Goal: Task Accomplishment & Management: Complete application form

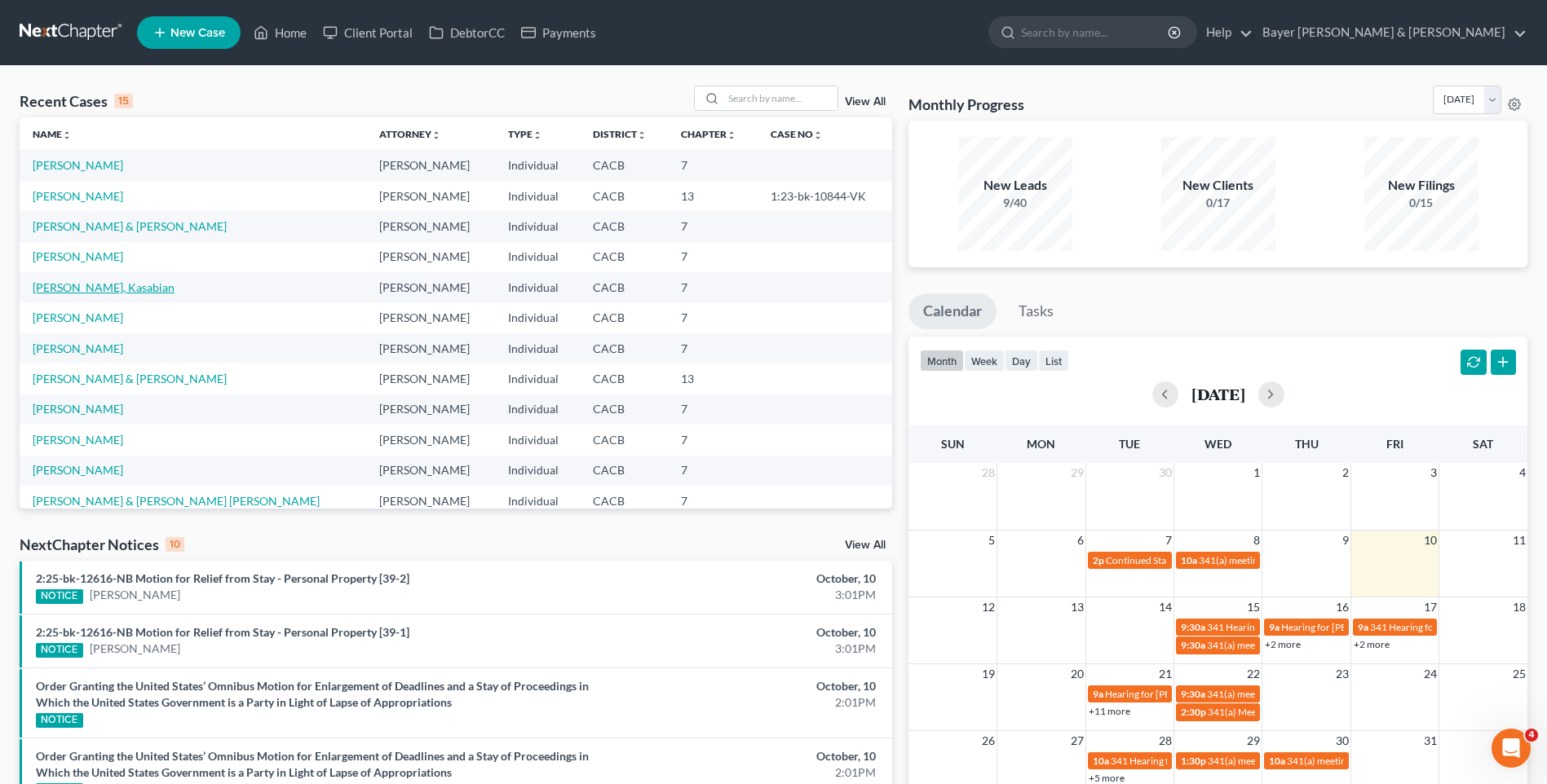
click at [107, 289] on link "[PERSON_NAME], Kasabian" at bounding box center [103, 287] width 142 height 14
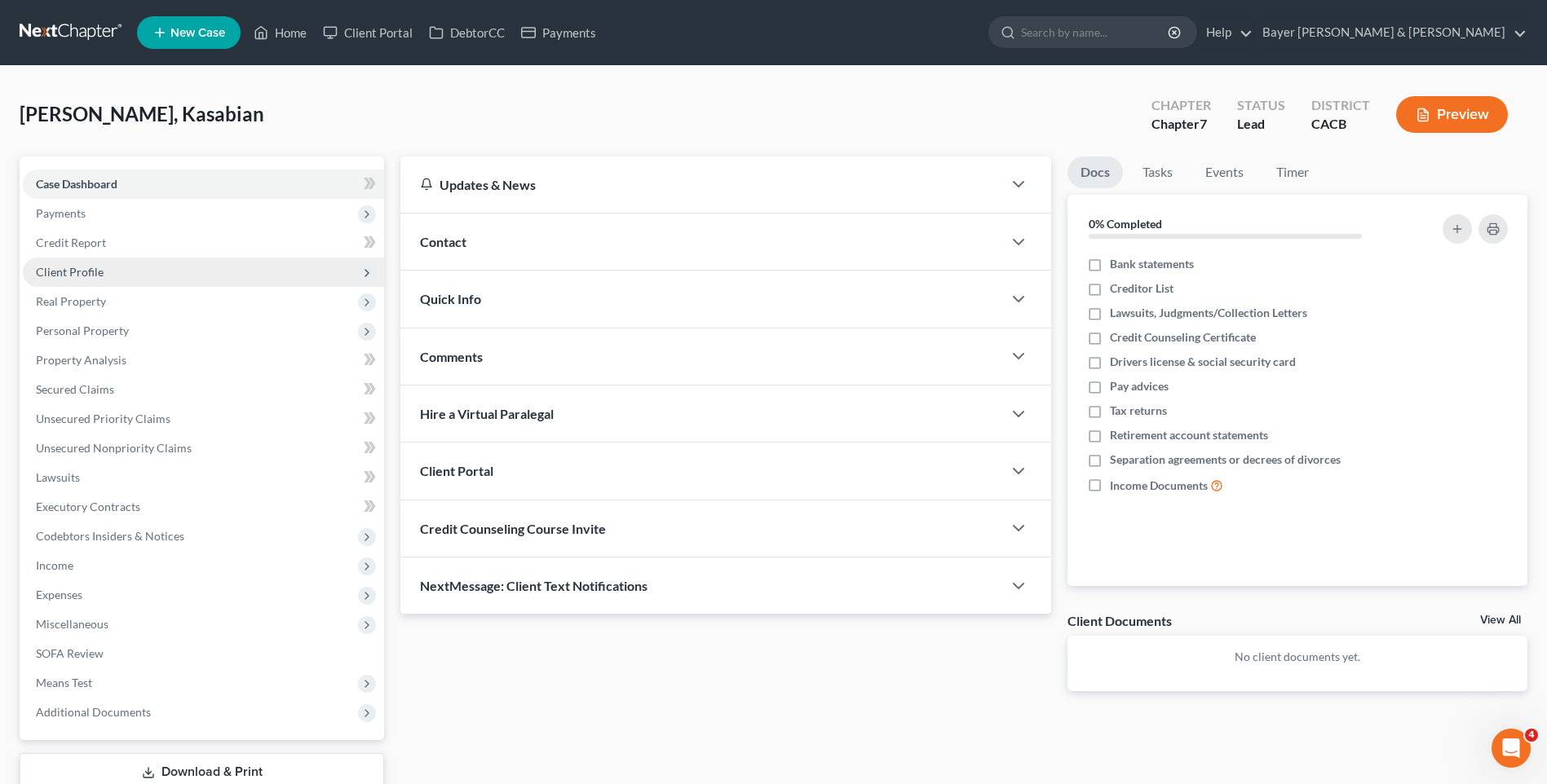
click at [116, 274] on span "Client Profile" at bounding box center [203, 272] width 361 height 29
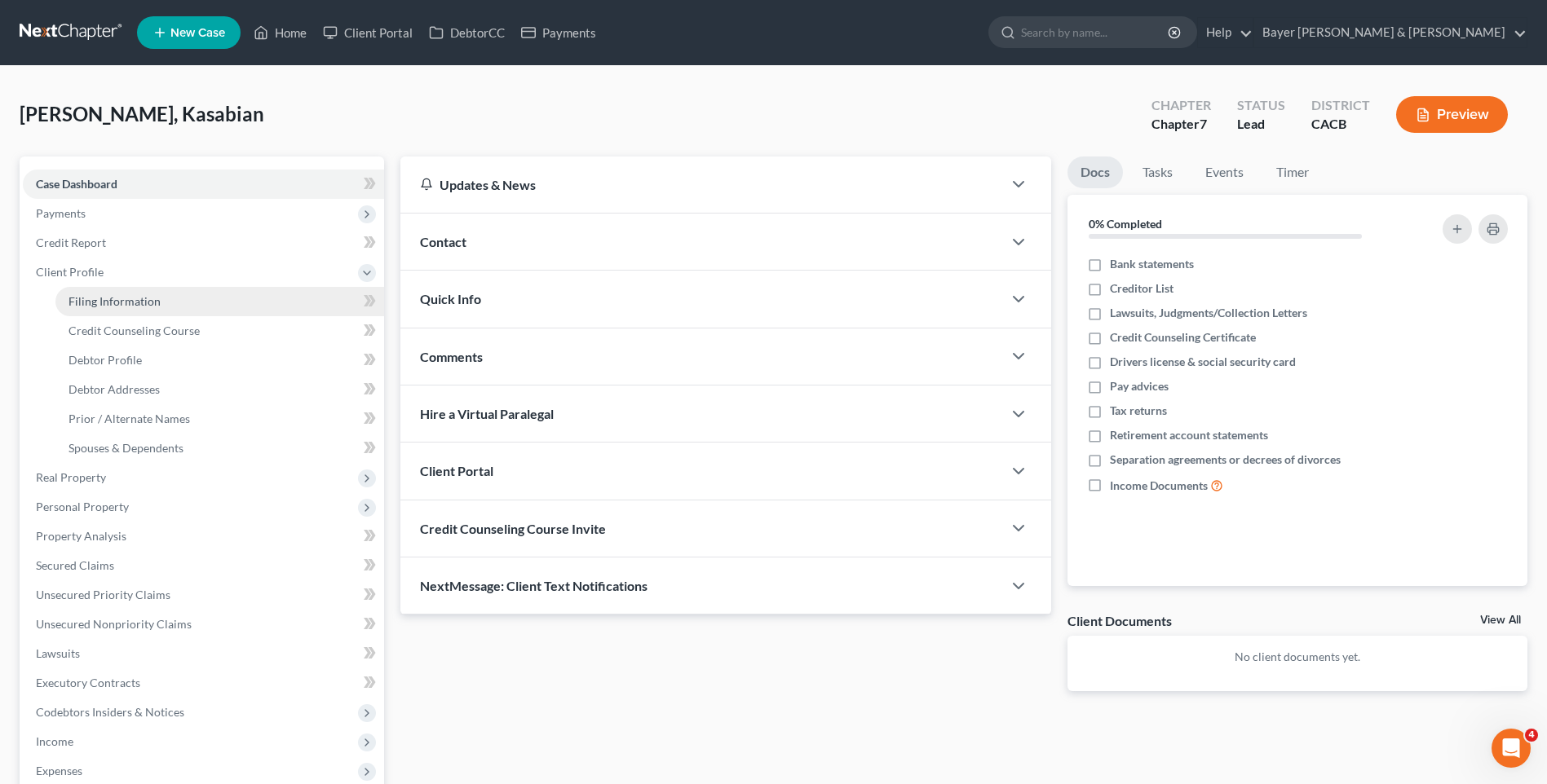
click at [143, 304] on span "Filing Information" at bounding box center [114, 301] width 92 height 14
select select "1"
select select "0"
select select "4"
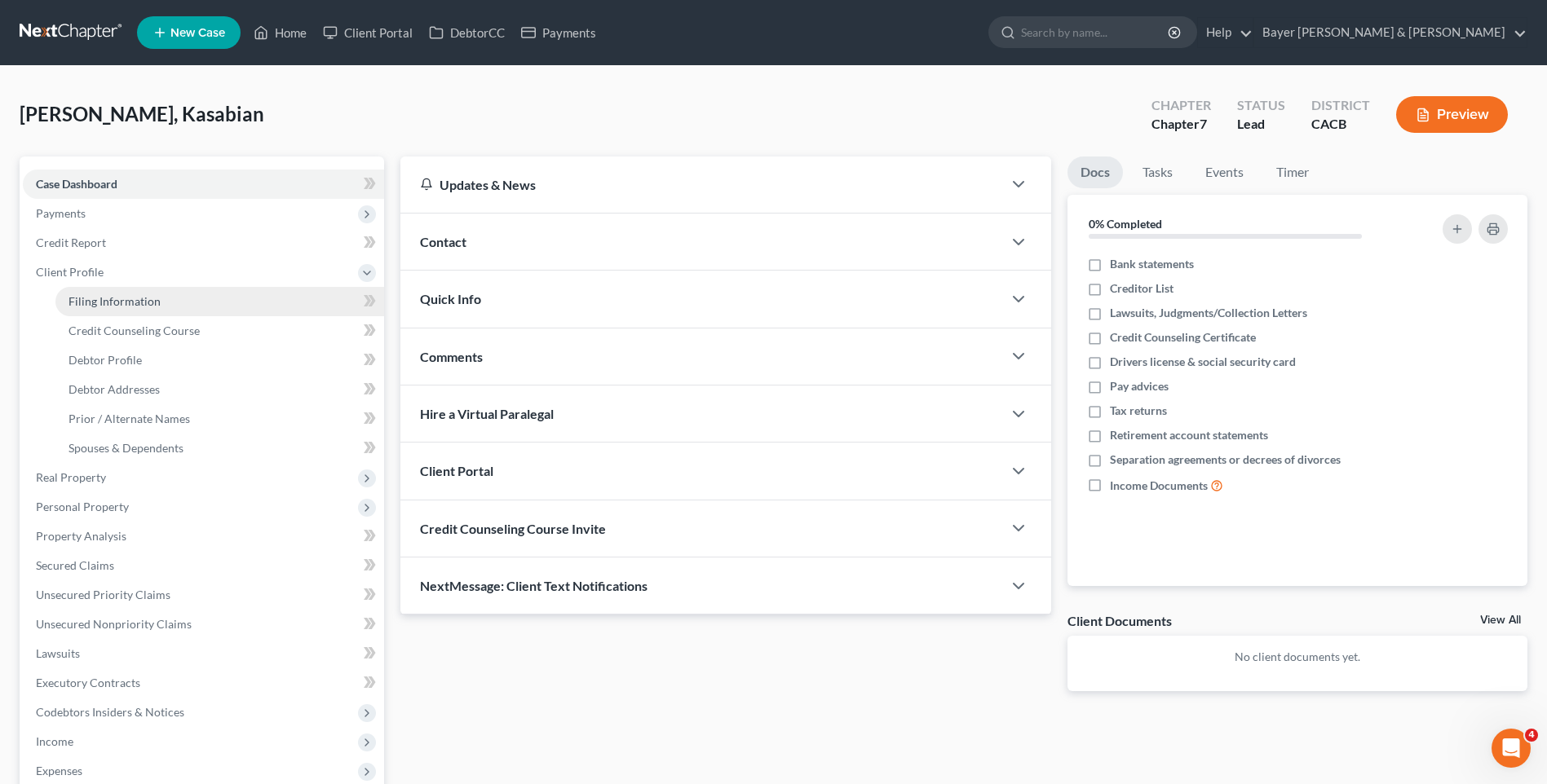
select select "0"
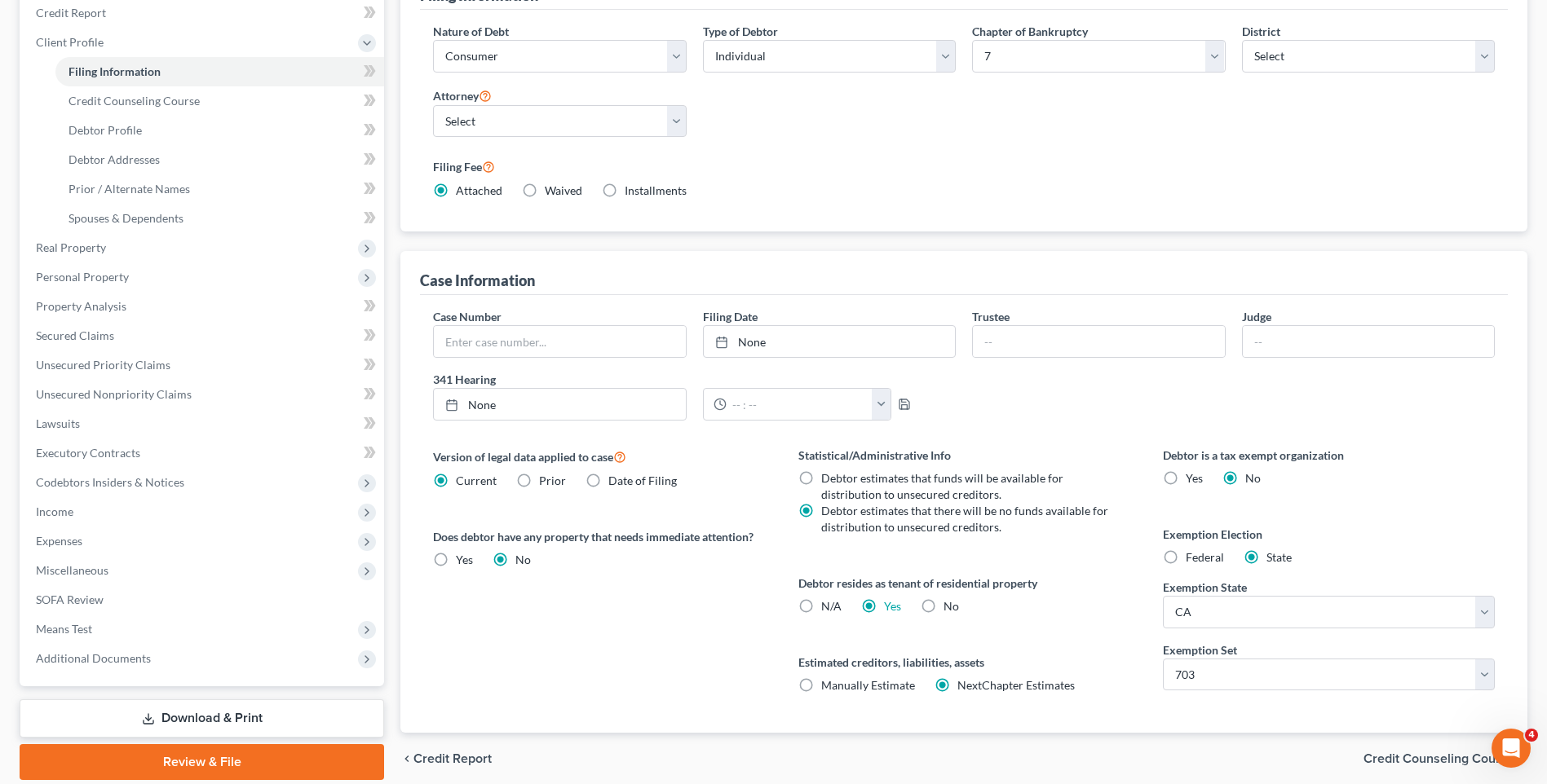
scroll to position [244, 0]
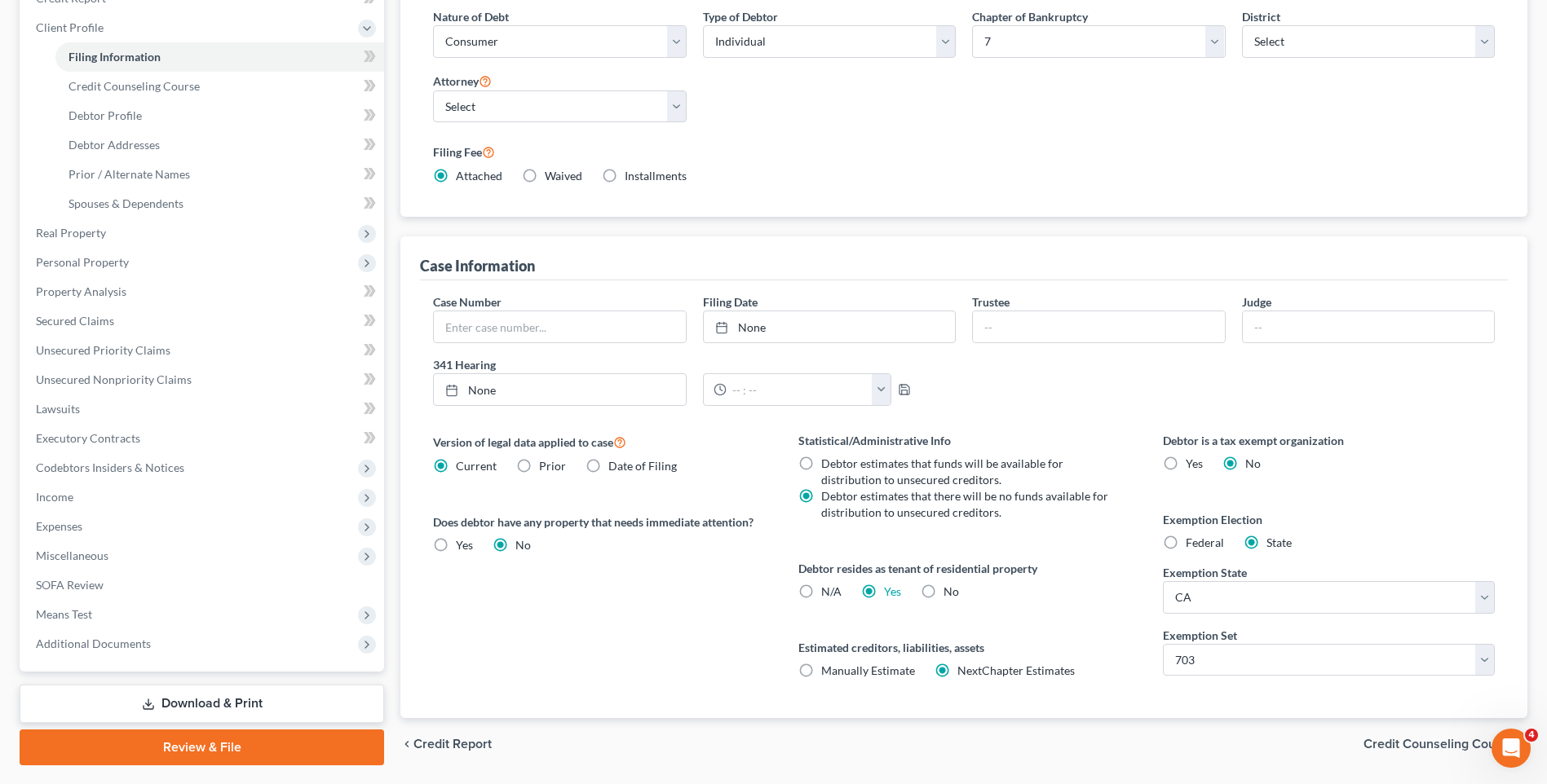
click at [1399, 746] on span "Credit Counseling Course" at bounding box center [1439, 744] width 151 height 13
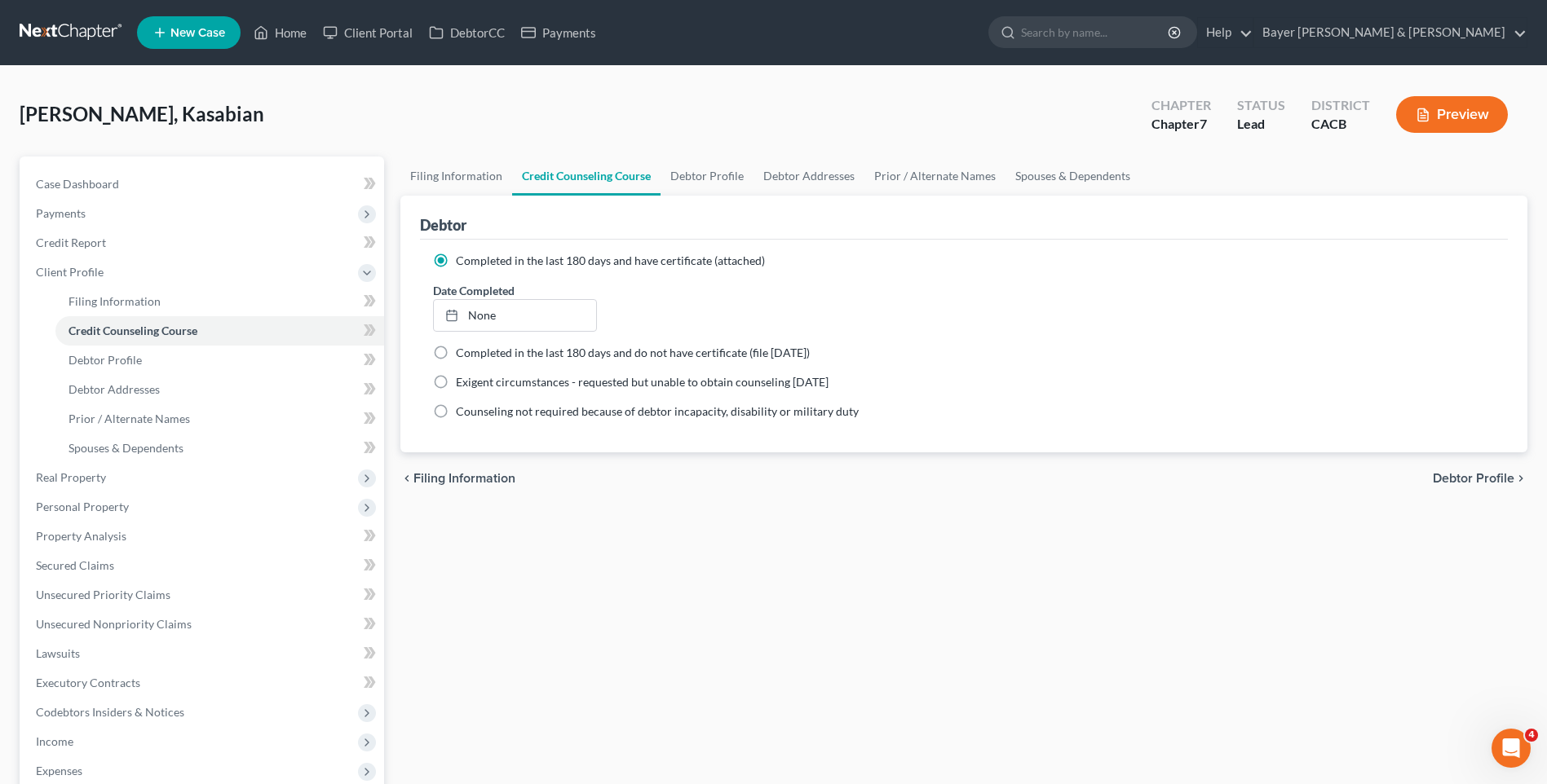
click at [1481, 474] on span "Debtor Profile" at bounding box center [1473, 478] width 82 height 13
select select "2"
select select "0"
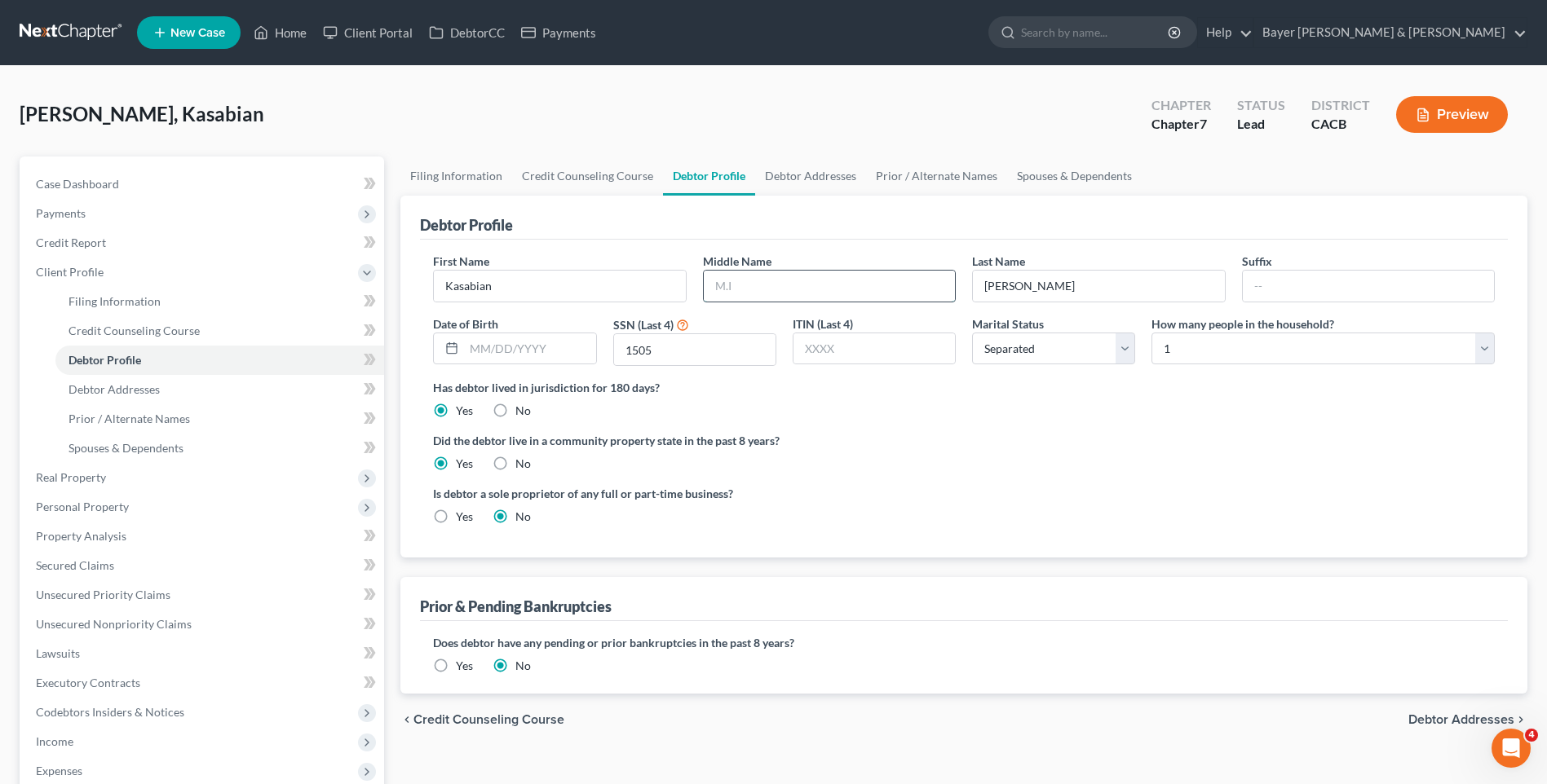
click at [746, 283] on input "text" at bounding box center [829, 286] width 251 height 31
type input "[PERSON_NAME]"
click at [915, 434] on label "Did the debtor live in a community property state in the past 8 years?" at bounding box center [964, 441] width 1061 height 17
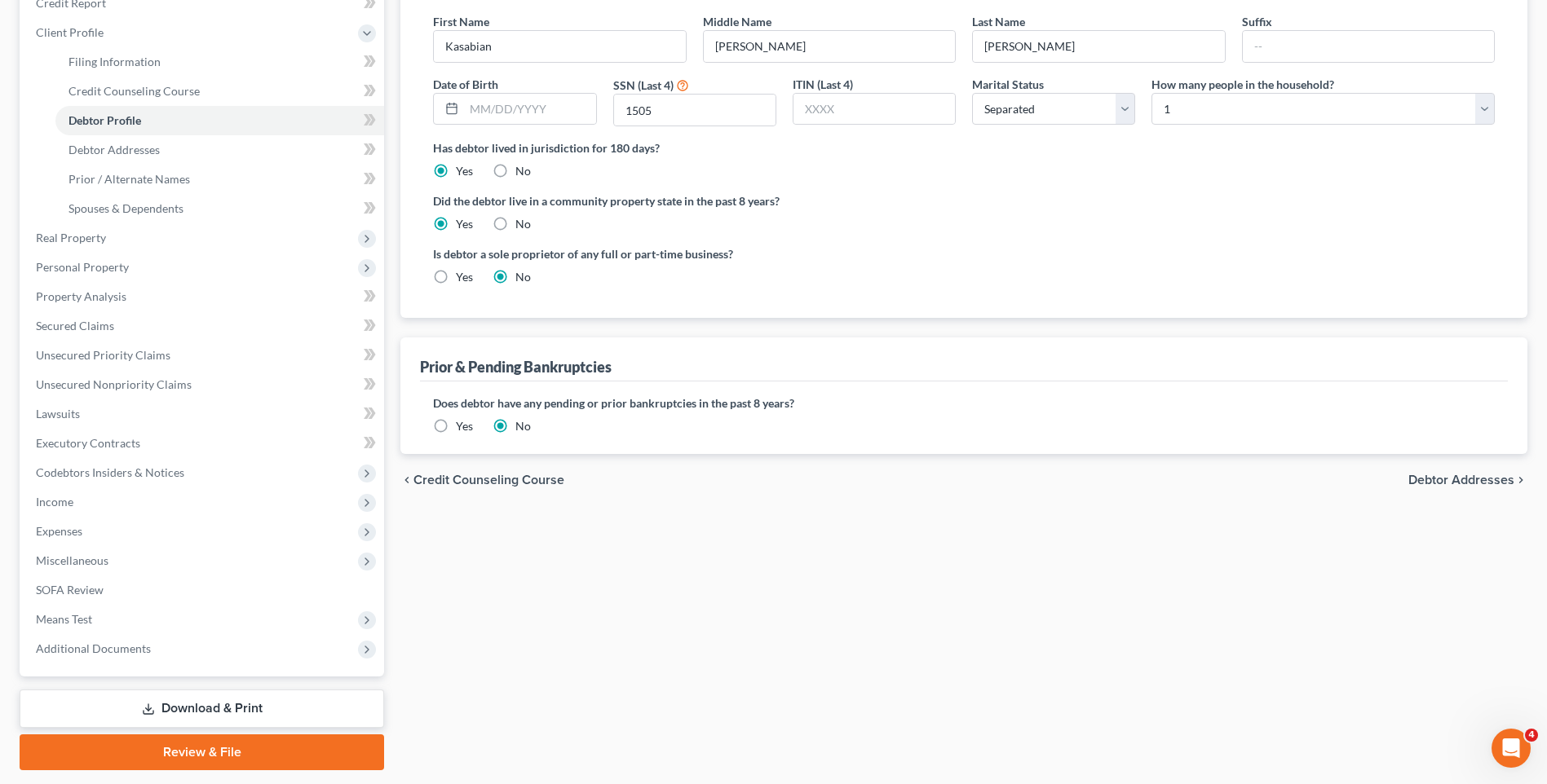
scroll to position [244, 0]
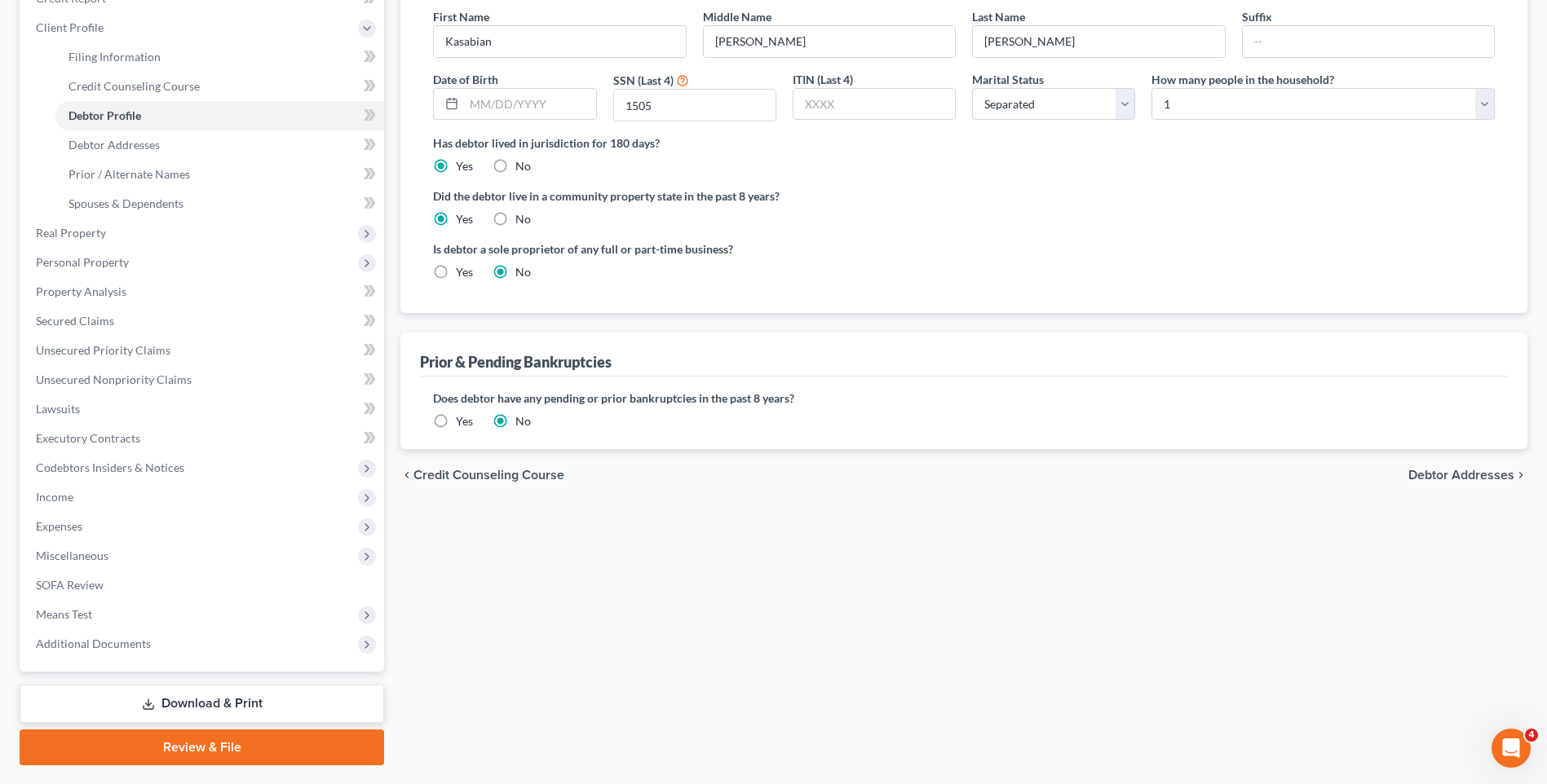
click at [1454, 476] on span "Debtor Addresses" at bounding box center [1461, 474] width 106 height 13
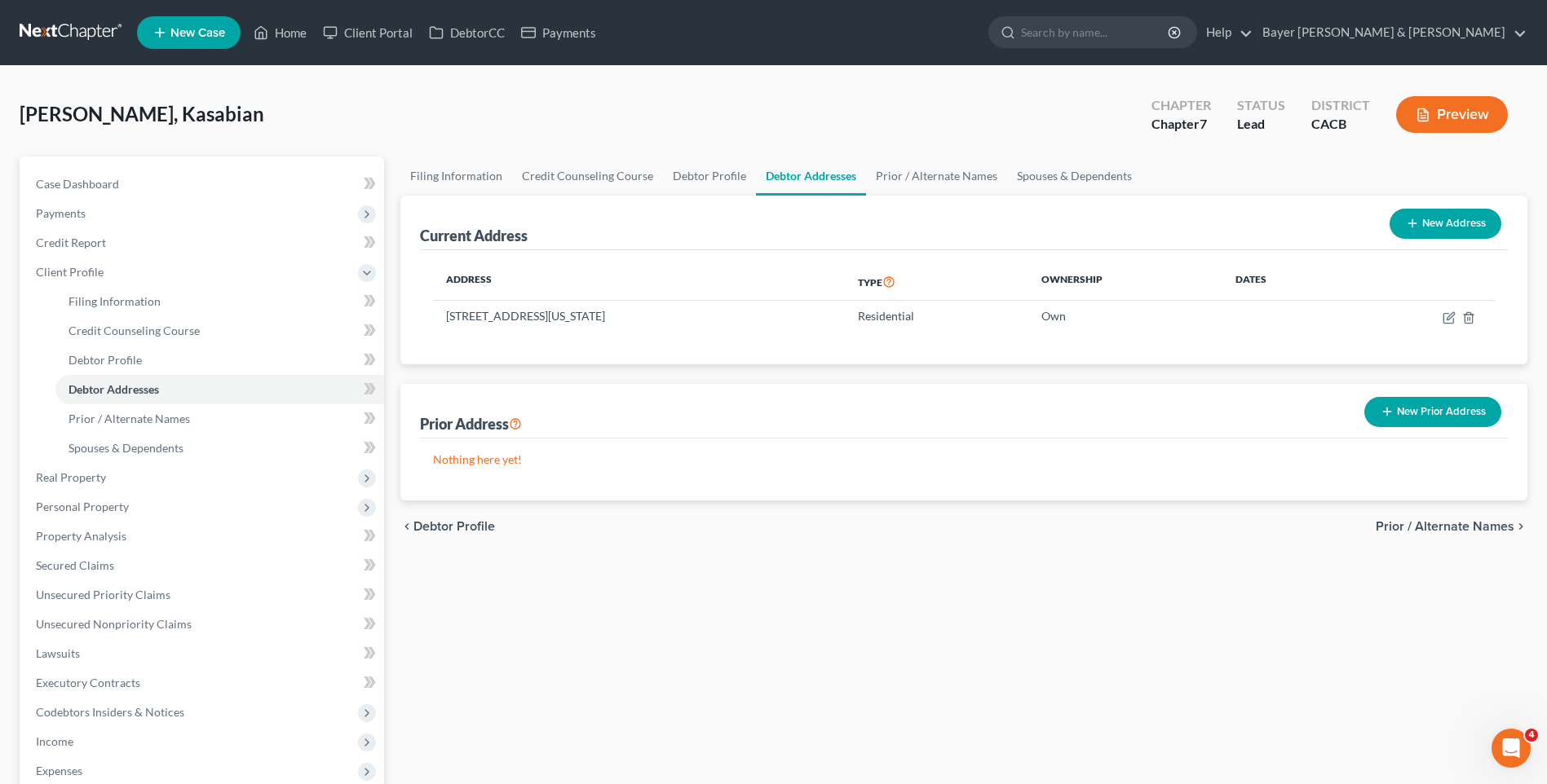
click at [1433, 524] on span "Prior / Alternate Names" at bounding box center [1445, 526] width 139 height 13
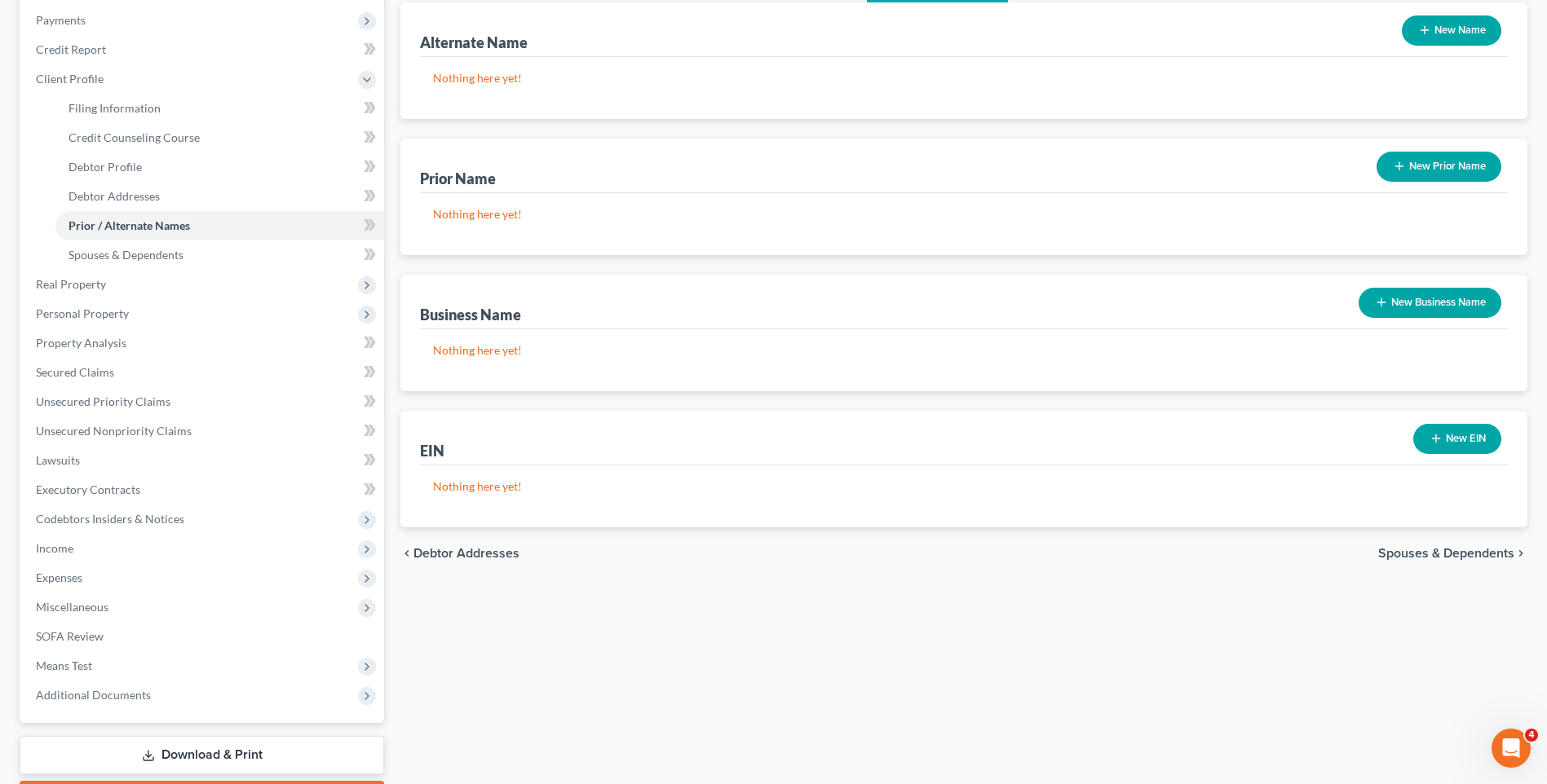
scroll to position [244, 0]
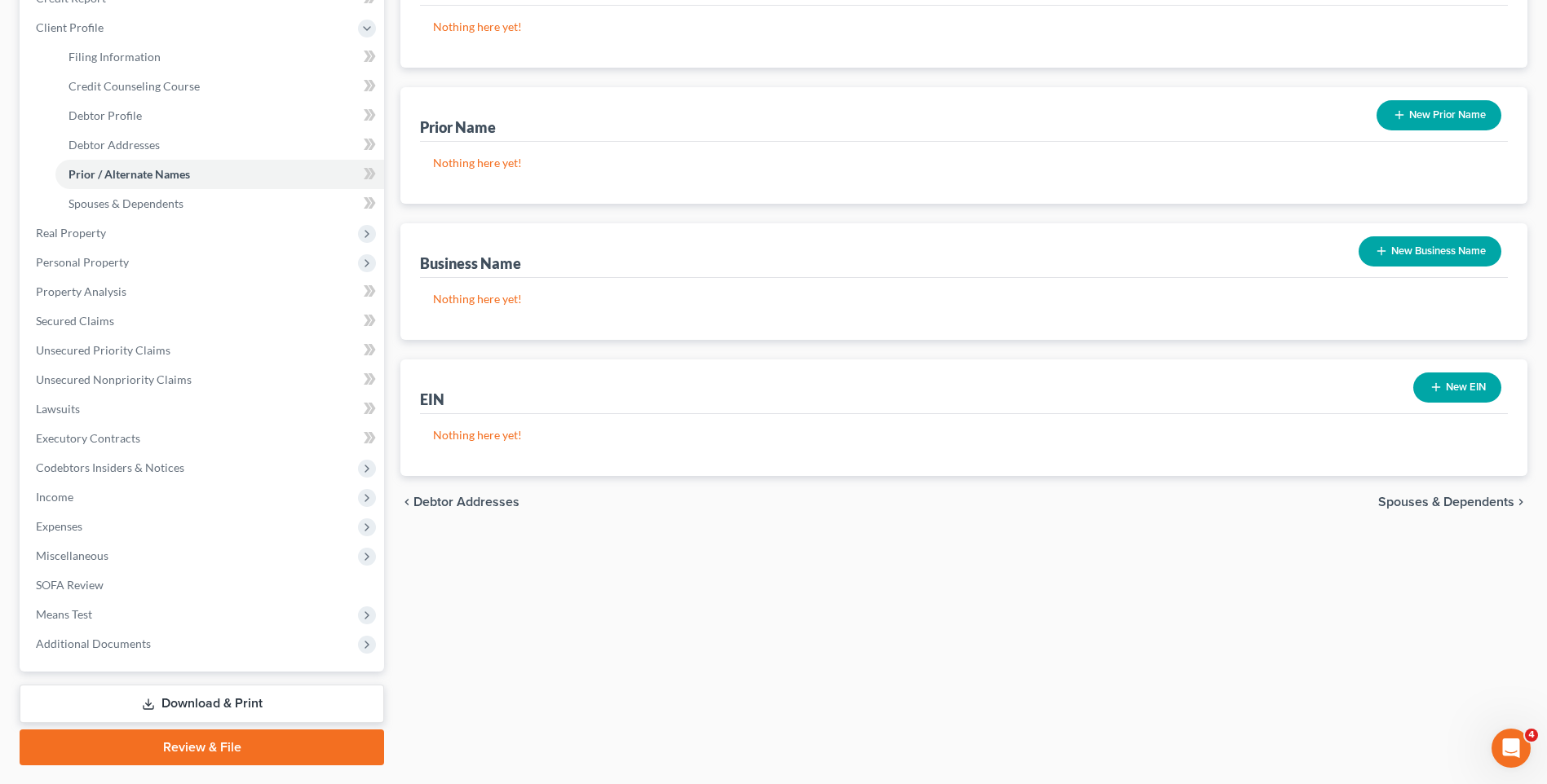
click at [1387, 504] on span "Spouses & Dependents" at bounding box center [1446, 502] width 136 height 13
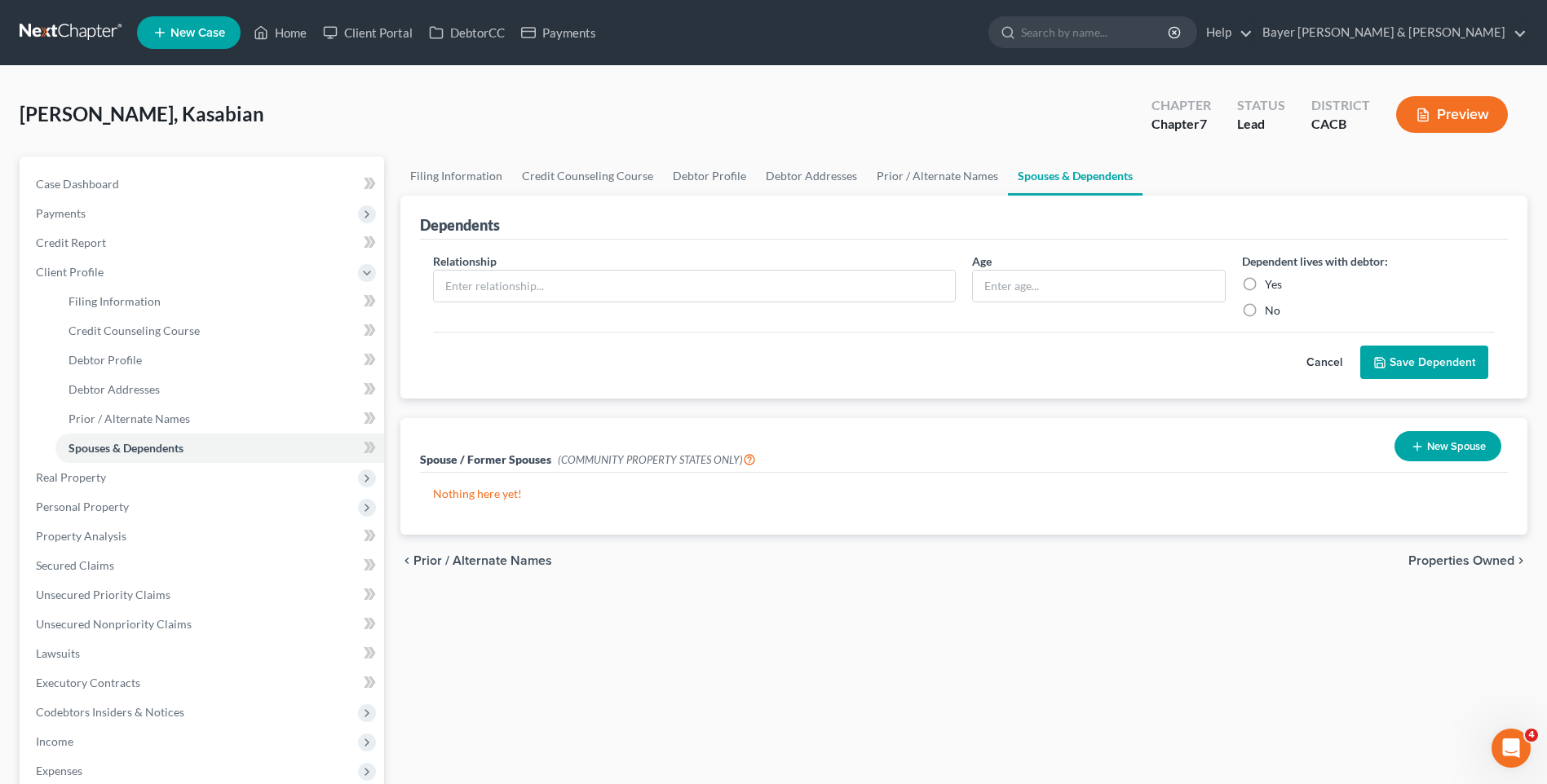
click at [1443, 565] on span "Properties Owned" at bounding box center [1461, 560] width 106 height 13
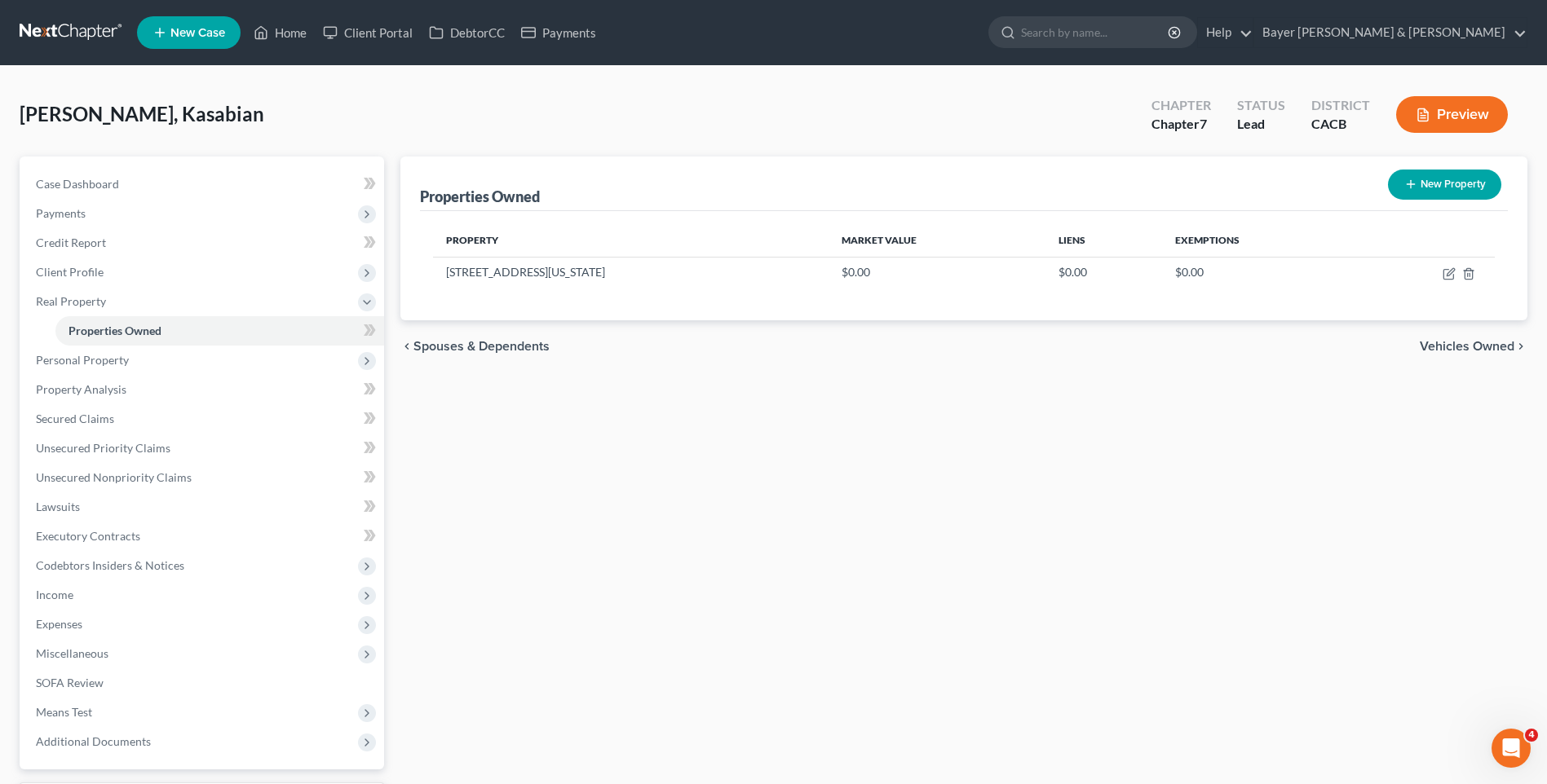
click at [1441, 347] on span "Vehicles Owned" at bounding box center [1467, 346] width 94 height 13
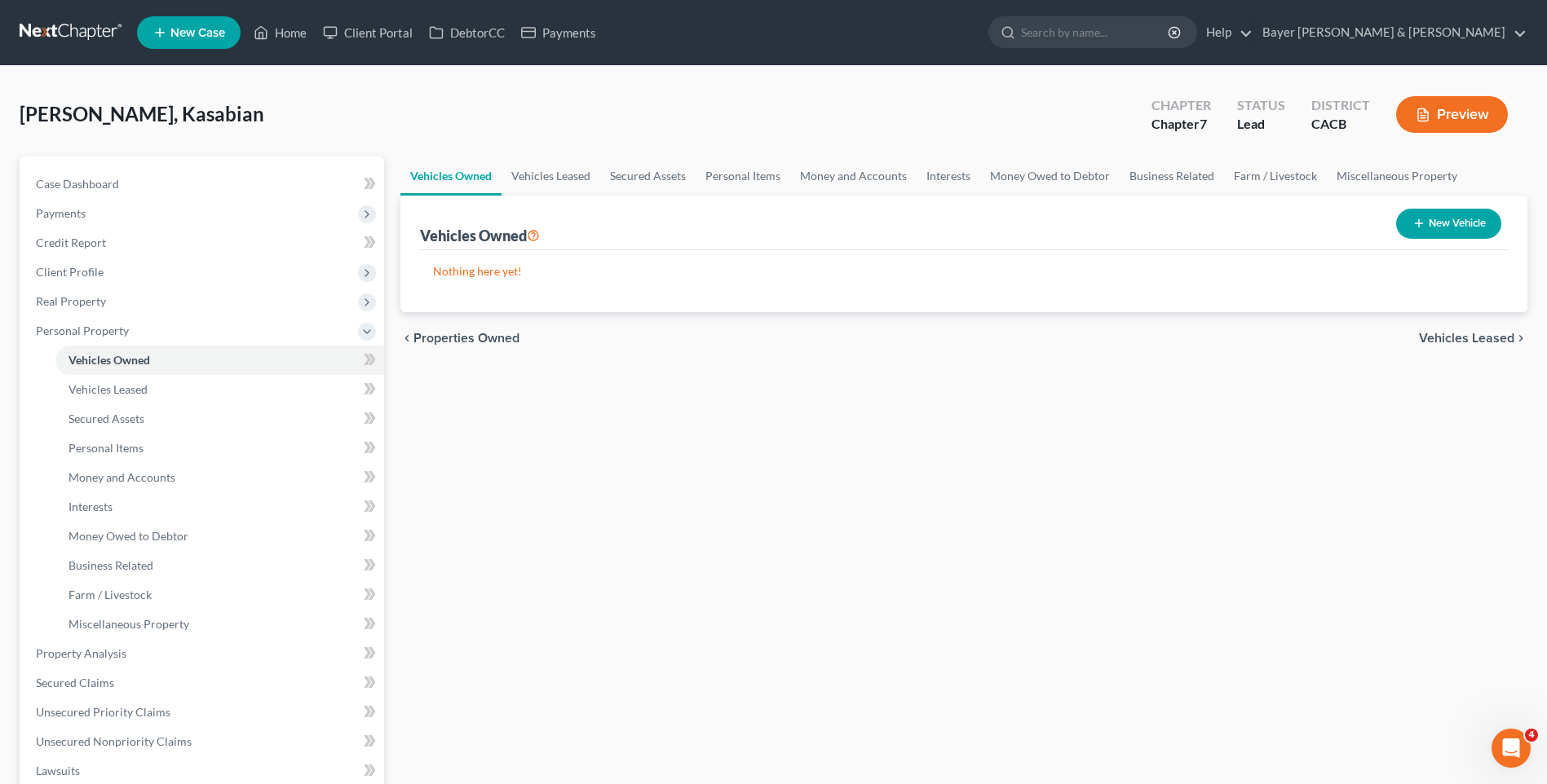
click at [1448, 342] on span "Vehicles Leased" at bounding box center [1466, 338] width 95 height 13
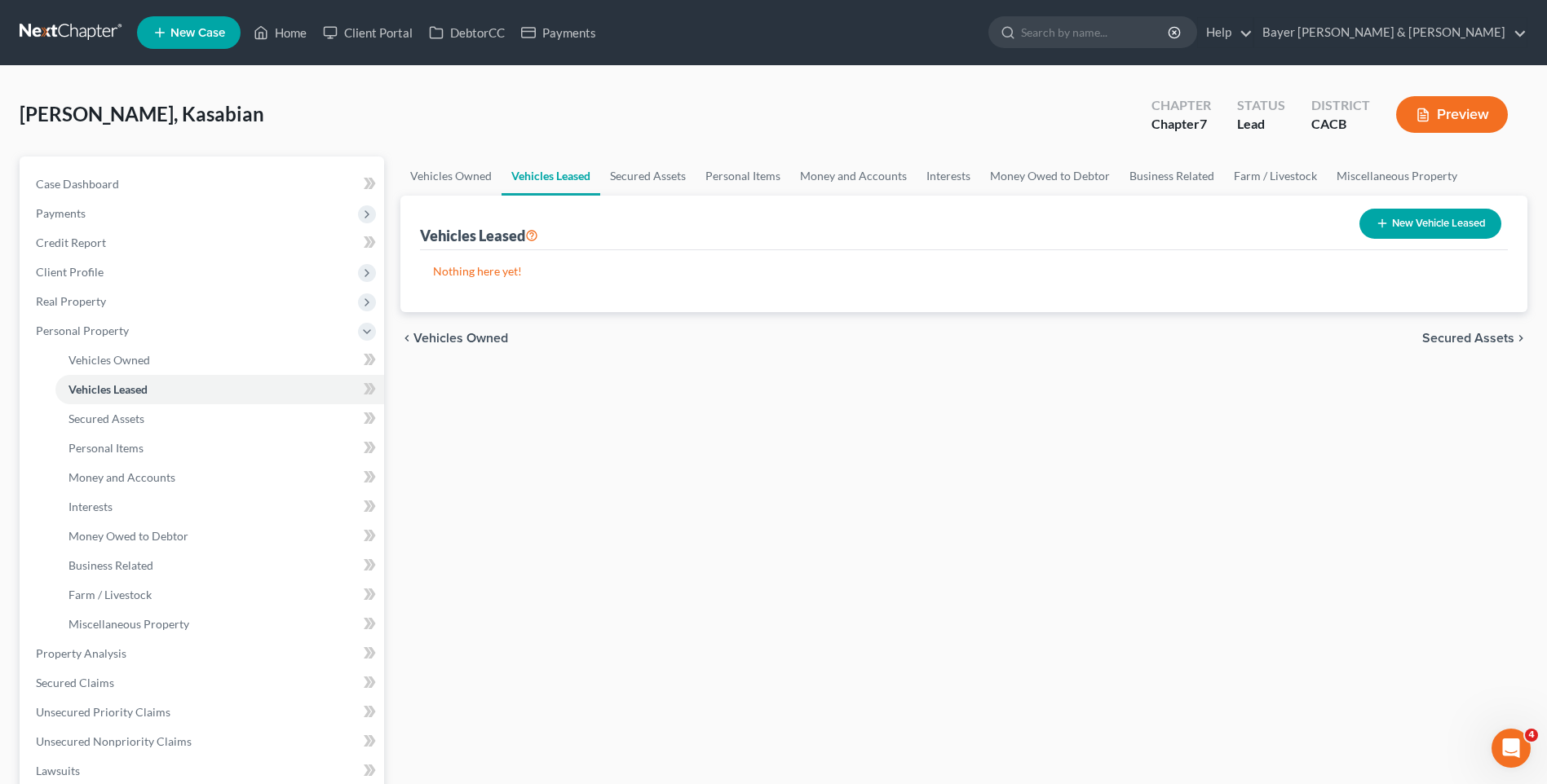
click at [1441, 337] on span "Secured Assets" at bounding box center [1467, 338] width 92 height 13
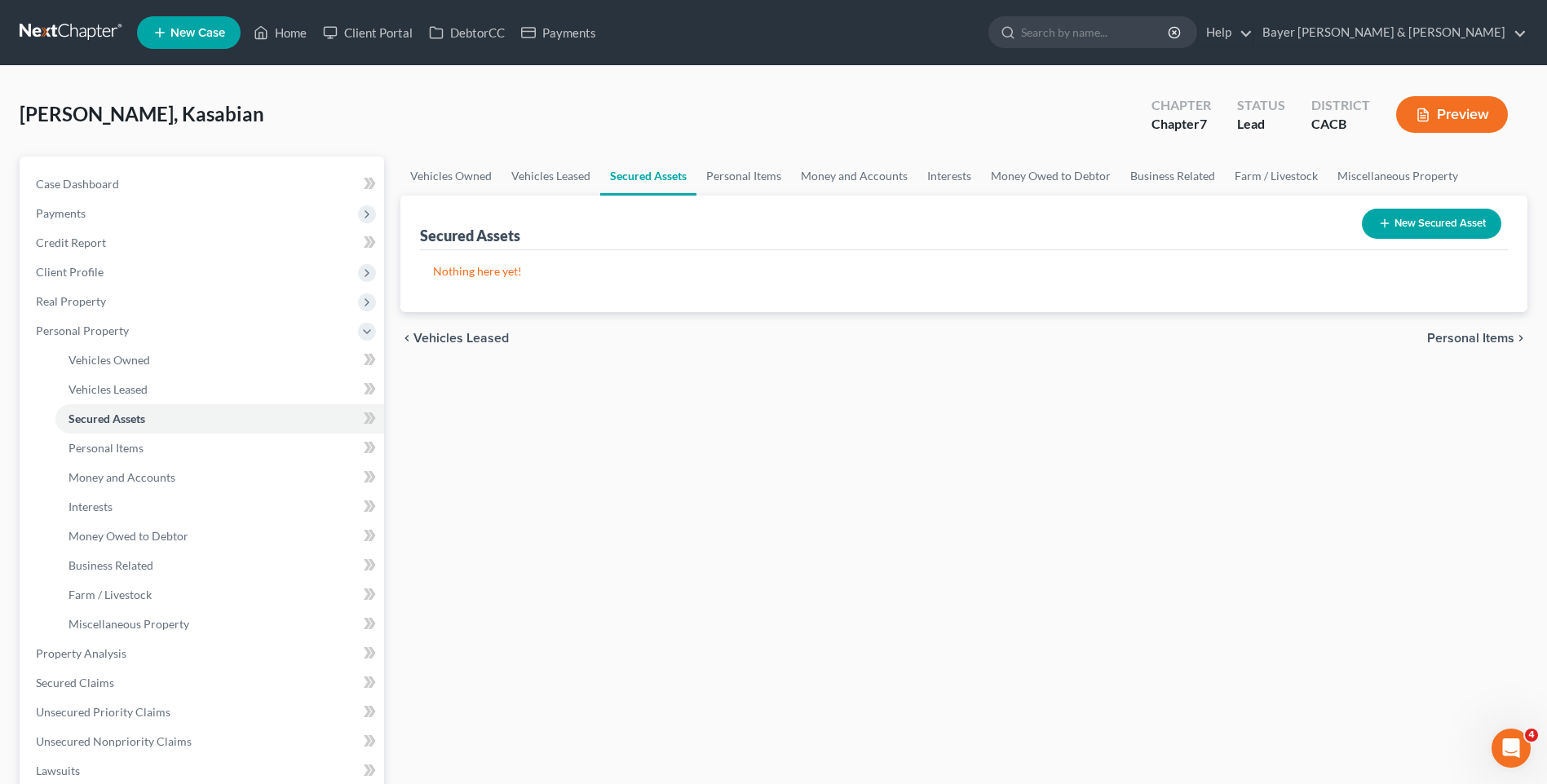
click at [1440, 337] on span "Personal Items" at bounding box center [1471, 338] width 88 height 13
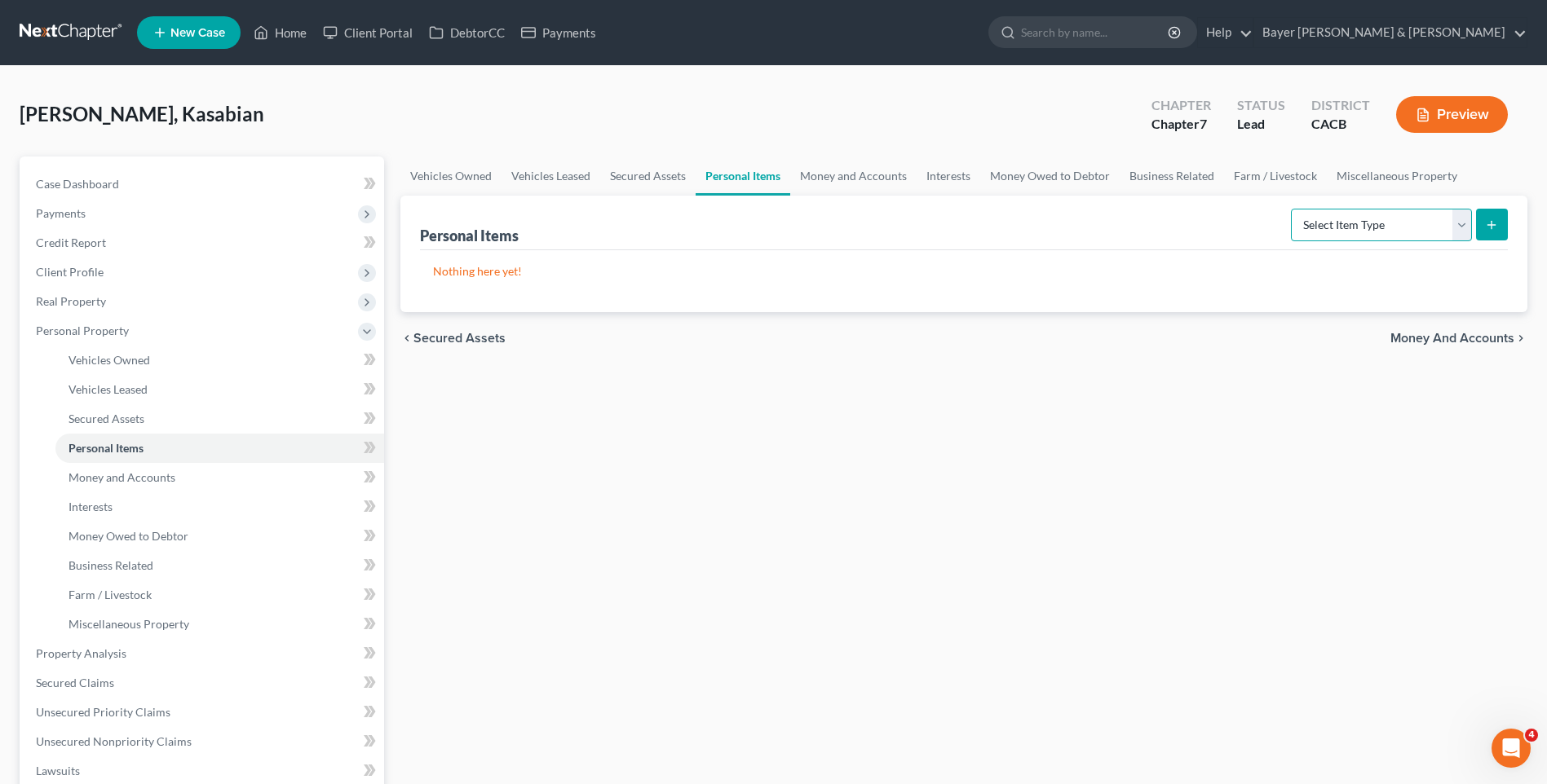
click at [1458, 223] on select "Select Item Type Clothing Collectibles Of Value Electronics Firearms Household …" at bounding box center [1381, 225] width 181 height 33
select select "clothing"
click at [1292, 208] on select "Select Item Type Clothing Collectibles Of Value Electronics Firearms Household …" at bounding box center [1381, 225] width 181 height 33
click at [1496, 222] on icon "submit" at bounding box center [1491, 225] width 13 height 13
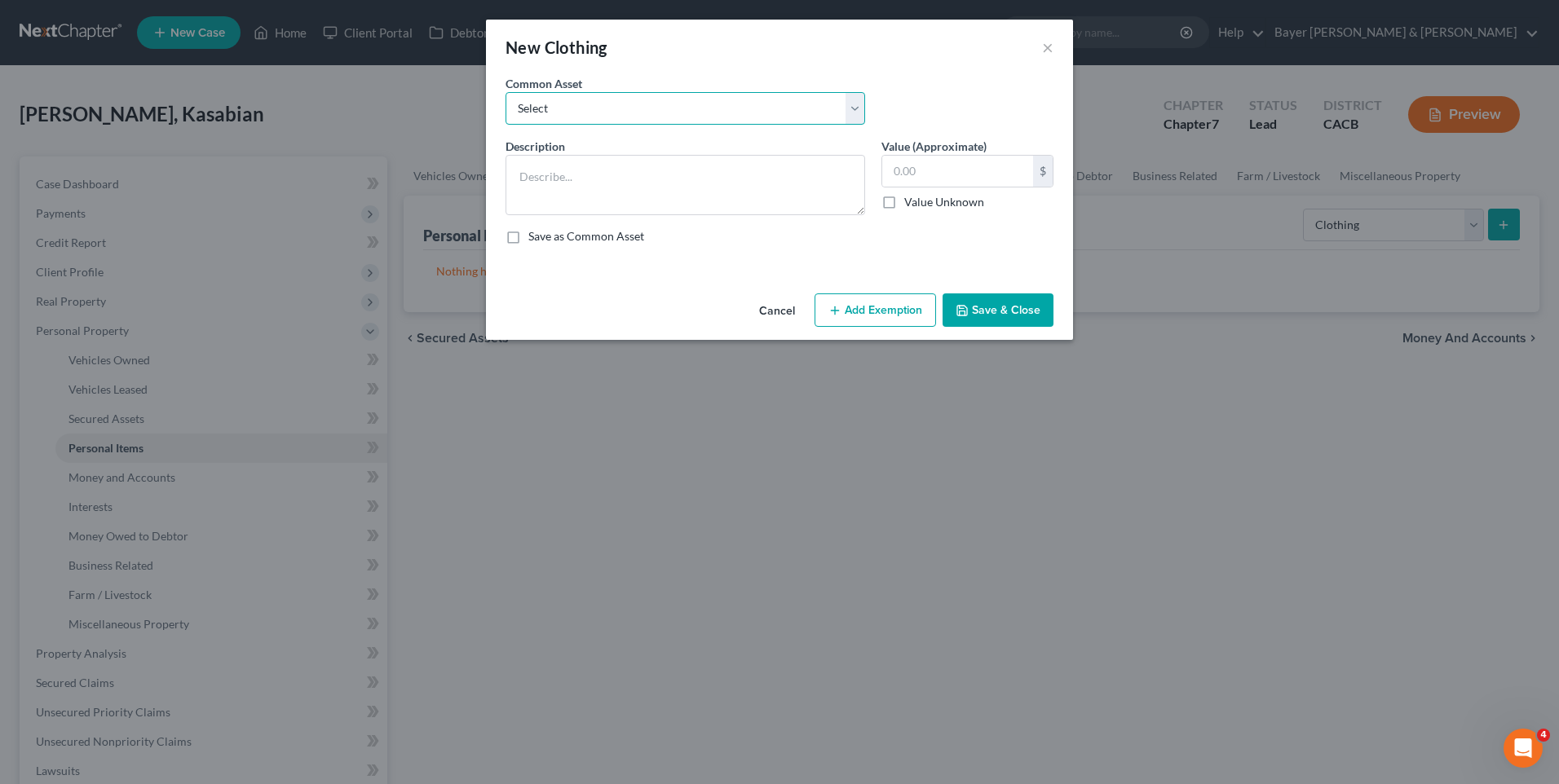
click at [530, 112] on select "Select Clothing" at bounding box center [685, 108] width 360 height 33
select select "0"
click at [505, 92] on select "Select Clothing" at bounding box center [685, 108] width 360 height 33
type textarea "Clothing"
type input "1,000.00"
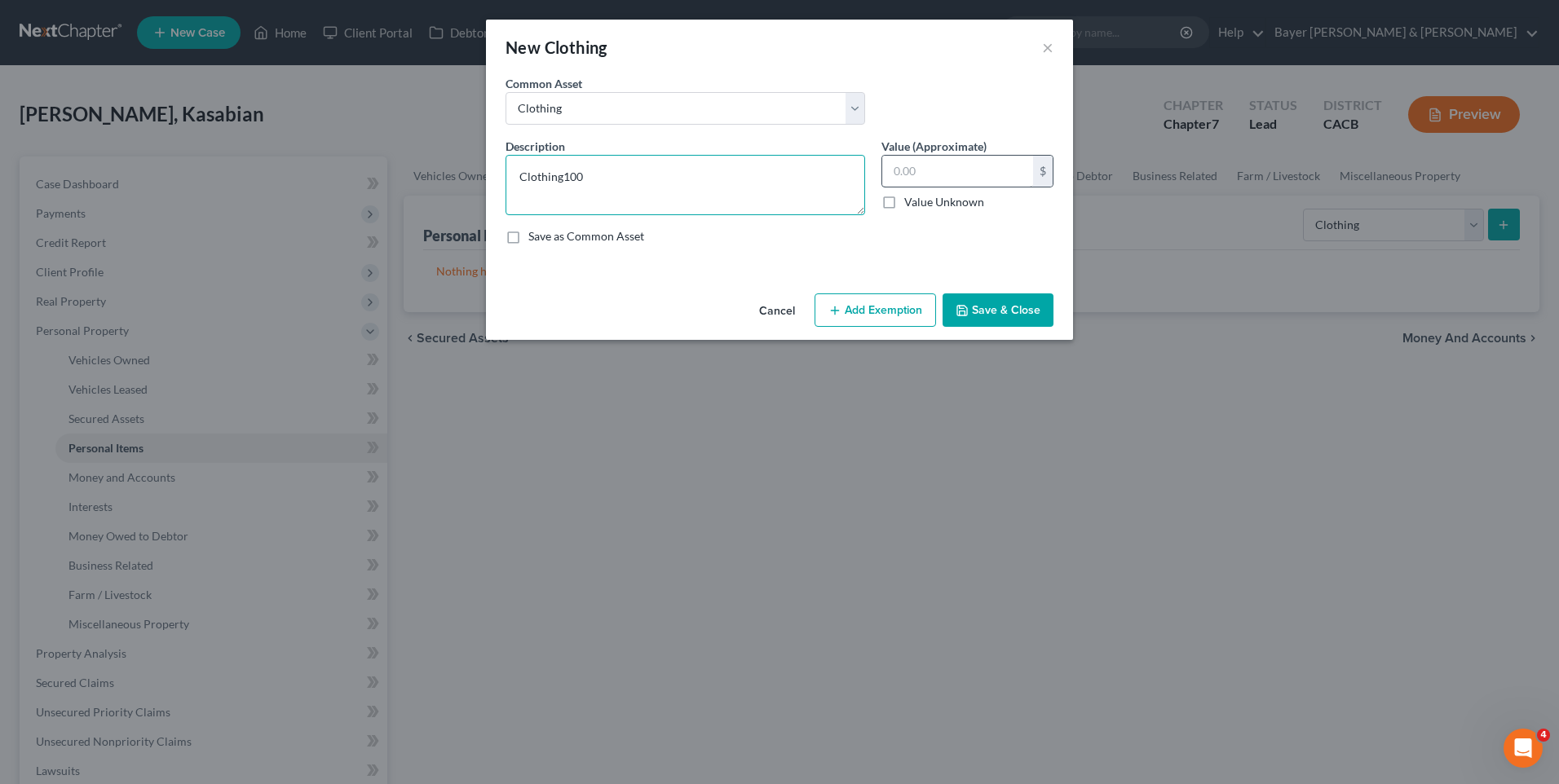
type textarea "Clothing100"
click at [908, 168] on input "text" at bounding box center [958, 172] width 151 height 31
type input "100"
click at [907, 316] on button "Add Exemption" at bounding box center [875, 311] width 122 height 34
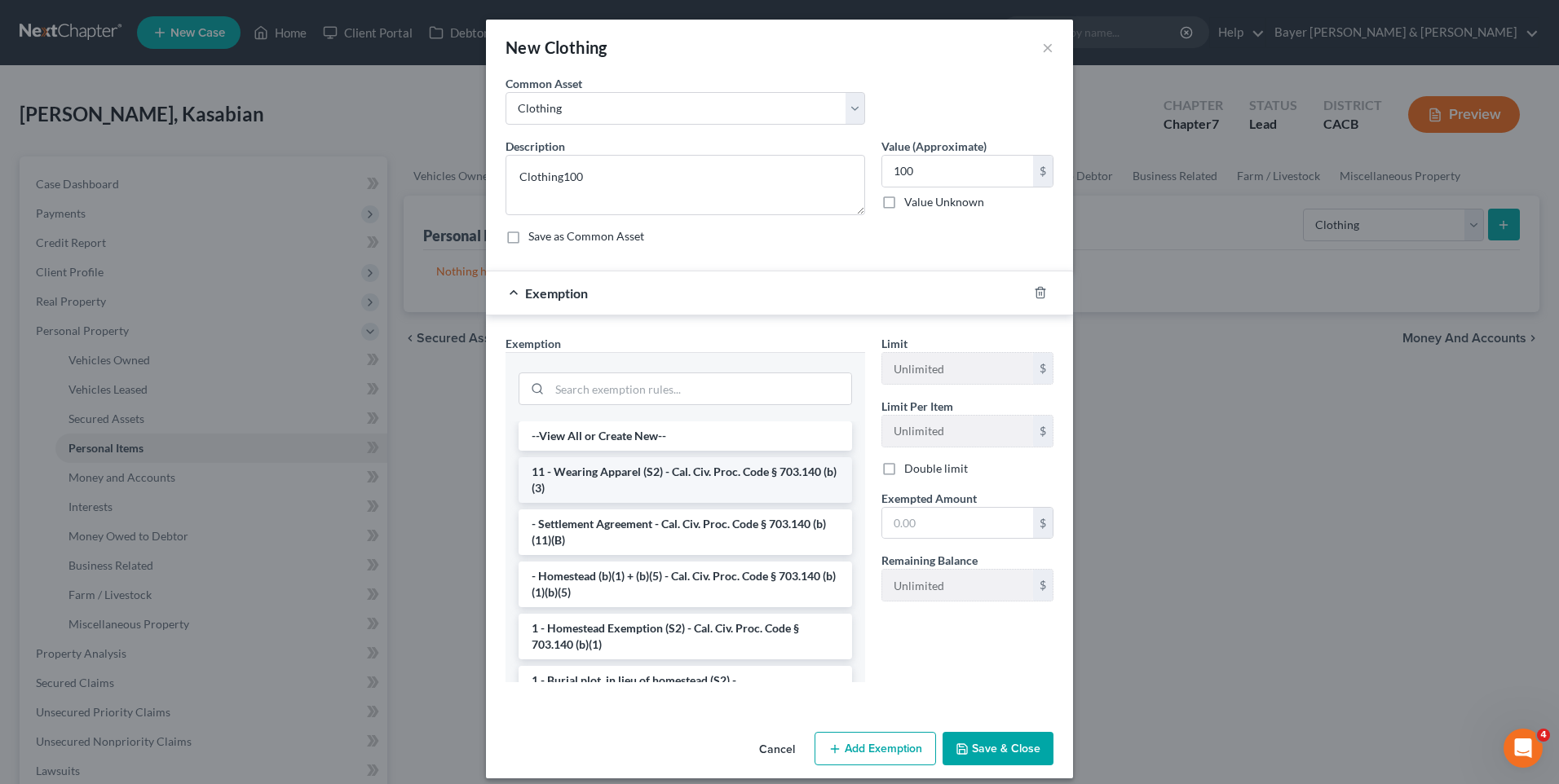
click at [638, 476] on li "11 - Wearing Apparel (S2) - Cal. Civ. Proc. Code § 703.140 (b)(3)" at bounding box center [685, 479] width 334 height 45
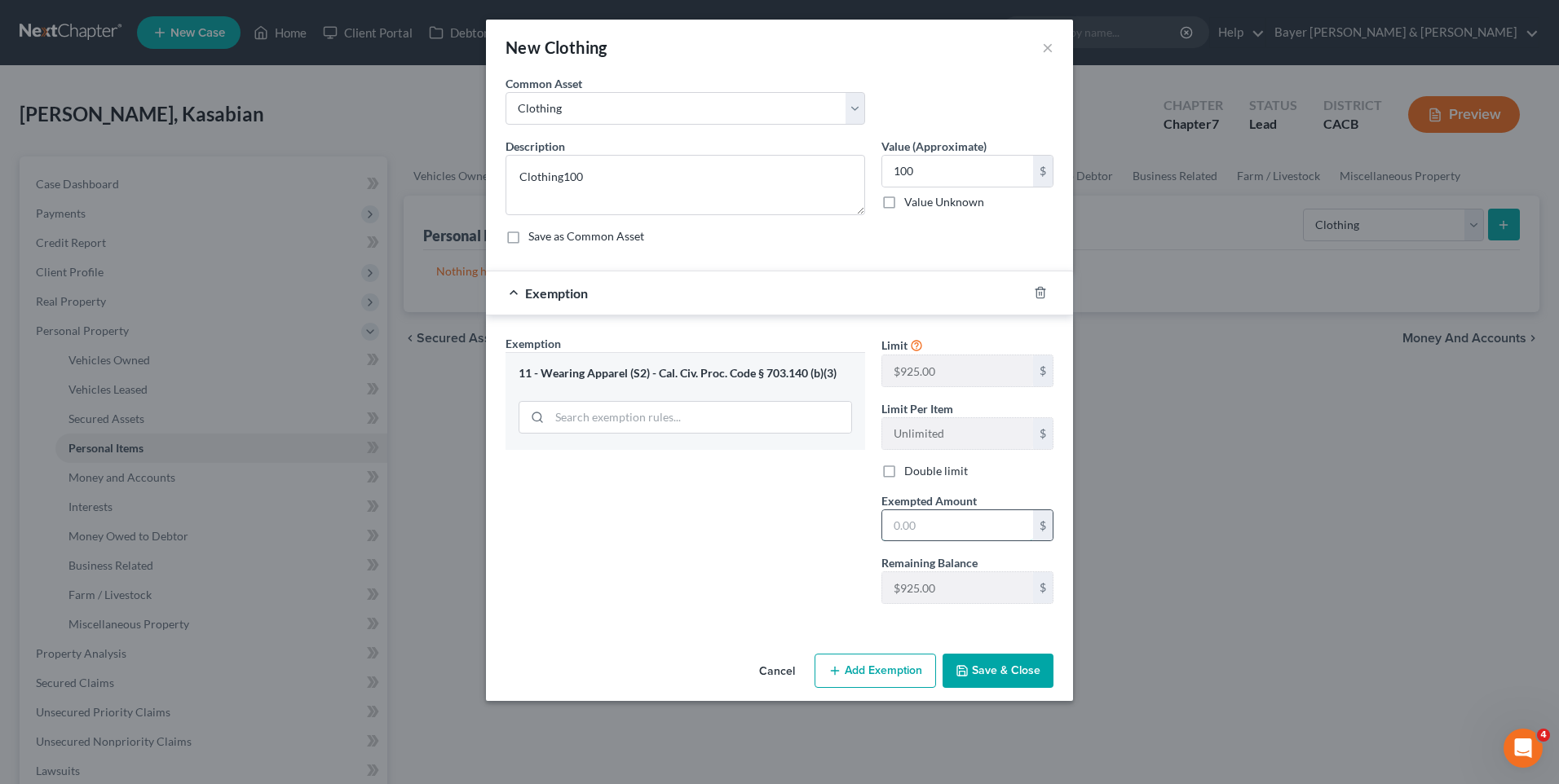
click at [909, 527] on input "text" at bounding box center [958, 526] width 151 height 31
type input "100"
drag, startPoint x: 1011, startPoint y: 675, endPoint x: 1010, endPoint y: 666, distance: 9.1
click at [1011, 675] on button "Save & Close" at bounding box center [998, 671] width 111 height 34
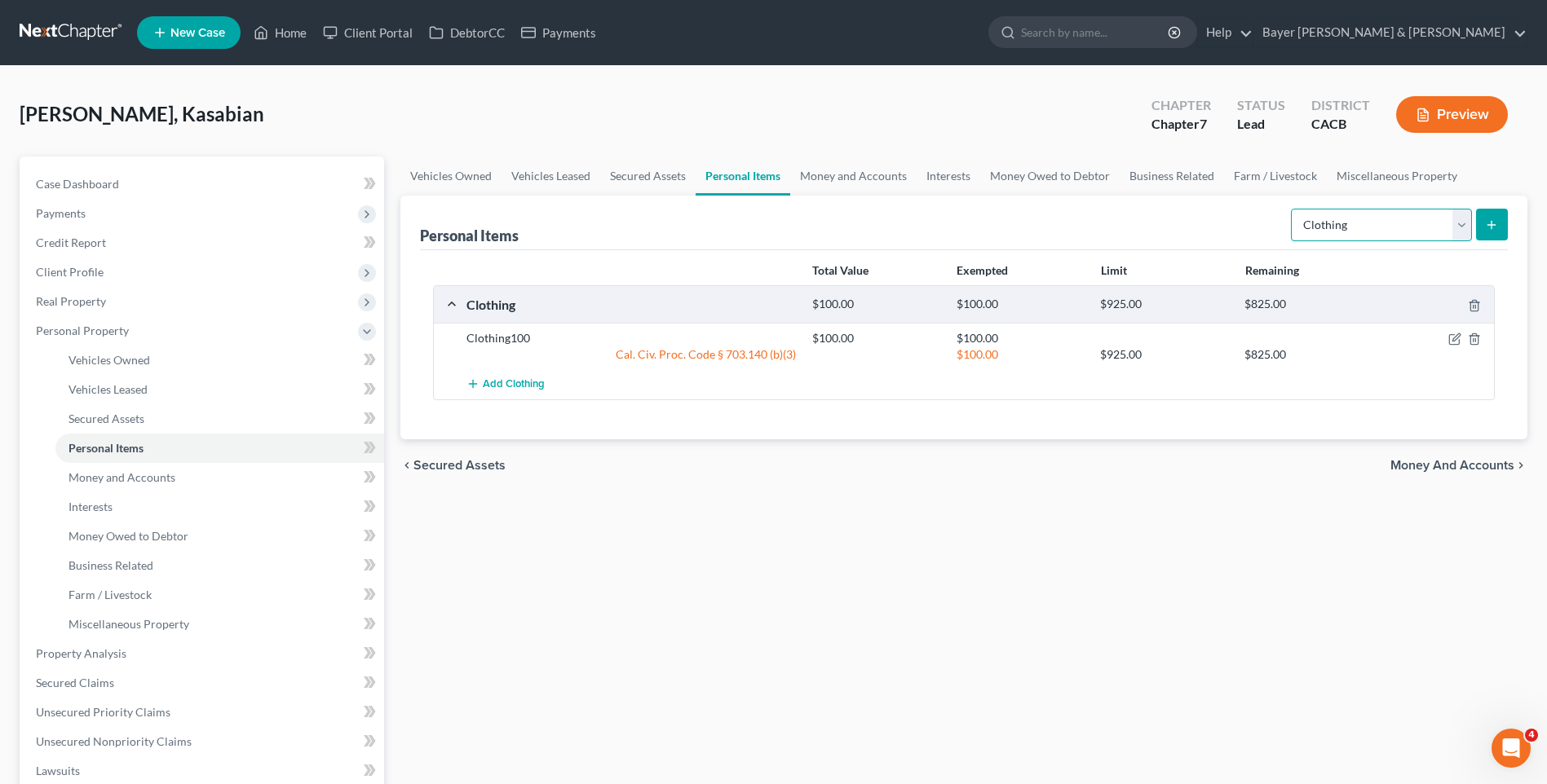
click at [1469, 222] on select "Select Item Type Clothing Collectibles Of Value Electronics Firearms Household …" at bounding box center [1381, 225] width 181 height 33
select select "household_goods"
click at [1292, 208] on select "Select Item Type Clothing Collectibles Of Value Electronics Firearms Household …" at bounding box center [1381, 225] width 181 height 33
click at [1494, 222] on icon "submit" at bounding box center [1491, 225] width 13 height 13
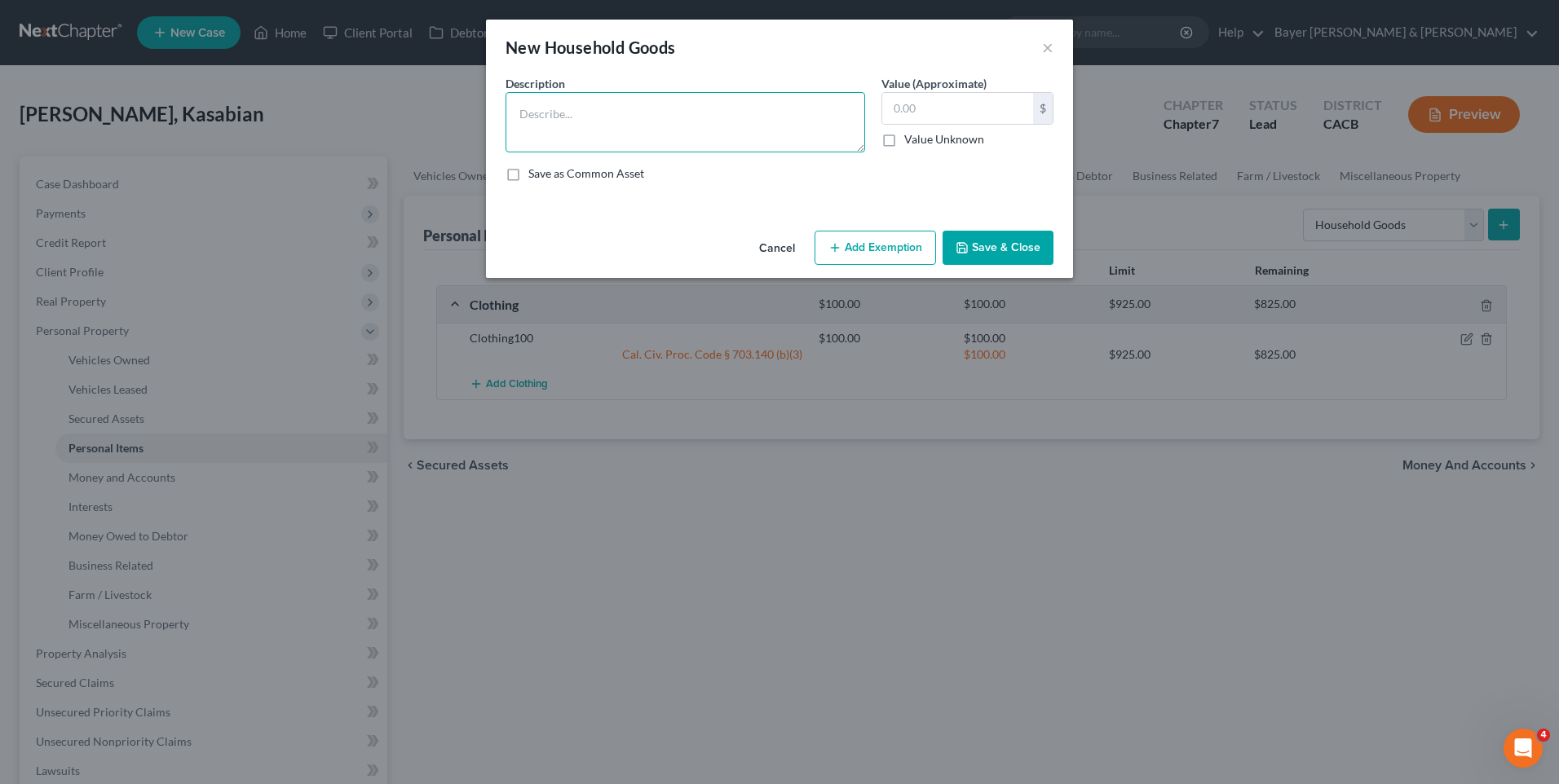
click at [561, 111] on textarea at bounding box center [685, 122] width 360 height 60
type textarea "Household goods and furnishings"
click at [960, 102] on input "text" at bounding box center [958, 108] width 151 height 31
type input "200"
click at [918, 248] on button "Add Exemption" at bounding box center [875, 248] width 122 height 34
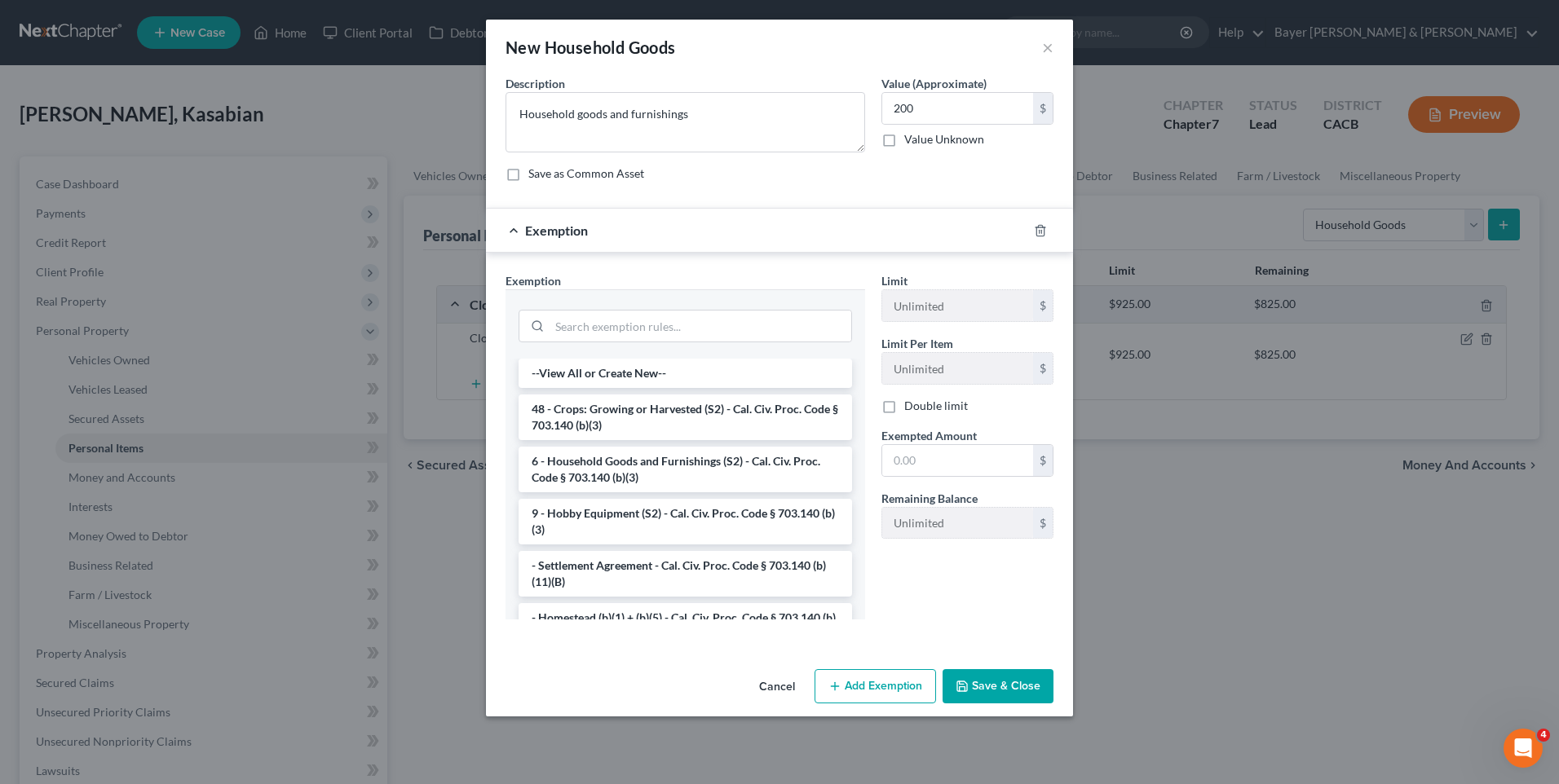
drag, startPoint x: 661, startPoint y: 468, endPoint x: 702, endPoint y: 461, distance: 41.6
click at [661, 467] on li "6 - Household Goods and Furnishings (S2) - Cal. Civ. Proc. Code § 703.140 (b)(3)" at bounding box center [685, 469] width 334 height 45
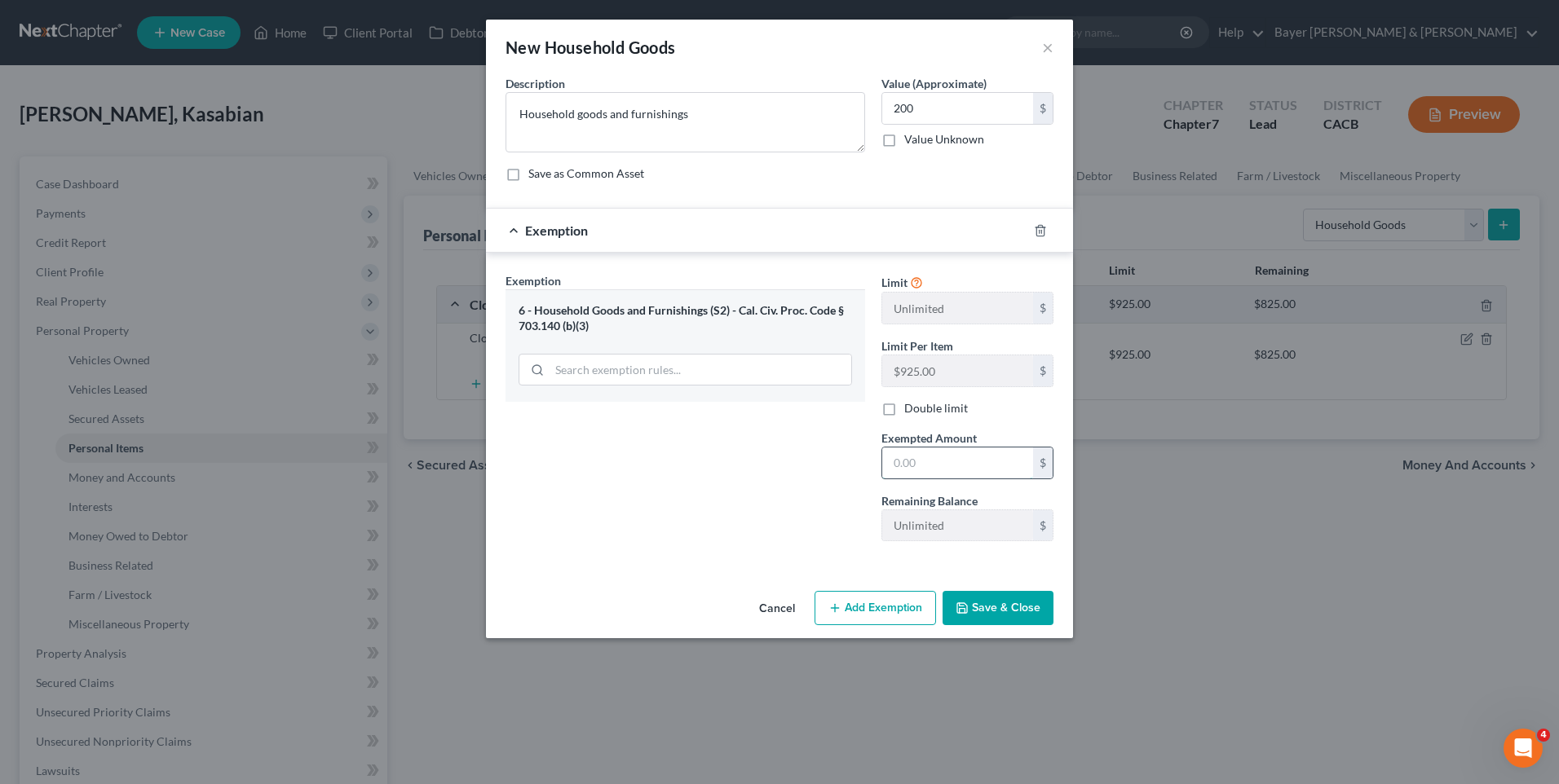
click at [903, 470] on input "text" at bounding box center [958, 463] width 151 height 31
type input "200"
click at [1017, 616] on button "Save & Close" at bounding box center [998, 608] width 111 height 34
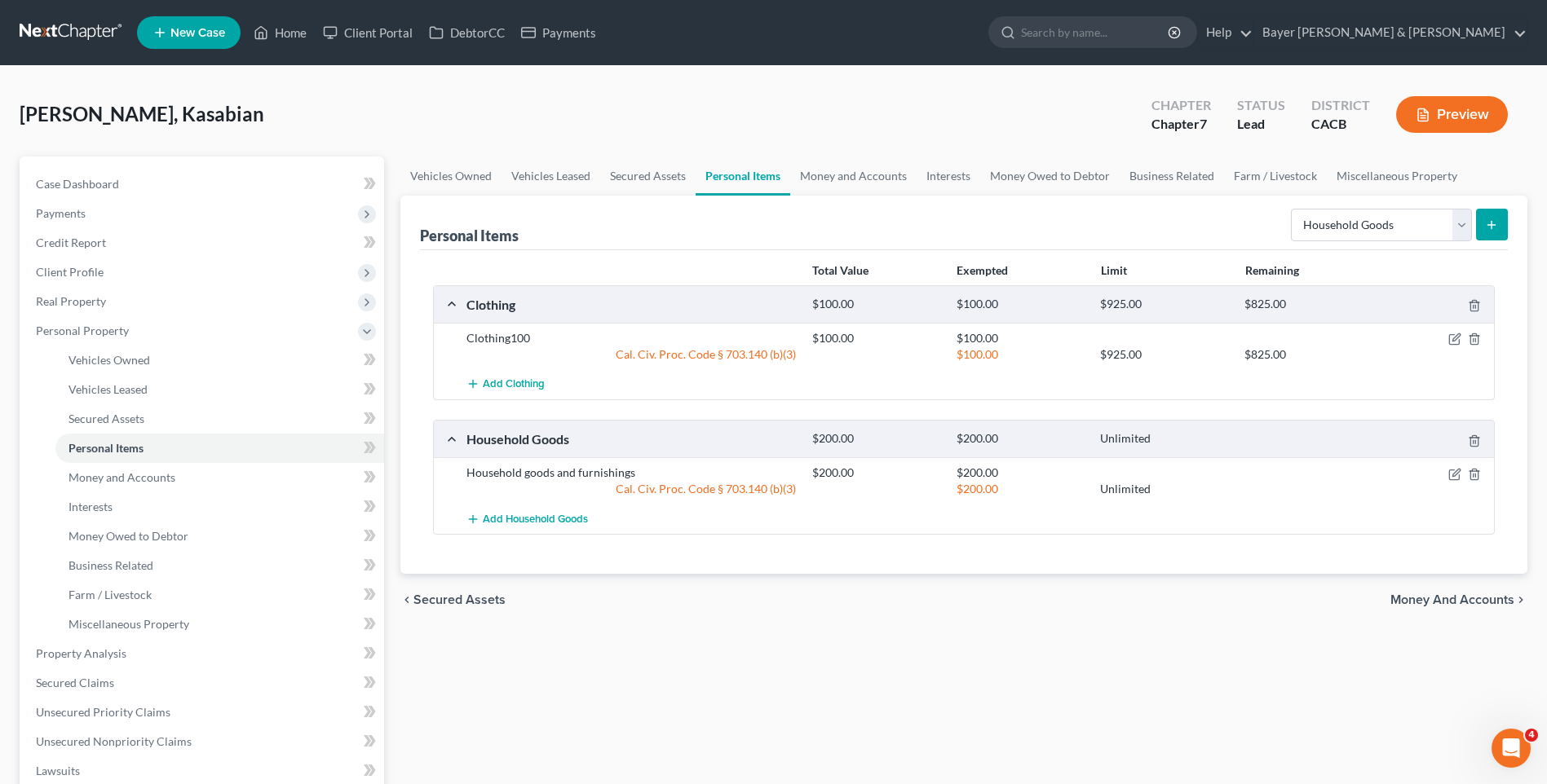
click at [1429, 595] on span "Money and Accounts" at bounding box center [1452, 600] width 124 height 13
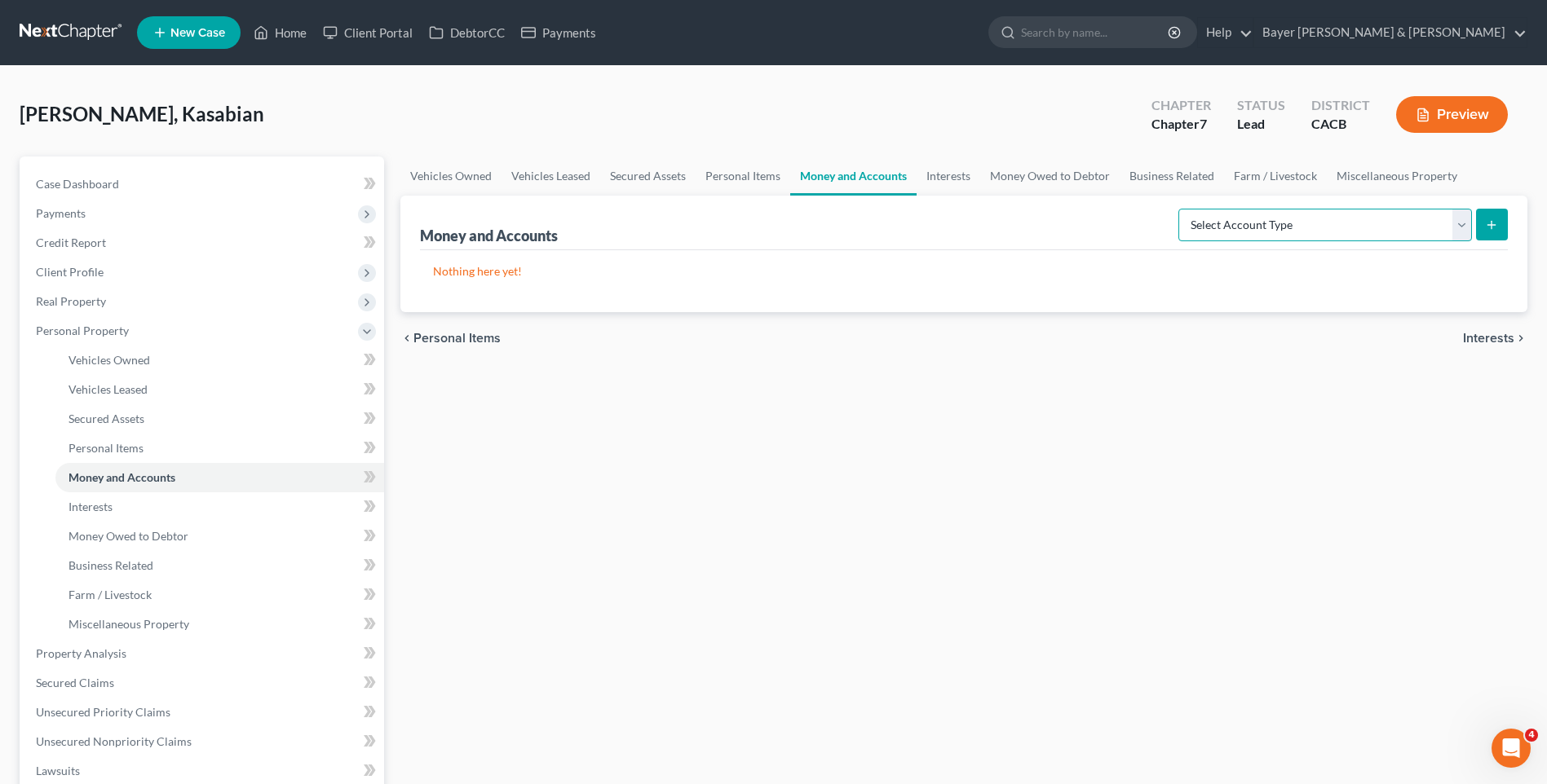
click at [1457, 226] on select "Select Account Type Brokerage Cash on Hand Certificates of Deposit Checking Acc…" at bounding box center [1325, 225] width 293 height 33
select select "checking"
click at [1181, 208] on select "Select Account Type Brokerage Cash on Hand Certificates of Deposit Checking Acc…" at bounding box center [1325, 225] width 293 height 33
click at [1498, 225] on icon "submit" at bounding box center [1491, 225] width 13 height 13
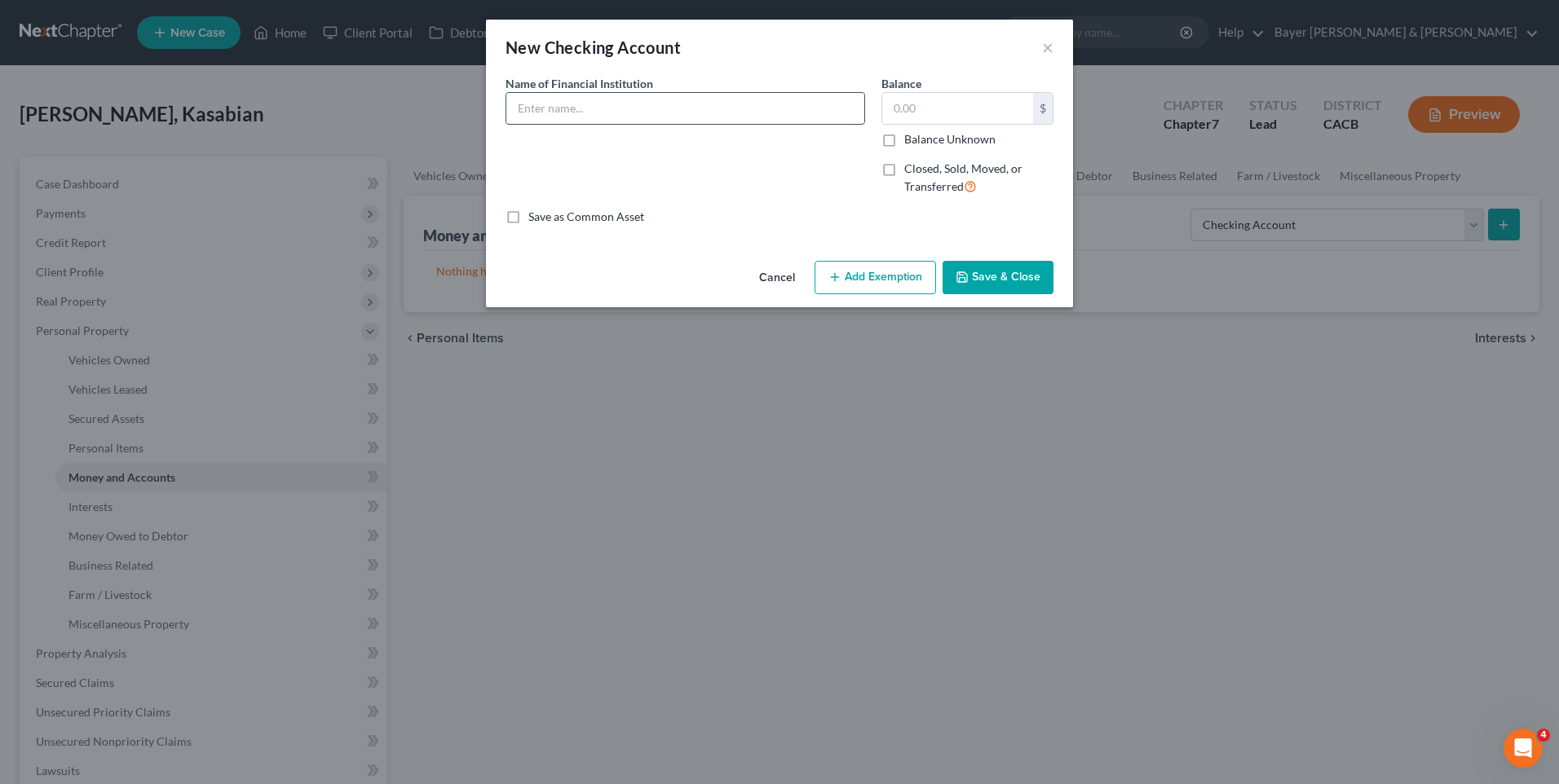
click at [657, 103] on input "text" at bounding box center [685, 108] width 358 height 31
type input "BMO"
click at [903, 112] on input "text" at bounding box center [958, 108] width 151 height 31
type input "200"
drag, startPoint x: 897, startPoint y: 282, endPoint x: 884, endPoint y: 283, distance: 13.0
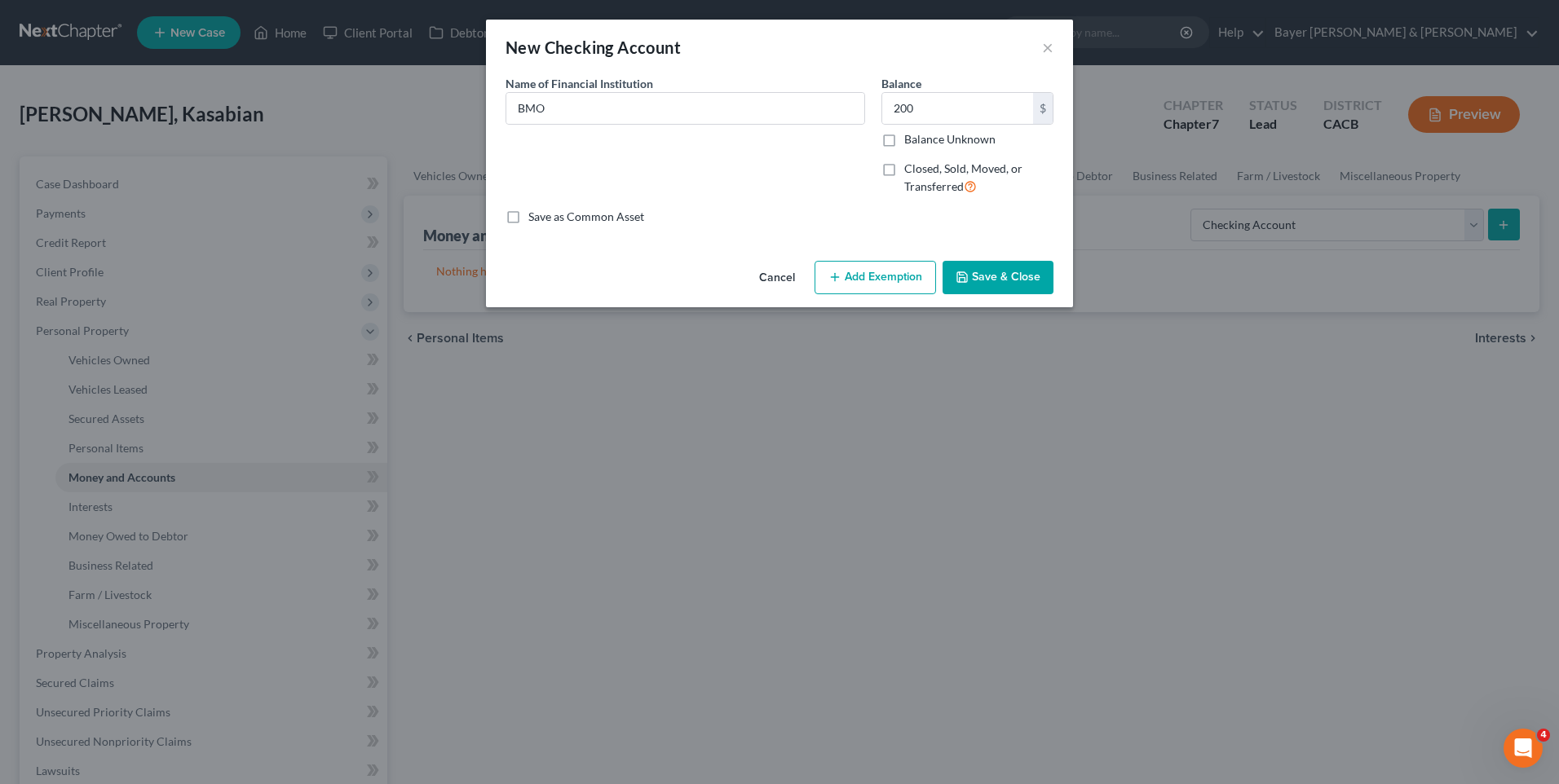
click at [896, 282] on button "Add Exemption" at bounding box center [875, 278] width 122 height 34
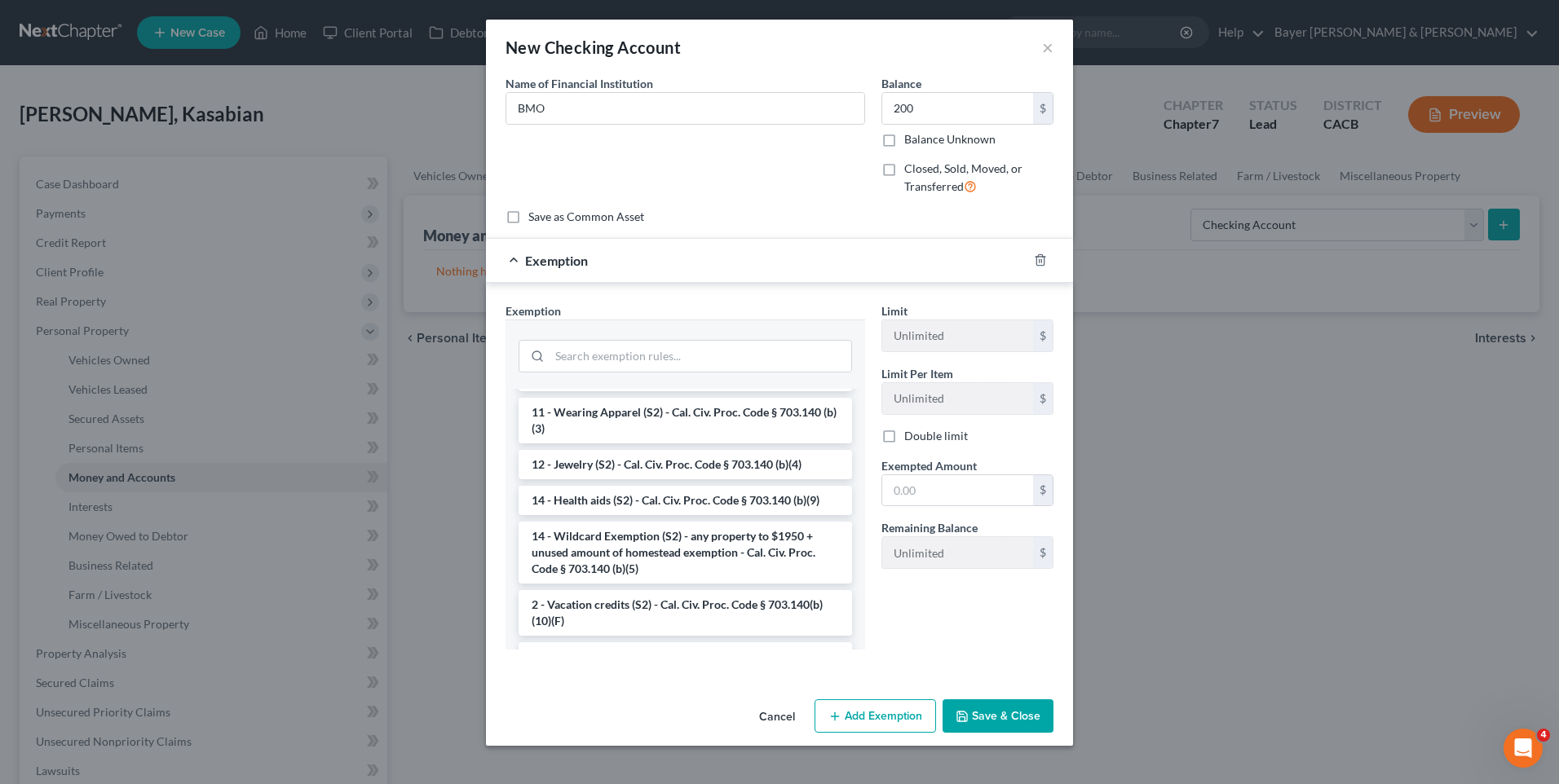
scroll to position [326, 0]
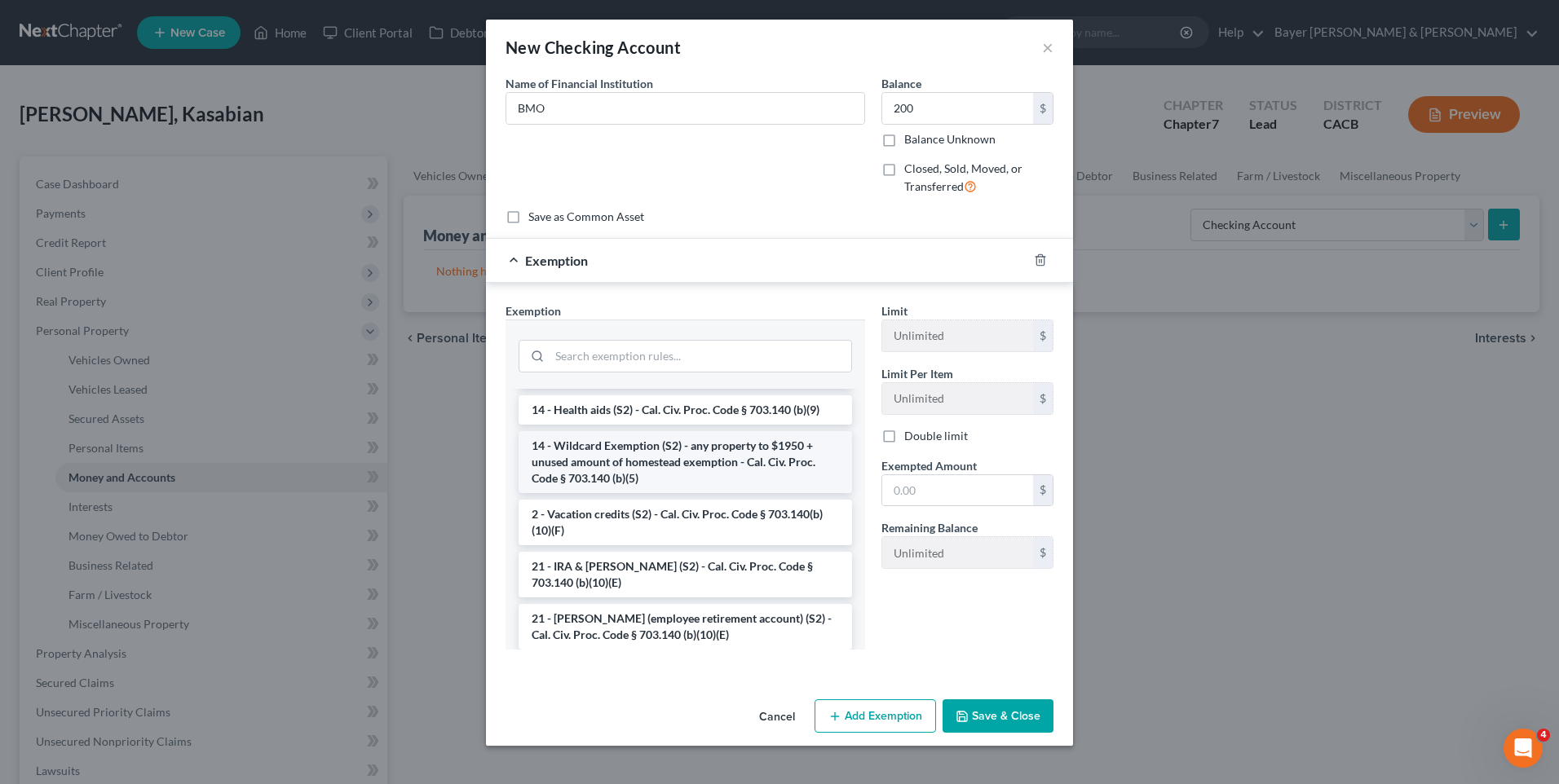
click at [653, 465] on li "14 - Wildcard Exemption (S2) - any property to $1950 + unused amount of homeste…" at bounding box center [685, 462] width 334 height 62
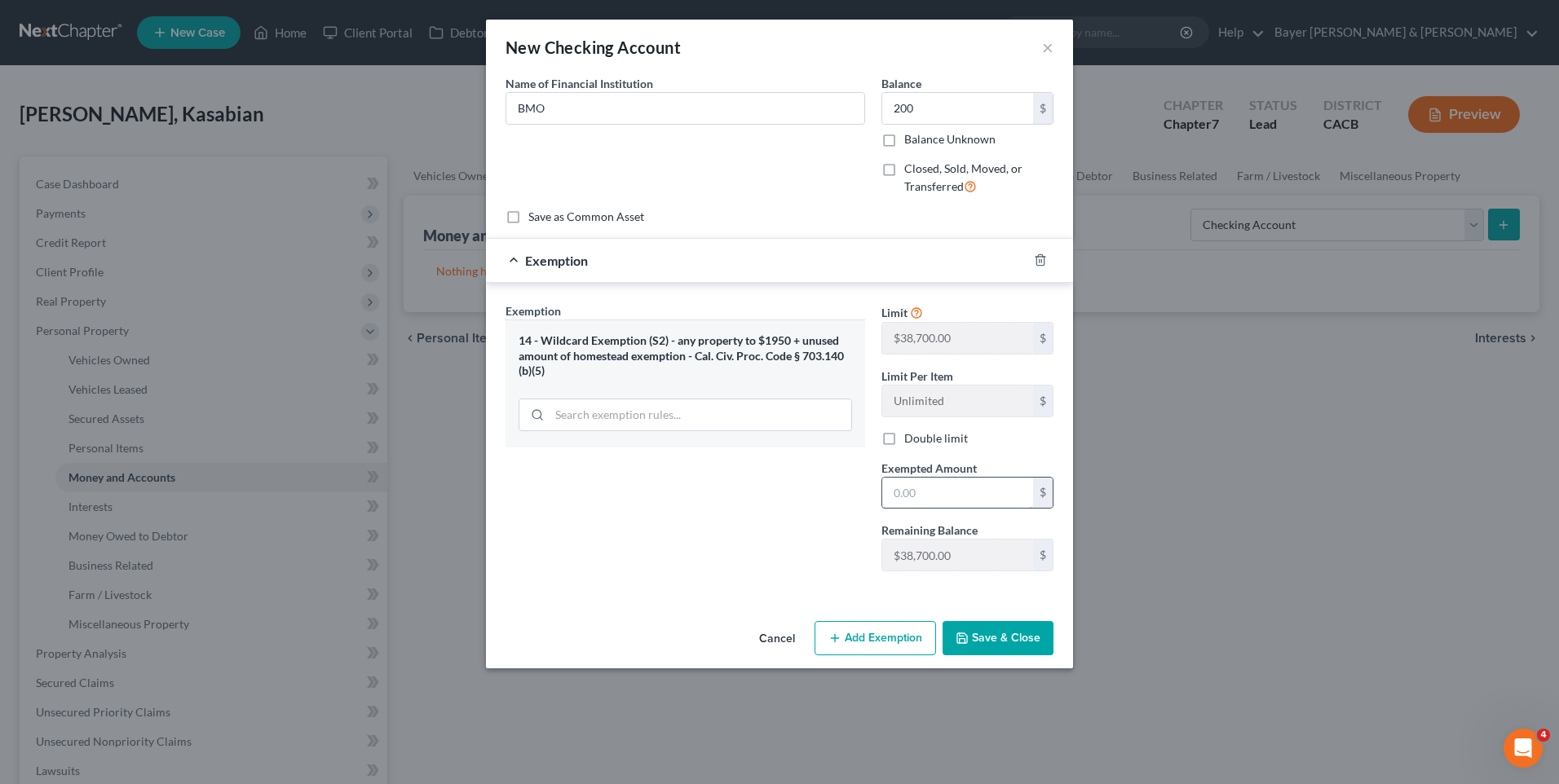
drag, startPoint x: 910, startPoint y: 498, endPoint x: 909, endPoint y: 490, distance: 8.1
click at [910, 498] on input "text" at bounding box center [958, 493] width 151 height 31
type input "200"
drag, startPoint x: 839, startPoint y: 534, endPoint x: 848, endPoint y: 539, distance: 10.3
click at [840, 534] on div "Exemption Set must be selected for CA. Exemption * 14 - Wildcard Exemption (S2)…" at bounding box center [686, 443] width 376 height 282
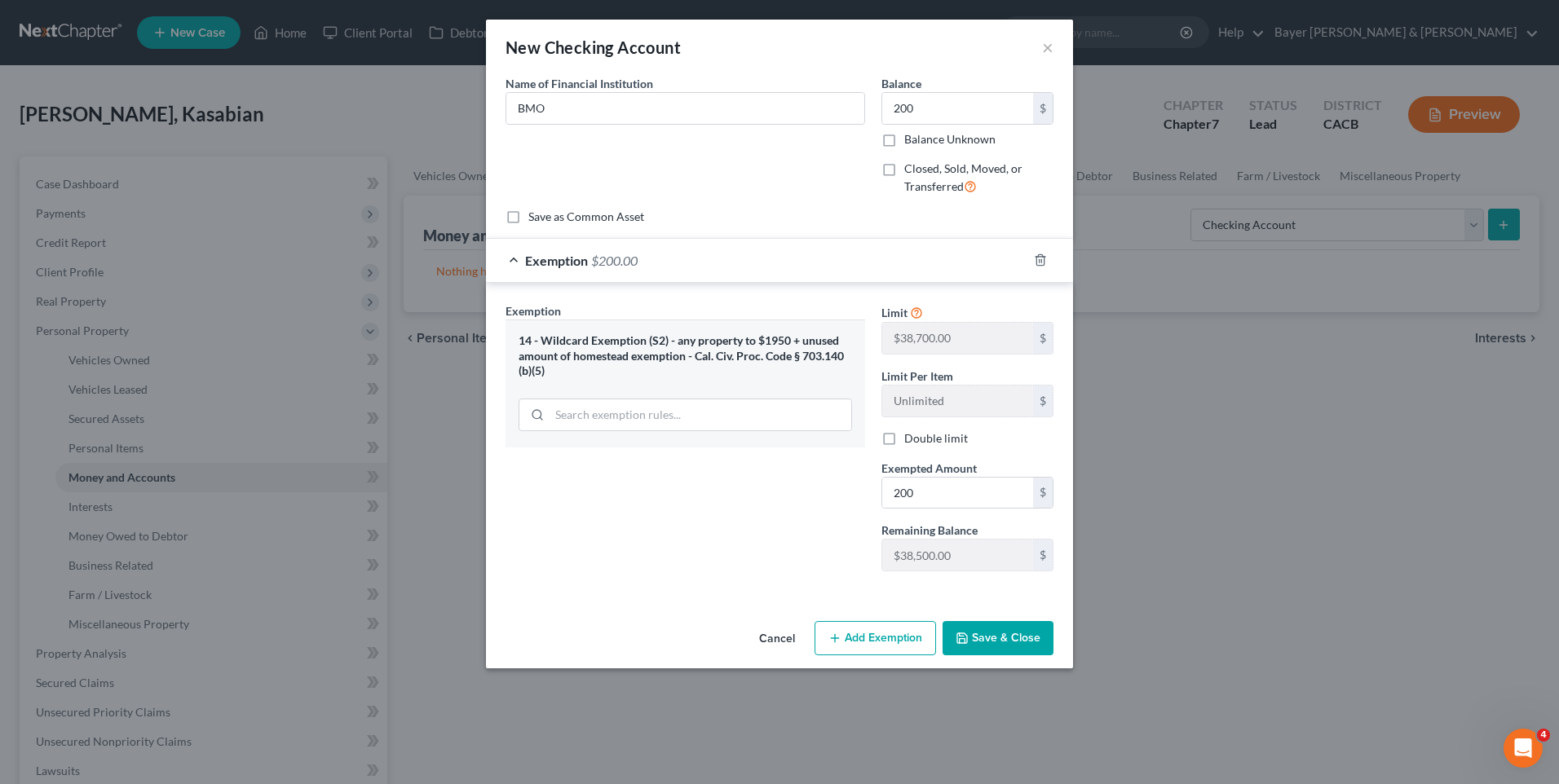
click at [1026, 632] on button "Save & Close" at bounding box center [998, 638] width 111 height 34
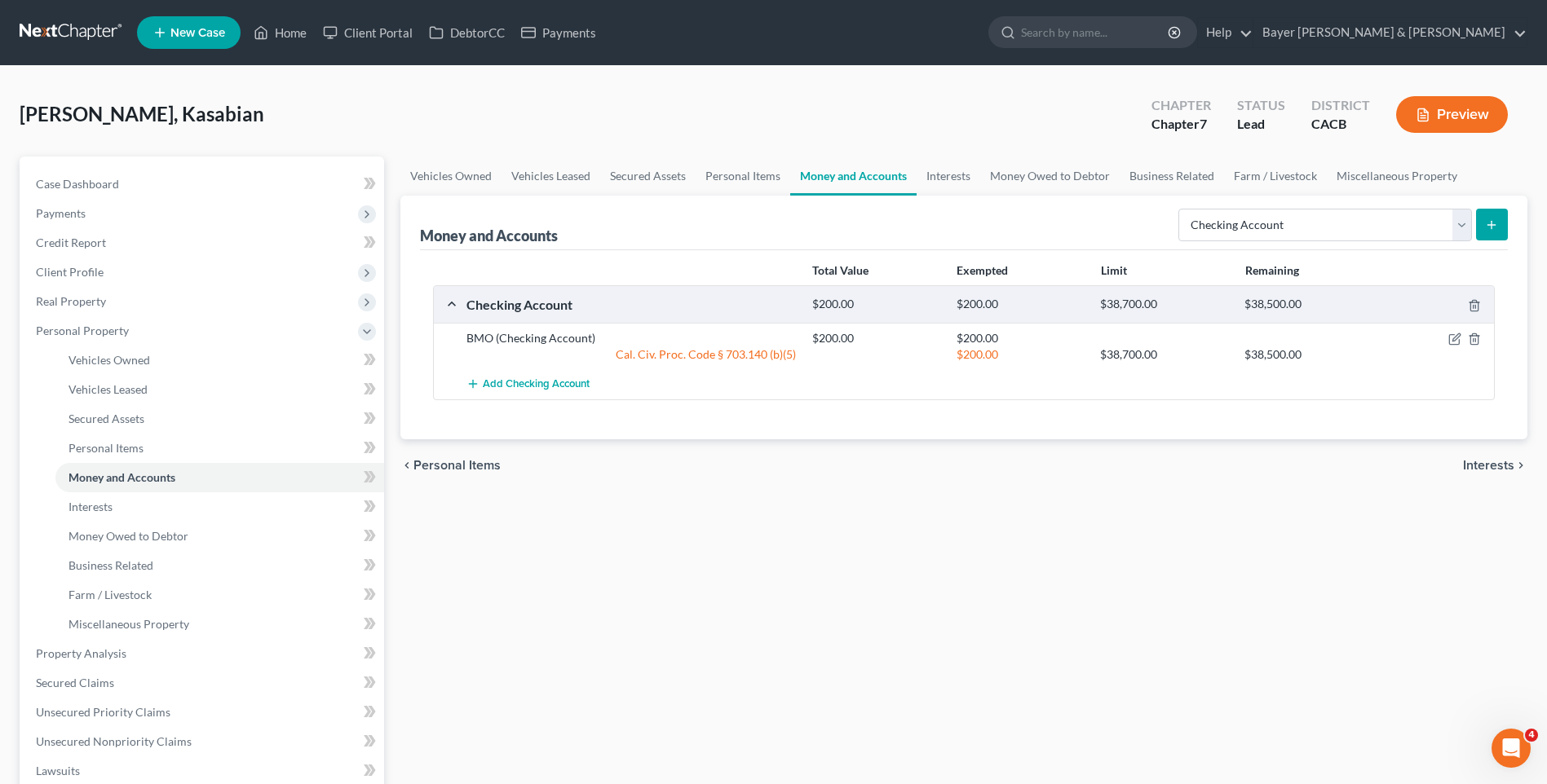
drag, startPoint x: 1481, startPoint y: 460, endPoint x: 1473, endPoint y: 455, distance: 9.4
click at [1478, 460] on span "Interests" at bounding box center [1489, 465] width 51 height 13
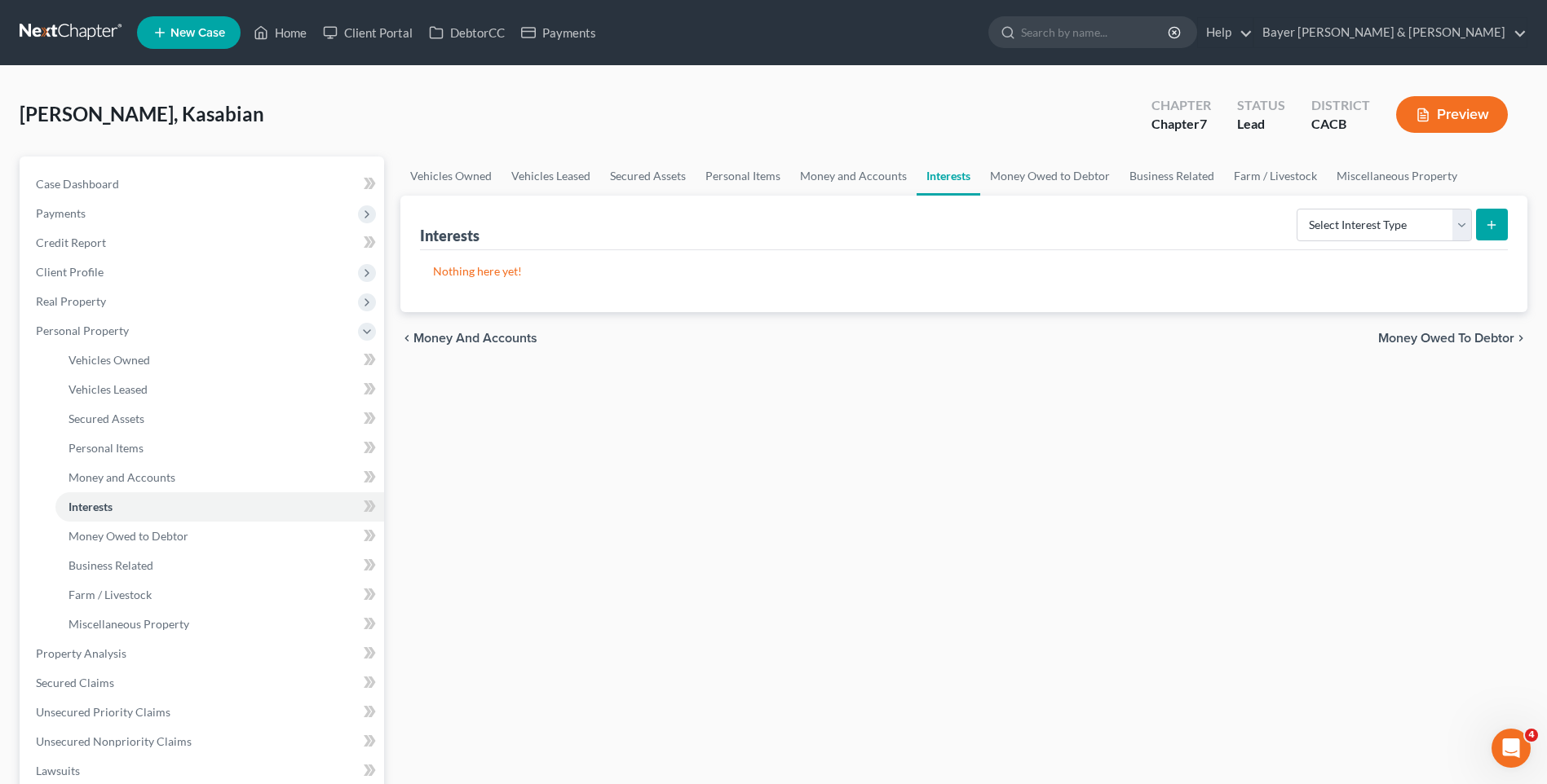
click at [1411, 334] on span "Money Owed to Debtor" at bounding box center [1446, 338] width 136 height 13
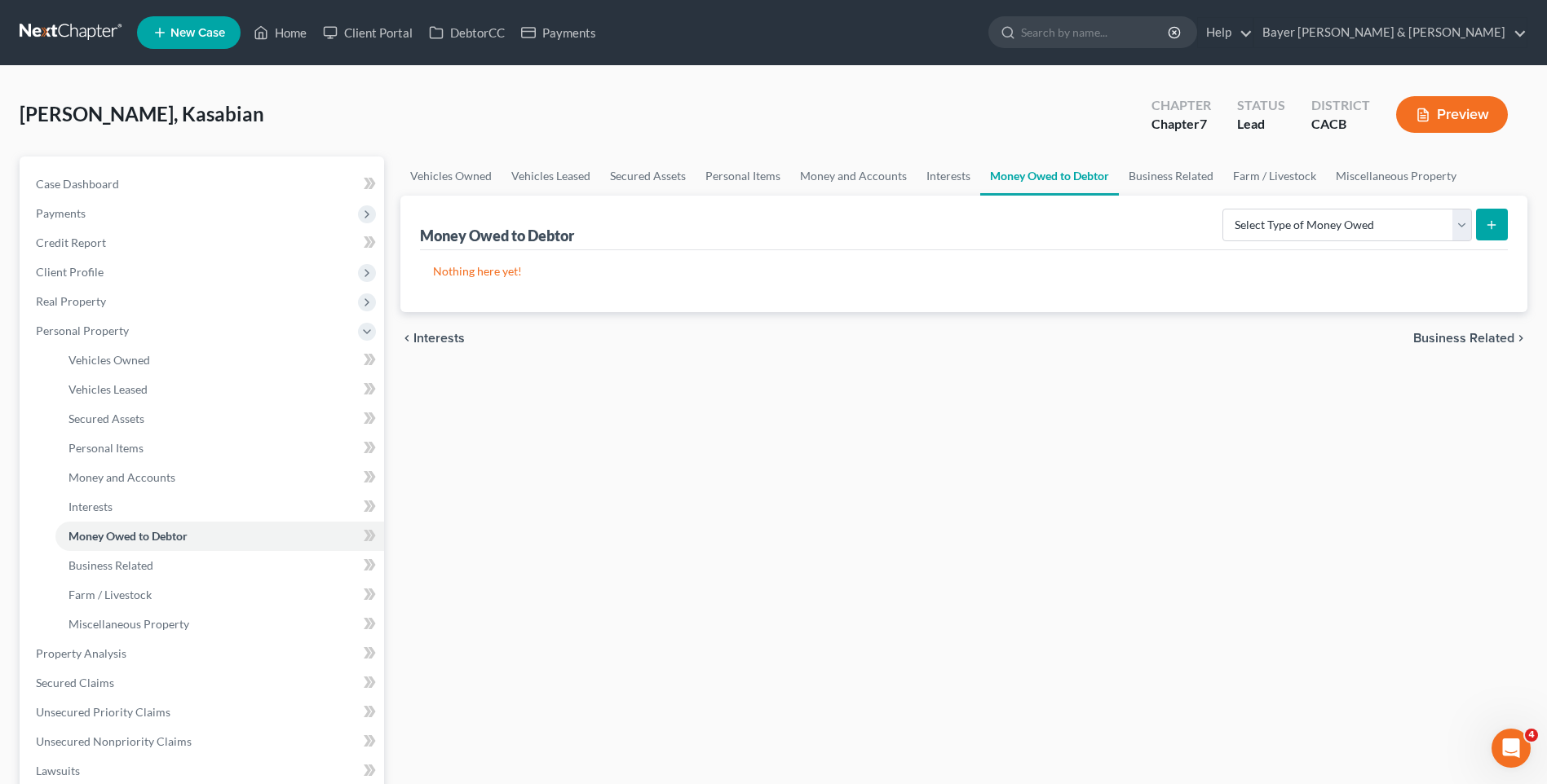
click at [1438, 339] on span "Business Related" at bounding box center [1464, 338] width 101 height 13
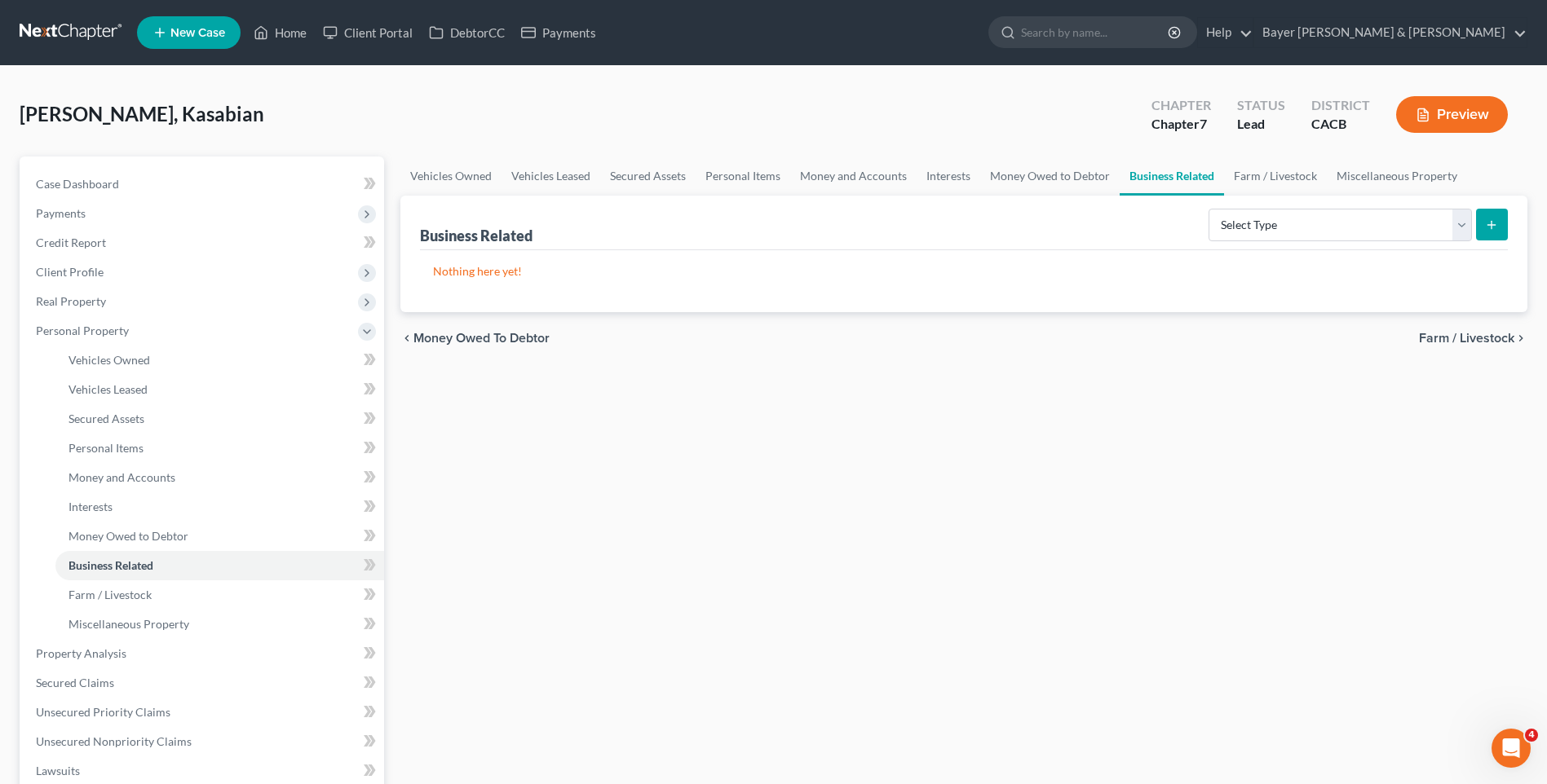
click at [1443, 335] on span "Farm / Livestock" at bounding box center [1466, 338] width 95 height 13
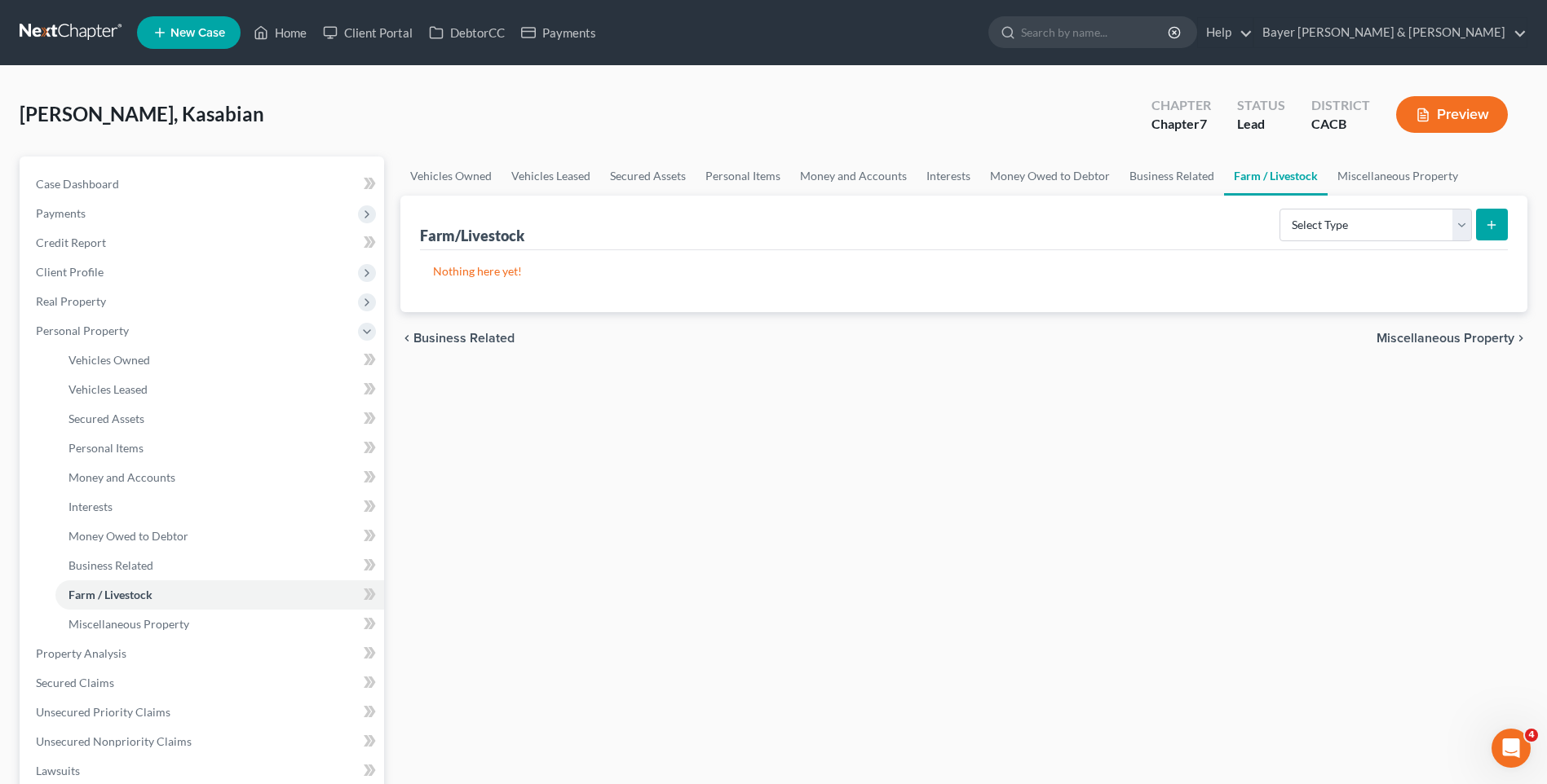
click at [1438, 335] on span "Miscellaneous Property" at bounding box center [1445, 338] width 138 height 13
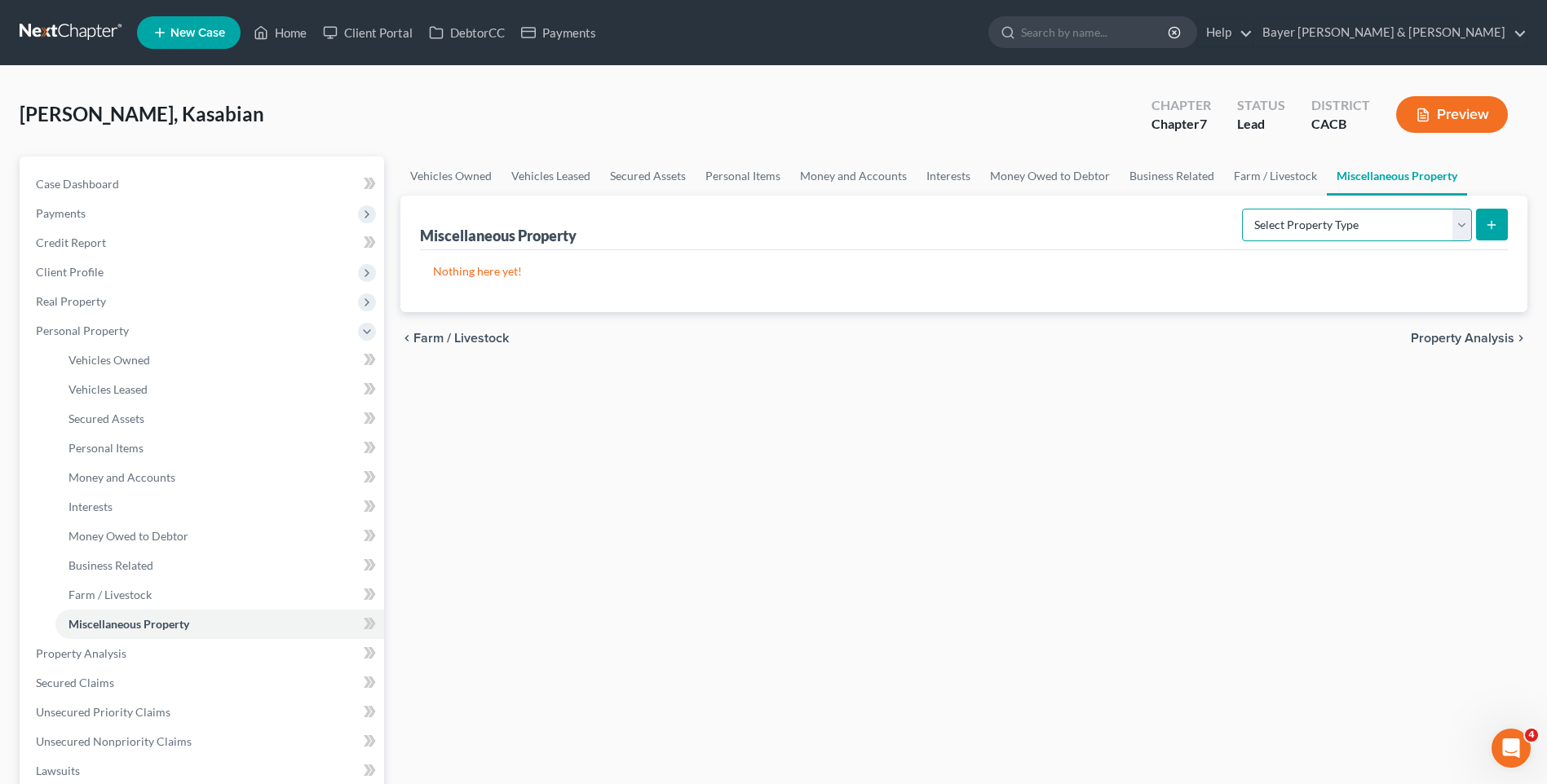
click at [1454, 221] on select "Select Property Type Assigned for Creditor Benefit [DATE] Holding for Another N…" at bounding box center [1357, 225] width 230 height 33
drag, startPoint x: 1471, startPoint y: 386, endPoint x: 1461, endPoint y: 376, distance: 14.1
click at [1470, 385] on div "Vehicles Owned Vehicles Leased Secured Assets Personal Items Money and Accounts…" at bounding box center [964, 642] width 1143 height 971
click at [466, 339] on span "Farm / Livestock" at bounding box center [461, 338] width 95 height 13
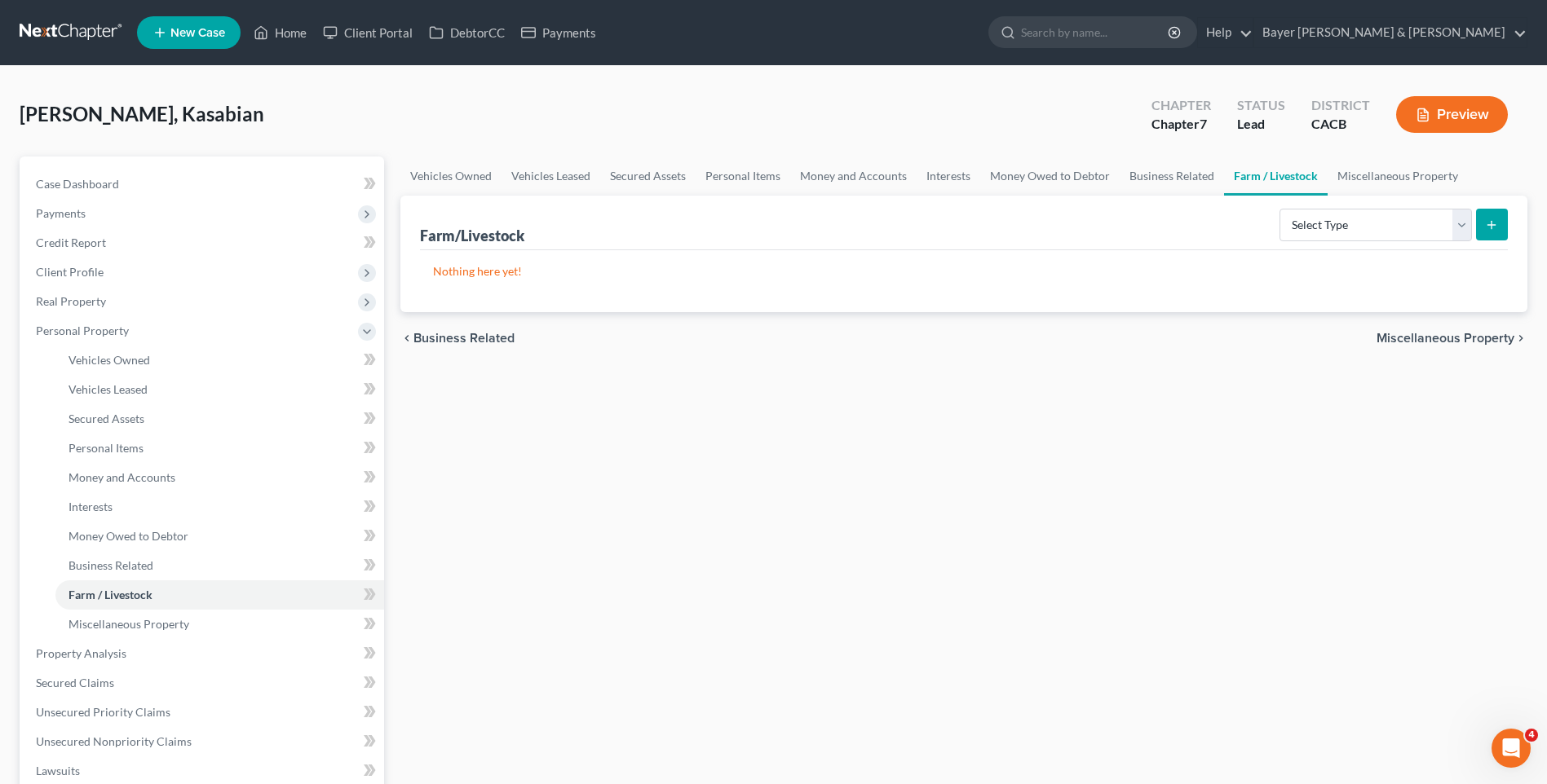
click at [450, 336] on span "Business Related" at bounding box center [464, 338] width 101 height 13
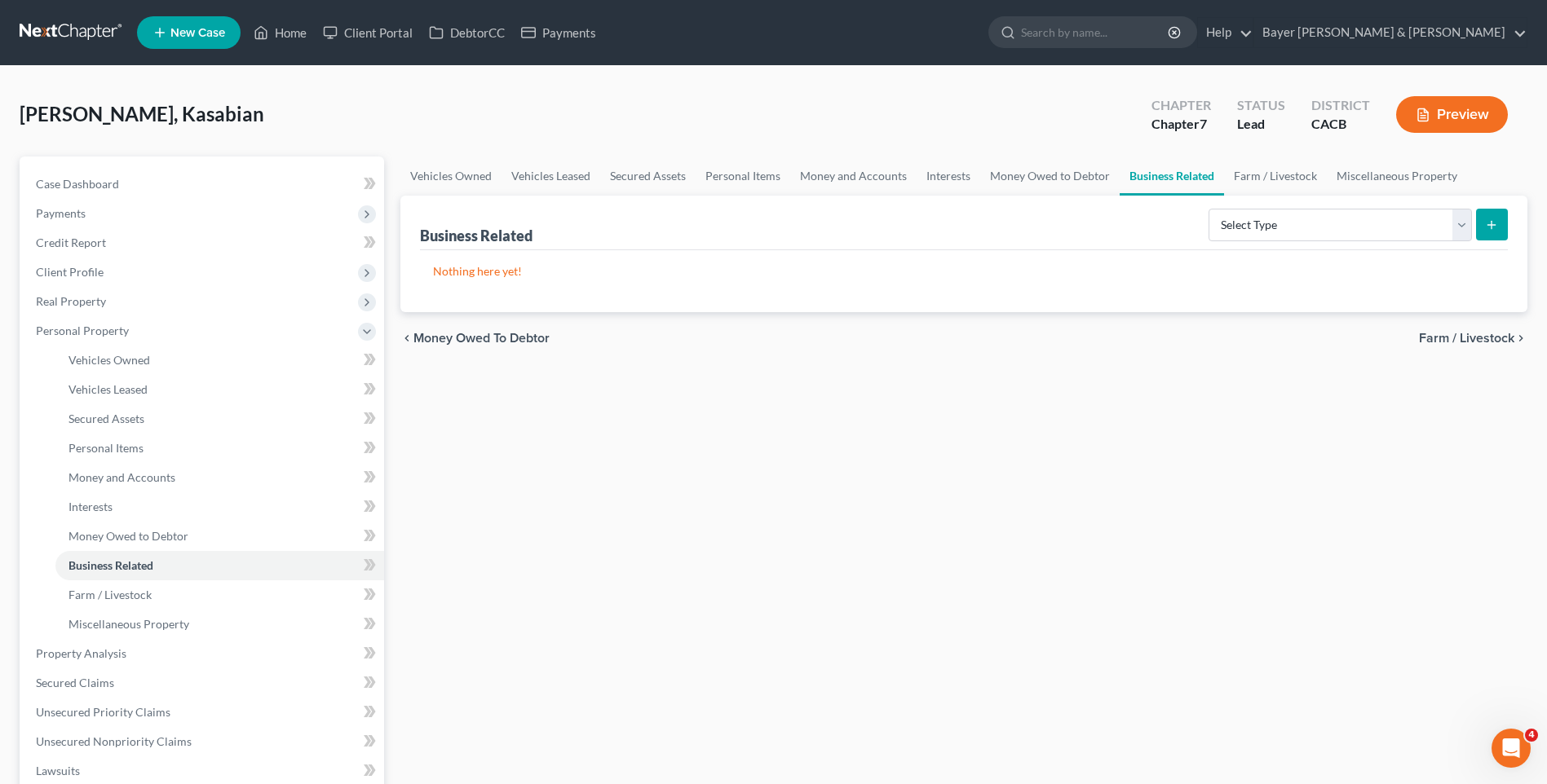
click at [473, 341] on span "Money Owed to Debtor" at bounding box center [481, 338] width 136 height 13
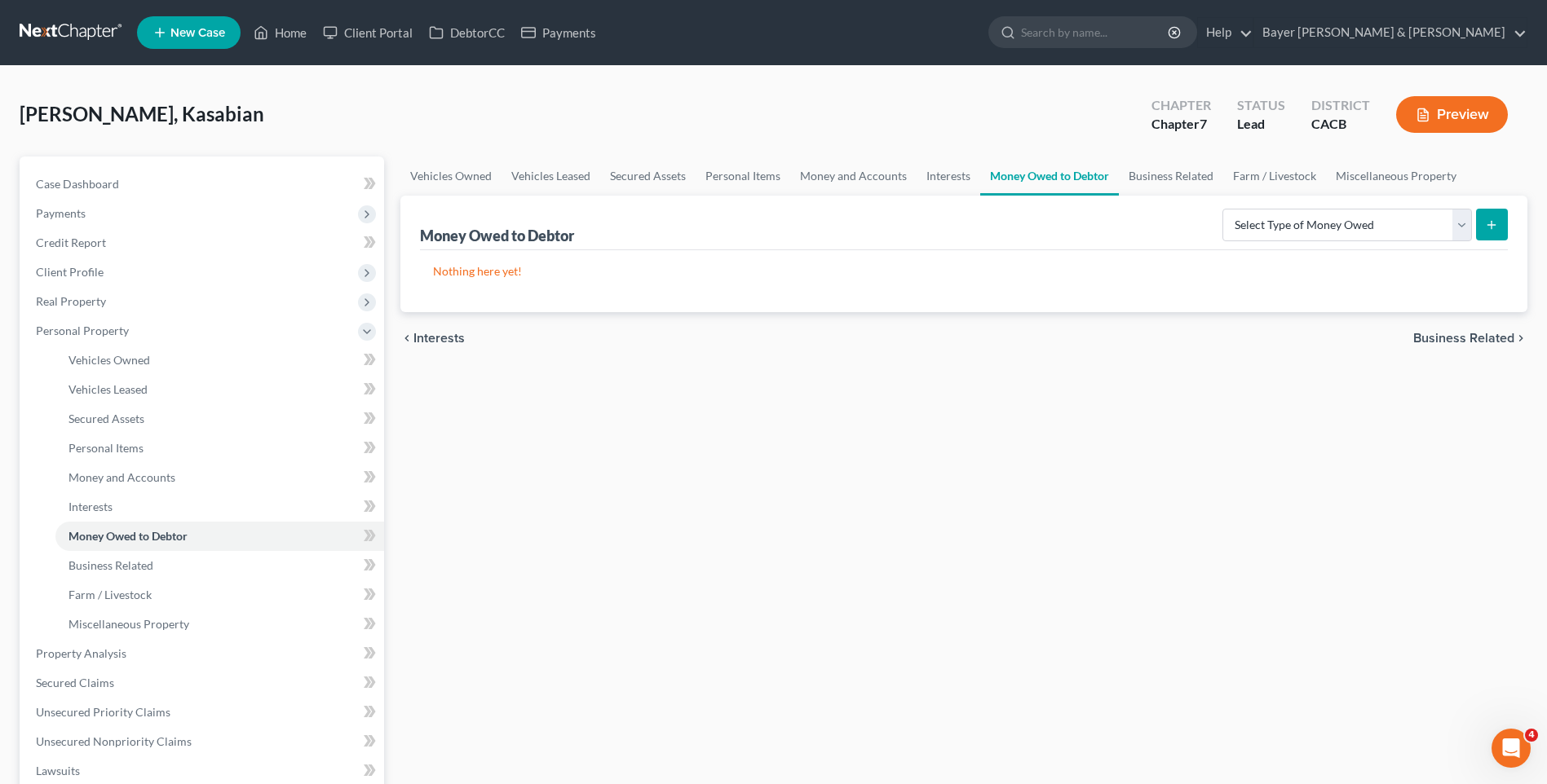
click at [424, 339] on span "Interests" at bounding box center [439, 338] width 51 height 13
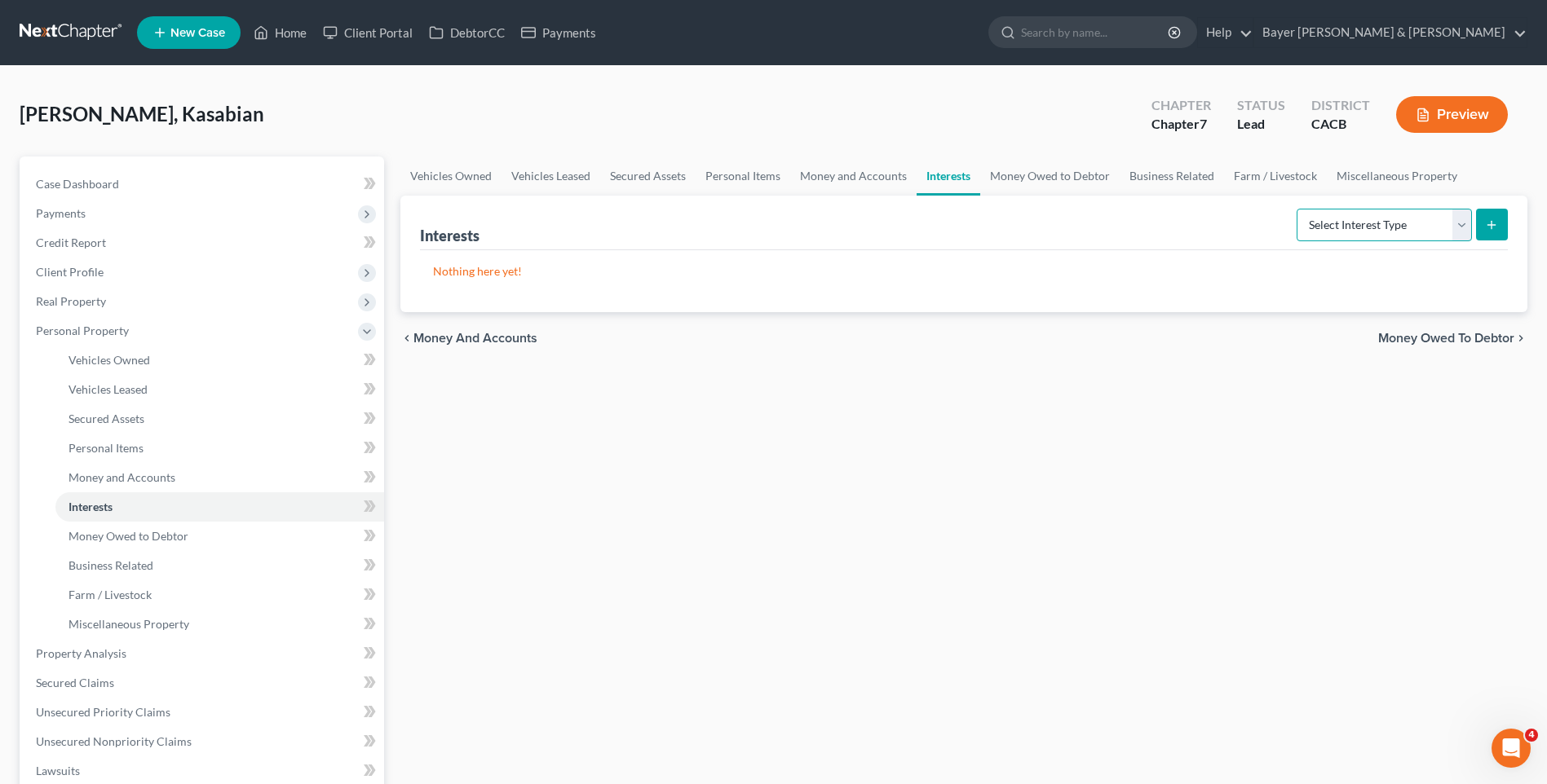
click at [1469, 222] on select "Select Interest Type 401K Annuity Bond Education IRA Government Bond Government…" at bounding box center [1384, 225] width 175 height 33
click at [1298, 208] on select "Select Interest Type 401K Annuity Bond Education IRA Government Bond Government…" at bounding box center [1384, 225] width 175 height 33
click at [1493, 221] on icon "submit" at bounding box center [1491, 225] width 13 height 13
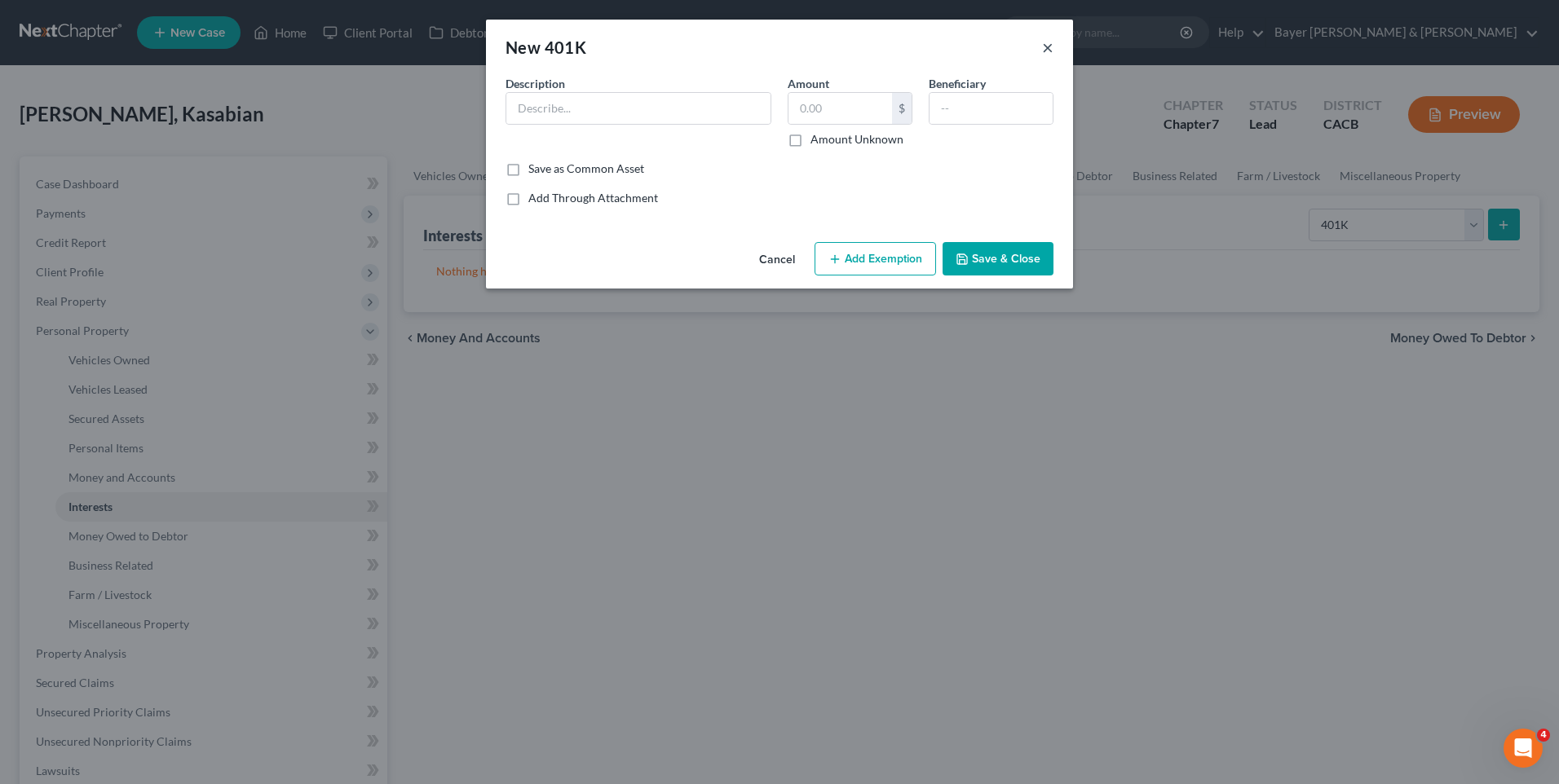
click at [1051, 45] on button "×" at bounding box center [1048, 47] width 11 height 20
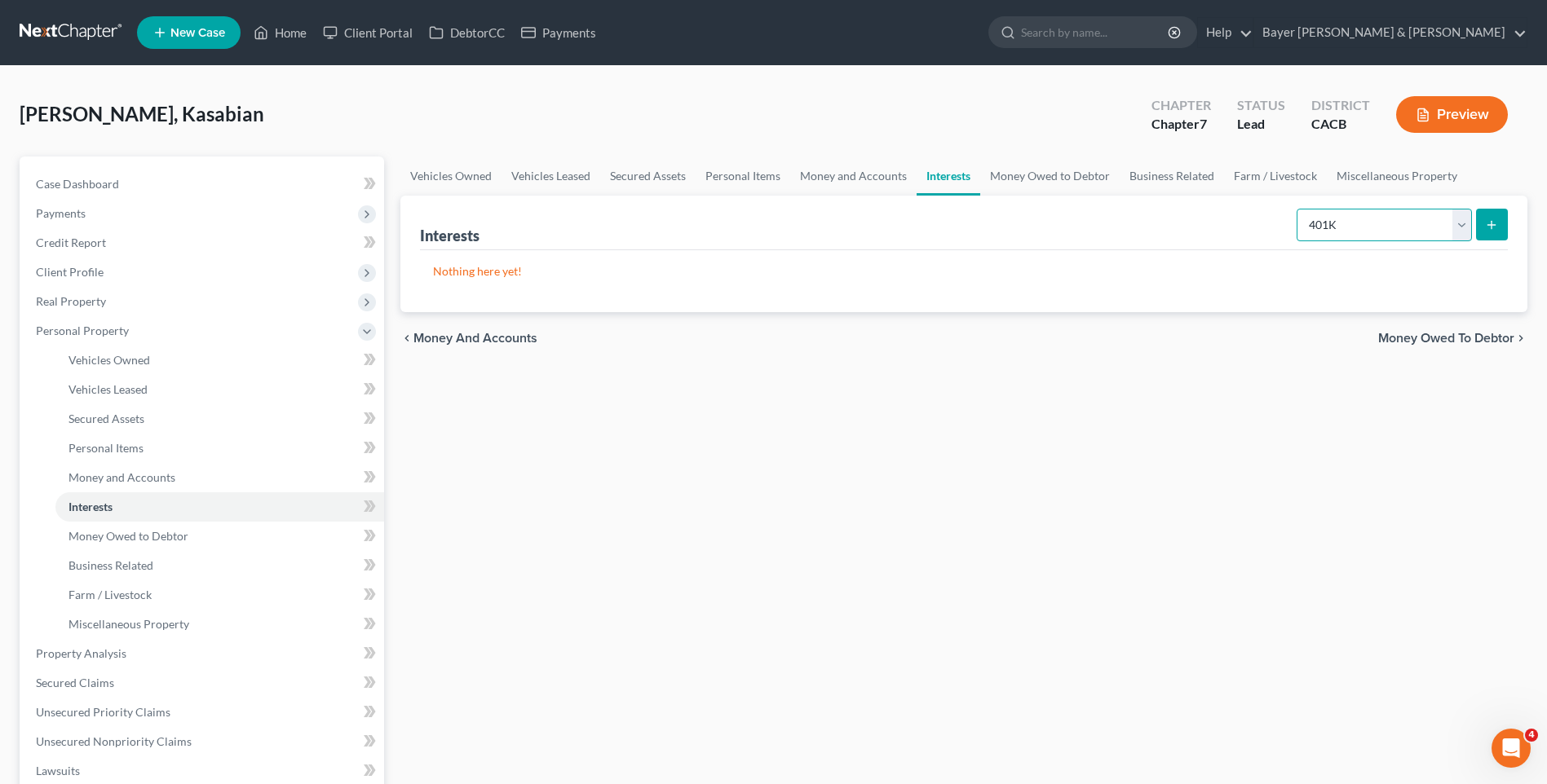
click at [1459, 220] on select "Select Interest Type 401K Annuity Bond Education IRA Government Bond Government…" at bounding box center [1384, 225] width 175 height 33
select select "term_life_insurance"
click at [1298, 208] on select "Select Interest Type 401K Annuity Bond Education IRA Government Bond Government…" at bounding box center [1384, 225] width 175 height 33
click at [1491, 221] on line "submit" at bounding box center [1491, 225] width 0 height 8
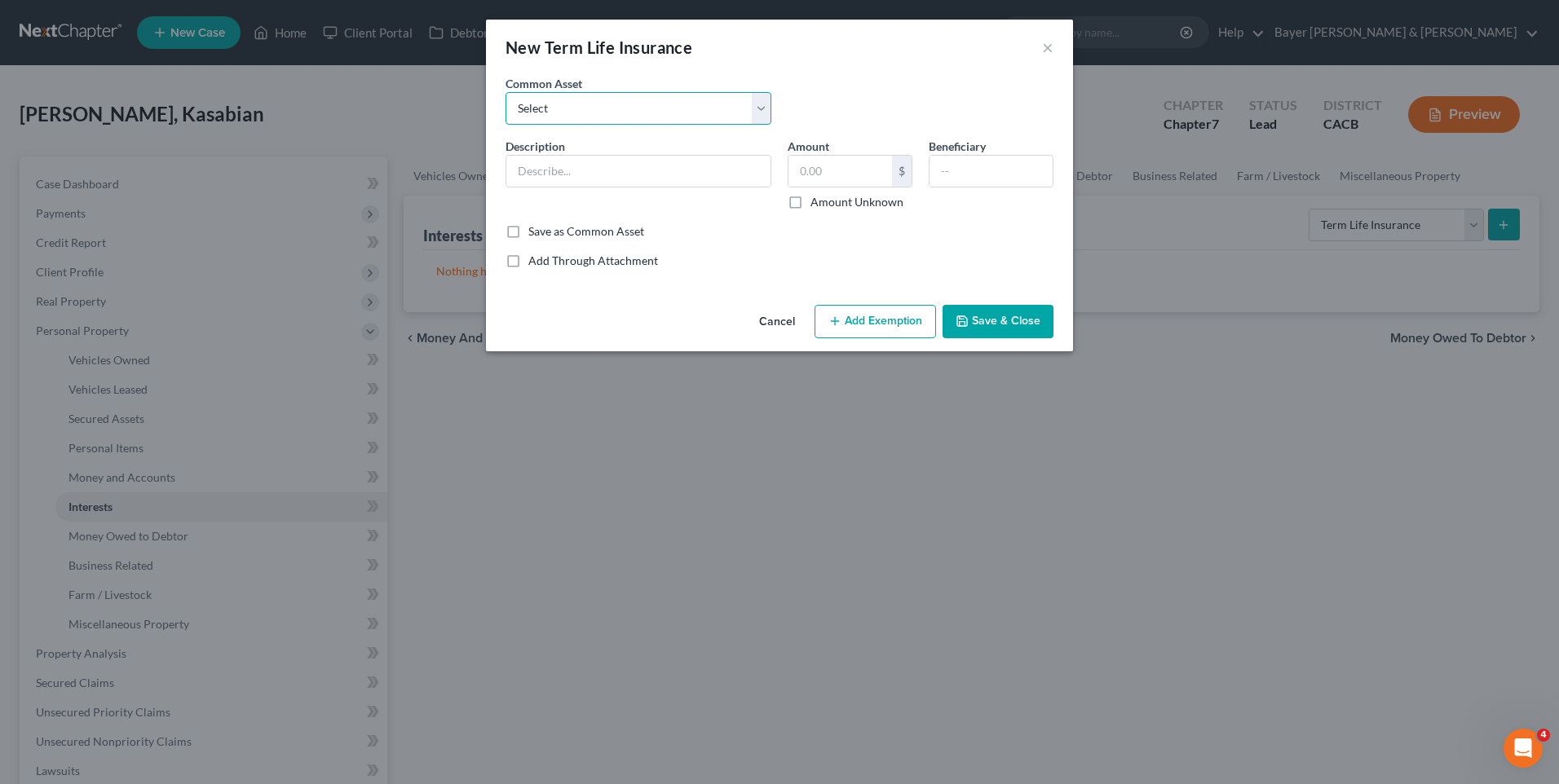
click at [687, 115] on select "Select Group life insurance" at bounding box center [638, 108] width 266 height 33
select select "0"
click at [505, 92] on select "Select Group life insurance" at bounding box center [638, 108] width 266 height 33
type input "Group life insurance"
type input "300,000"
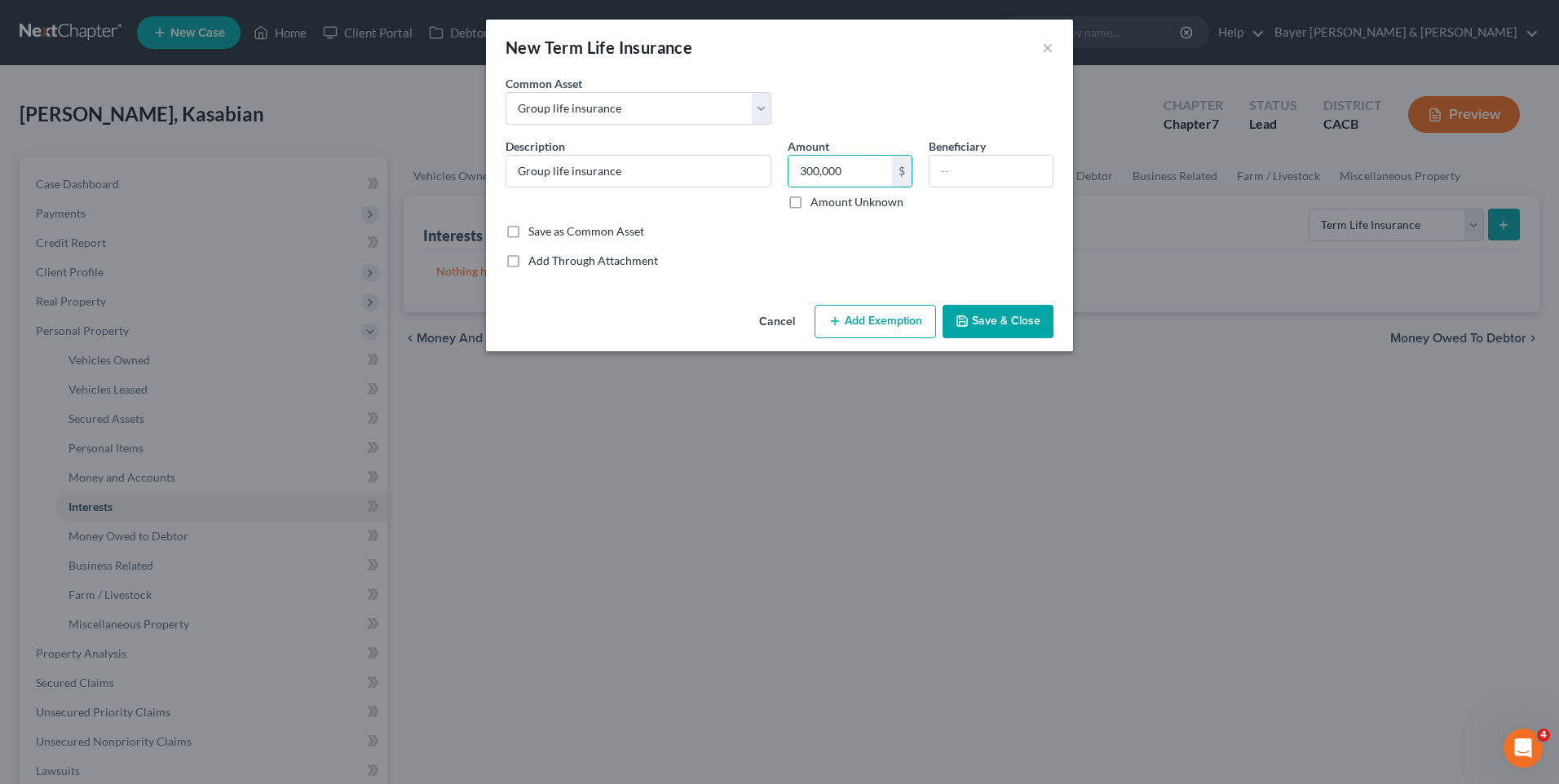
click at [867, 326] on button "Add Exemption" at bounding box center [875, 322] width 122 height 34
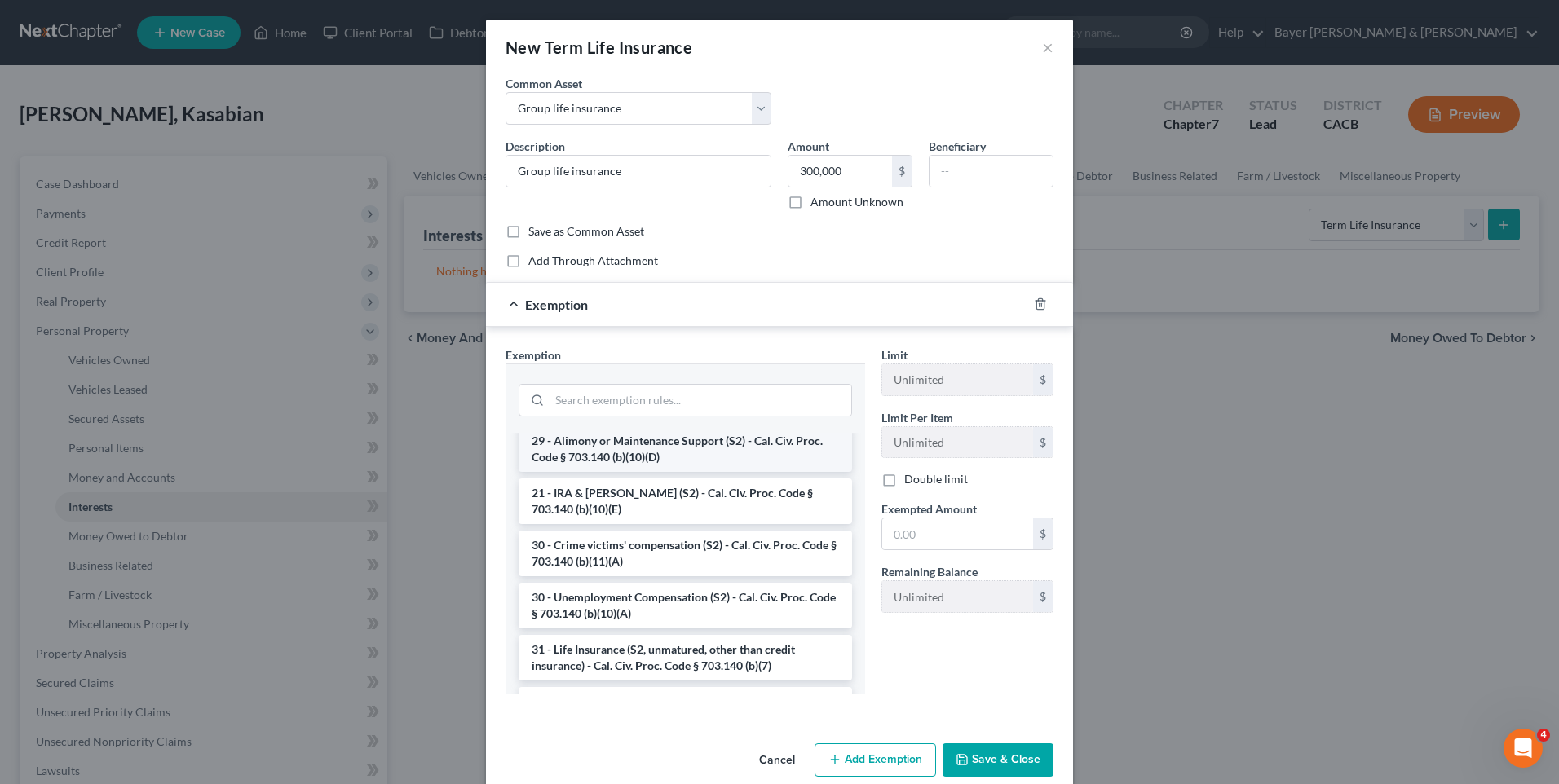
scroll to position [489, 0]
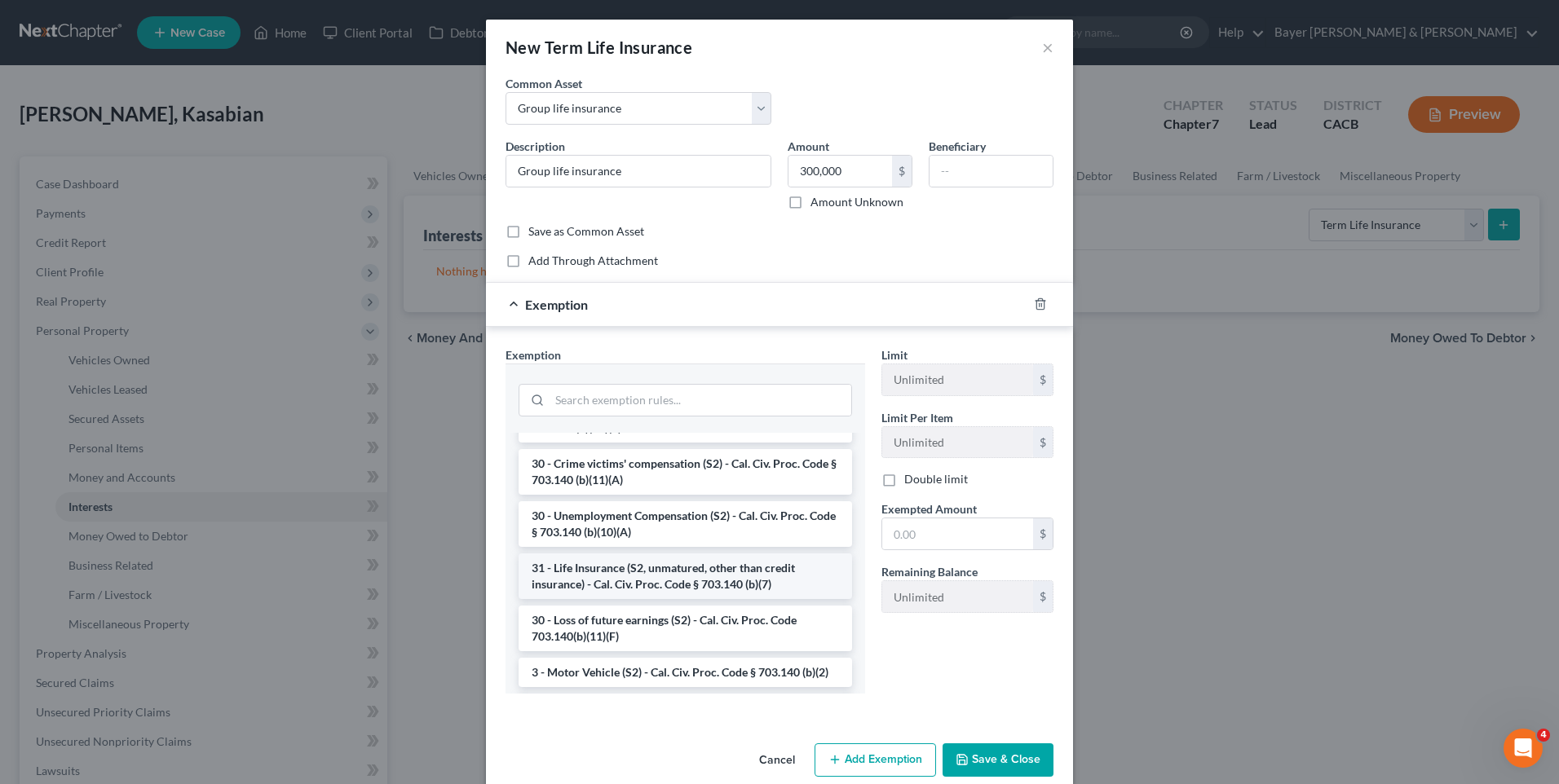
click at [697, 582] on li "31 - Life Insurance (S2, unmatured, other than credit insurance) - Cal. Civ. Pr…" at bounding box center [685, 576] width 334 height 45
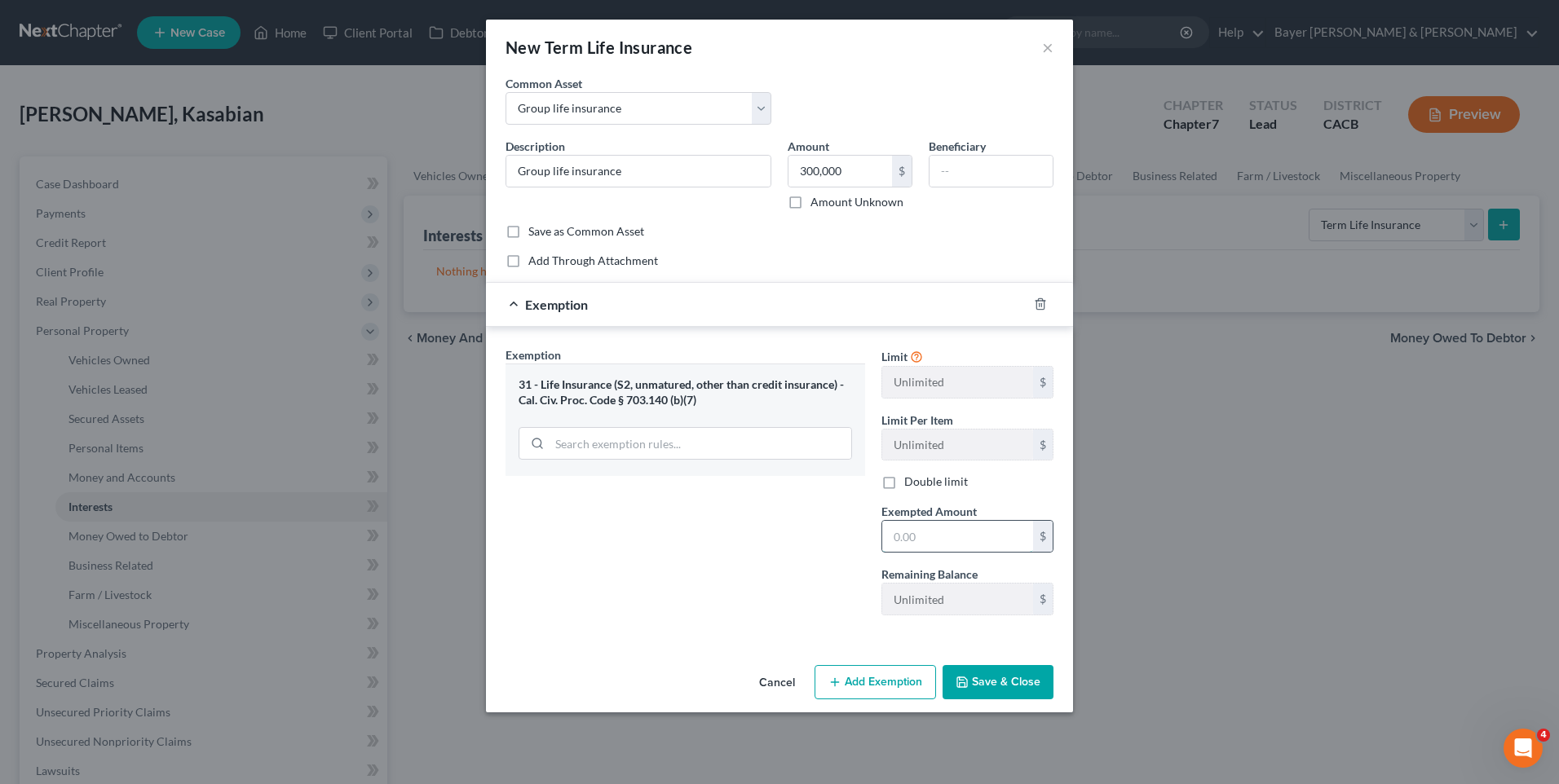
click at [934, 541] on input "text" at bounding box center [958, 536] width 151 height 31
type input "300,000"
click at [995, 678] on button "Save & Close" at bounding box center [998, 683] width 111 height 34
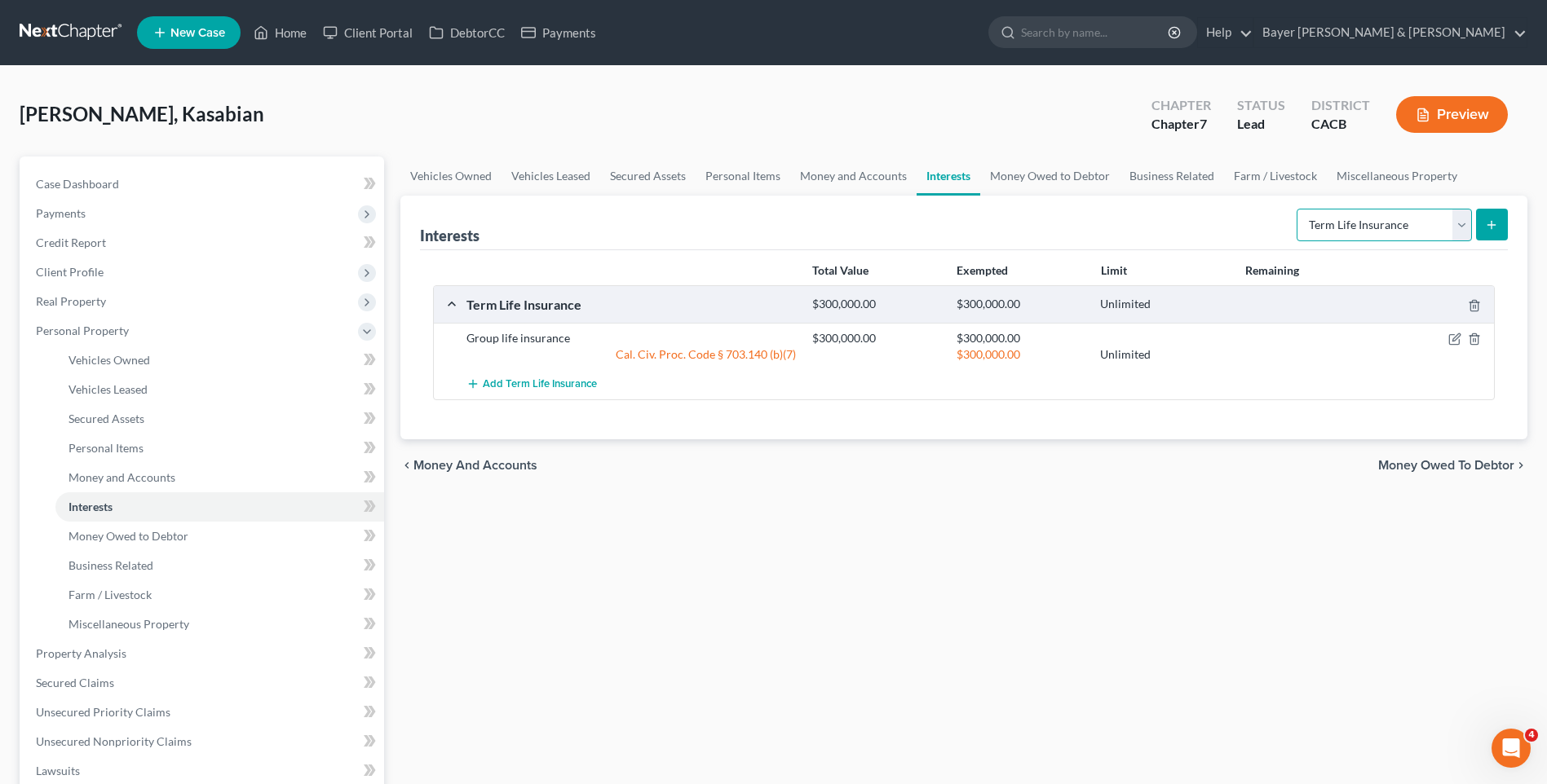
click at [1456, 223] on select "Select Interest Type 401K Annuity Bond Education IRA Government Bond Government…" at bounding box center [1384, 225] width 175 height 33
click at [1298, 208] on select "Select Interest Type 401K Annuity Bond Education IRA Government Bond Government…" at bounding box center [1384, 225] width 175 height 33
click at [1464, 220] on select "Select Interest Type 401K Annuity Bond Education IRA Government Bond Government…" at bounding box center [1384, 225] width 175 height 33
click at [1464, 218] on select "Select Interest Type 401K Annuity Bond Education IRA Government Bond Government…" at bounding box center [1384, 225] width 175 height 33
click at [1488, 219] on icon "submit" at bounding box center [1491, 225] width 13 height 13
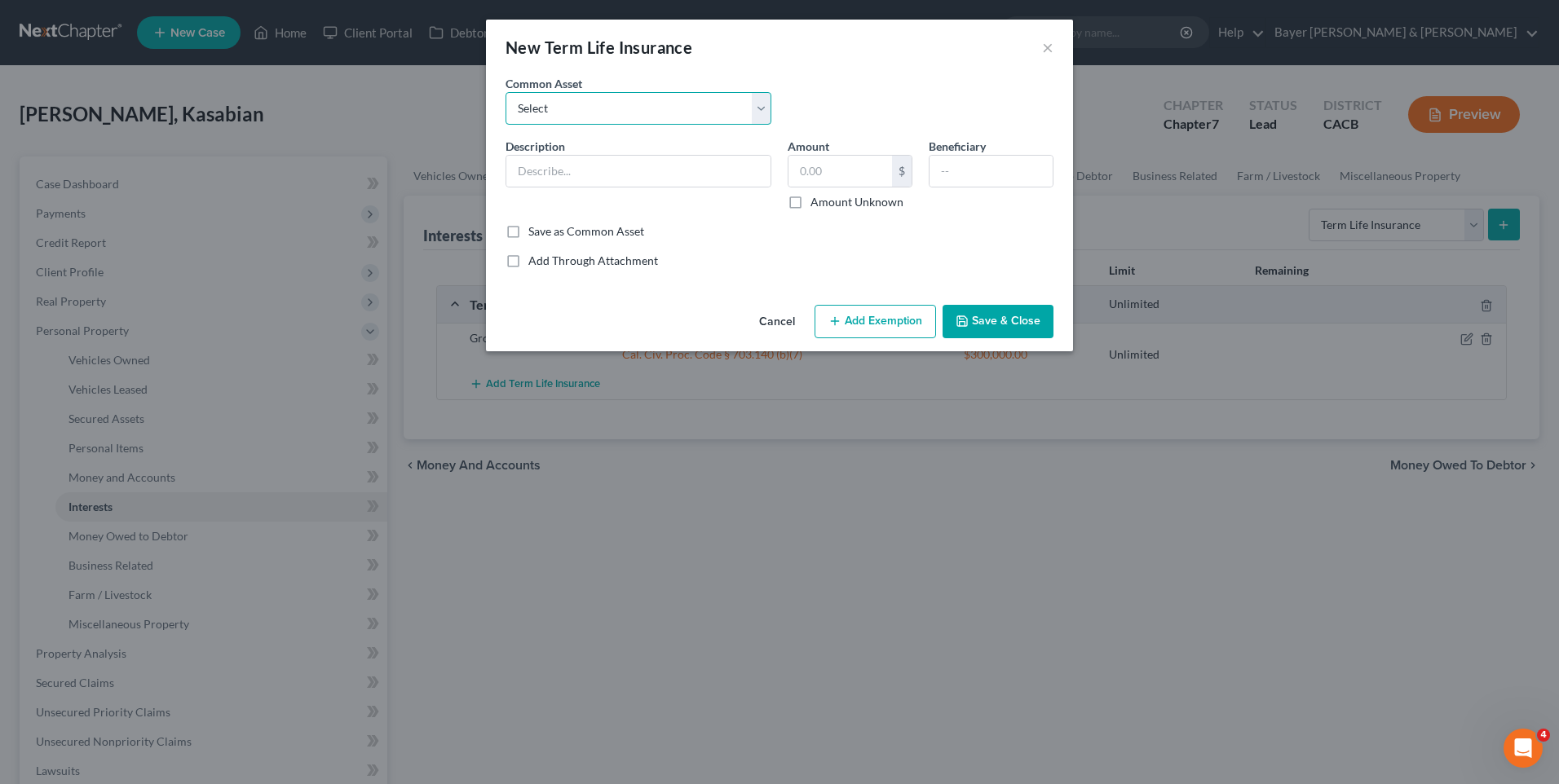
click at [599, 105] on select "Select Group life insurance" at bounding box center [638, 108] width 266 height 33
select select "0"
click at [505, 92] on select "Select Group life insurance" at bounding box center [638, 108] width 266 height 33
type input "Group life insurance"
type input "100,000.00"
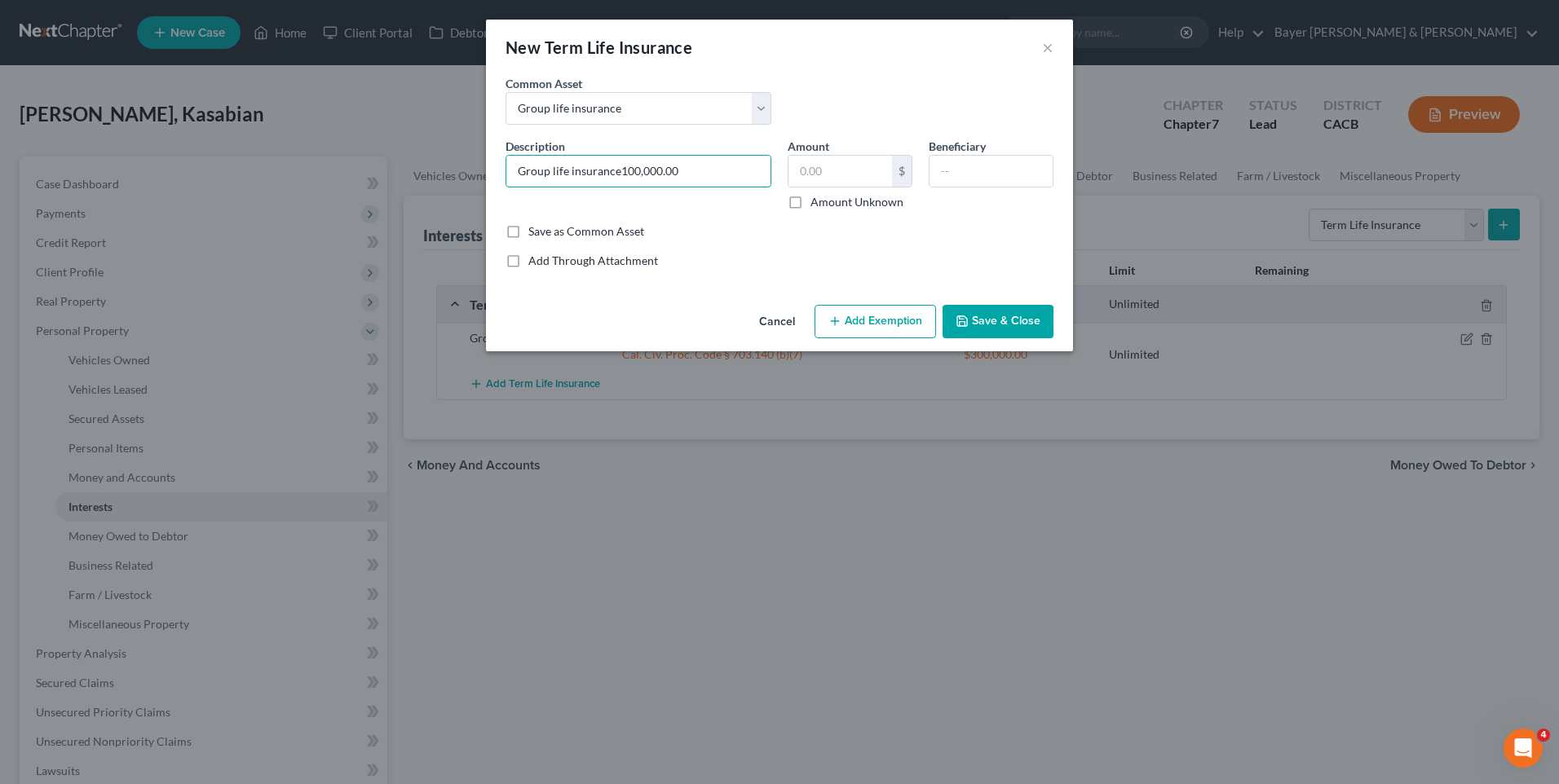
type input "Group life insurance100,000.00"
click at [746, 227] on div "Save as Common Asset" at bounding box center [779, 231] width 548 height 16
click at [846, 172] on input "text" at bounding box center [840, 172] width 104 height 31
type input "25,000"
click at [723, 169] on input "Group life insurance100,000.00" at bounding box center [638, 172] width 264 height 31
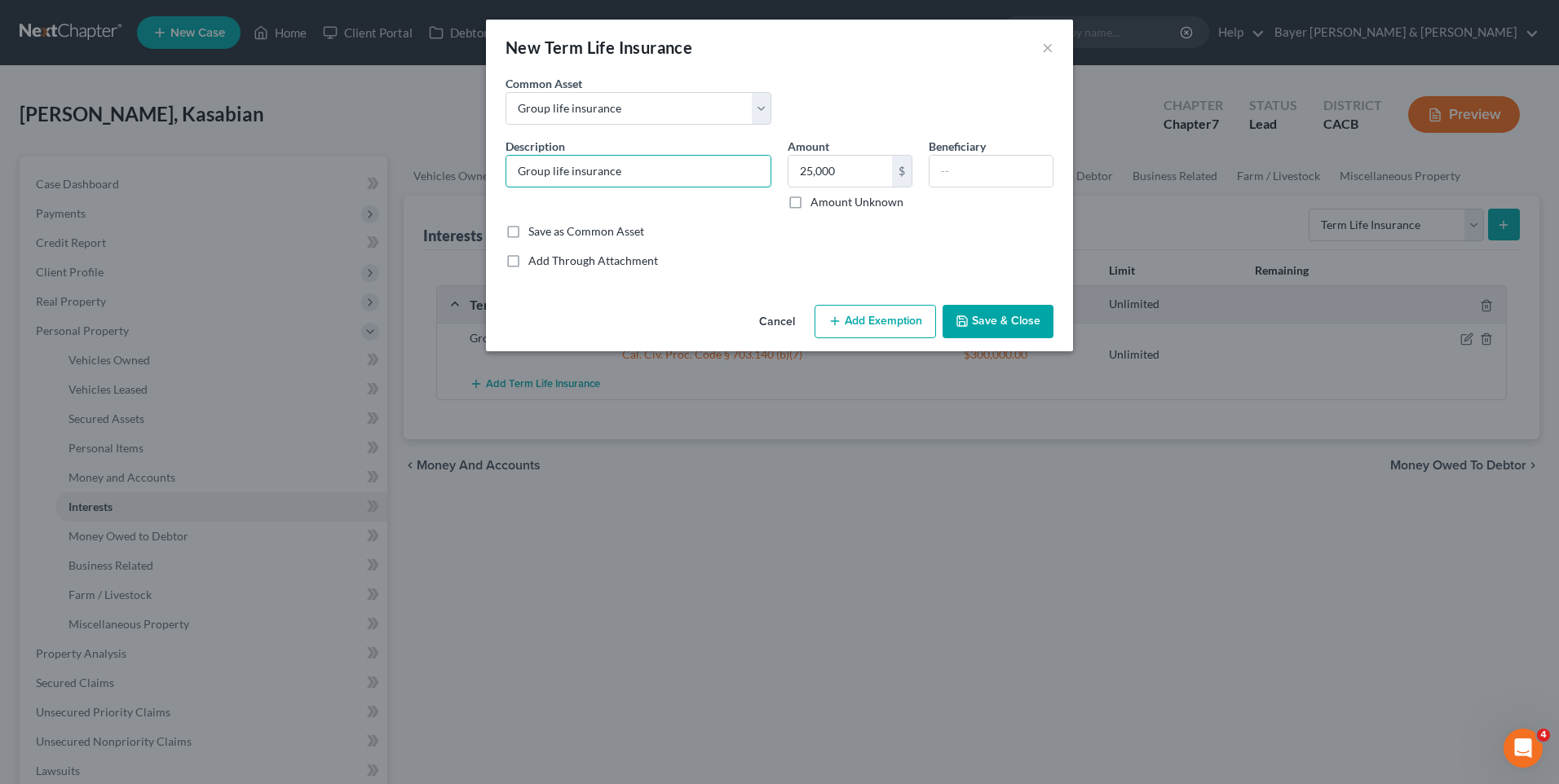
type input "Group life insurance"
click at [915, 236] on div "Save as Common Asset" at bounding box center [779, 231] width 548 height 16
click at [841, 172] on input "25,000" at bounding box center [840, 172] width 104 height 31
type input "0"
click at [638, 168] on input "Group life insurance" at bounding box center [638, 172] width 264 height 31
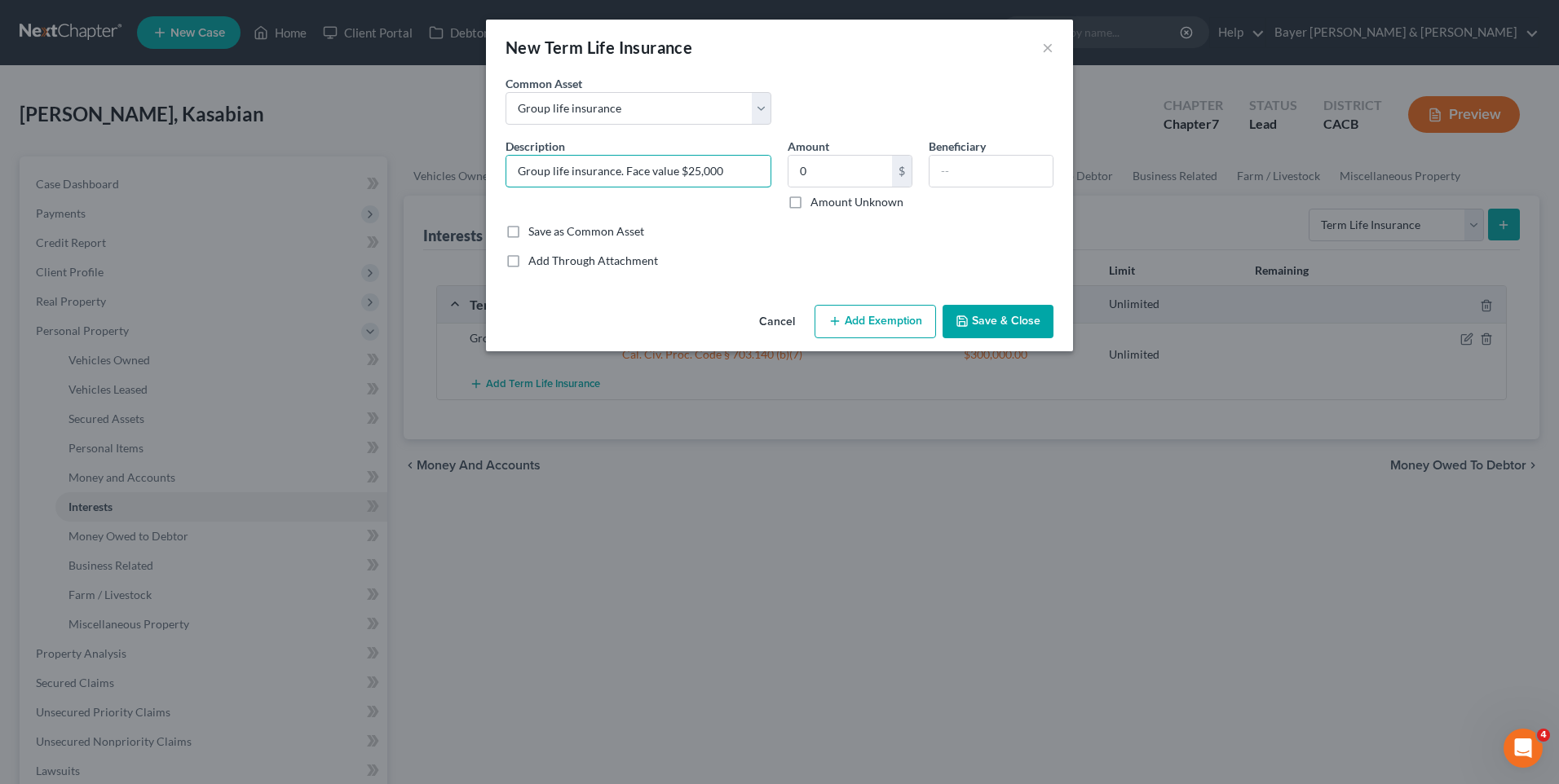
type input "Group life insurance. Face value $25,000"
click at [872, 333] on button "Add Exemption" at bounding box center [875, 322] width 122 height 34
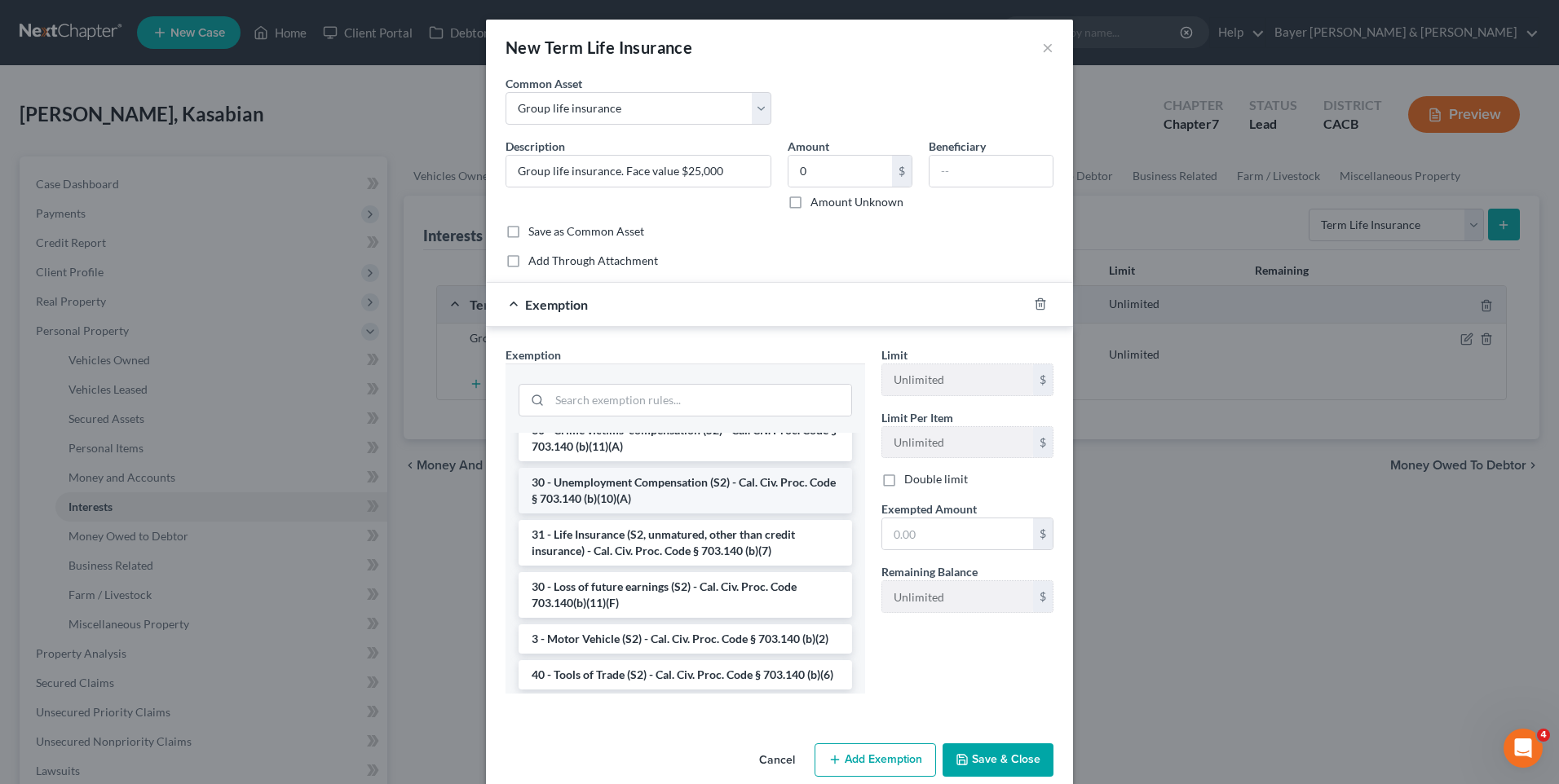
scroll to position [570, 0]
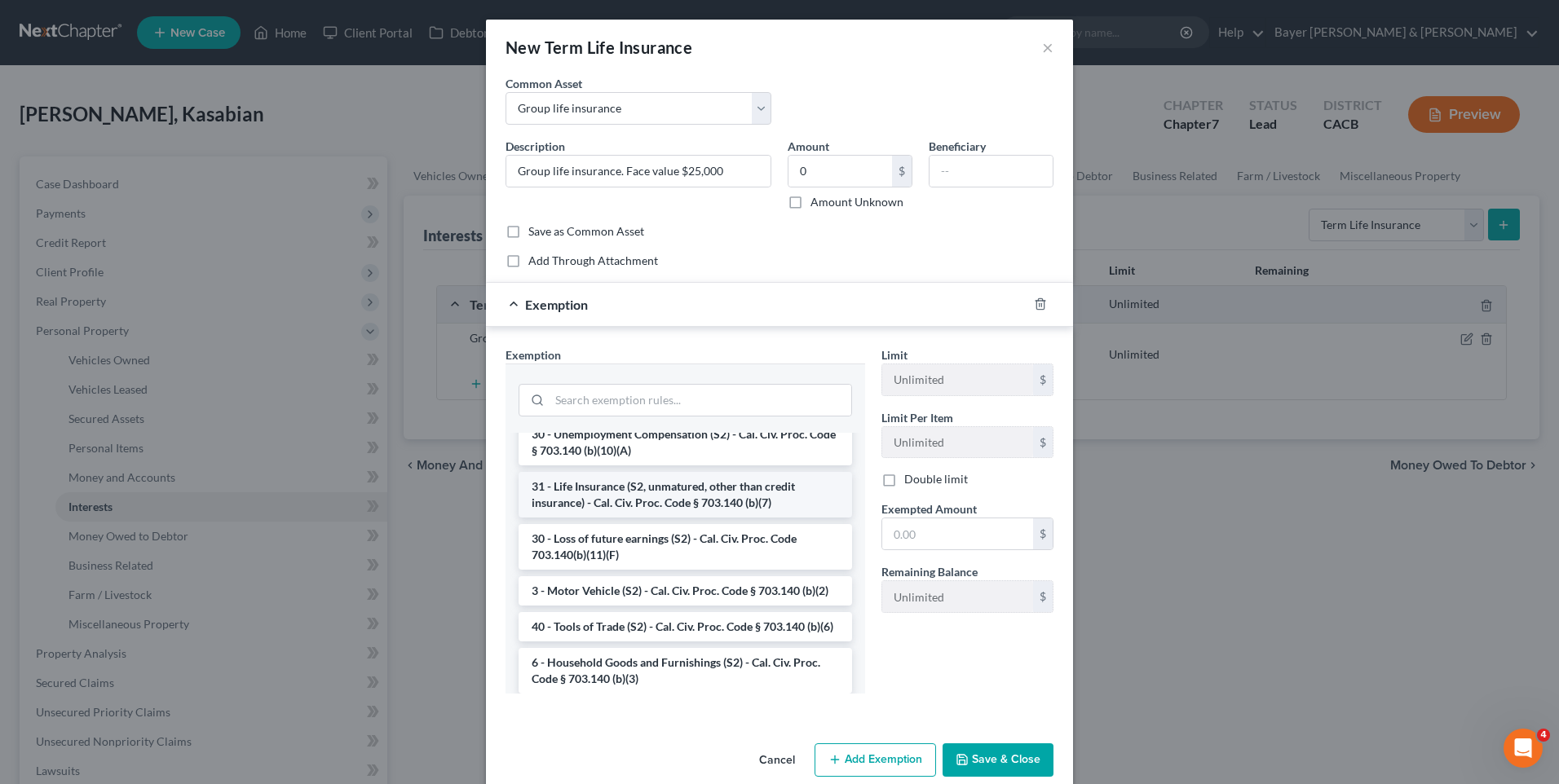
click at [688, 498] on li "31 - Life Insurance (S2, unmatured, other than credit insurance) - Cal. Civ. Pr…" at bounding box center [685, 494] width 334 height 45
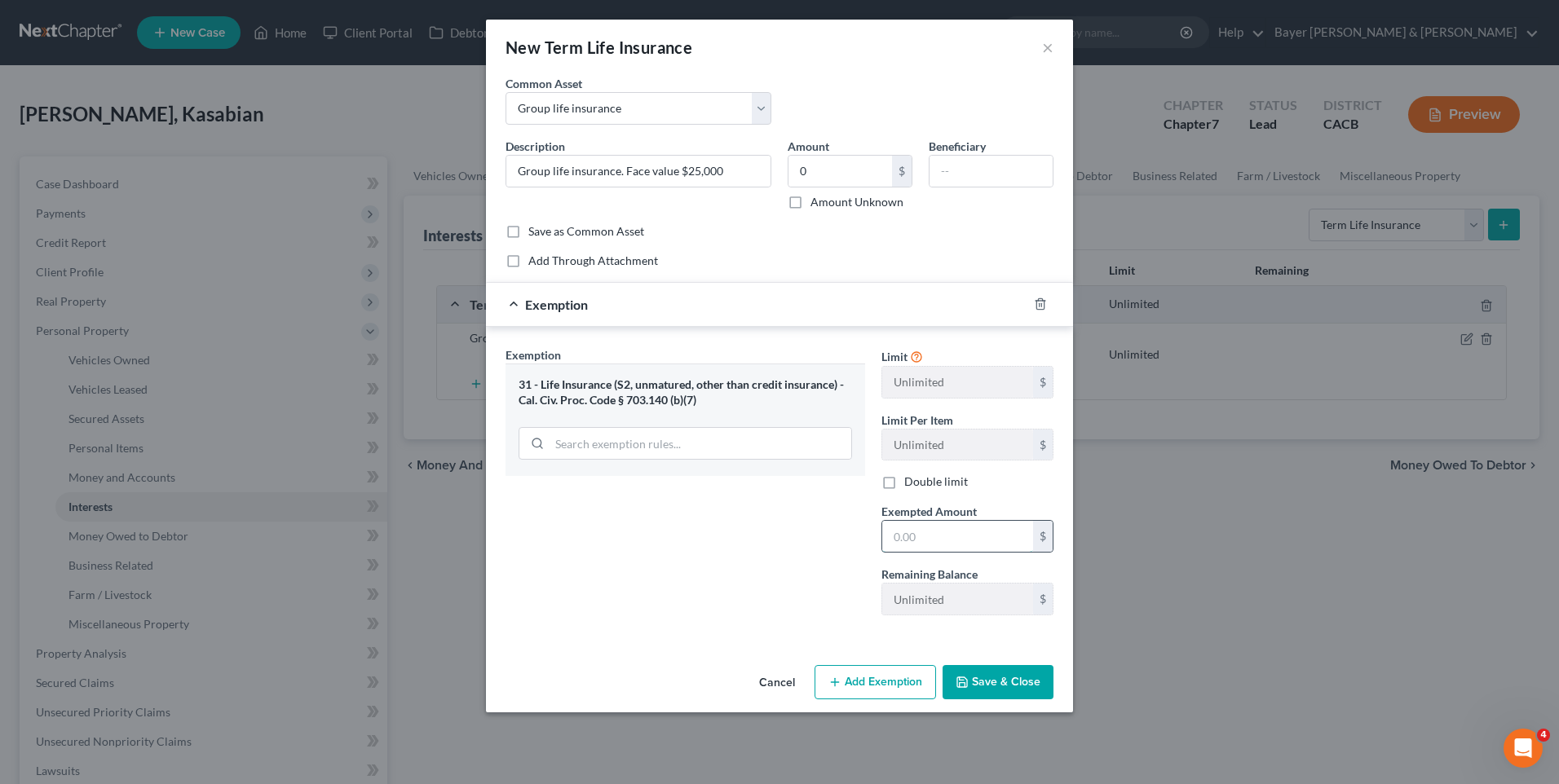
drag, startPoint x: 946, startPoint y: 533, endPoint x: 927, endPoint y: 528, distance: 19.6
click at [946, 533] on input "text" at bounding box center [958, 536] width 151 height 31
type input "25,000"
drag, startPoint x: 994, startPoint y: 677, endPoint x: 982, endPoint y: 659, distance: 21.6
click at [994, 677] on button "Save & Close" at bounding box center [998, 683] width 111 height 34
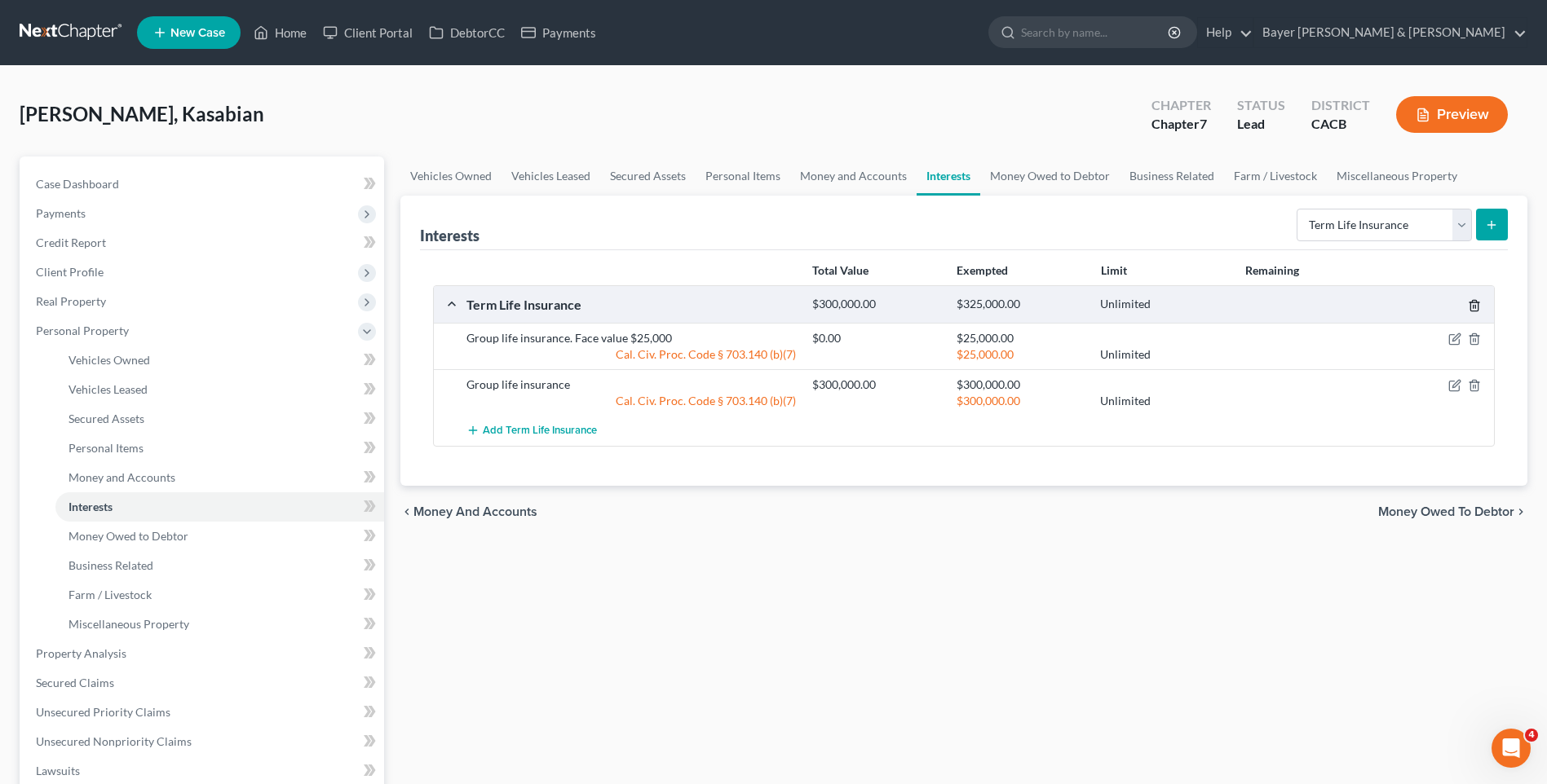
drag, startPoint x: 1474, startPoint y: 304, endPoint x: 1499, endPoint y: 326, distance: 33.3
click at [1499, 327] on div "Total Value Exempted Limit Remaining Term Life Insurance $300,000.00 $325,000.0…" at bounding box center [964, 368] width 1088 height 236
click at [1473, 384] on icon "button" at bounding box center [1474, 385] width 13 height 13
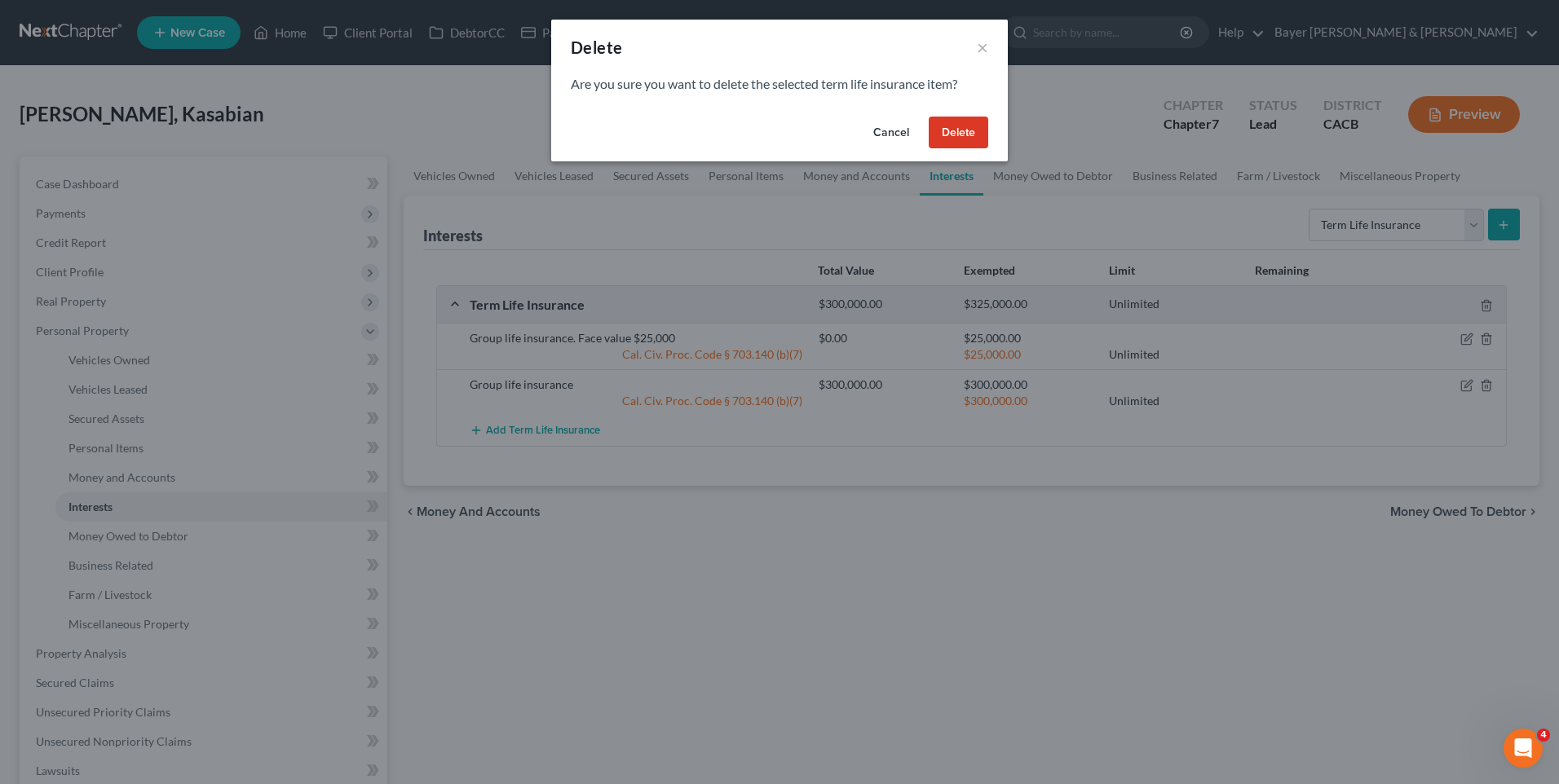
click at [955, 137] on button "Delete" at bounding box center [958, 133] width 59 height 33
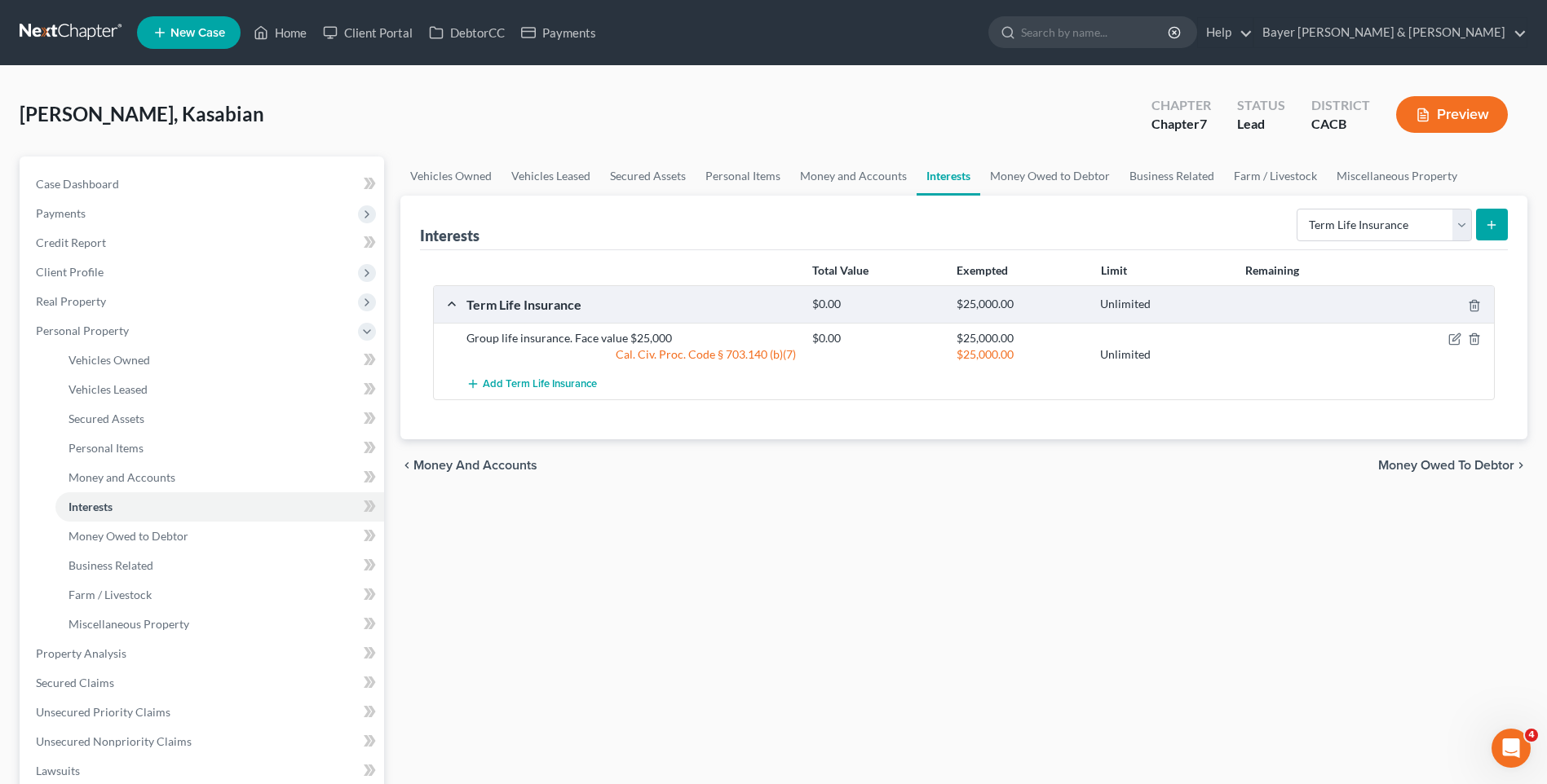
click at [1487, 222] on icon "submit" at bounding box center [1491, 225] width 13 height 13
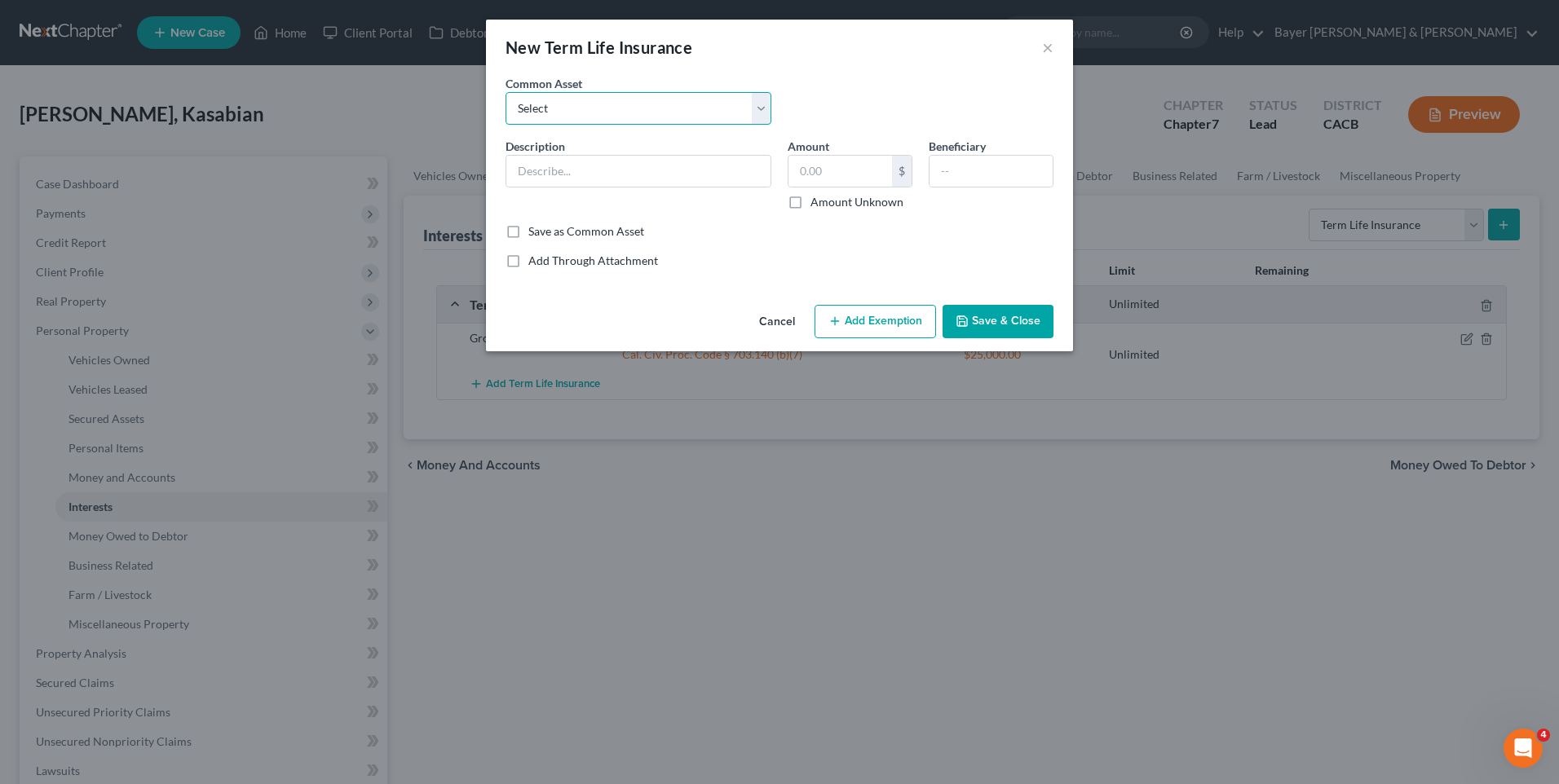
click at [550, 106] on select "Select Group life insurance" at bounding box center [638, 108] width 266 height 33
click at [559, 111] on select "Select Group life insurance" at bounding box center [638, 108] width 266 height 33
click at [556, 172] on input "text" at bounding box center [638, 172] width 264 height 31
click at [557, 172] on input "AAA Lif Insurance" at bounding box center [638, 172] width 264 height 31
click at [633, 178] on input "AAA Life Insurance" at bounding box center [638, 172] width 264 height 31
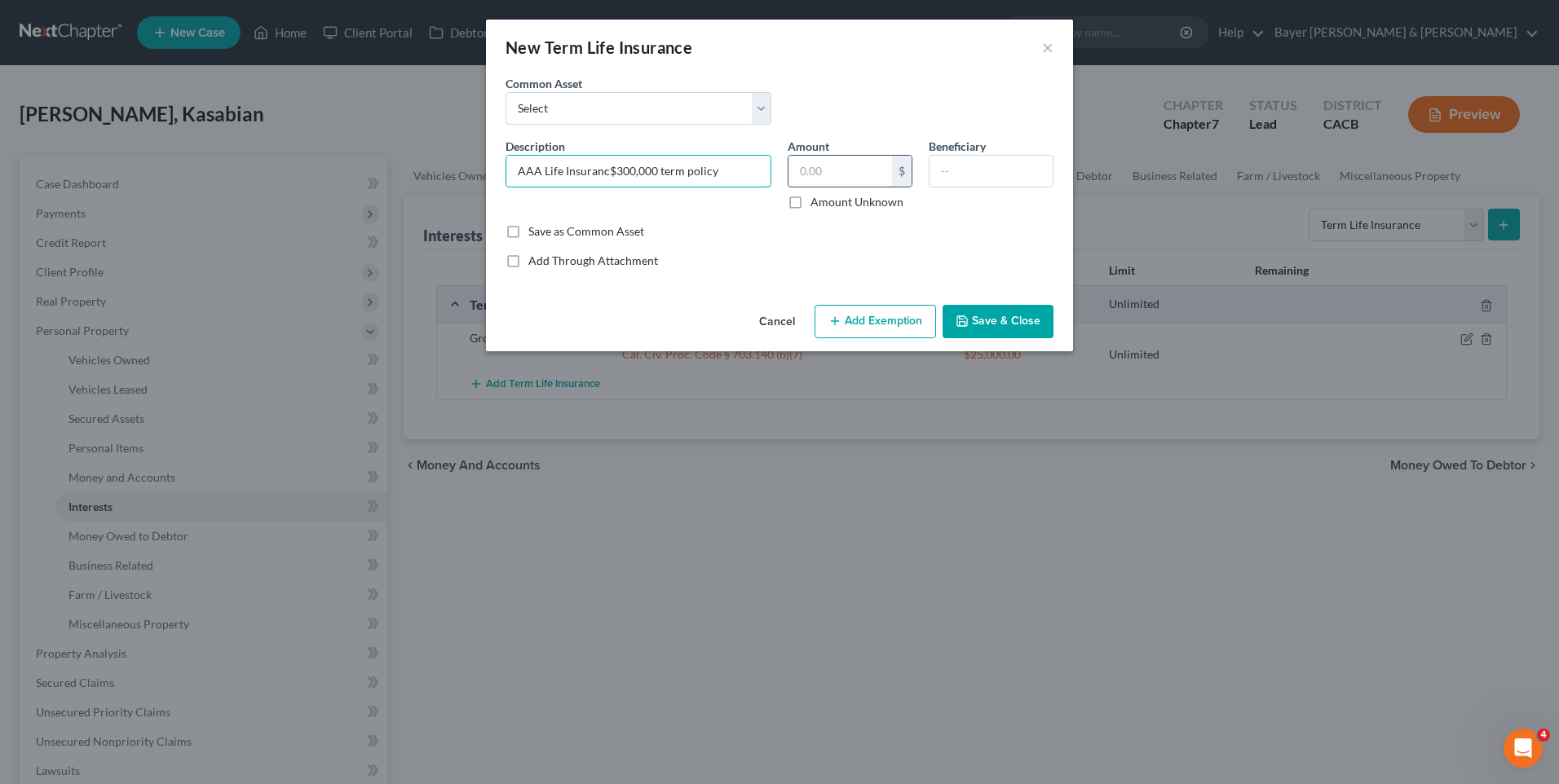
type input "AAA Life Insuranc$300,000 term policy"
click at [863, 173] on input "text" at bounding box center [840, 172] width 104 height 31
type input "0"
click at [715, 256] on div "Add Through Attachment" at bounding box center [779, 261] width 548 height 16
click at [881, 327] on button "Add Exemption" at bounding box center [875, 322] width 122 height 34
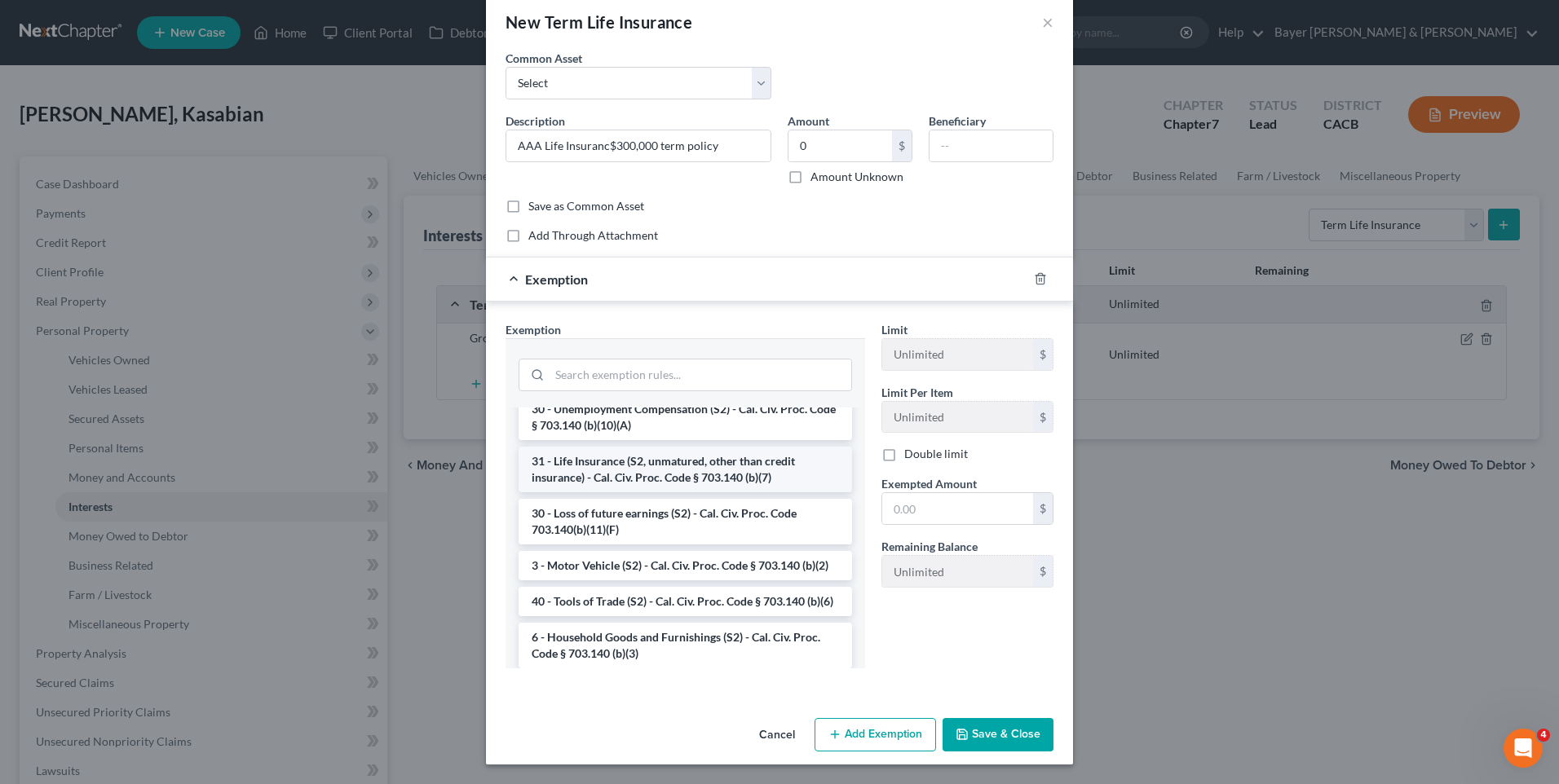
click at [652, 468] on li "31 - Life Insurance (S2, unmatured, other than credit insurance) - Cal. Civ. Pr…" at bounding box center [685, 469] width 334 height 45
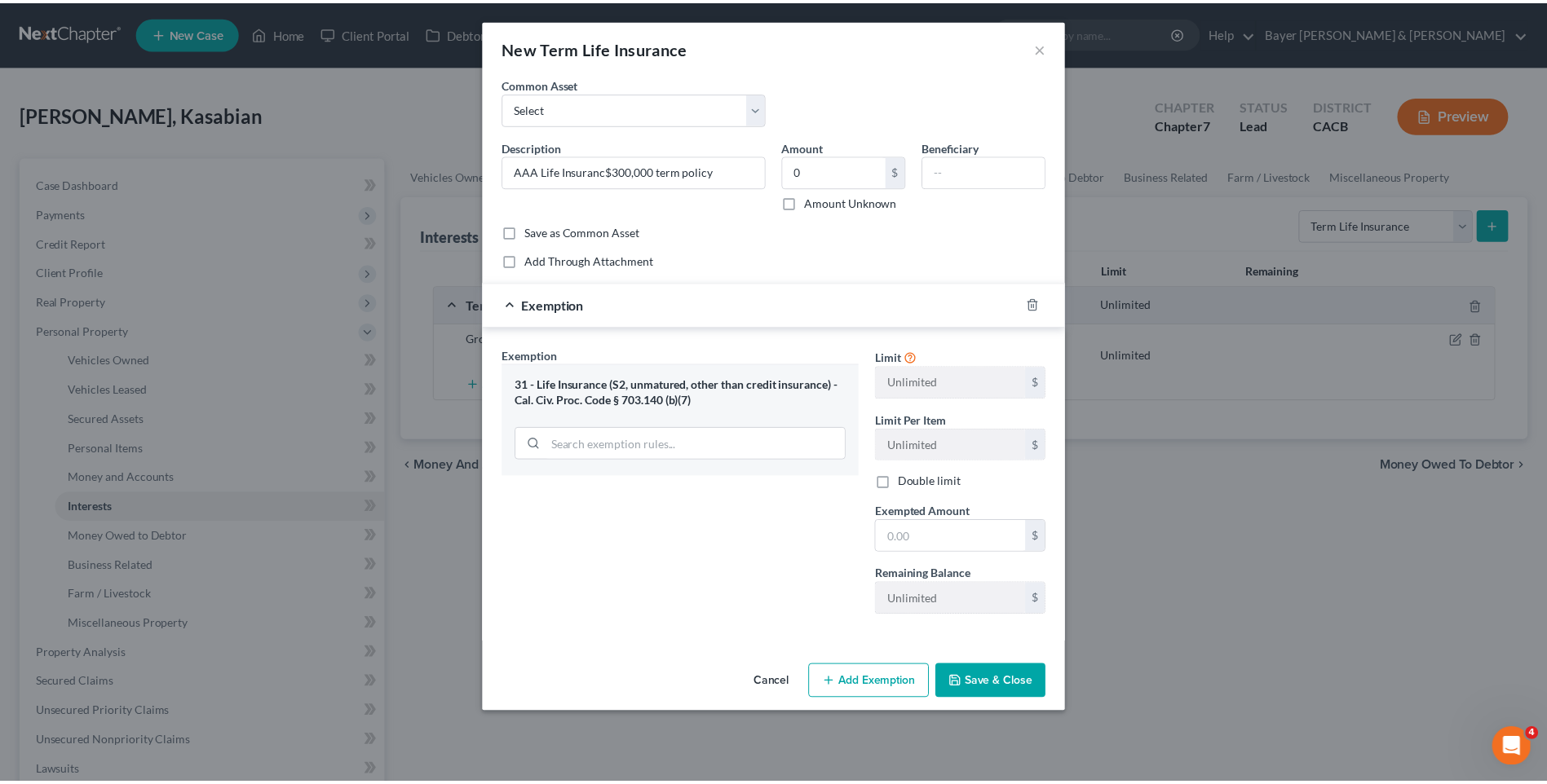
scroll to position [0, 0]
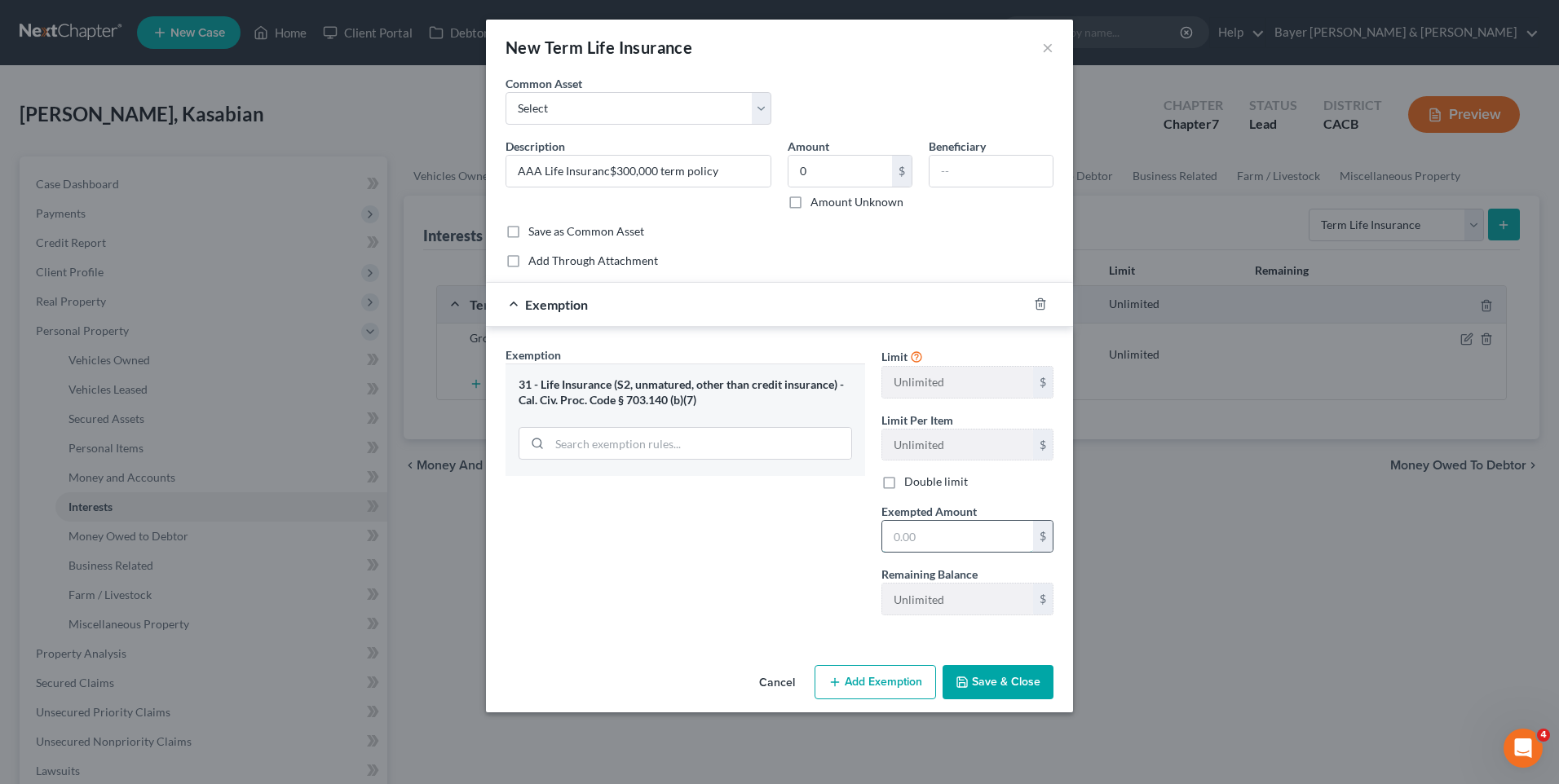
click at [958, 534] on input "text" at bounding box center [958, 536] width 151 height 31
type input "300,000"
click at [991, 675] on button "Save & Close" at bounding box center [998, 683] width 111 height 34
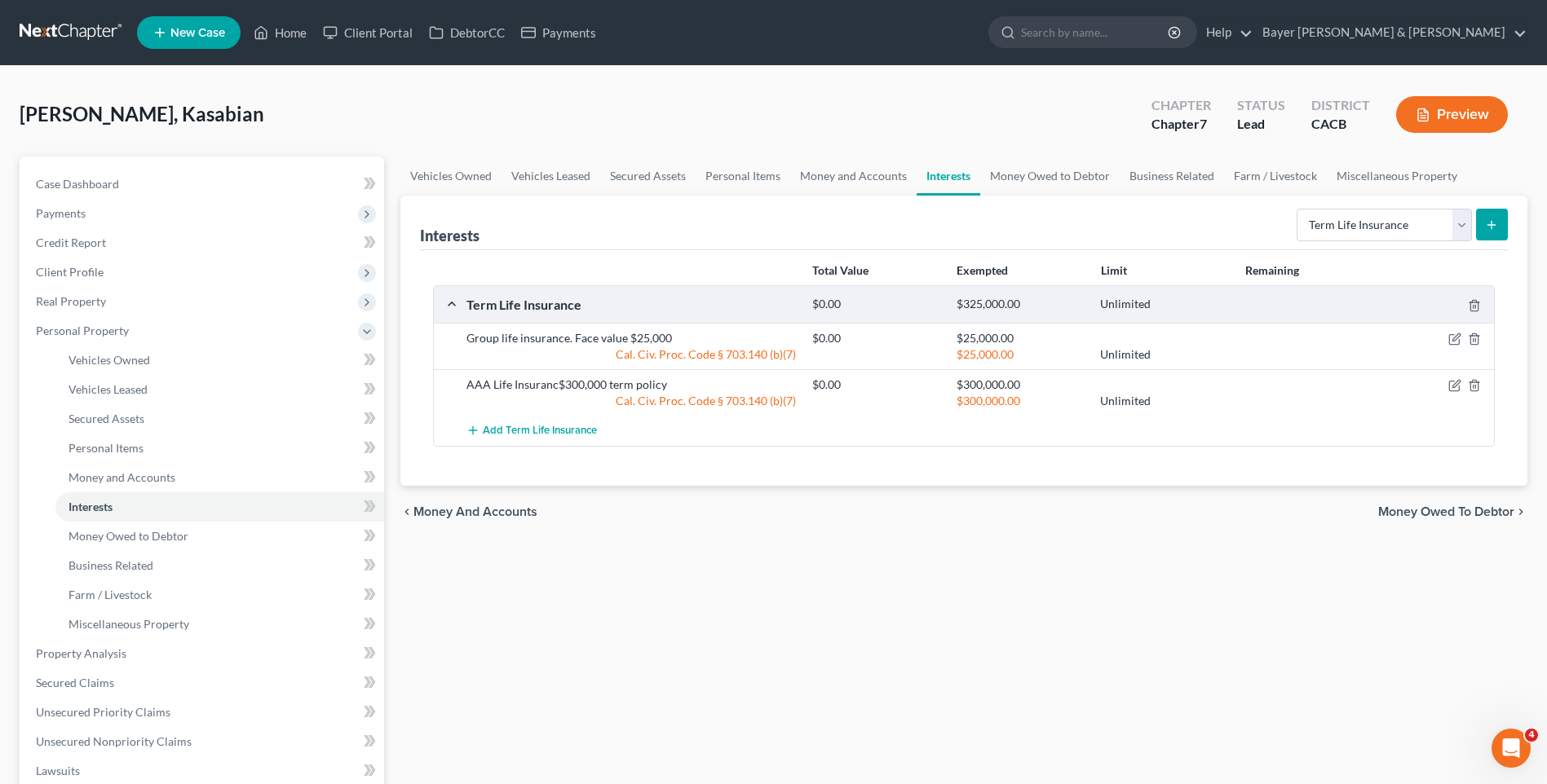
click at [1428, 514] on span "Money Owed to Debtor" at bounding box center [1446, 511] width 136 height 13
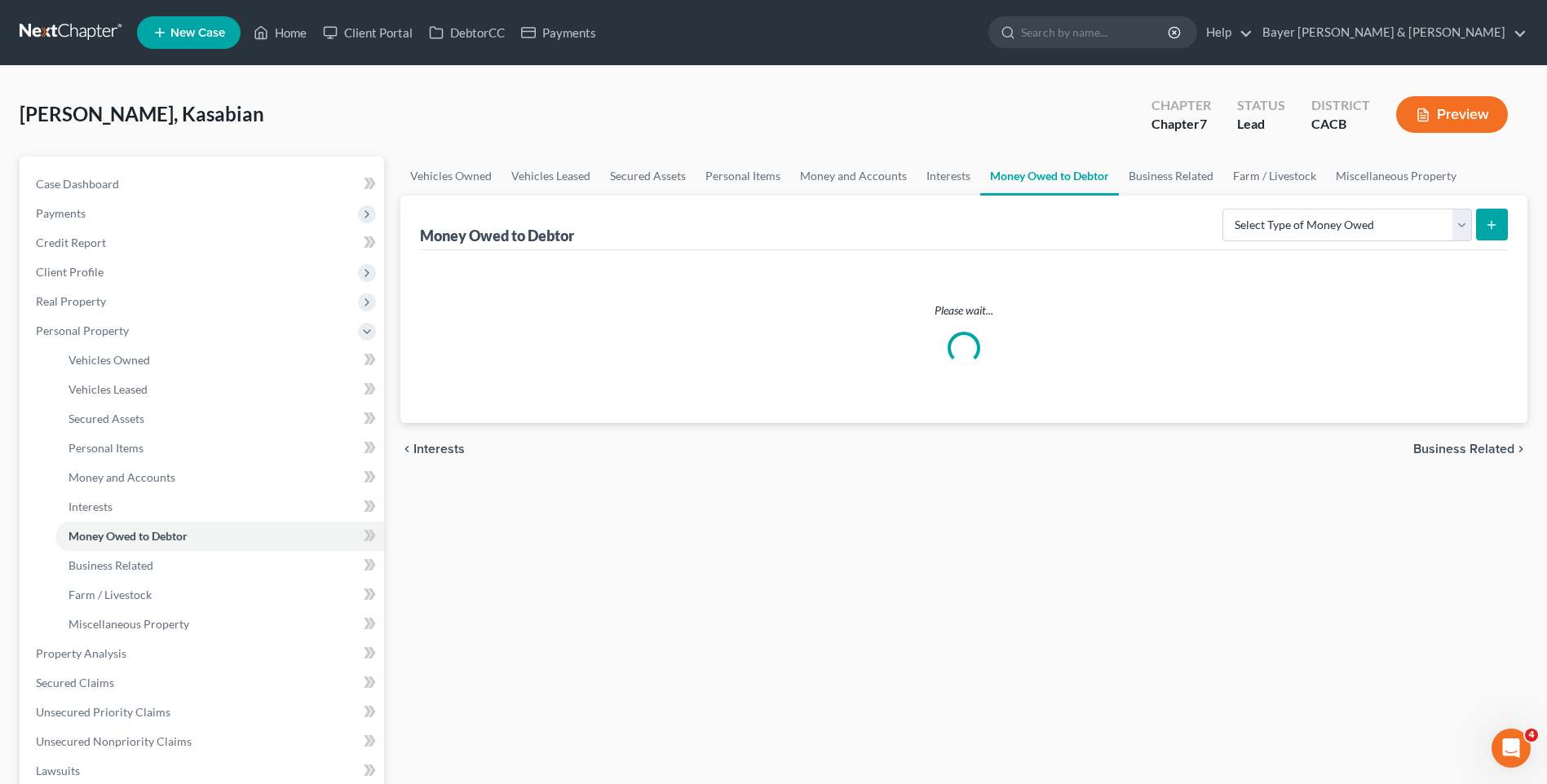
click at [1427, 514] on div "Vehicles Owned Vehicles Leased Secured Assets Personal Items Money and Accounts…" at bounding box center [964, 642] width 1143 height 971
drag, startPoint x: 1427, startPoint y: 514, endPoint x: 1335, endPoint y: 472, distance: 101.1
click at [1322, 480] on div "Vehicles Owned Vehicles Leased Secured Assets Personal Items Money and Accounts…" at bounding box center [964, 642] width 1143 height 971
click at [1442, 338] on span "Business Related" at bounding box center [1464, 338] width 101 height 13
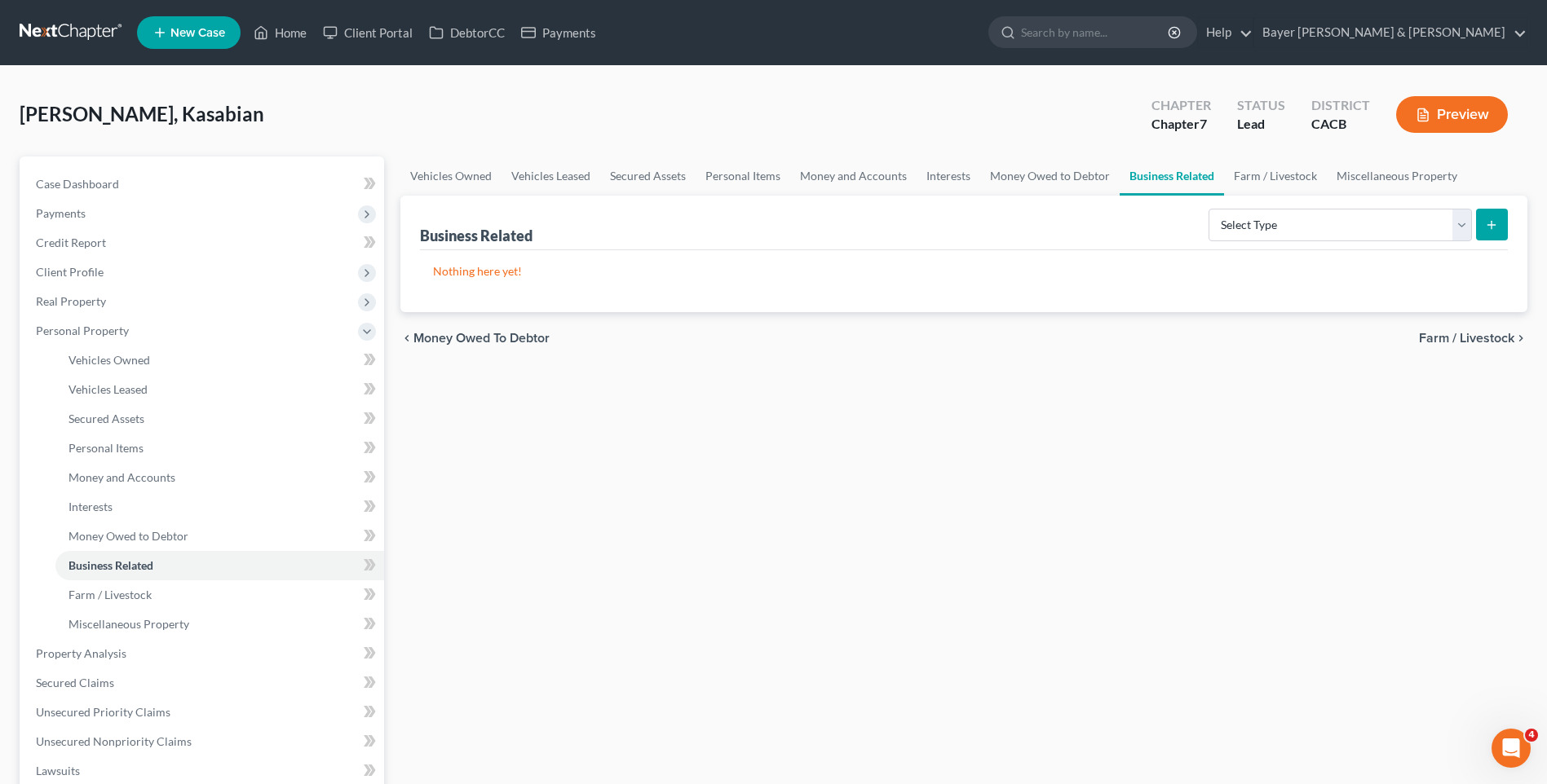
click at [1443, 337] on span "Farm / Livestock" at bounding box center [1466, 338] width 95 height 13
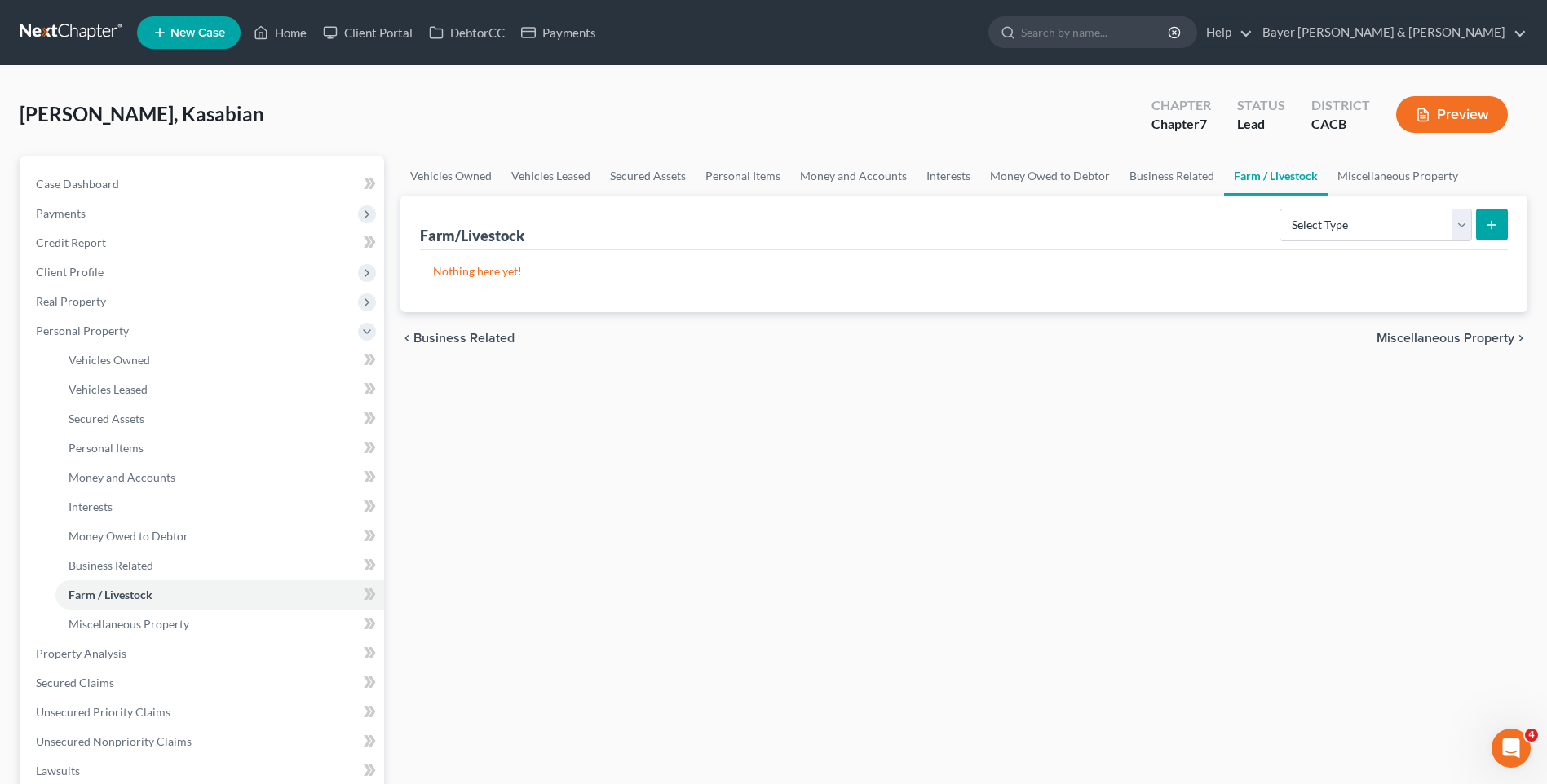
click at [1441, 341] on span "Miscellaneous Property" at bounding box center [1445, 338] width 138 height 13
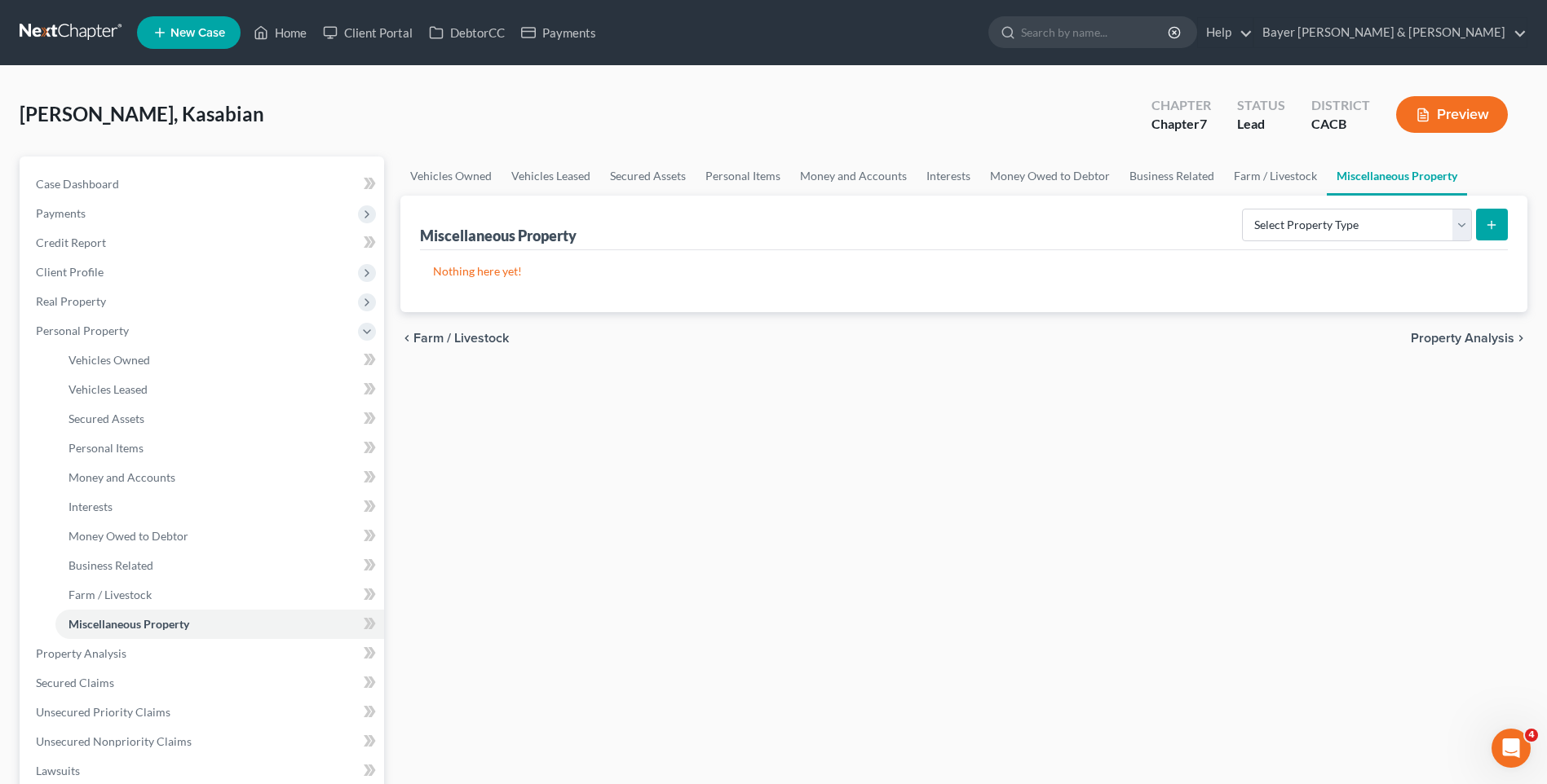
click at [1439, 339] on span "Property Analysis" at bounding box center [1462, 338] width 104 height 13
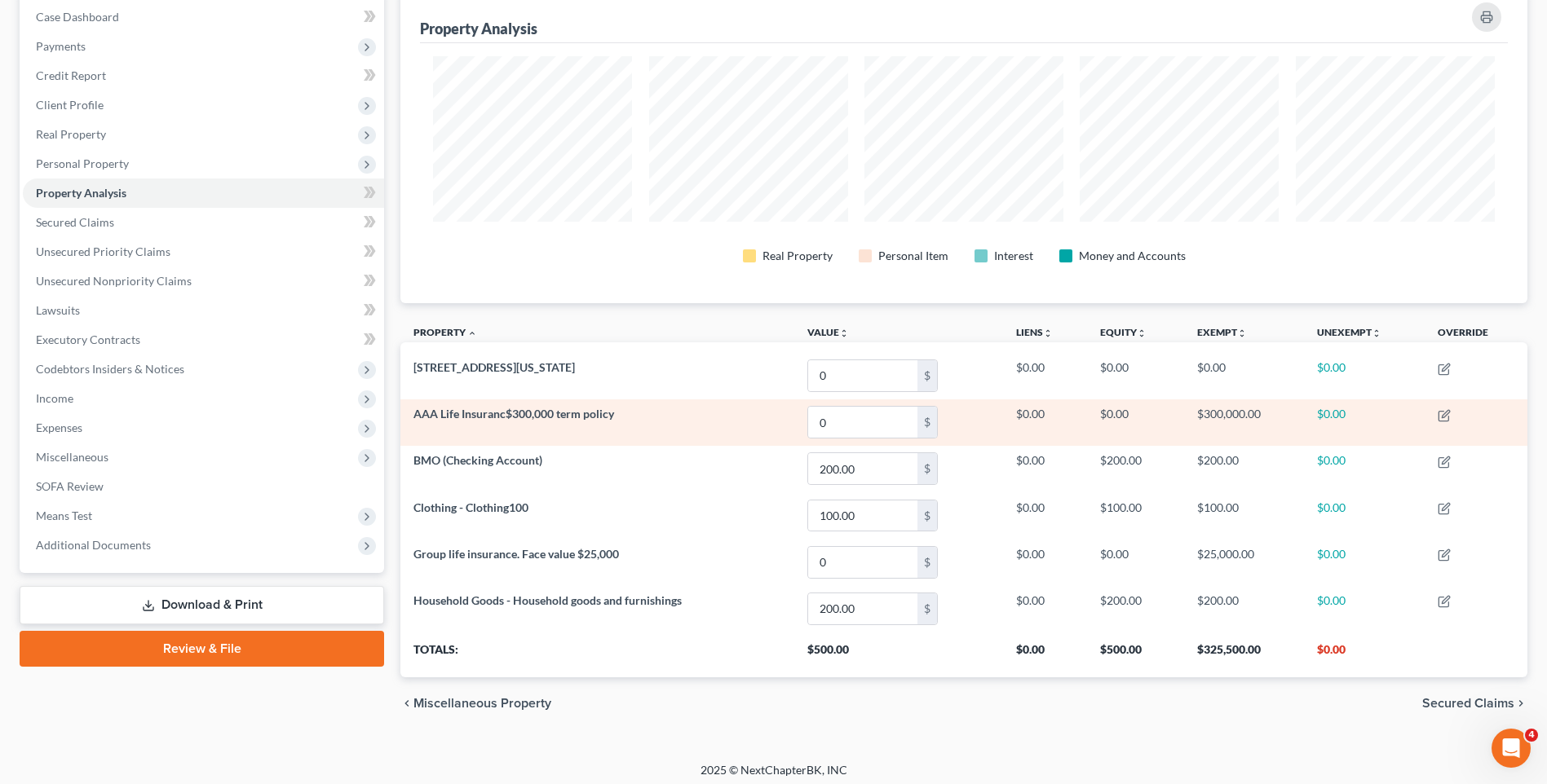
scroll to position [174, 0]
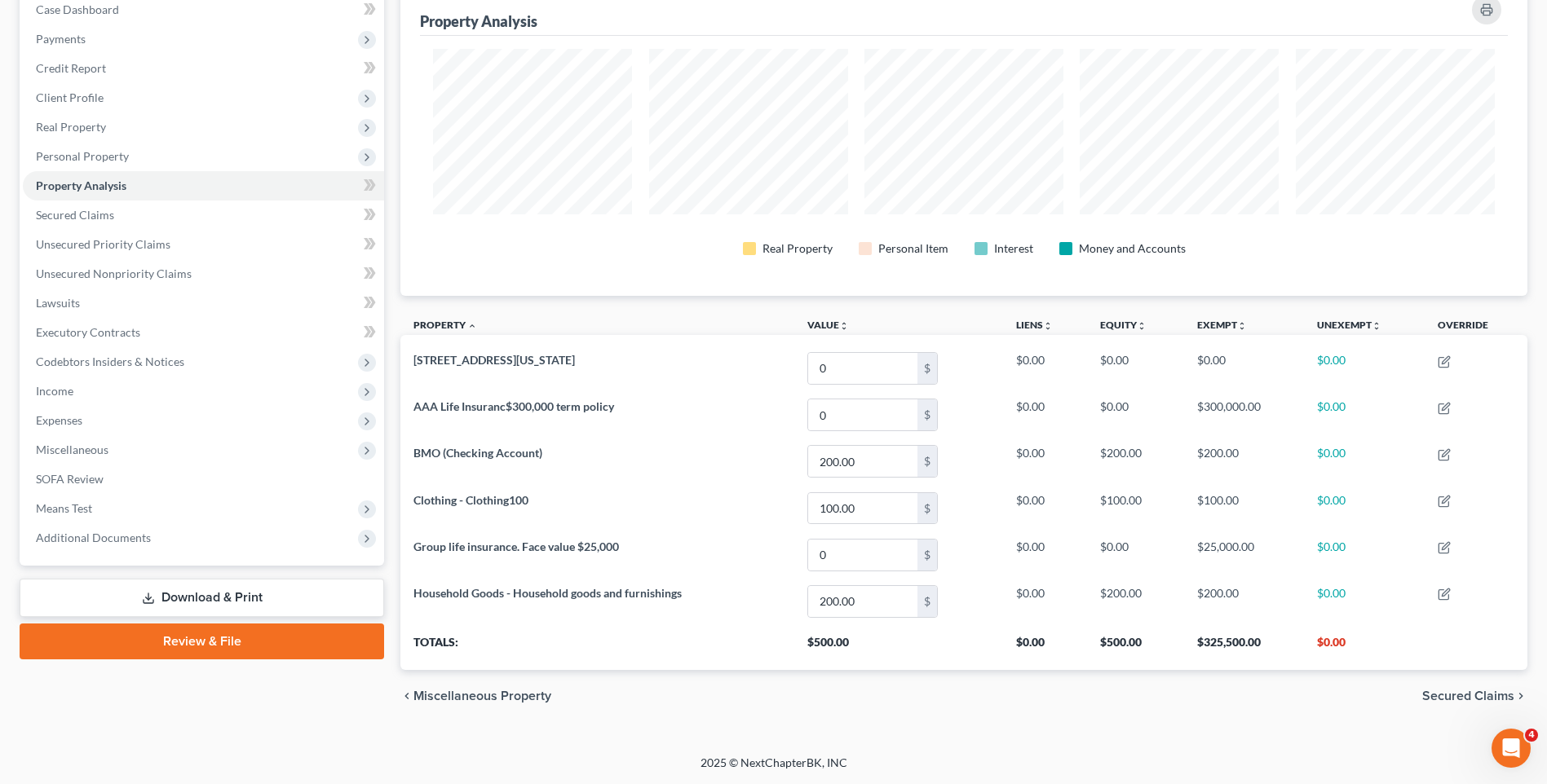
click at [444, 698] on span "Miscellaneous Property" at bounding box center [482, 696] width 138 height 13
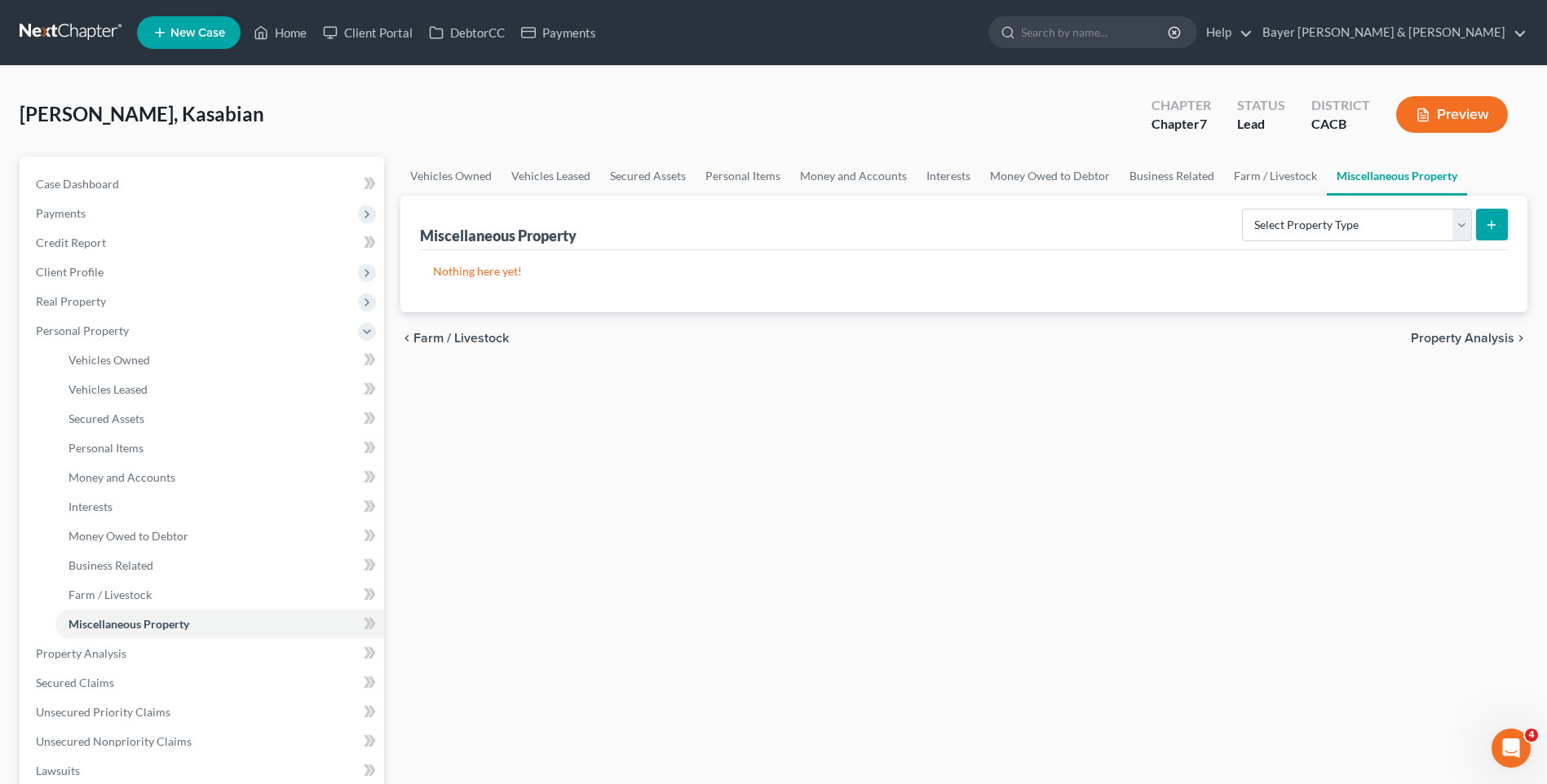
click at [457, 335] on span "Farm / Livestock" at bounding box center [461, 338] width 95 height 13
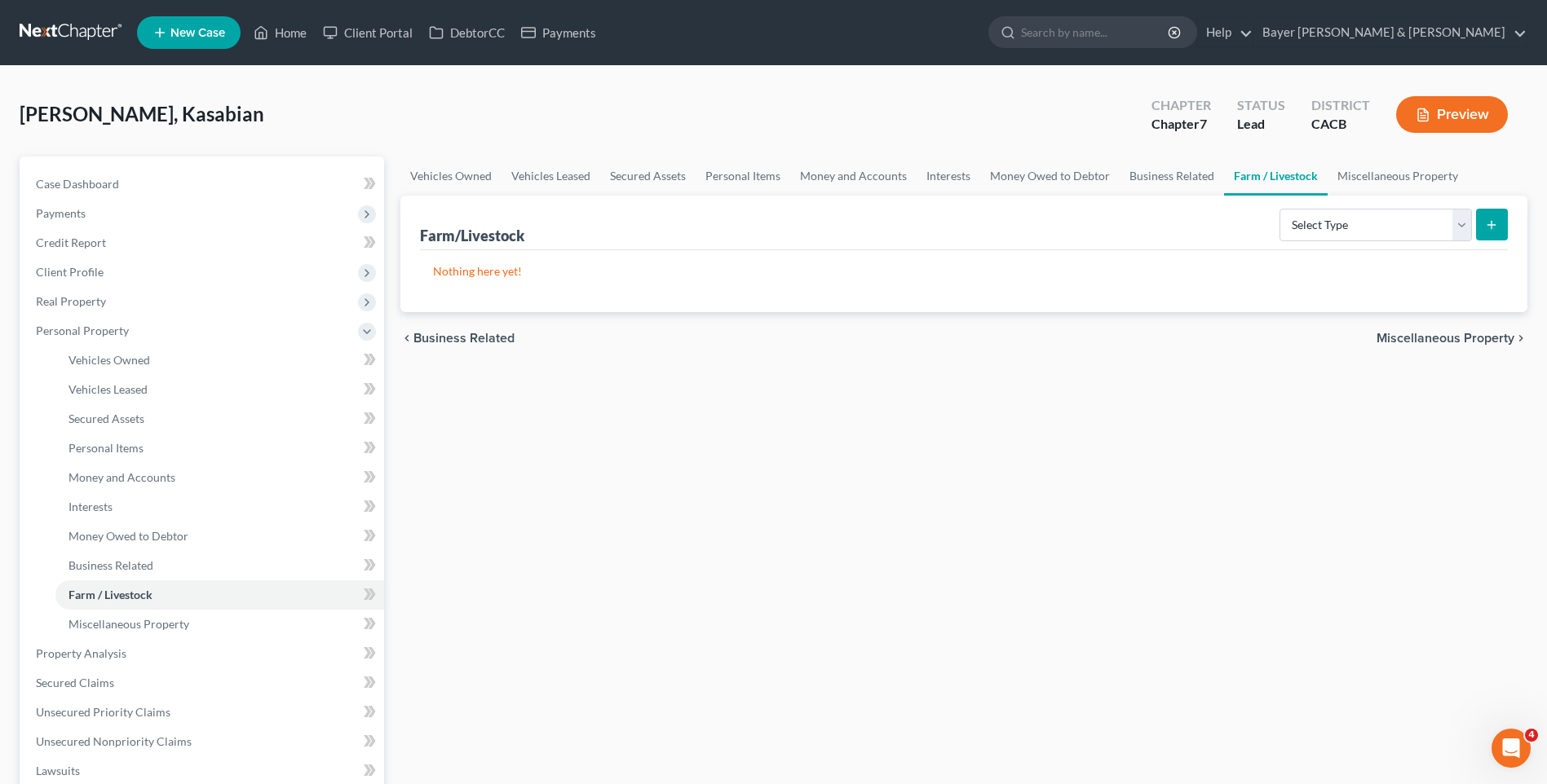
click at [454, 339] on span "Business Related" at bounding box center [464, 338] width 101 height 13
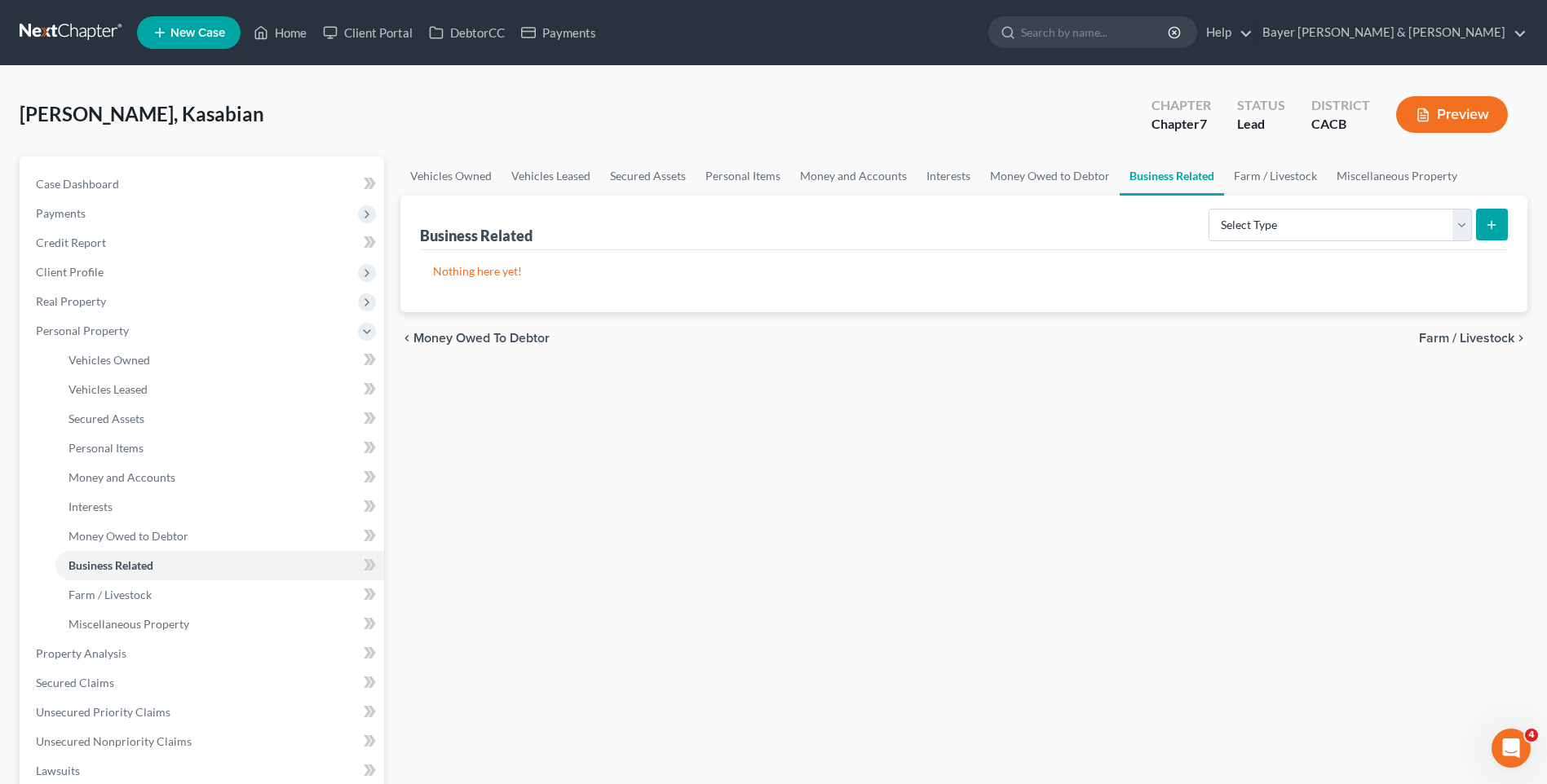
click at [452, 338] on span "Money Owed to Debtor" at bounding box center [481, 338] width 136 height 13
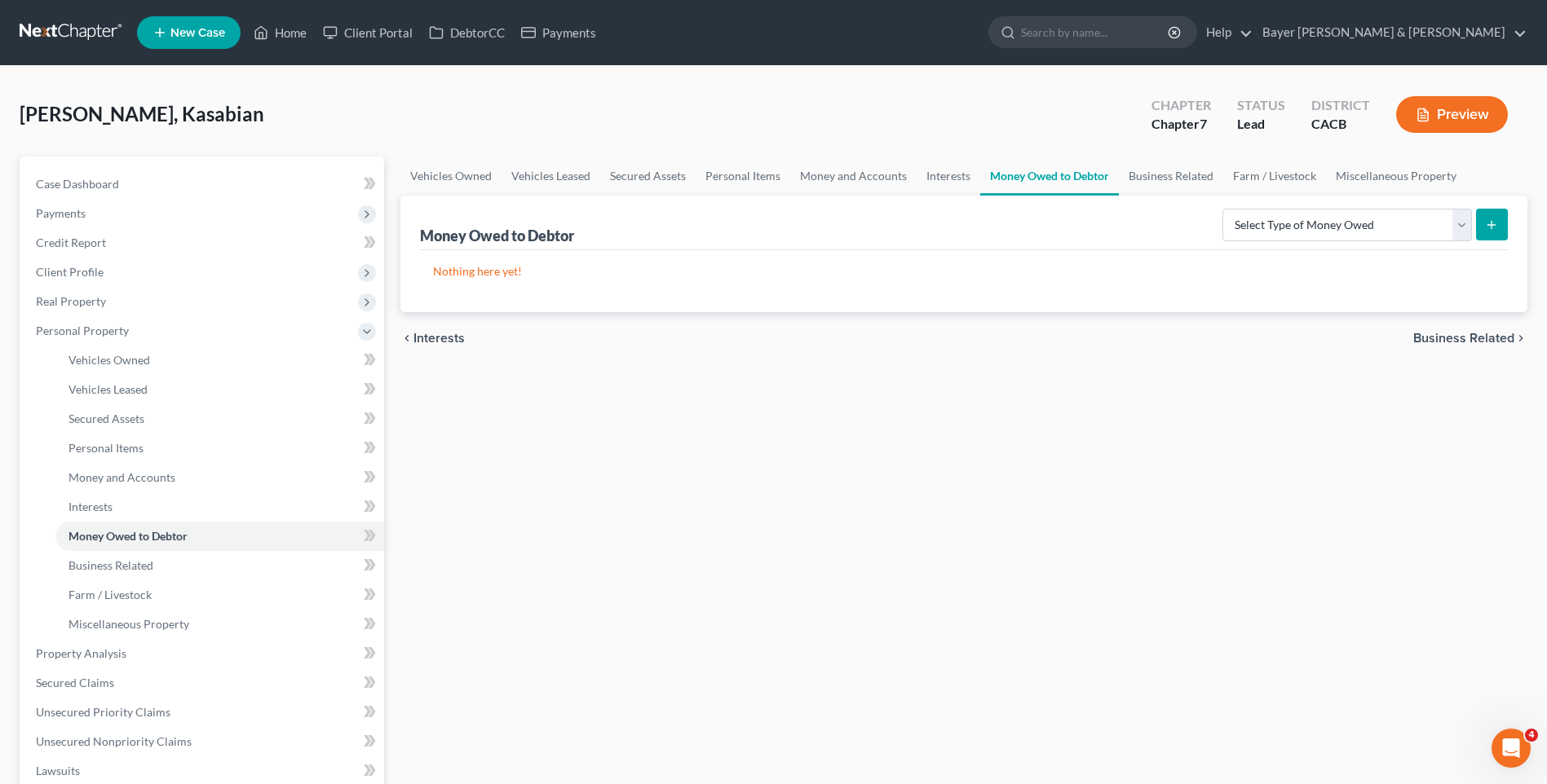
click at [434, 340] on span "Interests" at bounding box center [439, 338] width 51 height 13
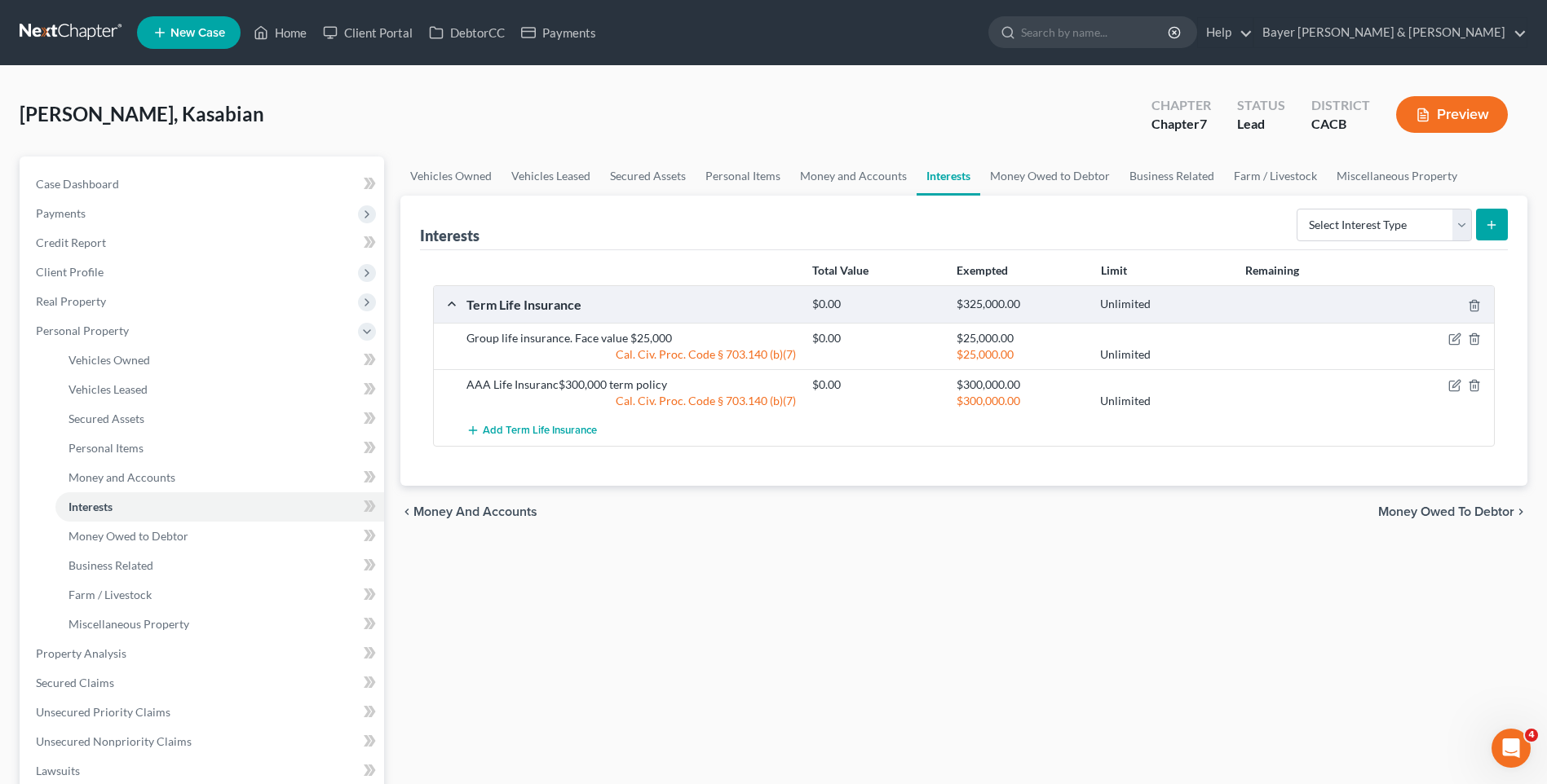
click at [457, 511] on span "Money and Accounts" at bounding box center [475, 511] width 124 height 13
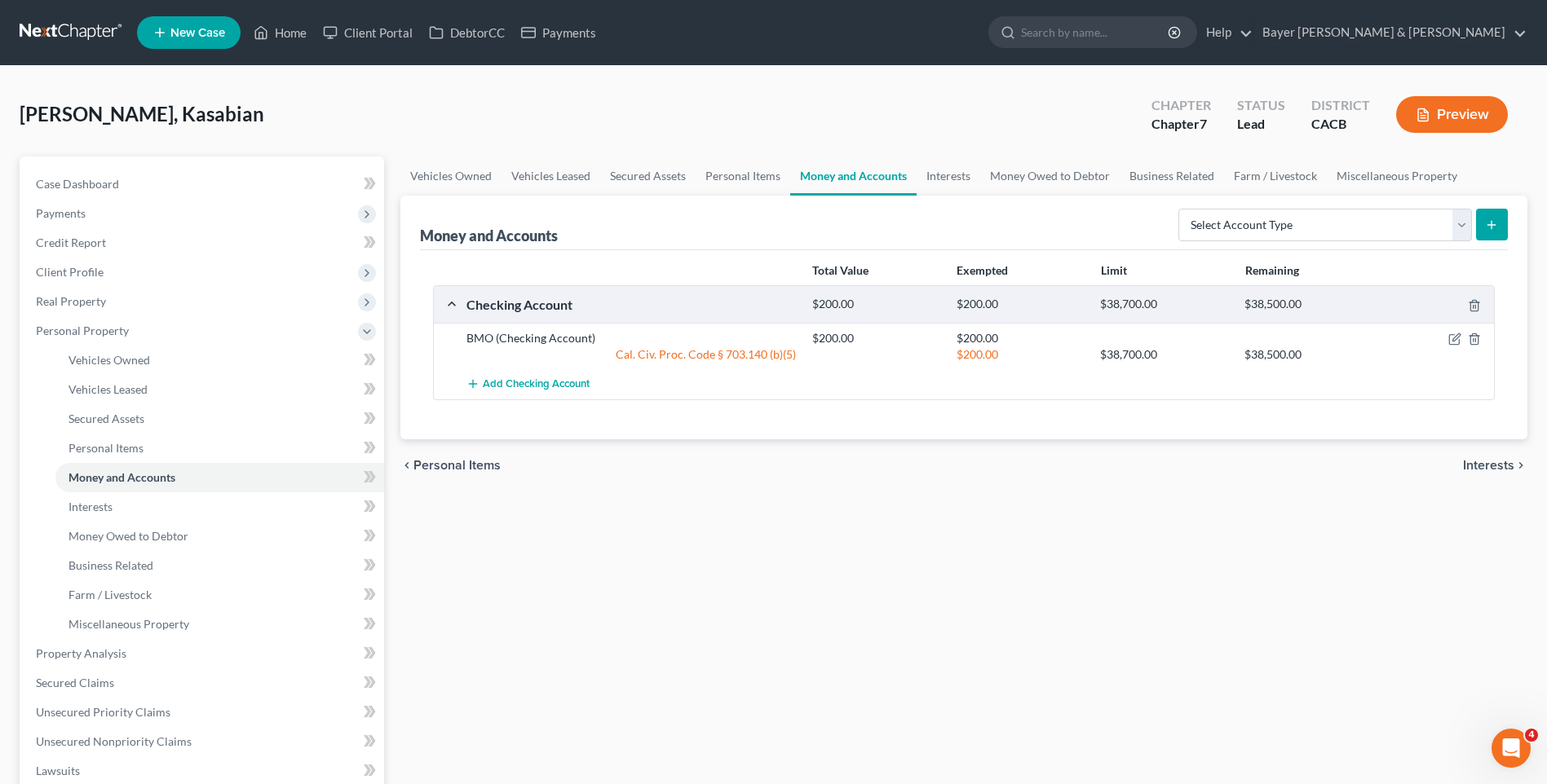
click at [443, 463] on span "Personal Items" at bounding box center [457, 465] width 88 height 13
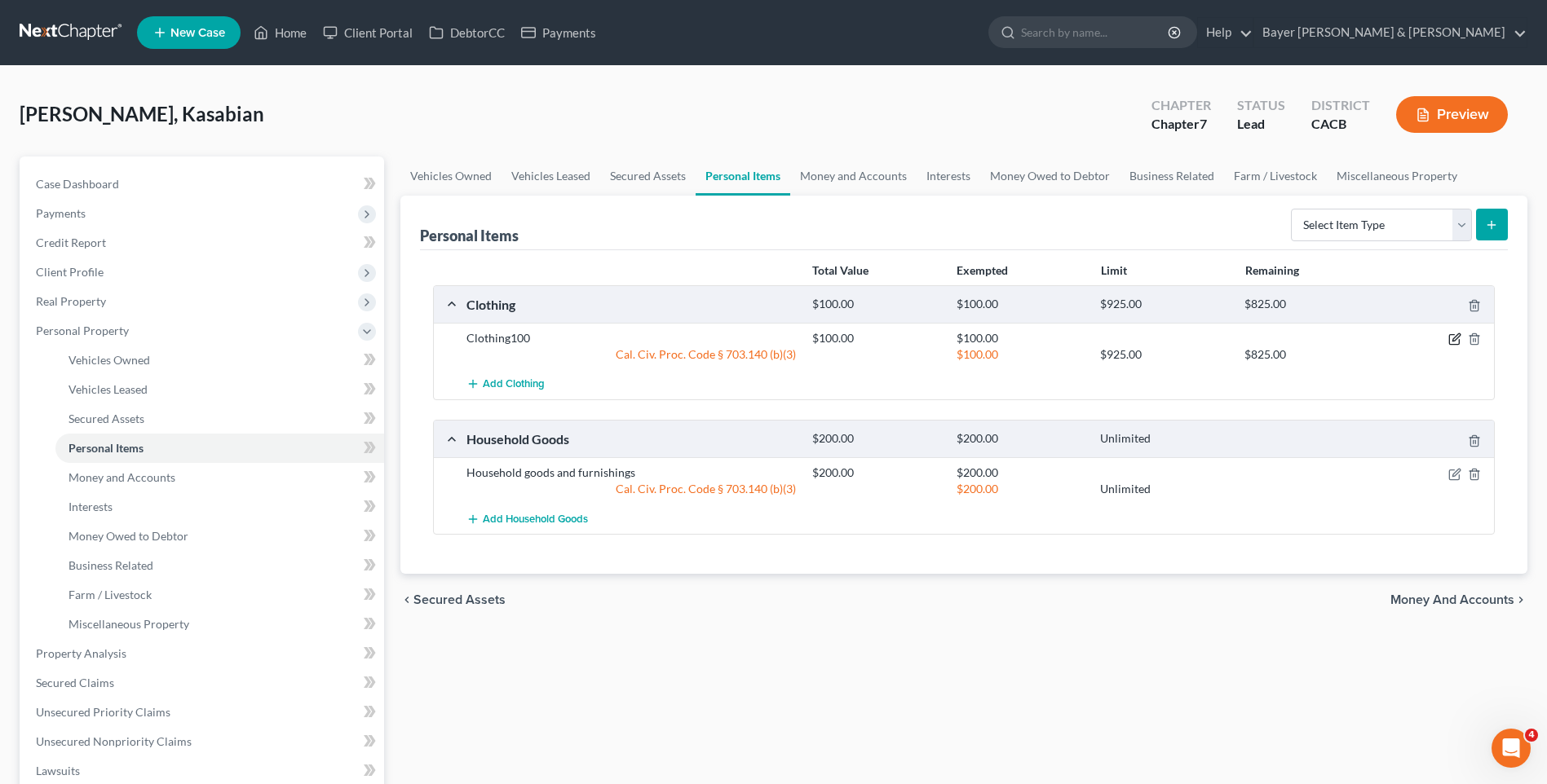
click at [1457, 339] on icon "button" at bounding box center [1456, 338] width 8 height 8
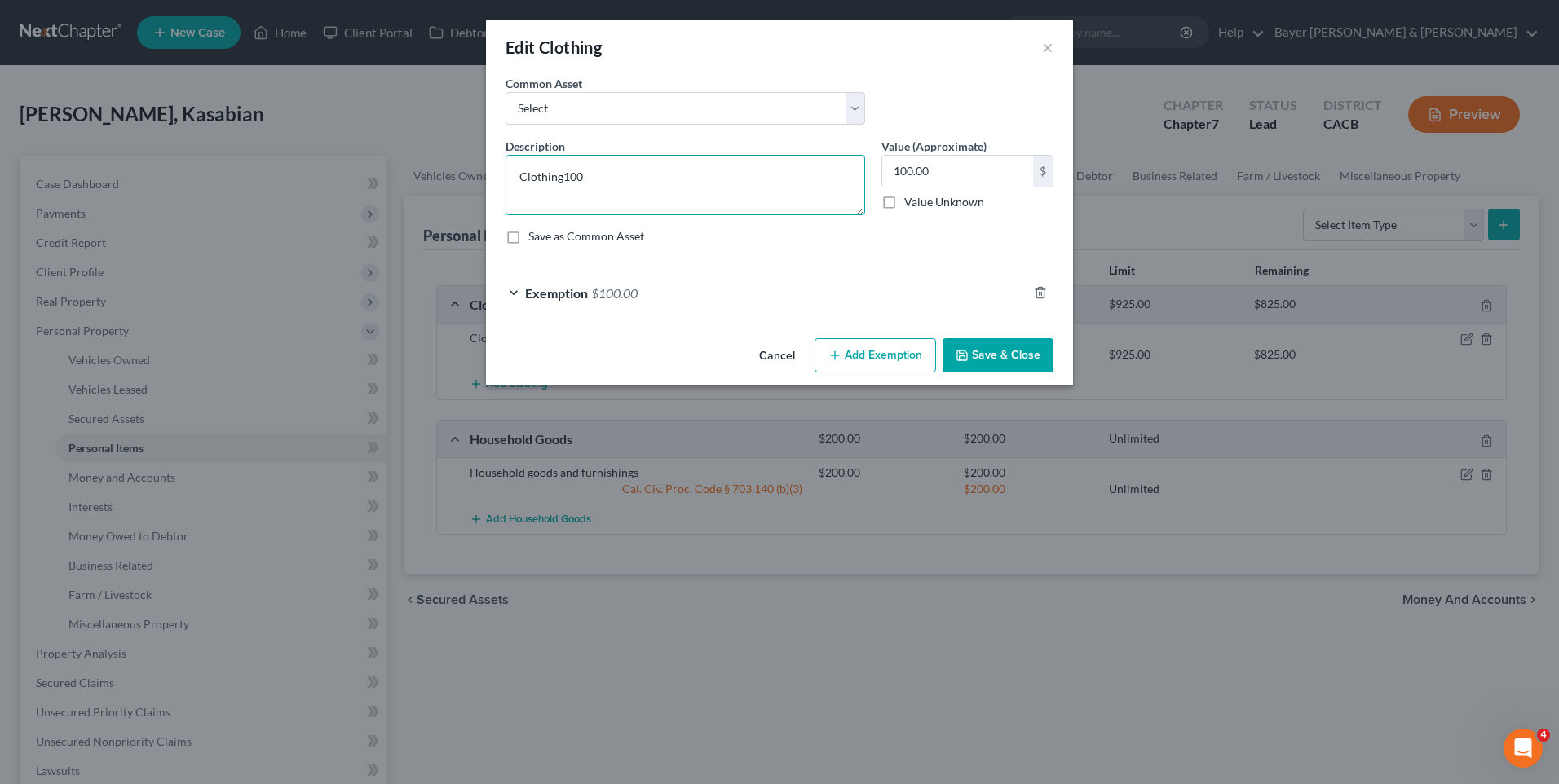
click at [594, 182] on textarea "Clothing100" at bounding box center [685, 185] width 360 height 60
type textarea "Clothing"
drag, startPoint x: 1013, startPoint y: 358, endPoint x: 1017, endPoint y: 339, distance: 19.4
click at [1013, 357] on button "Save & Close" at bounding box center [998, 355] width 111 height 34
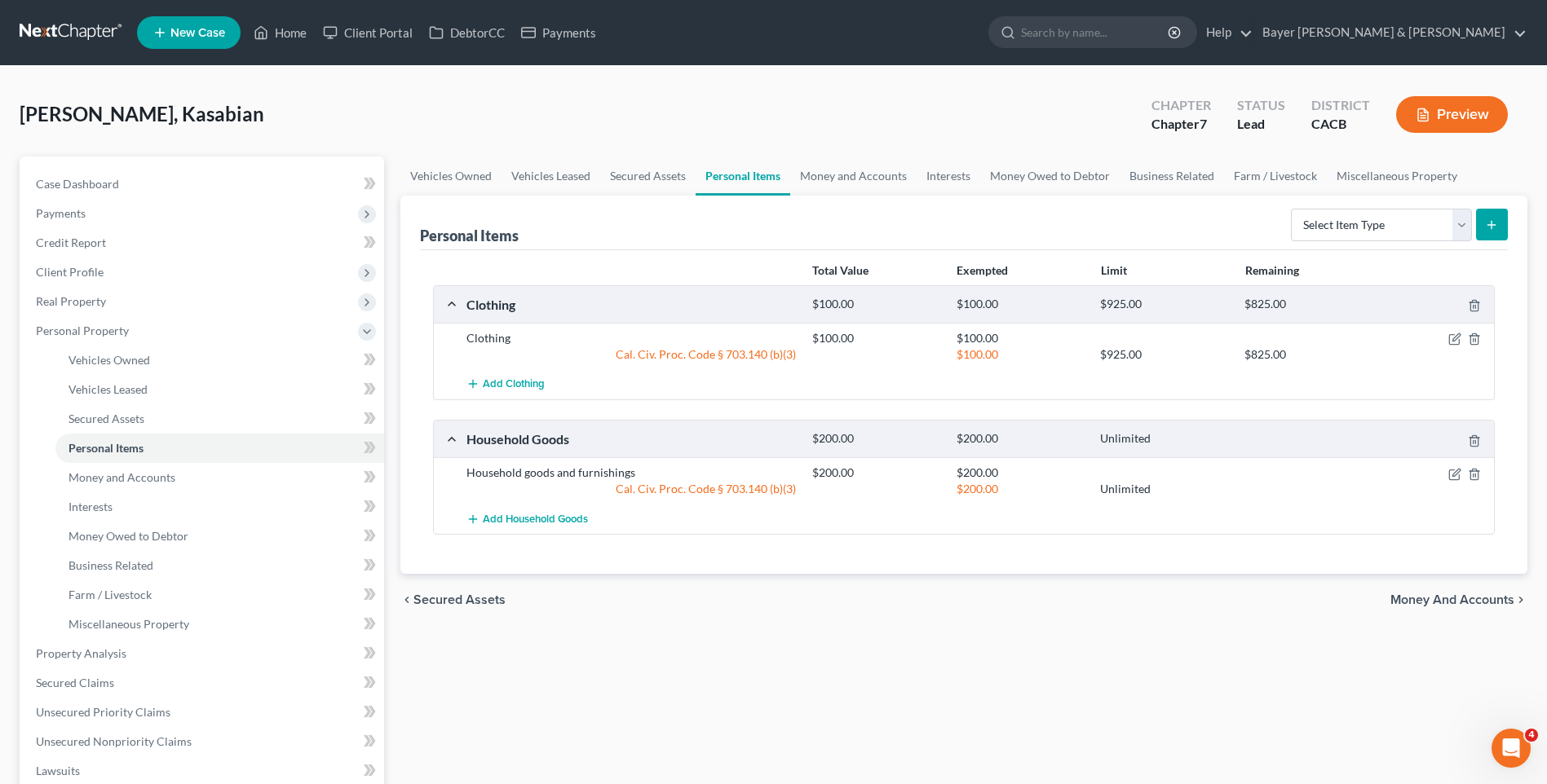
click at [1404, 605] on span "Money and Accounts" at bounding box center [1452, 600] width 124 height 13
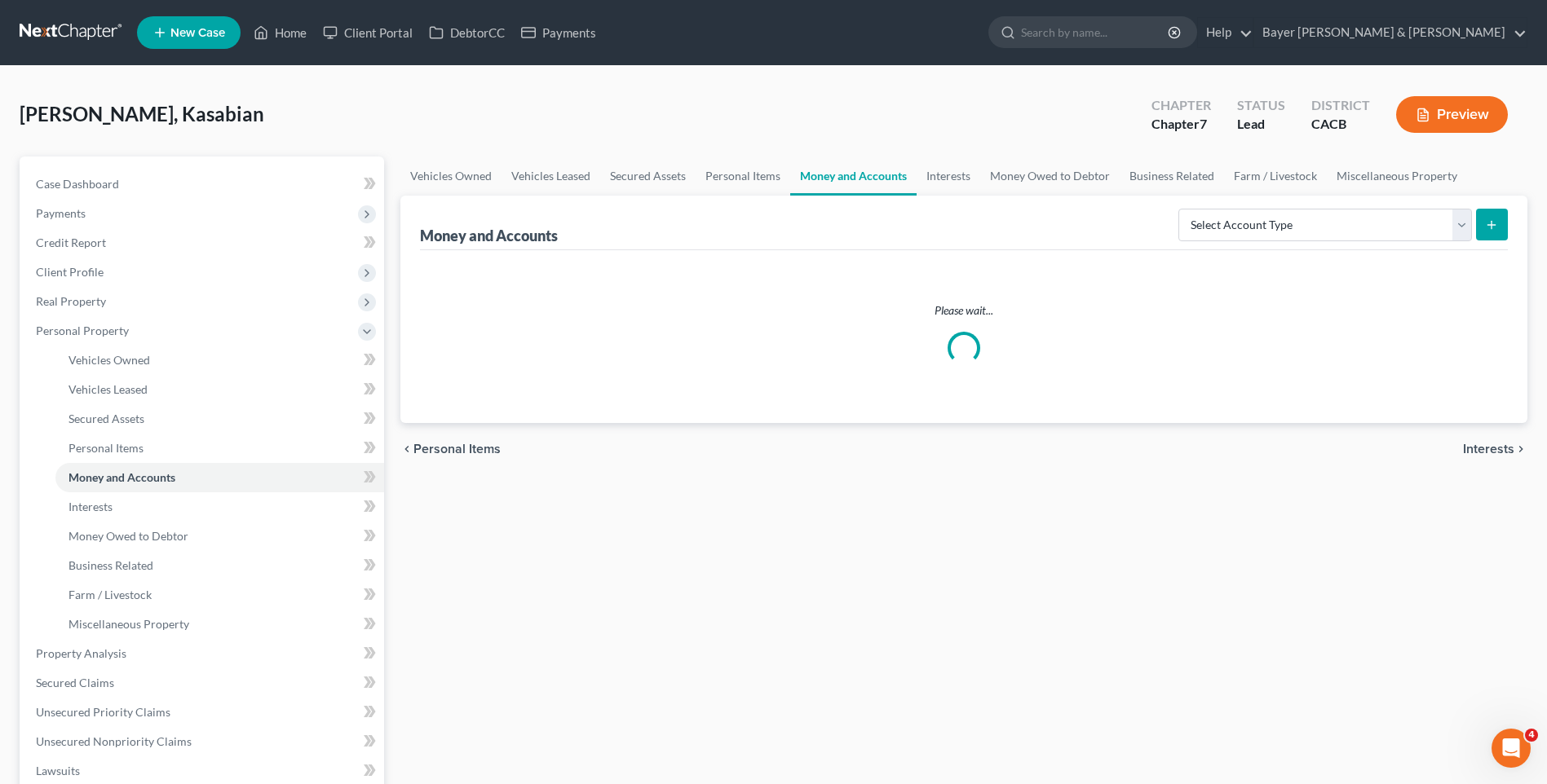
click at [1404, 605] on div "Vehicles Owned Vehicles Leased Secured Assets Personal Items Money and Accounts…" at bounding box center [964, 642] width 1143 height 971
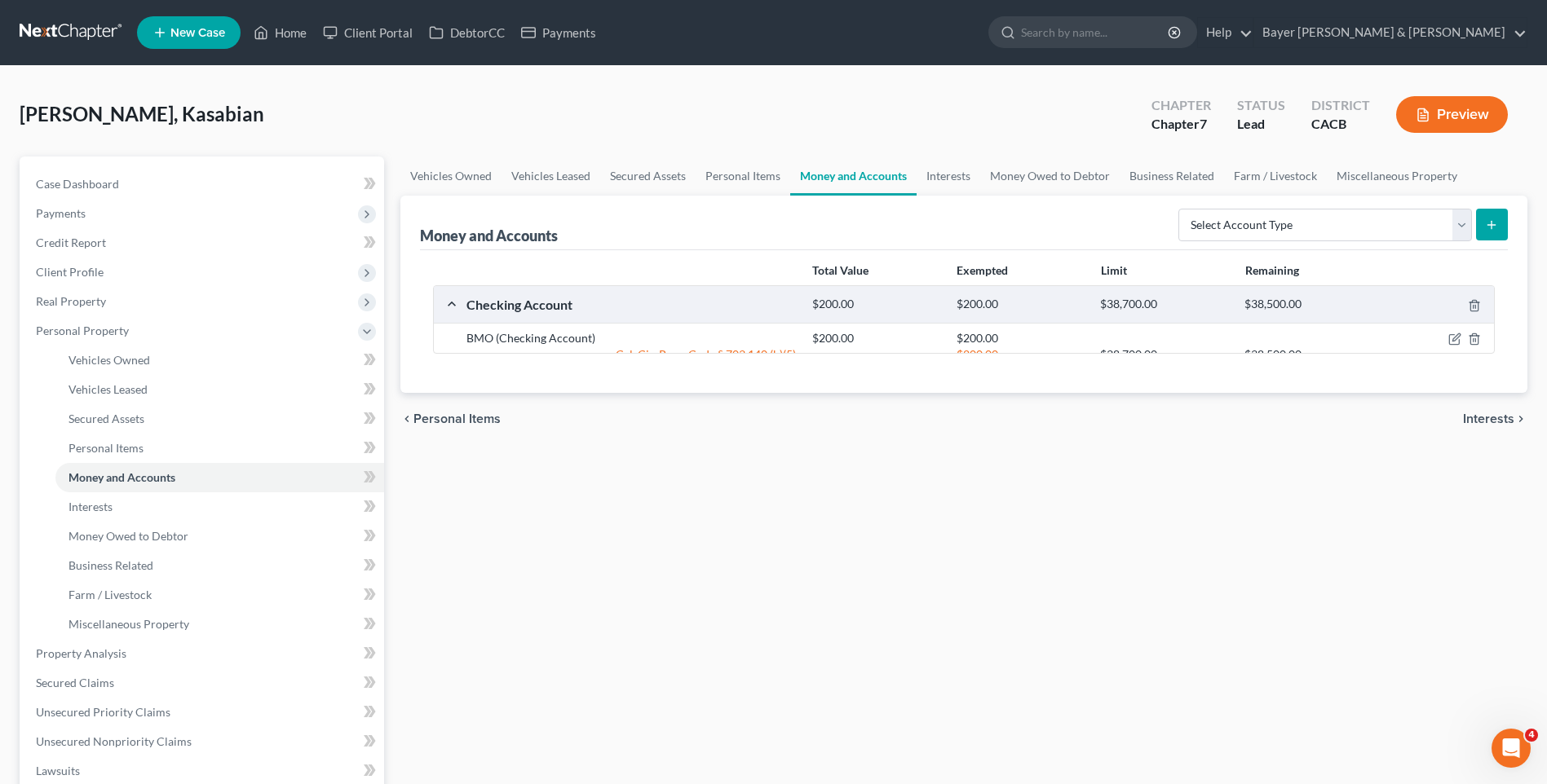
click at [1404, 605] on div "Vehicles Owned Vehicles Leased Secured Assets Personal Items Money and Accounts…" at bounding box center [964, 642] width 1143 height 971
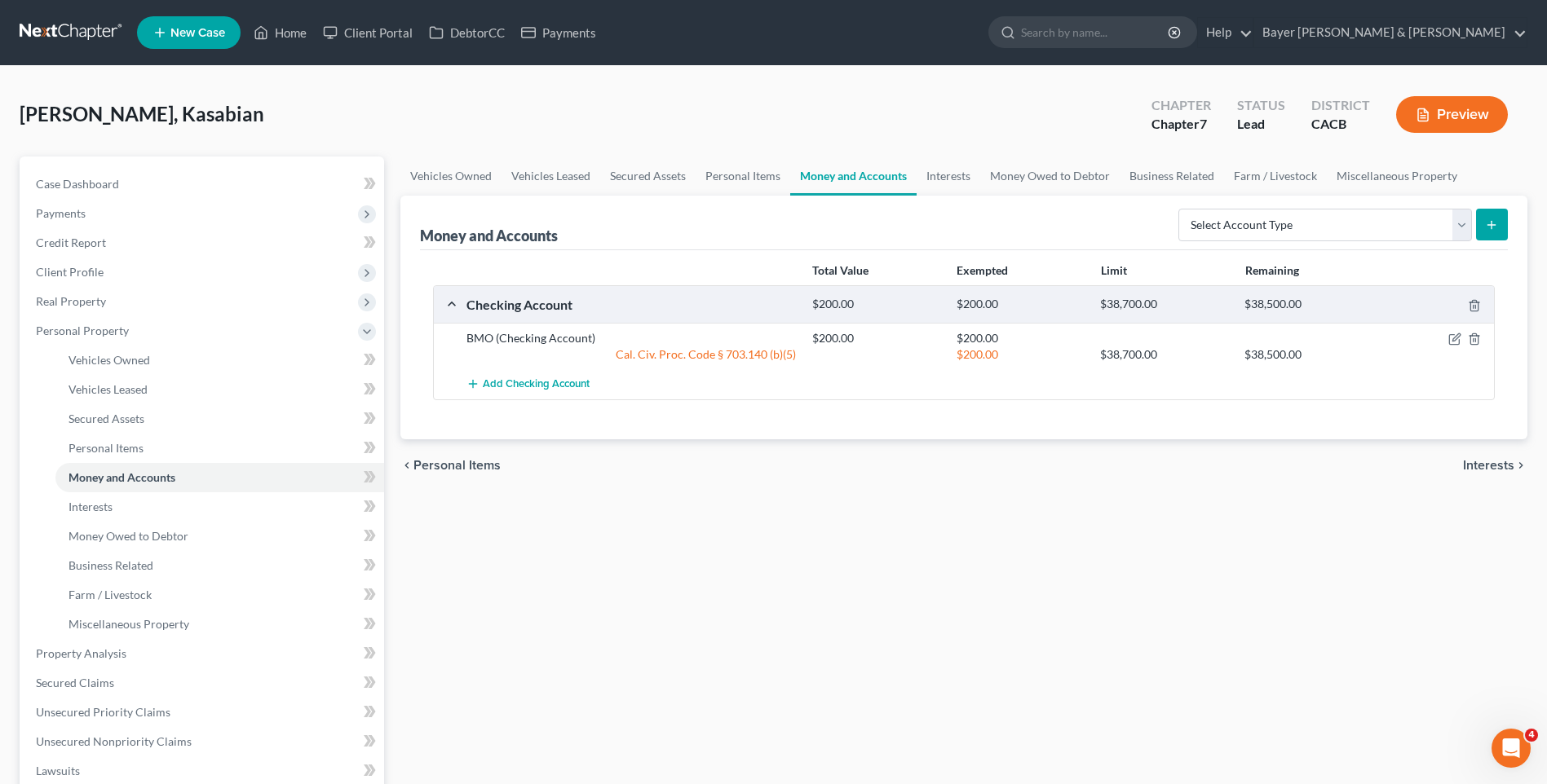
drag, startPoint x: 1412, startPoint y: 593, endPoint x: 1398, endPoint y: 535, distance: 59.7
click at [1343, 566] on div "Vehicles Owned Vehicles Leased Secured Assets Personal Items Money and Accounts…" at bounding box center [964, 642] width 1143 height 971
click at [1521, 468] on icon "chevron_right" at bounding box center [1520, 465] width 13 height 13
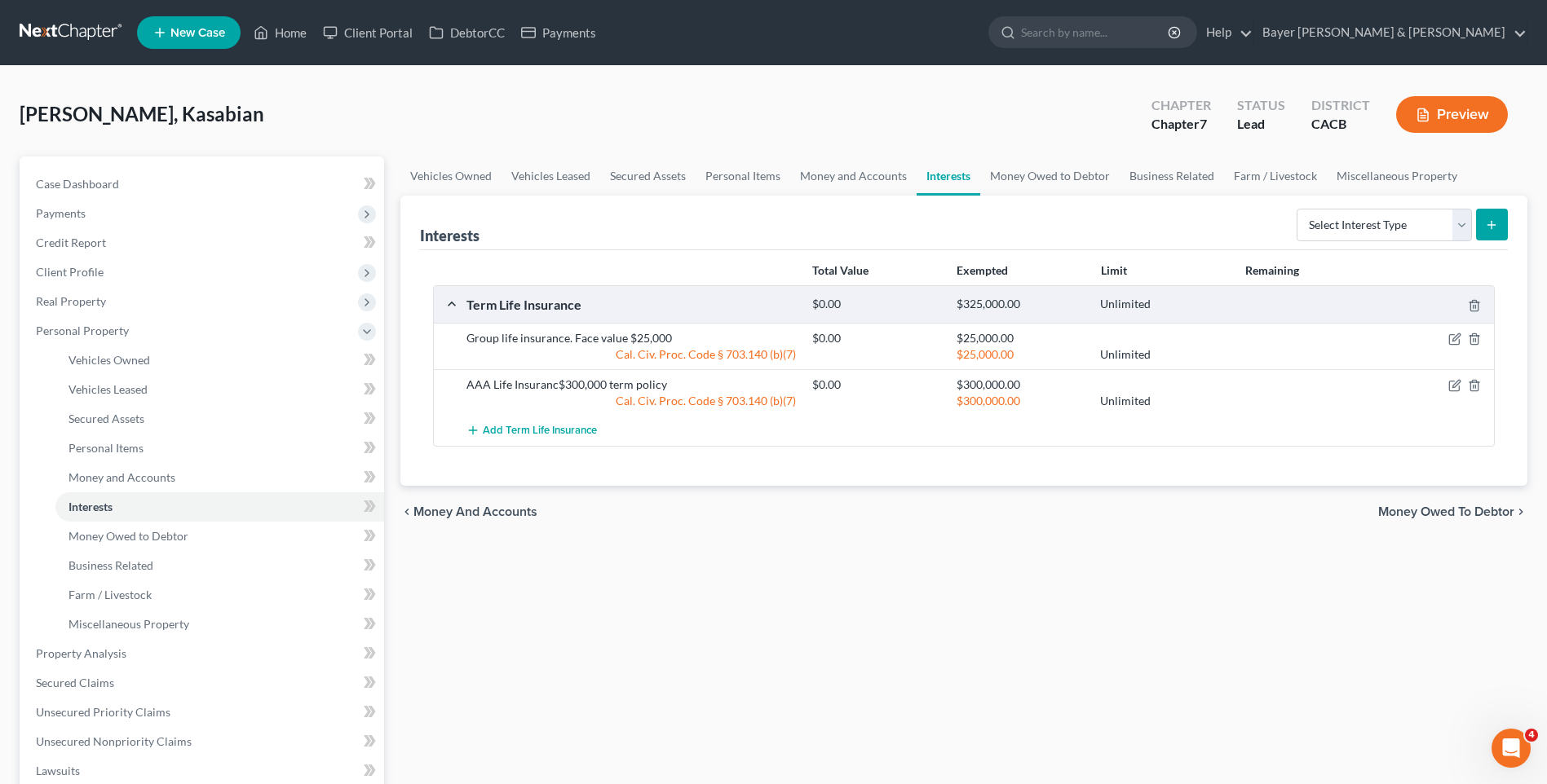
click at [1454, 510] on span "Money Owed to Debtor" at bounding box center [1446, 511] width 136 height 13
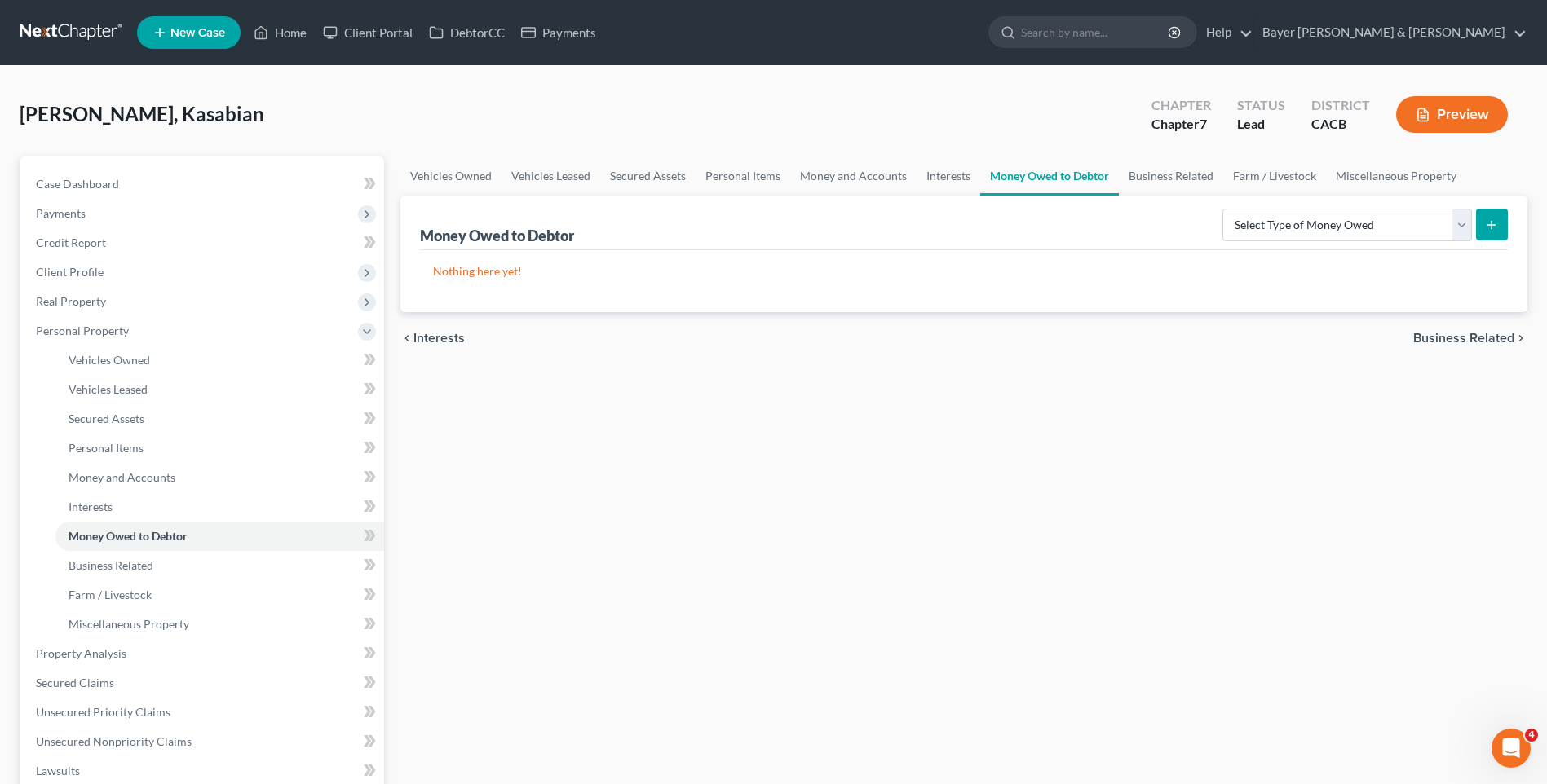
click at [1455, 338] on span "Business Related" at bounding box center [1464, 338] width 101 height 13
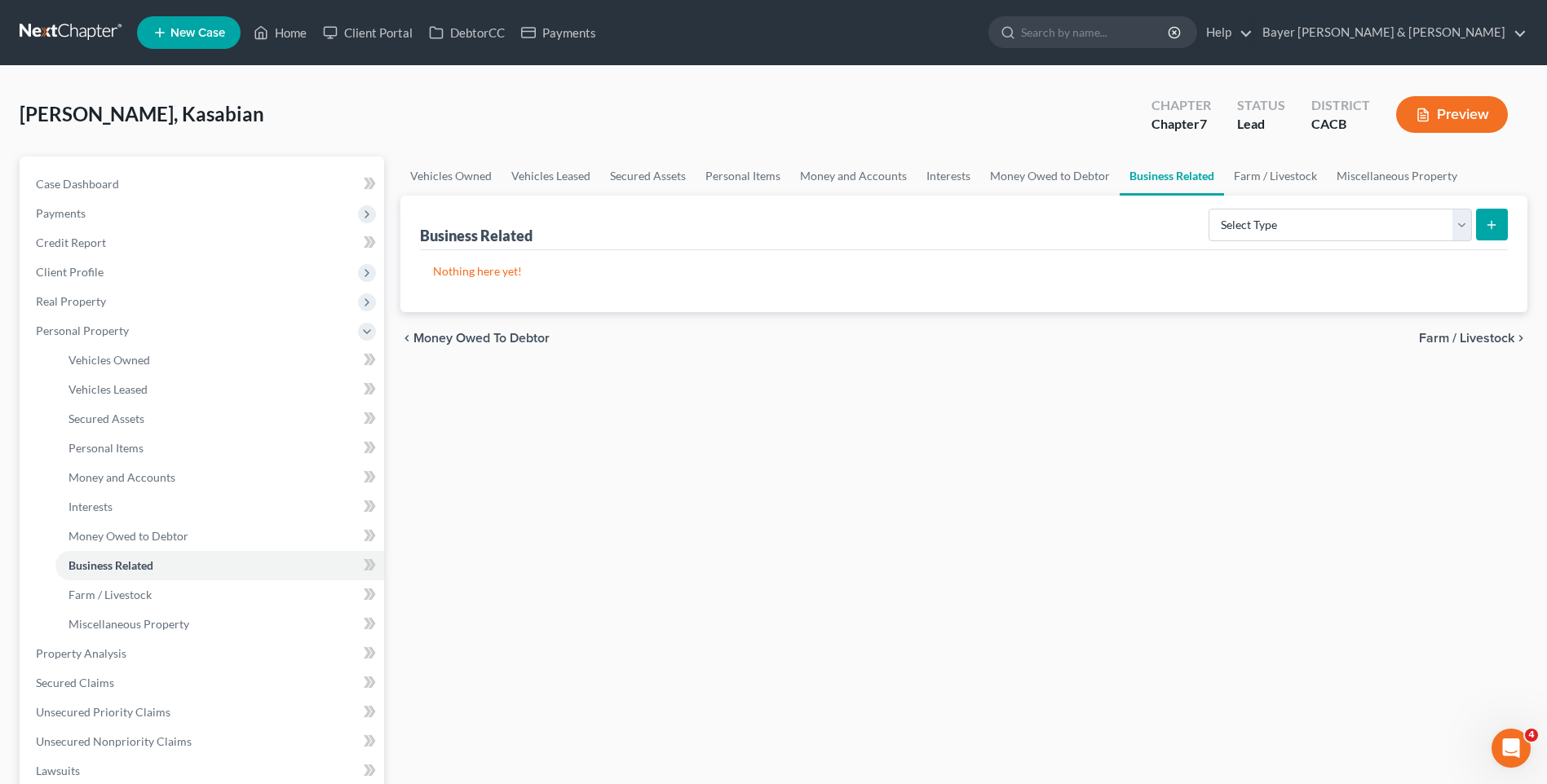
click at [1459, 334] on span "Farm / Livestock" at bounding box center [1466, 338] width 95 height 13
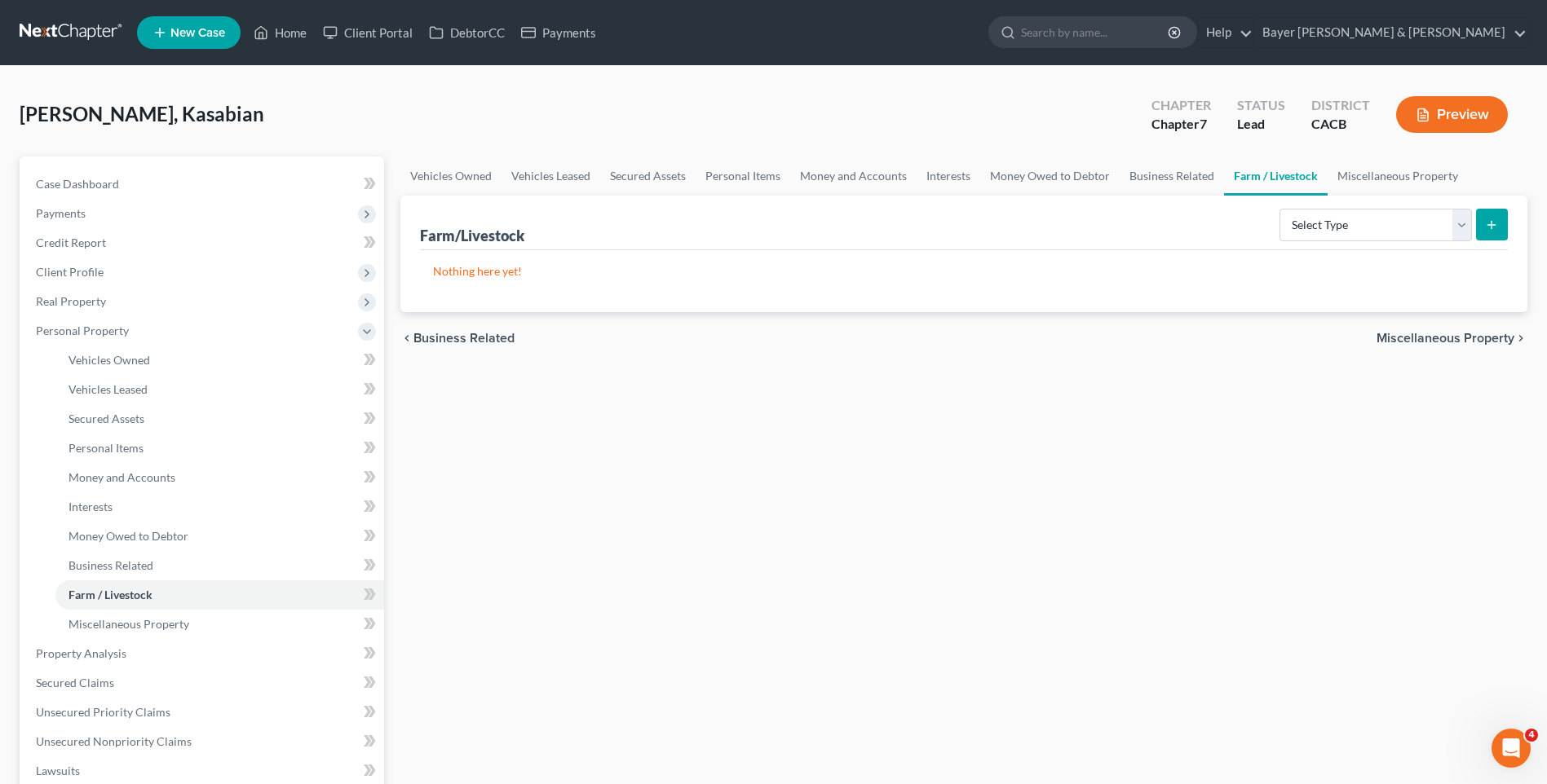
click at [1463, 341] on span "Miscellaneous Property" at bounding box center [1445, 338] width 138 height 13
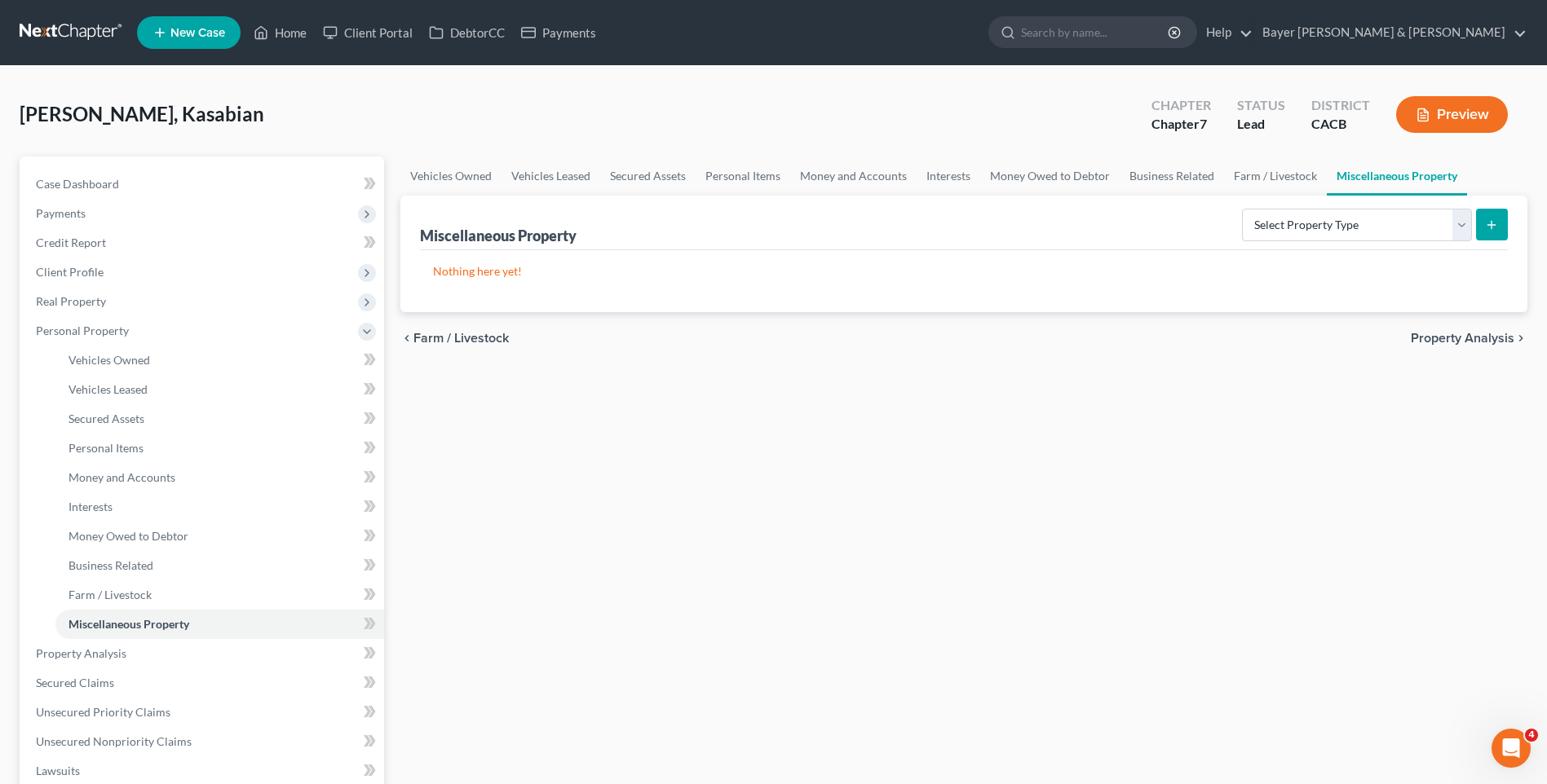
click at [1461, 341] on span "Property Analysis" at bounding box center [1462, 338] width 104 height 13
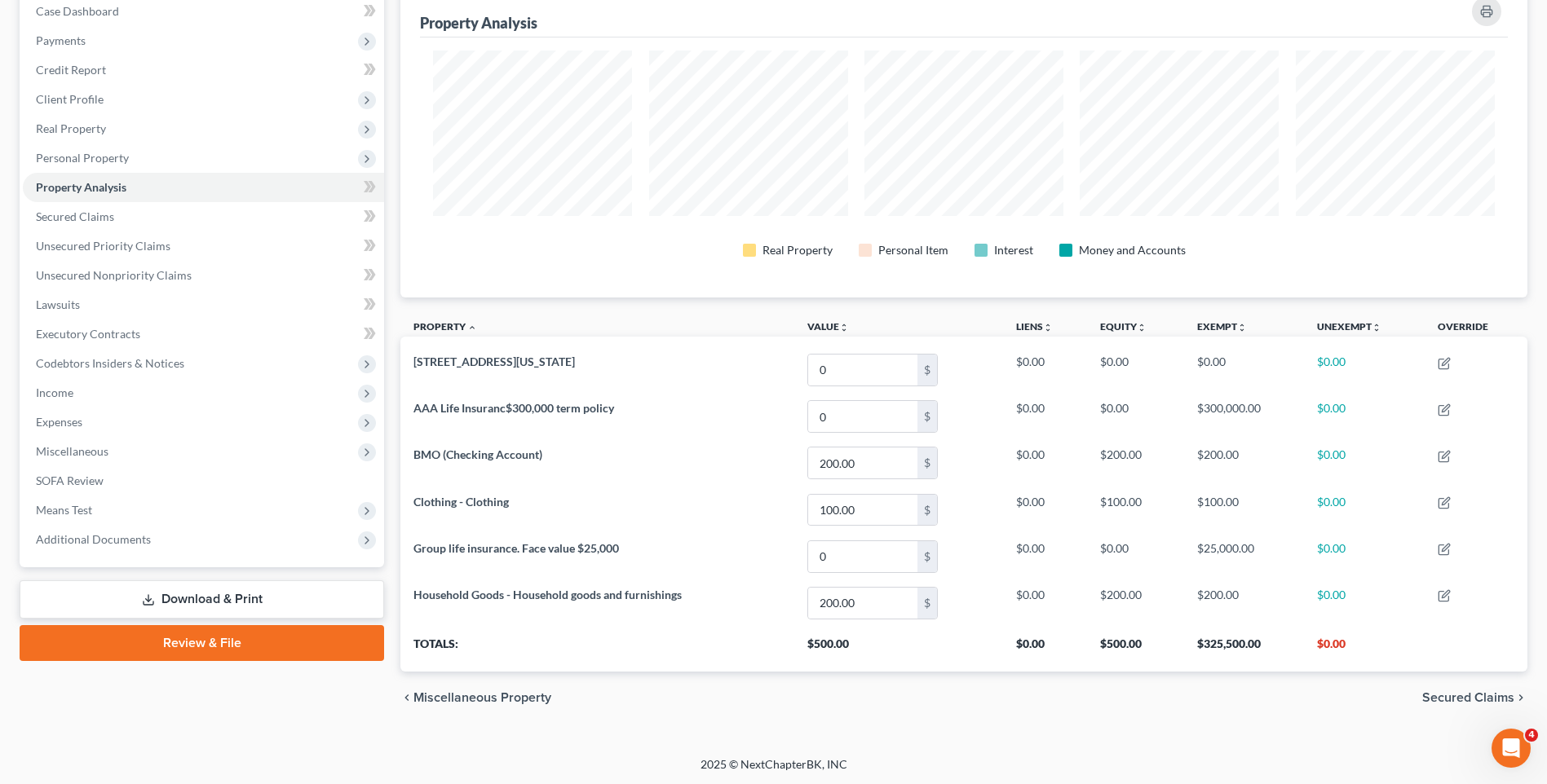
scroll to position [174, 0]
click at [1477, 696] on span "Secured Claims" at bounding box center [1467, 696] width 92 height 13
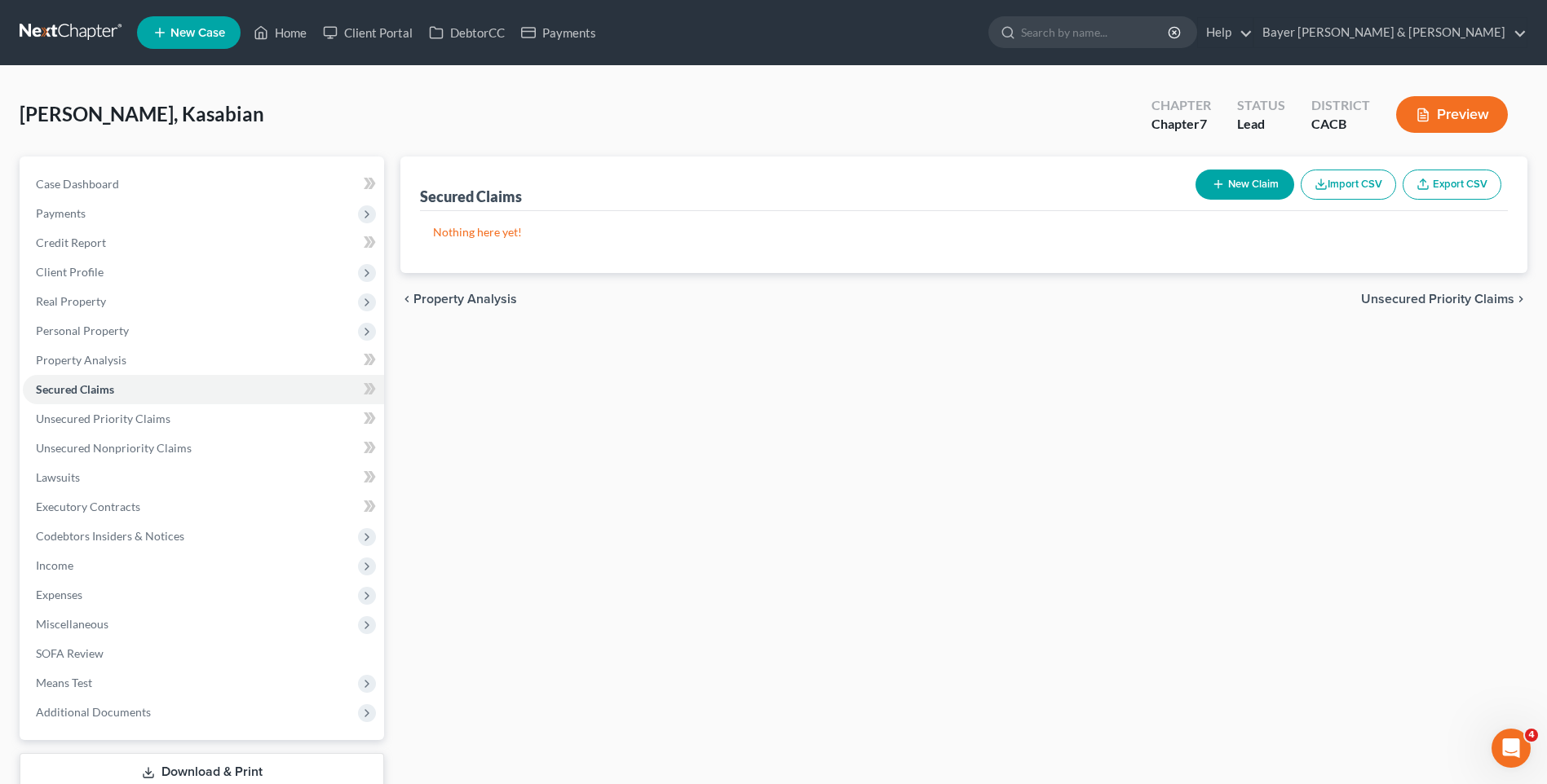
click at [1422, 297] on span "Unsecured Priority Claims" at bounding box center [1437, 299] width 154 height 13
click at [1421, 298] on span "Unsecured Nonpriority Claims" at bounding box center [1426, 299] width 177 height 13
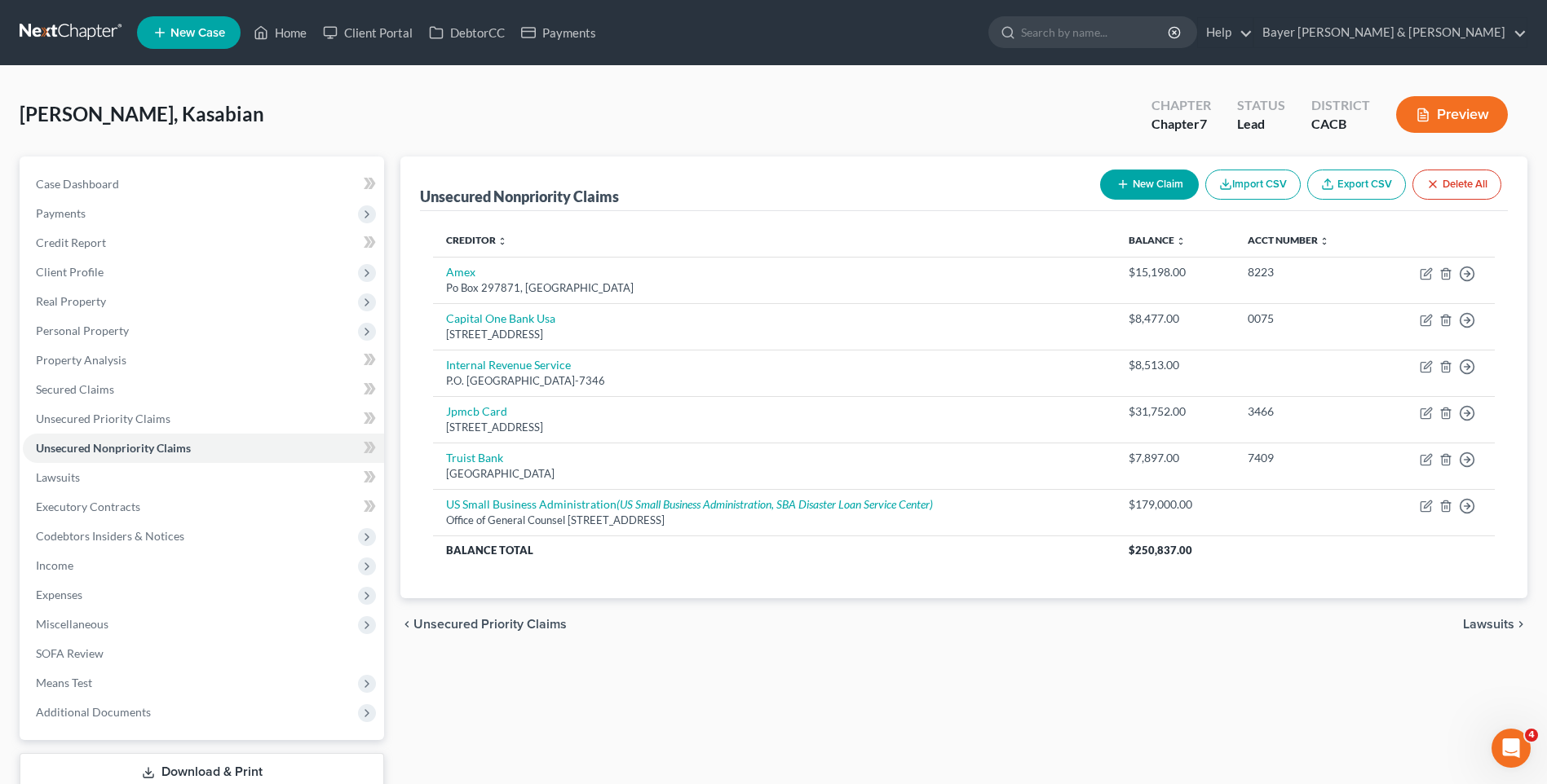
click at [1500, 624] on span "Lawsuits" at bounding box center [1489, 624] width 51 height 13
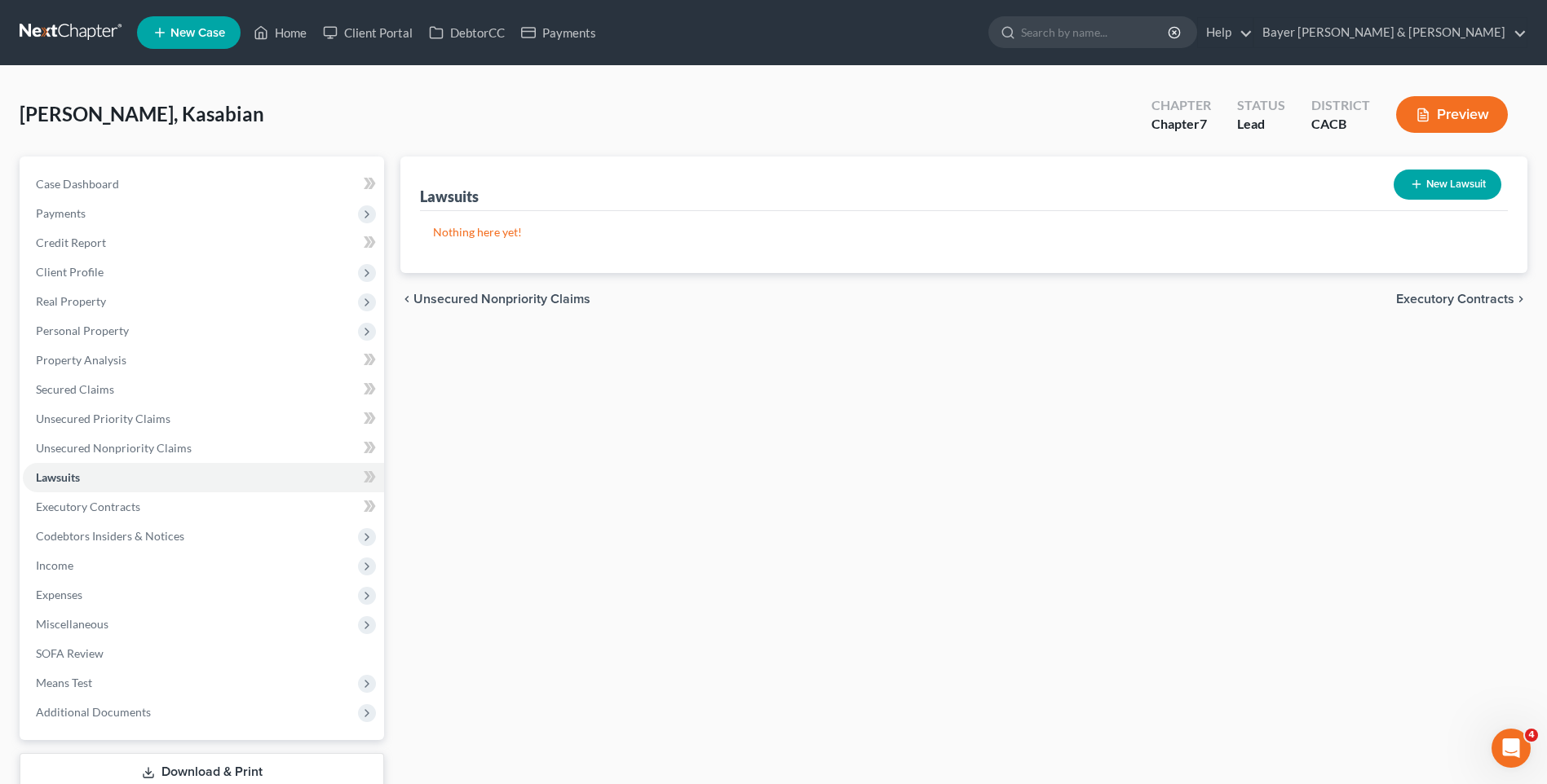
click at [1468, 302] on span "Executory Contracts" at bounding box center [1455, 299] width 118 height 13
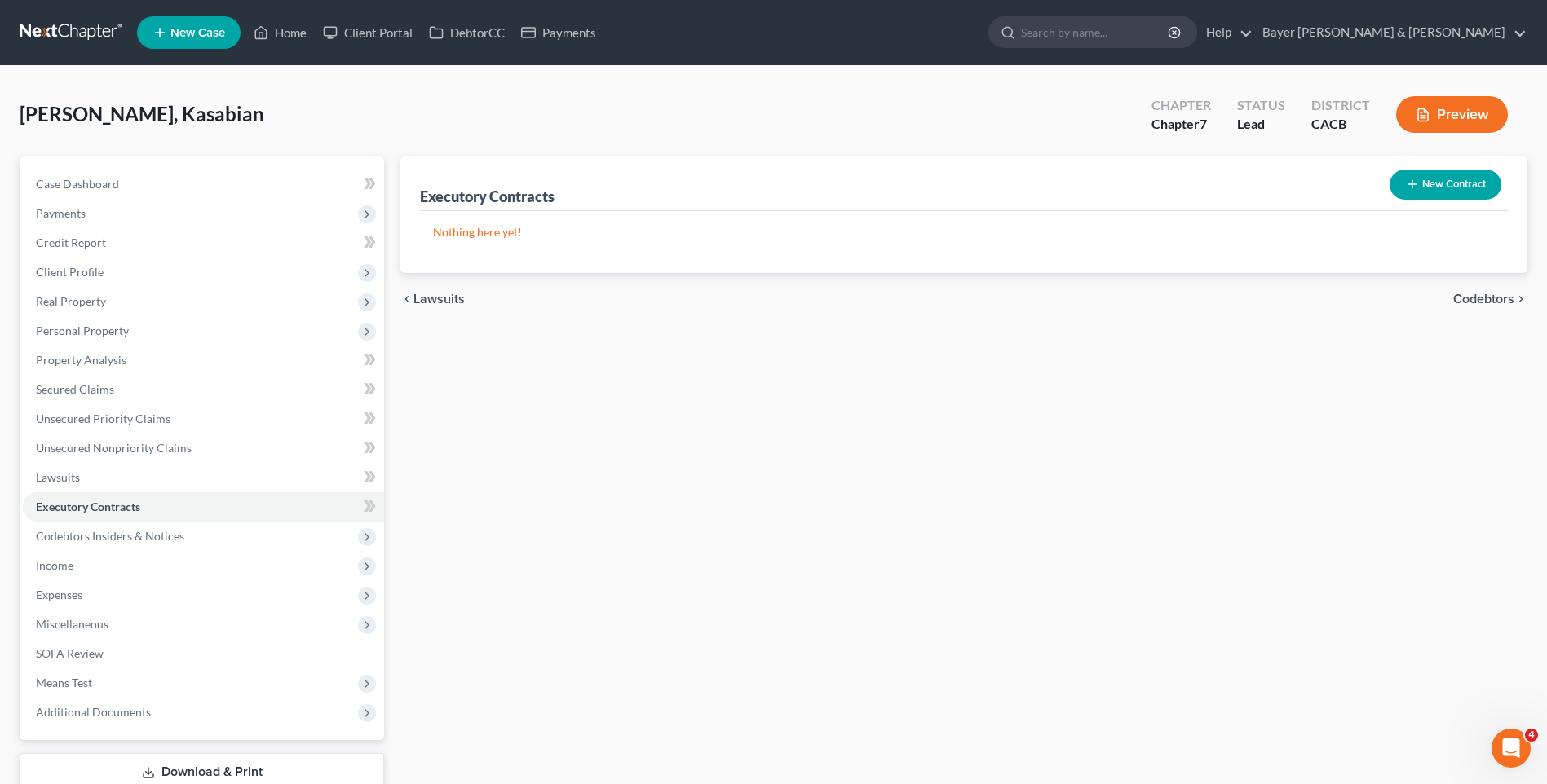
click at [1465, 297] on span "Codebtors" at bounding box center [1484, 299] width 61 height 13
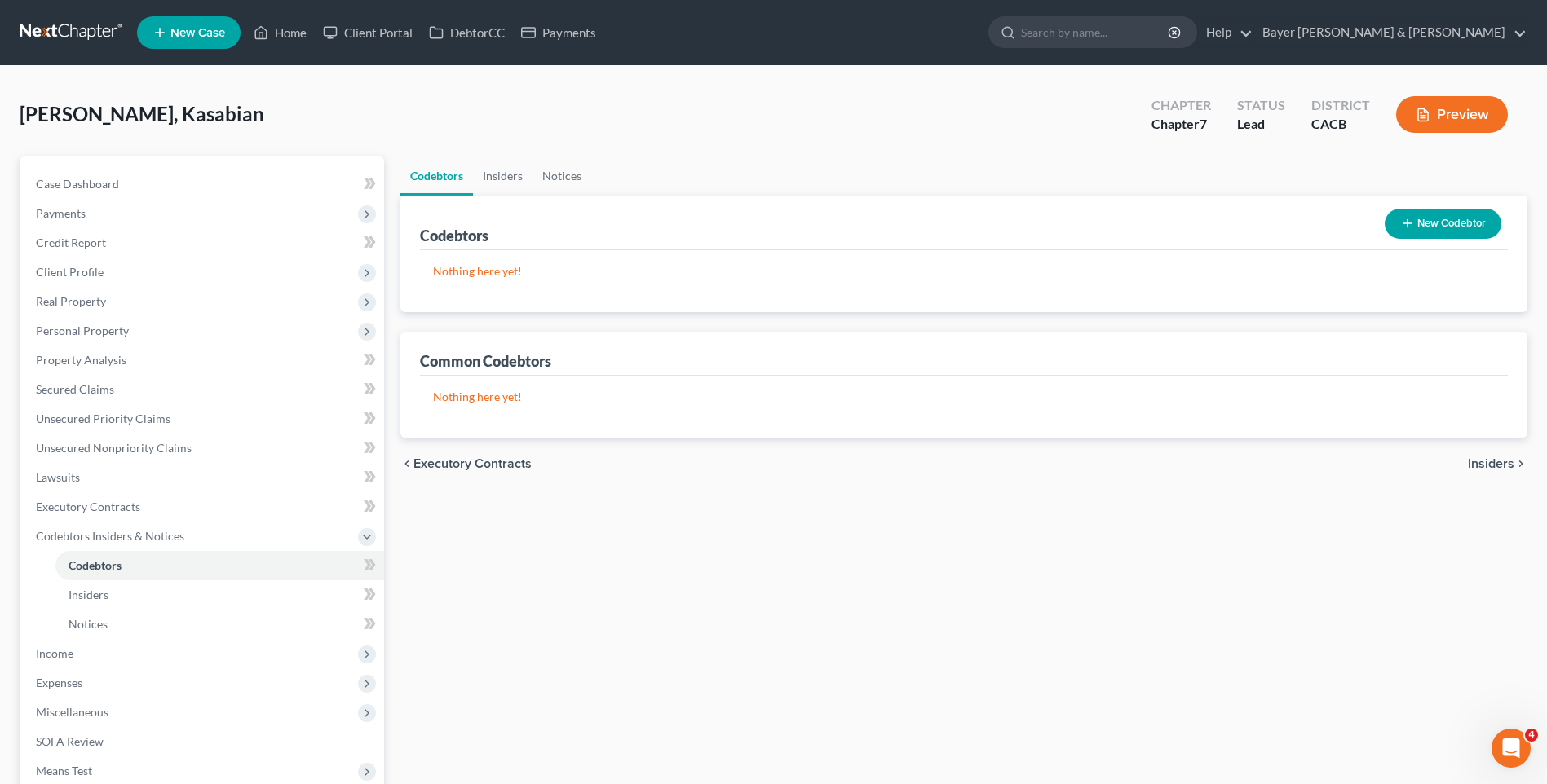
drag, startPoint x: 1512, startPoint y: 462, endPoint x: 1505, endPoint y: 453, distance: 11.4
click at [1511, 462] on span "Insiders" at bounding box center [1491, 463] width 46 height 13
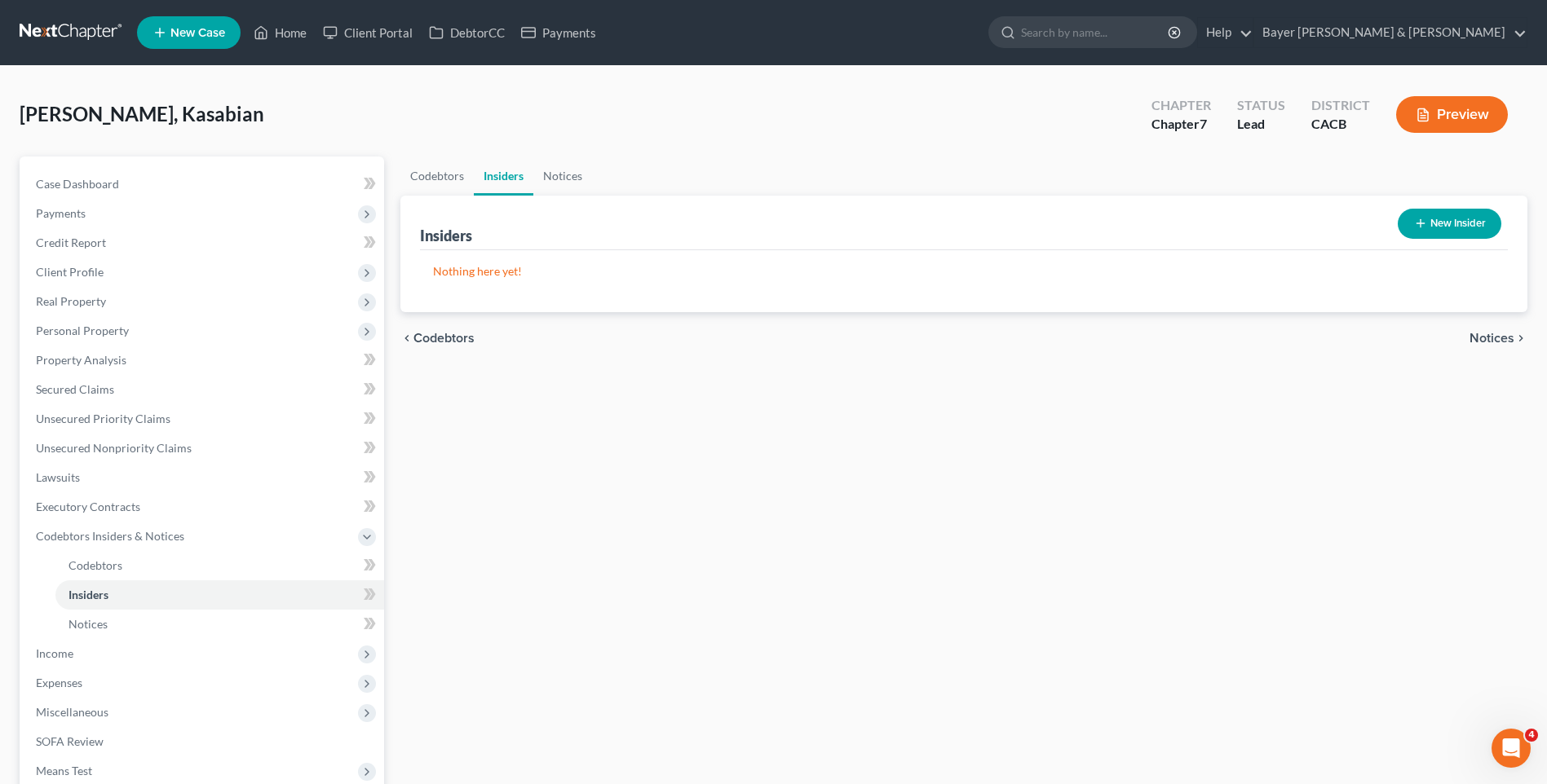
click at [1486, 340] on span "Notices" at bounding box center [1492, 338] width 45 height 13
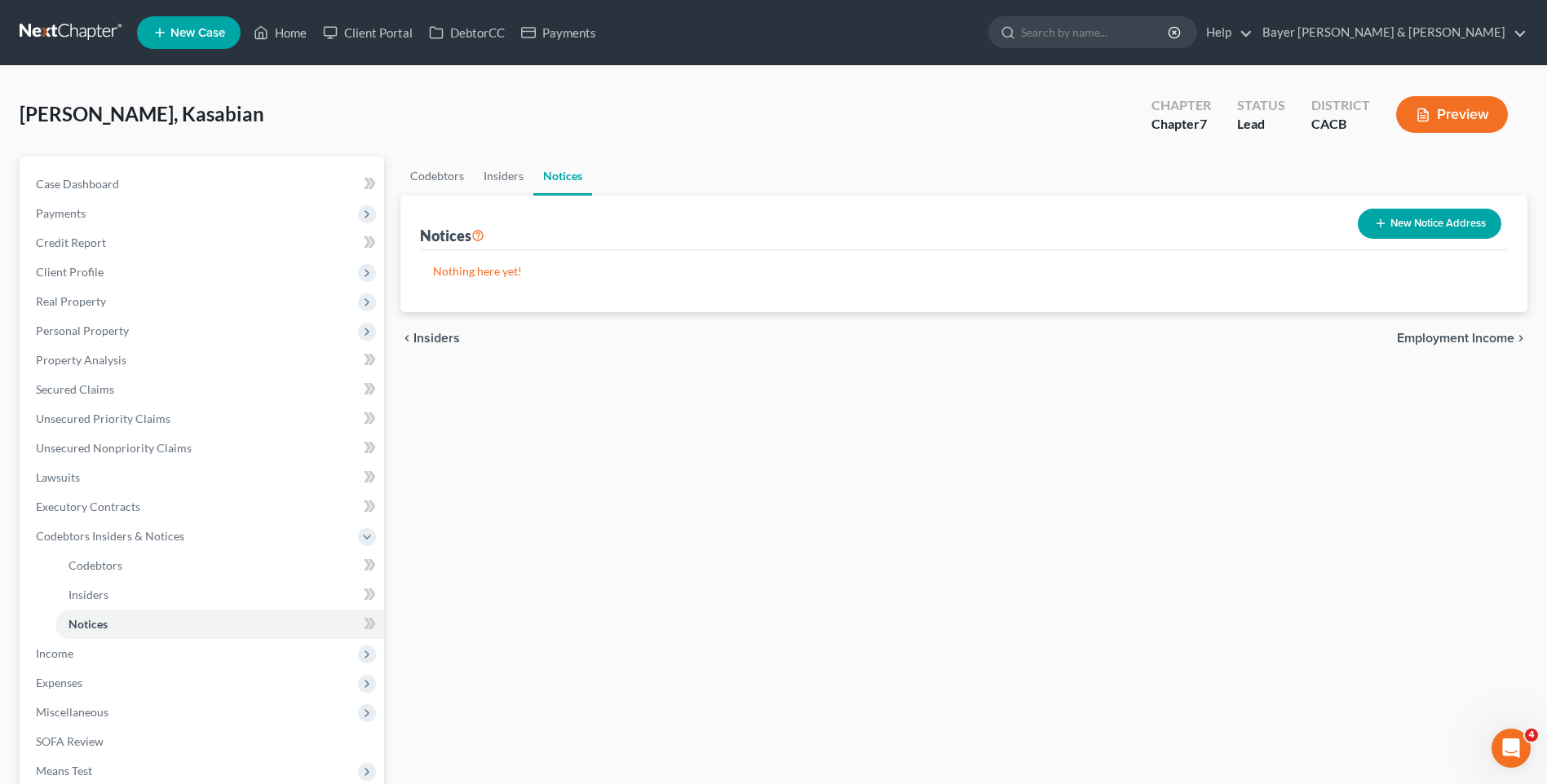
click at [1471, 335] on span "Employment Income" at bounding box center [1455, 338] width 118 height 13
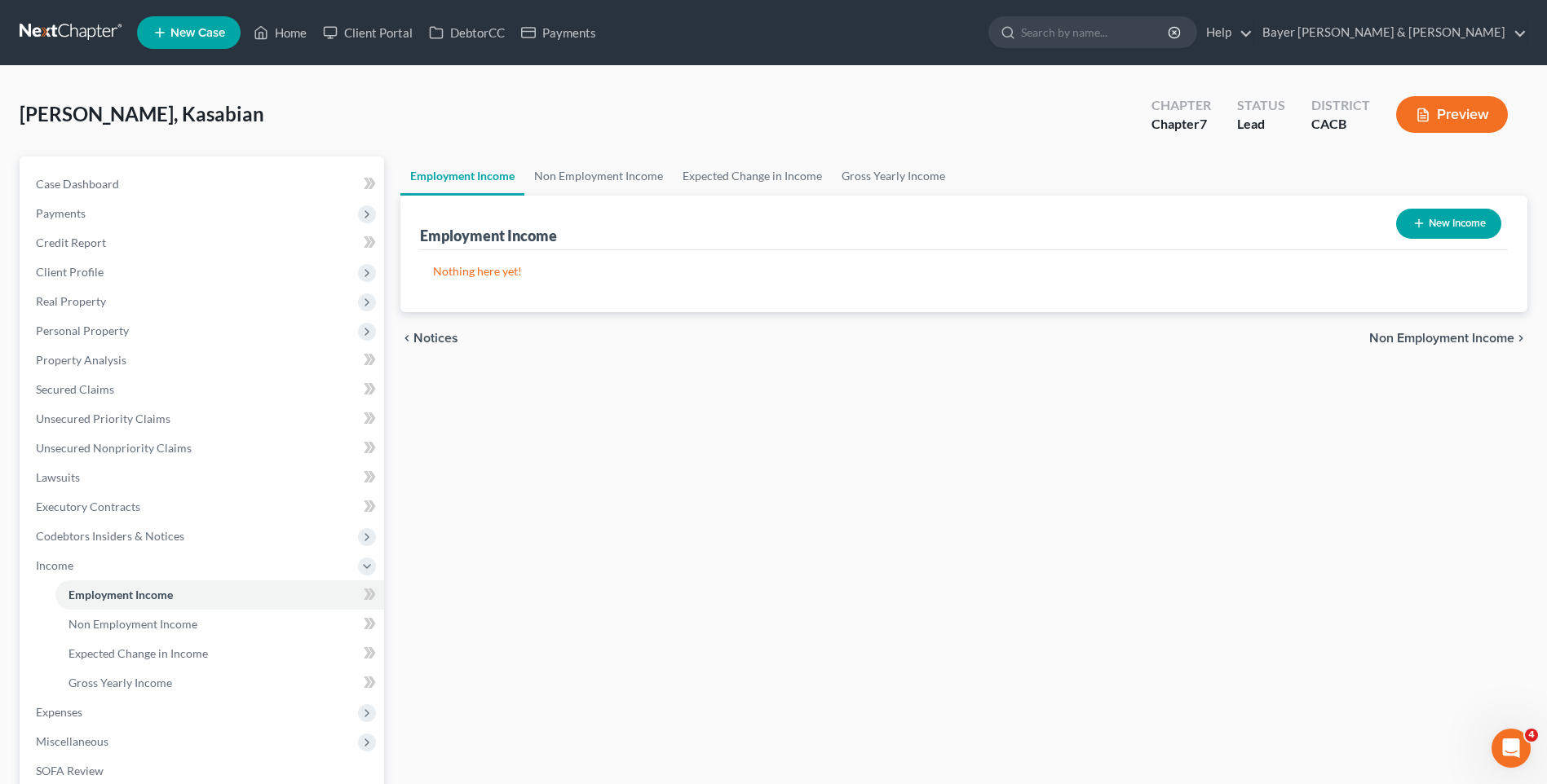
click at [1435, 226] on button "New Income" at bounding box center [1448, 223] width 106 height 30
select select "0"
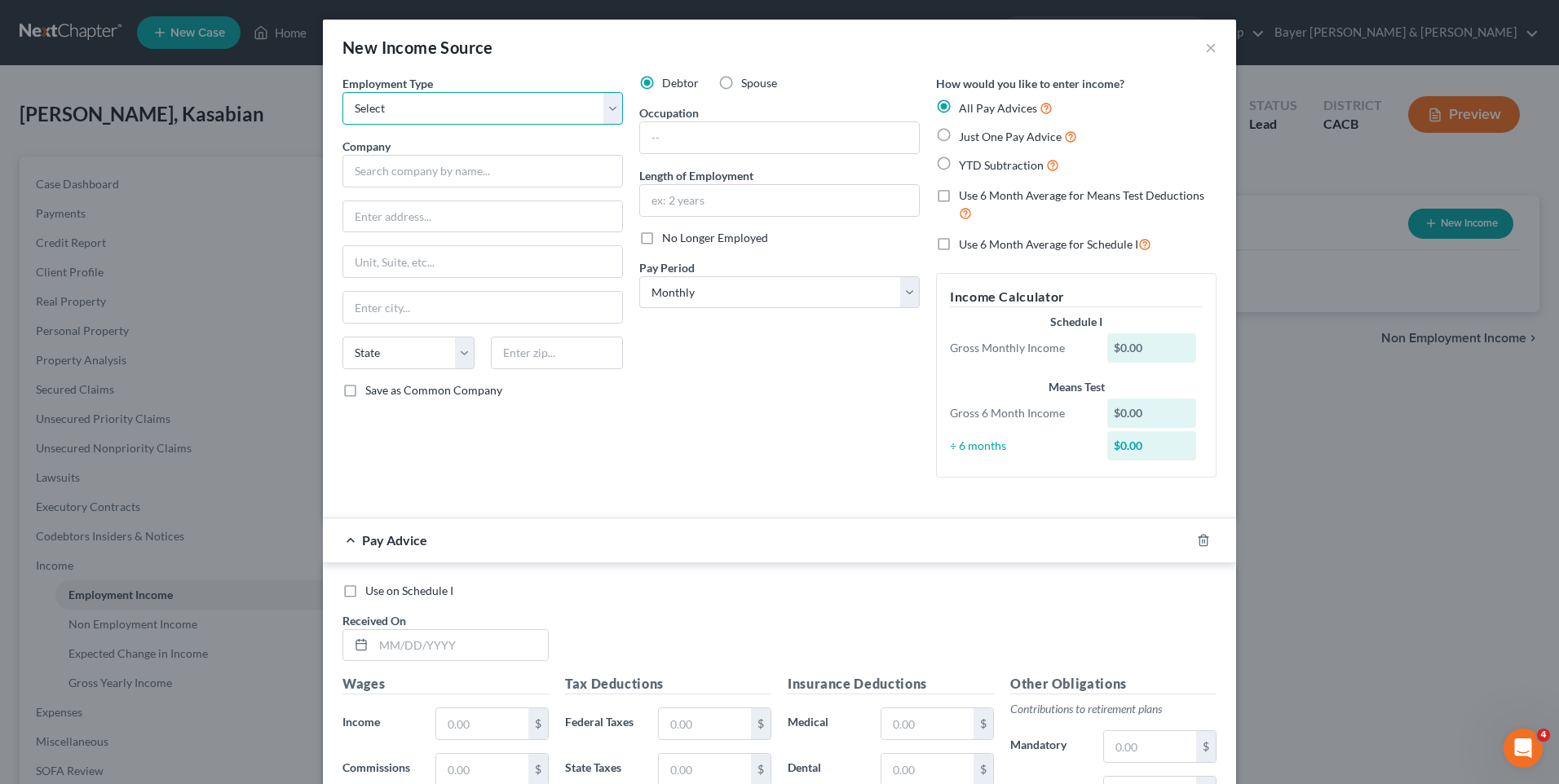
click at [366, 118] on select "Select Full or [DEMOGRAPHIC_DATA] Employment Self Employment" at bounding box center [482, 108] width 281 height 33
select select "0"
click at [342, 92] on select "Select Full or [DEMOGRAPHIC_DATA] Employment Self Employment" at bounding box center [482, 108] width 281 height 33
click at [664, 132] on input "text" at bounding box center [779, 138] width 279 height 31
type input "Truck driver"
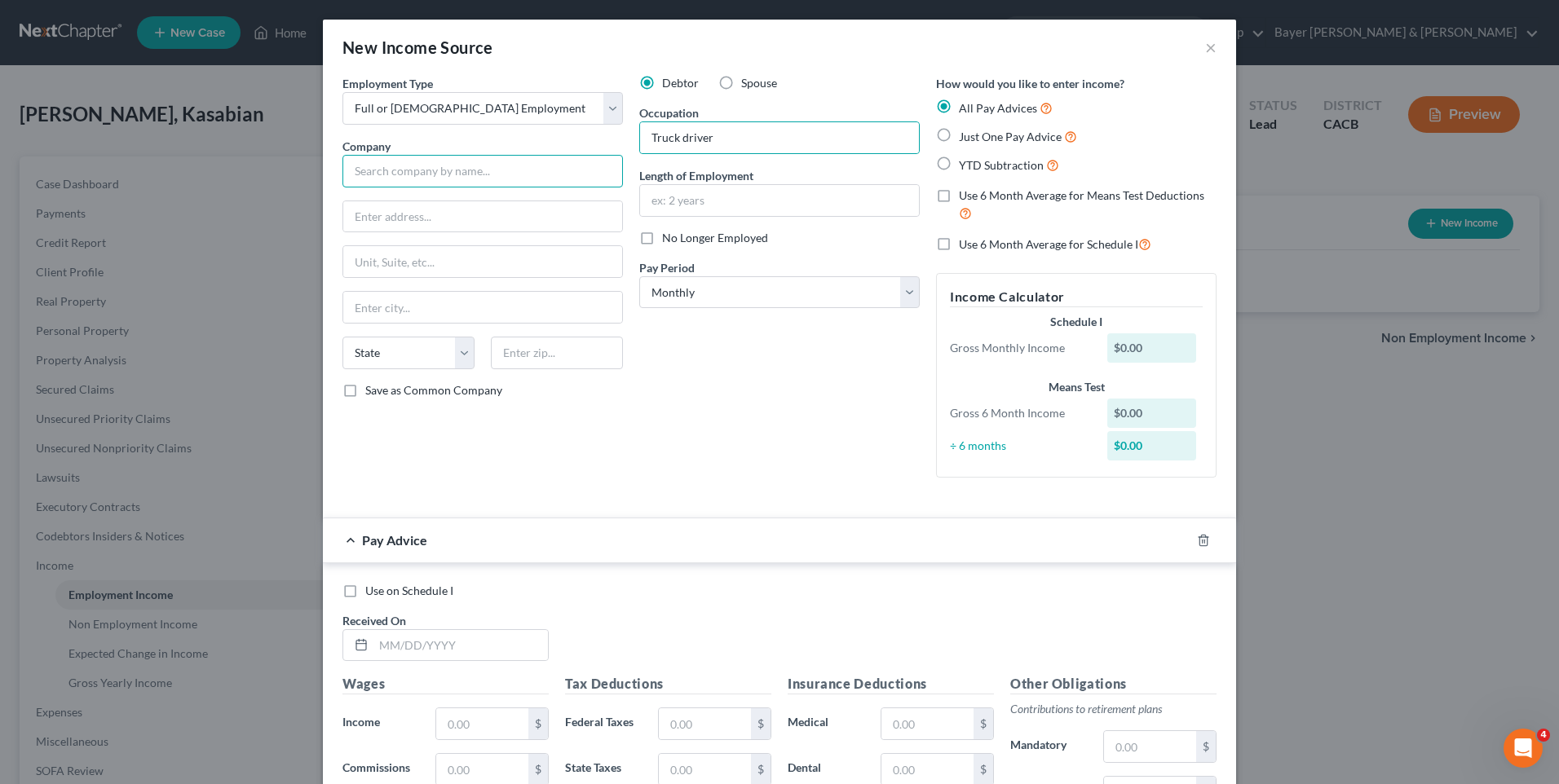
click at [387, 173] on input "text" at bounding box center [482, 172] width 281 height 33
click at [380, 176] on input "Heavy weight" at bounding box center [482, 172] width 281 height 33
click at [388, 172] on input "Heavy weight" at bounding box center [482, 172] width 281 height 33
click at [457, 168] on input "Heavy Weight" at bounding box center [482, 172] width 281 height 33
type input "Heavy Weight Transportation, Inc."
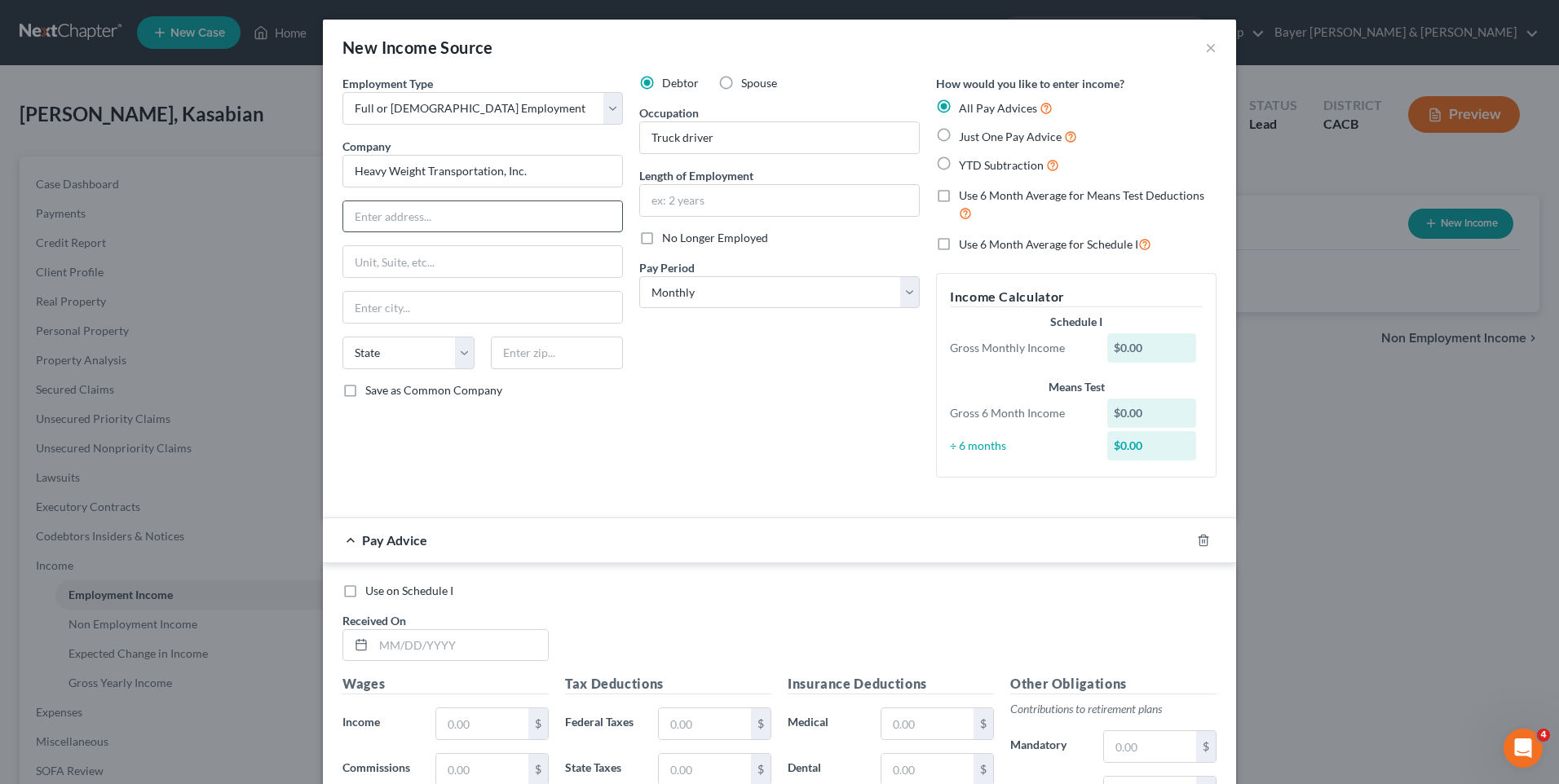
click at [505, 221] on input "text" at bounding box center [482, 217] width 279 height 31
type input "[STREET_ADDRESS]"
click at [409, 311] on input "text" at bounding box center [482, 307] width 279 height 31
type input "[GEOGRAPHIC_DATA]"
drag, startPoint x: 465, startPoint y: 347, endPoint x: 453, endPoint y: 352, distance: 13.0
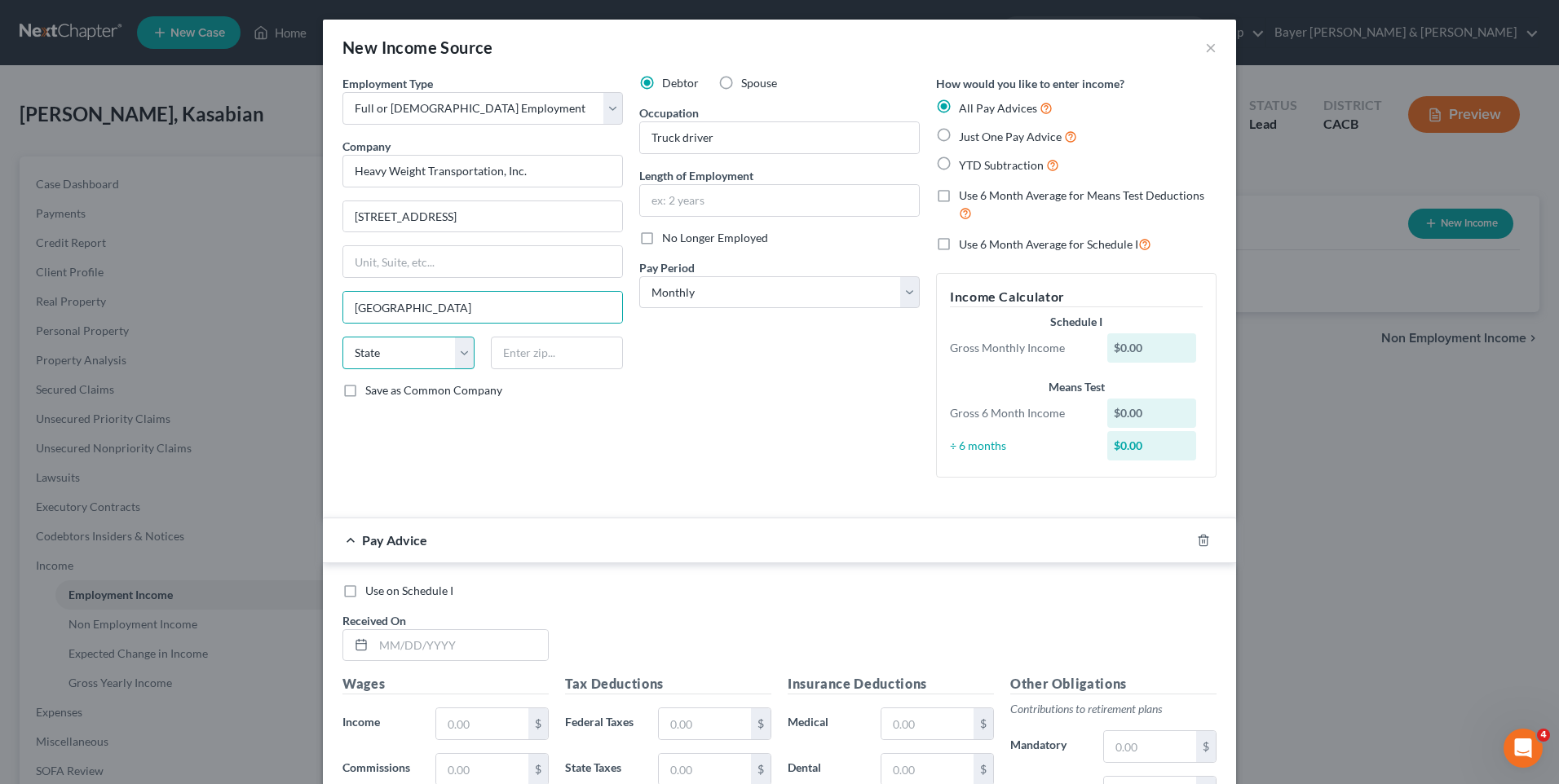
click at [465, 347] on select "State [US_STATE] AK AR AZ CA CO CT DE DC [GEOGRAPHIC_DATA] [GEOGRAPHIC_DATA] GU…" at bounding box center [408, 353] width 132 height 33
select select "4"
click at [342, 337] on select "State [US_STATE] AK AR AZ CA CO CT DE DC [GEOGRAPHIC_DATA] [GEOGRAPHIC_DATA] GU…" at bounding box center [408, 353] width 132 height 33
click at [524, 349] on input "text" at bounding box center [557, 353] width 132 height 33
click at [694, 202] on input "text" at bounding box center [779, 201] width 279 height 31
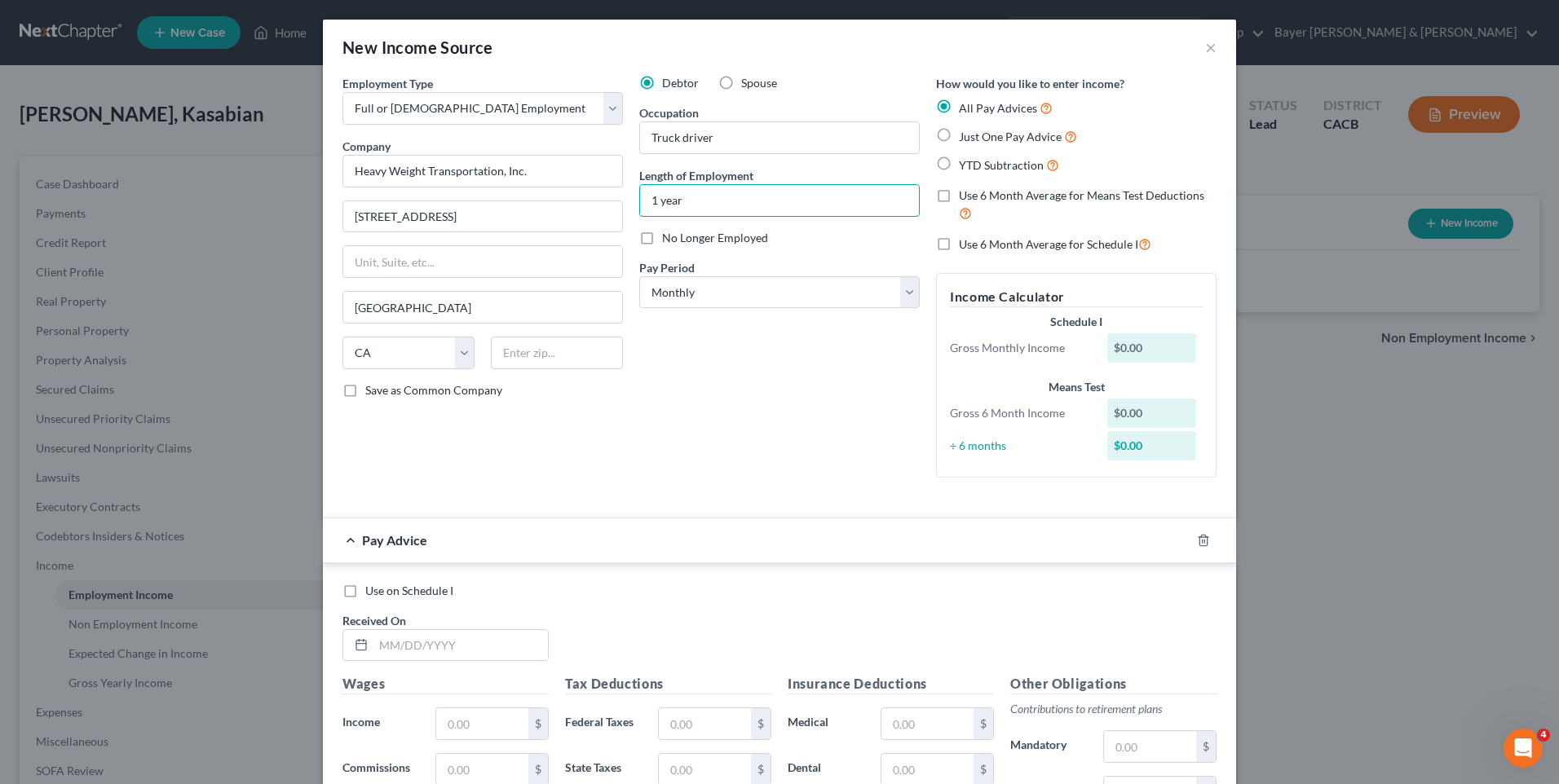
type input "1 year"
click at [777, 381] on div "Debtor Spouse Occupation Truck driver Length of Employment 1 year No Longer Emp…" at bounding box center [780, 282] width 297 height 416
click at [959, 137] on label "Just One Pay Advice" at bounding box center [1018, 136] width 118 height 19
click at [965, 137] on input "Just One Pay Advice" at bounding box center [970, 132] width 10 height 10
radio input "true"
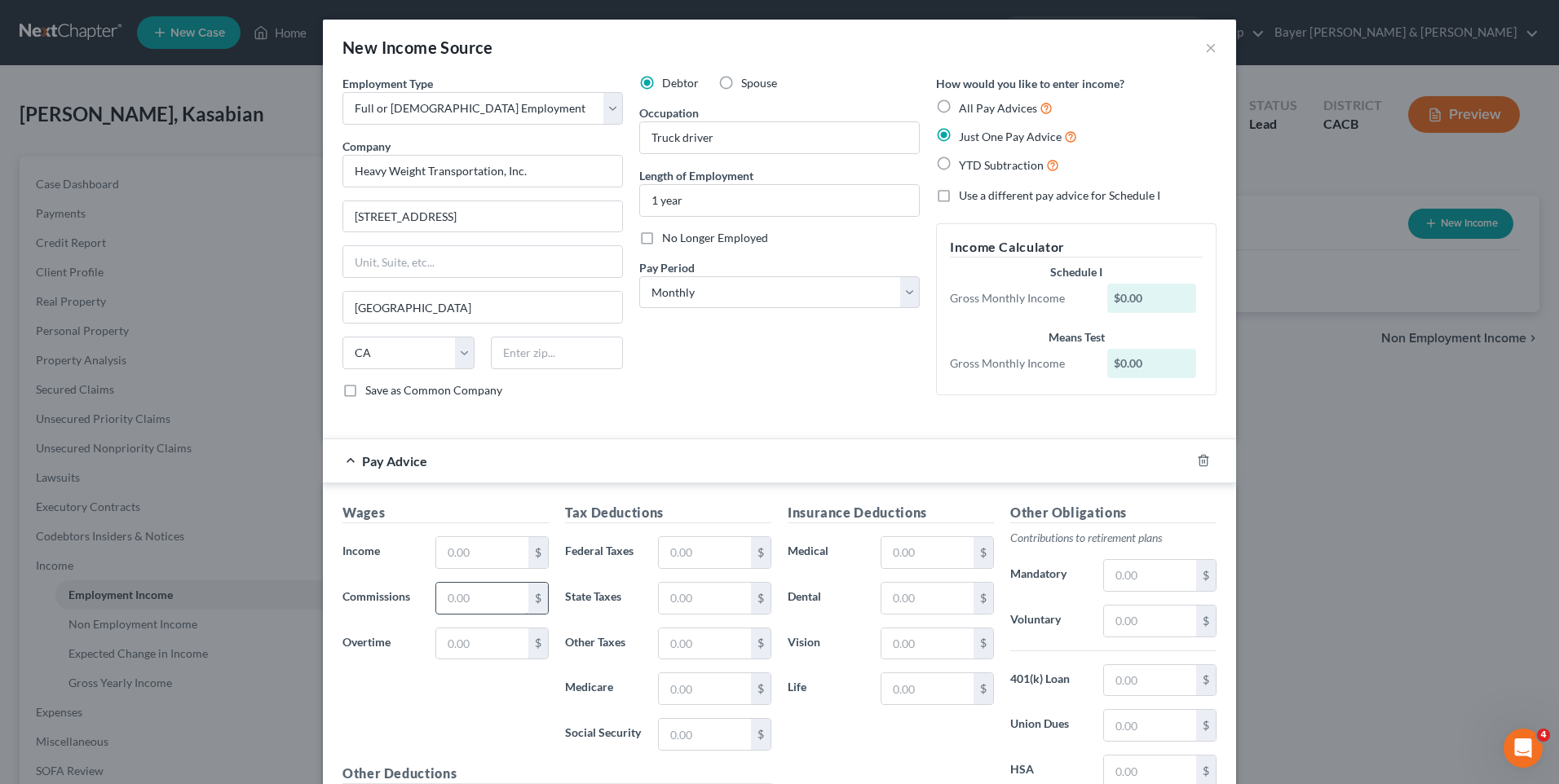
click at [459, 587] on input "text" at bounding box center [481, 599] width 92 height 31
click at [464, 547] on input "text" at bounding box center [481, 552] width 92 height 31
type input "5,709"
click at [710, 558] on input "text" at bounding box center [704, 552] width 92 height 31
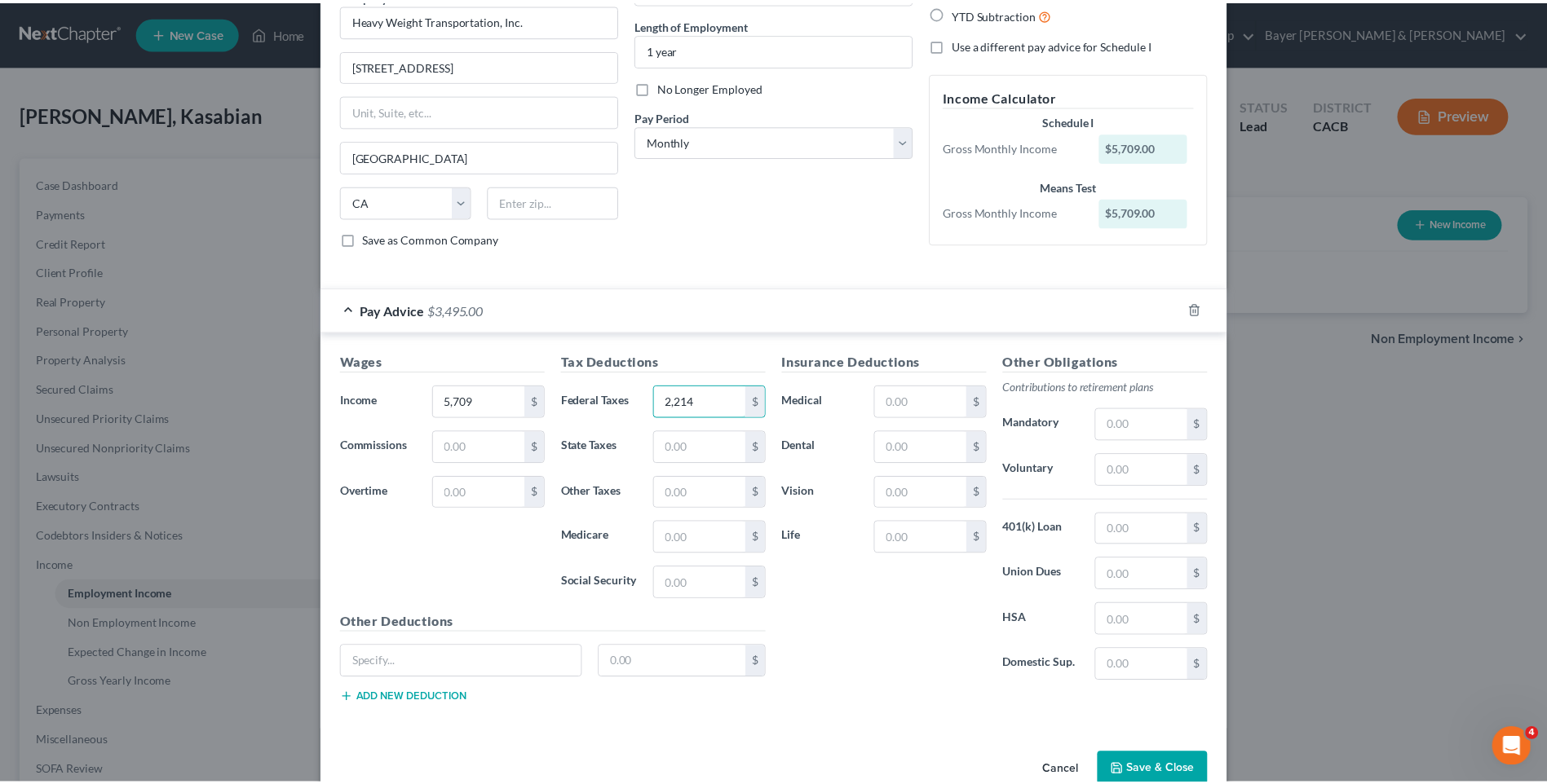
scroll to position [163, 0]
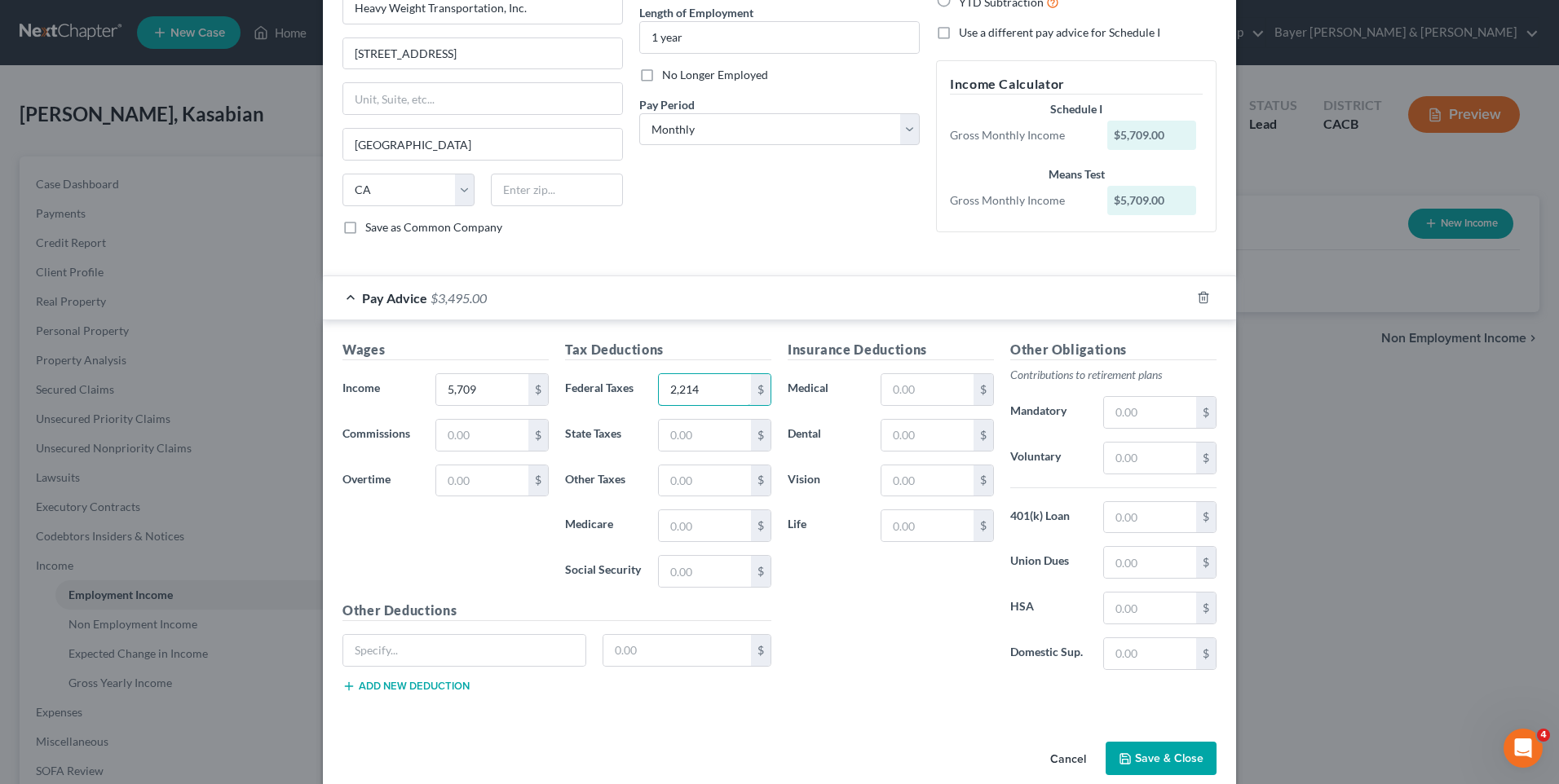
type input "2,214"
drag, startPoint x: 1157, startPoint y: 753, endPoint x: 1112, endPoint y: 703, distance: 67.3
click at [1157, 754] on button "Save & Close" at bounding box center [1161, 759] width 111 height 34
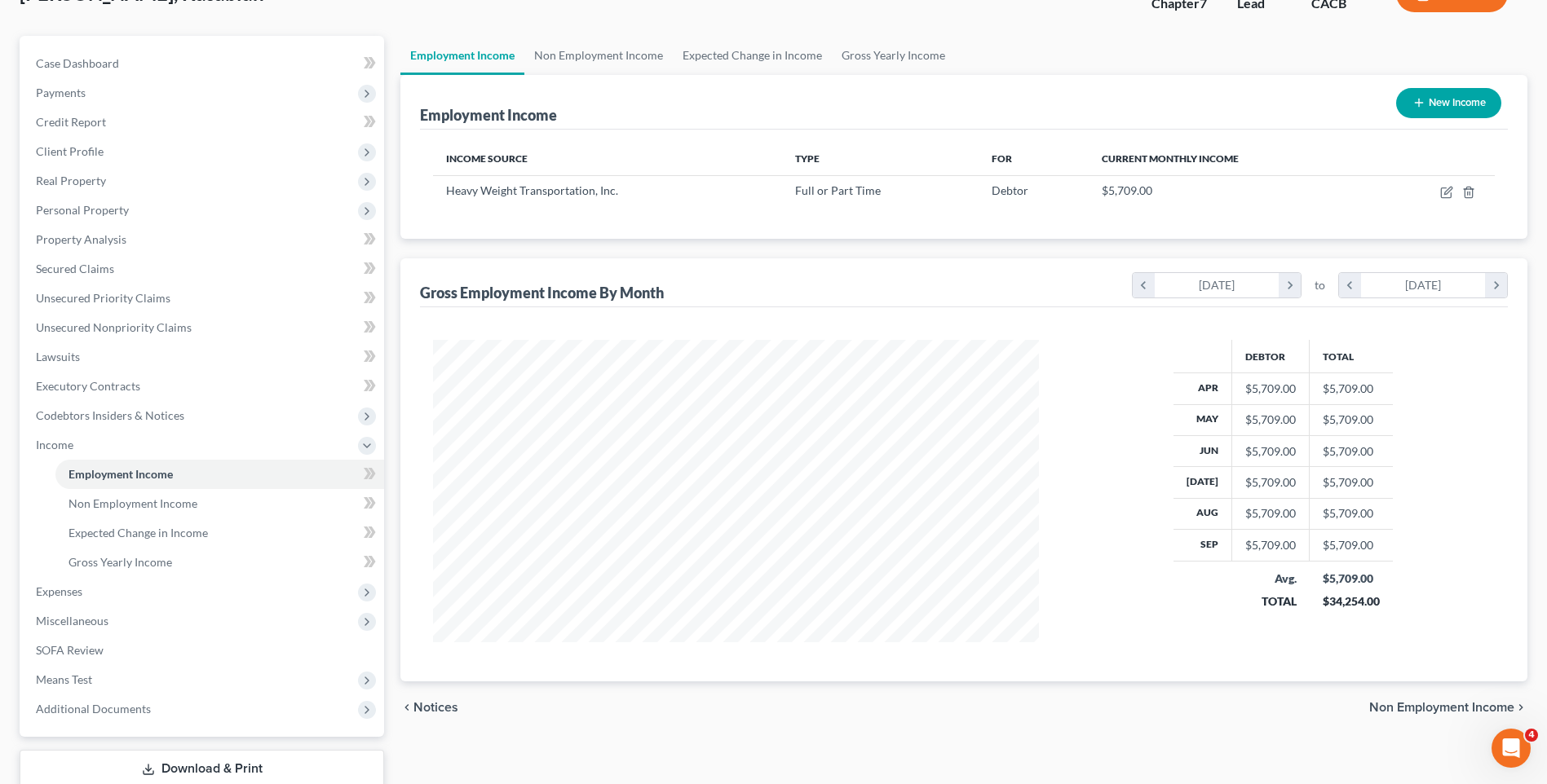
scroll to position [229, 0]
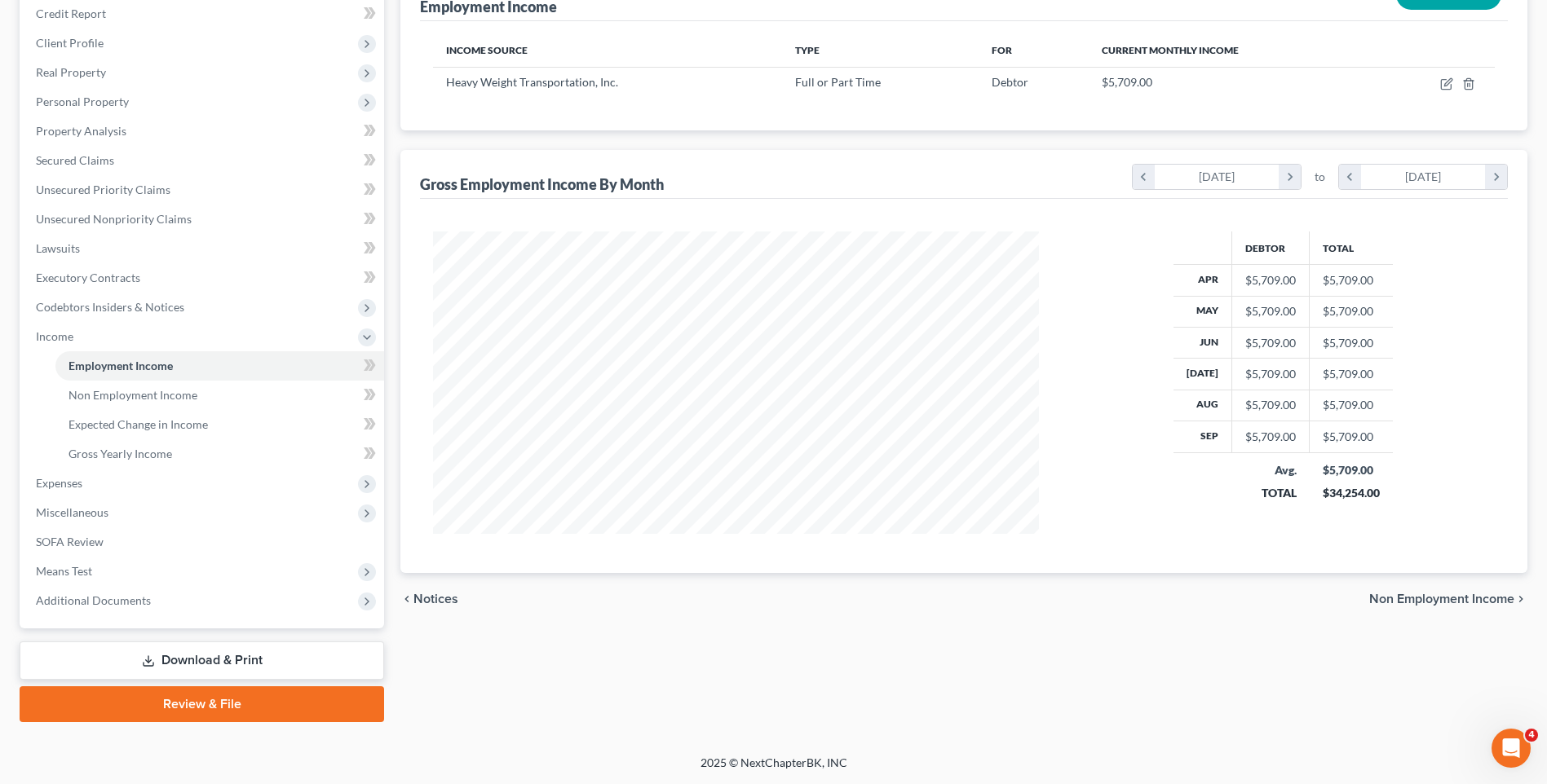
click at [1414, 604] on span "Non Employment Income" at bounding box center [1441, 599] width 145 height 13
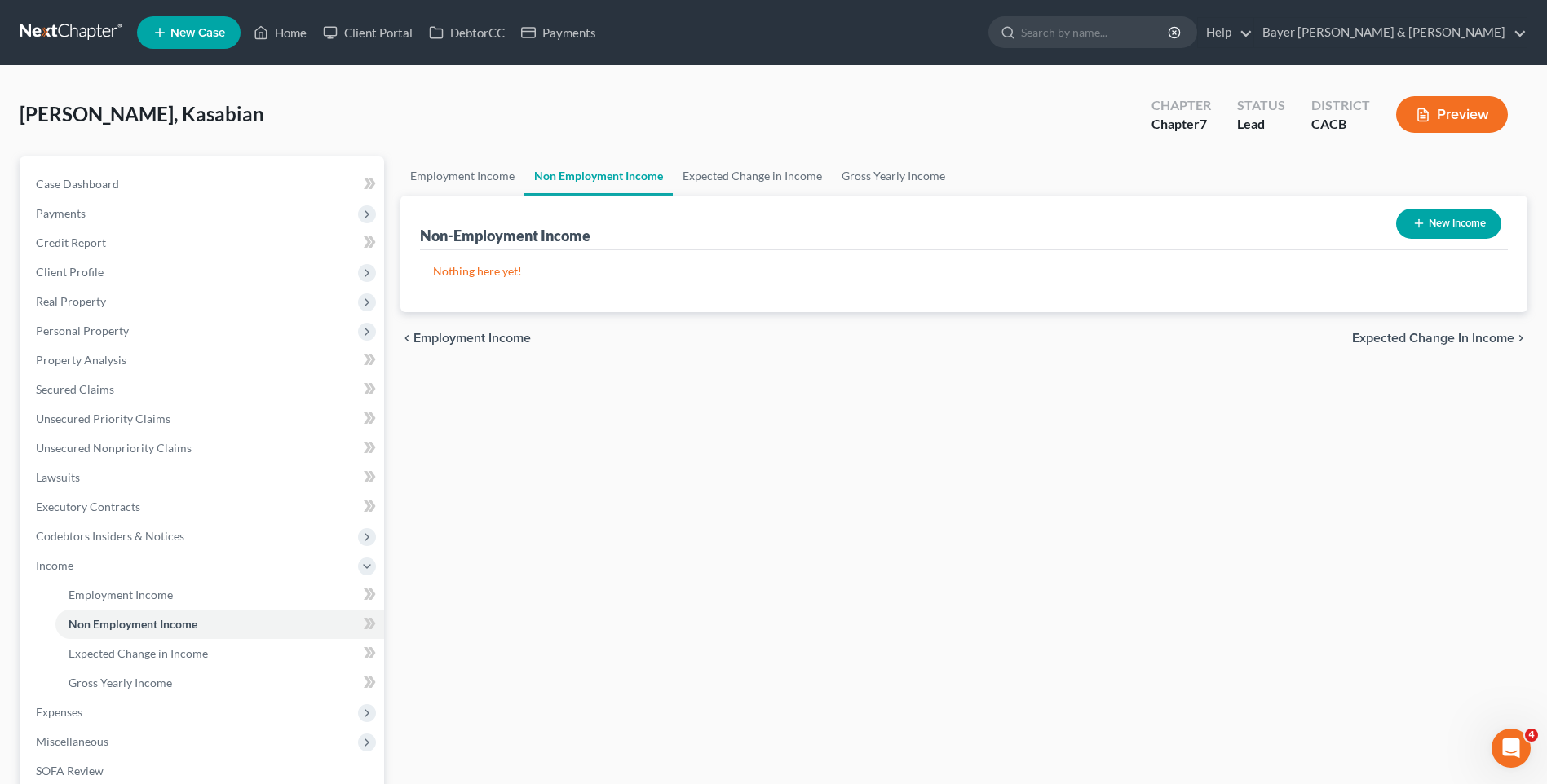
click at [1380, 341] on span "Expected Change in Income" at bounding box center [1433, 338] width 162 height 13
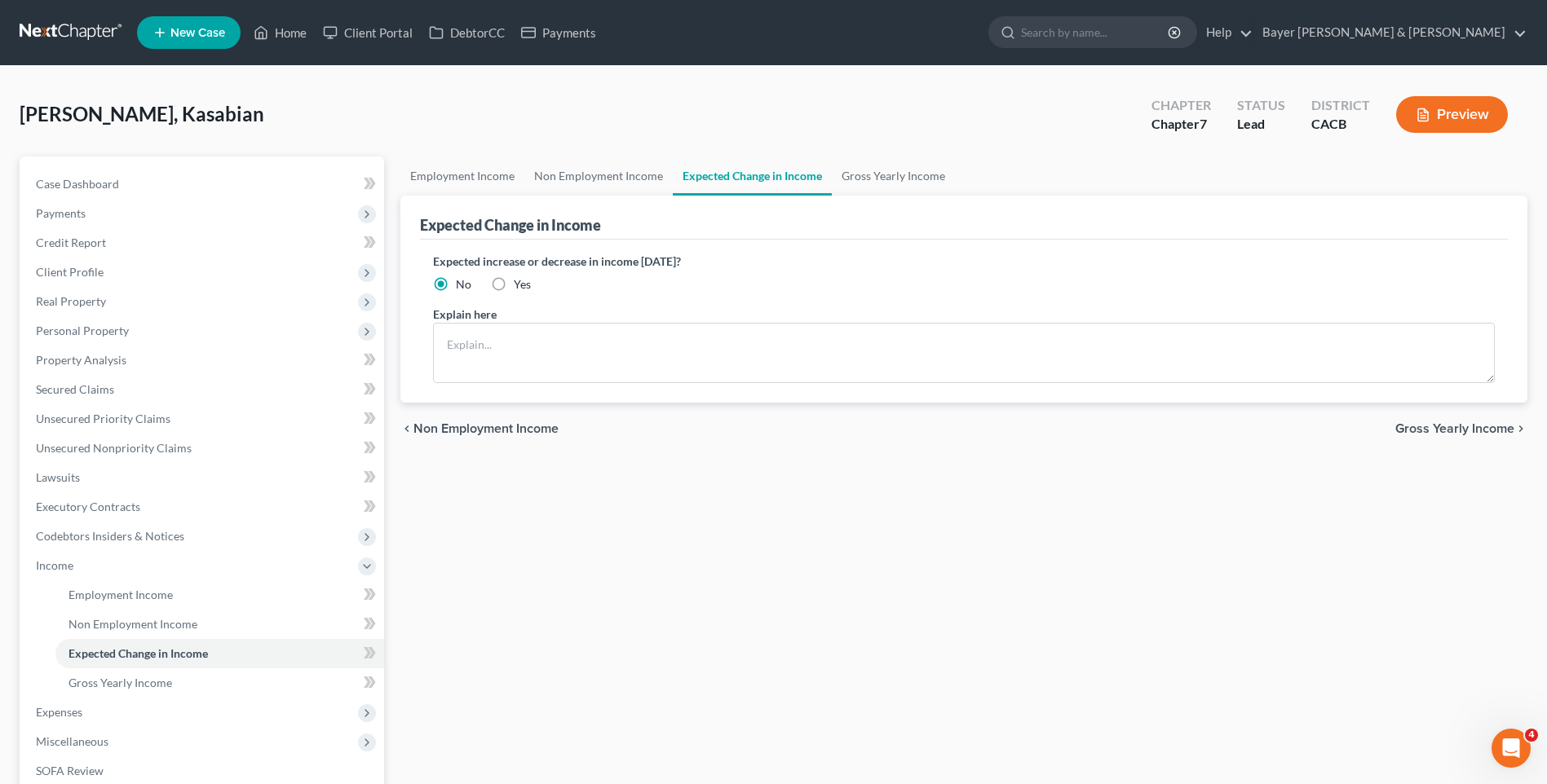
click at [1437, 430] on span "Gross Yearly Income" at bounding box center [1454, 428] width 119 height 13
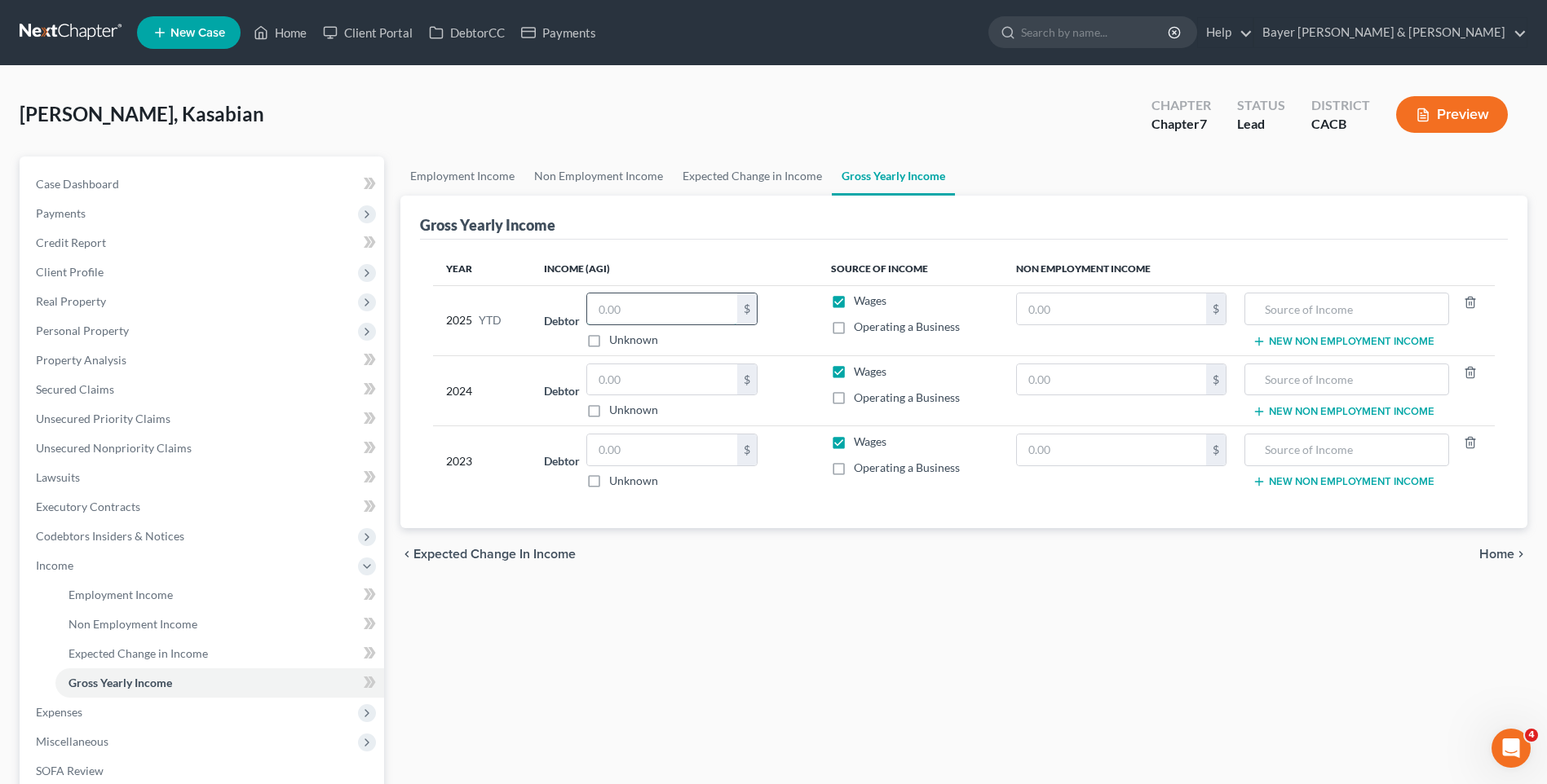
click at [692, 310] on input "text" at bounding box center [662, 309] width 150 height 31
type input "57,960"
click at [659, 379] on input "text" at bounding box center [662, 380] width 150 height 31
type input "33,000"
click at [645, 449] on input "text" at bounding box center [662, 450] width 150 height 31
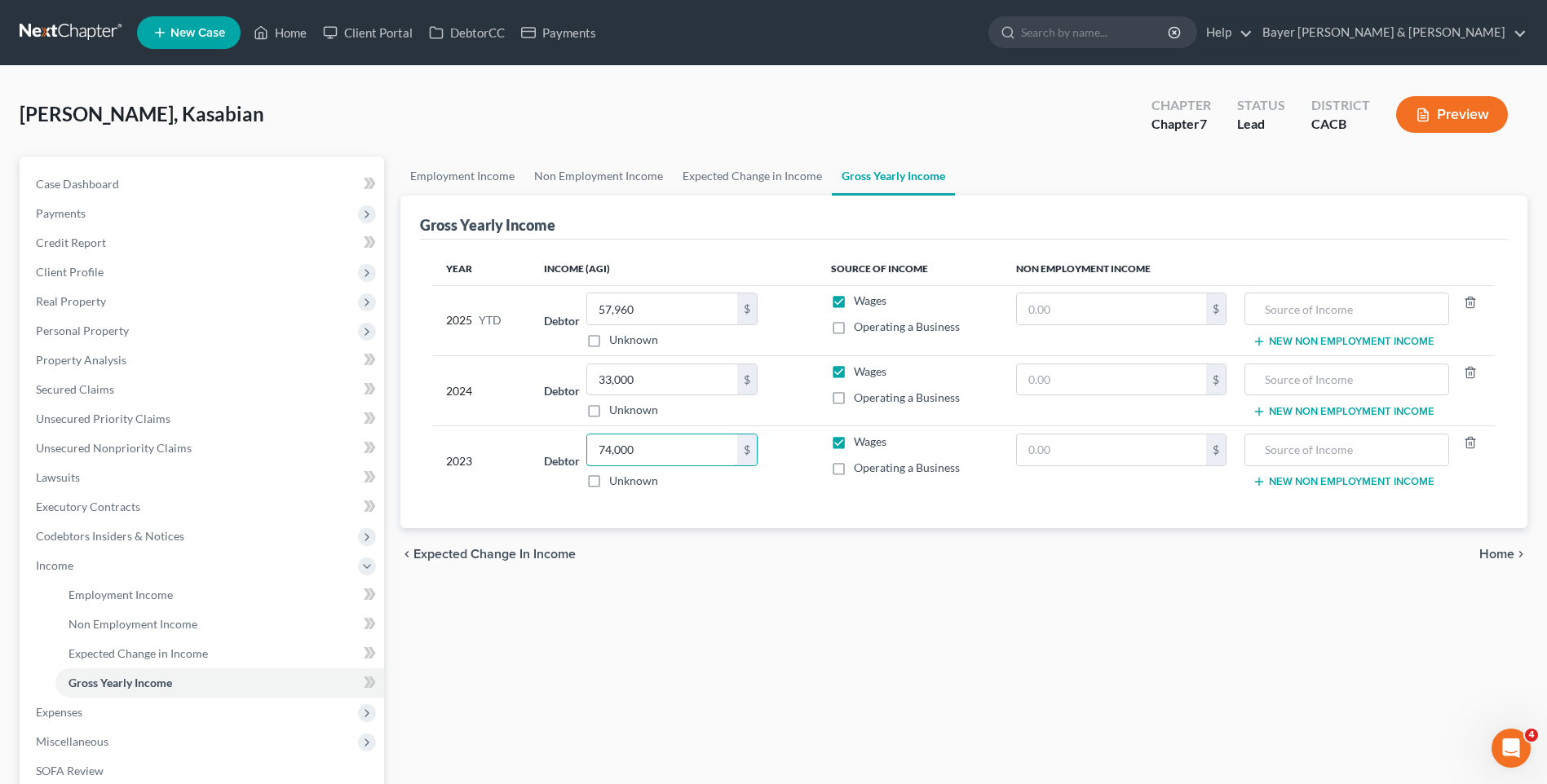
type input "74,000"
click at [854, 467] on label "Operating a Business" at bounding box center [907, 467] width 106 height 16
click at [861, 467] on input "Operating a Business" at bounding box center [866, 465] width 10 height 10
checkbox input "true"
click at [854, 443] on label "Wages" at bounding box center [870, 442] width 33 height 16
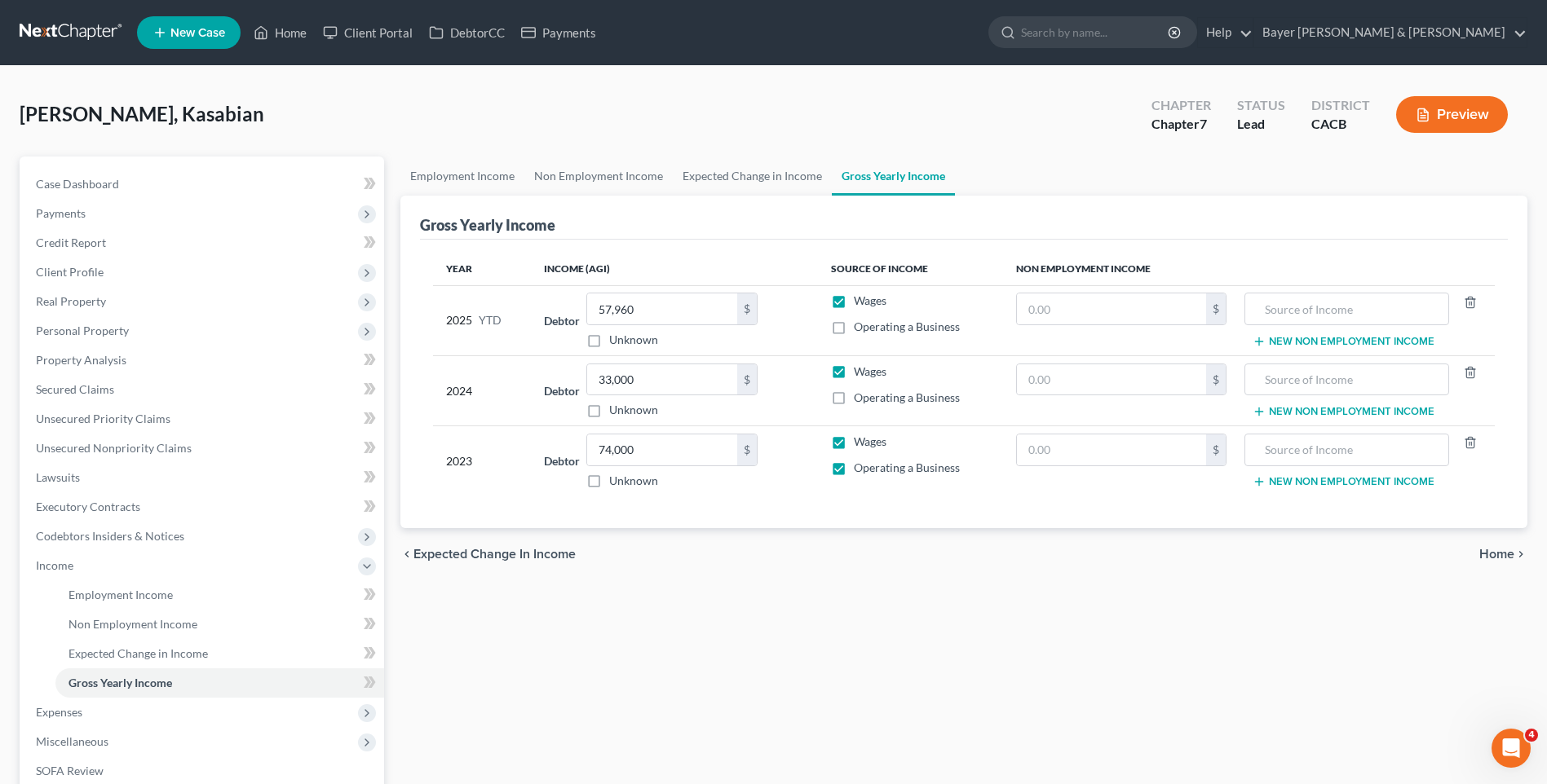
click at [861, 443] on input "Wages" at bounding box center [866, 439] width 10 height 10
checkbox input "false"
click at [891, 593] on div "Employment Income Non Employment Income Expected Change in Income Gross Yearly …" at bounding box center [964, 553] width 1143 height 795
click at [1491, 552] on span "Home" at bounding box center [1496, 554] width 35 height 13
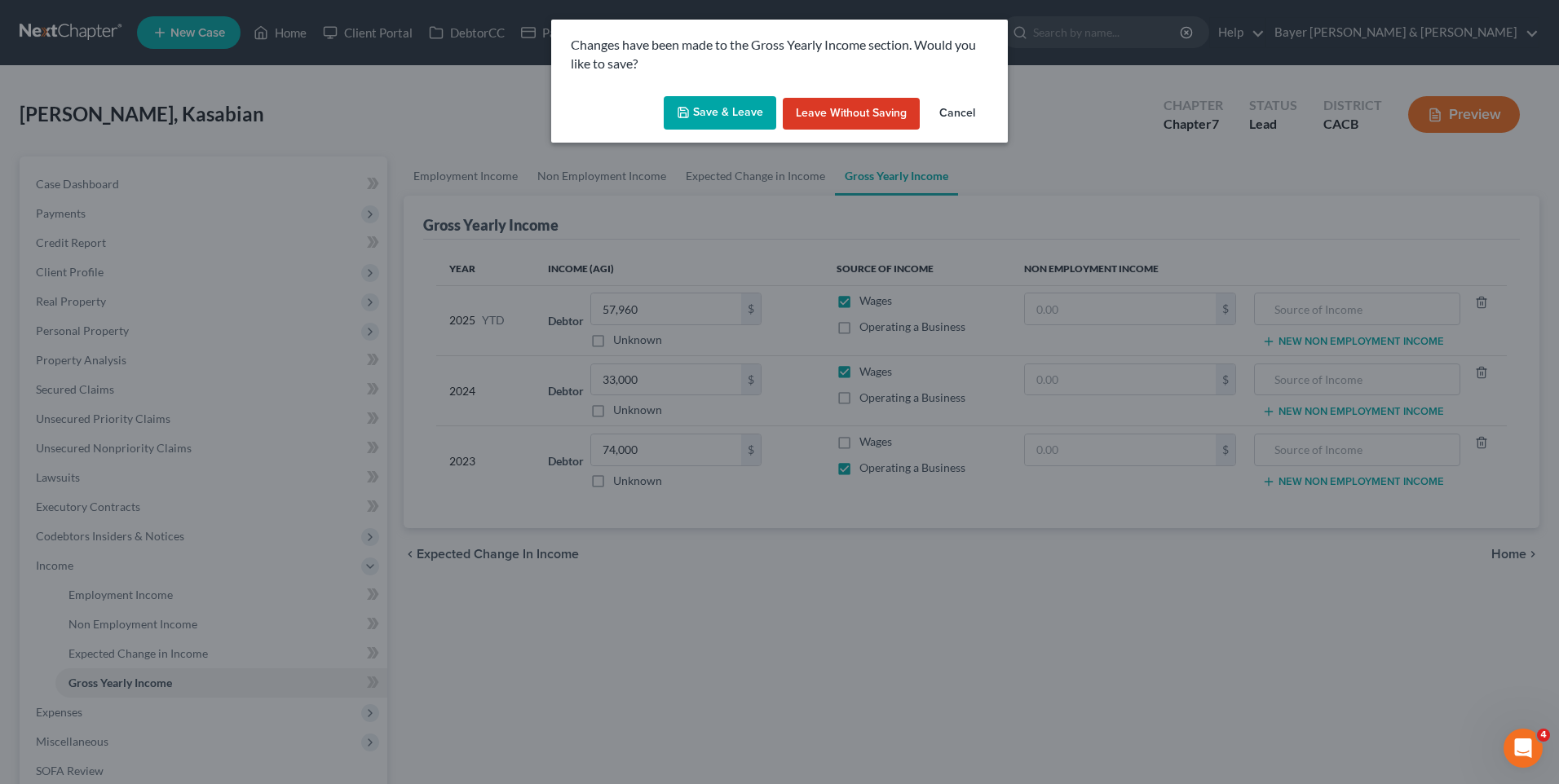
drag, startPoint x: 711, startPoint y: 108, endPoint x: 577, endPoint y: 196, distance: 160.3
click at [710, 108] on button "Save & Leave" at bounding box center [720, 113] width 112 height 34
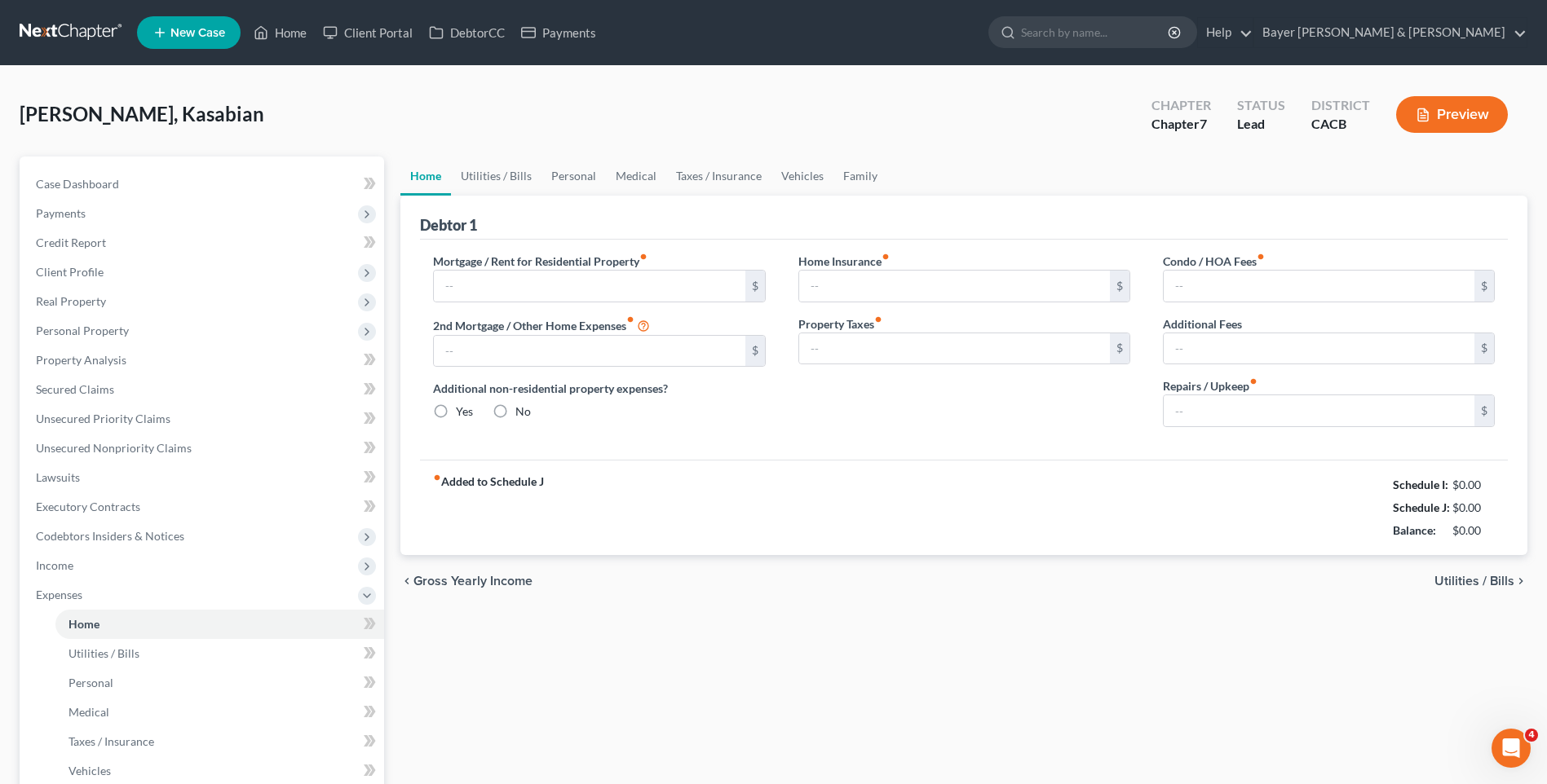
type input "0.00"
radio input "true"
type input "0.00"
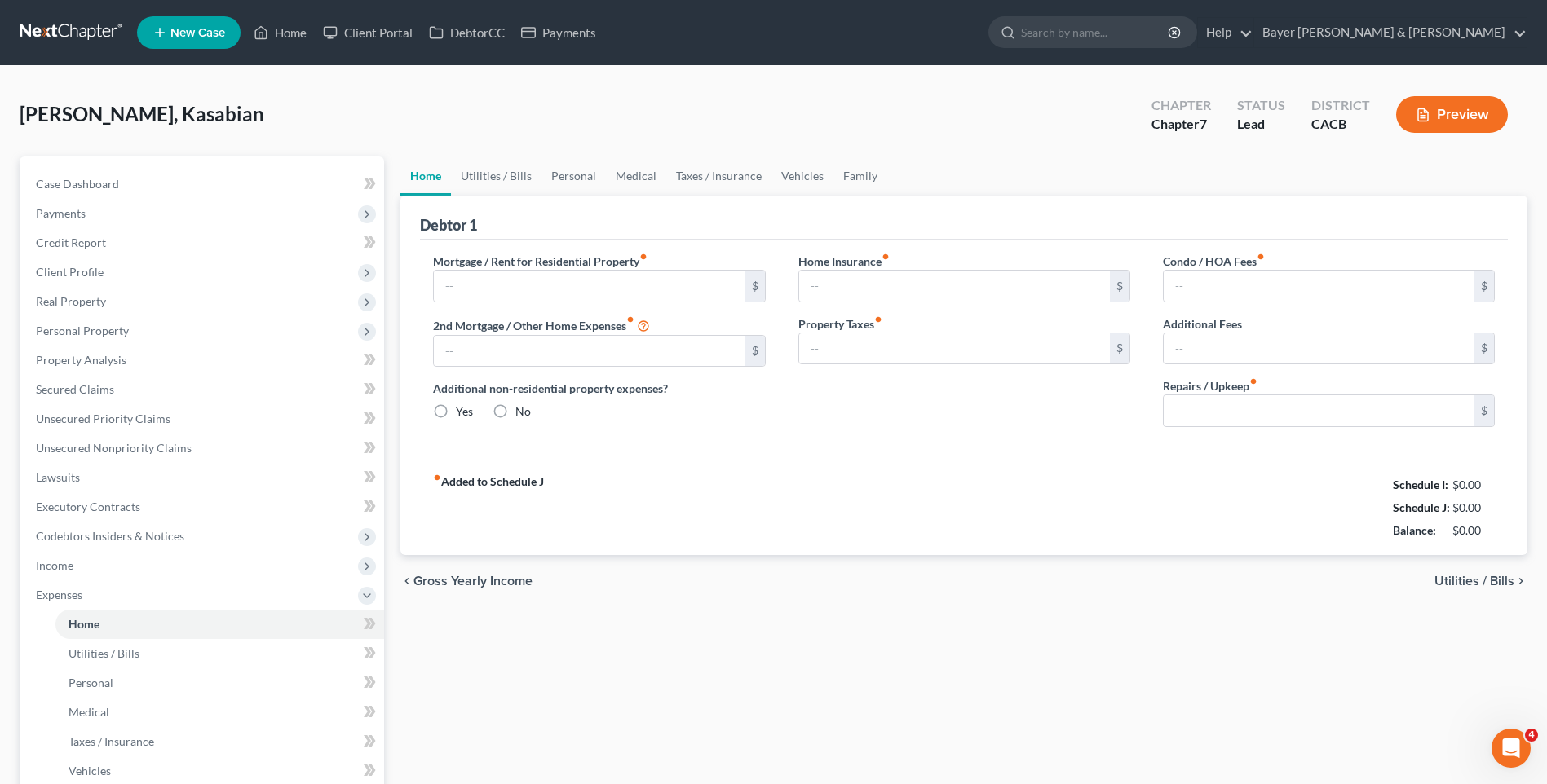
type input "0.00"
click at [551, 284] on input "text" at bounding box center [589, 286] width 311 height 31
type input "700"
click at [1224, 415] on input "0.00" at bounding box center [1319, 411] width 311 height 31
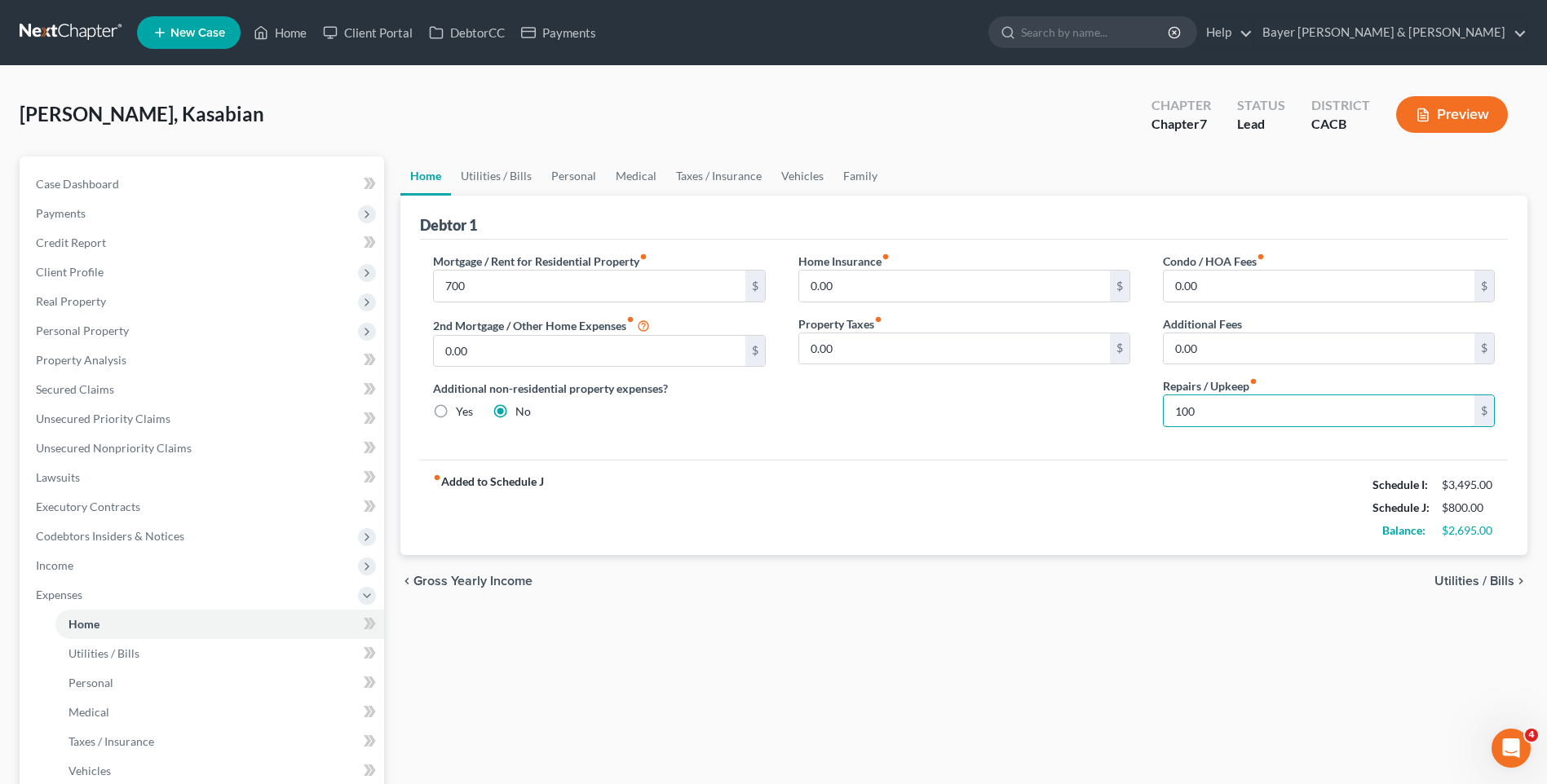
type input "100"
click at [1443, 577] on span "Utilities / Bills" at bounding box center [1474, 581] width 80 height 13
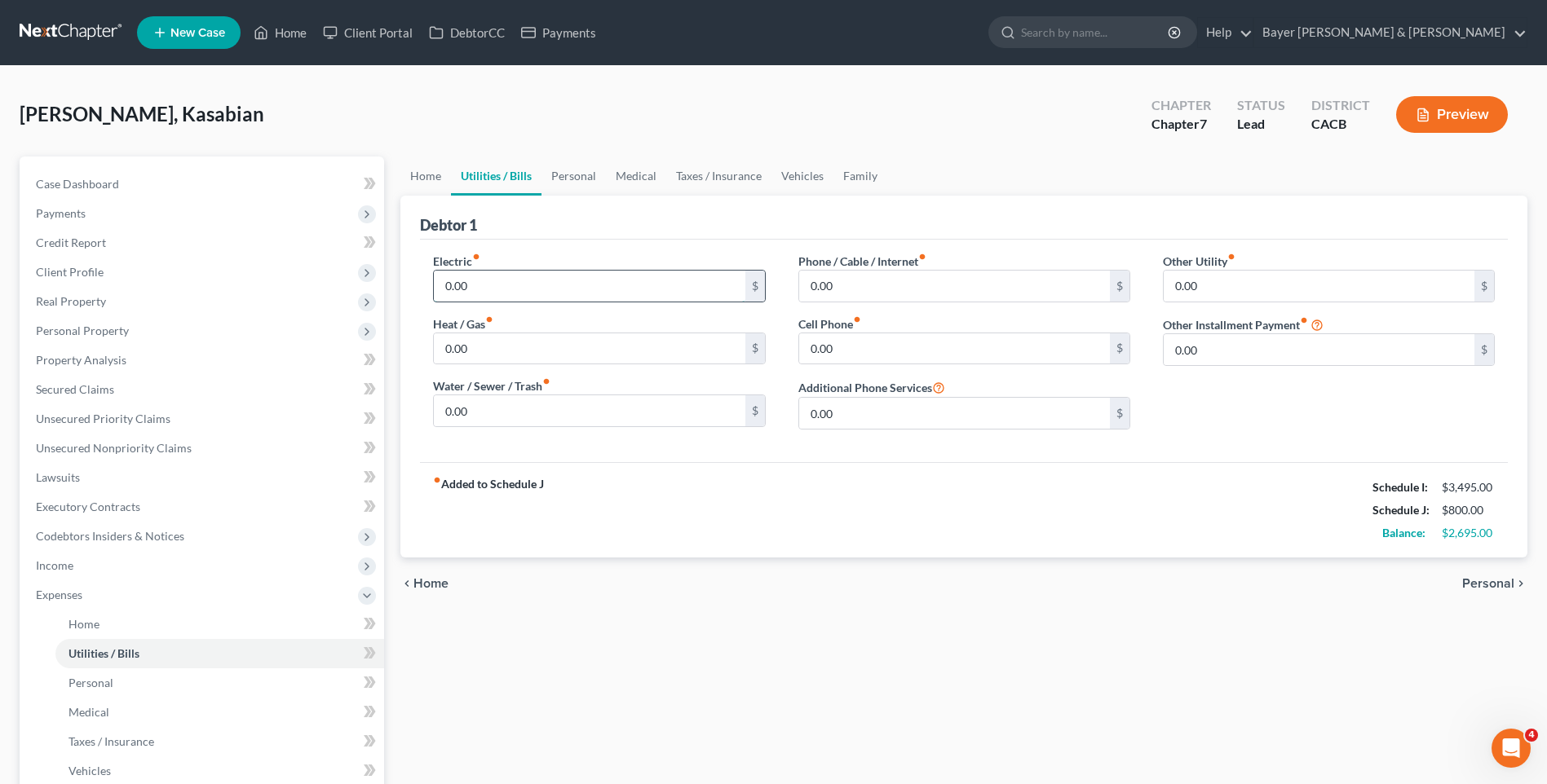
click at [491, 286] on input "0.00" at bounding box center [589, 286] width 311 height 31
click at [867, 285] on input "0.00" at bounding box center [954, 286] width 311 height 31
type input "200"
click at [1483, 582] on span "Personal" at bounding box center [1488, 583] width 52 height 13
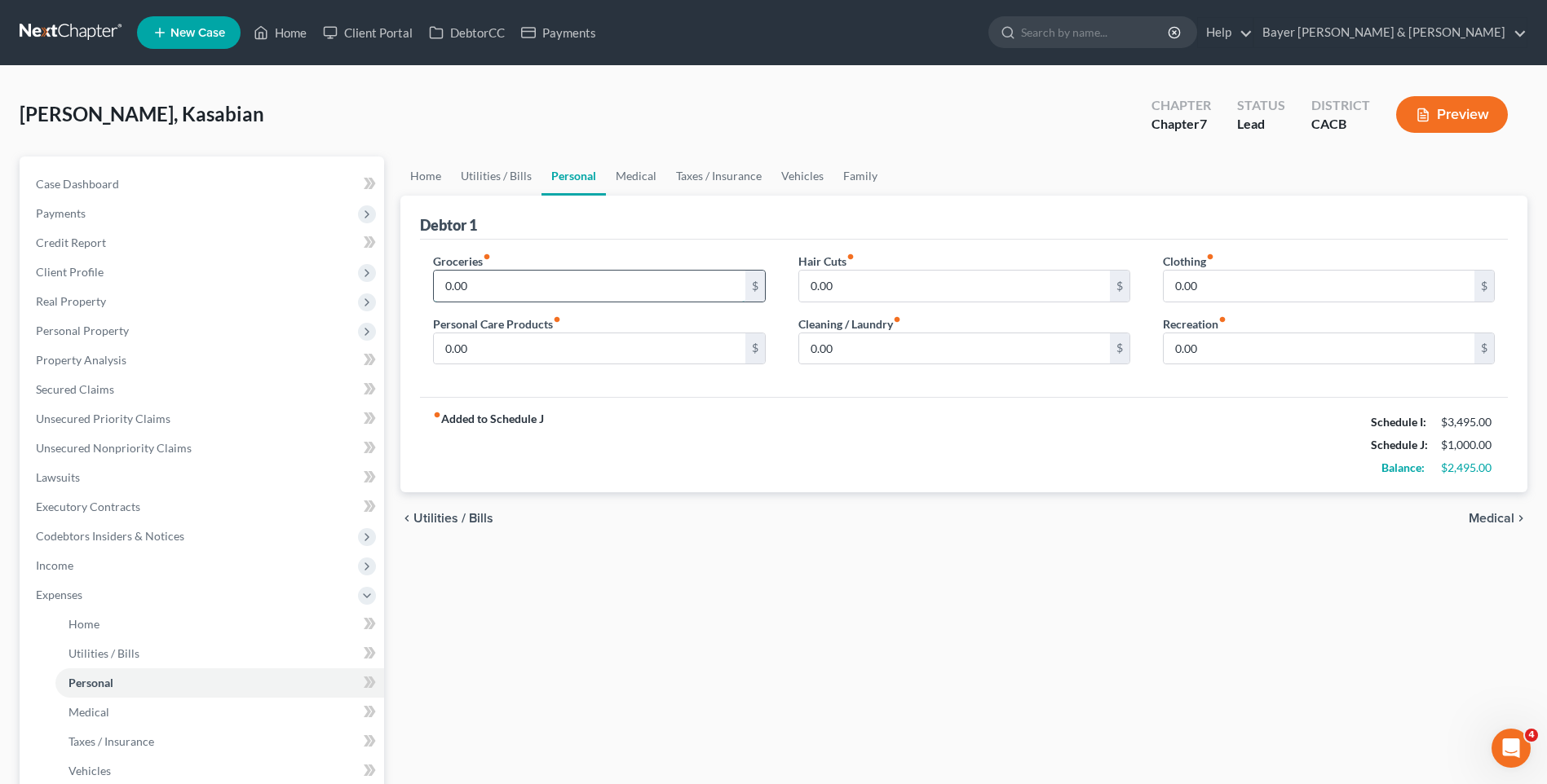
click at [499, 290] on input "0.00" at bounding box center [589, 286] width 311 height 31
type input "700"
click at [1214, 283] on input "0.00" at bounding box center [1319, 286] width 311 height 31
type input "100"
click at [1176, 395] on div "Groceries fiber_manual_record 700 $ Personal Care Products fiber_manual_record …" at bounding box center [964, 318] width 1088 height 158
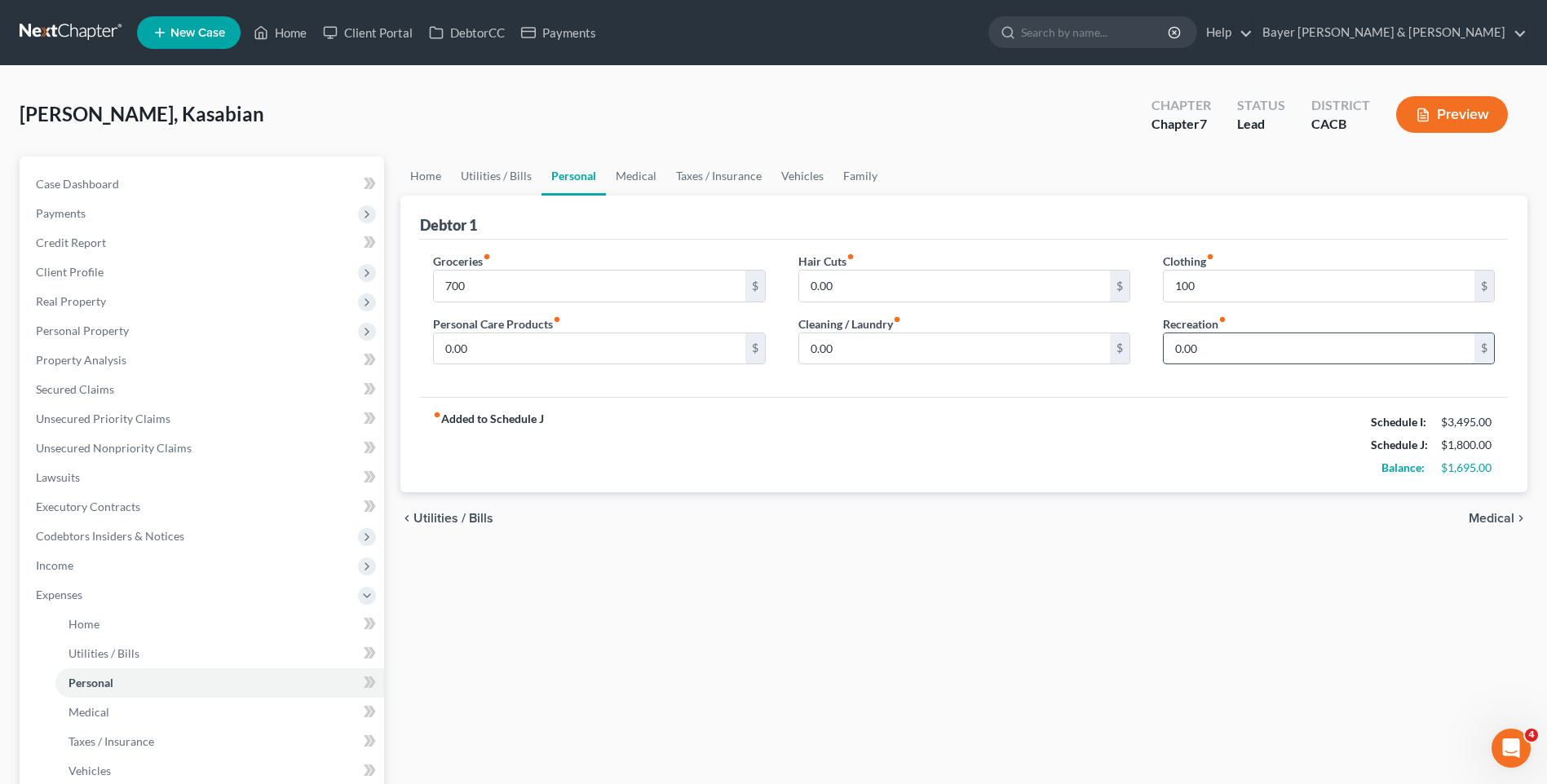
click at [1206, 347] on input "0.00" at bounding box center [1319, 349] width 311 height 31
type input "100"
click at [468, 350] on input "0.00" at bounding box center [589, 349] width 311 height 31
type input "75"
drag, startPoint x: 1482, startPoint y: 519, endPoint x: 1409, endPoint y: 519, distance: 73.0
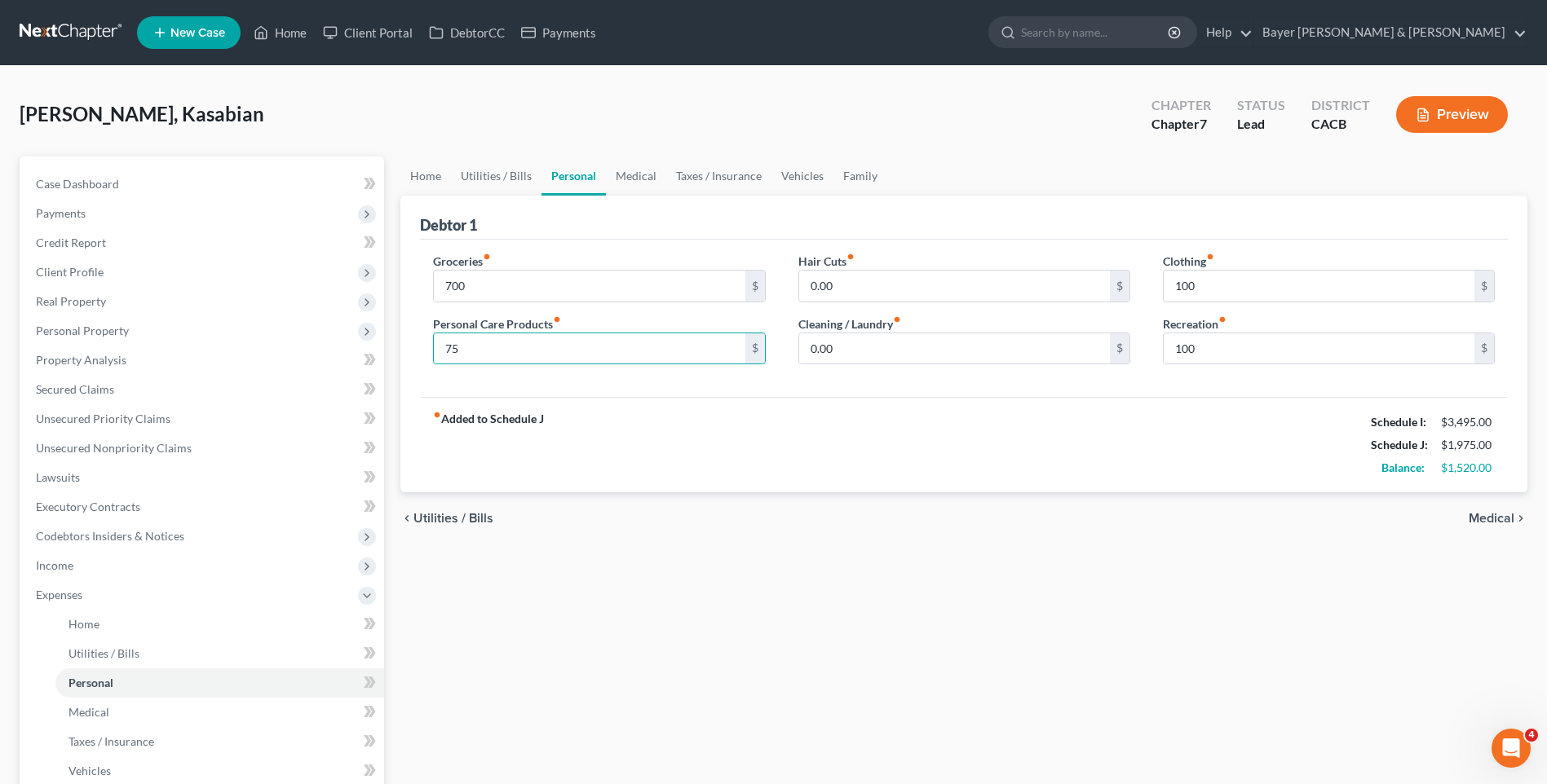
click at [1482, 519] on span "Medical" at bounding box center [1491, 518] width 45 height 13
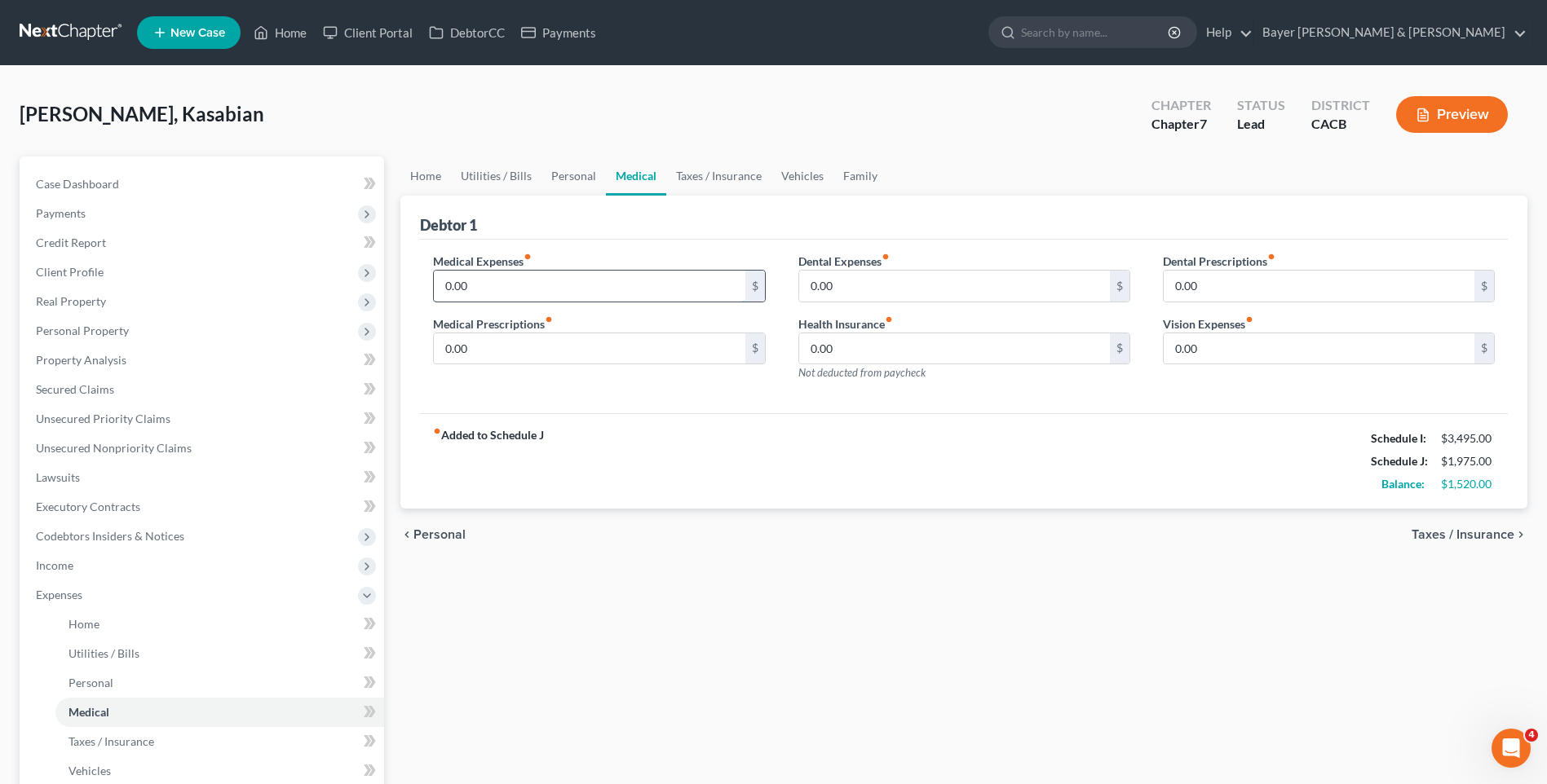
click at [517, 285] on input "0.00" at bounding box center [589, 286] width 311 height 31
type input "100"
click at [719, 419] on div "fiber_manual_record Added to Schedule J Schedule I: $3,495.00 Schedule J: $2,07…" at bounding box center [964, 461] width 1088 height 95
click at [1498, 539] on span "Taxes / Insurance" at bounding box center [1463, 534] width 103 height 13
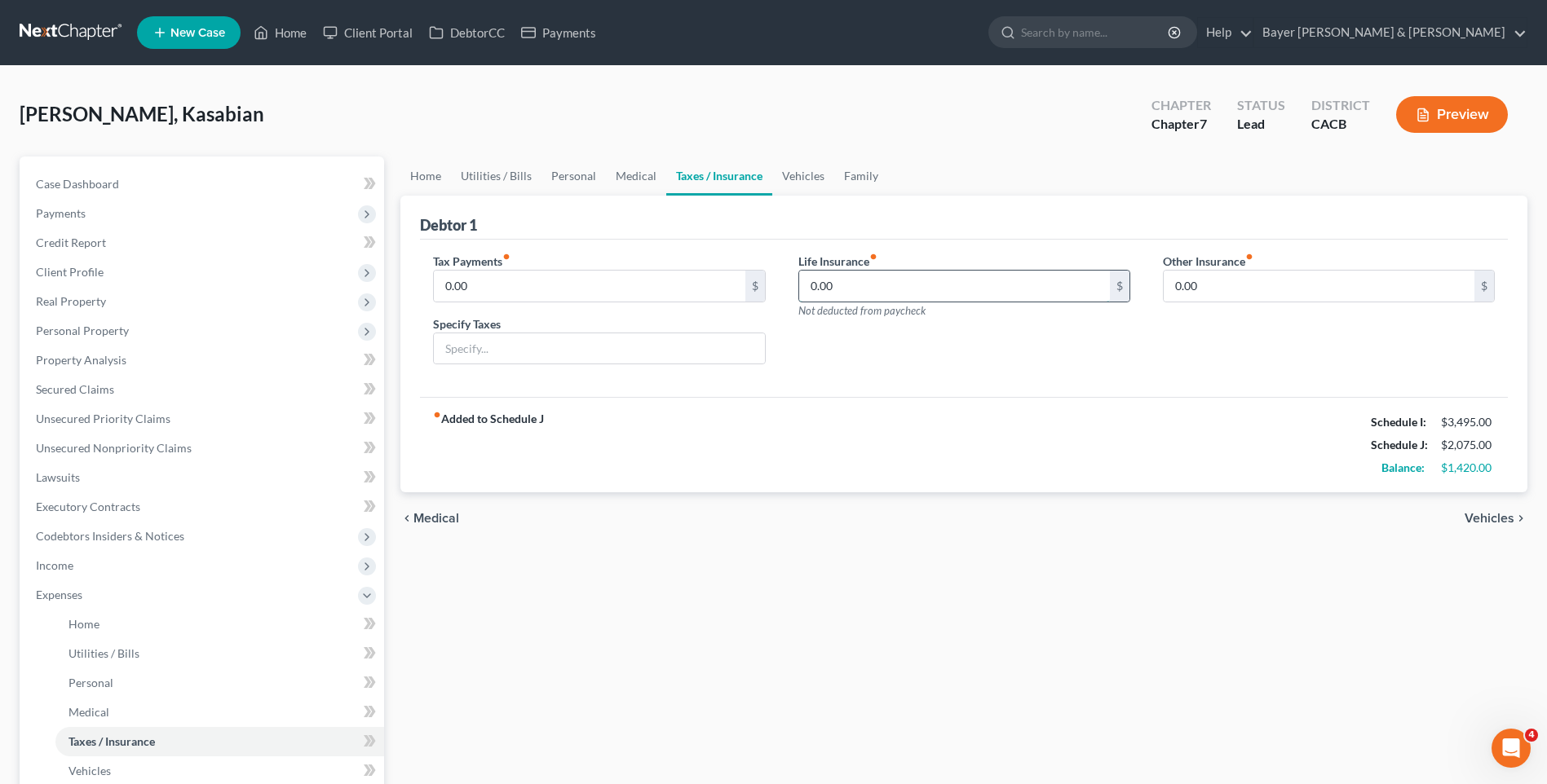
click at [840, 289] on input "0.00" at bounding box center [954, 286] width 311 height 31
type input "185"
click at [1502, 517] on span "Vehicles" at bounding box center [1490, 518] width 50 height 13
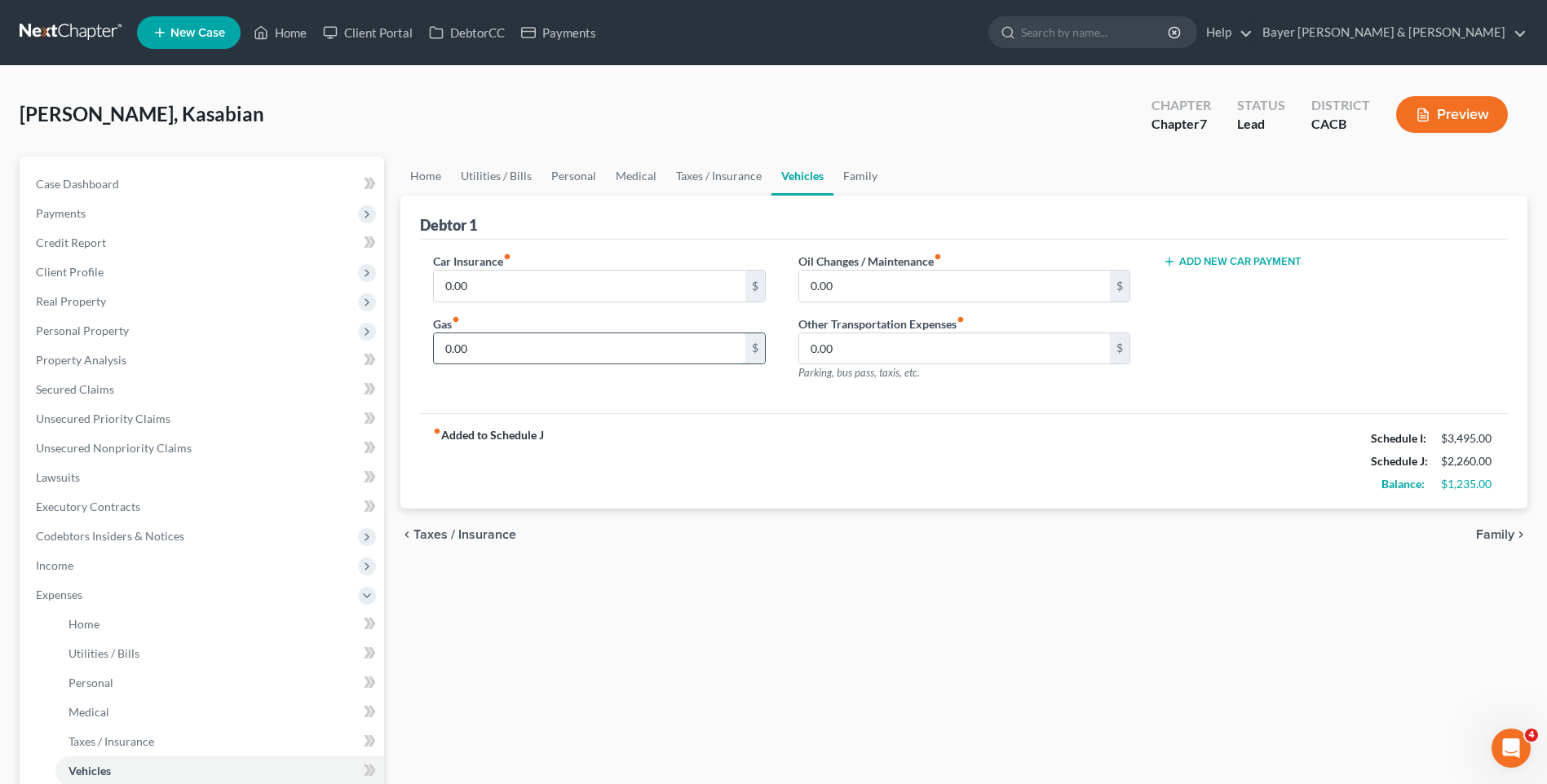
click at [514, 344] on input "0.00" at bounding box center [589, 349] width 311 height 31
type input "300"
click at [1484, 533] on span "Family" at bounding box center [1495, 534] width 39 height 13
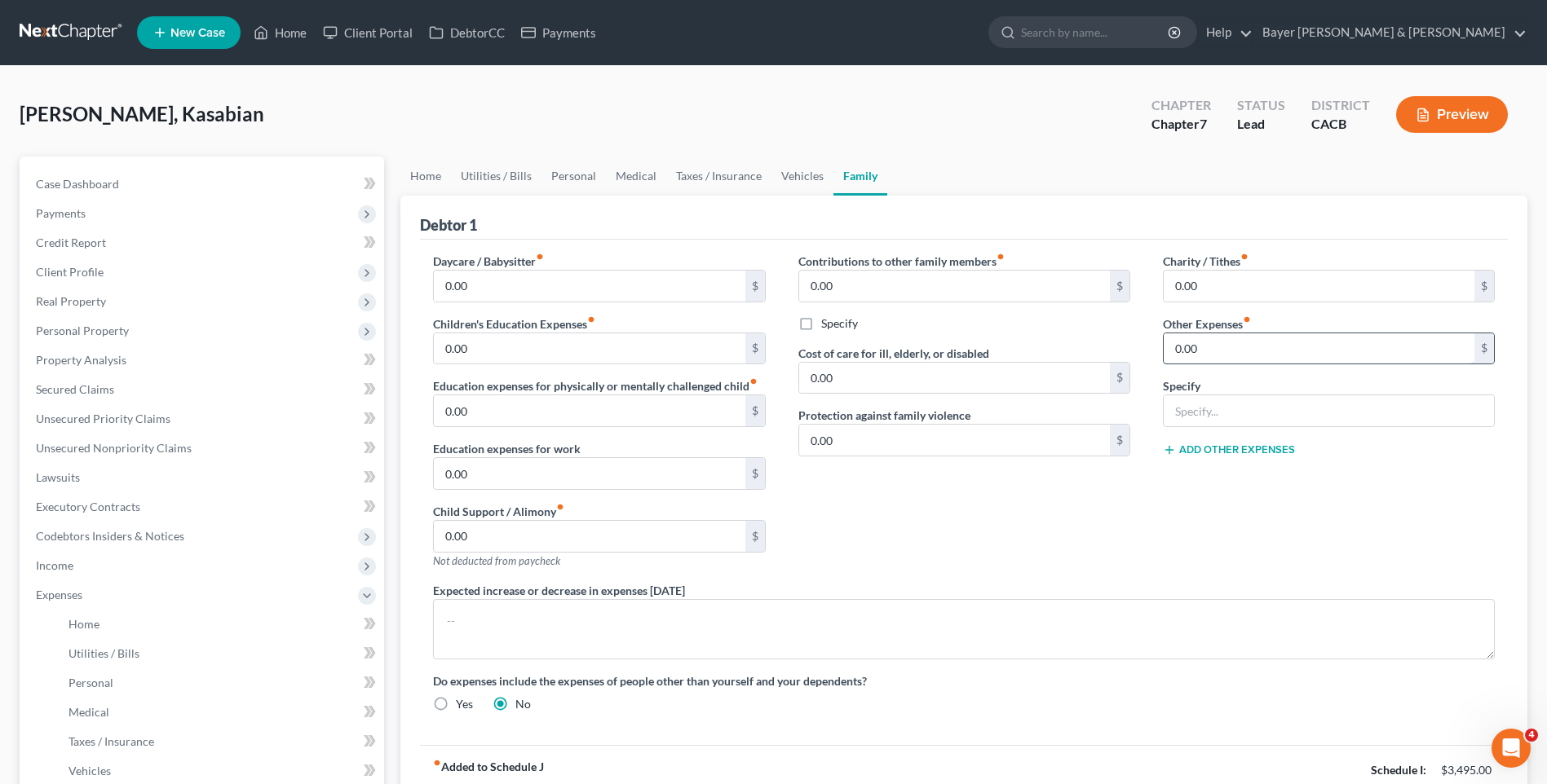
click at [1224, 351] on input "0.00" at bounding box center [1319, 349] width 311 height 31
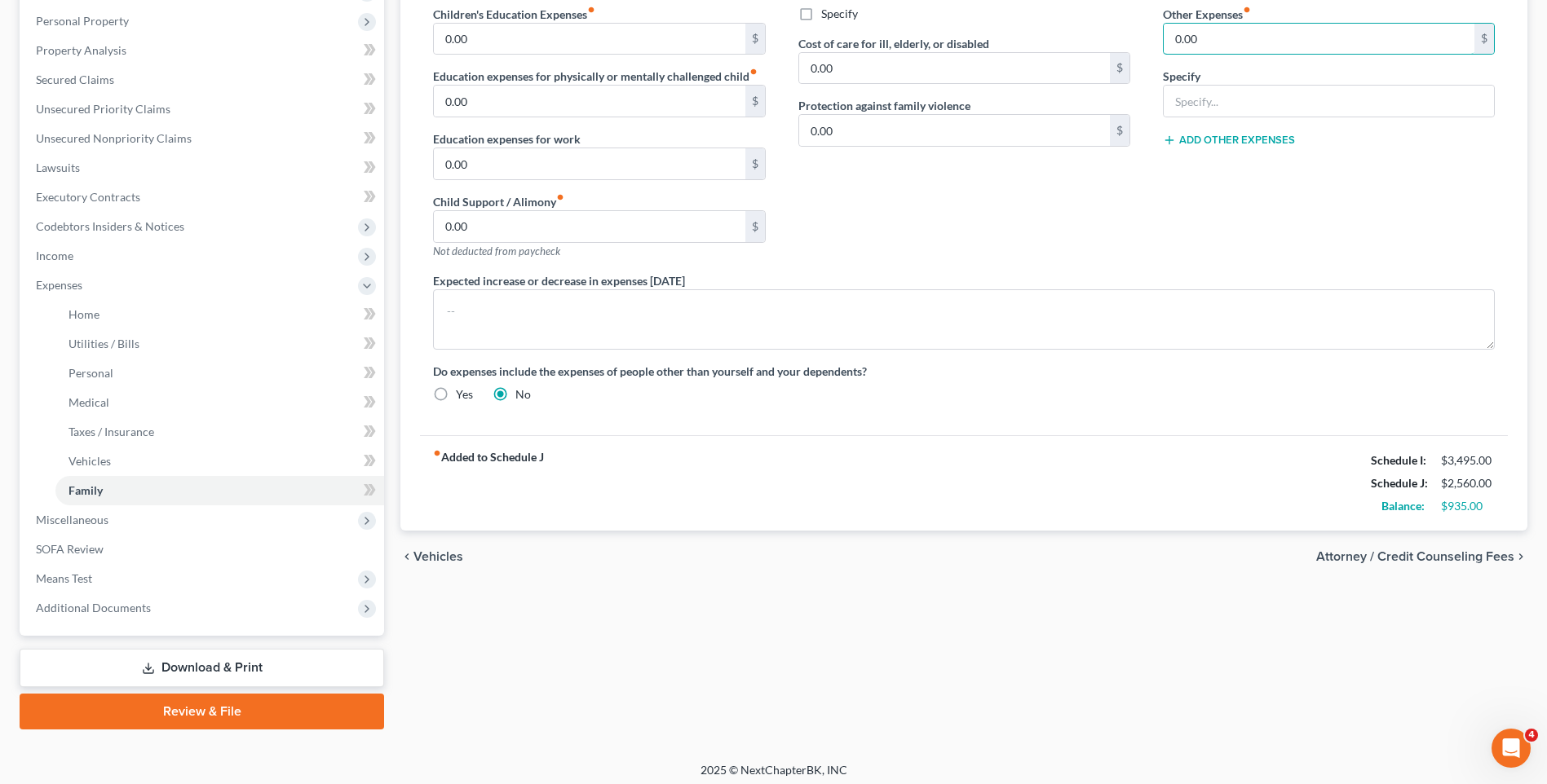
scroll to position [317, 0]
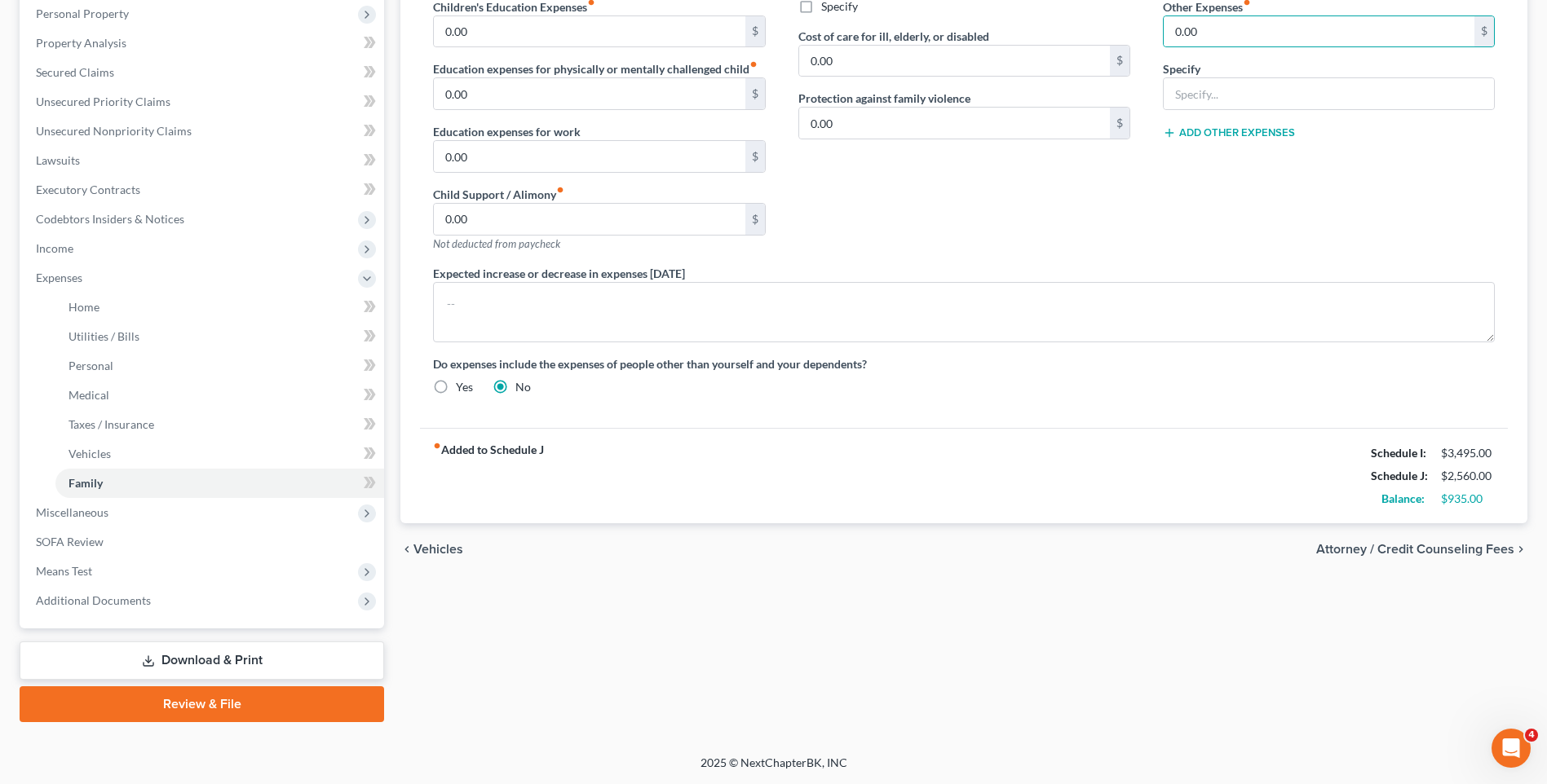
click at [1208, 493] on div "fiber_manual_record Added to Schedule J Schedule I: $3,495.00 Schedule J: $2,56…" at bounding box center [964, 475] width 1088 height 95
click at [446, 551] on span "Vehicles" at bounding box center [438, 549] width 50 height 13
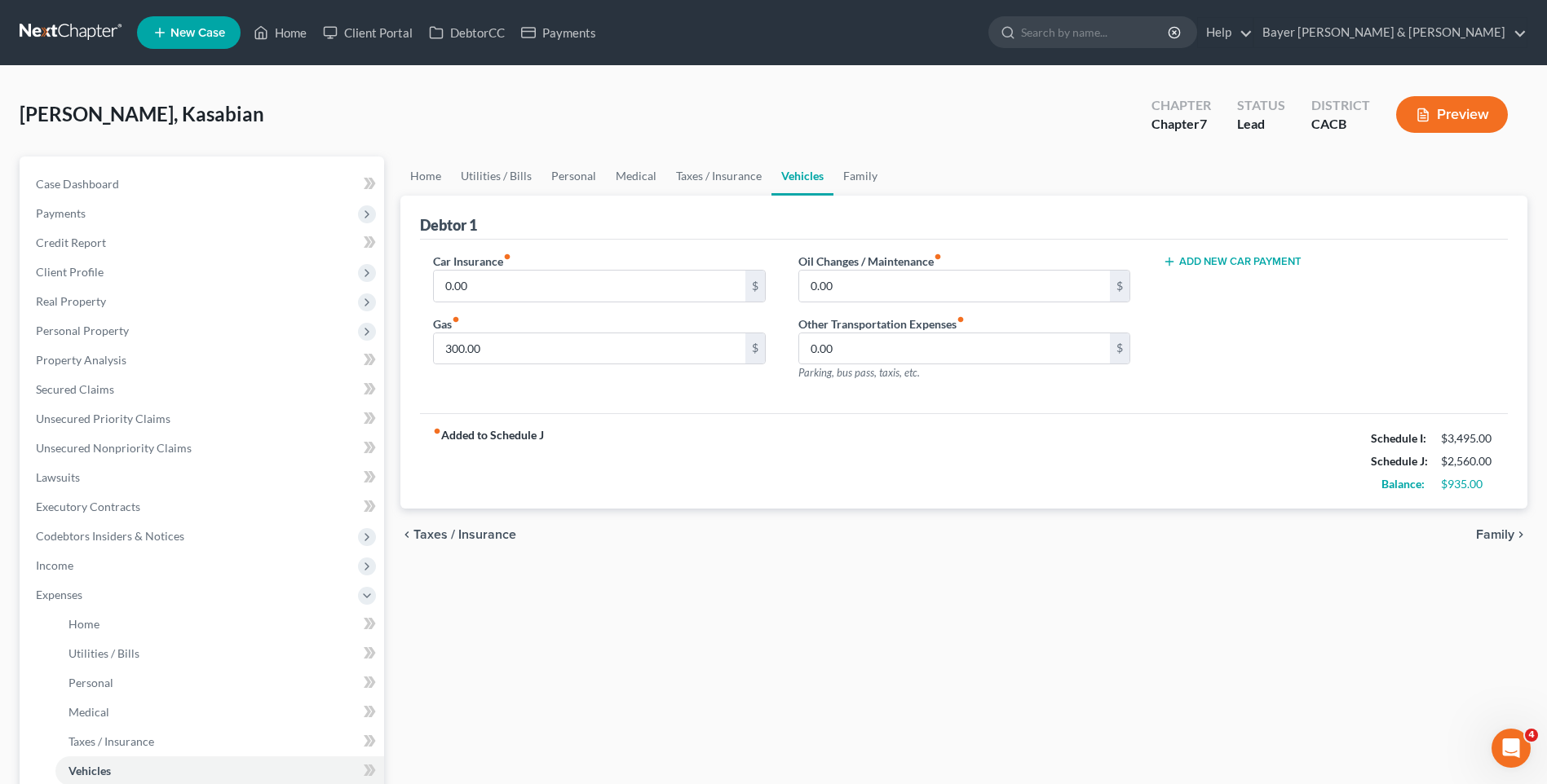
click at [467, 534] on span "Taxes / Insurance" at bounding box center [465, 534] width 103 height 13
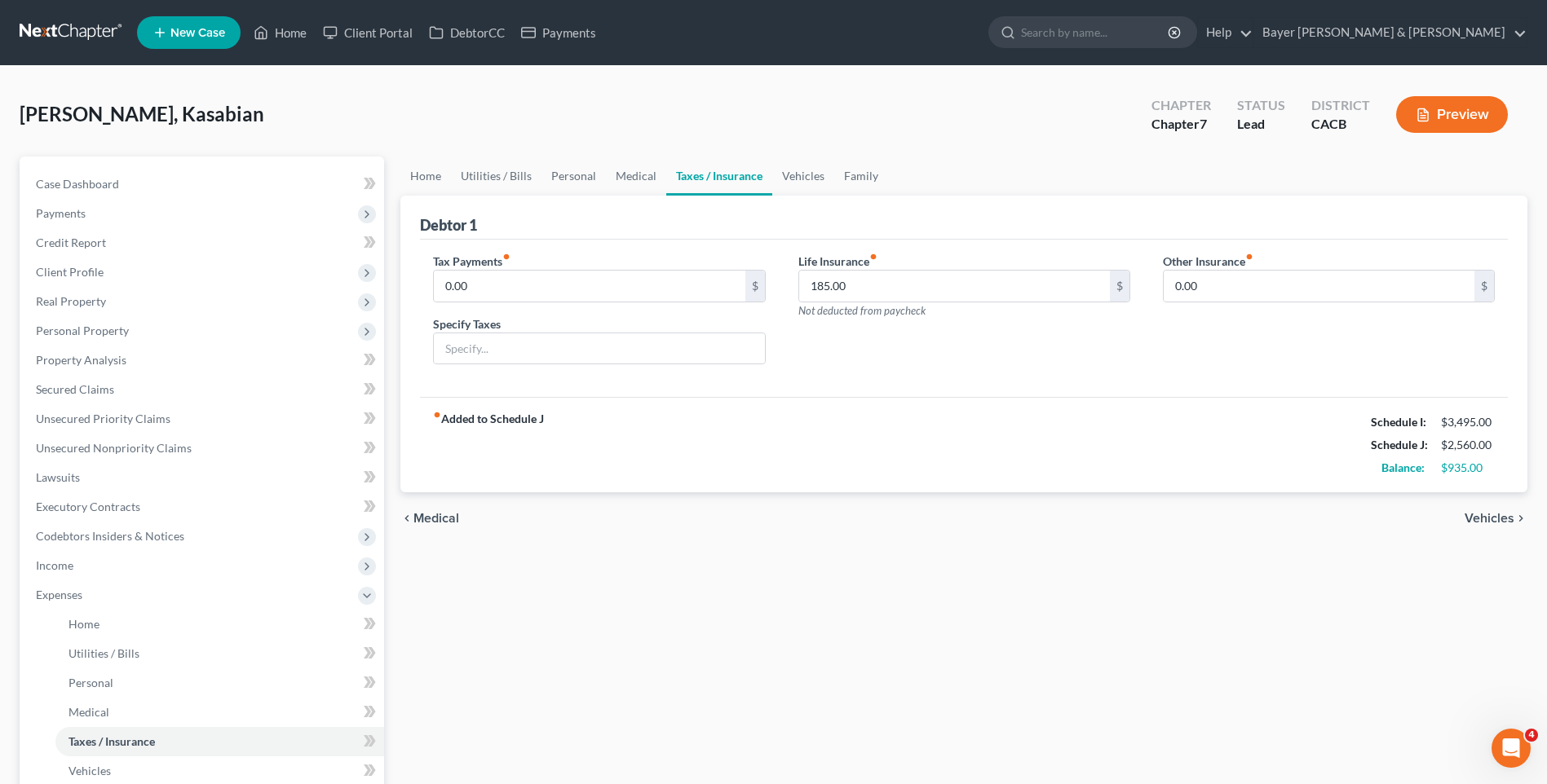
click at [447, 515] on span "Medical" at bounding box center [436, 518] width 45 height 13
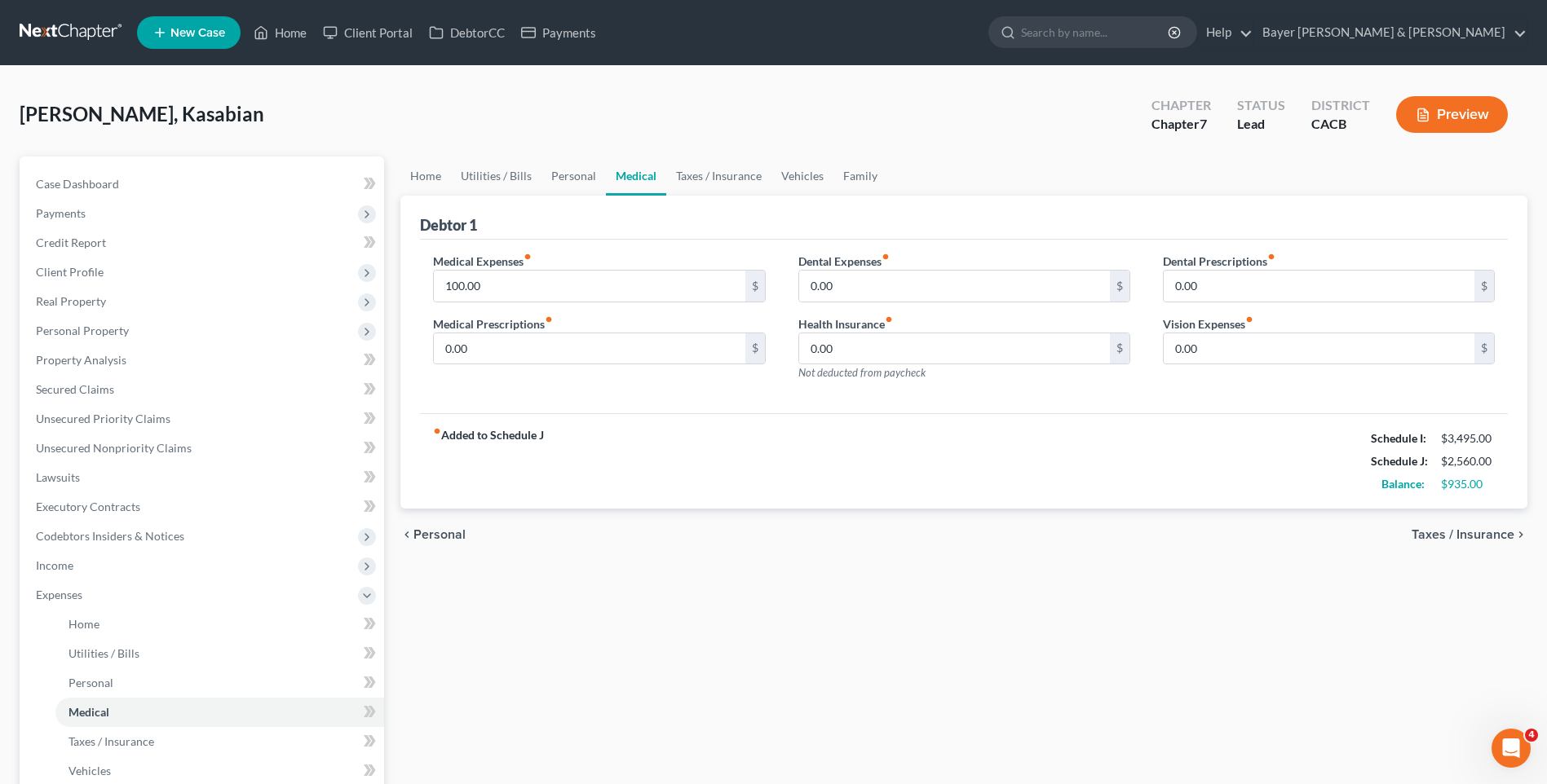
click at [442, 530] on span "Personal" at bounding box center [439, 534] width 52 height 13
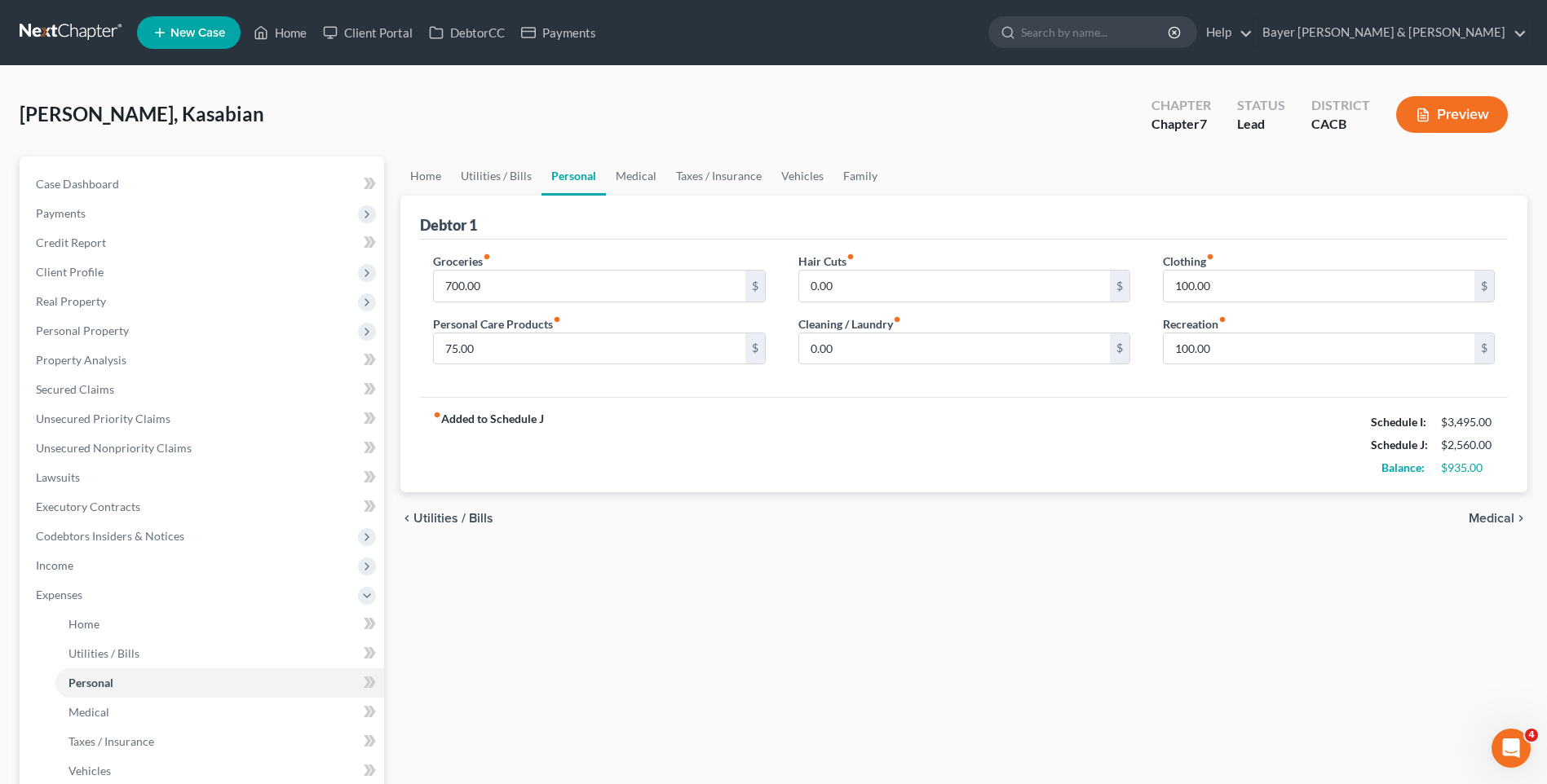
click at [440, 520] on span "Utilities / Bills" at bounding box center [453, 518] width 80 height 13
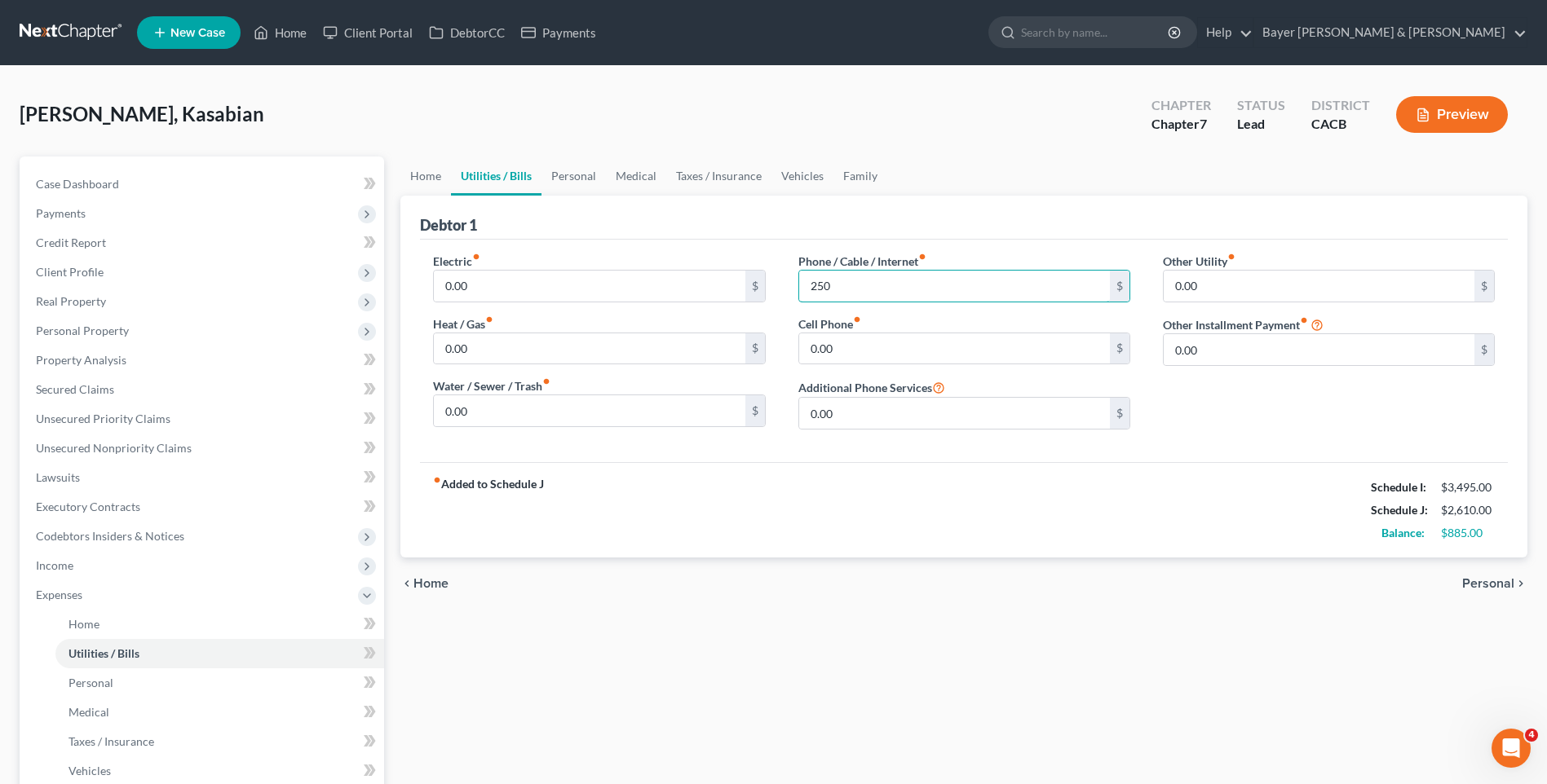
type input "250"
click at [1513, 585] on span "Personal" at bounding box center [1488, 583] width 52 height 13
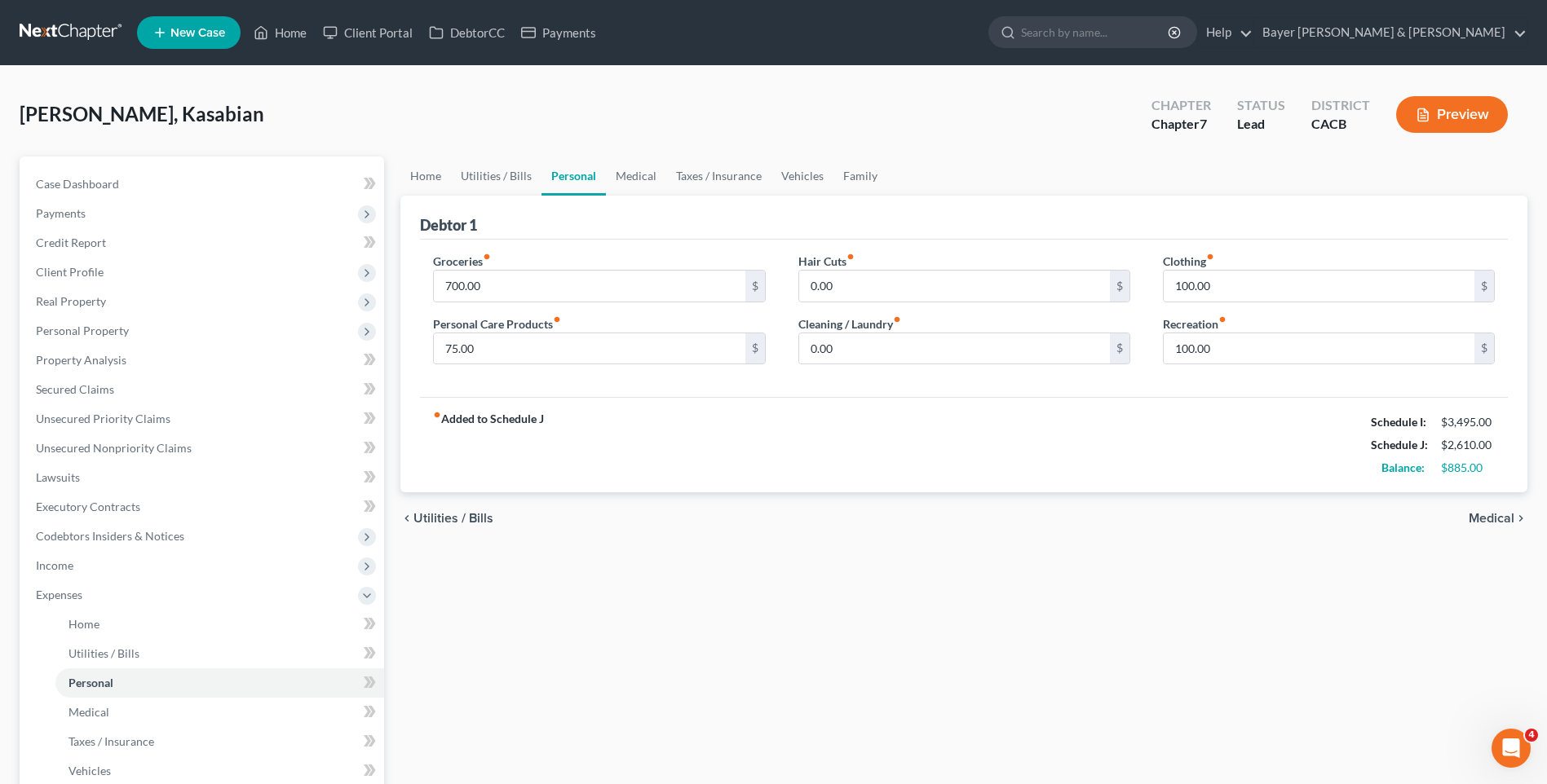
click at [1496, 517] on span "Medical" at bounding box center [1491, 518] width 45 height 13
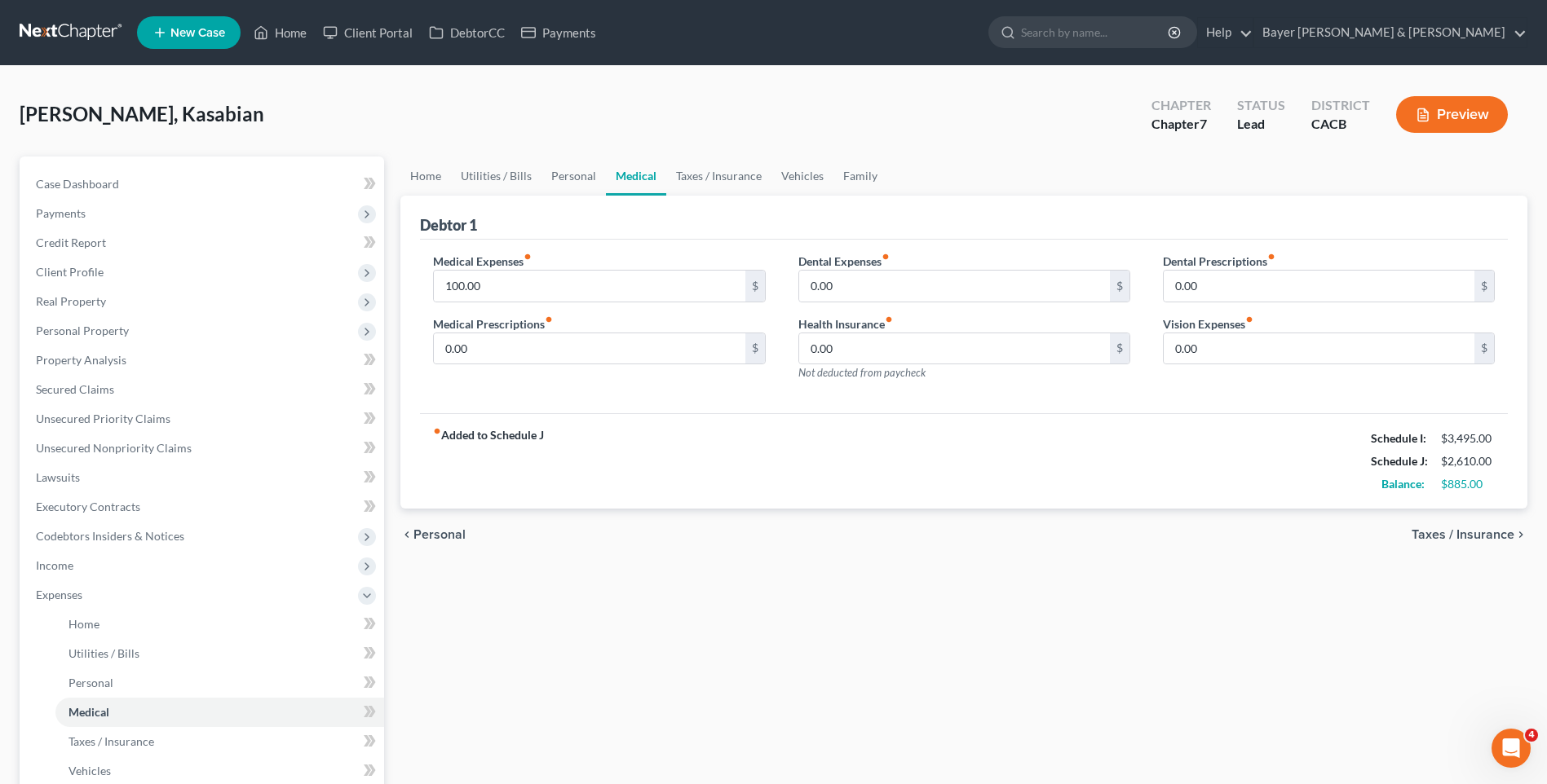
click at [1484, 532] on span "Taxes / Insurance" at bounding box center [1463, 534] width 103 height 13
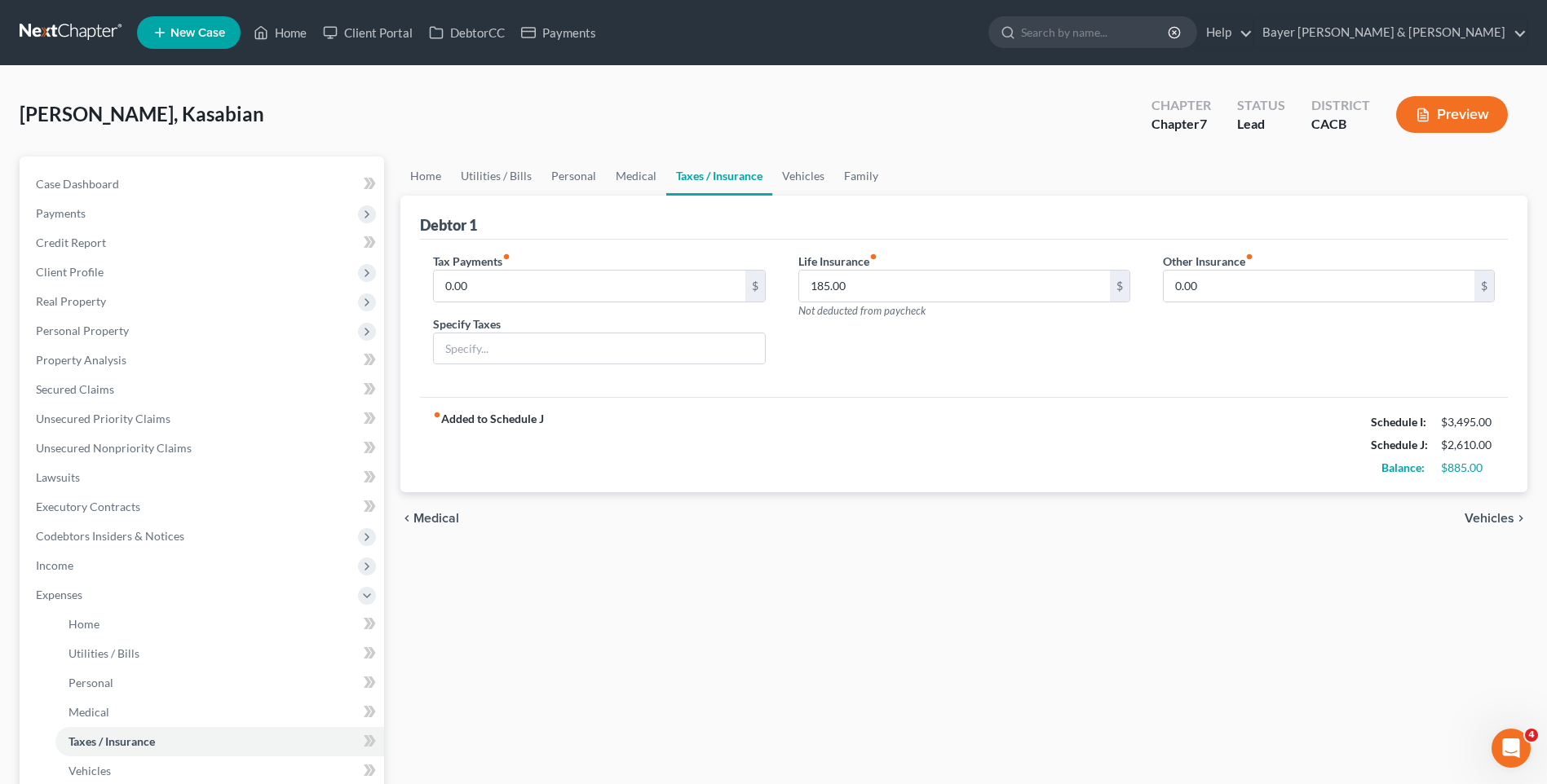
click at [1472, 519] on span "Vehicles" at bounding box center [1490, 518] width 50 height 13
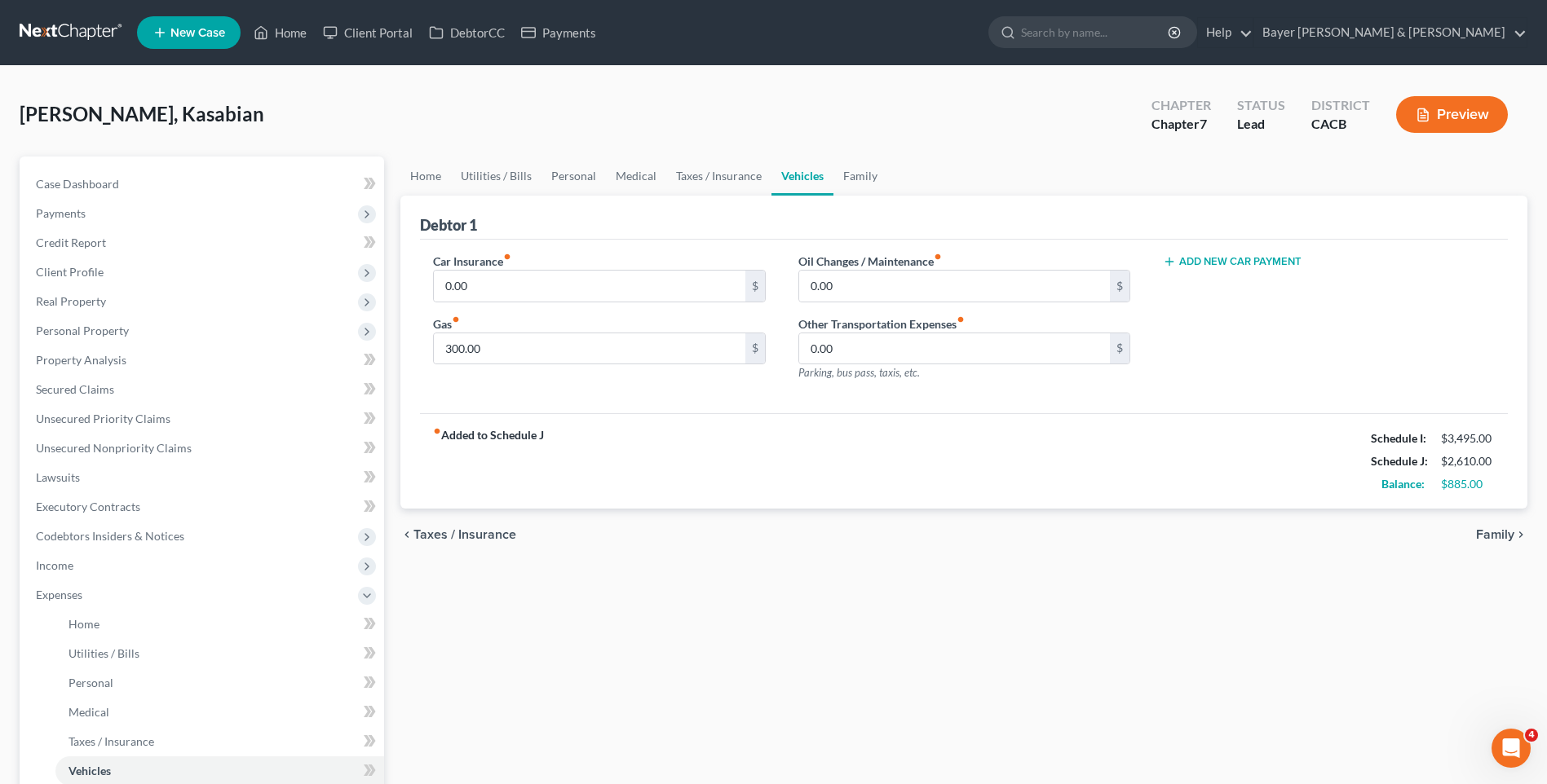
click at [1511, 534] on span "Family" at bounding box center [1495, 534] width 39 height 13
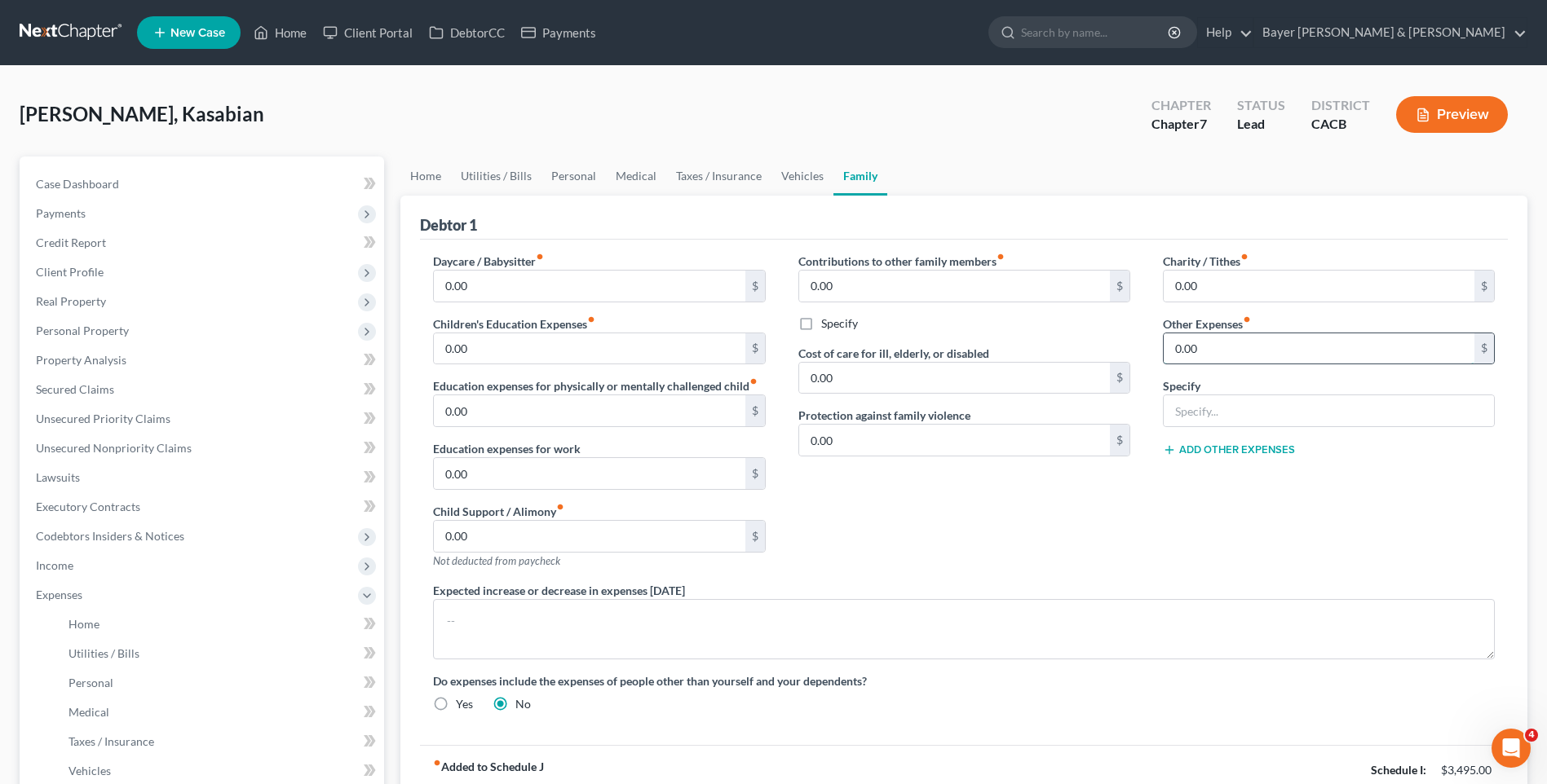
click at [1241, 347] on input "0.00" at bounding box center [1319, 349] width 311 height 31
type input "150"
click at [1225, 411] on input "text" at bounding box center [1328, 411] width 330 height 31
type input "Unforeseen expenses"
click at [1220, 547] on div "Charity / Tithes fiber_manual_record 0.00 $ Other Expenses fiber_manual_record …" at bounding box center [1328, 418] width 365 height 329
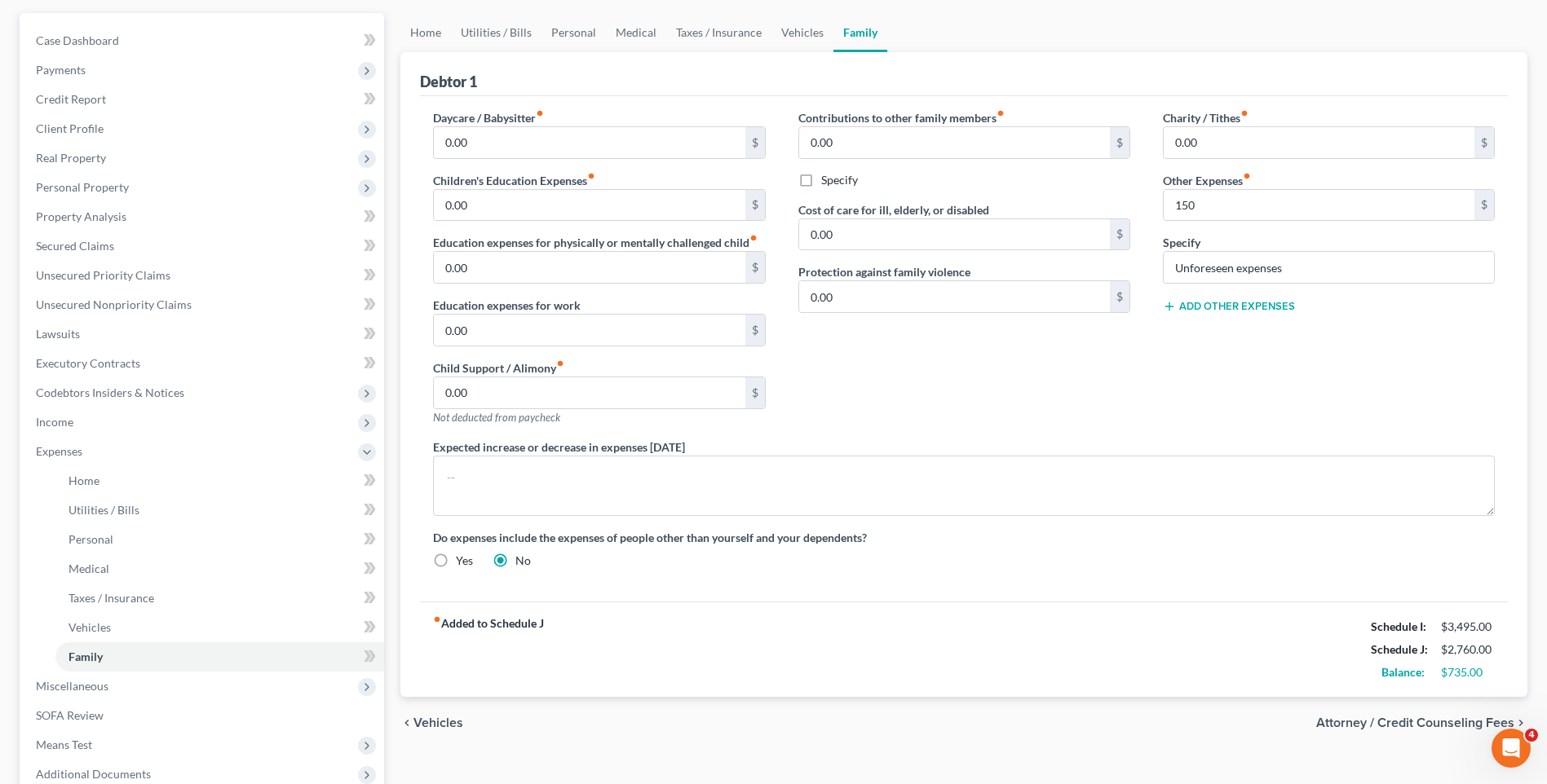
scroll to position [163, 0]
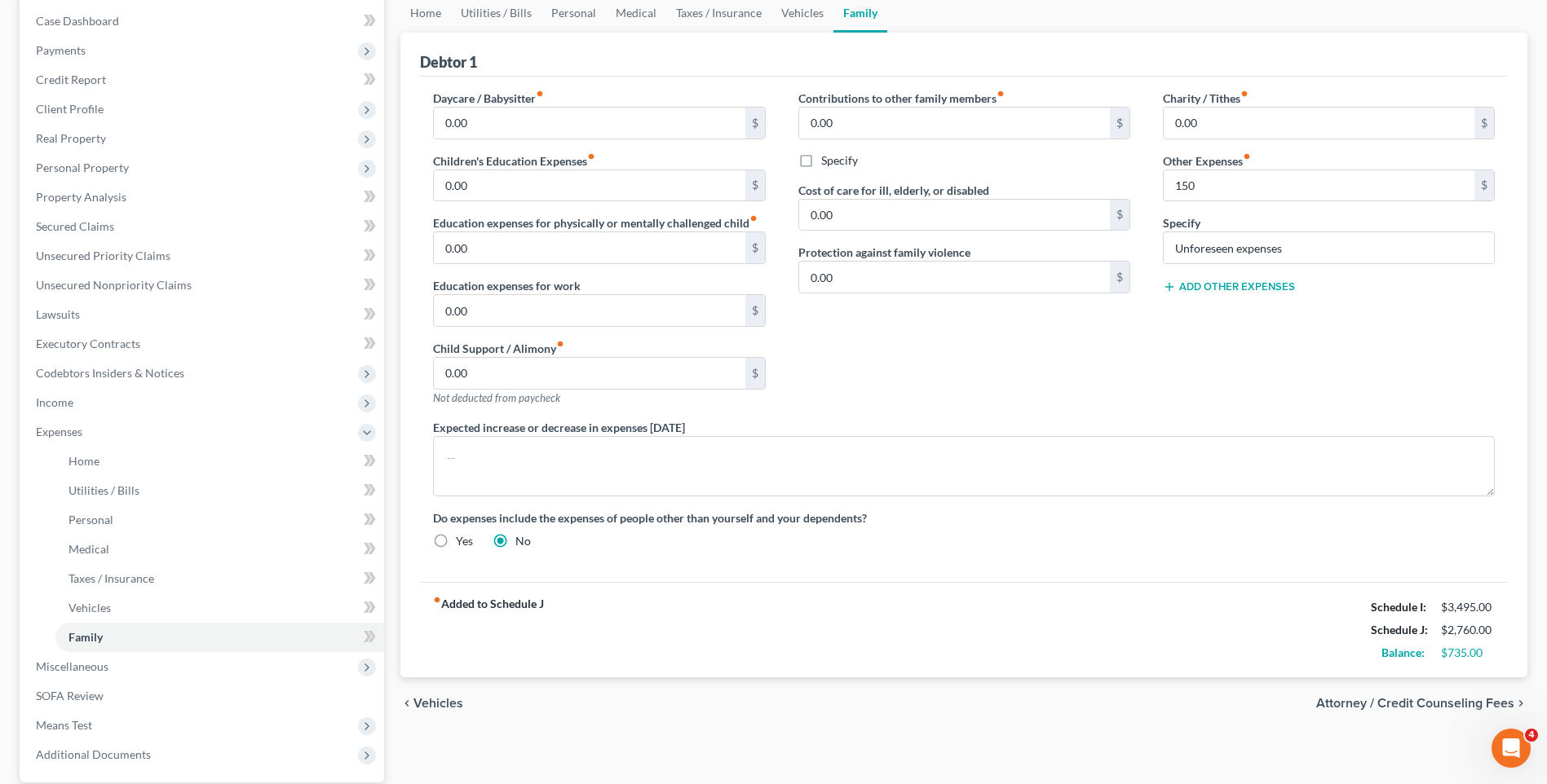
click at [428, 703] on span "Vehicles" at bounding box center [438, 703] width 50 height 13
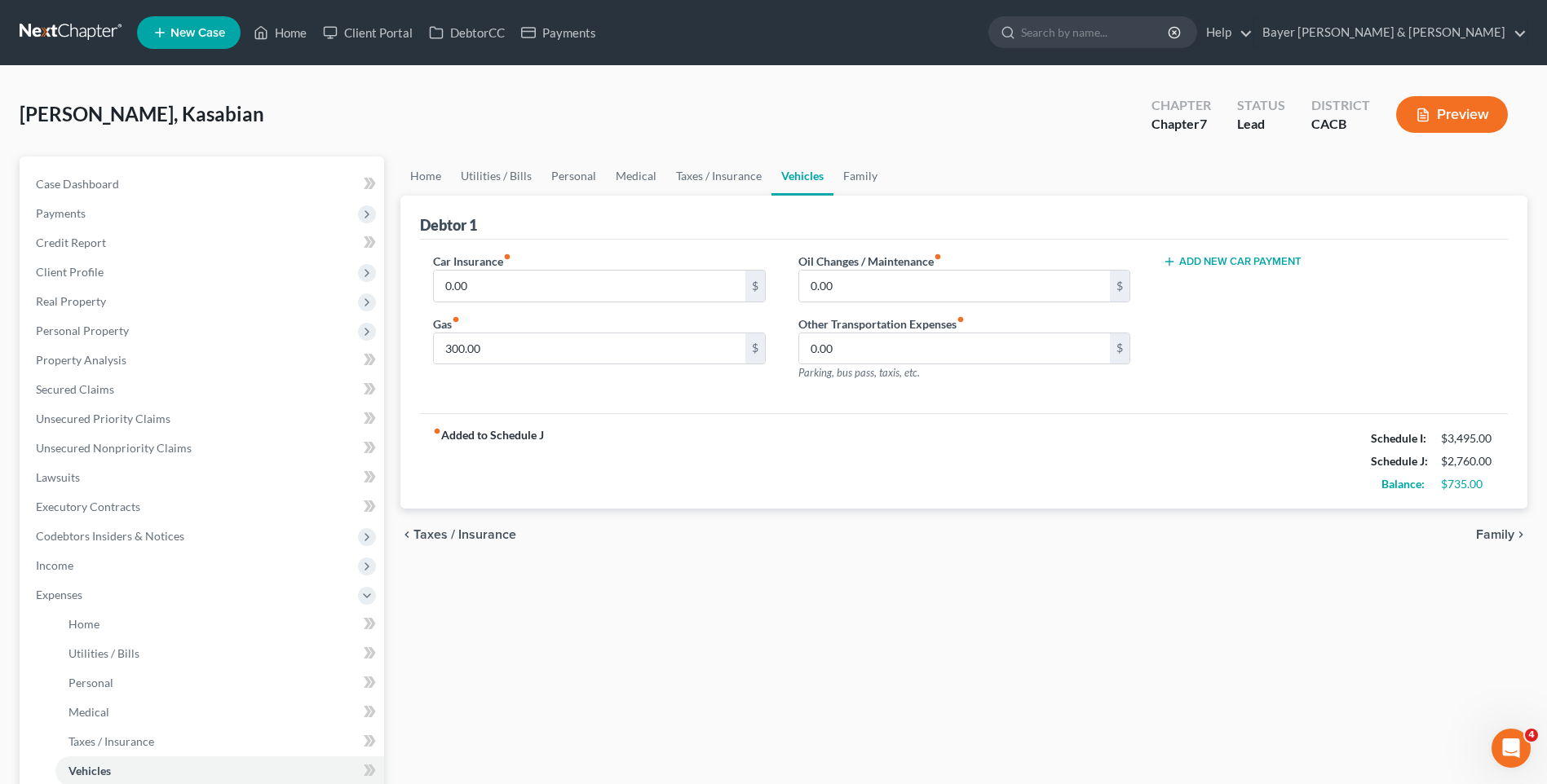
drag, startPoint x: 432, startPoint y: 539, endPoint x: 581, endPoint y: 377, distance: 220.1
click at [782, 446] on ui-view "Home Utilities / Bills Personal Medical Taxes / Insurance Vehicles Family Debto…" at bounding box center [964, 359] width 1127 height 405
type input "350"
click at [457, 535] on span "Taxes / Insurance" at bounding box center [465, 534] width 103 height 13
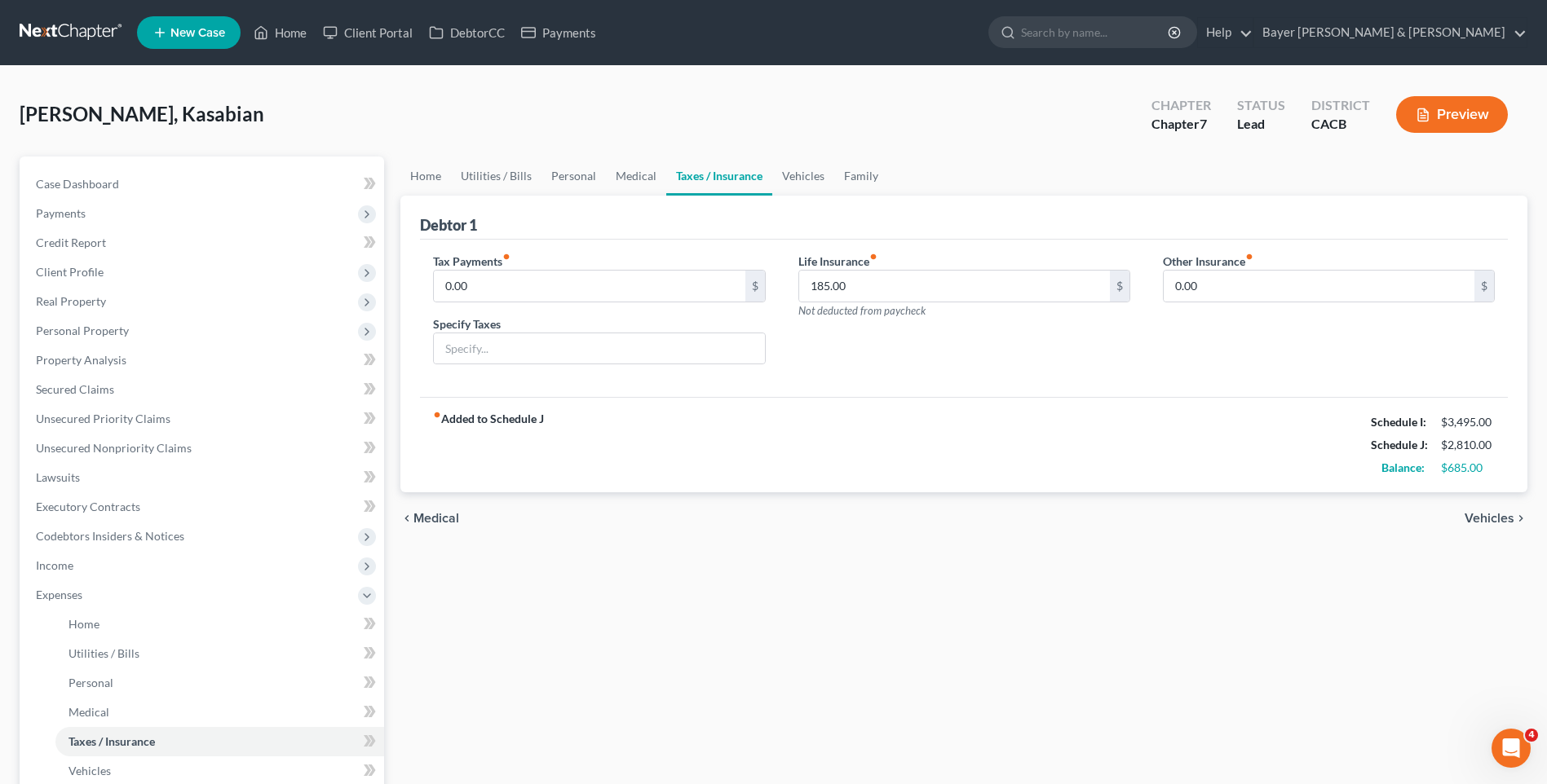
click at [438, 517] on span "Medical" at bounding box center [436, 518] width 45 height 13
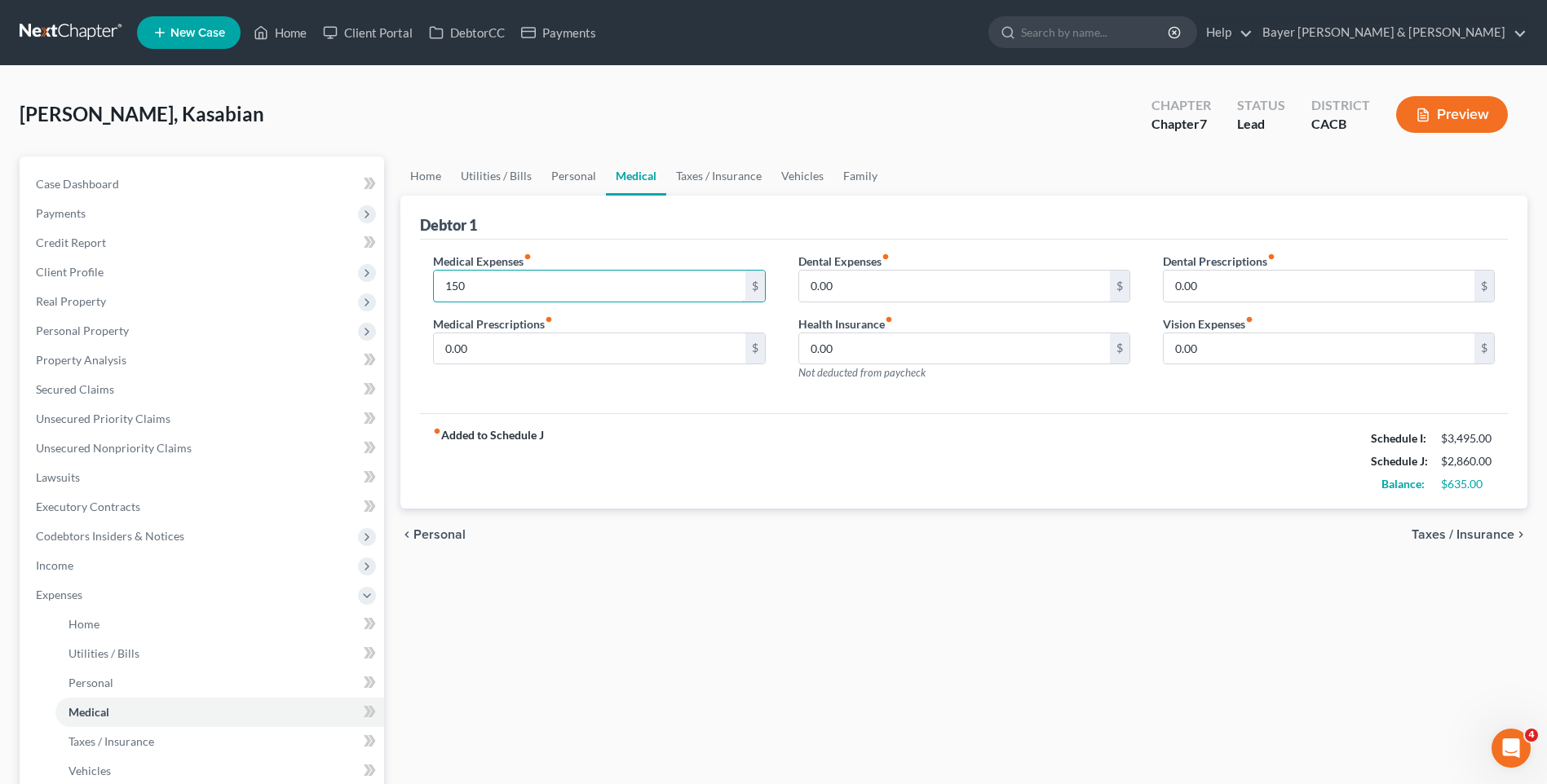
type input "150"
click at [433, 534] on span "Personal" at bounding box center [439, 534] width 52 height 13
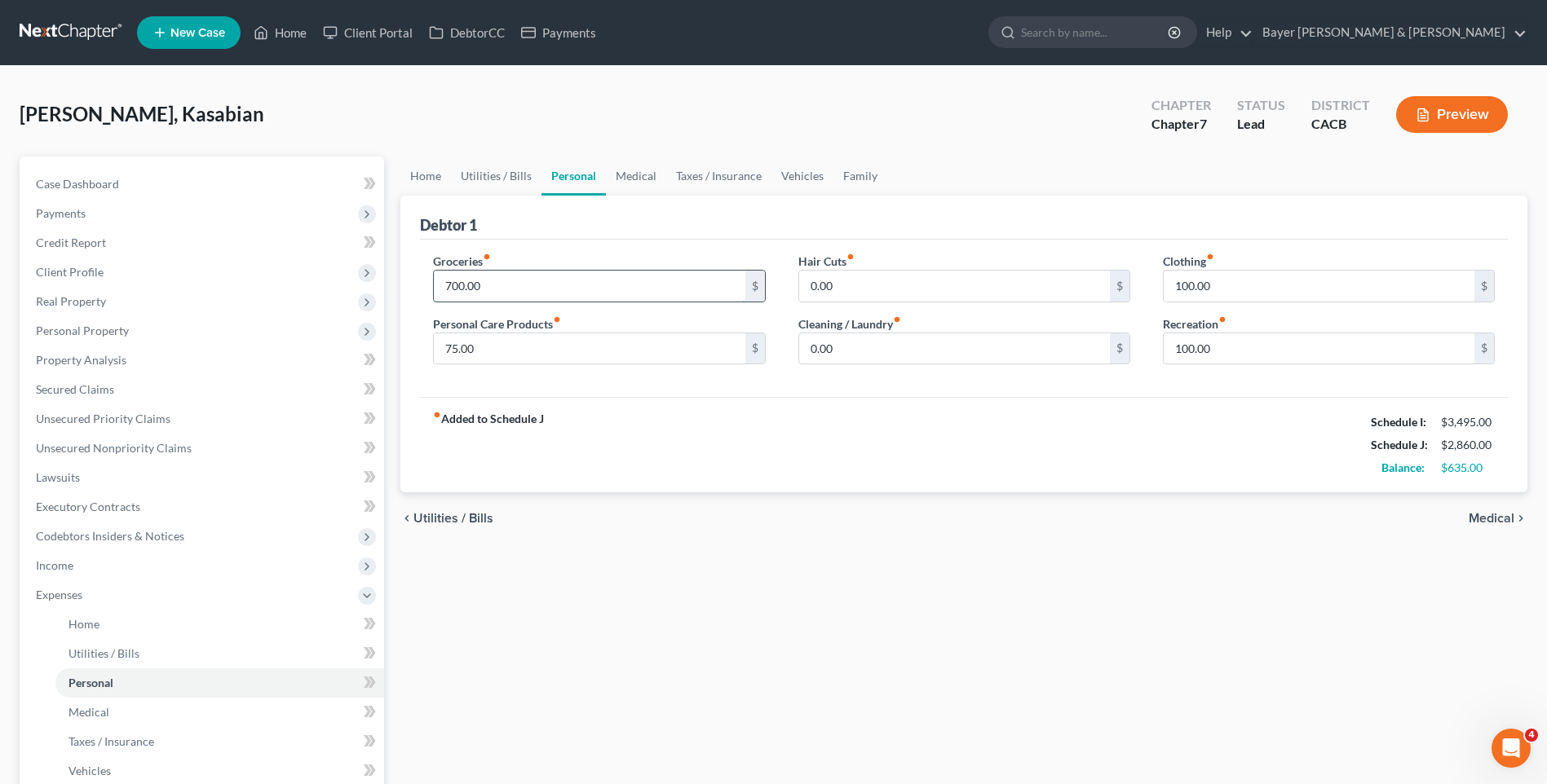
click at [495, 288] on input "700.00" at bounding box center [589, 286] width 311 height 31
type input "800"
click at [804, 478] on div "fiber_manual_record Added to Schedule J Schedule I: $3,495.00 Schedule J: $2,96…" at bounding box center [964, 444] width 1088 height 95
click at [1210, 285] on input "100.00" at bounding box center [1319, 286] width 311 height 31
type input "125"
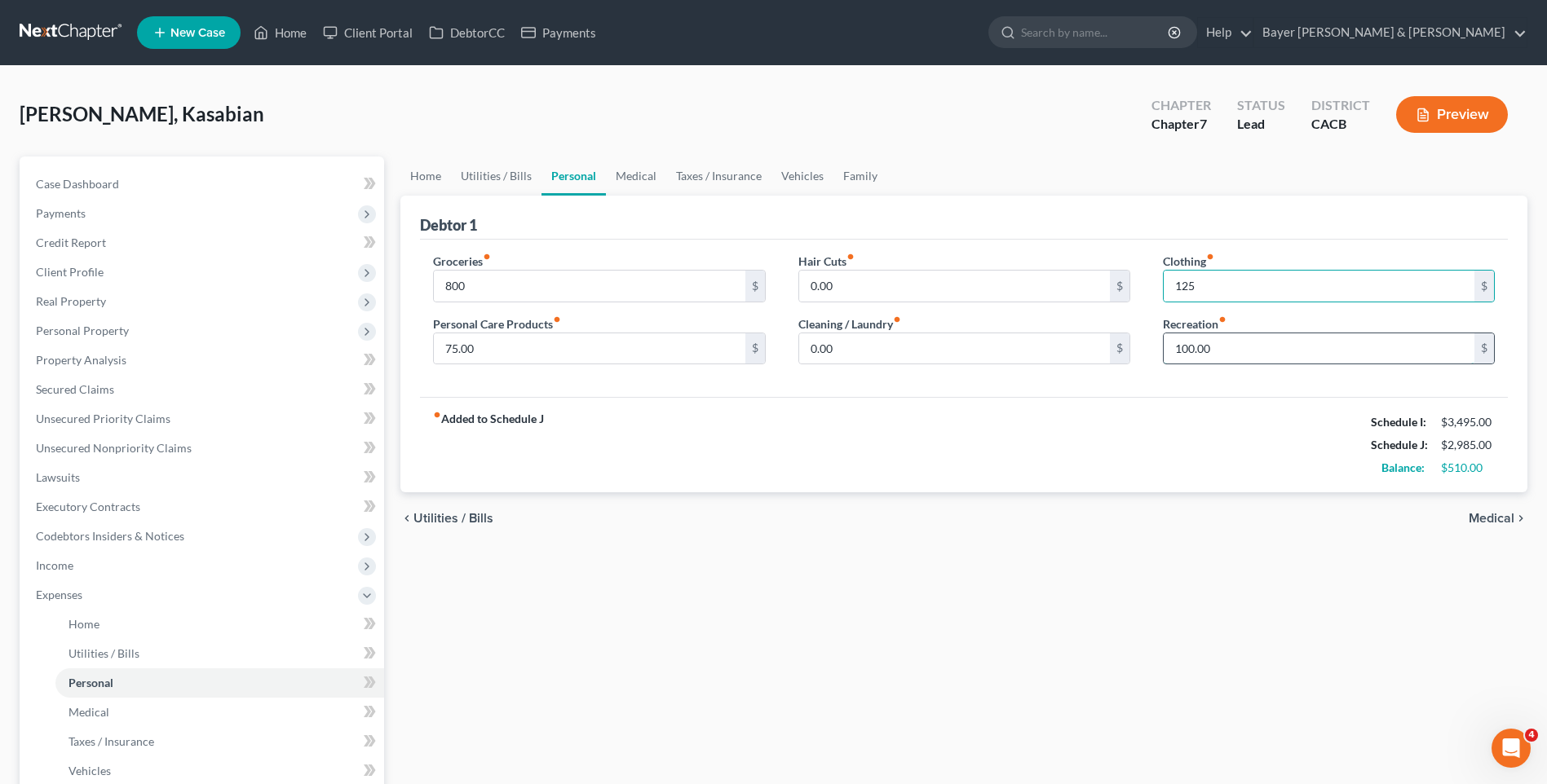
click at [1223, 347] on input "100.00" at bounding box center [1319, 349] width 311 height 31
type input "125"
click at [1038, 543] on div "chevron_left Utilities / Bills Medical chevron_right" at bounding box center [964, 518] width 1127 height 52
click at [455, 521] on span "Utilities / Bills" at bounding box center [453, 518] width 80 height 13
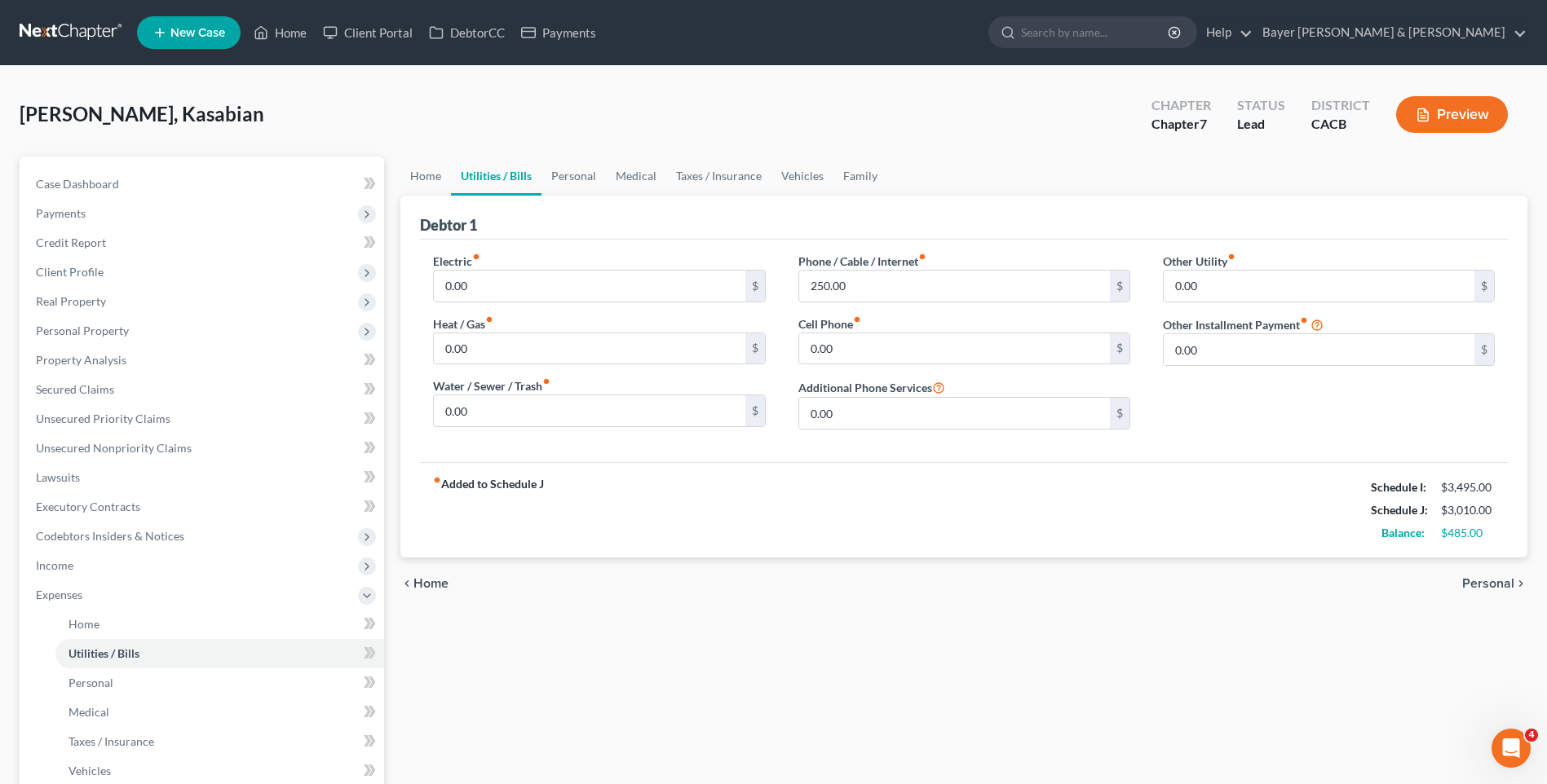
click at [421, 584] on span "Home" at bounding box center [431, 583] width 35 height 13
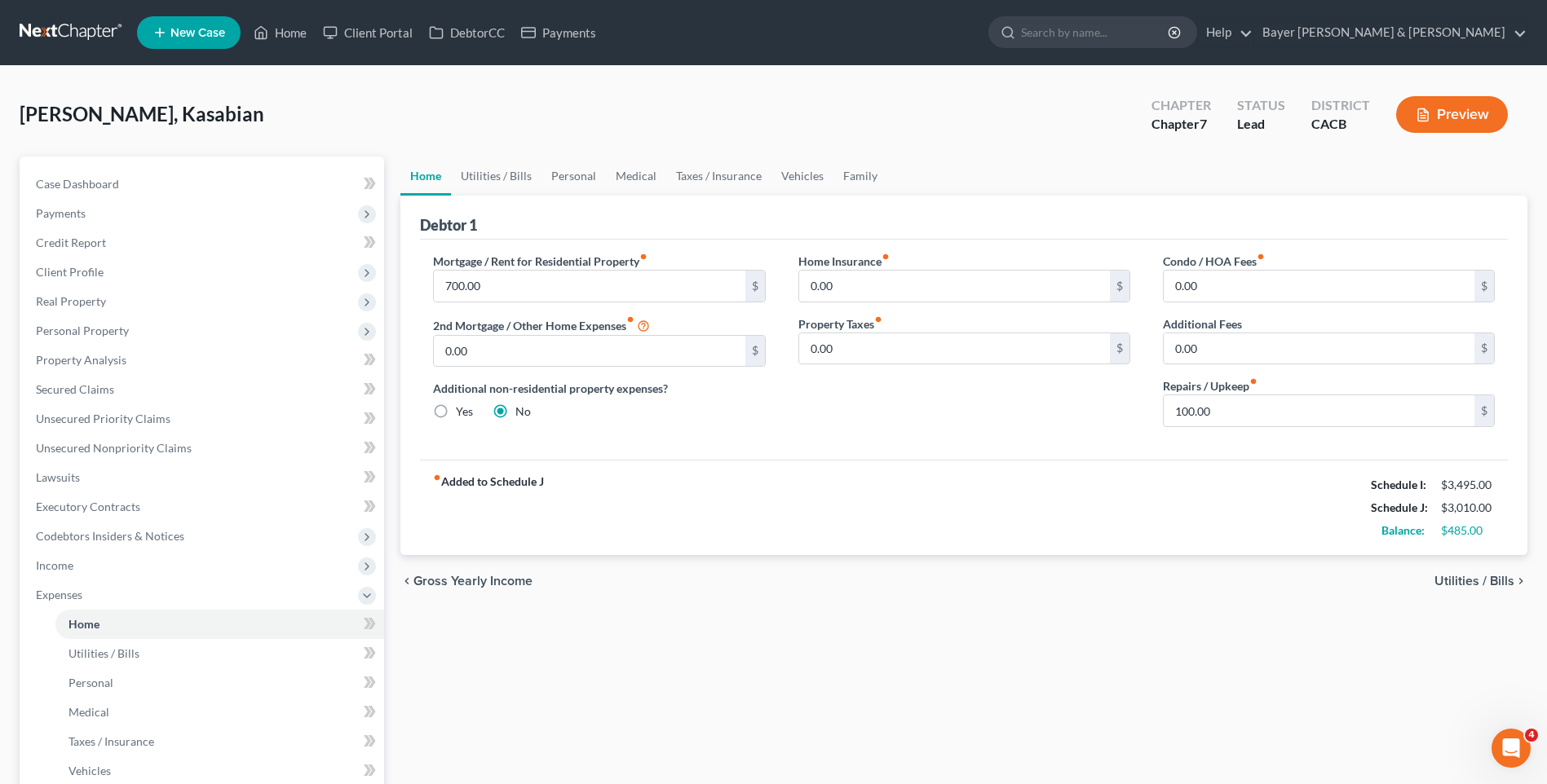
click at [633, 467] on div "fiber_manual_record Added to Schedule J Schedule I: $3,495.00 Schedule J: $3,01…" at bounding box center [964, 507] width 1088 height 95
click at [89, 555] on span "Income" at bounding box center [203, 565] width 361 height 29
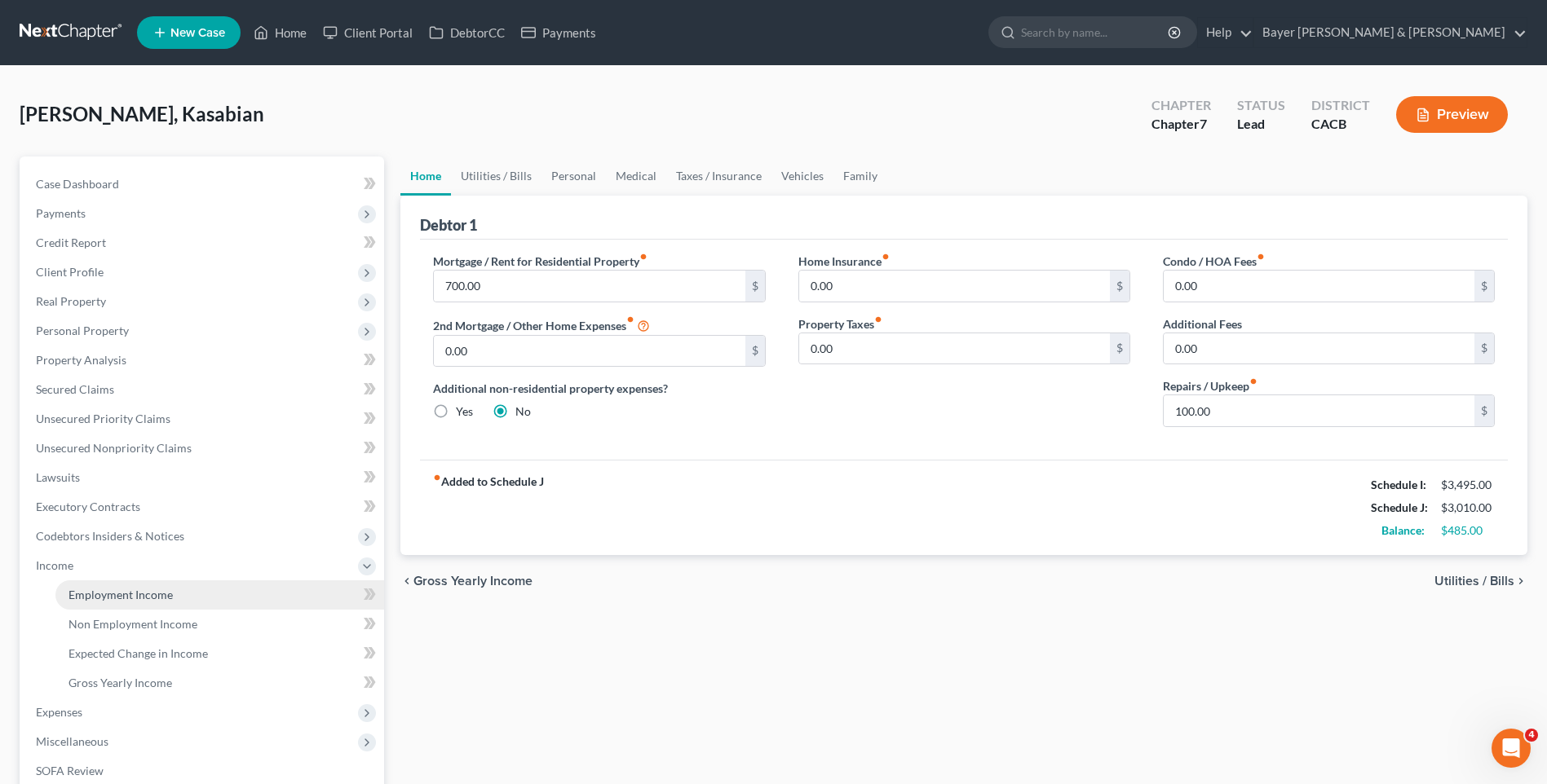
click at [124, 591] on span "Employment Income" at bounding box center [121, 594] width 105 height 14
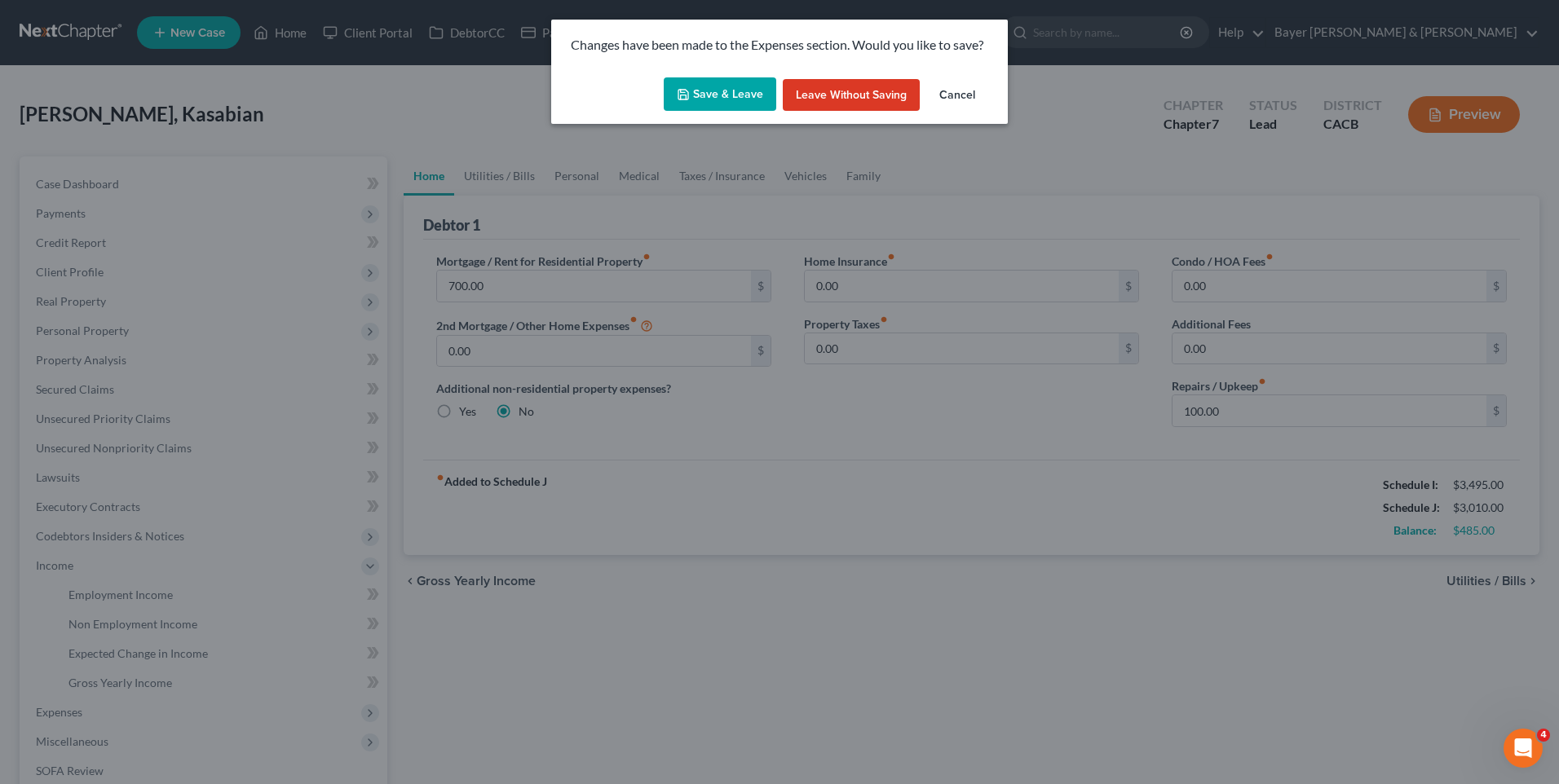
click at [719, 99] on button "Save & Leave" at bounding box center [720, 94] width 112 height 34
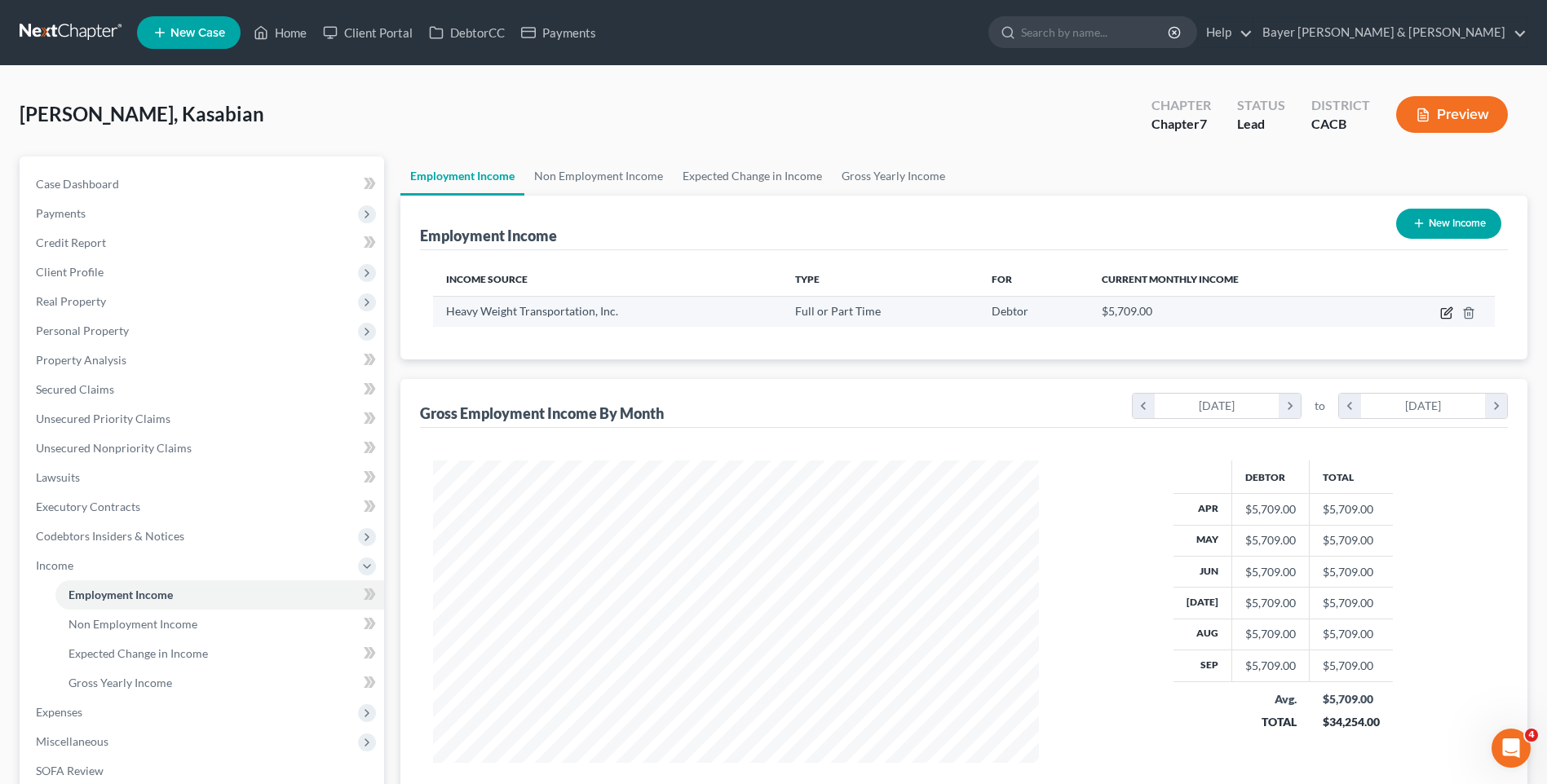
click at [1443, 312] on icon "button" at bounding box center [1446, 312] width 13 height 13
select select "0"
select select "4"
select select "0"
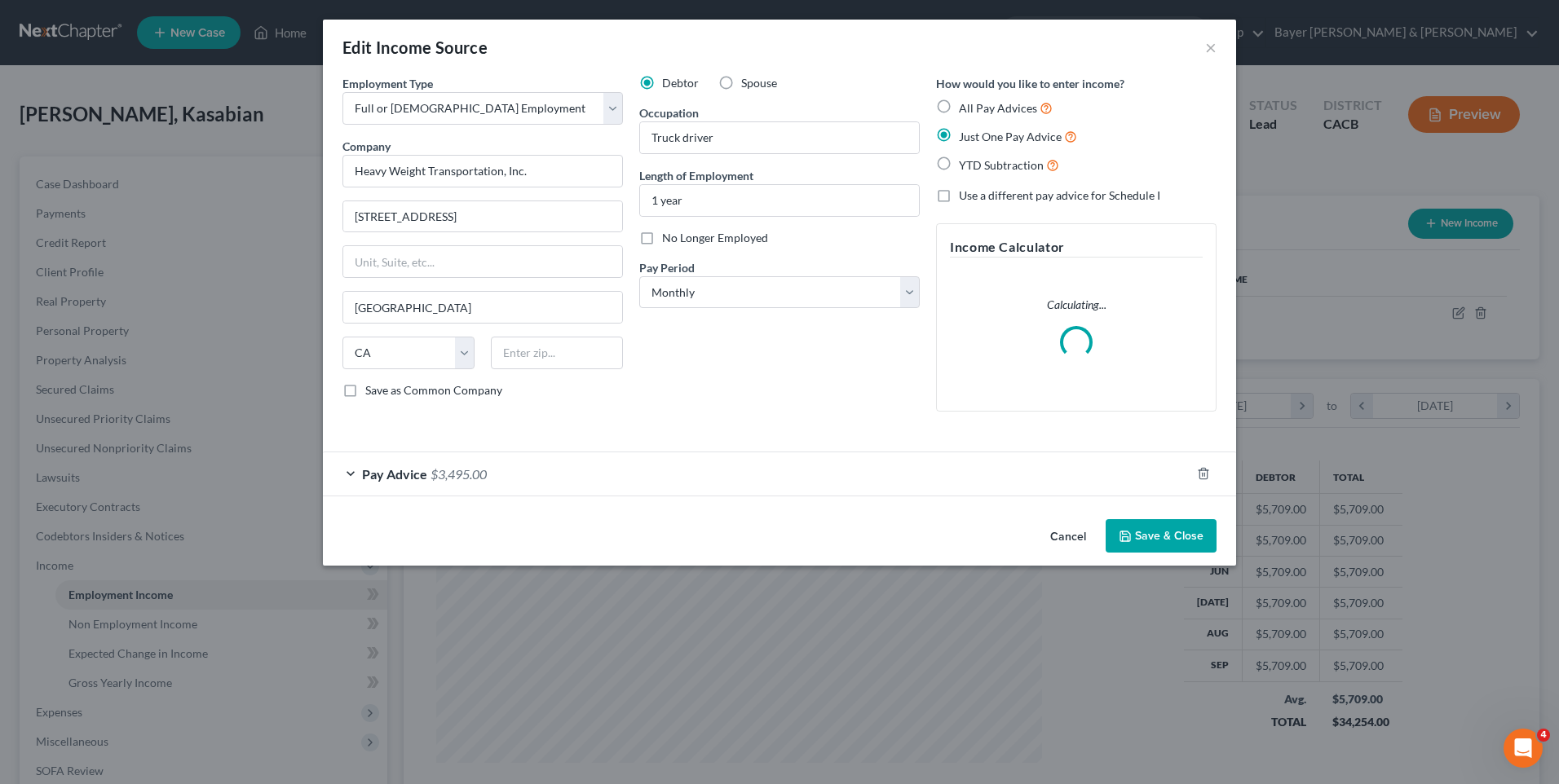
scroll to position [305, 644]
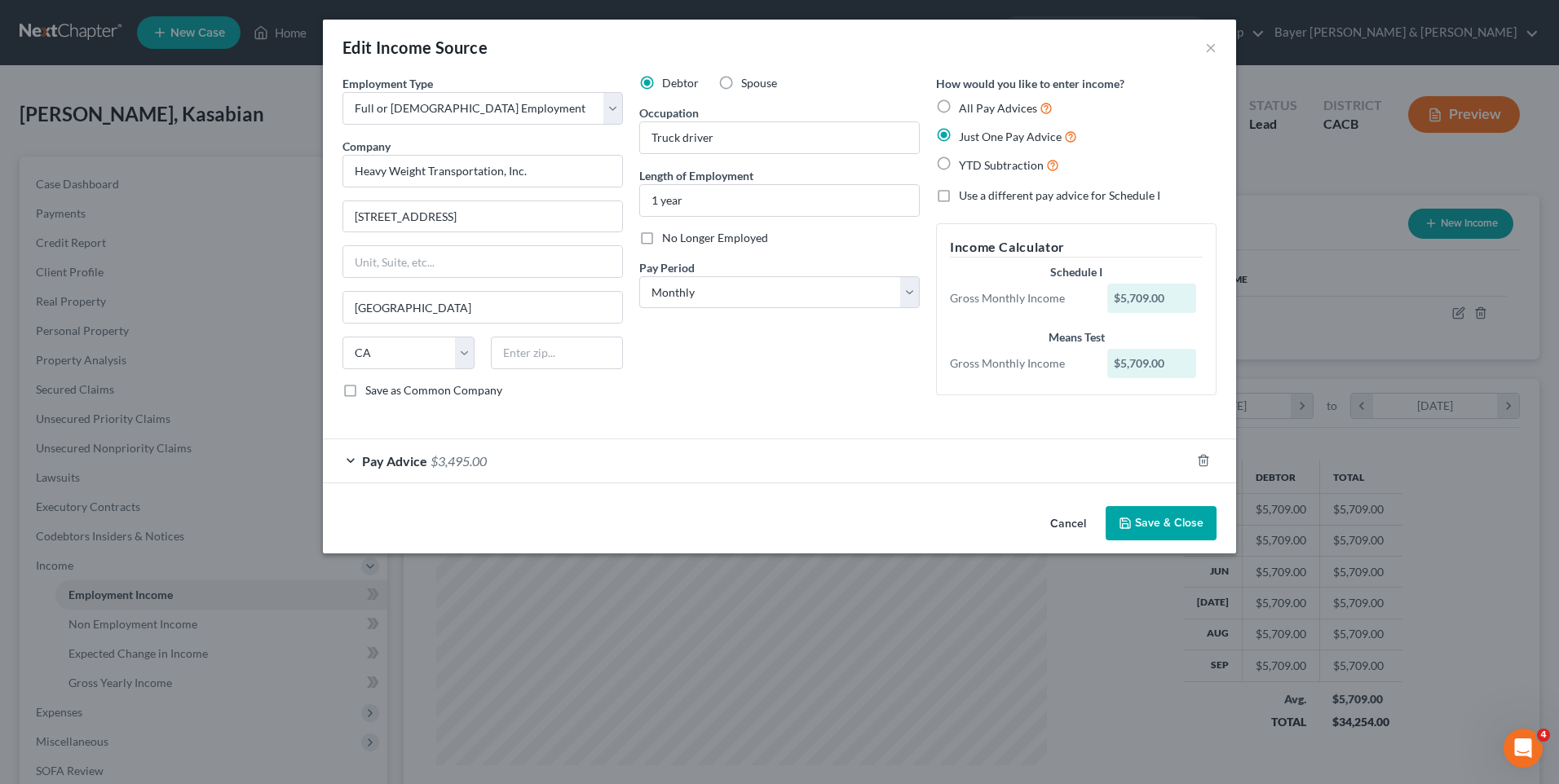
click at [428, 463] on div "Pay Advice $3,495.00" at bounding box center [756, 461] width 867 height 43
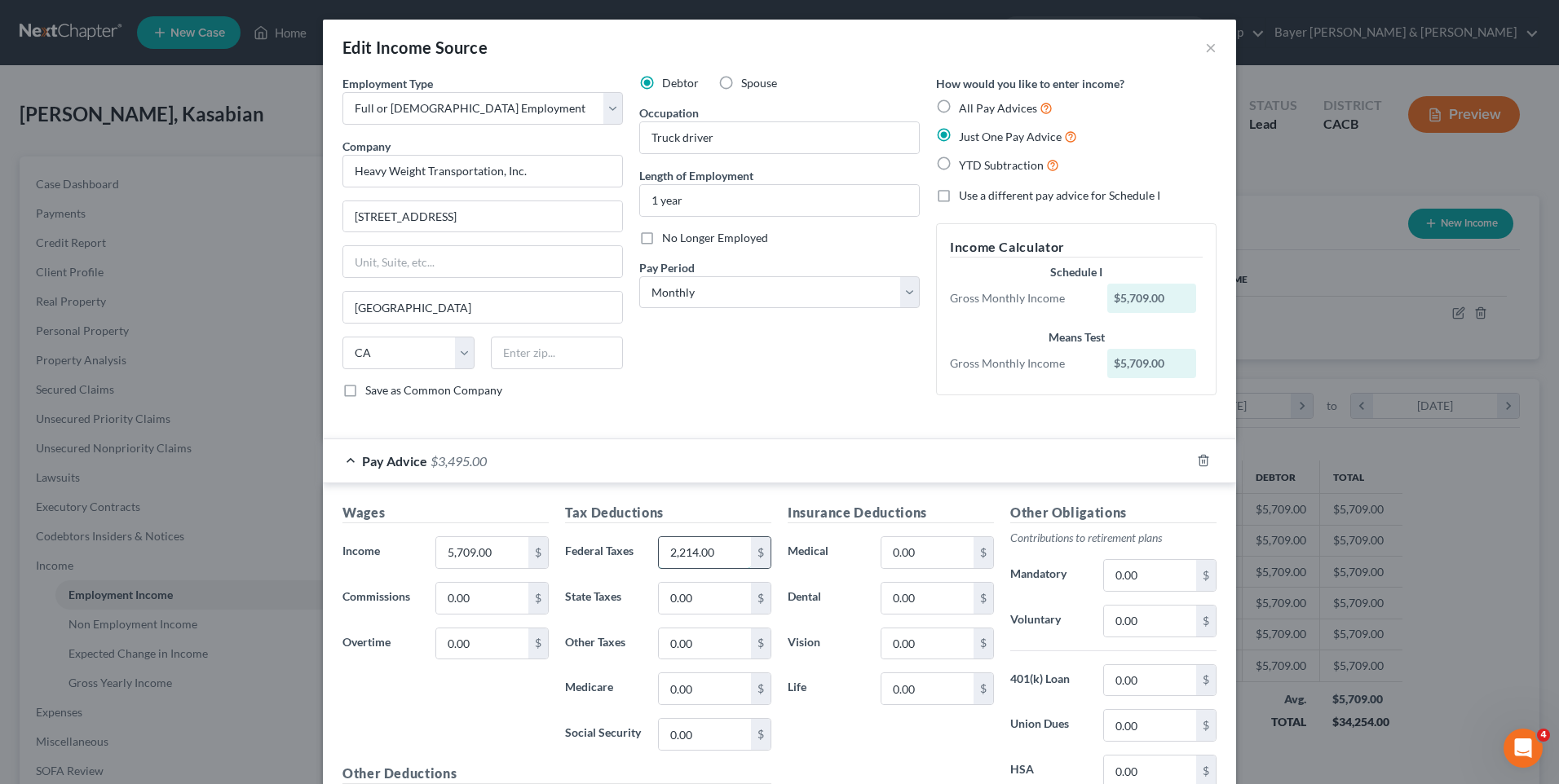
click at [718, 552] on input "2,214.00" at bounding box center [704, 552] width 92 height 31
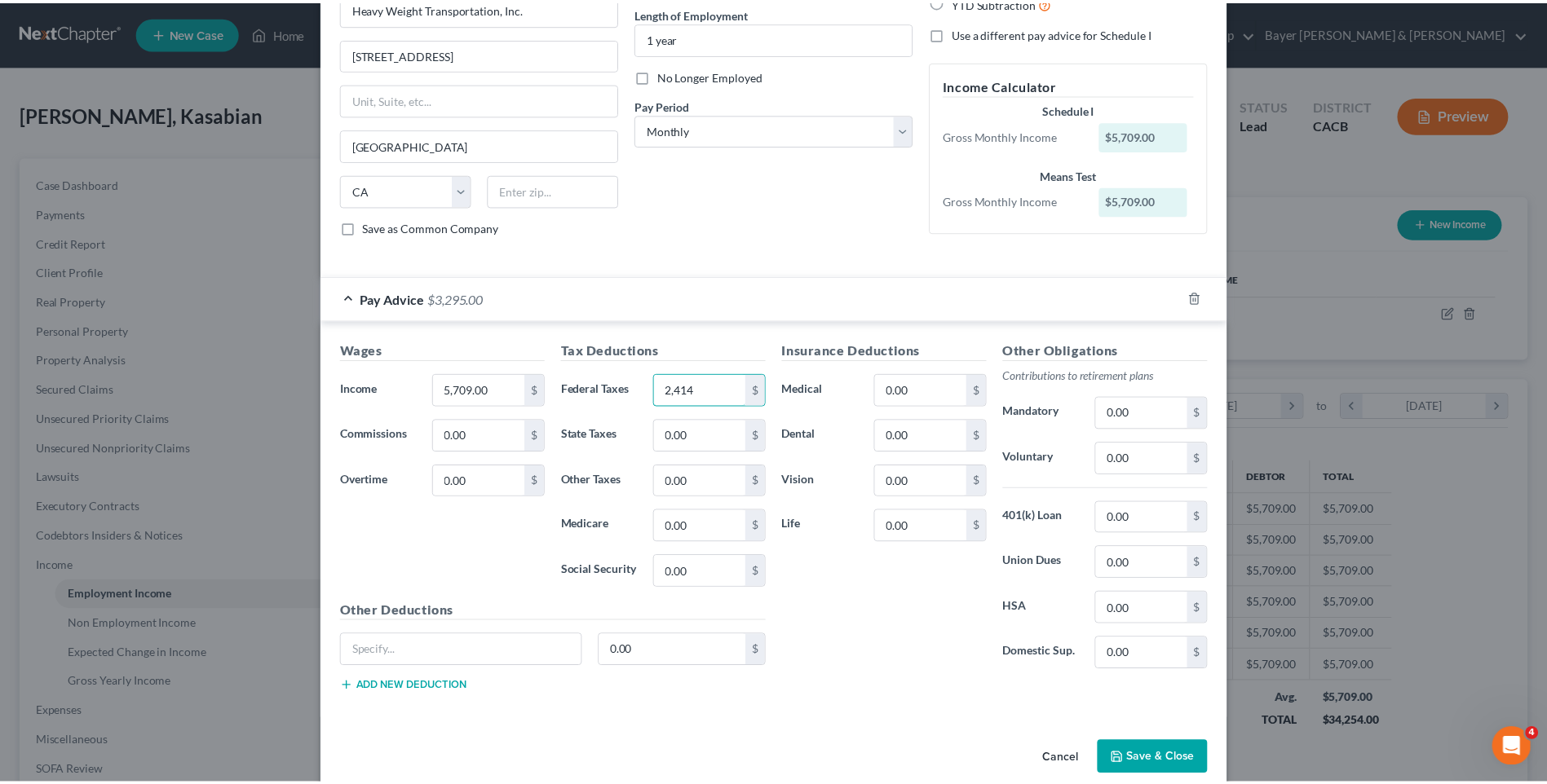
scroll to position [187, 0]
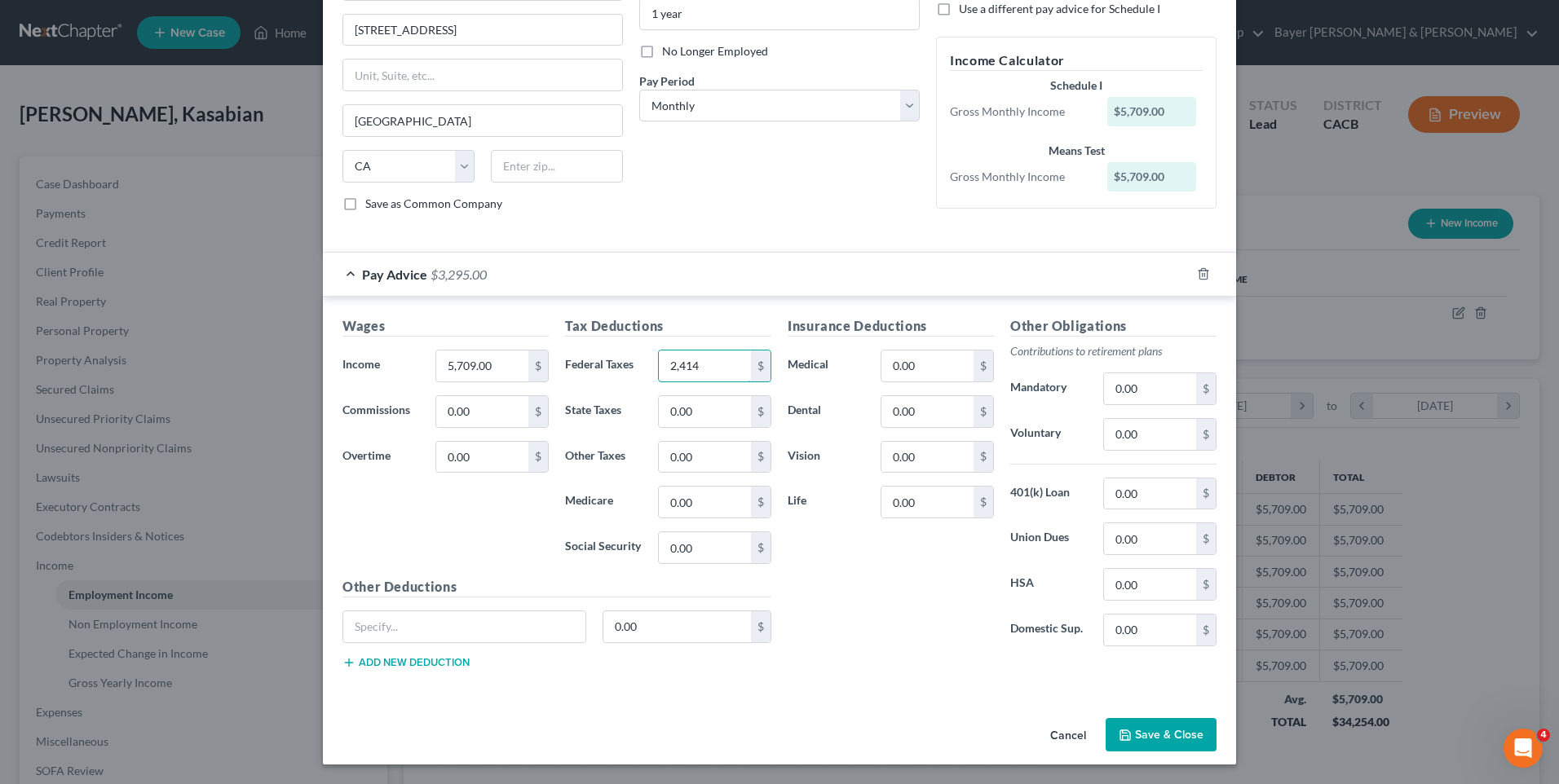
type input "2,414"
drag, startPoint x: 1156, startPoint y: 730, endPoint x: 1142, endPoint y: 703, distance: 30.4
click at [1153, 729] on button "Save & Close" at bounding box center [1161, 735] width 111 height 34
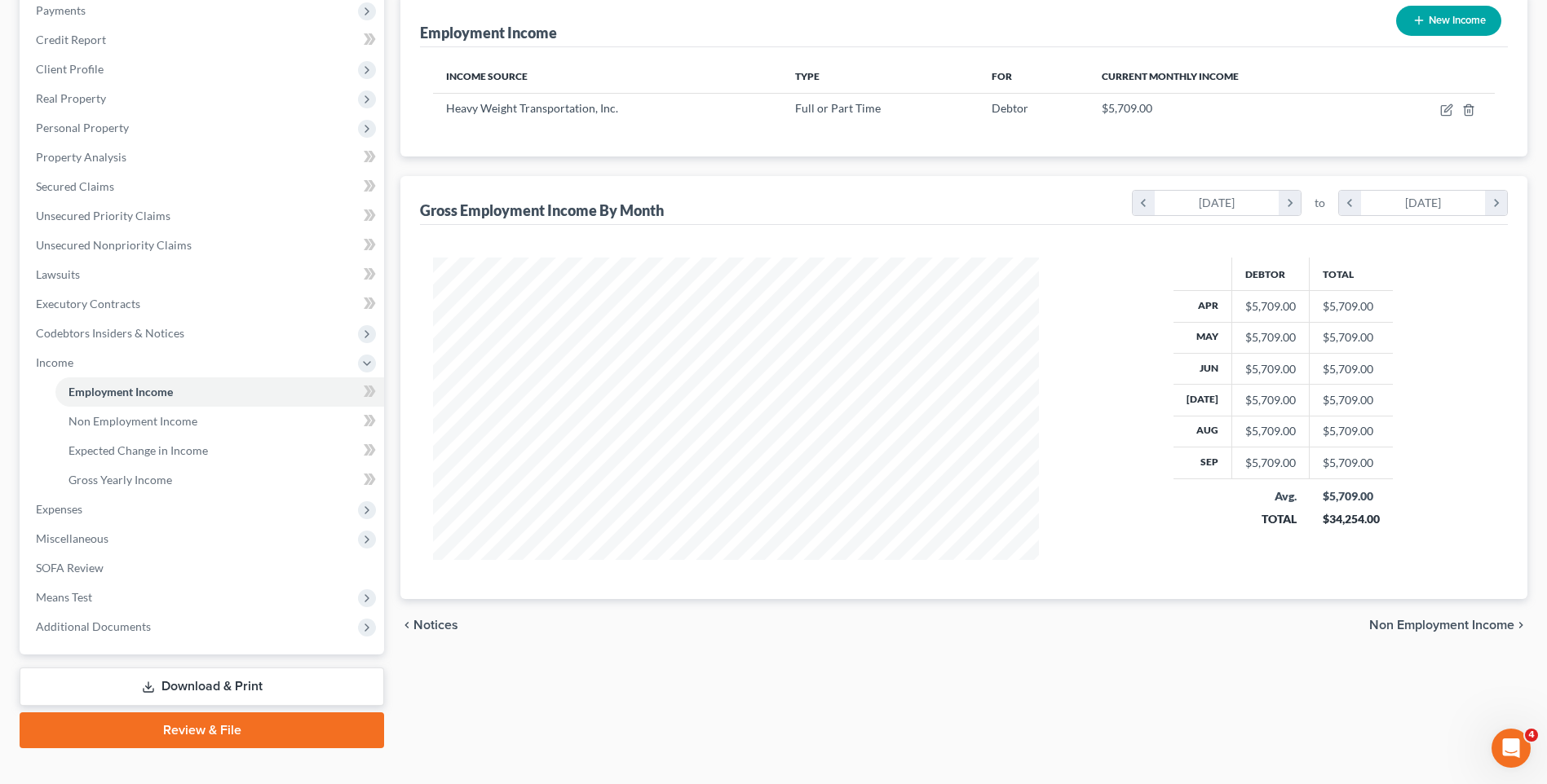
scroll to position [229, 0]
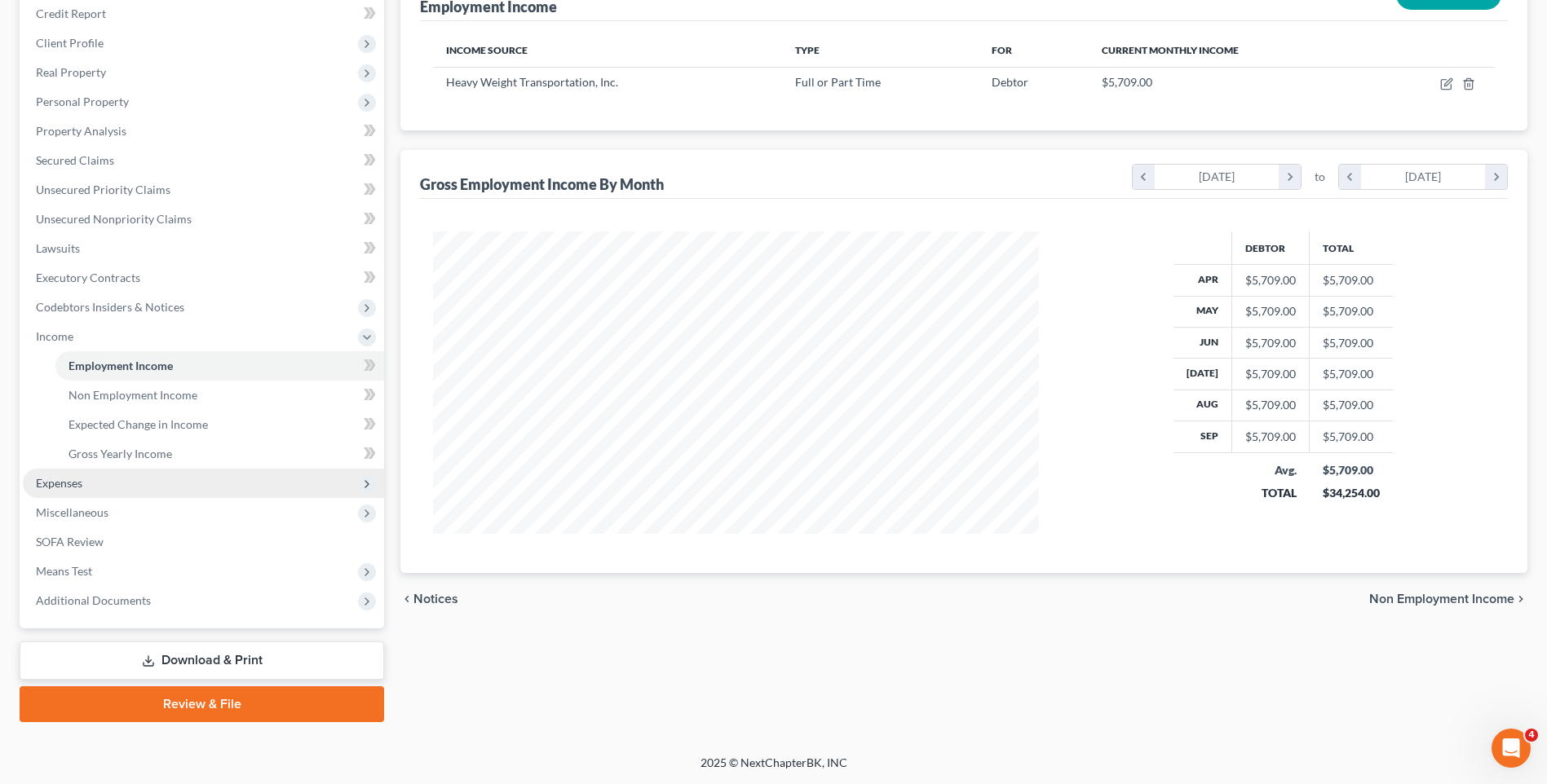
click at [80, 485] on span "Expenses" at bounding box center [59, 483] width 46 height 14
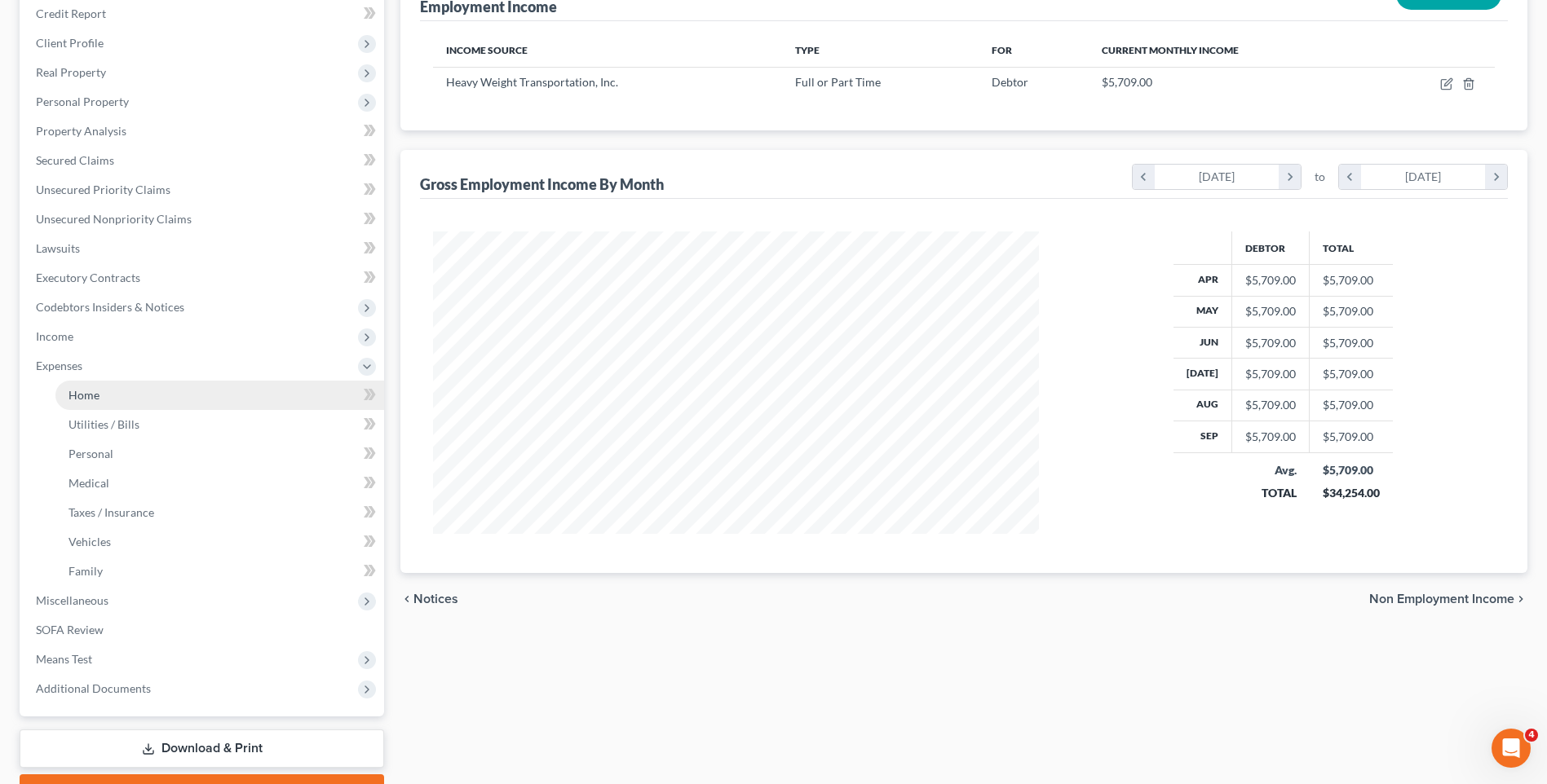
click at [118, 399] on link "Home" at bounding box center [220, 395] width 329 height 29
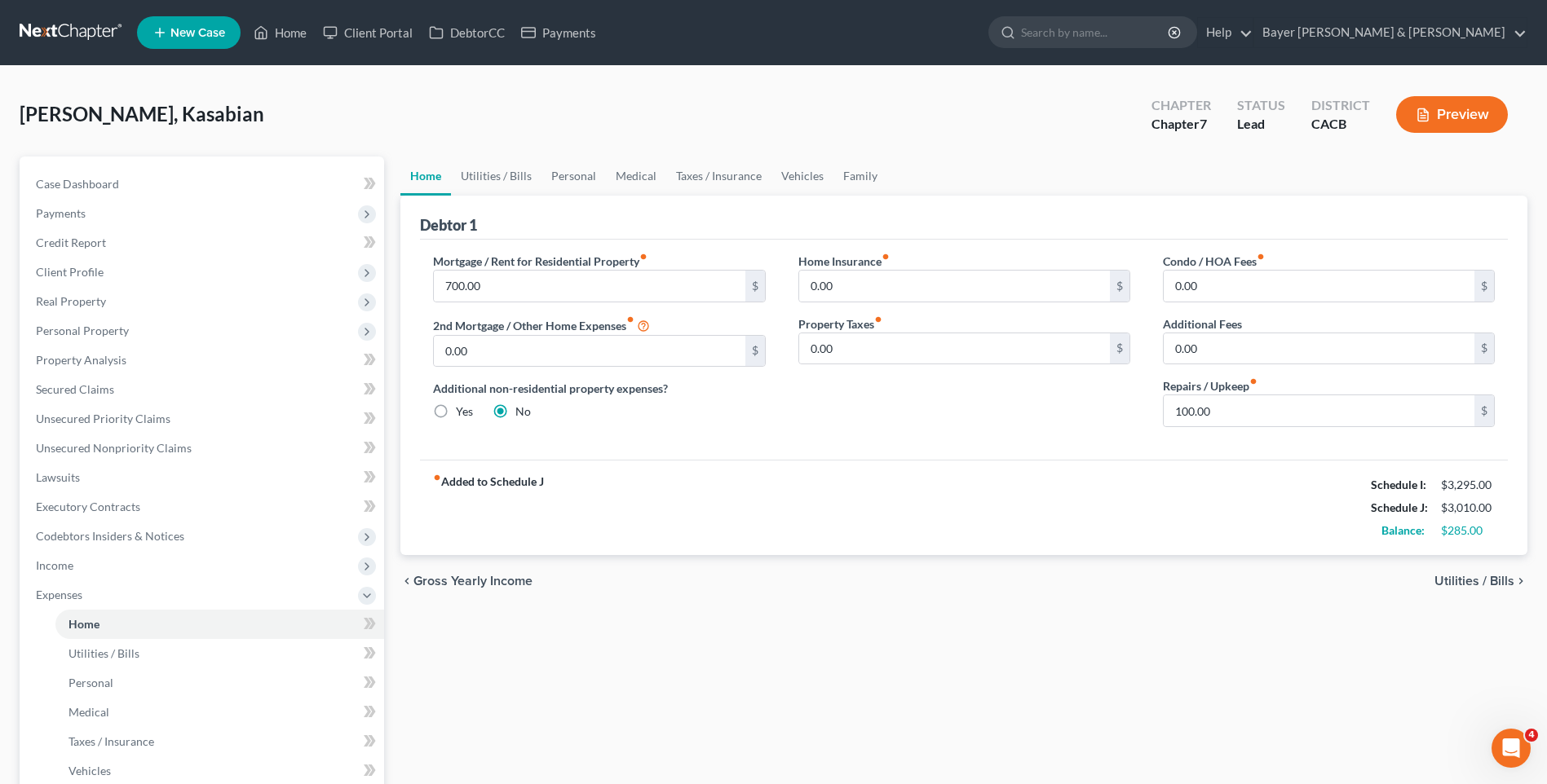
click at [1481, 582] on span "Utilities / Bills" at bounding box center [1474, 581] width 80 height 13
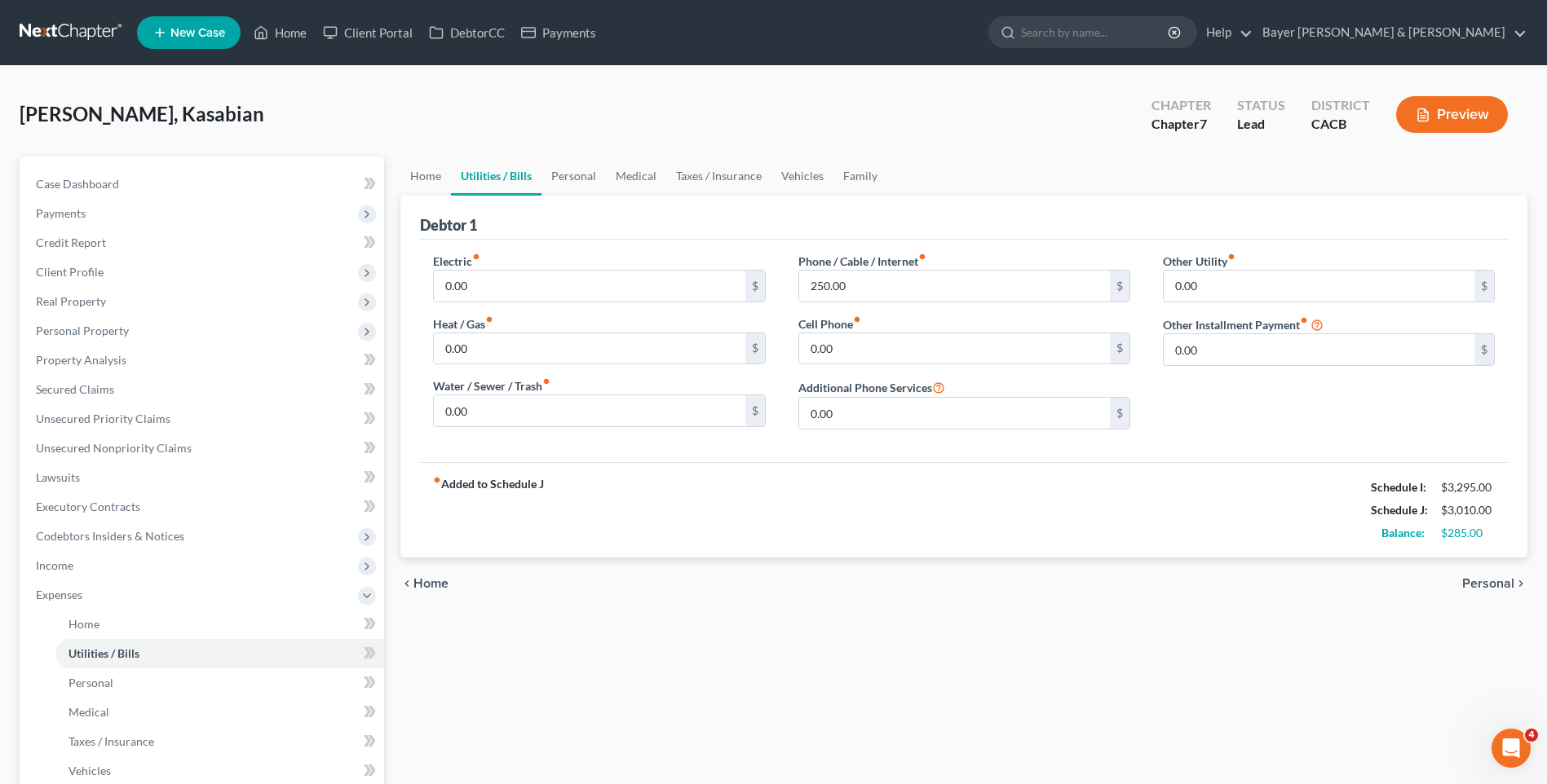
click at [1515, 583] on icon "chevron_right" at bounding box center [1520, 583] width 13 height 13
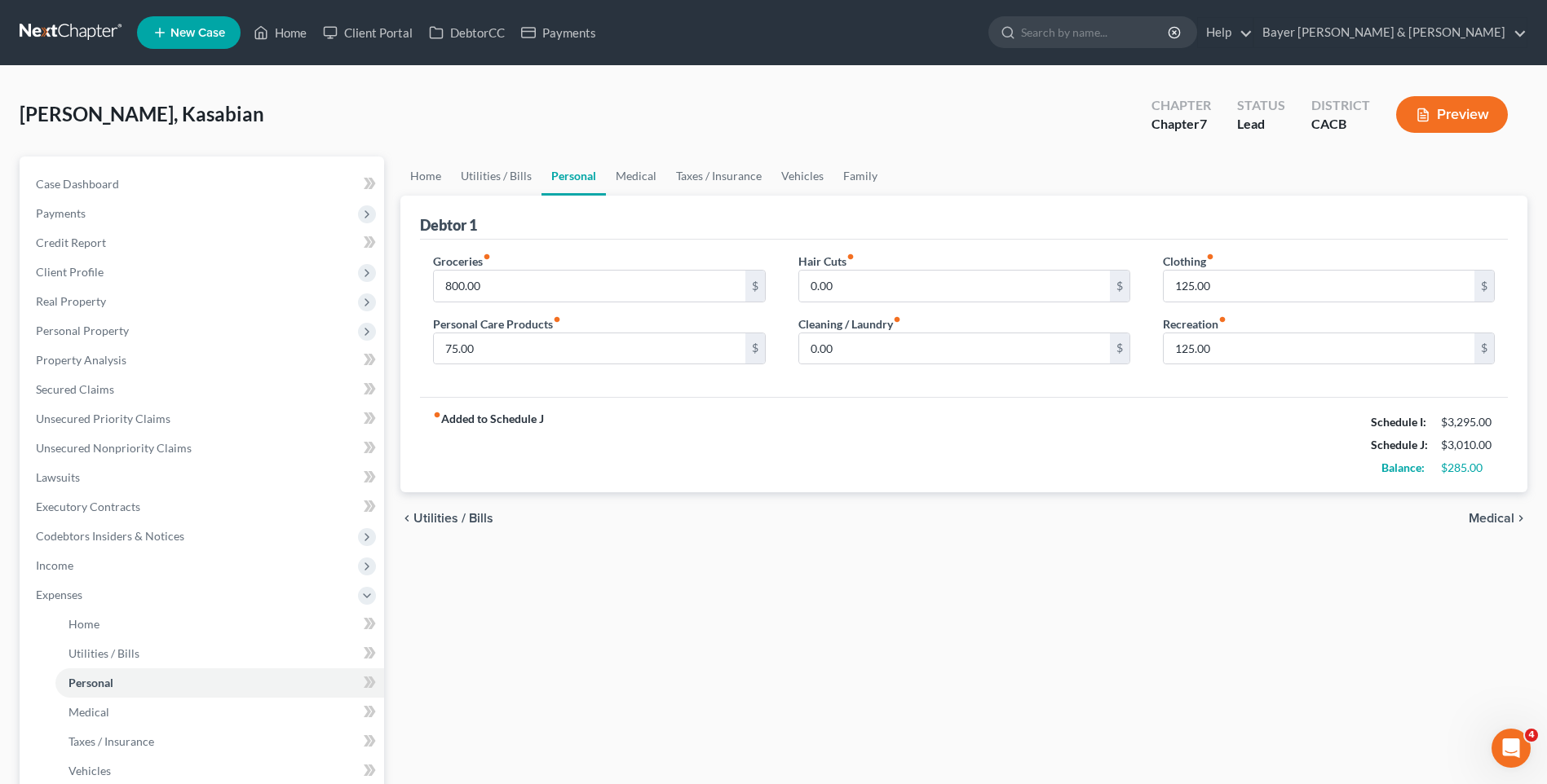
click at [746, 443] on div "fiber_manual_record Added to Schedule J Schedule I: $3,295.00 Schedule J: $3,01…" at bounding box center [964, 444] width 1088 height 95
type input "100"
click at [1215, 353] on input "125.00" at bounding box center [1319, 349] width 311 height 31
type input "150"
click at [1183, 558] on div "Home Utilities / Bills Personal Medical Taxes / Insurance Vehicles Family Debto…" at bounding box center [964, 597] width 1143 height 883
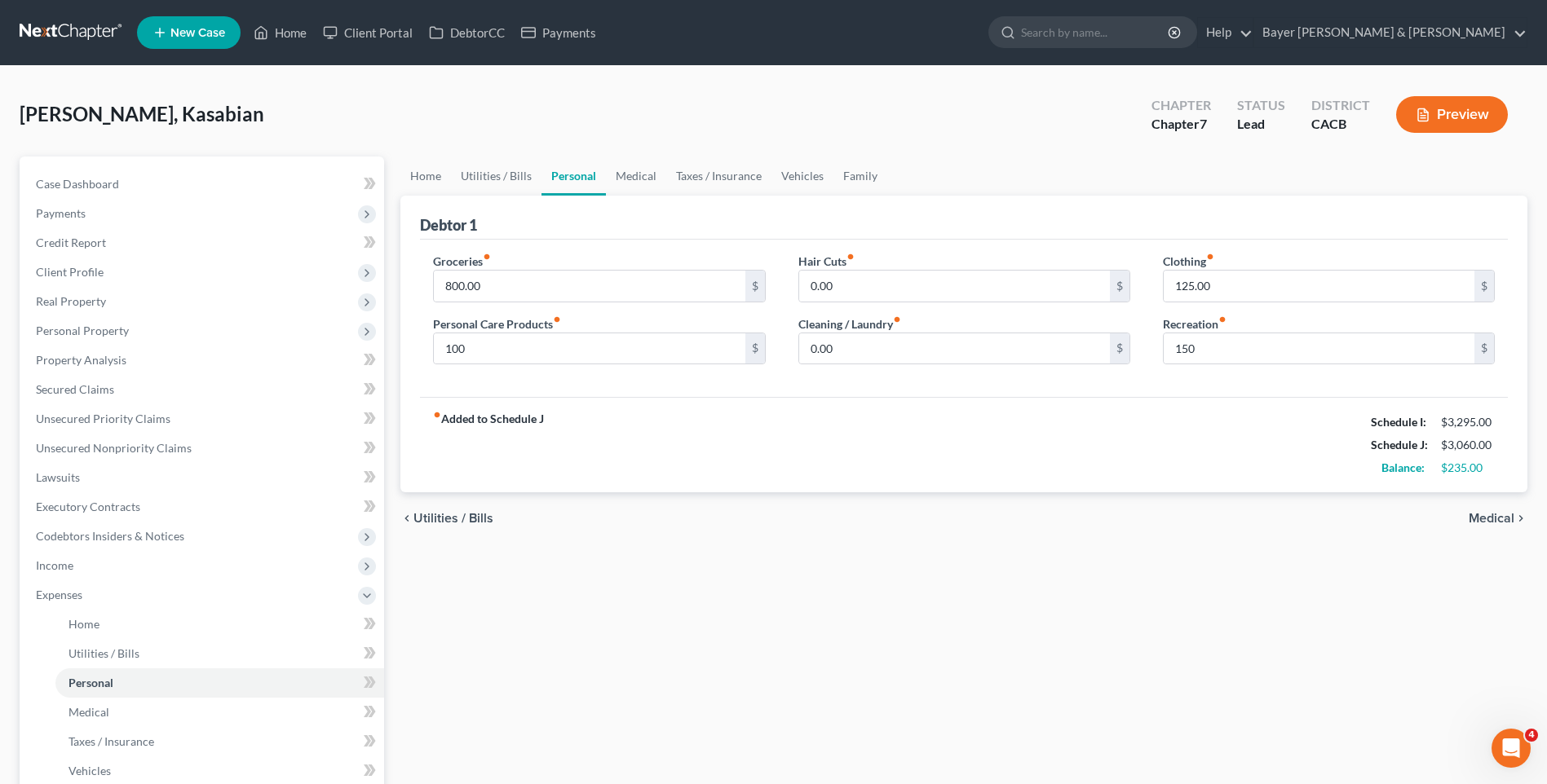
click at [1481, 520] on span "Medical" at bounding box center [1491, 518] width 45 height 13
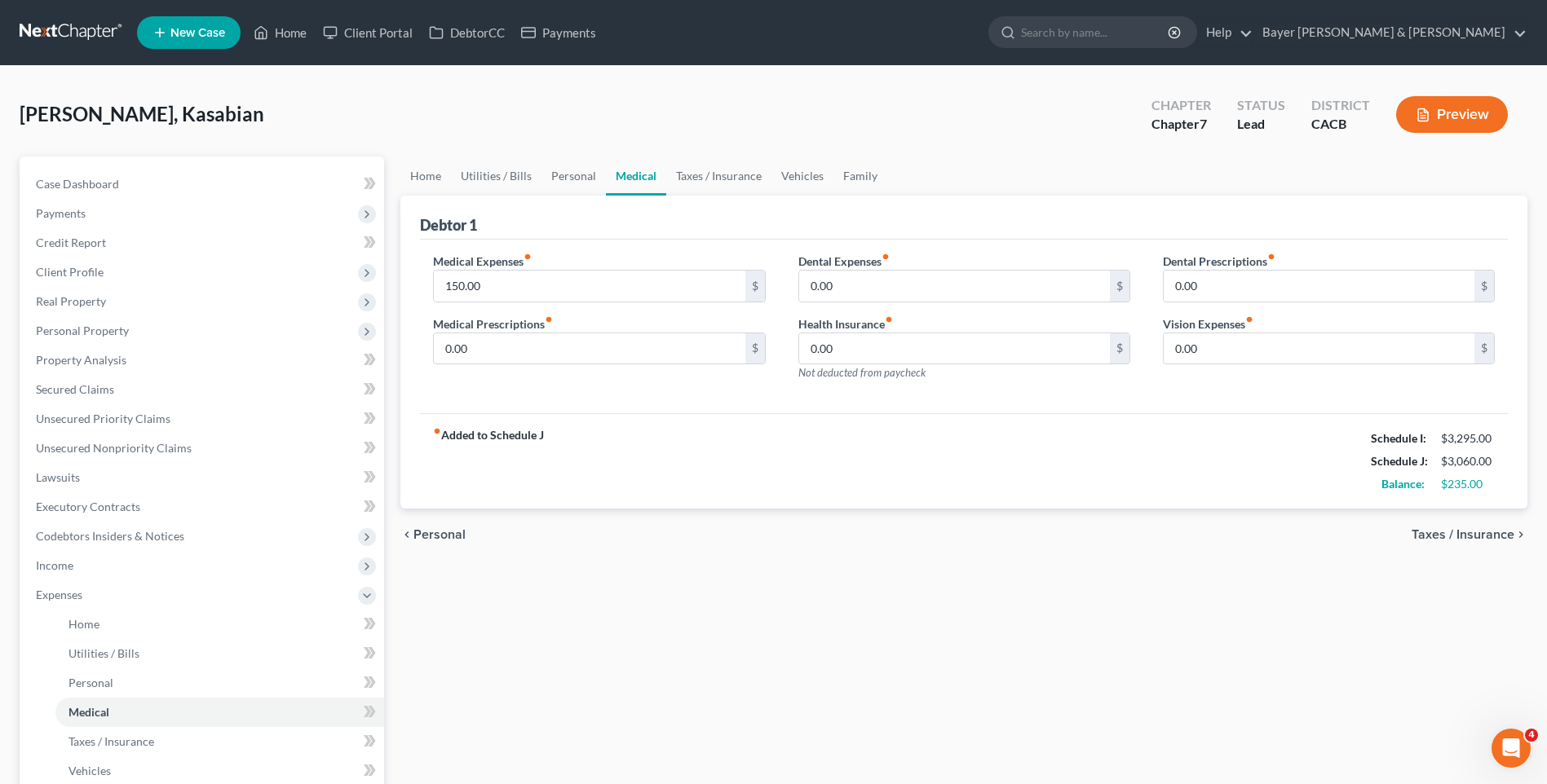
click at [1487, 536] on span "Taxes / Insurance" at bounding box center [1463, 534] width 103 height 13
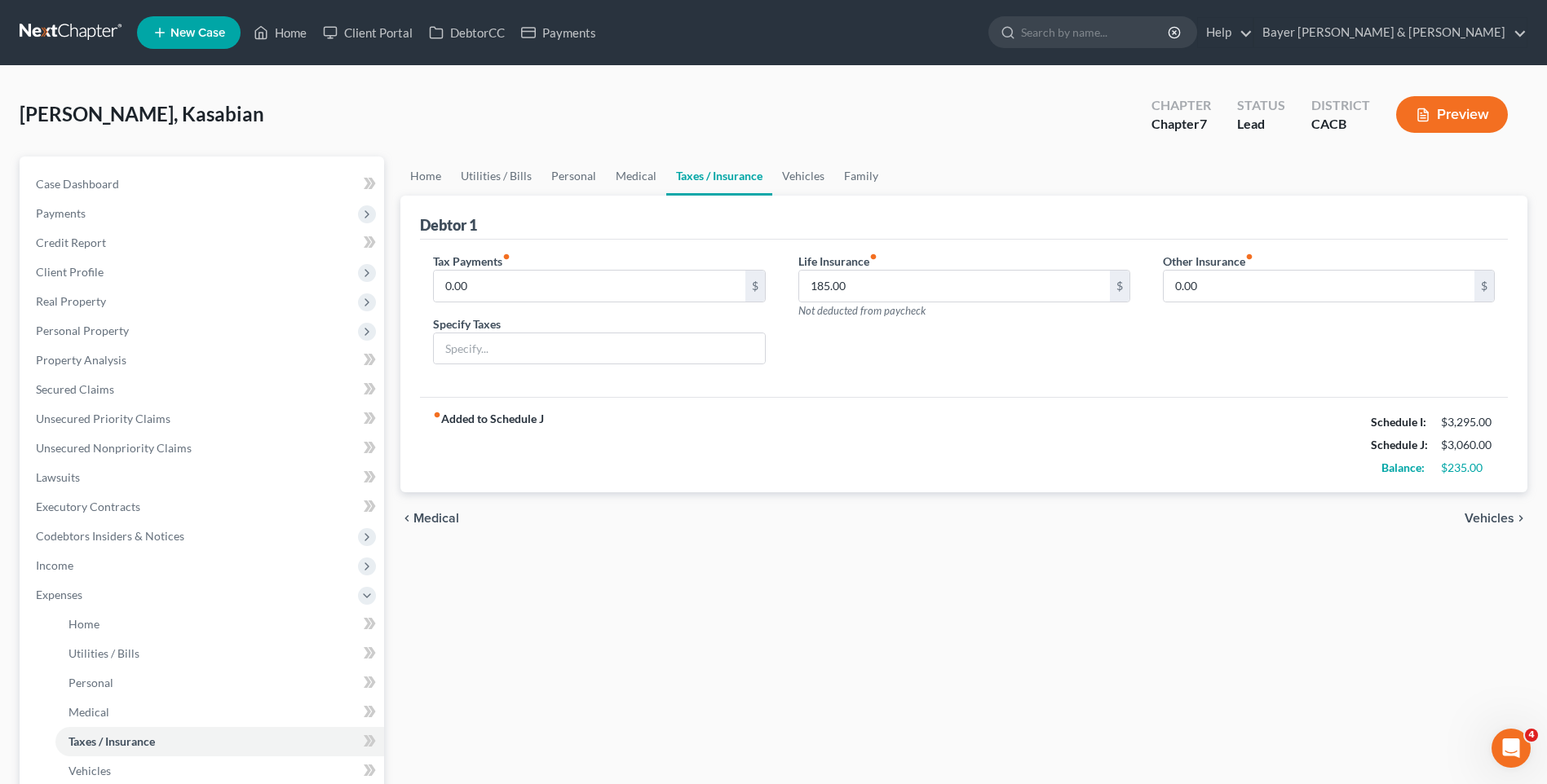
click at [1484, 520] on span "Vehicles" at bounding box center [1490, 518] width 50 height 13
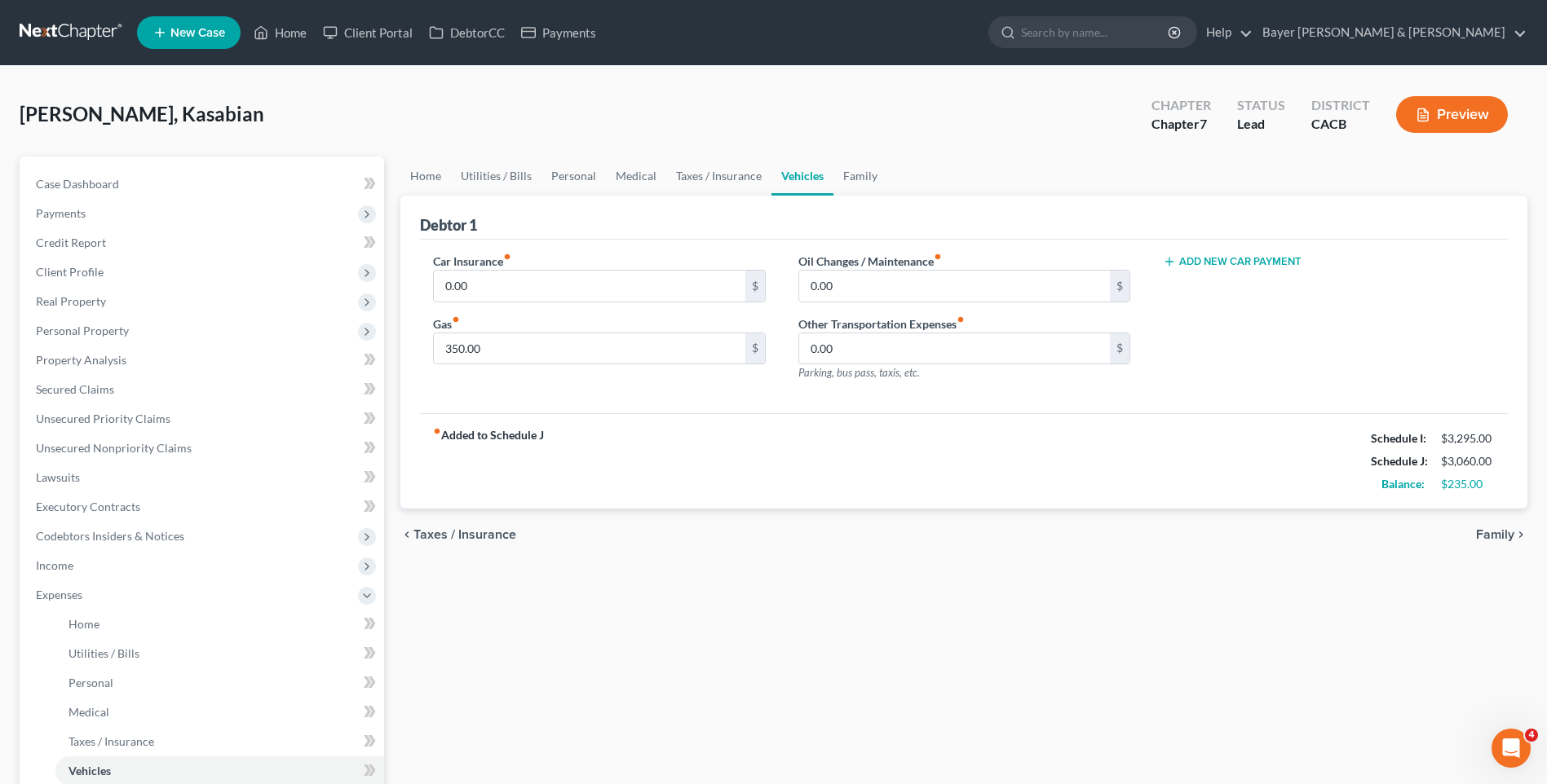
click at [1485, 534] on span "Family" at bounding box center [1495, 534] width 39 height 13
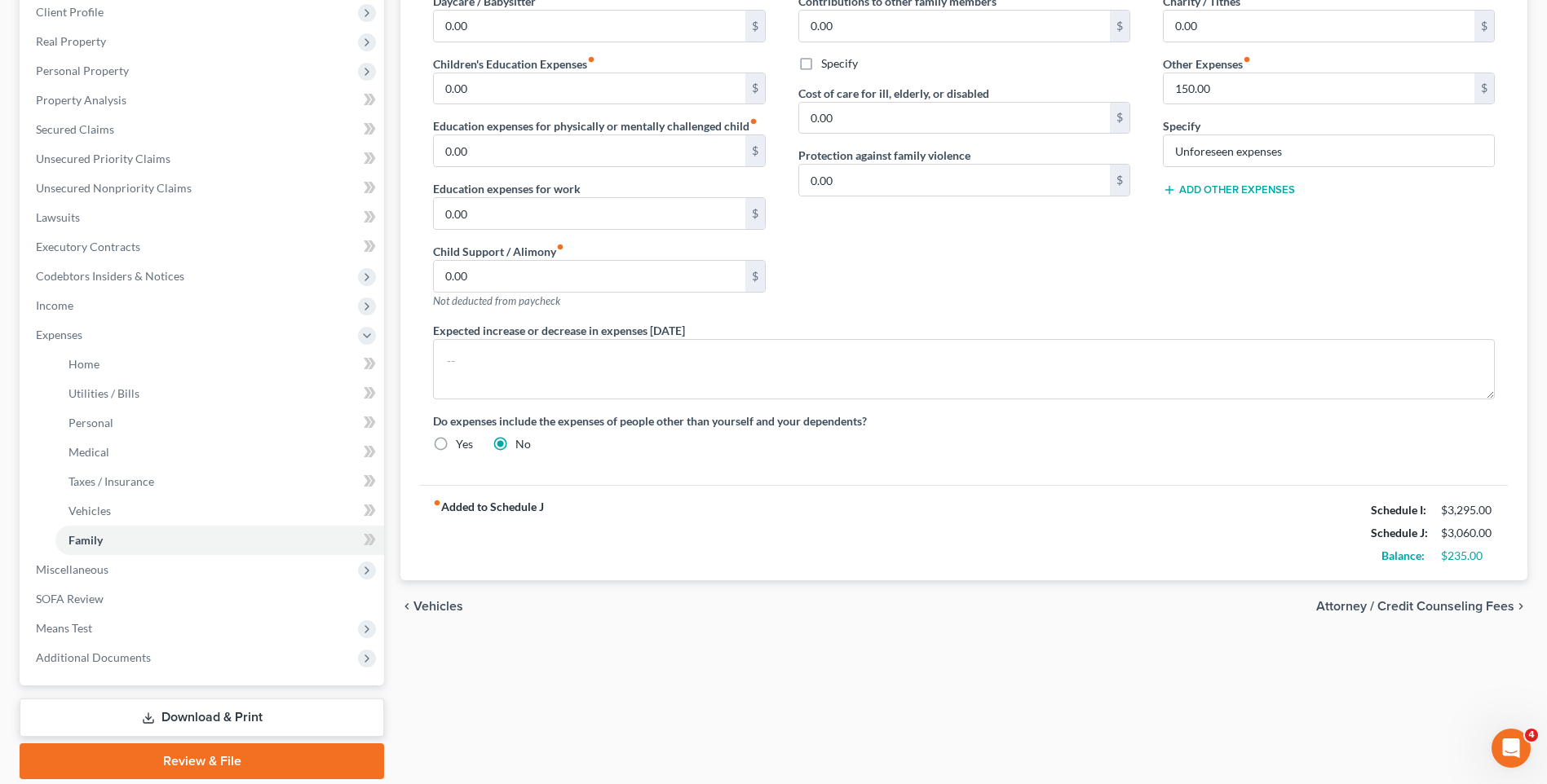
scroll to position [317, 0]
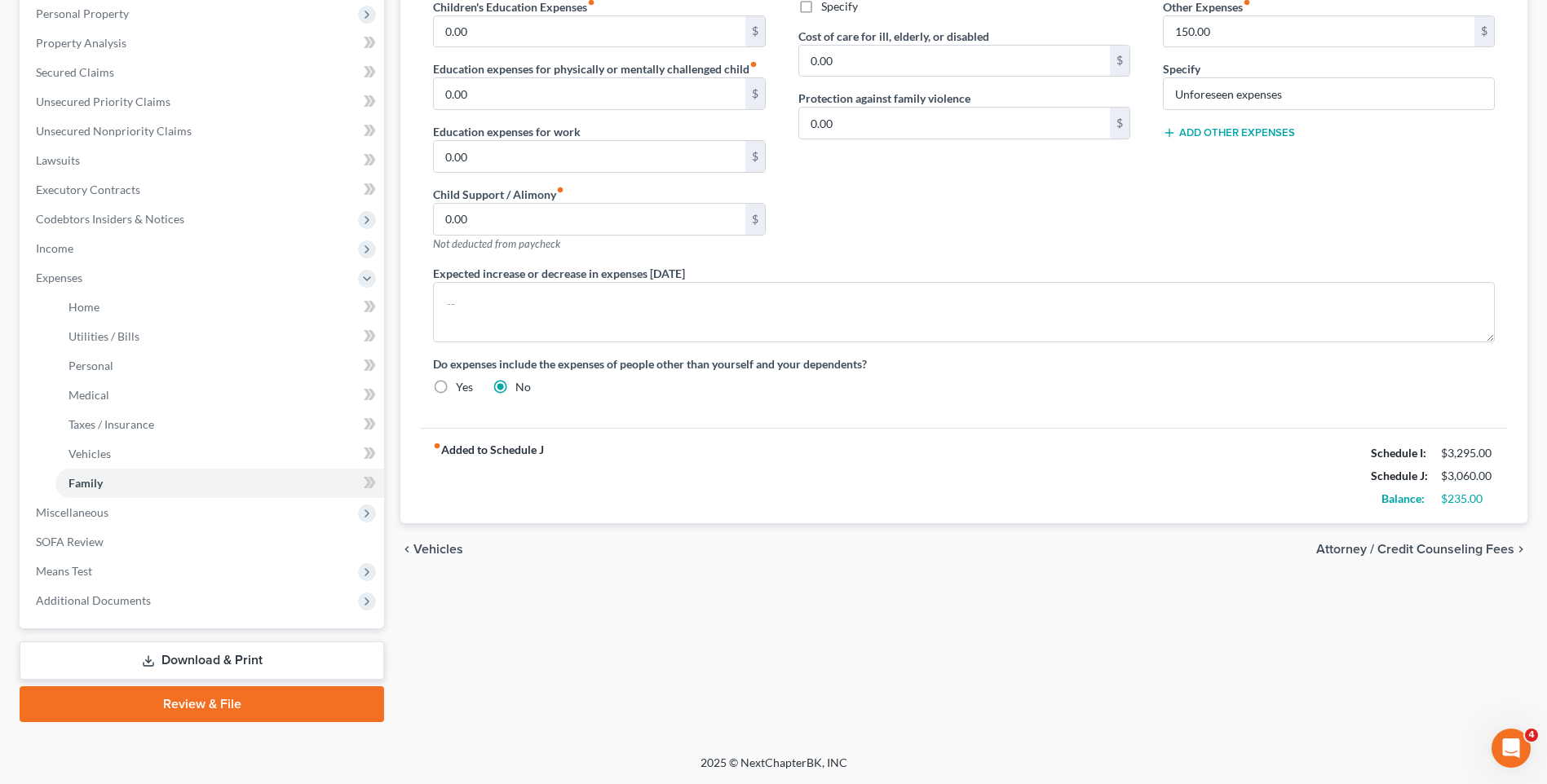
click at [433, 546] on span "Vehicles" at bounding box center [438, 549] width 50 height 13
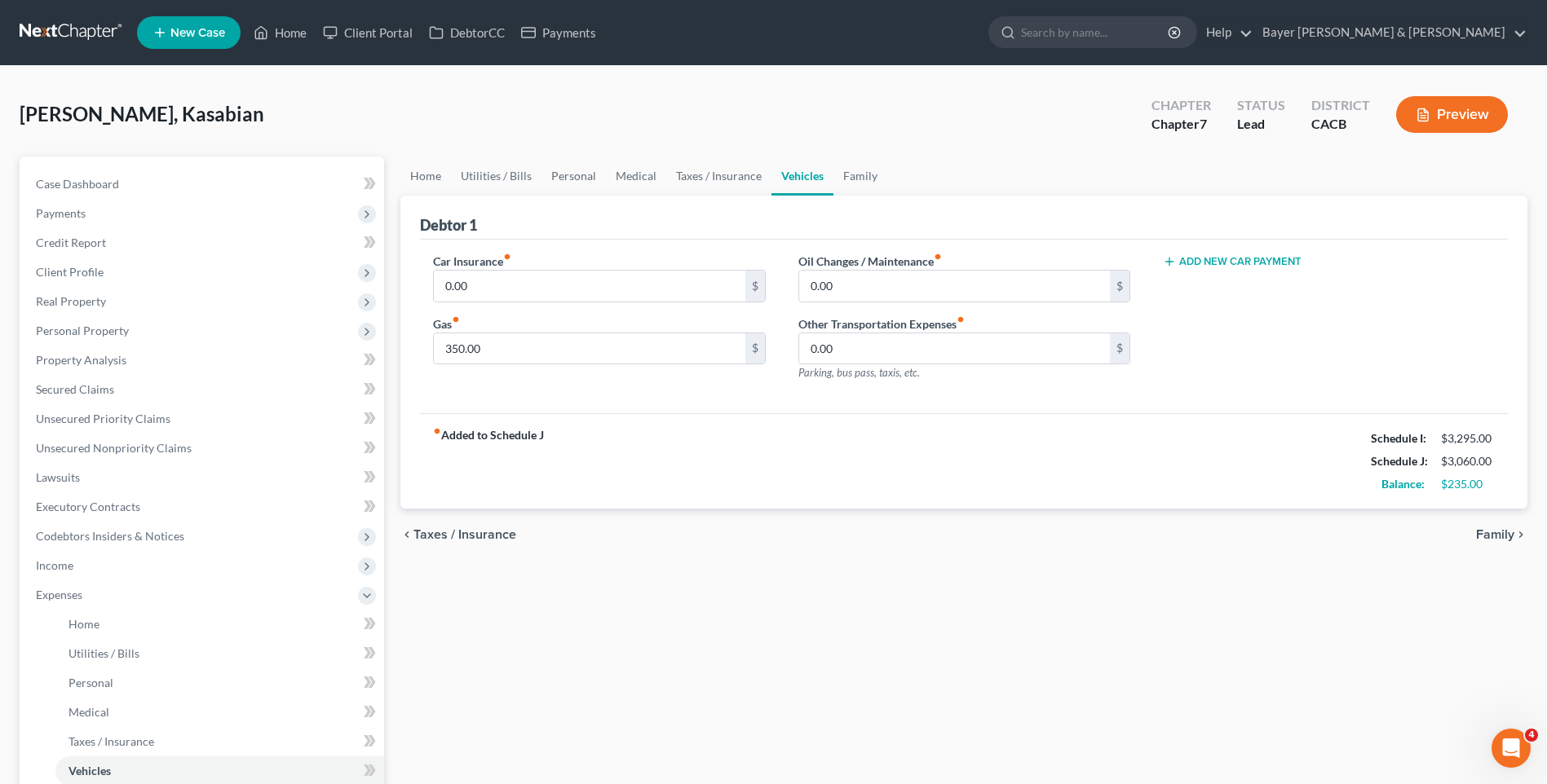
click at [436, 531] on span "Taxes / Insurance" at bounding box center [465, 534] width 103 height 13
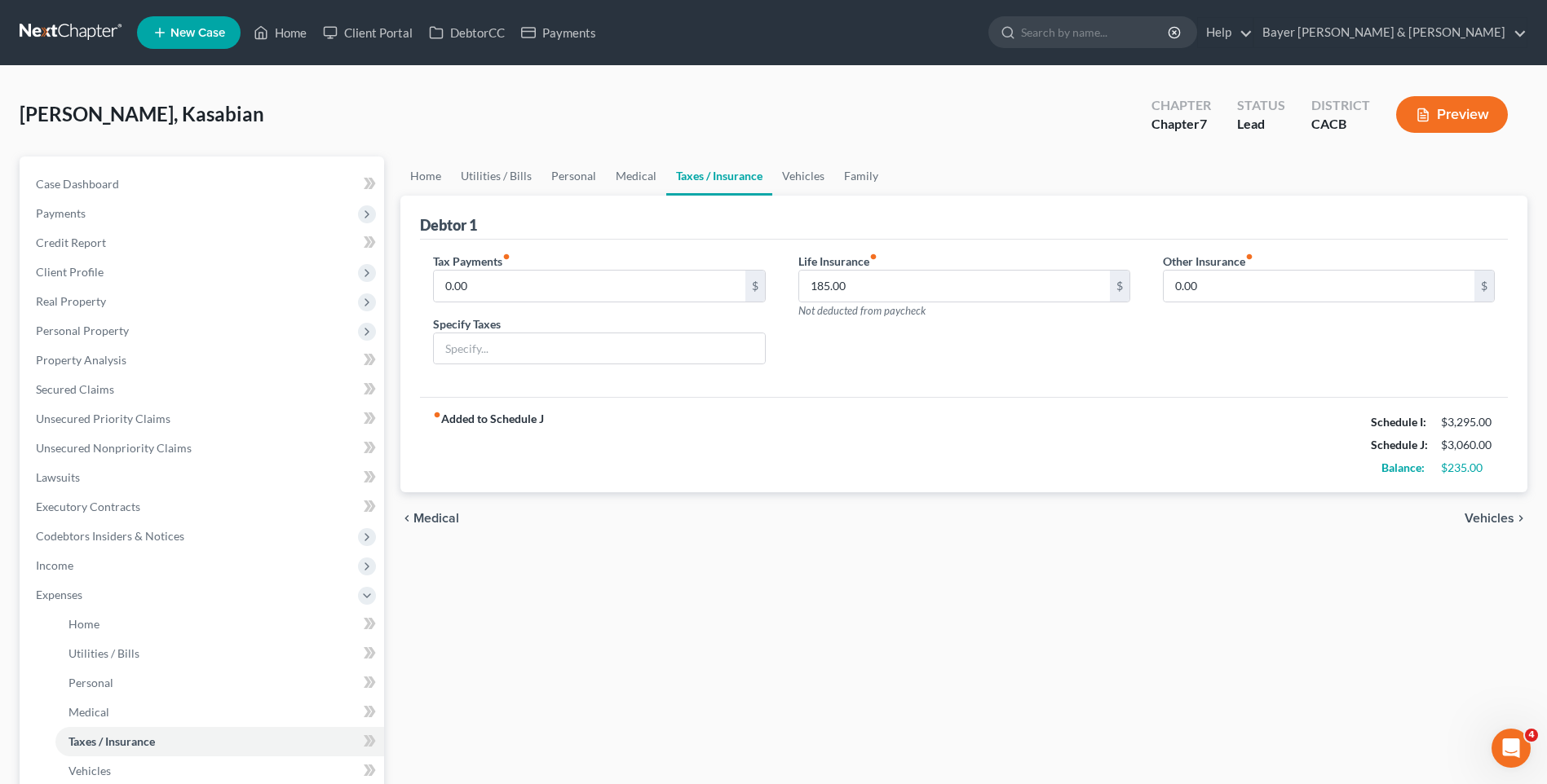
click at [439, 520] on span "Medical" at bounding box center [436, 518] width 45 height 13
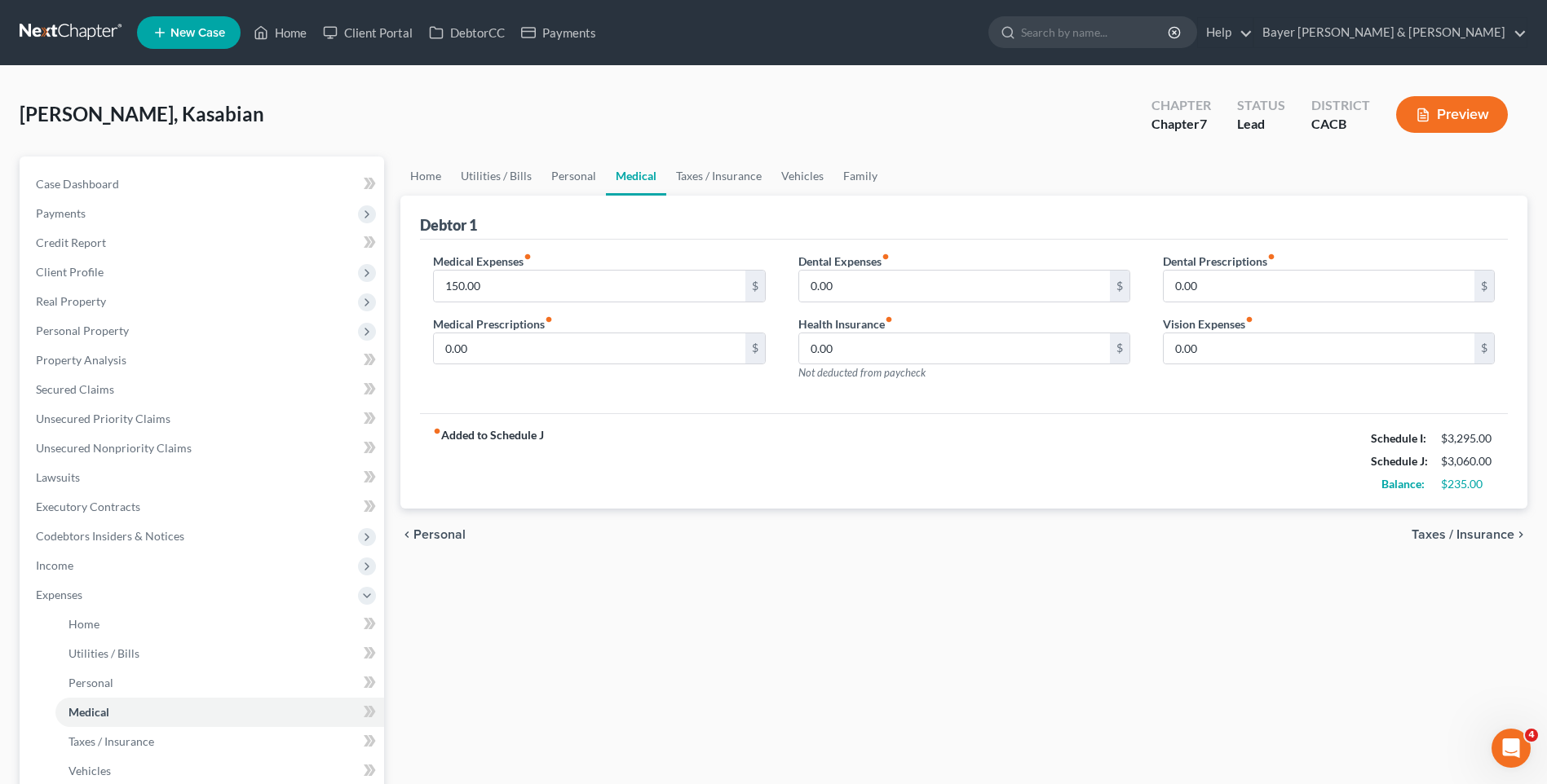
click at [442, 534] on span "Personal" at bounding box center [439, 534] width 52 height 13
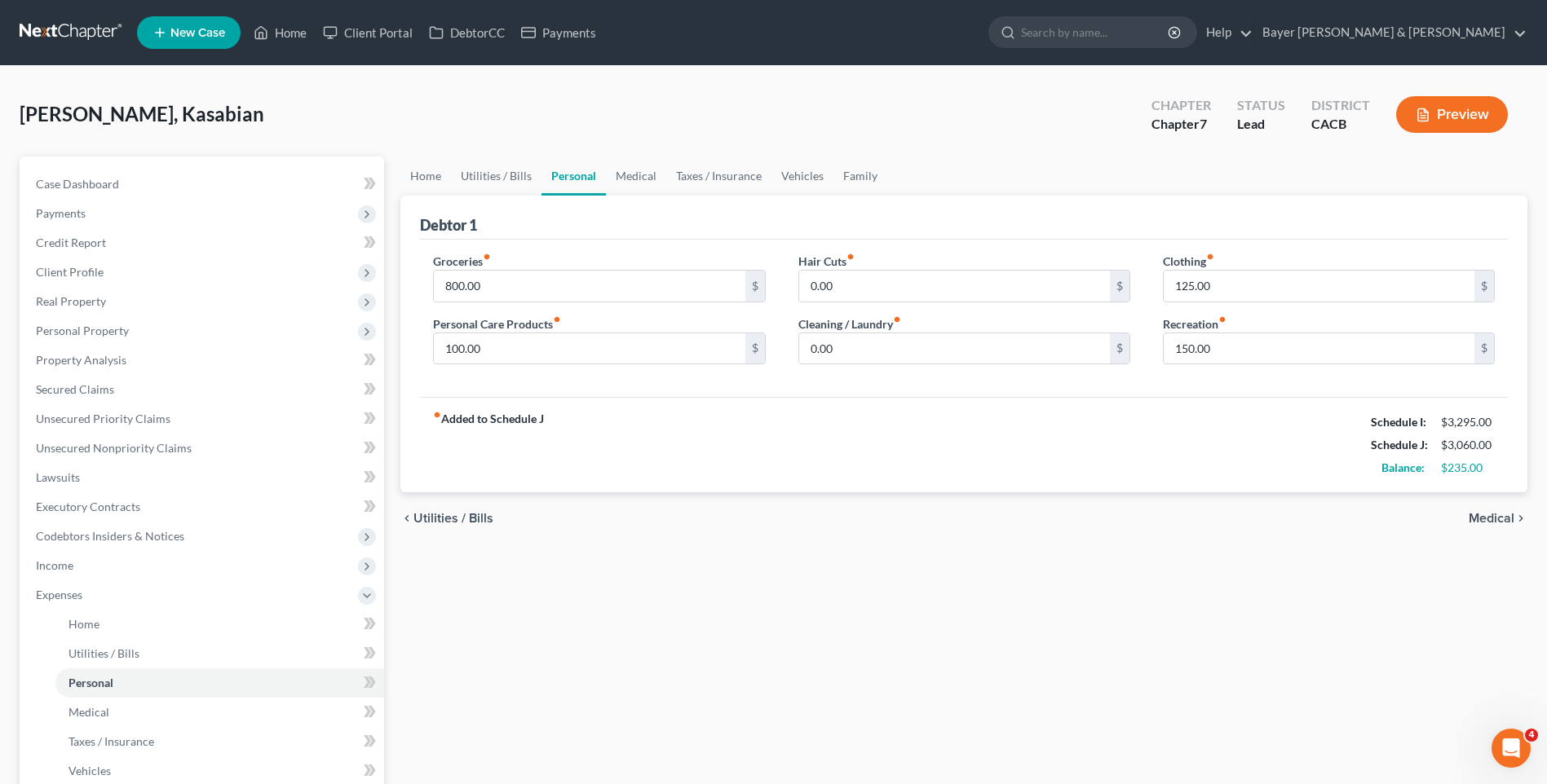
click at [1488, 516] on span "Medical" at bounding box center [1491, 518] width 45 height 13
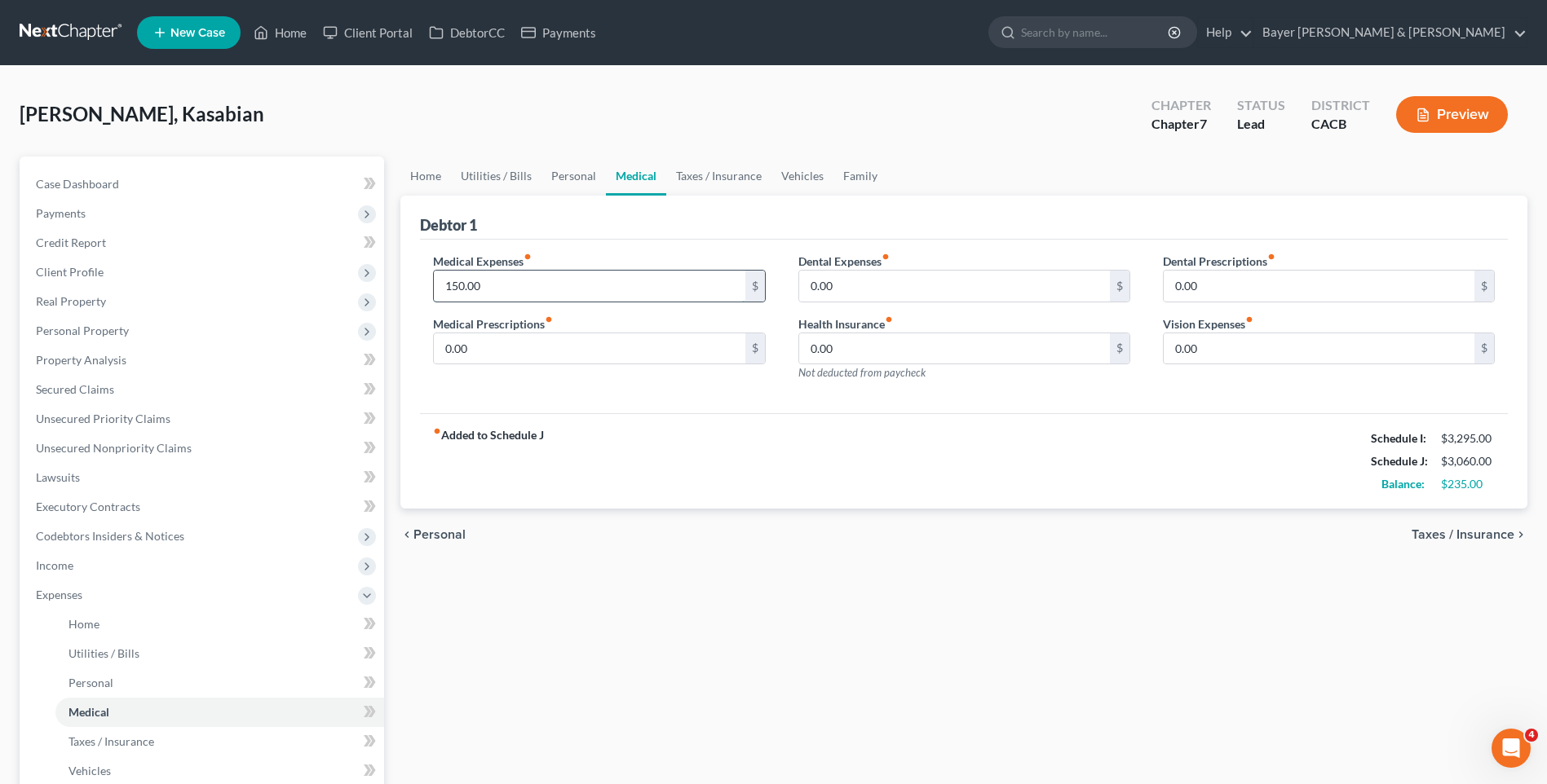
click at [489, 289] on input "150.00" at bounding box center [589, 286] width 311 height 31
type input "100"
click at [423, 534] on span "Personal" at bounding box center [439, 534] width 52 height 13
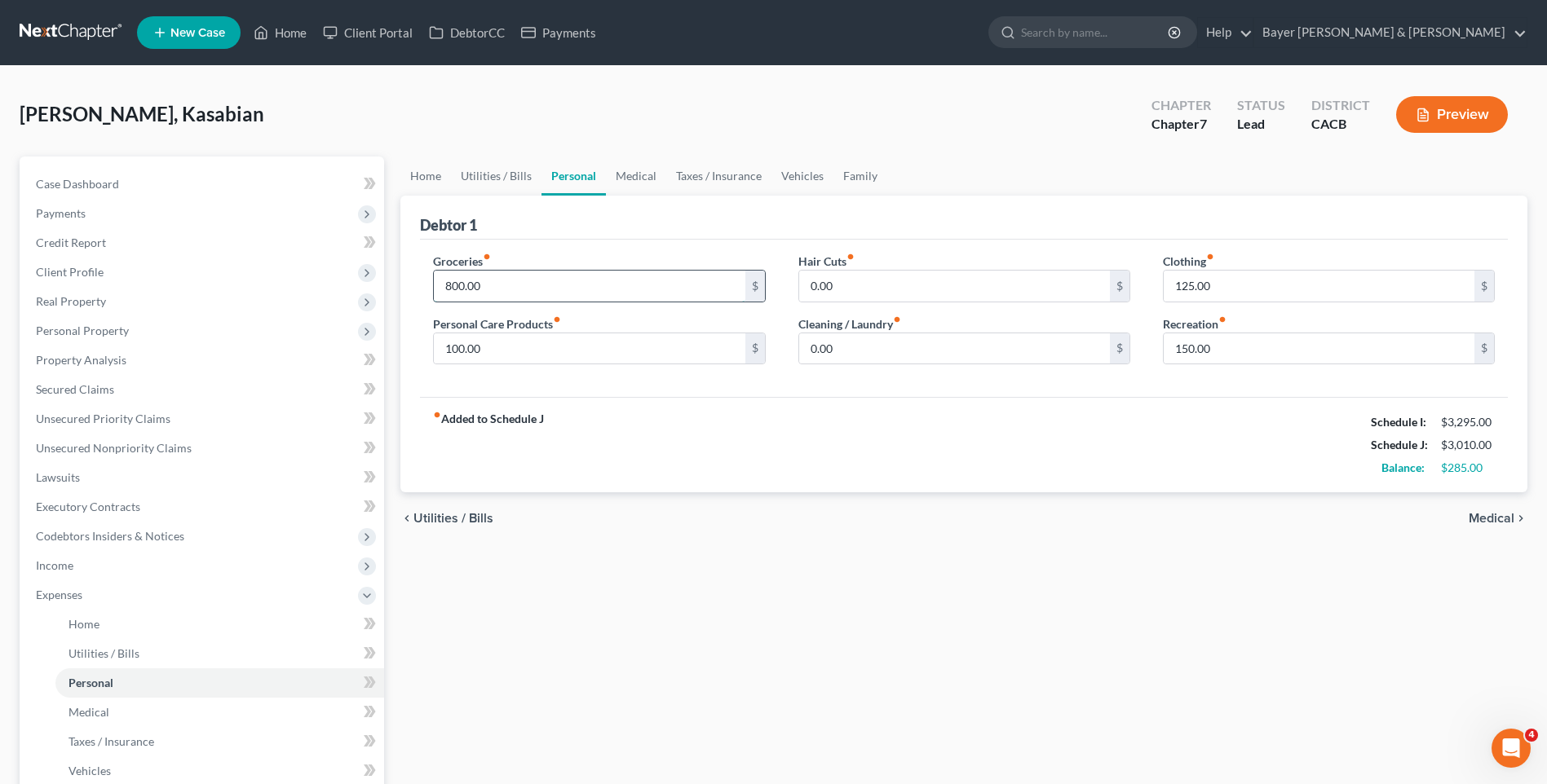
click at [490, 284] on input "800.00" at bounding box center [589, 286] width 311 height 31
type input "1,000"
drag, startPoint x: 683, startPoint y: 556, endPoint x: 666, endPoint y: 539, distance: 24.0
click at [682, 554] on div "Home Utilities / Bills Personal Medical Taxes / Insurance Vehicles Family Debto…" at bounding box center [964, 597] width 1143 height 883
click at [456, 517] on span "Utilities / Bills" at bounding box center [453, 518] width 80 height 13
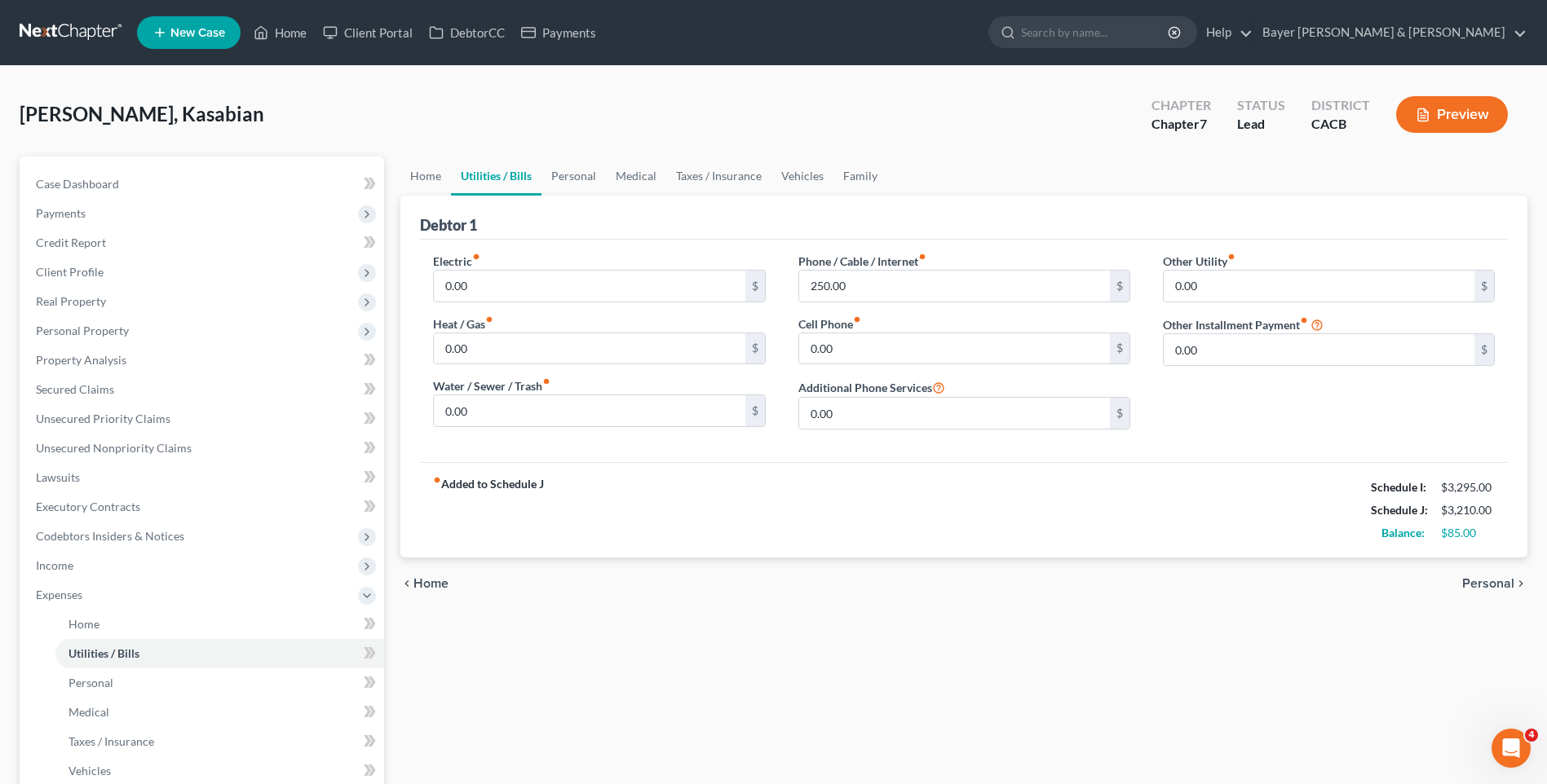
click at [434, 584] on span "Home" at bounding box center [431, 583] width 35 height 13
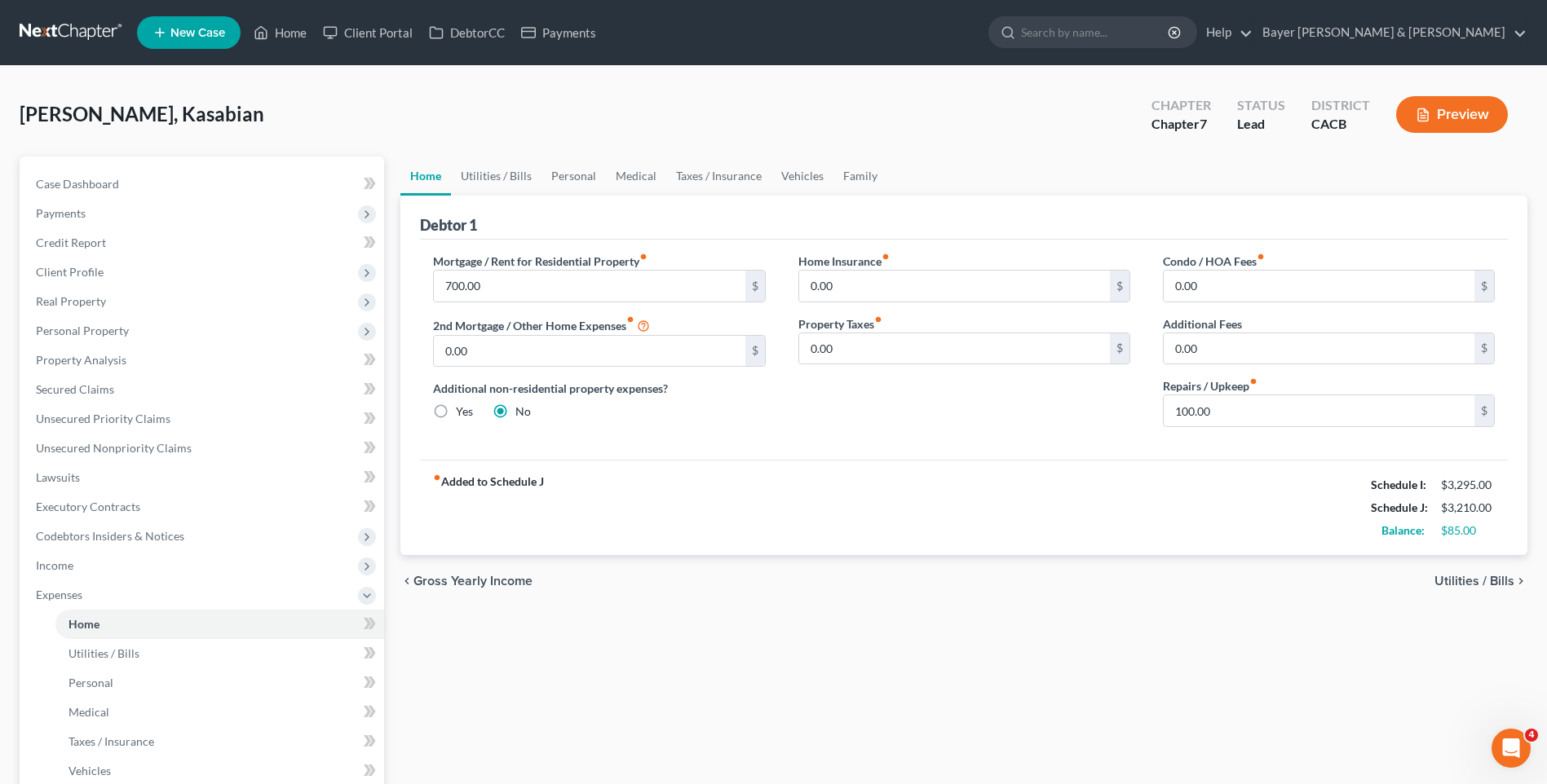
click at [1468, 582] on span "Utilities / Bills" at bounding box center [1474, 581] width 80 height 13
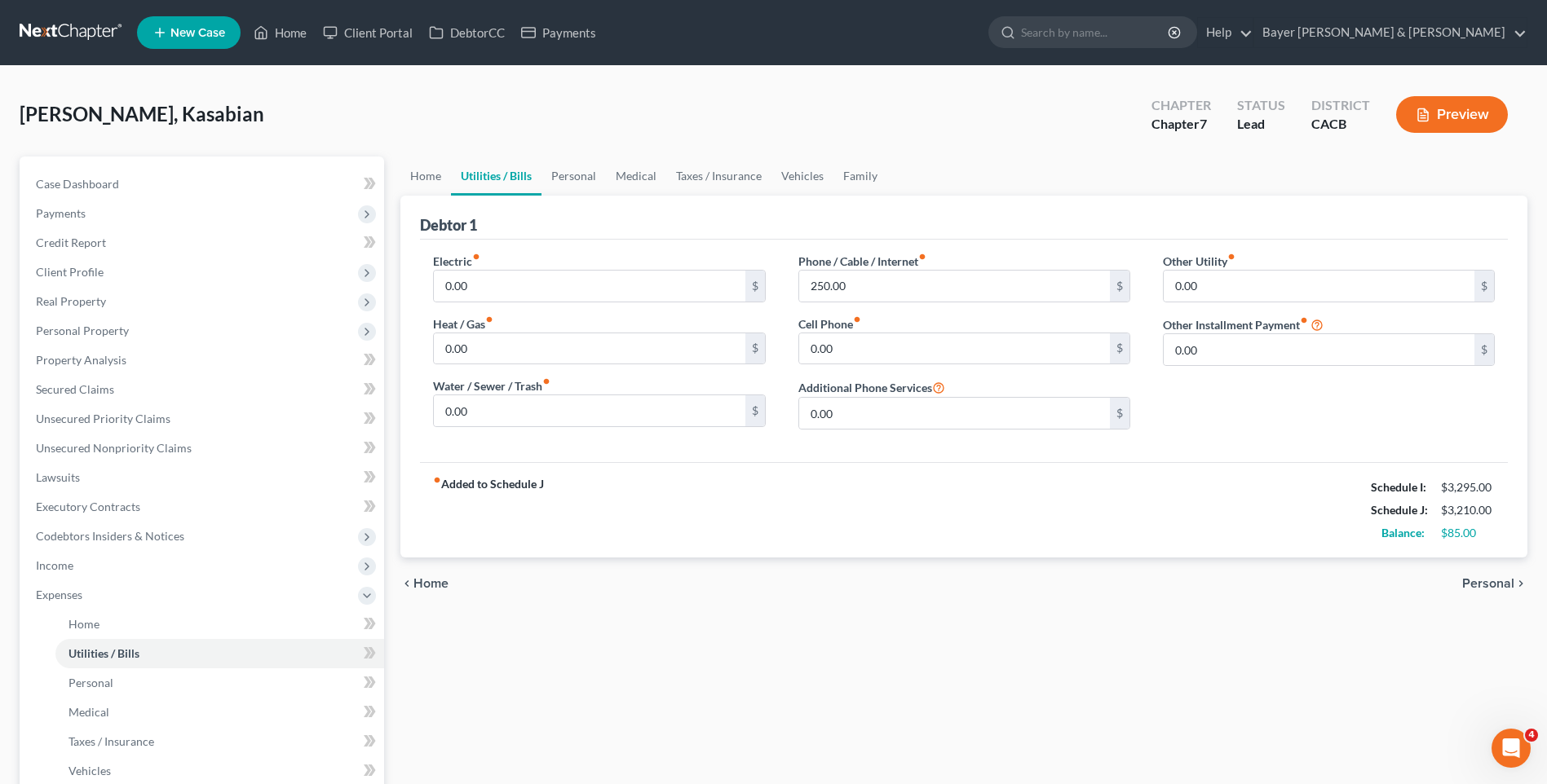
click at [1508, 583] on span "Personal" at bounding box center [1488, 583] width 52 height 13
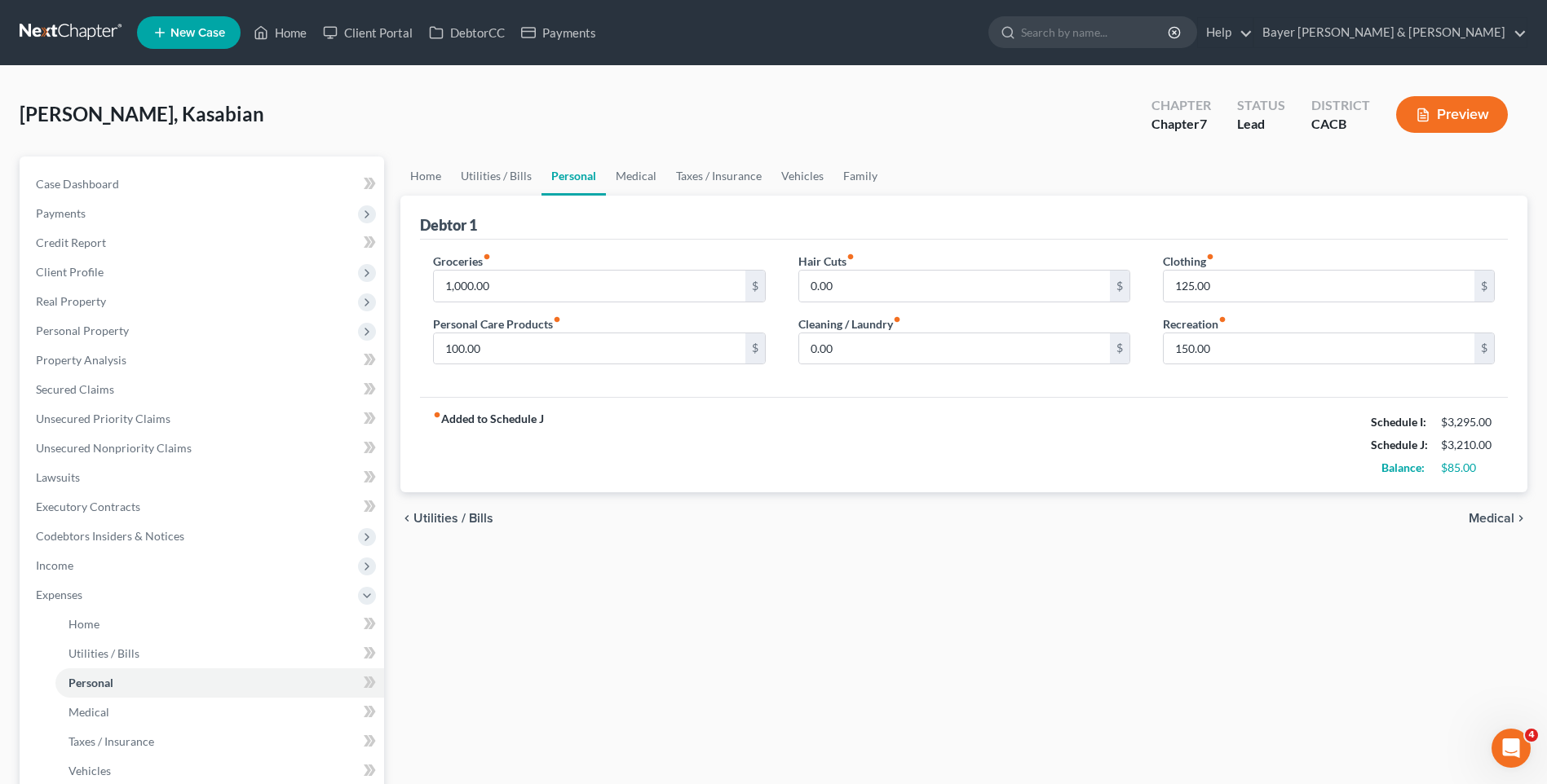
click at [1482, 519] on span "Medical" at bounding box center [1491, 518] width 45 height 13
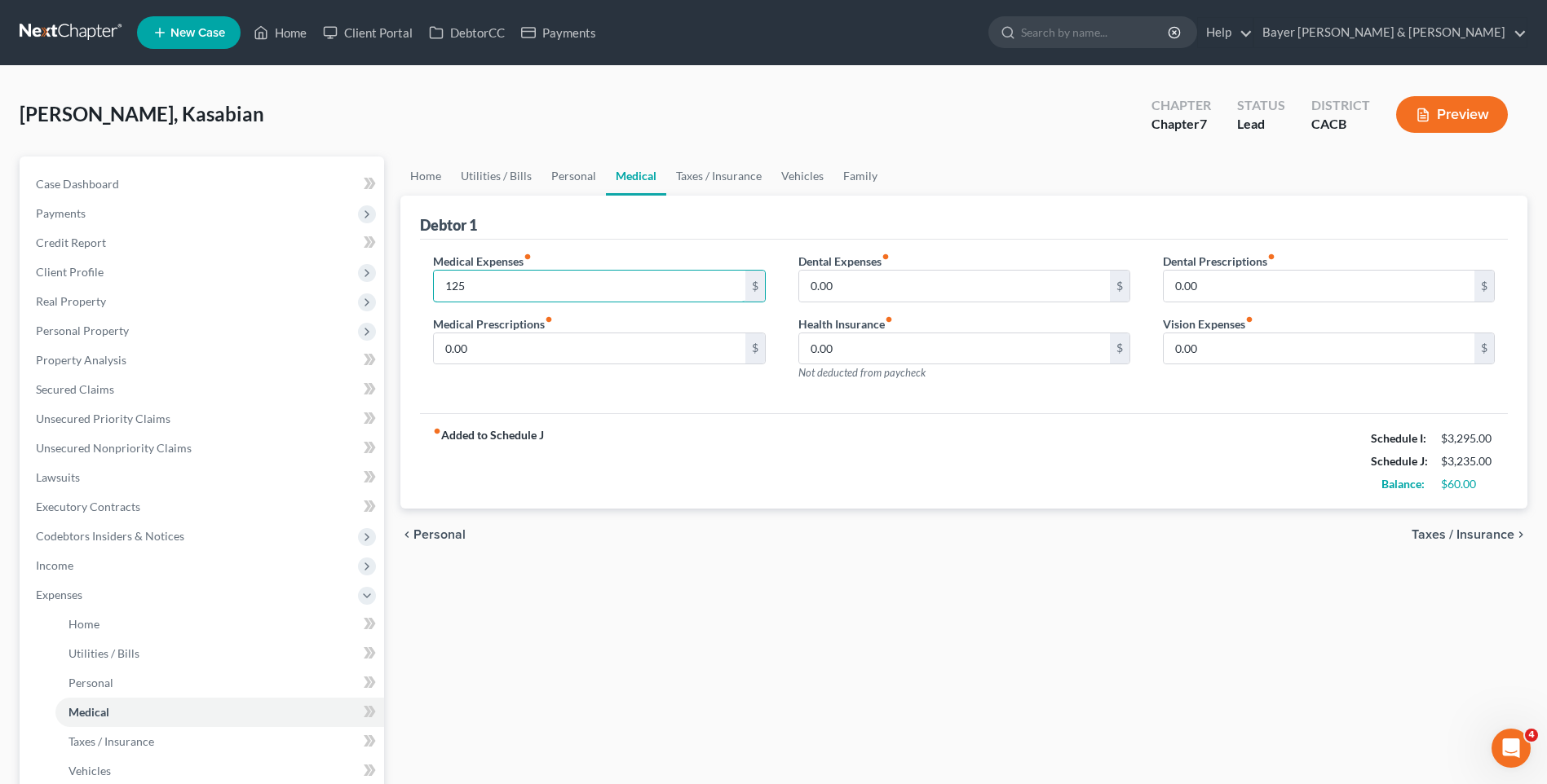
type input "125"
click at [1483, 534] on span "Taxes / Insurance" at bounding box center [1463, 534] width 103 height 13
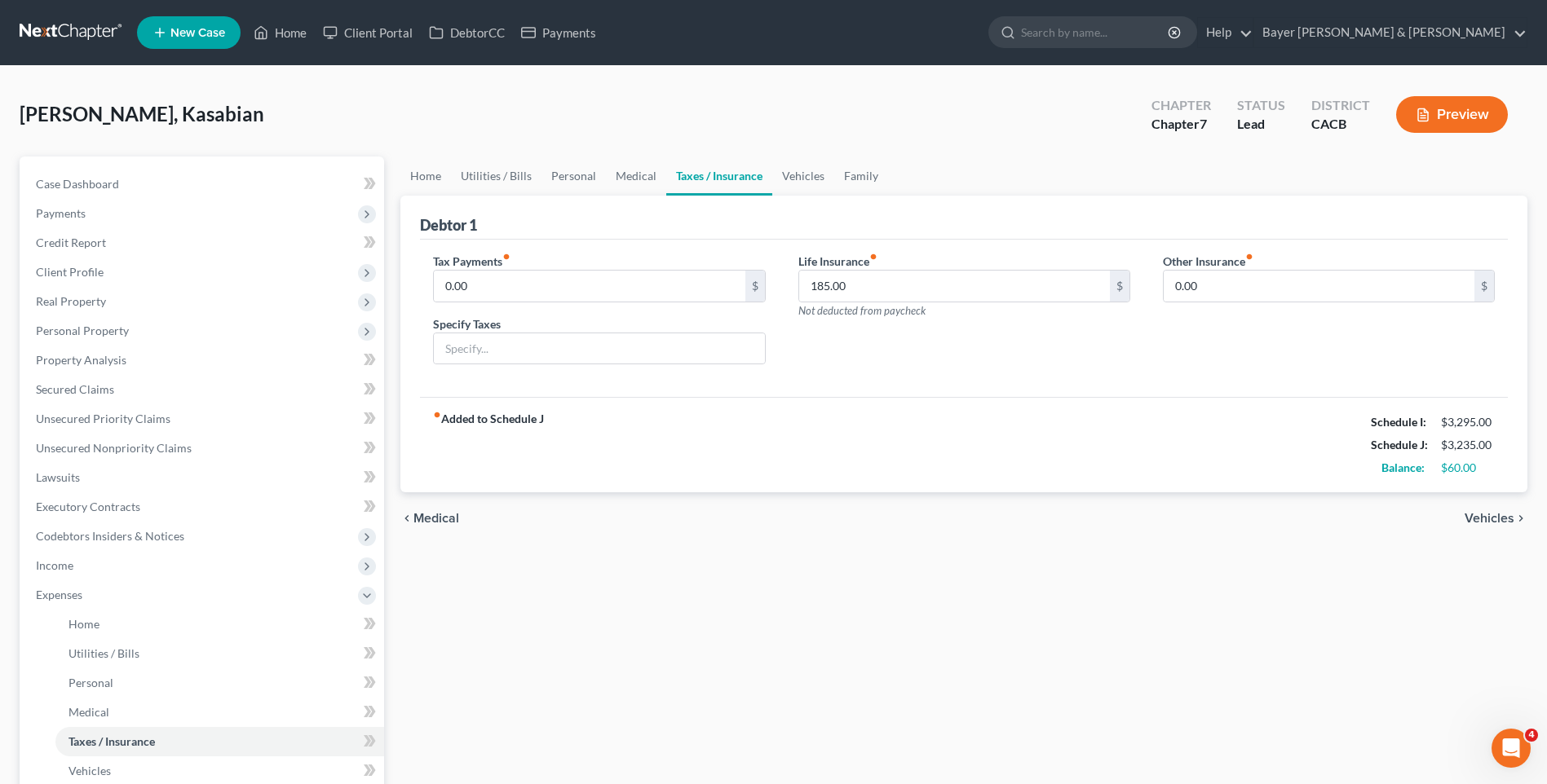
click at [1482, 521] on span "Vehicles" at bounding box center [1490, 518] width 50 height 13
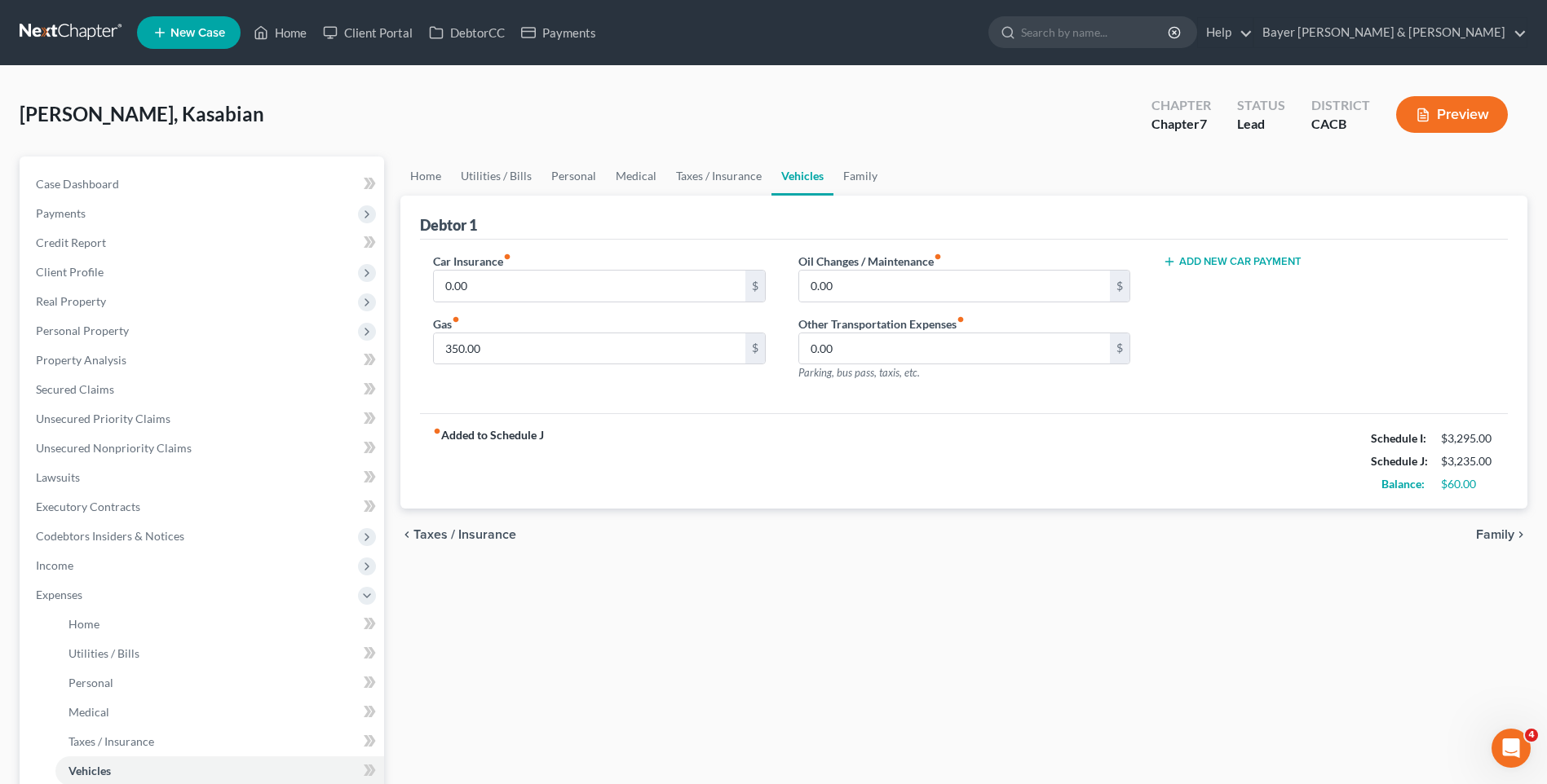
click at [1503, 530] on span "Family" at bounding box center [1495, 534] width 39 height 13
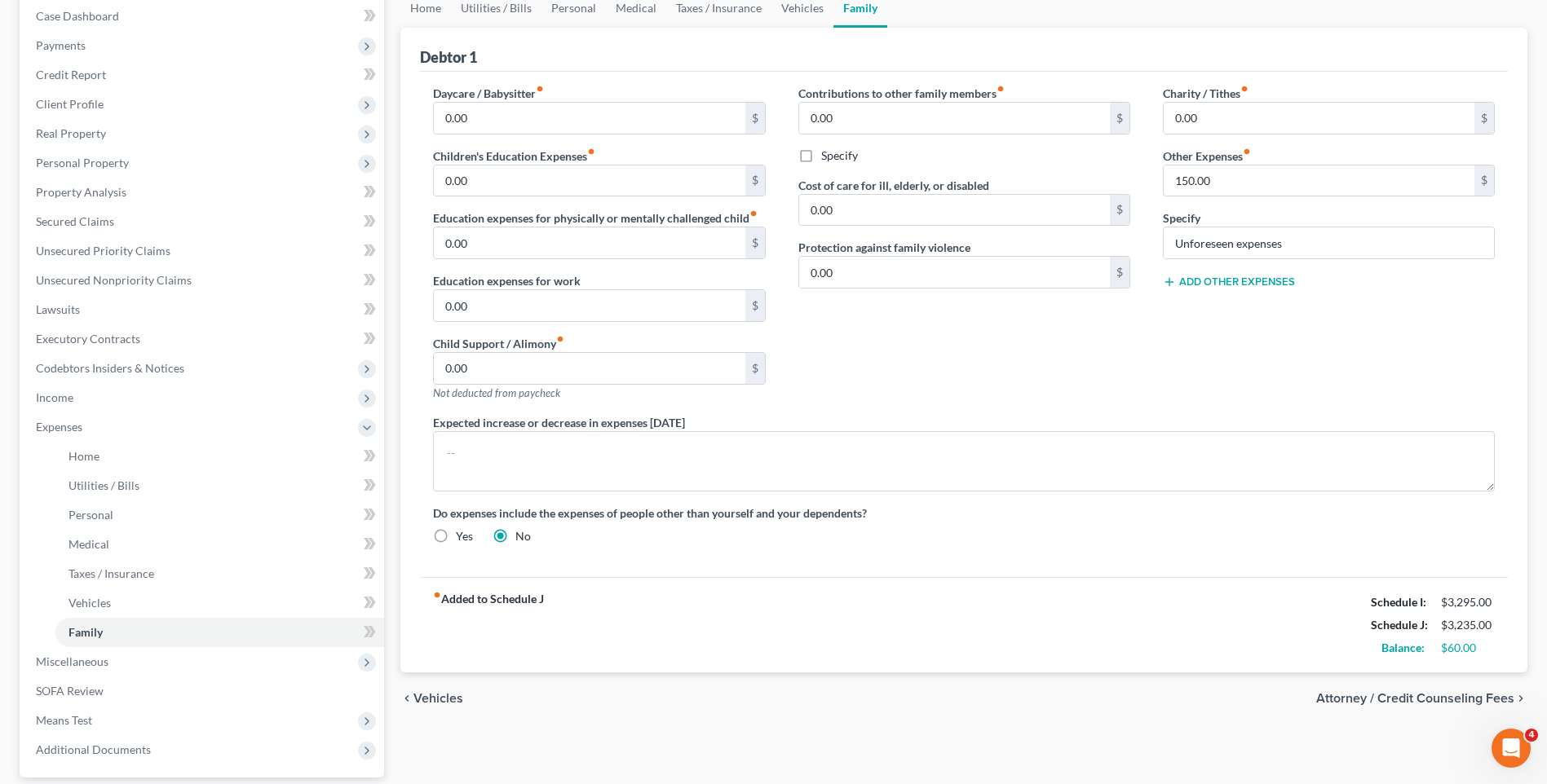
scroll to position [244, 0]
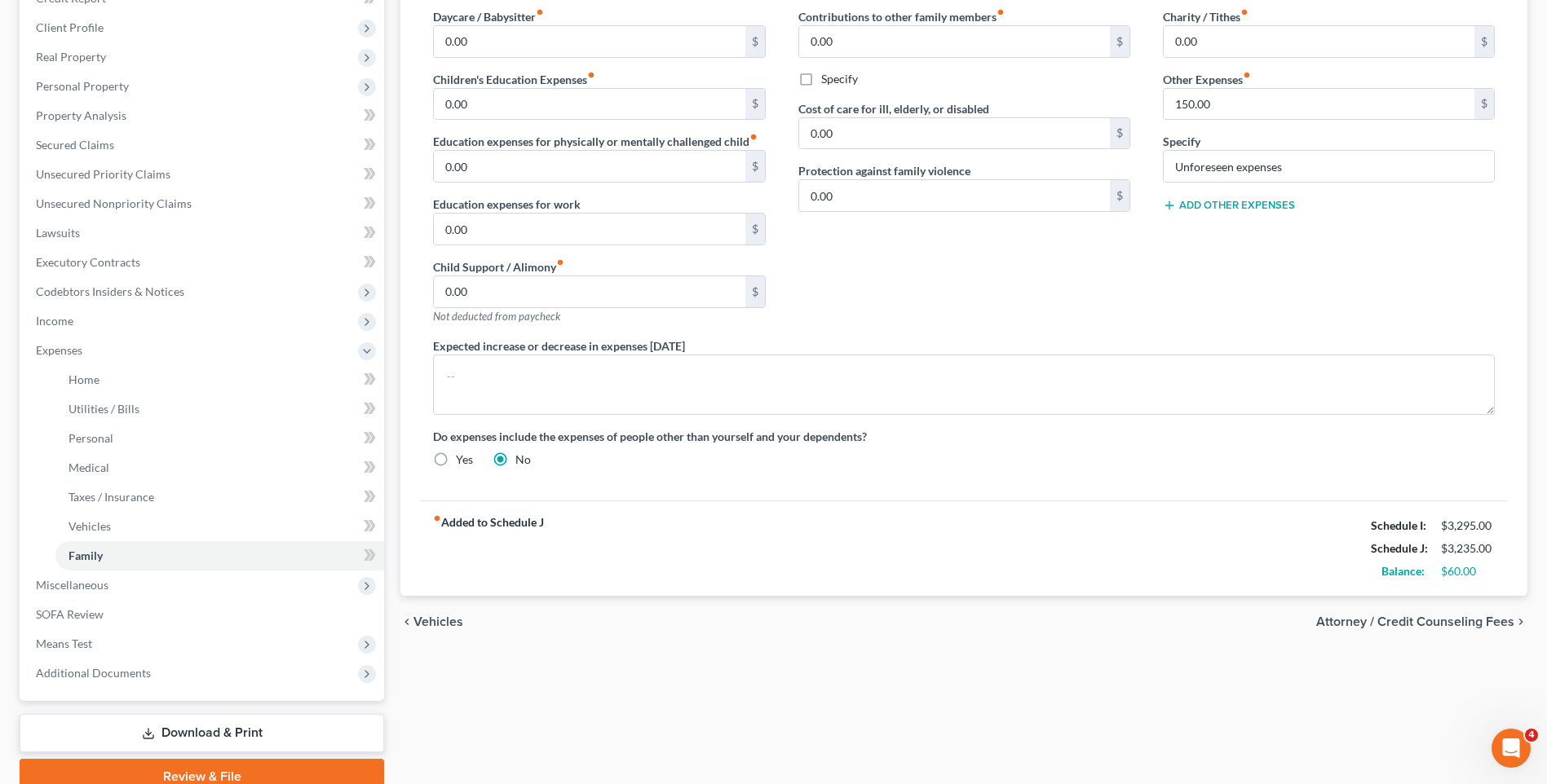
click at [456, 456] on label "Yes" at bounding box center [464, 460] width 17 height 16
click at [462, 456] on input "Yes" at bounding box center [468, 457] width 10 height 10
radio input "true"
click at [516, 459] on label "No" at bounding box center [523, 460] width 15 height 16
click at [522, 459] on input "No" at bounding box center [527, 457] width 10 height 10
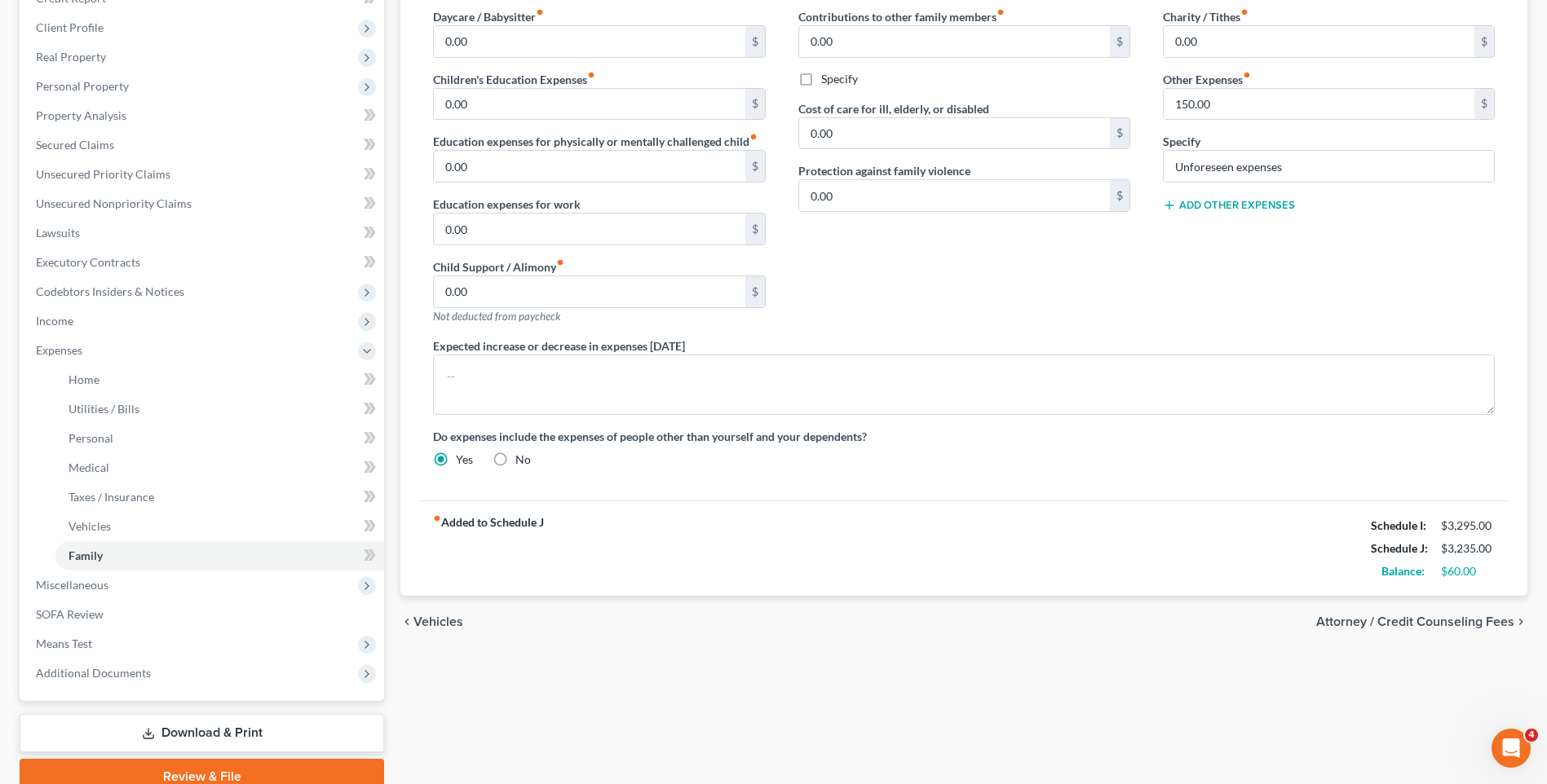
radio input "true"
radio input "false"
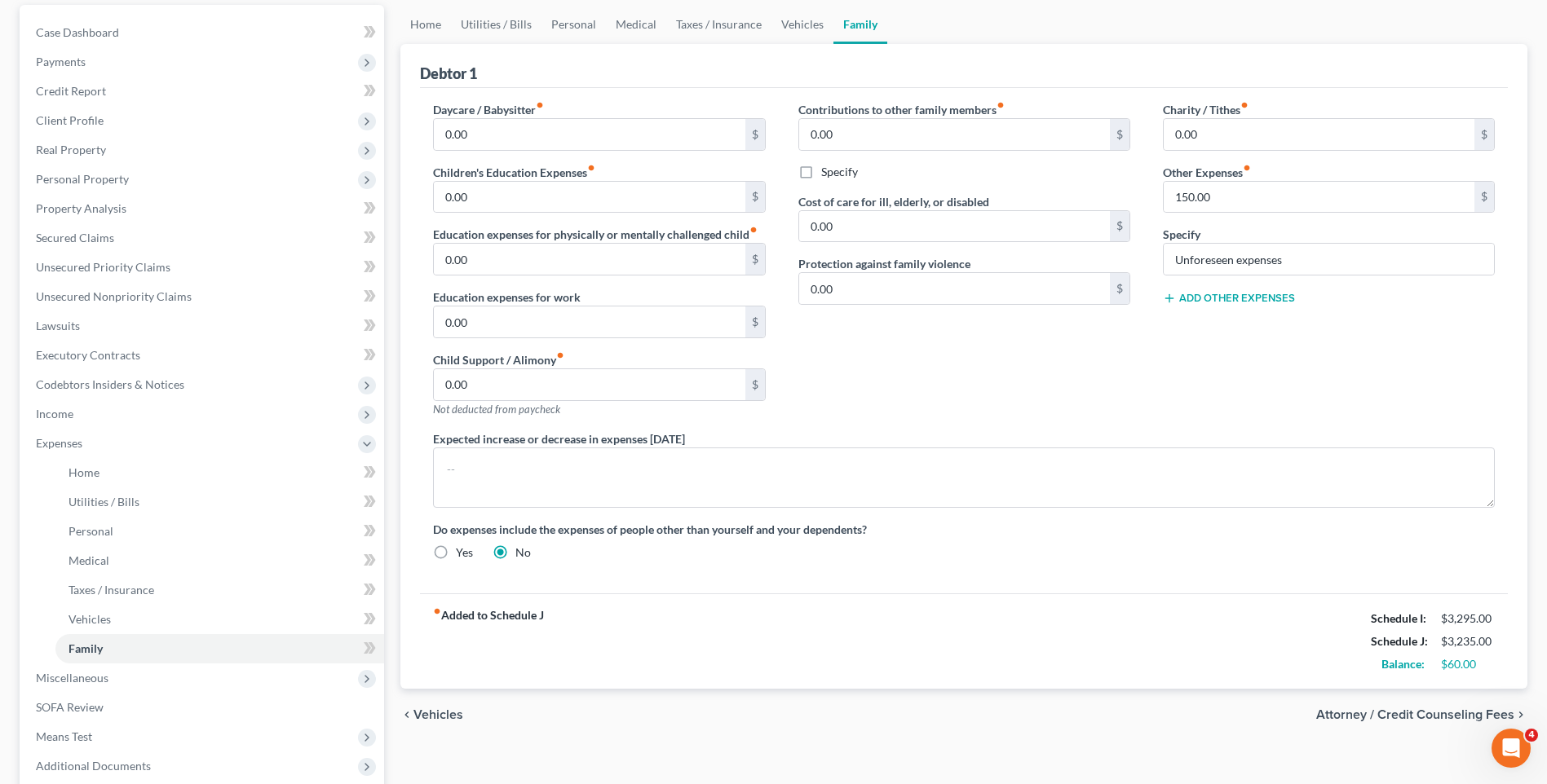
scroll to position [81, 0]
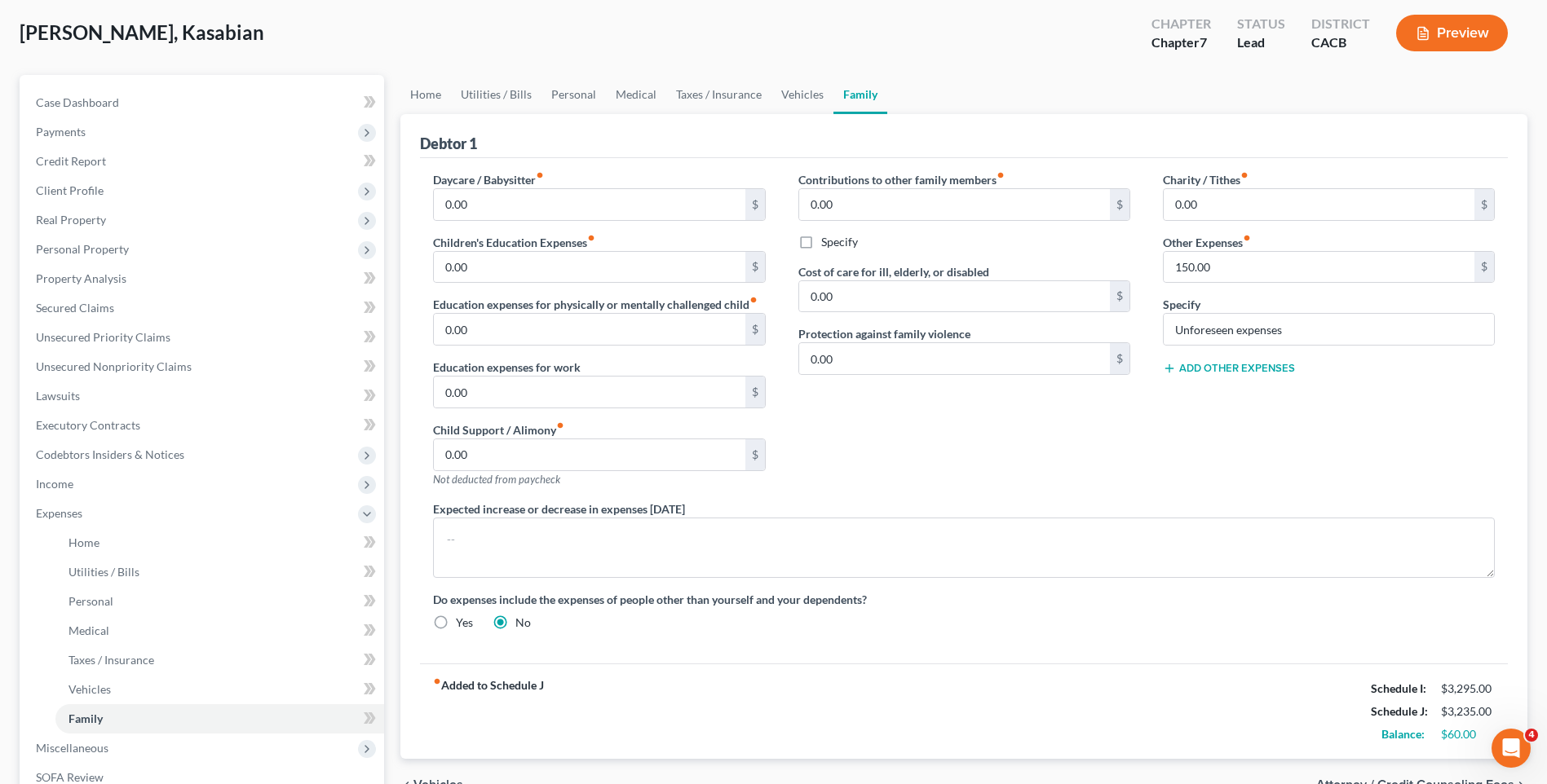
click at [511, 685] on strong "fiber_manual_record Added to Schedule J" at bounding box center [488, 712] width 111 height 69
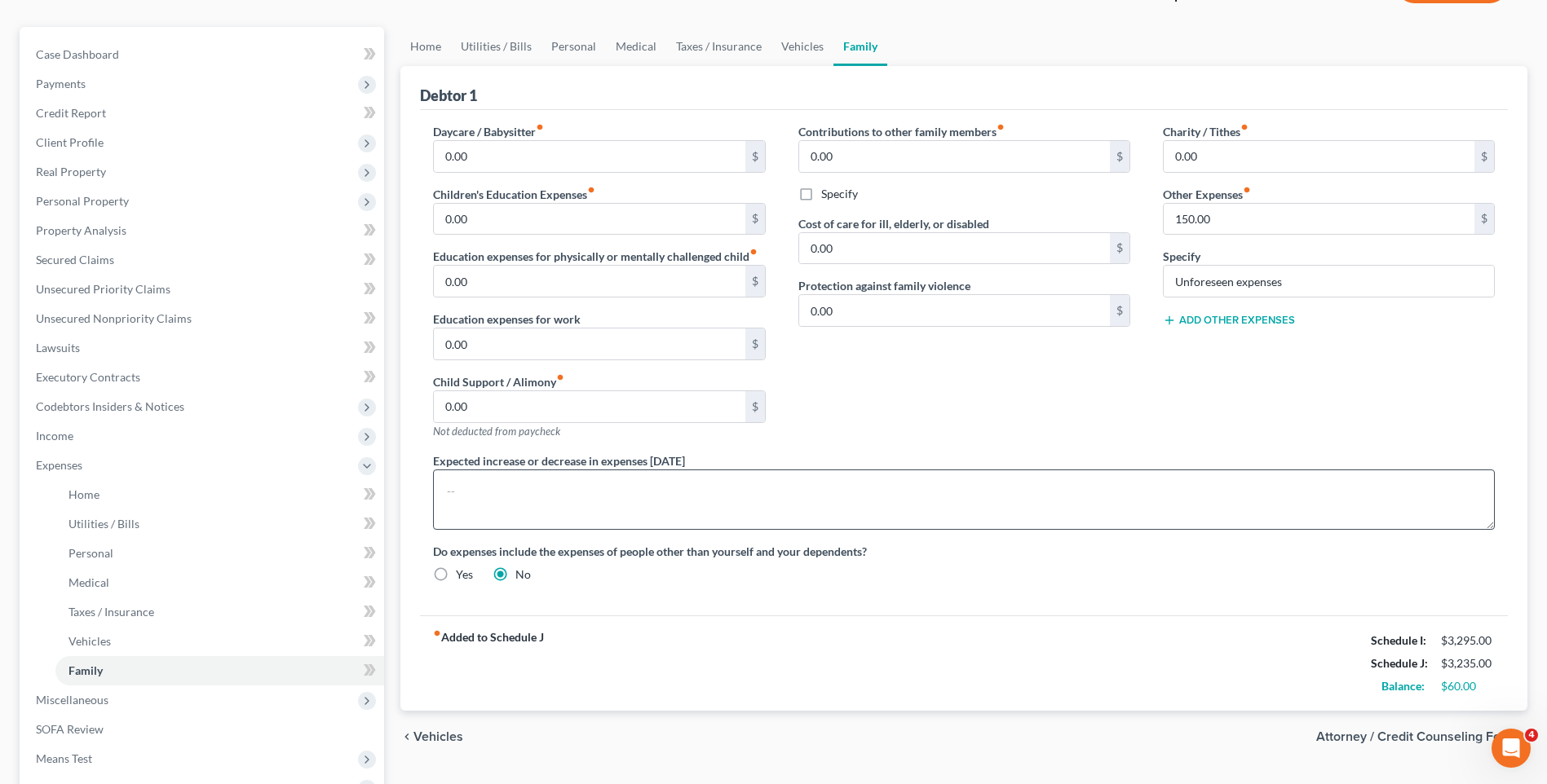
scroll to position [317, 0]
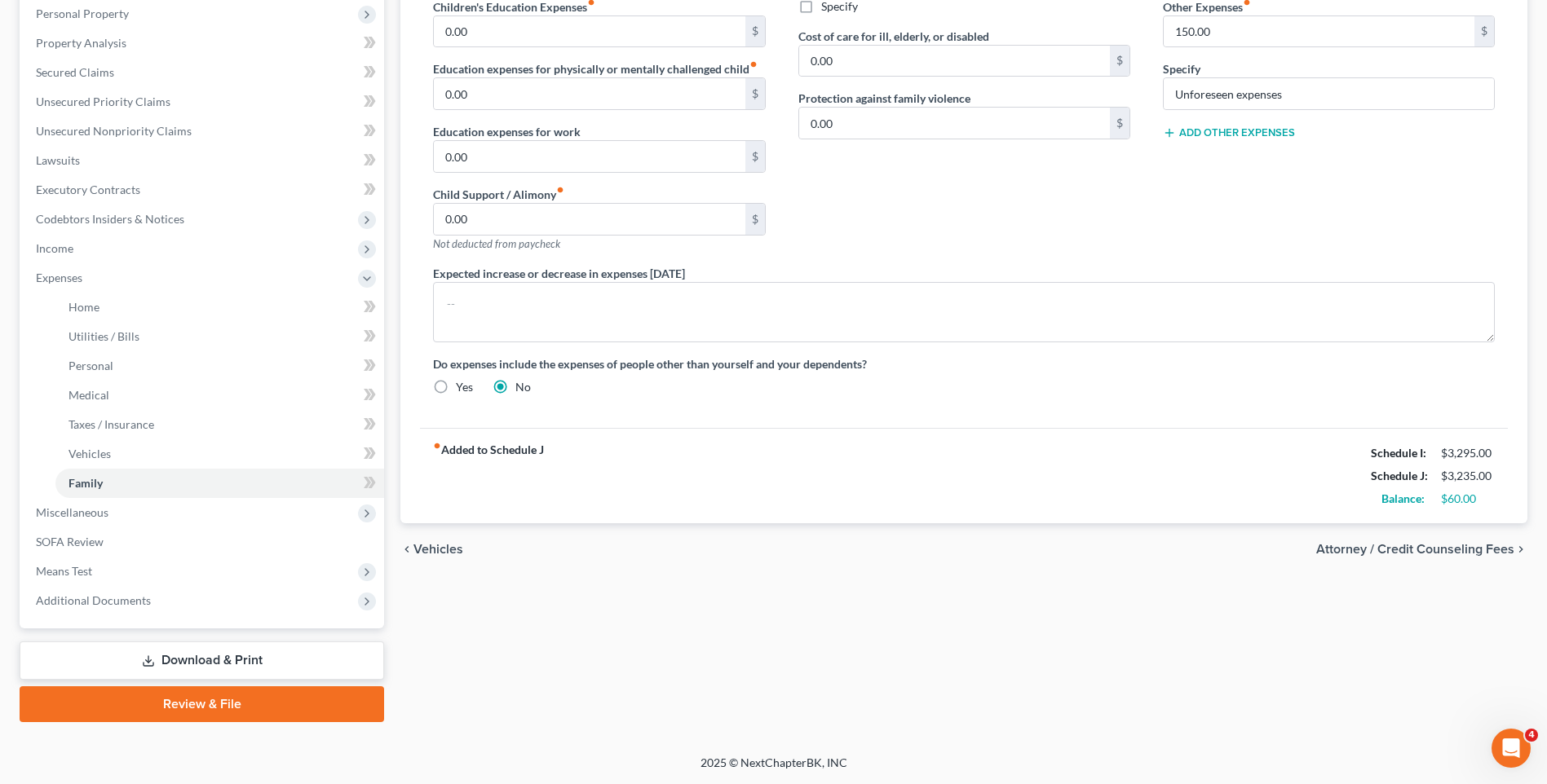
click at [452, 546] on span "Vehicles" at bounding box center [438, 549] width 50 height 13
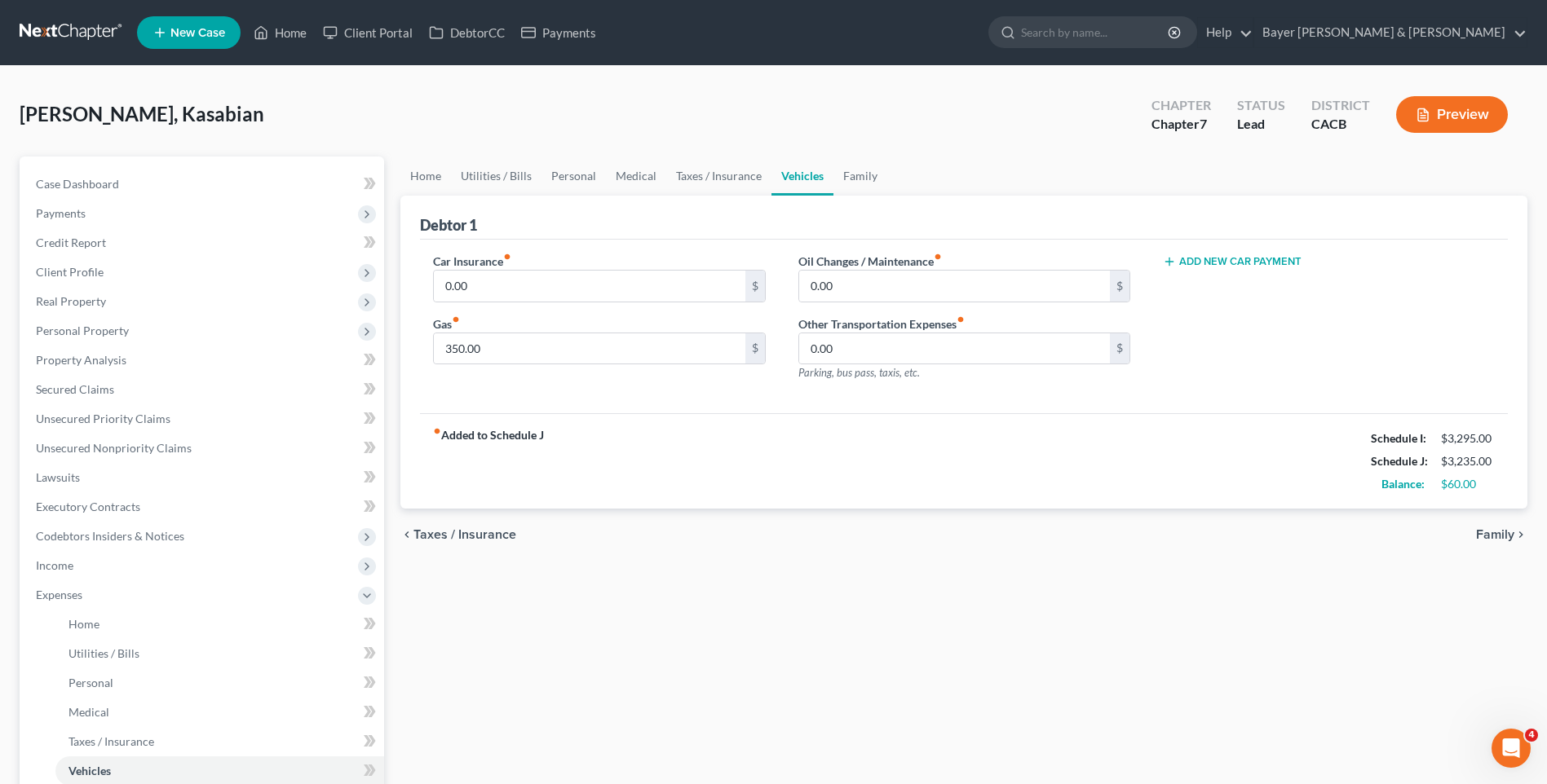
click at [453, 534] on span "Taxes / Insurance" at bounding box center [465, 534] width 103 height 13
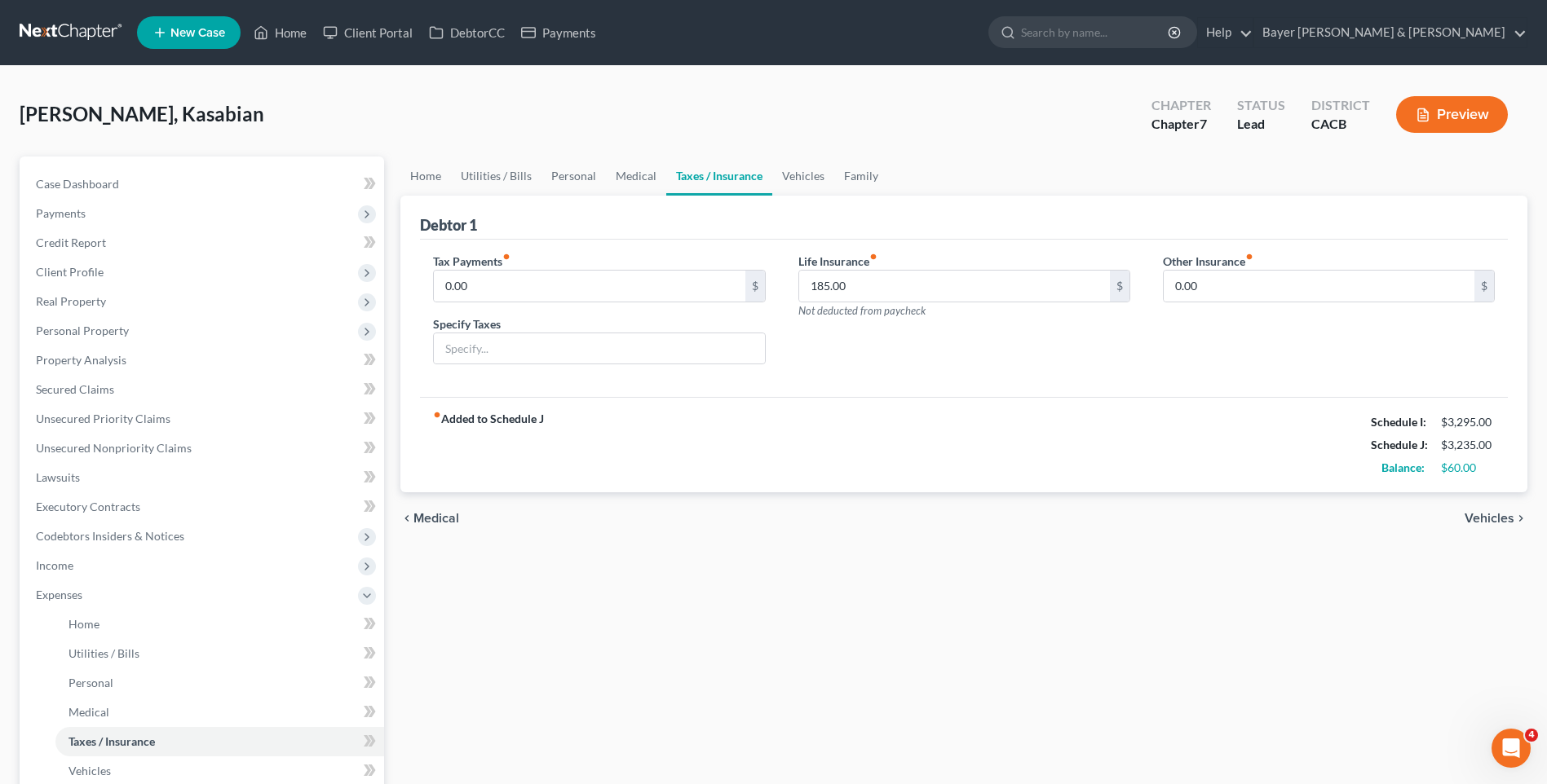
click at [449, 528] on div "chevron_left Medical Vehicles chevron_right" at bounding box center [964, 518] width 1127 height 52
click at [446, 518] on span "Medical" at bounding box center [436, 518] width 45 height 13
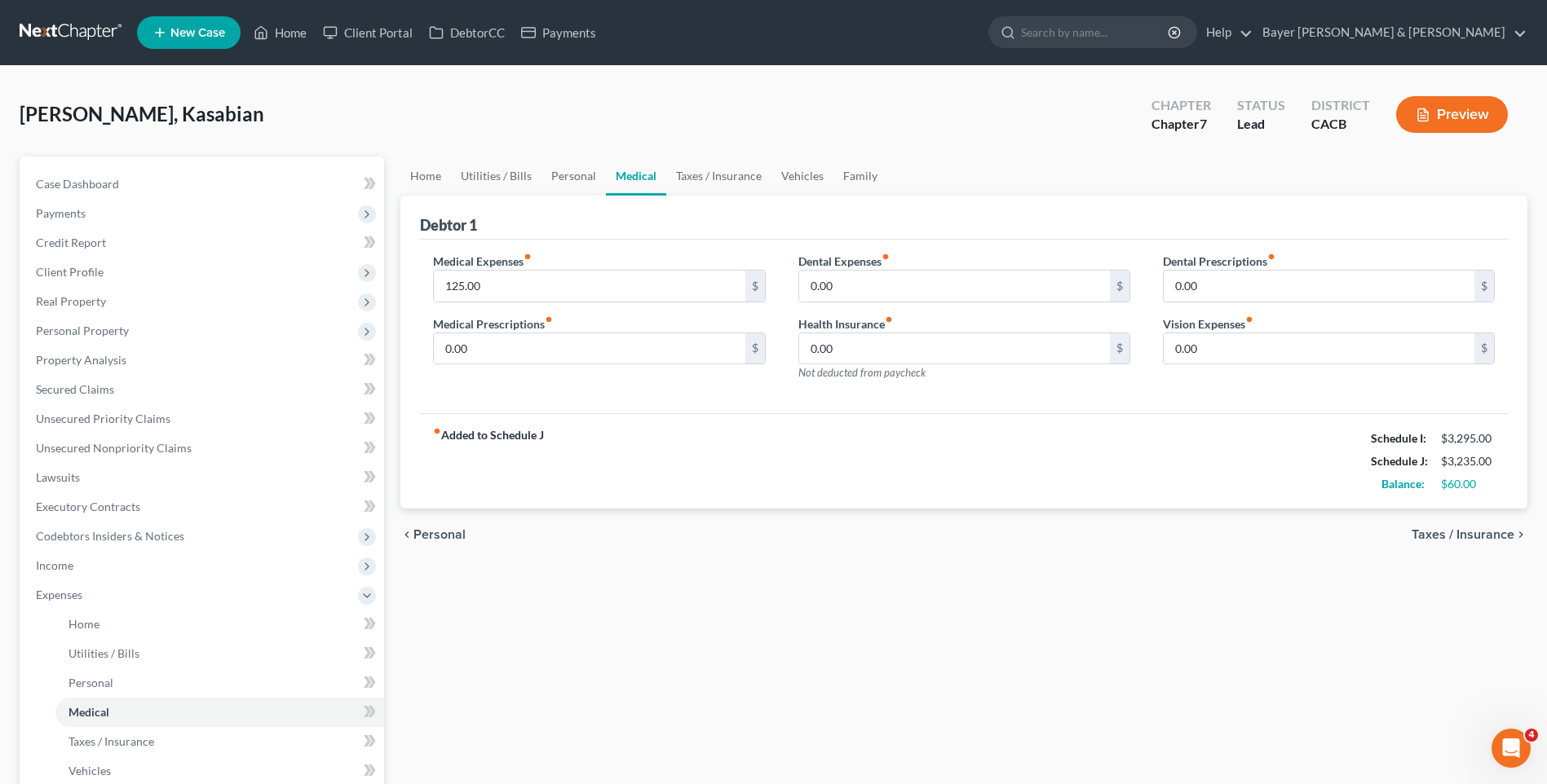
click at [442, 535] on span "Personal" at bounding box center [439, 534] width 52 height 13
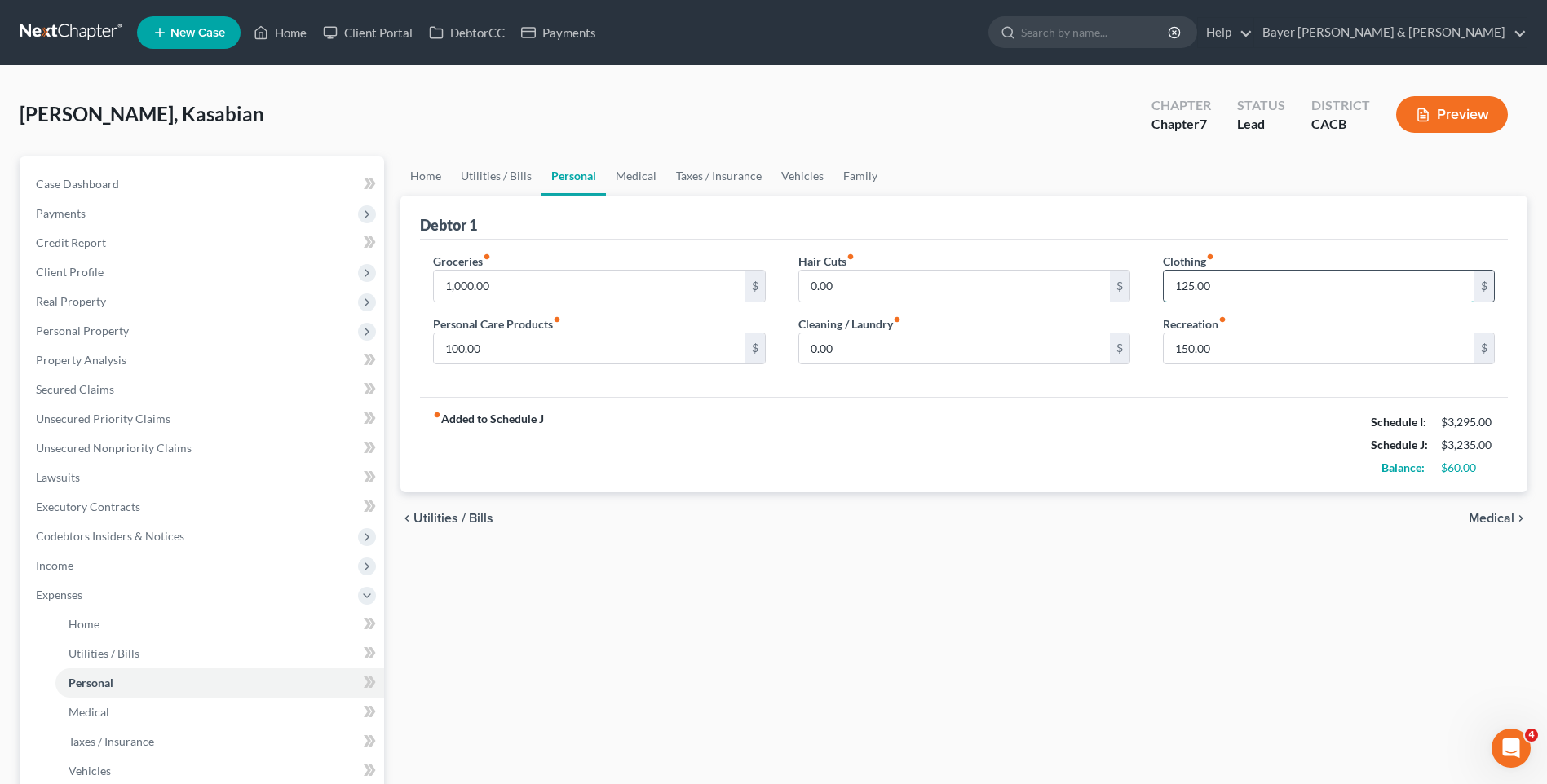
click at [1218, 285] on input "125.00" at bounding box center [1319, 286] width 311 height 31
type input "150"
drag, startPoint x: 1223, startPoint y: 451, endPoint x: 1179, endPoint y: 461, distance: 45.1
click at [1221, 451] on div "fiber_manual_record Added to Schedule J Schedule I: $3,295.00 Schedule J: $3,26…" at bounding box center [964, 444] width 1088 height 95
click at [1504, 516] on span "Medical" at bounding box center [1491, 518] width 45 height 13
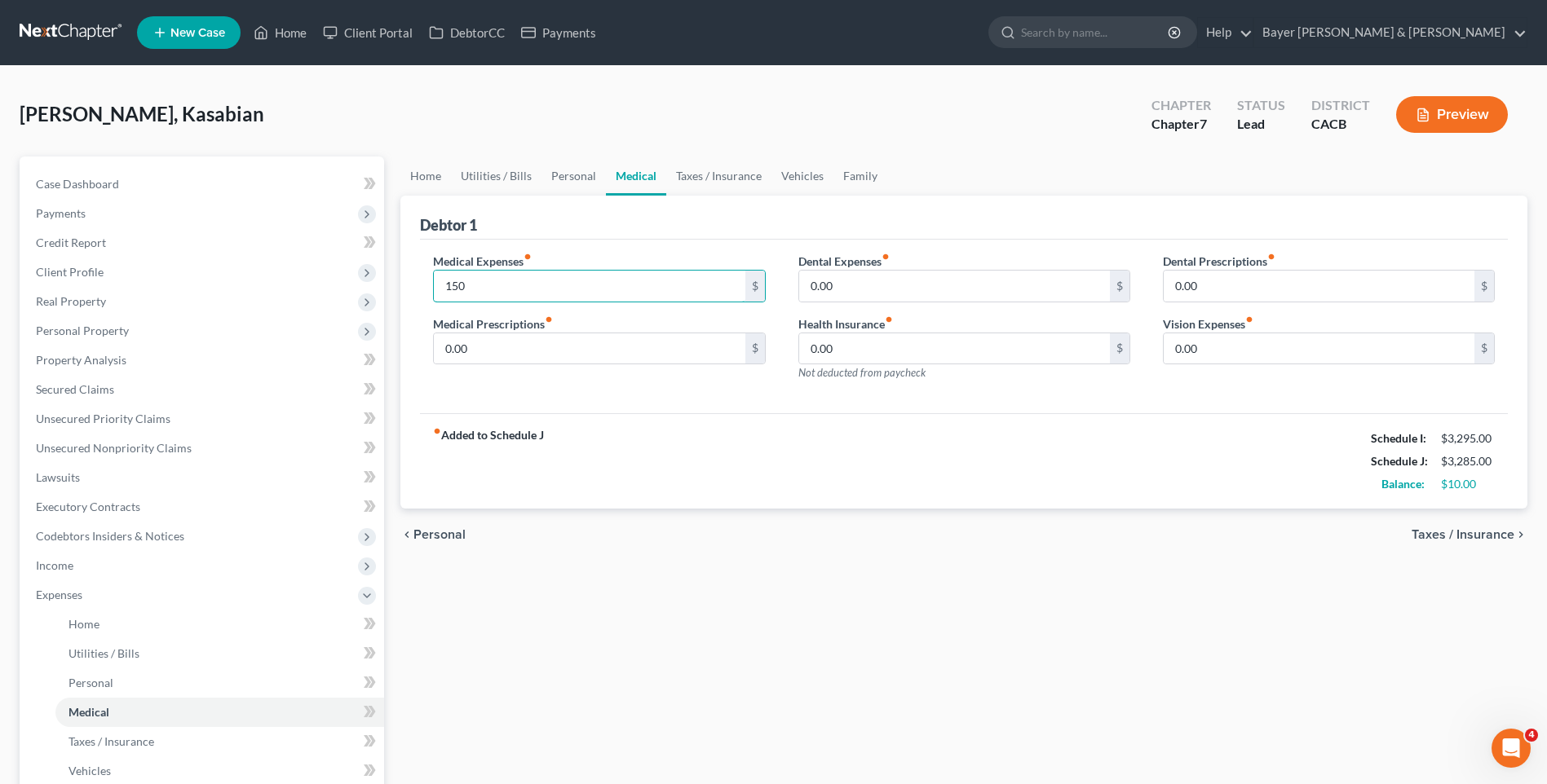
type input "150"
click at [448, 539] on span "Personal" at bounding box center [439, 534] width 52 height 13
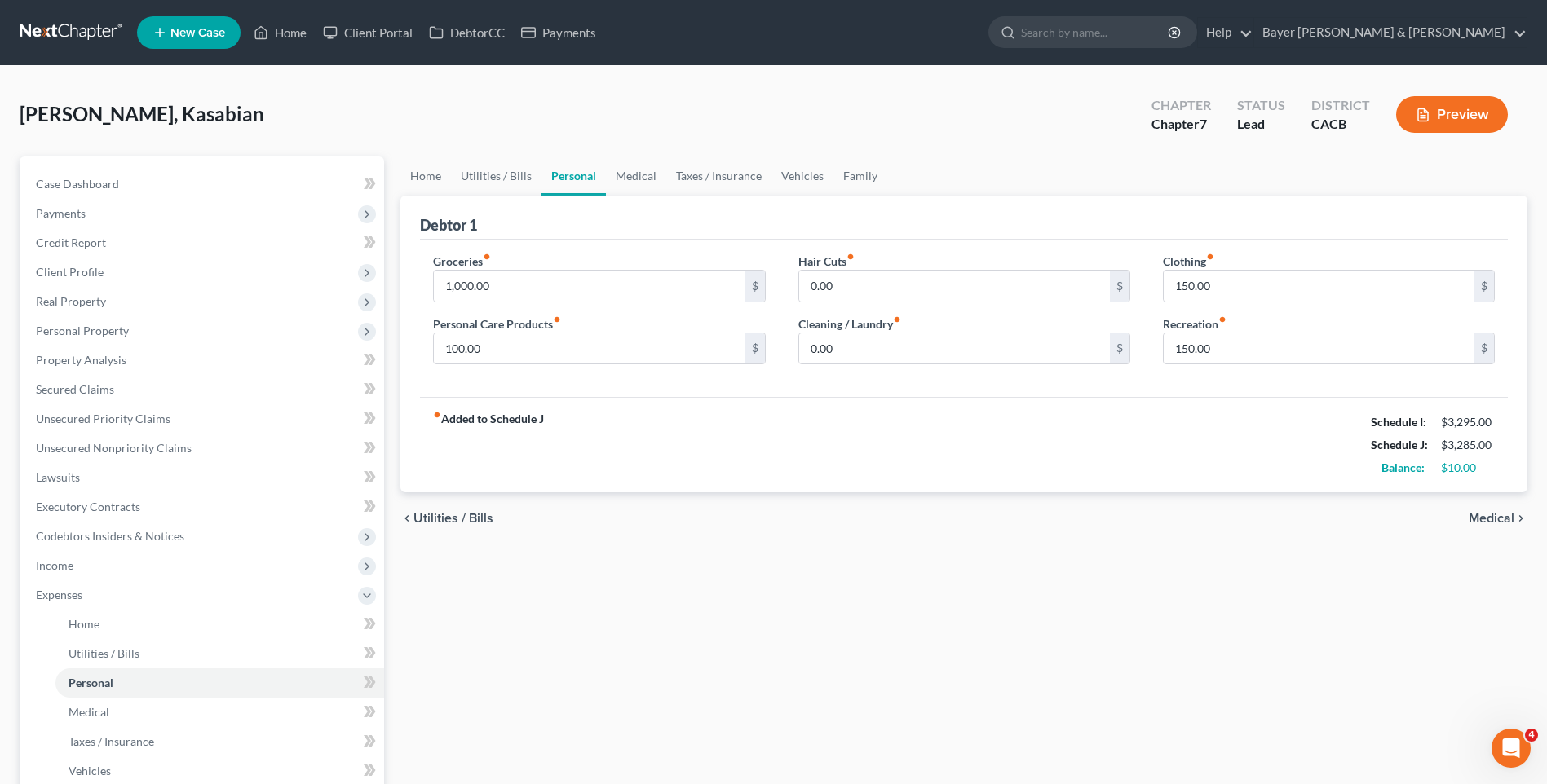
click at [446, 515] on span "Utilities / Bills" at bounding box center [453, 518] width 80 height 13
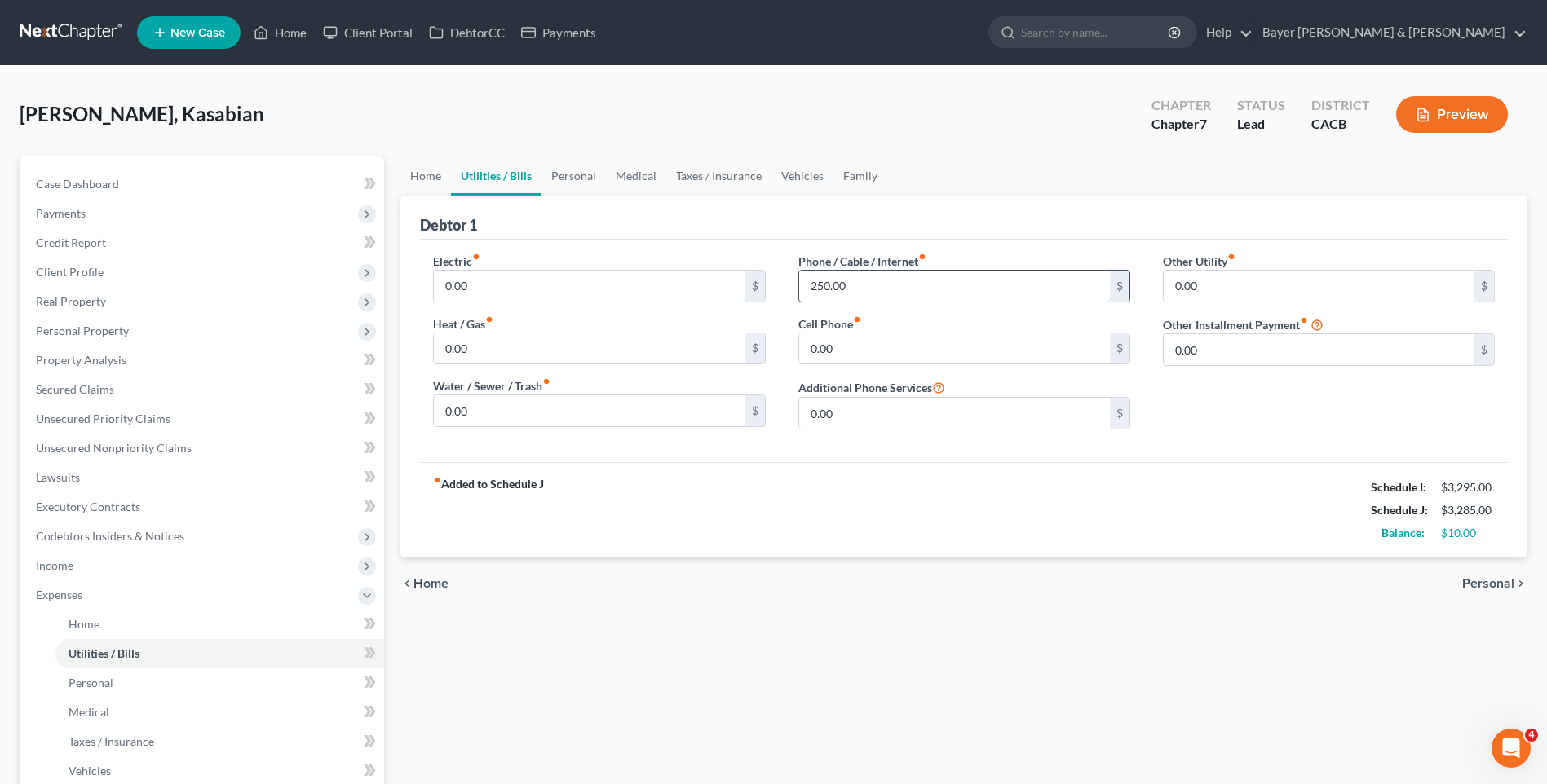
click at [823, 283] on input "250.00" at bounding box center [954, 286] width 311 height 31
click at [821, 287] on input "250.00" at bounding box center [954, 286] width 311 height 31
type input "260.00"
drag, startPoint x: 1217, startPoint y: 687, endPoint x: 1151, endPoint y: 661, distance: 70.9
click at [1217, 684] on div "Home Utilities / Bills Personal Medical Taxes / Insurance Vehicles Family Debto…" at bounding box center [964, 597] width 1143 height 883
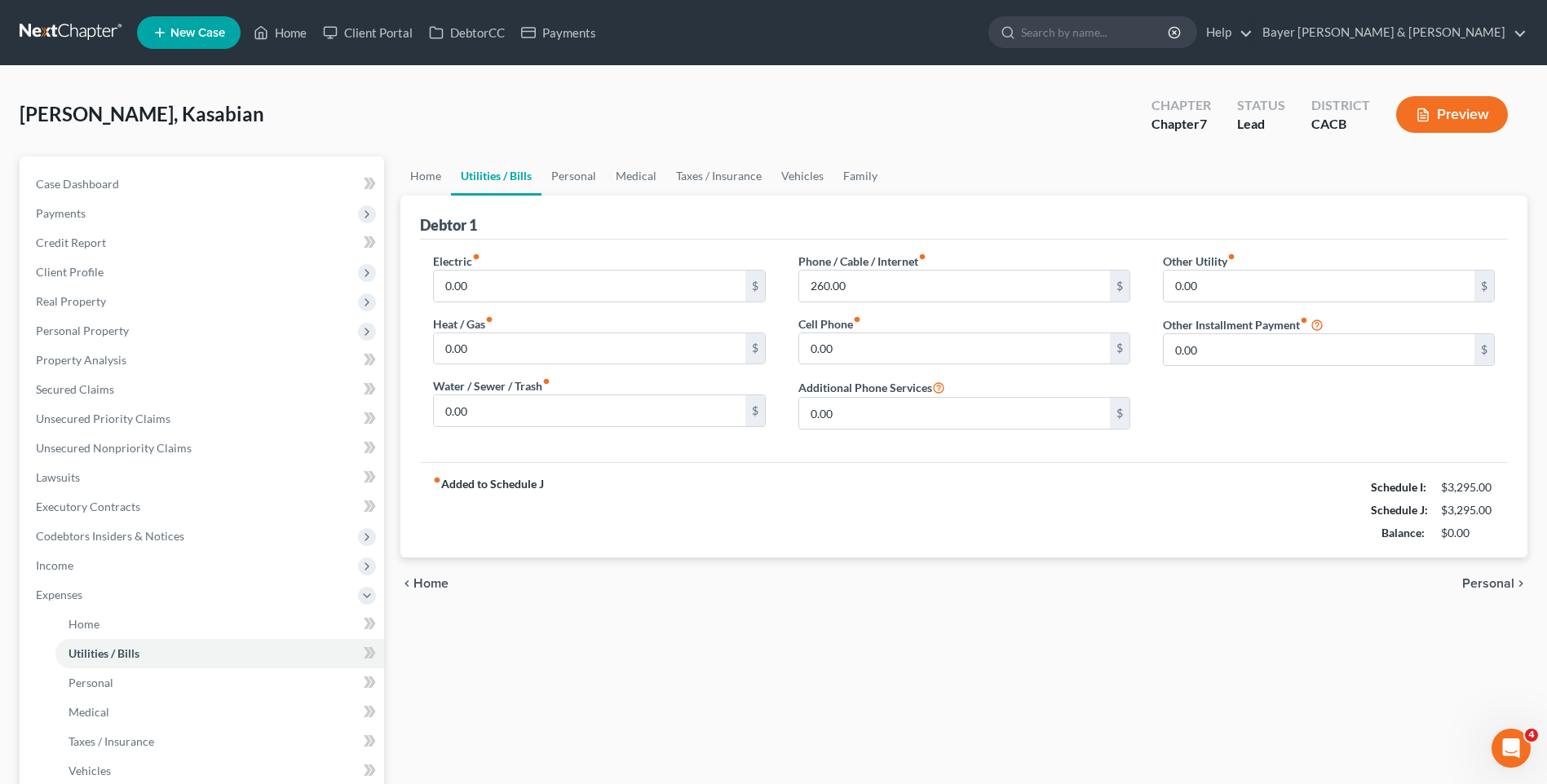
click at [420, 578] on span "Home" at bounding box center [431, 583] width 35 height 13
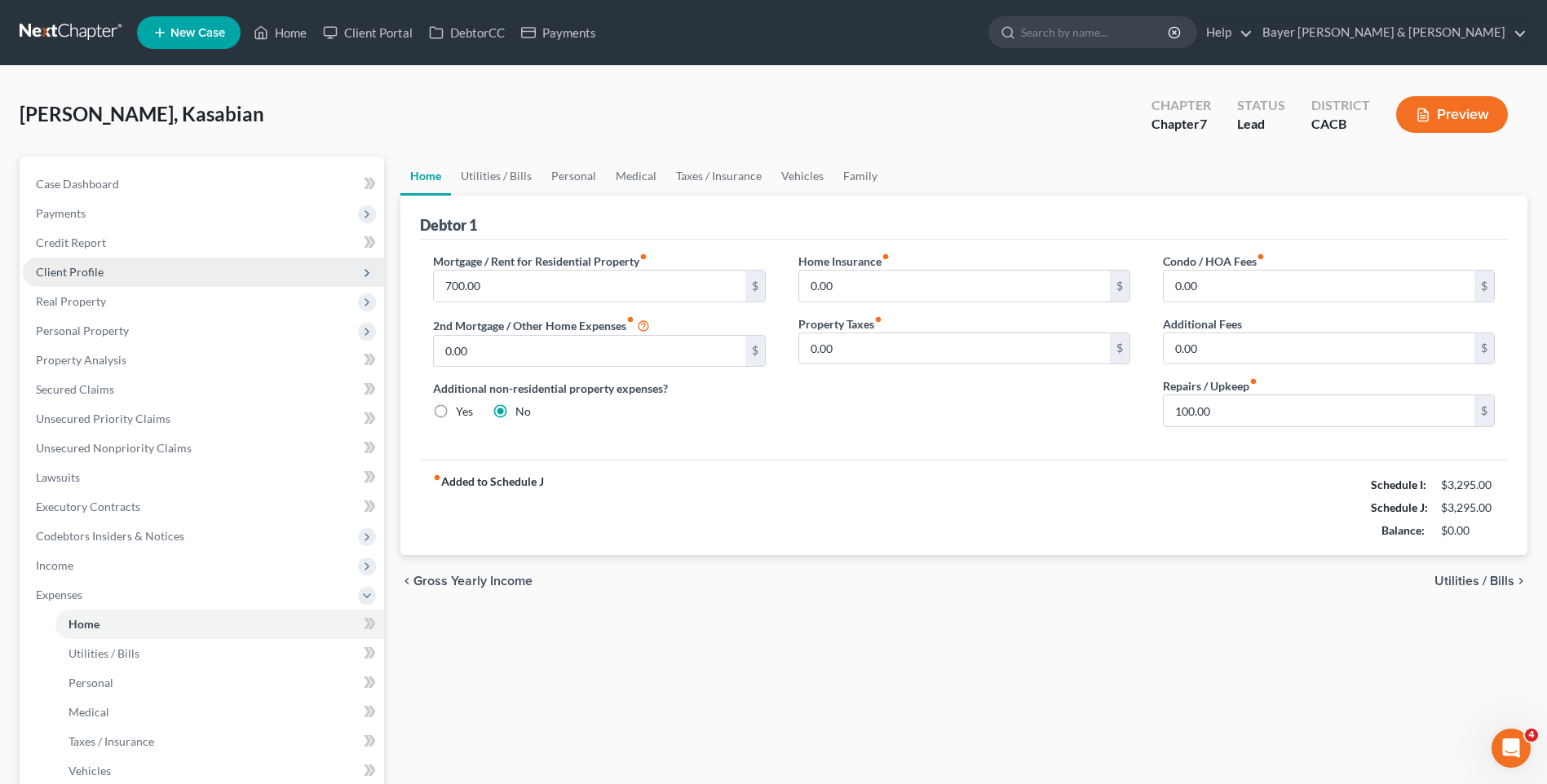
click at [113, 268] on span "Client Profile" at bounding box center [203, 272] width 361 height 29
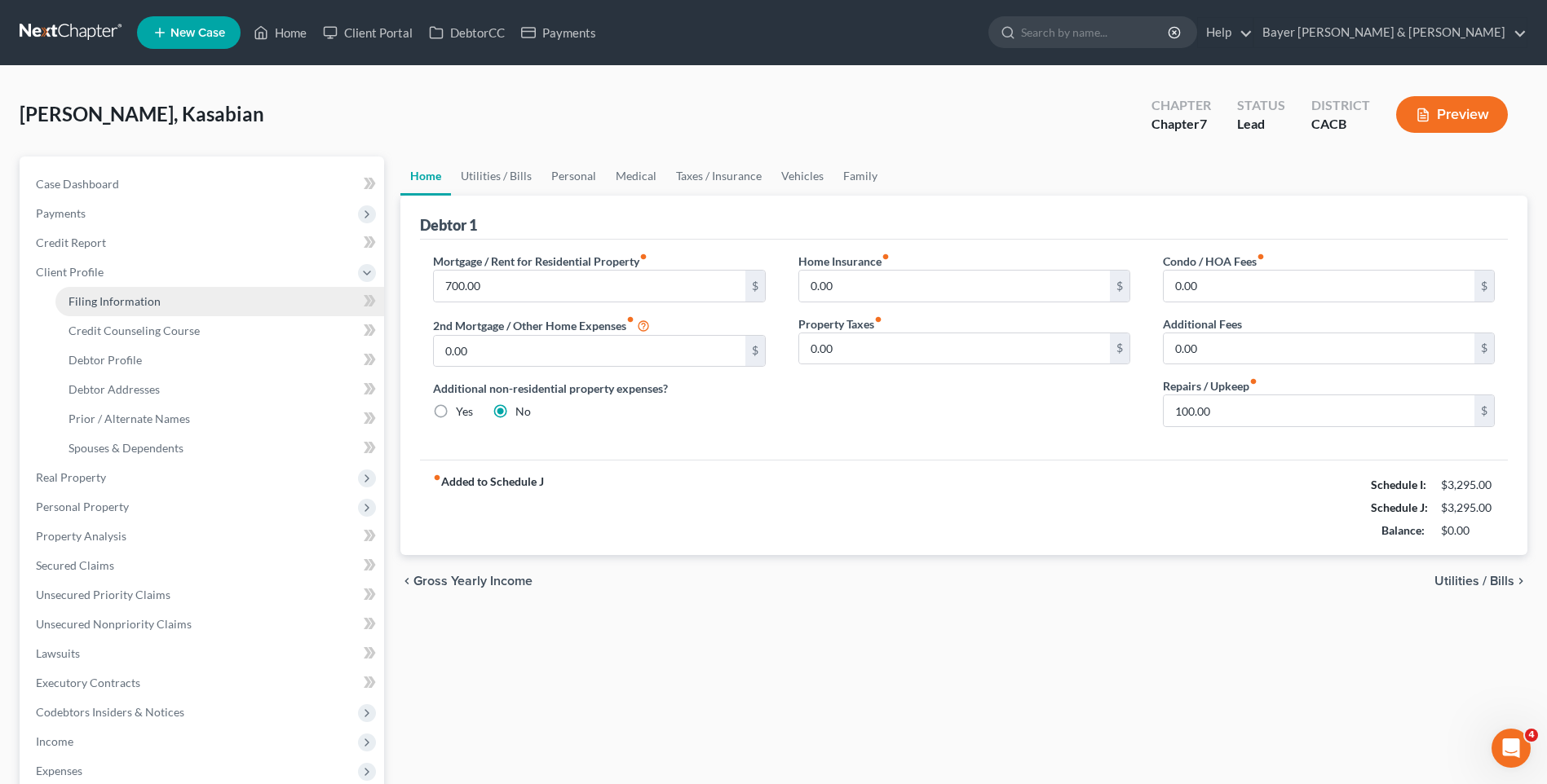
click at [124, 307] on span "Filing Information" at bounding box center [114, 301] width 92 height 14
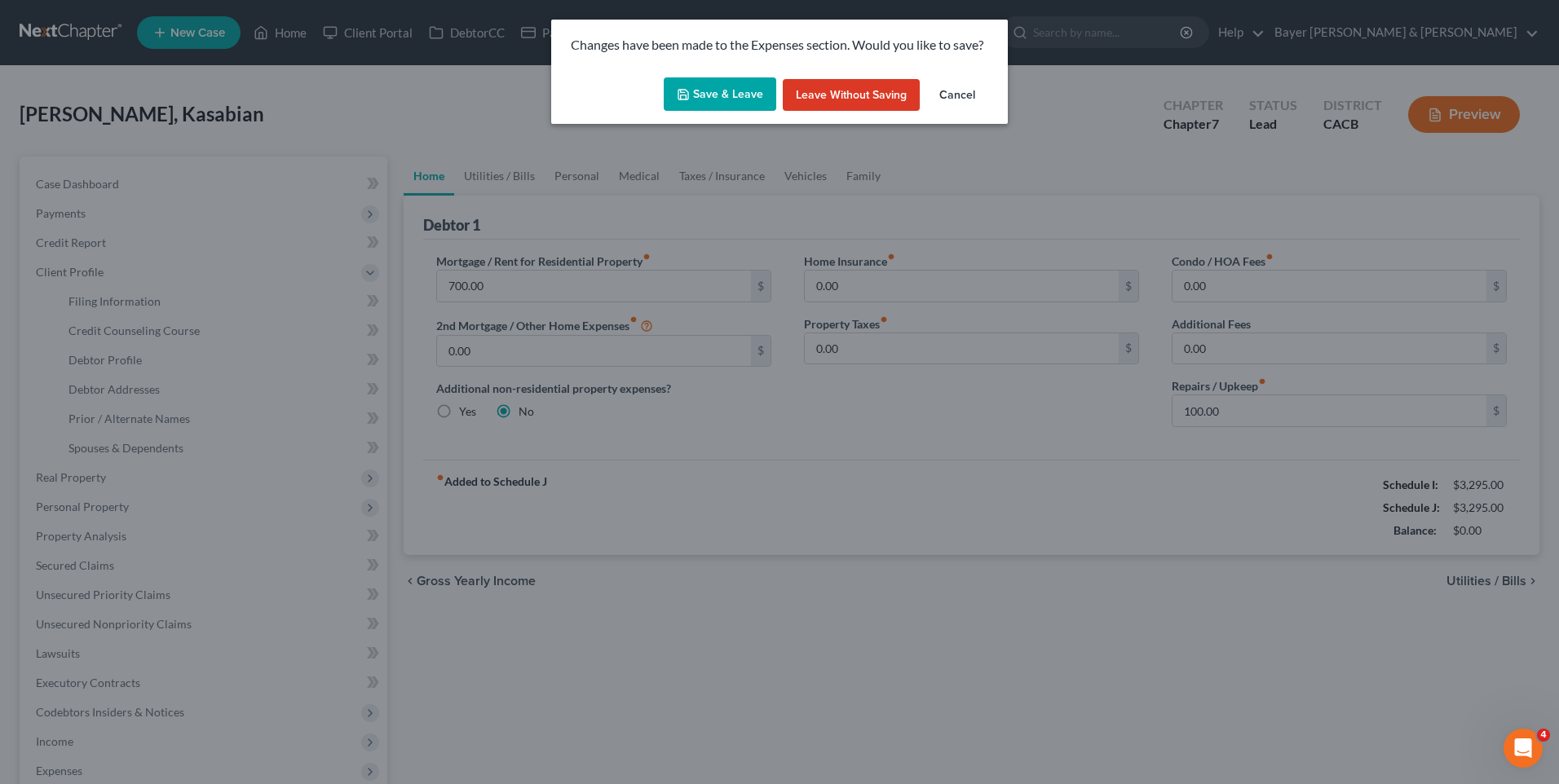
drag, startPoint x: 714, startPoint y: 93, endPoint x: 635, endPoint y: 156, distance: 101.0
click at [714, 93] on button "Save & Leave" at bounding box center [720, 94] width 112 height 34
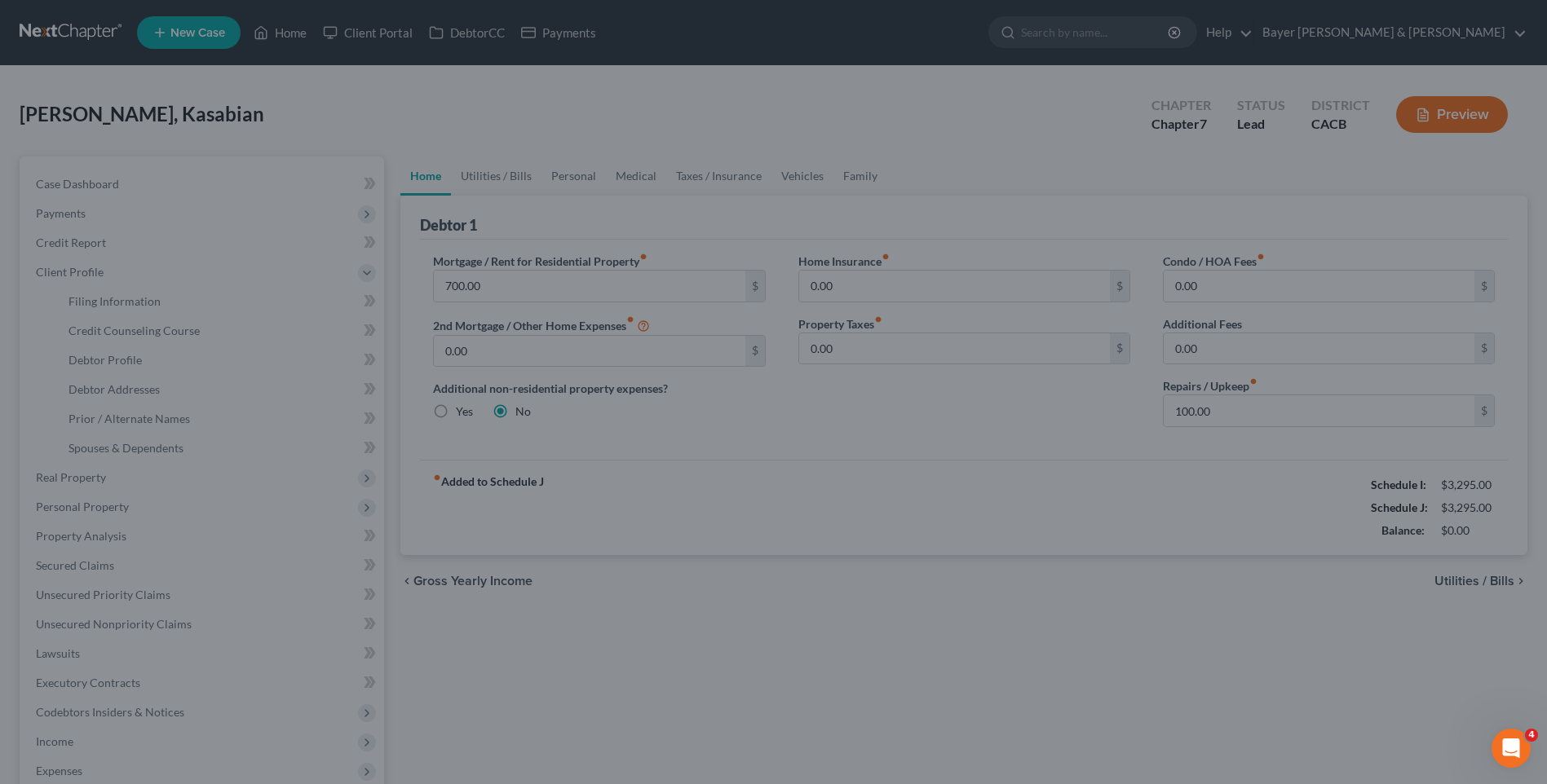
select select "1"
select select "0"
select select "7"
select select "1"
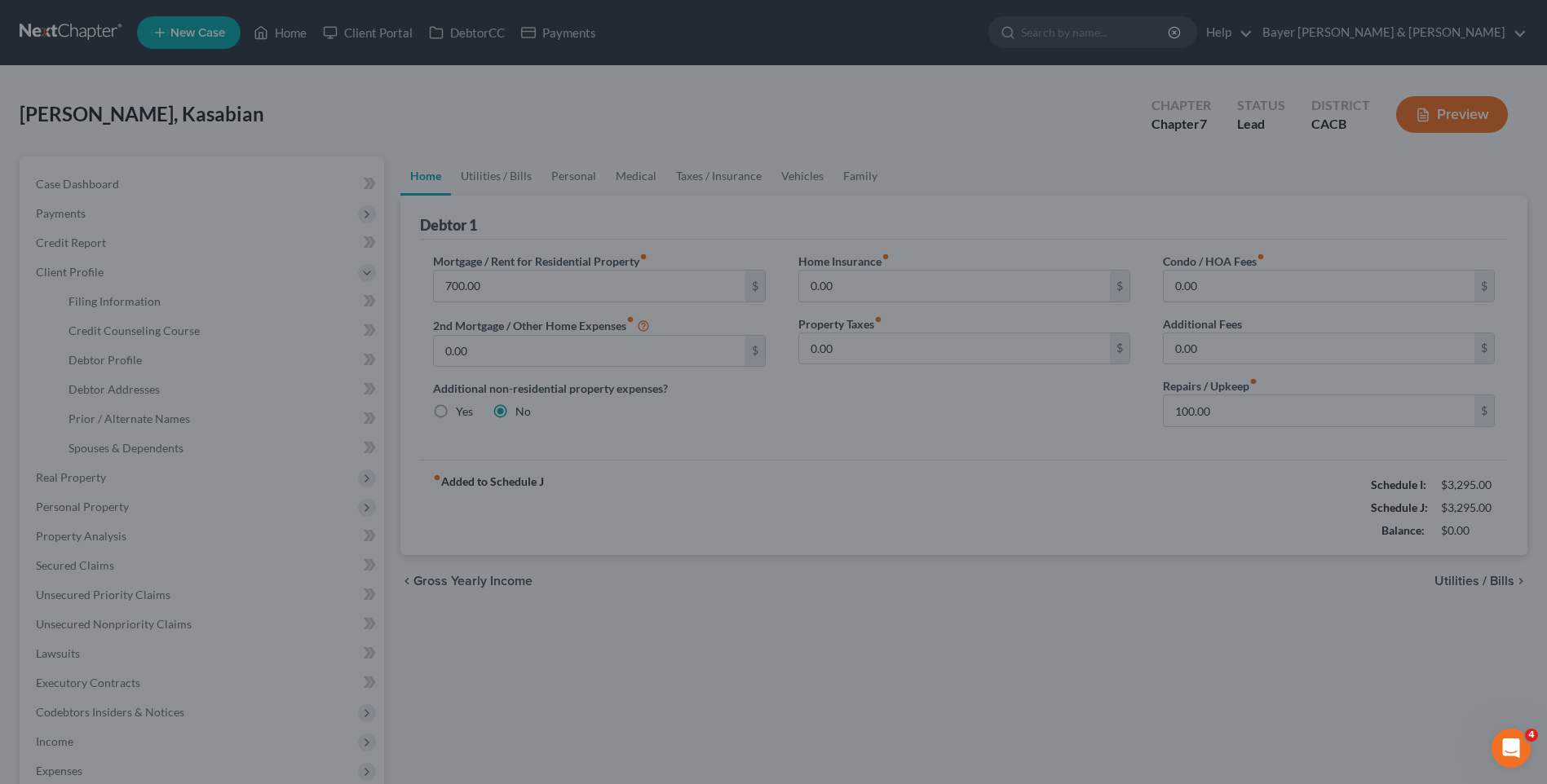
select select "4"
select select "0"
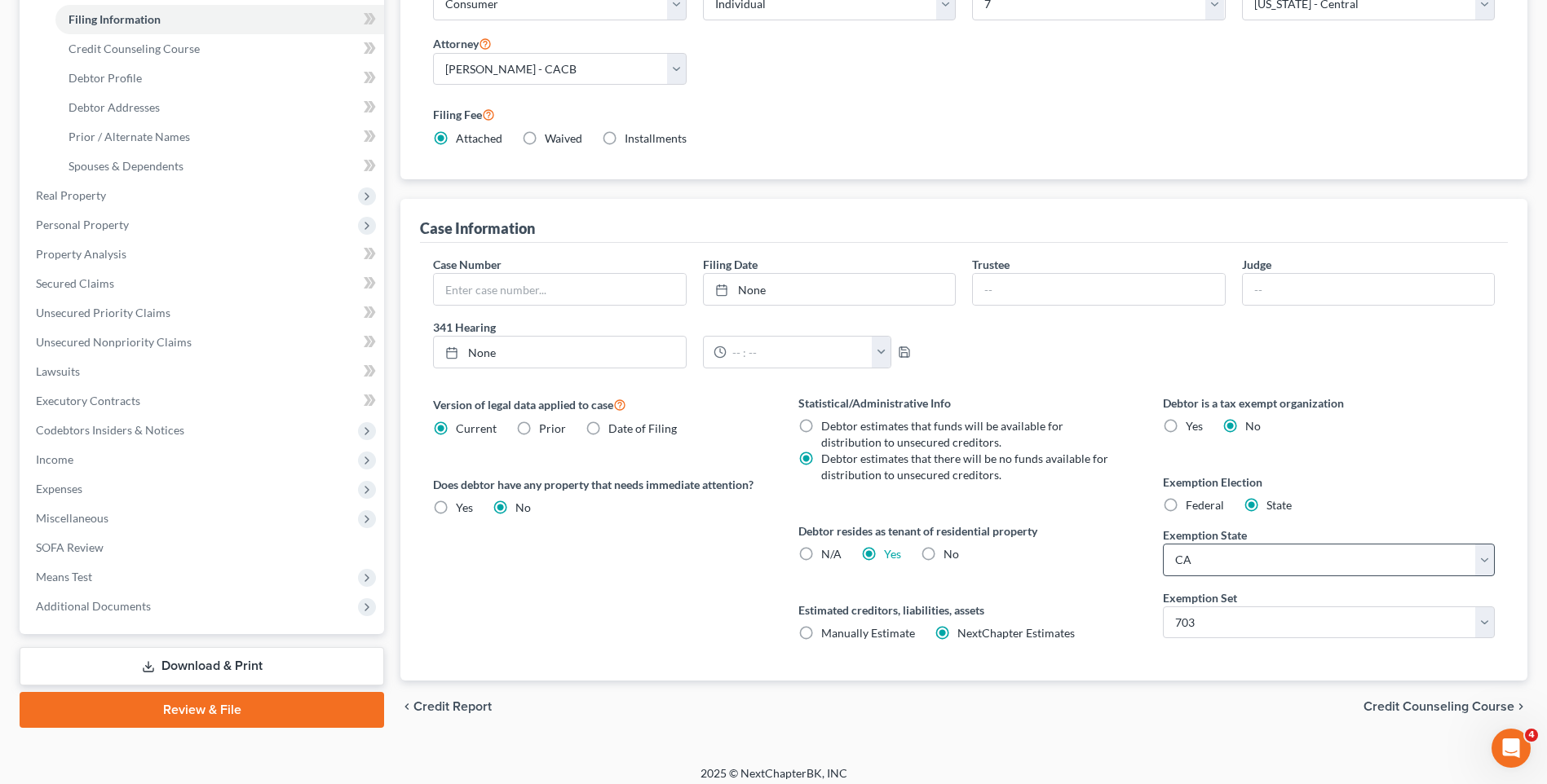
scroll to position [292, 0]
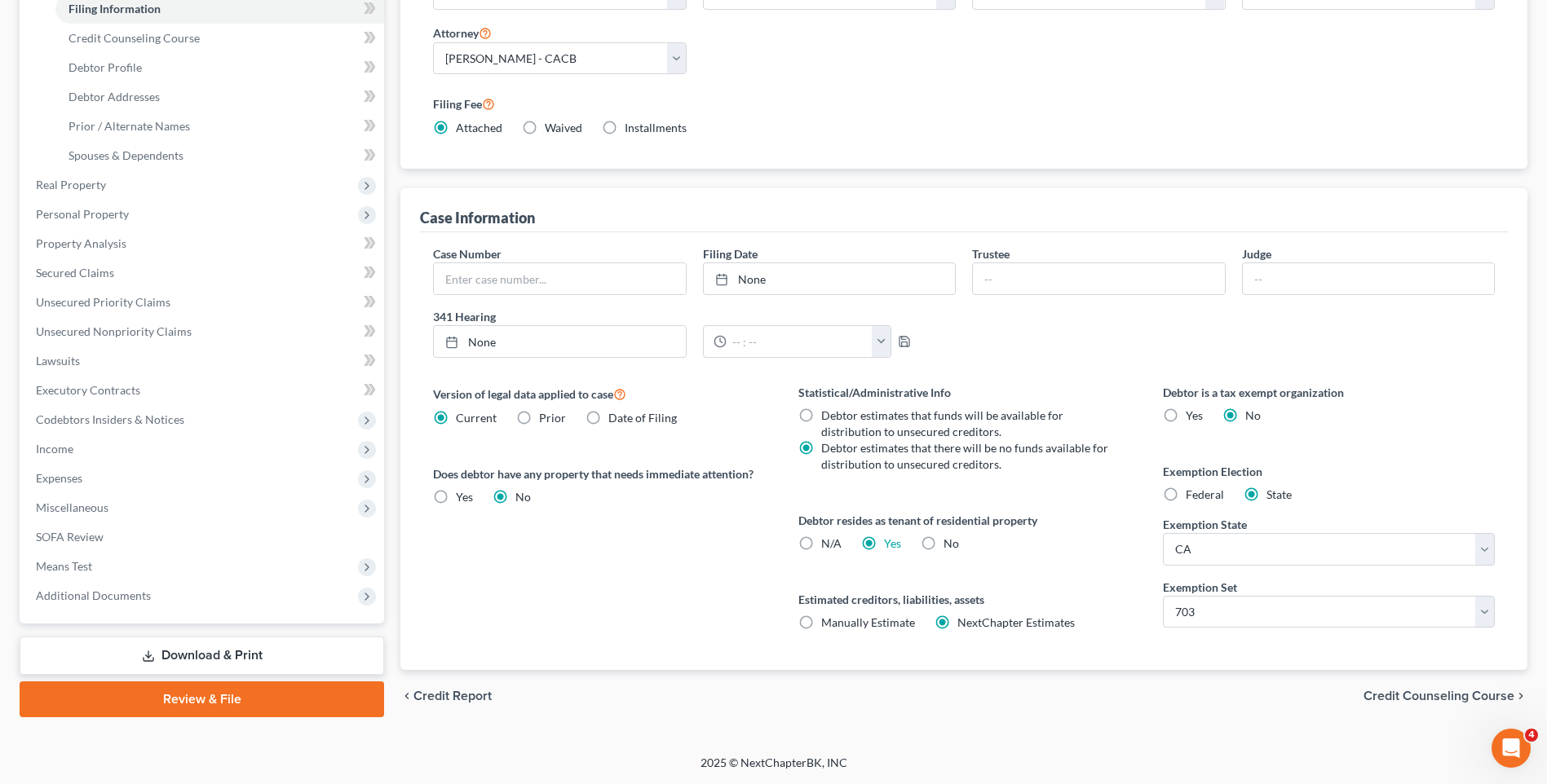
click at [1453, 697] on span "Credit Counseling Course" at bounding box center [1439, 696] width 151 height 13
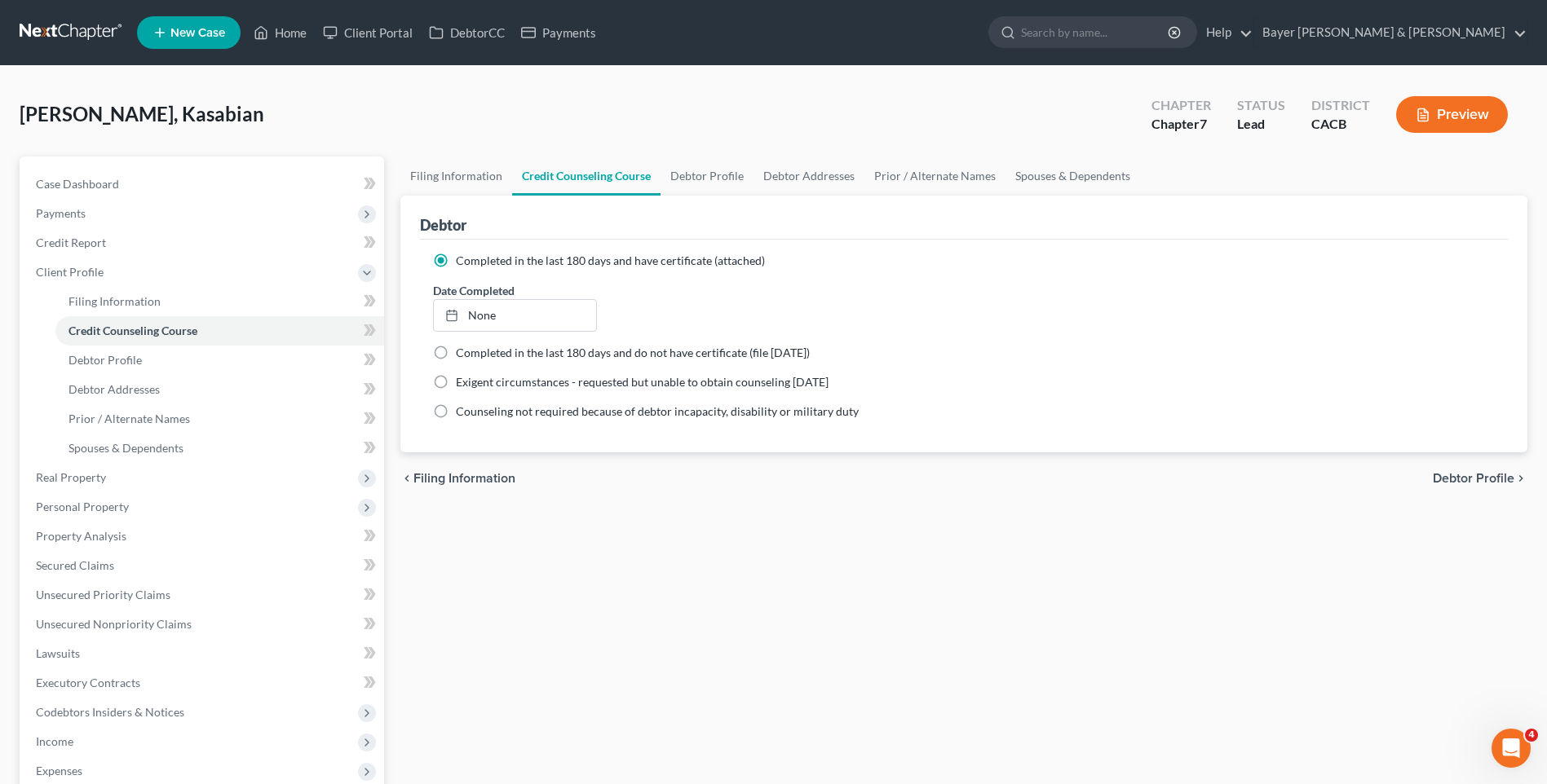
click at [1468, 478] on span "Debtor Profile" at bounding box center [1473, 478] width 82 height 13
select select "2"
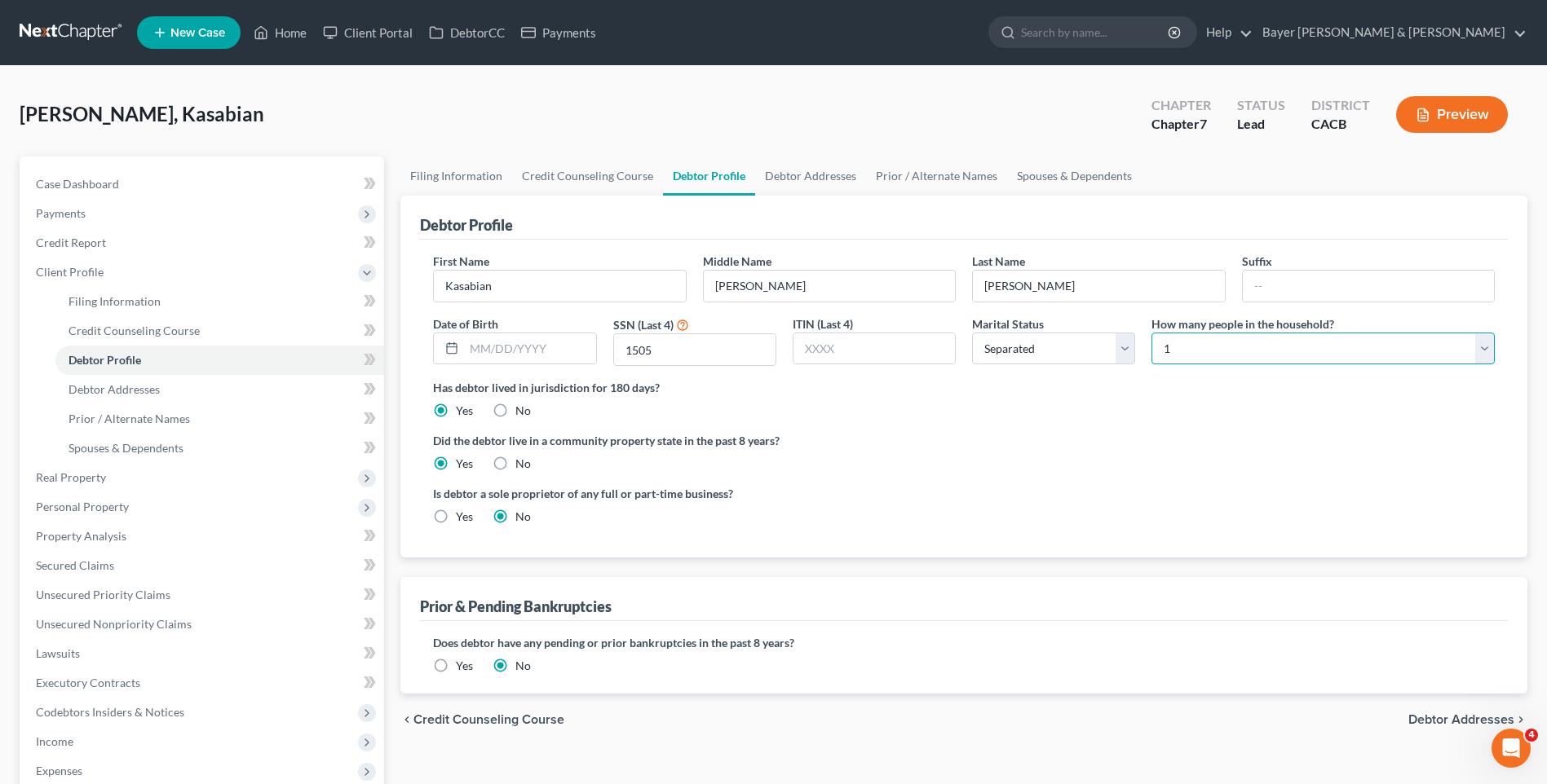
click at [1227, 343] on select "Select 1 2 3 4 5 6 7 8 9 10 11 12 13 14 15 16 17 18 19 20" at bounding box center [1323, 349] width 343 height 33
select select "1"
click at [1151, 333] on select "Select 1 2 3 4 5 6 7 8 9 10 11 12 13 14 15 16 17 18 19 20" at bounding box center [1323, 349] width 343 height 33
click at [1045, 178] on link "Spouses & Dependents" at bounding box center [1074, 176] width 135 height 39
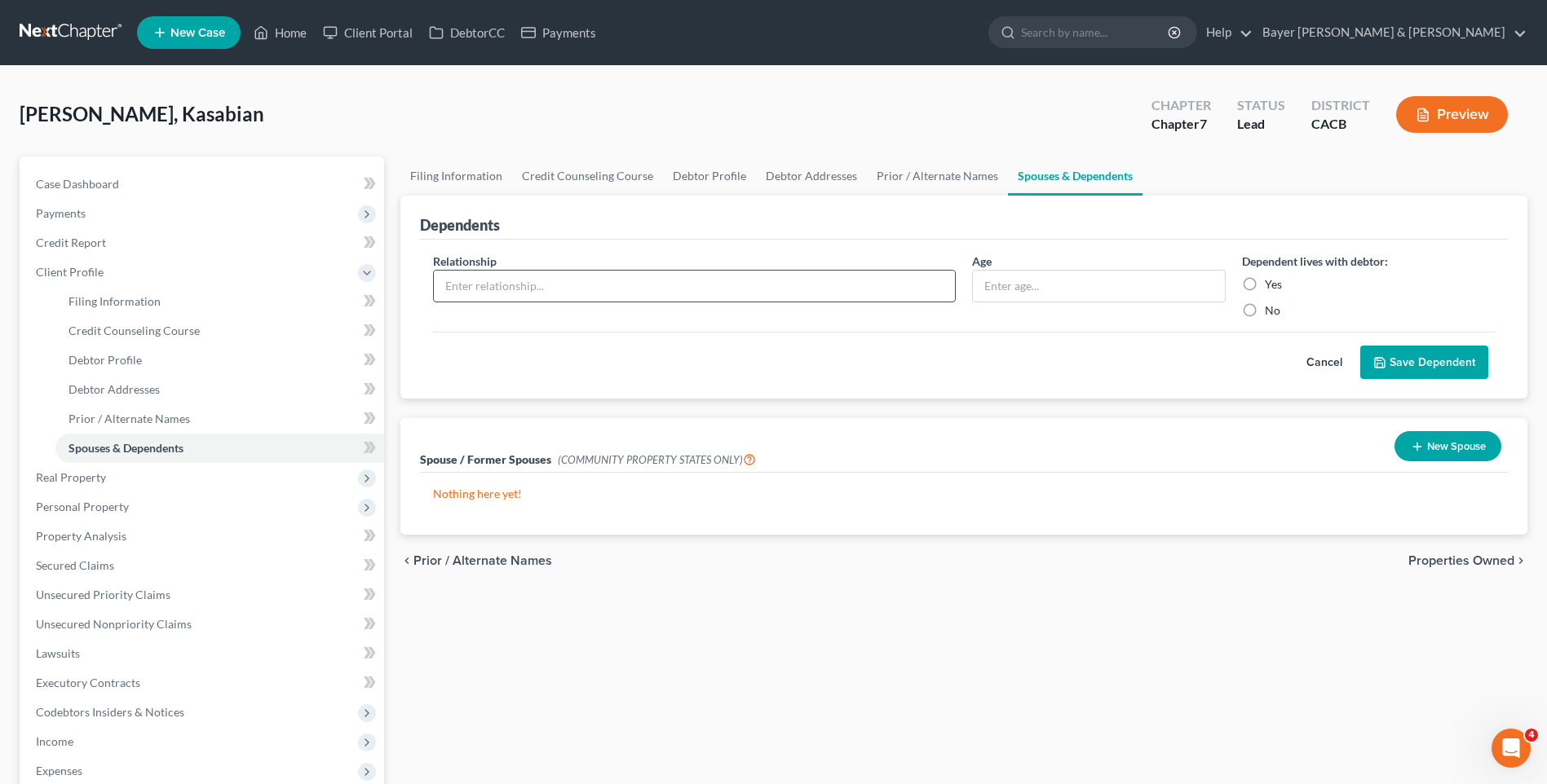
click at [666, 286] on input "text" at bounding box center [694, 286] width 521 height 31
type input "Son"
click at [1052, 288] on input "text" at bounding box center [1098, 286] width 251 height 31
type input "22"
click at [1265, 285] on label "Yes" at bounding box center [1273, 284] width 17 height 16
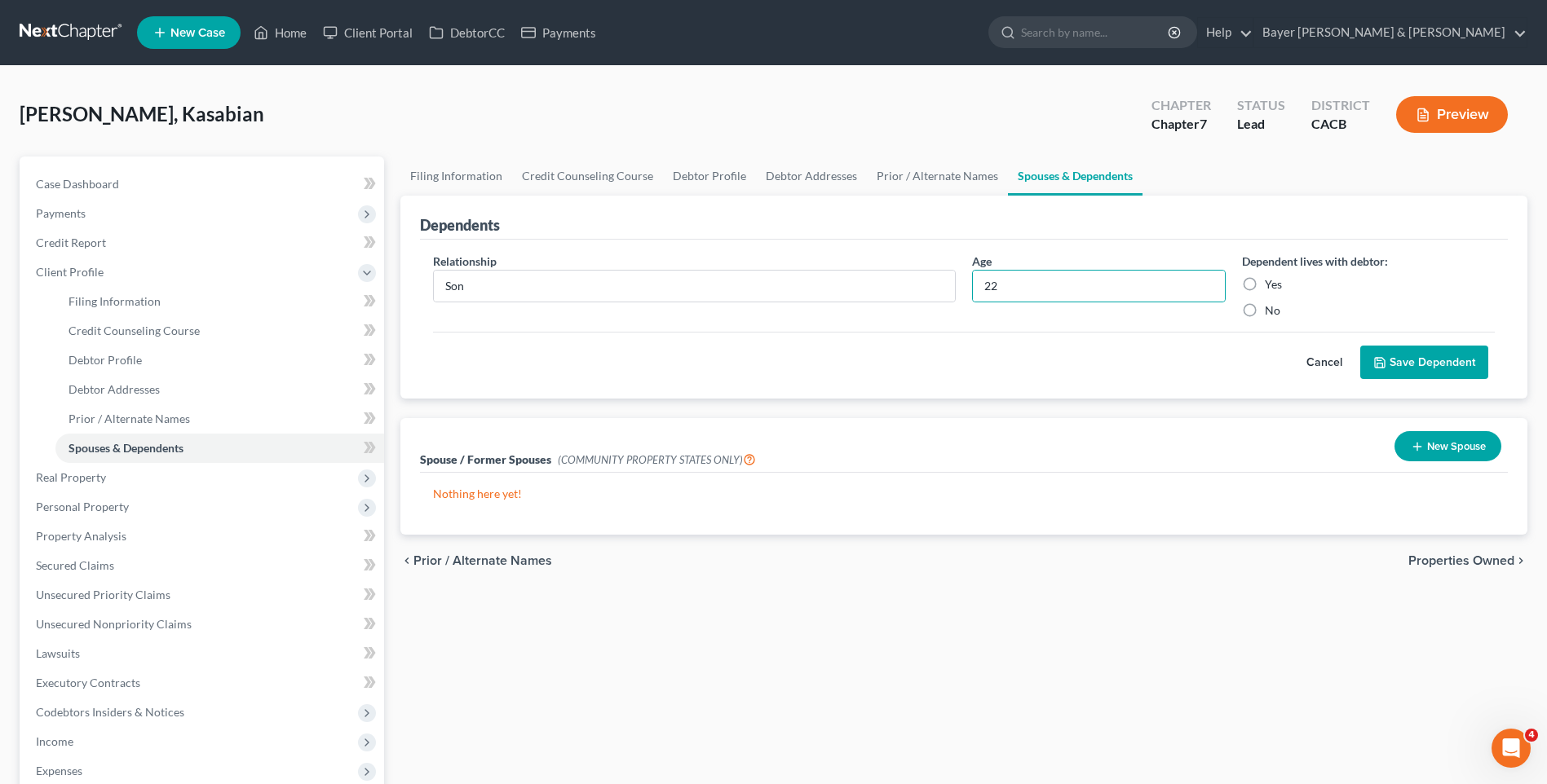
click at [1272, 285] on input "Yes" at bounding box center [1277, 281] width 10 height 10
radio input "true"
drag, startPoint x: 1423, startPoint y: 368, endPoint x: 1407, endPoint y: 359, distance: 18.4
click at [1423, 367] on button "Save Dependent" at bounding box center [1423, 363] width 128 height 34
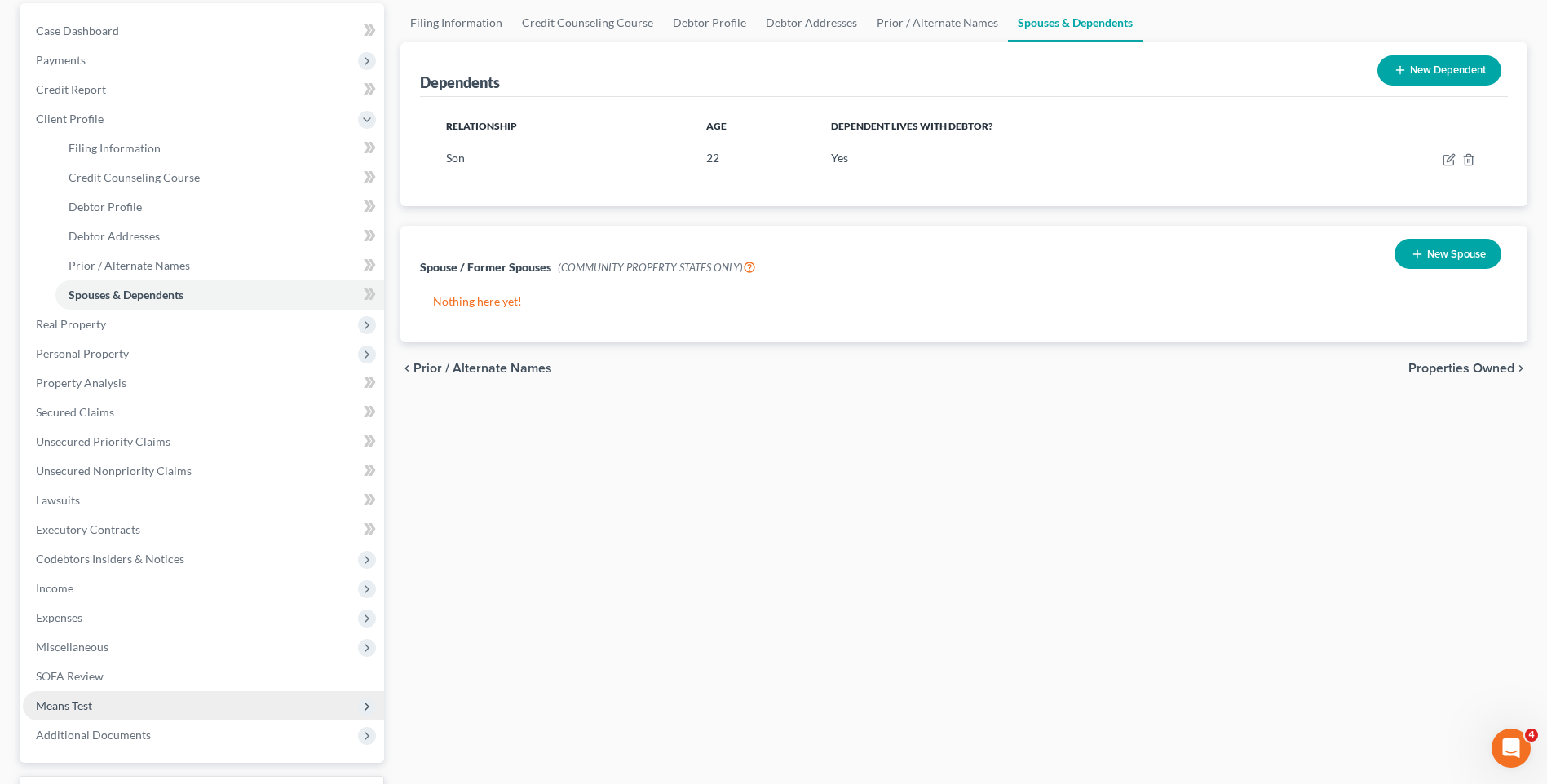
scroll to position [244, 0]
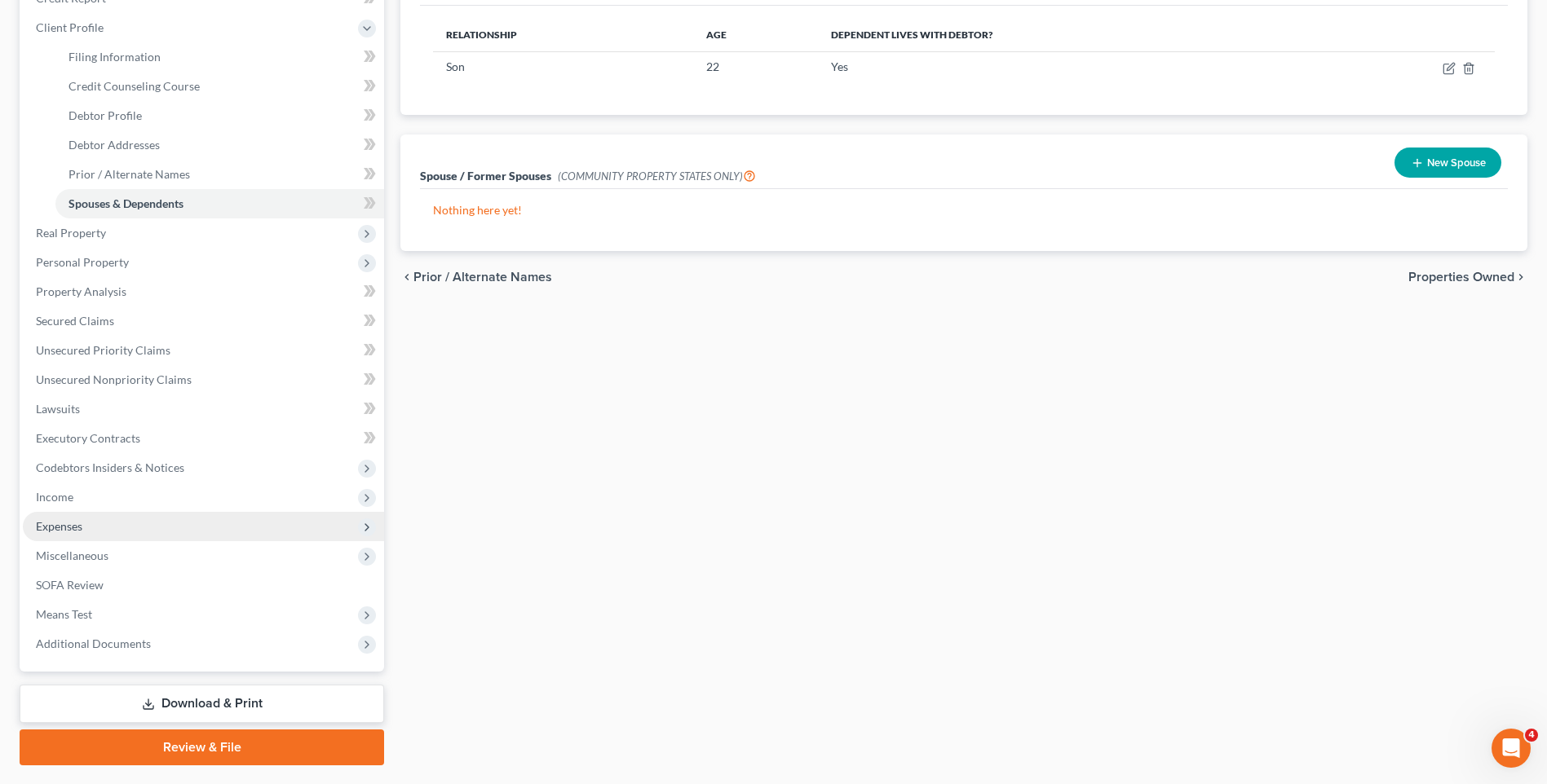
click at [92, 533] on span "Expenses" at bounding box center [203, 527] width 361 height 29
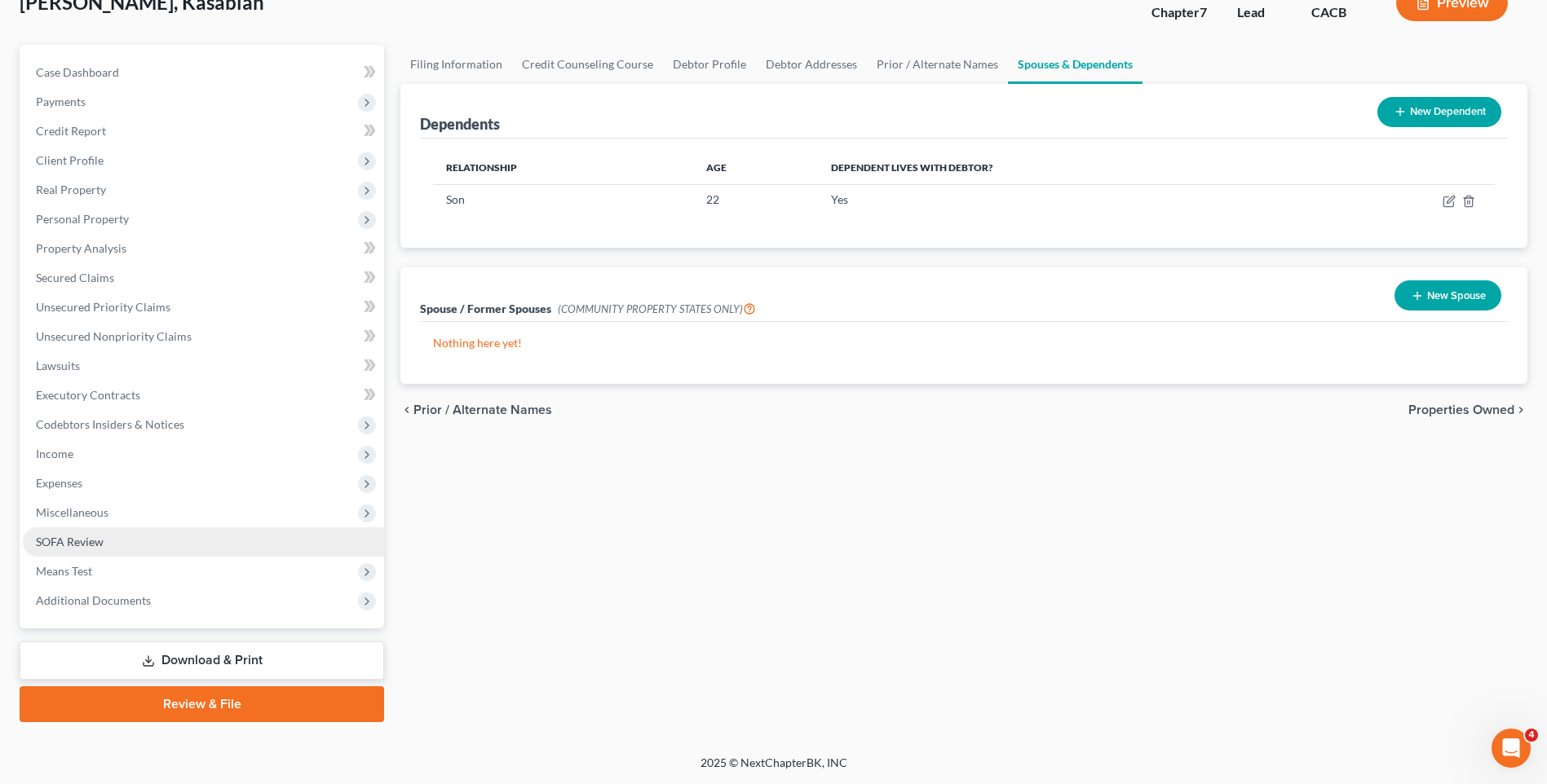
click at [93, 529] on link "SOFA Review" at bounding box center [203, 542] width 361 height 29
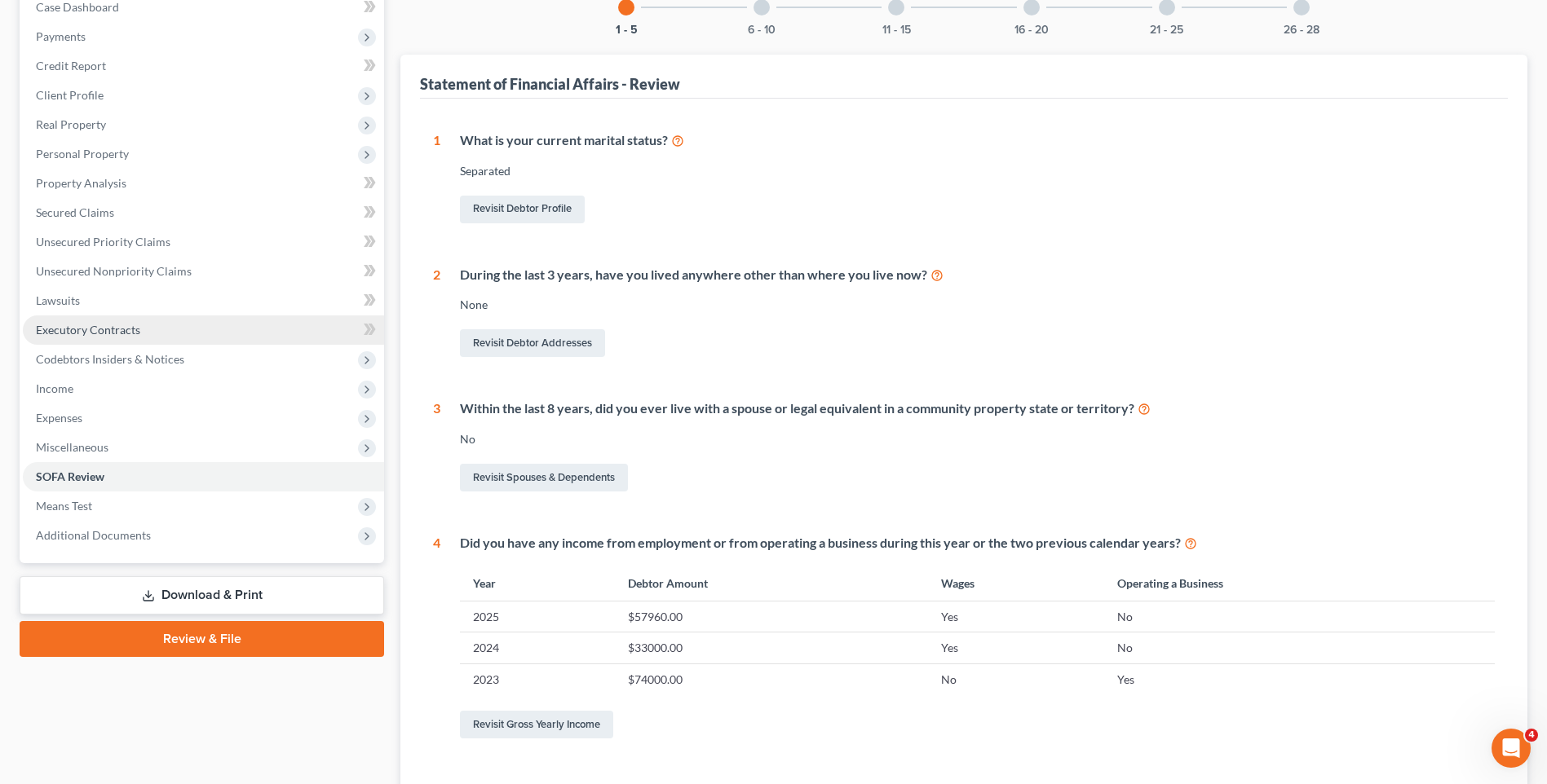
scroll to position [163, 0]
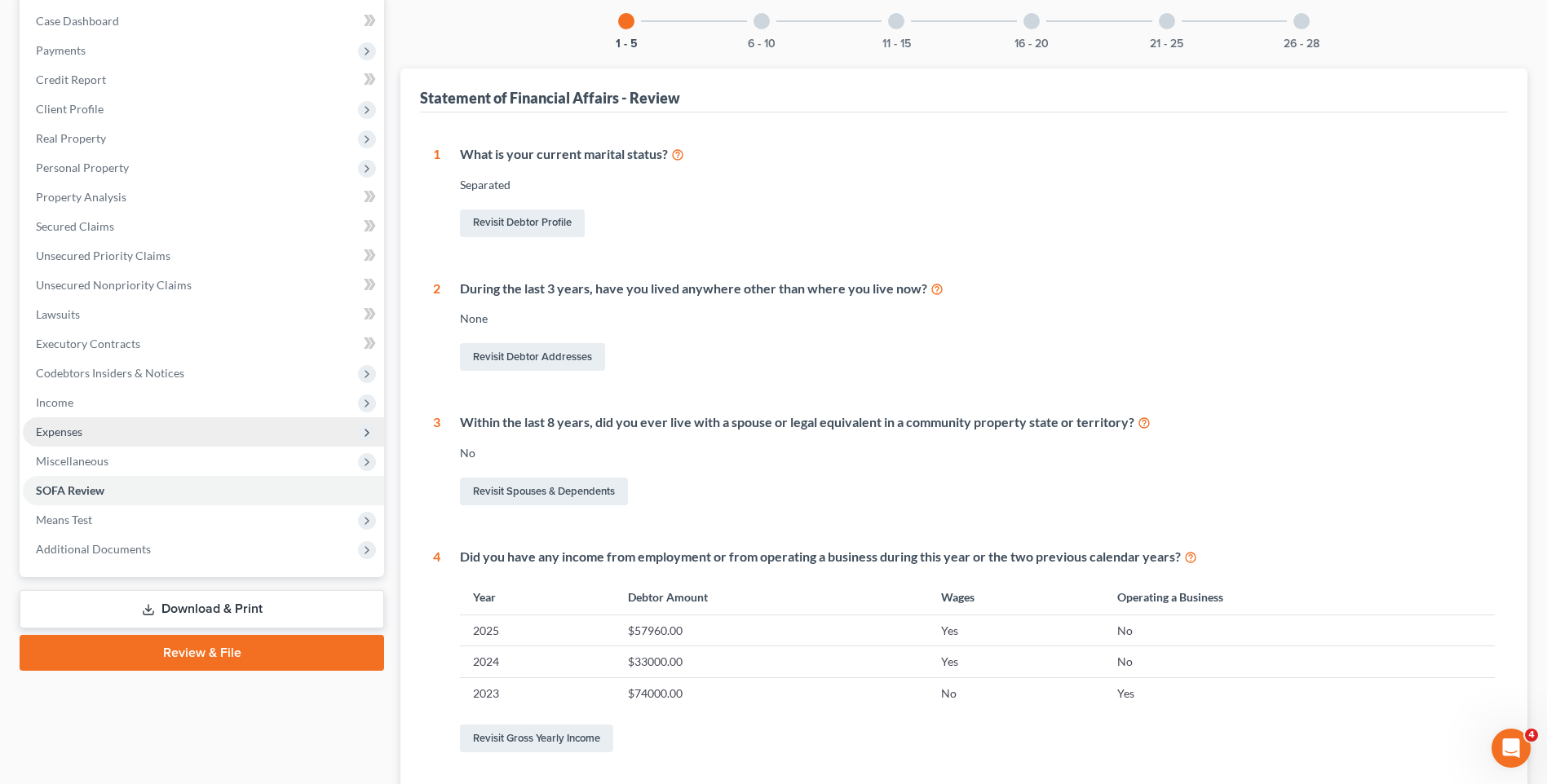
click at [78, 429] on span "Expenses" at bounding box center [59, 431] width 46 height 14
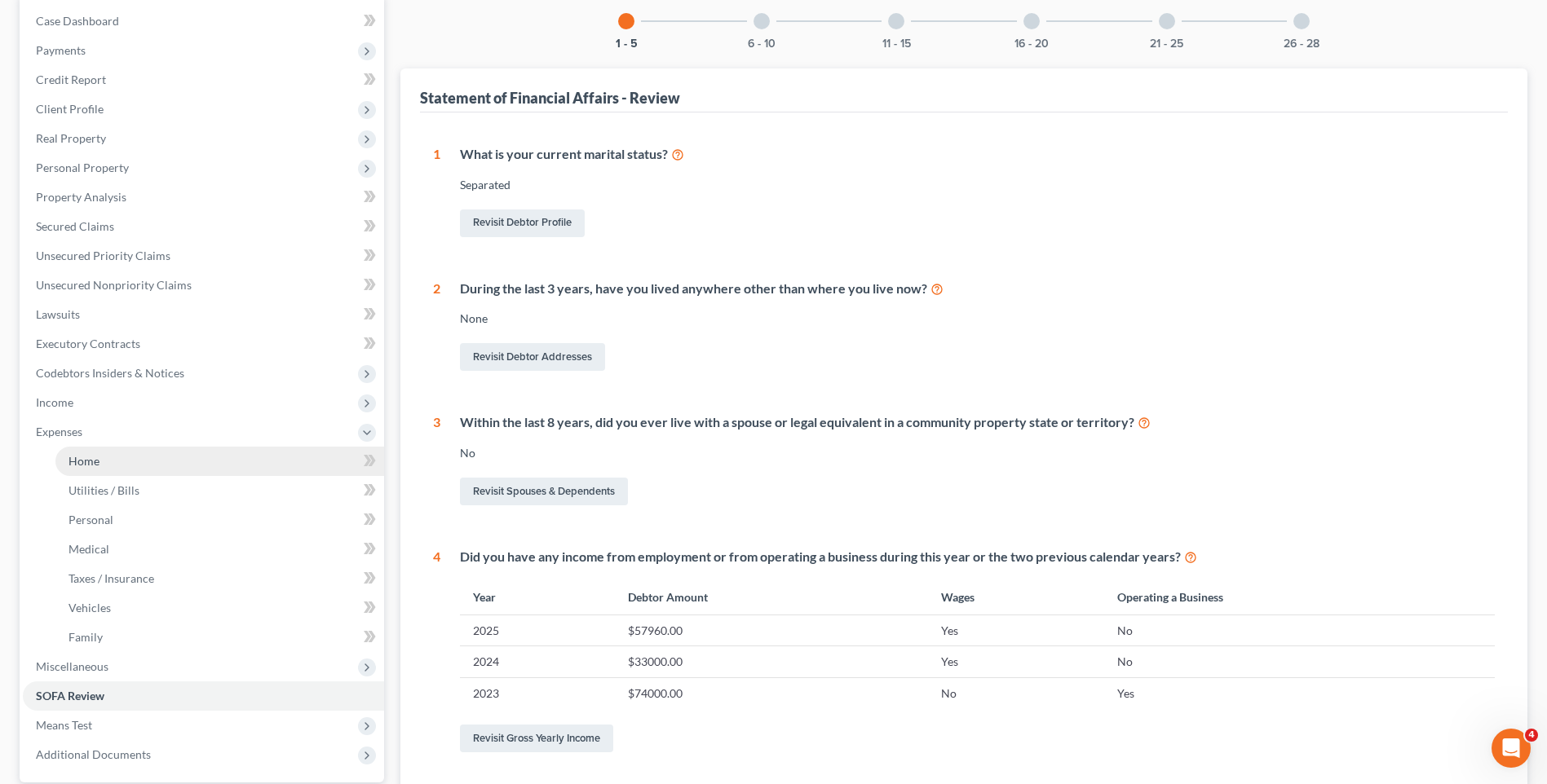
click at [132, 460] on link "Home" at bounding box center [220, 461] width 329 height 29
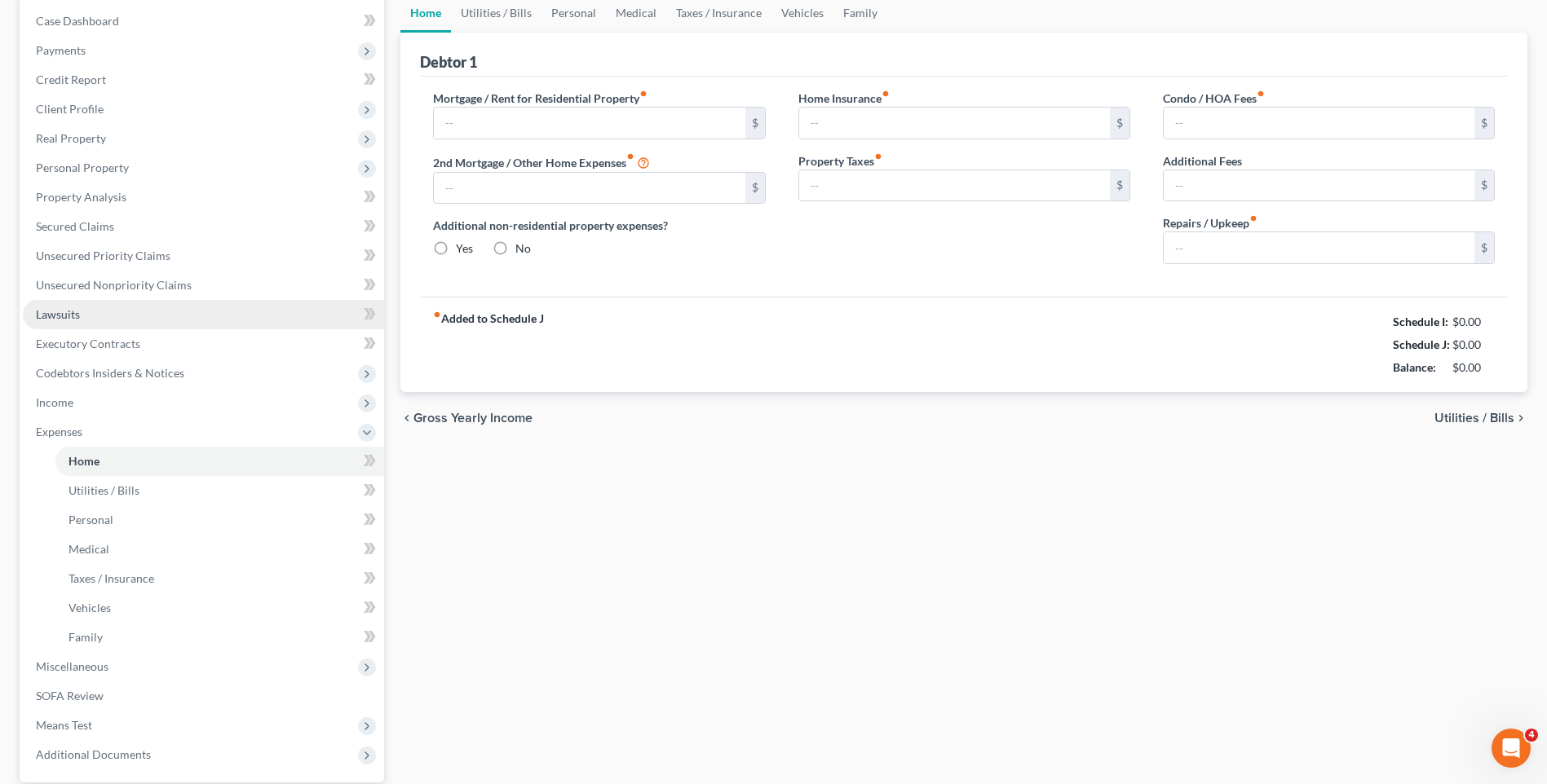
scroll to position [136, 0]
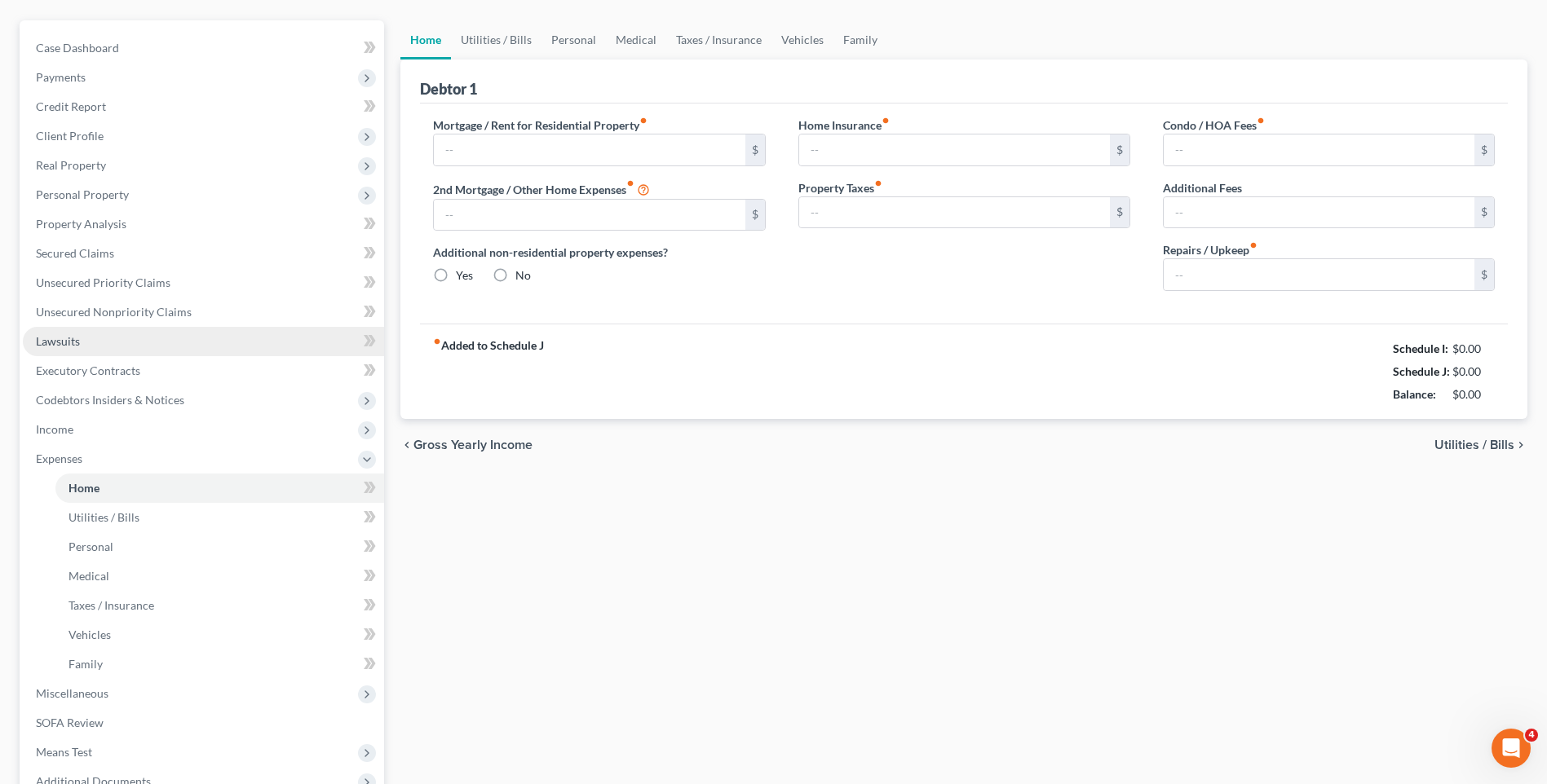
type input "700.00"
type input "0.00"
radio input "true"
type input "0.00"
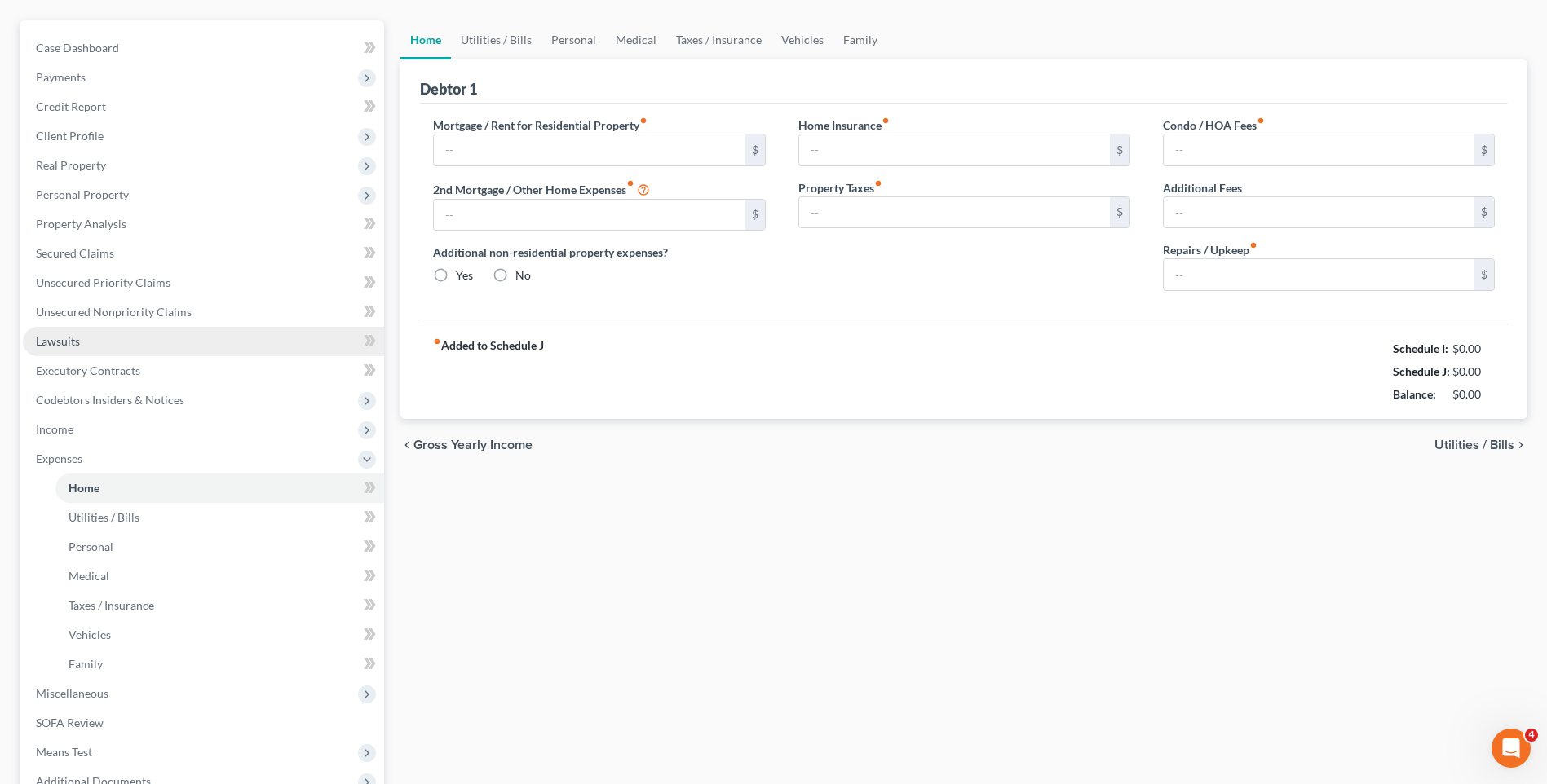
type input "0.00"
type input "100.00"
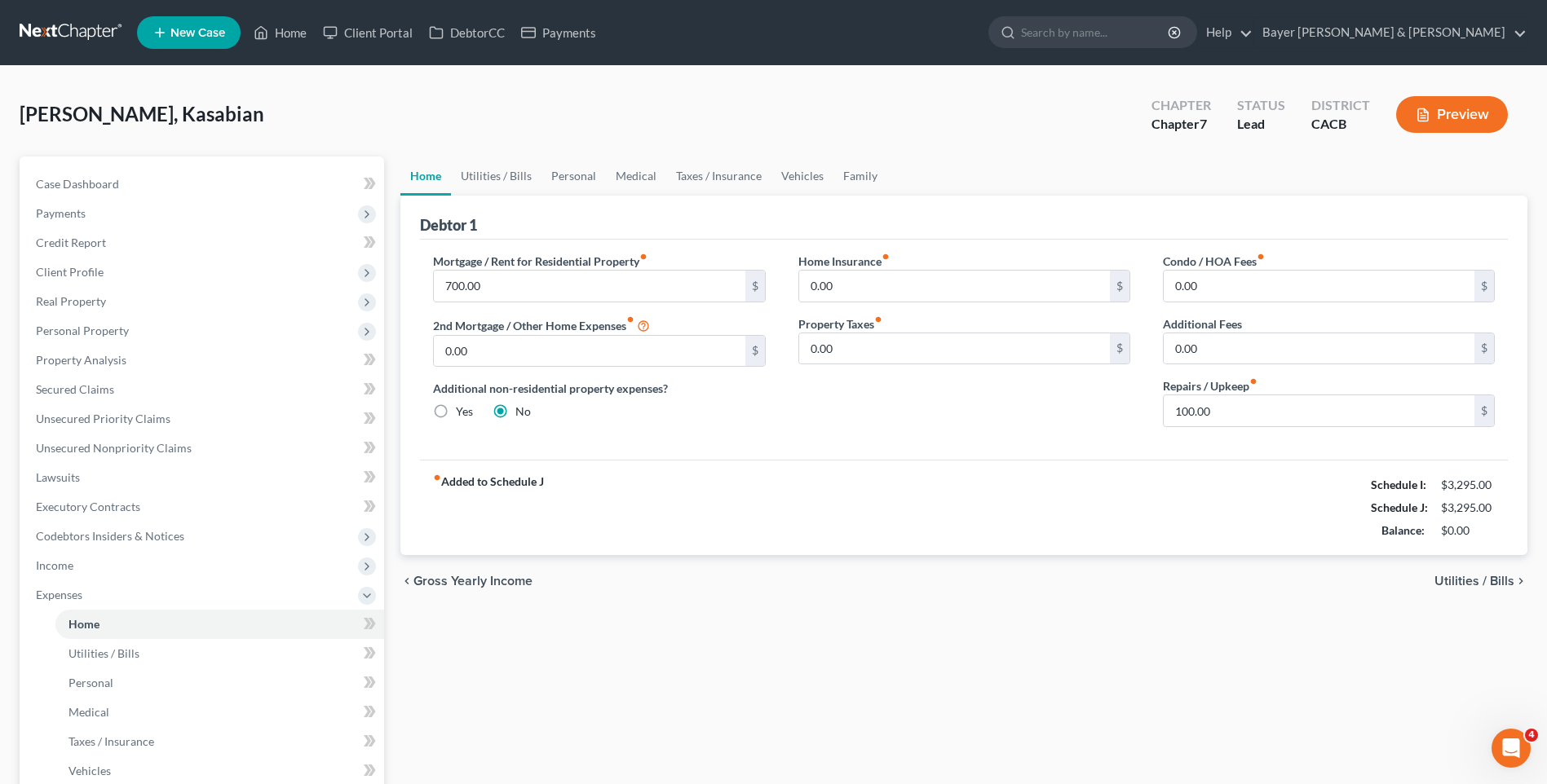
click at [1467, 582] on span "Utilities / Bills" at bounding box center [1474, 581] width 80 height 13
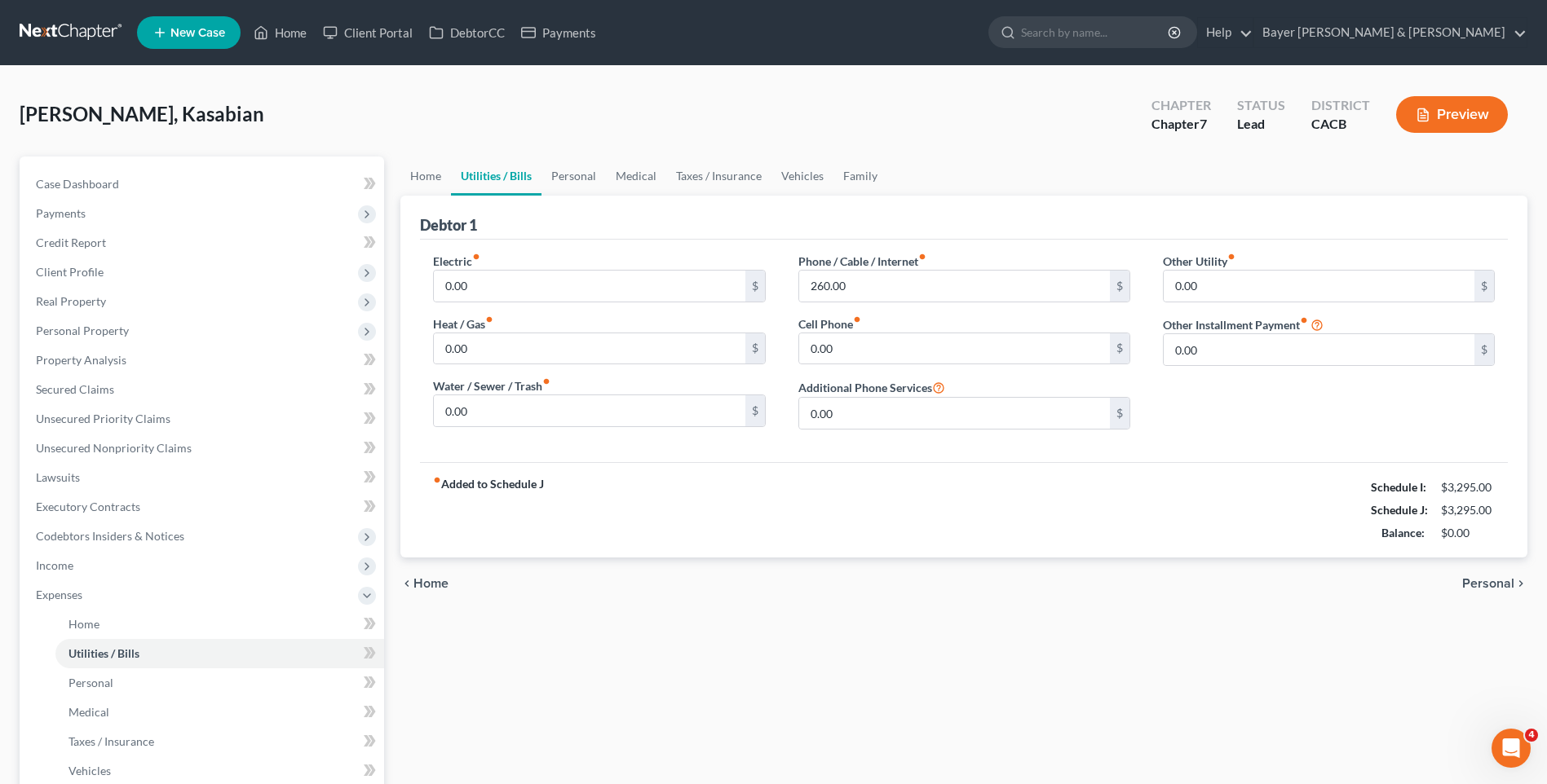
click at [1471, 583] on span "Personal" at bounding box center [1488, 583] width 52 height 13
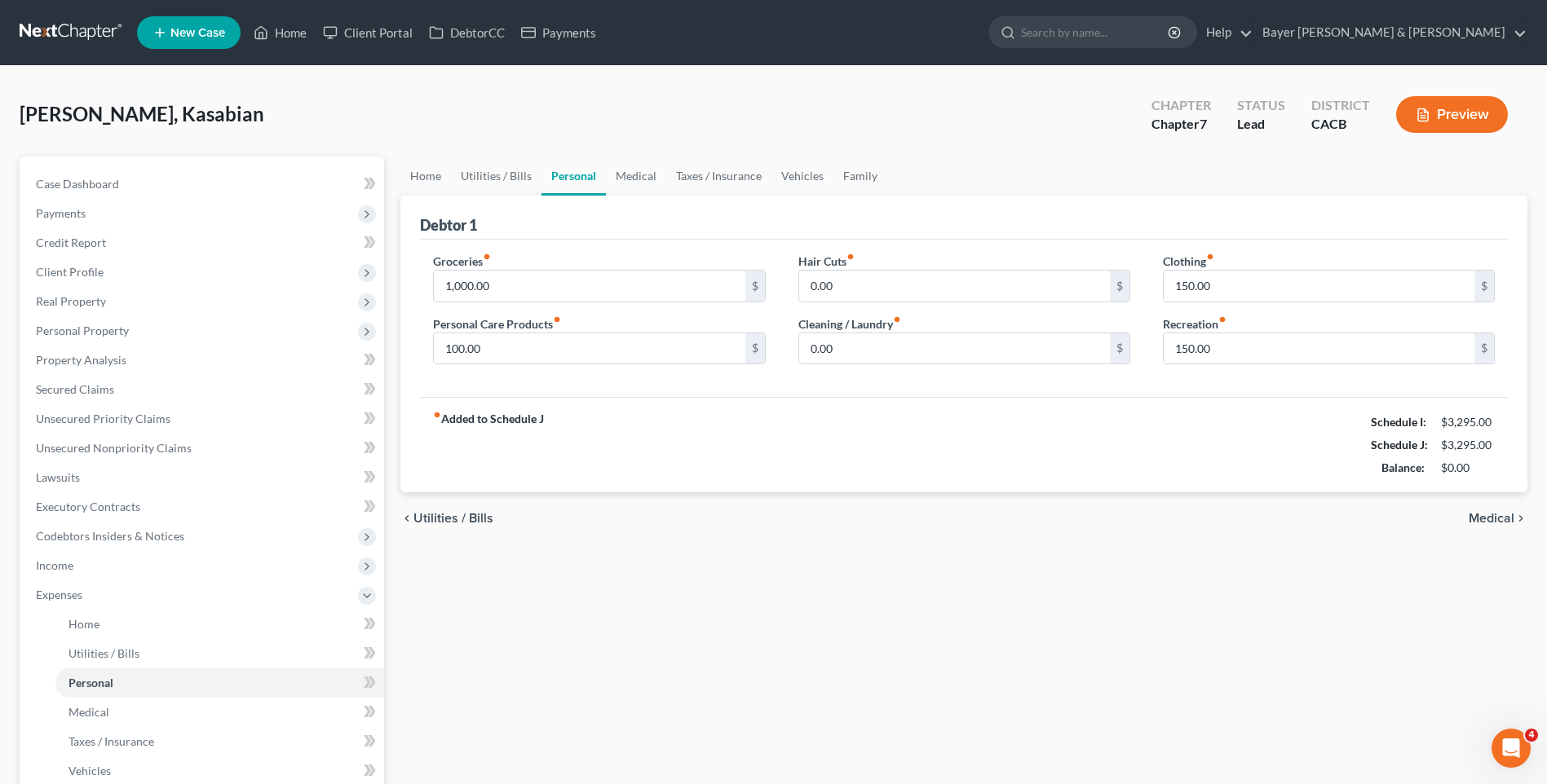
click at [1486, 521] on span "Medical" at bounding box center [1491, 518] width 45 height 13
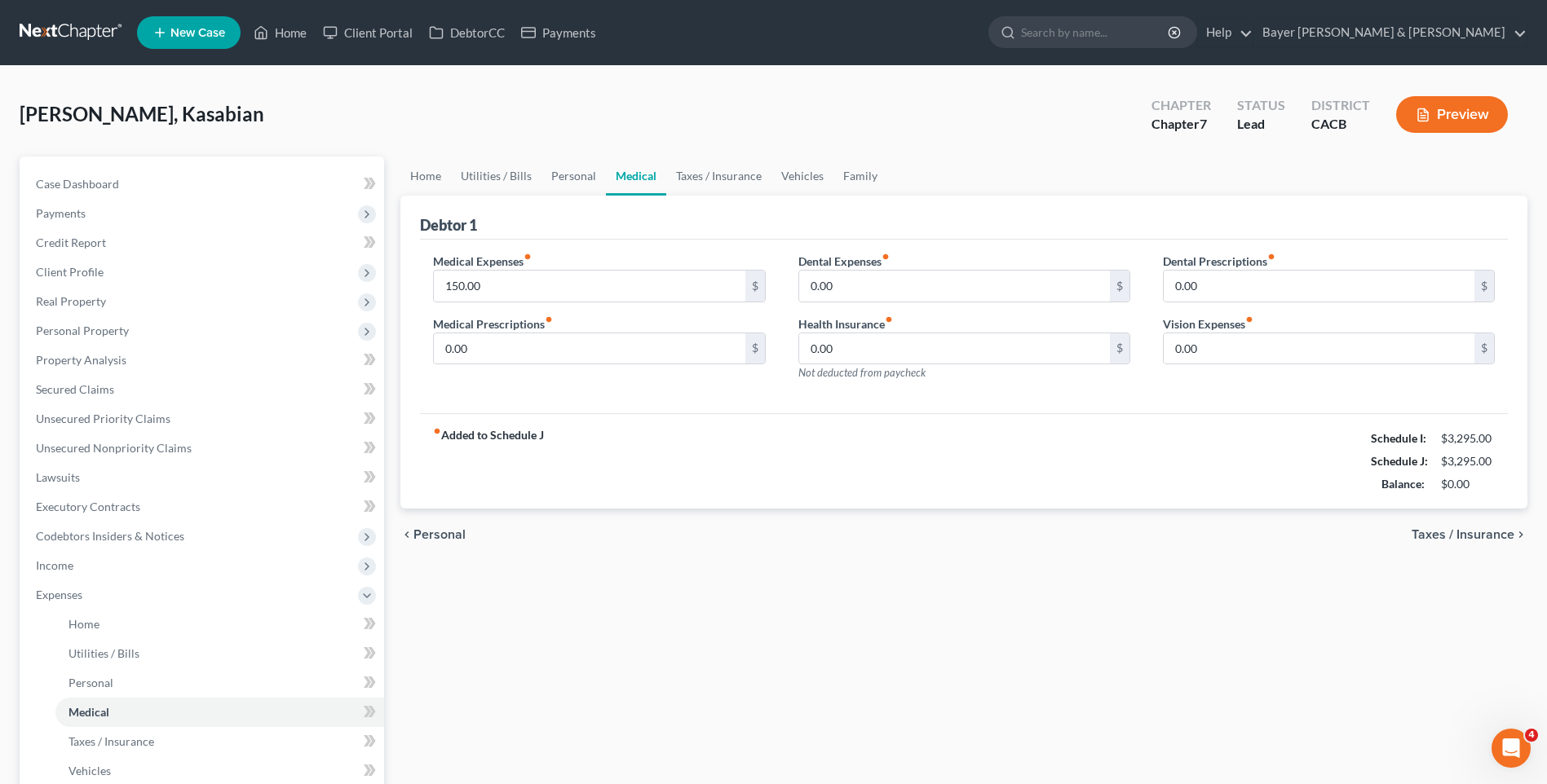
click at [1474, 536] on span "Taxes / Insurance" at bounding box center [1463, 534] width 103 height 13
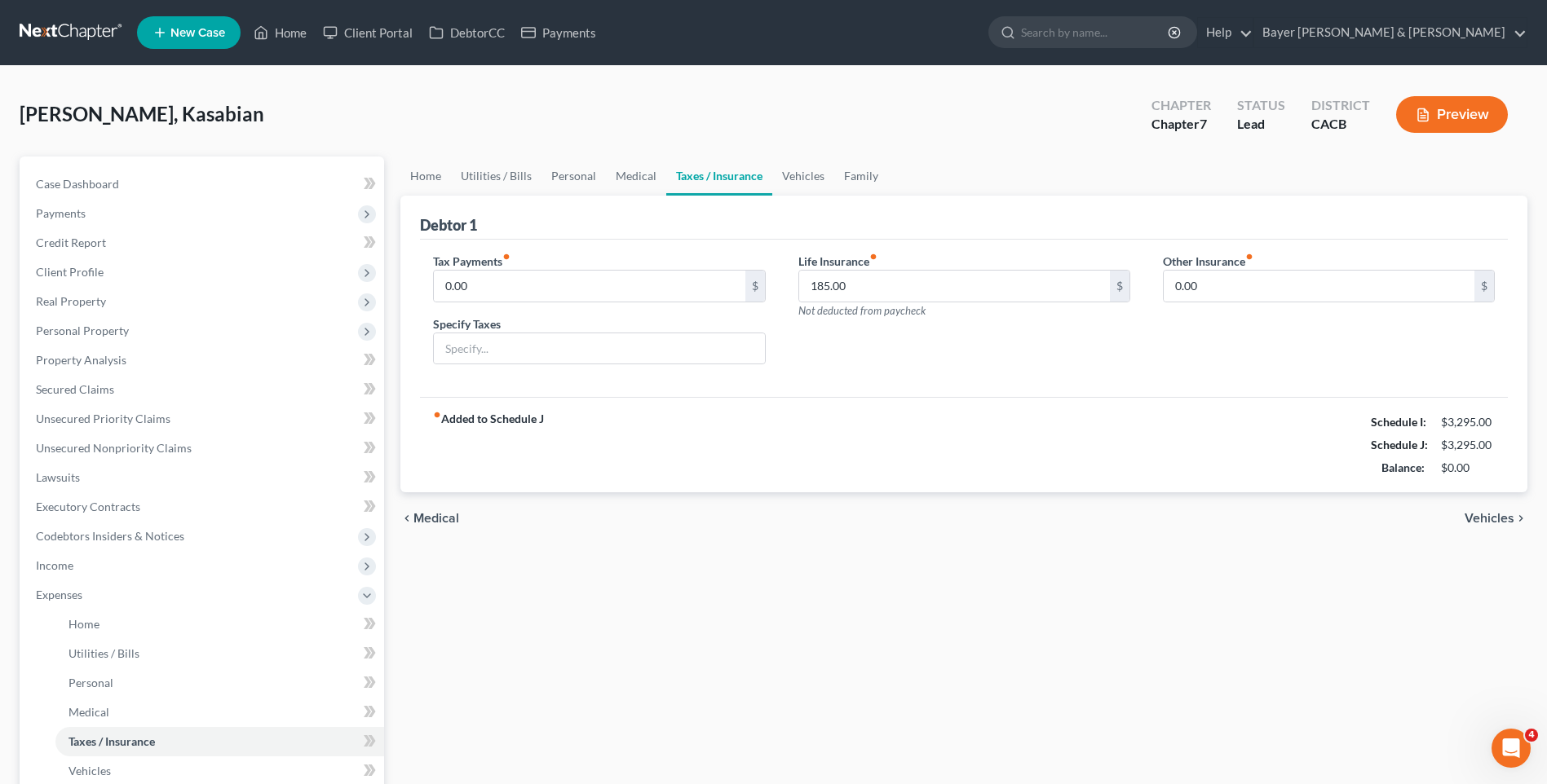
click at [1477, 515] on span "Vehicles" at bounding box center [1490, 518] width 50 height 13
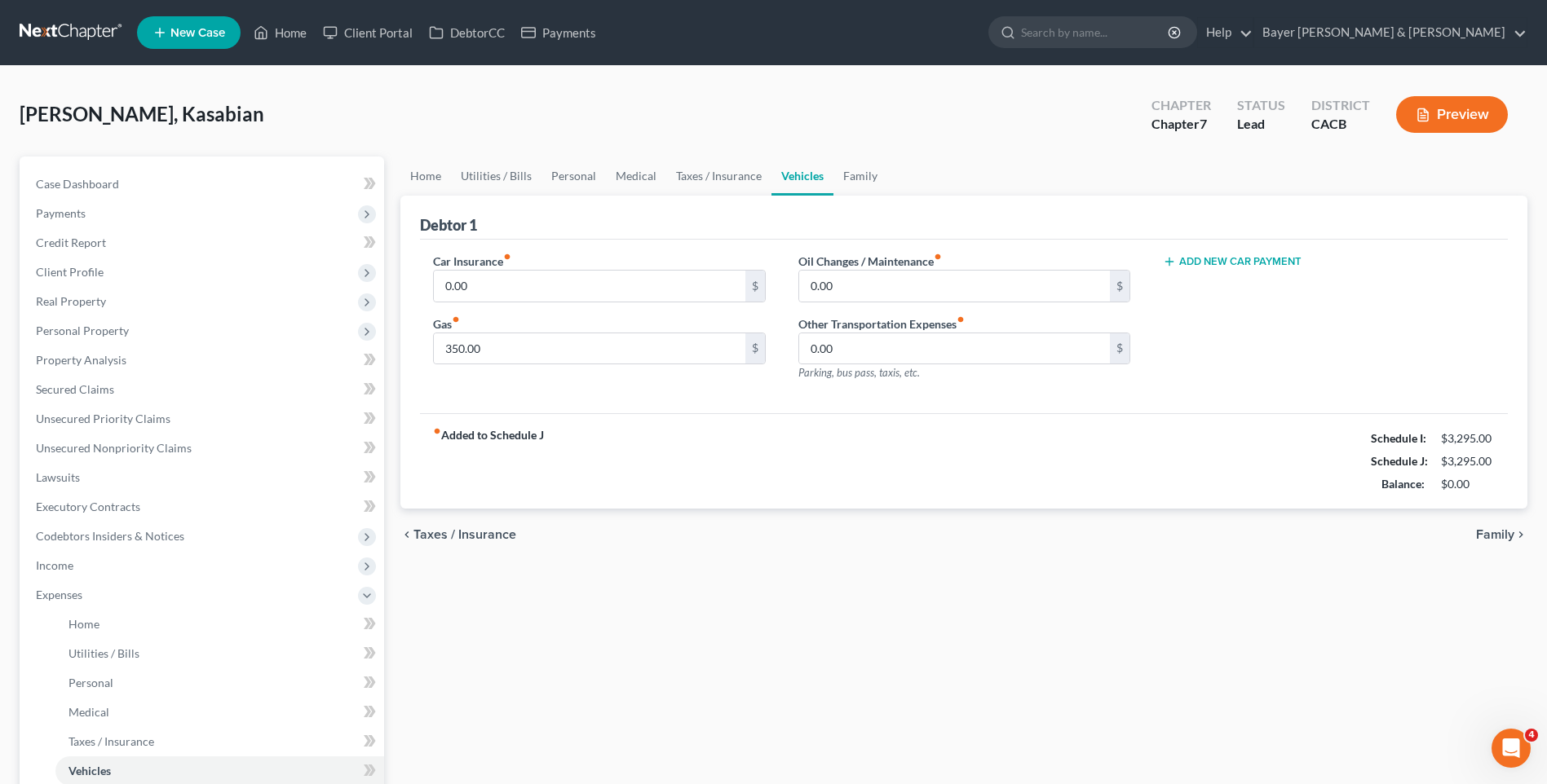
click at [1503, 537] on span "Family" at bounding box center [1495, 534] width 39 height 13
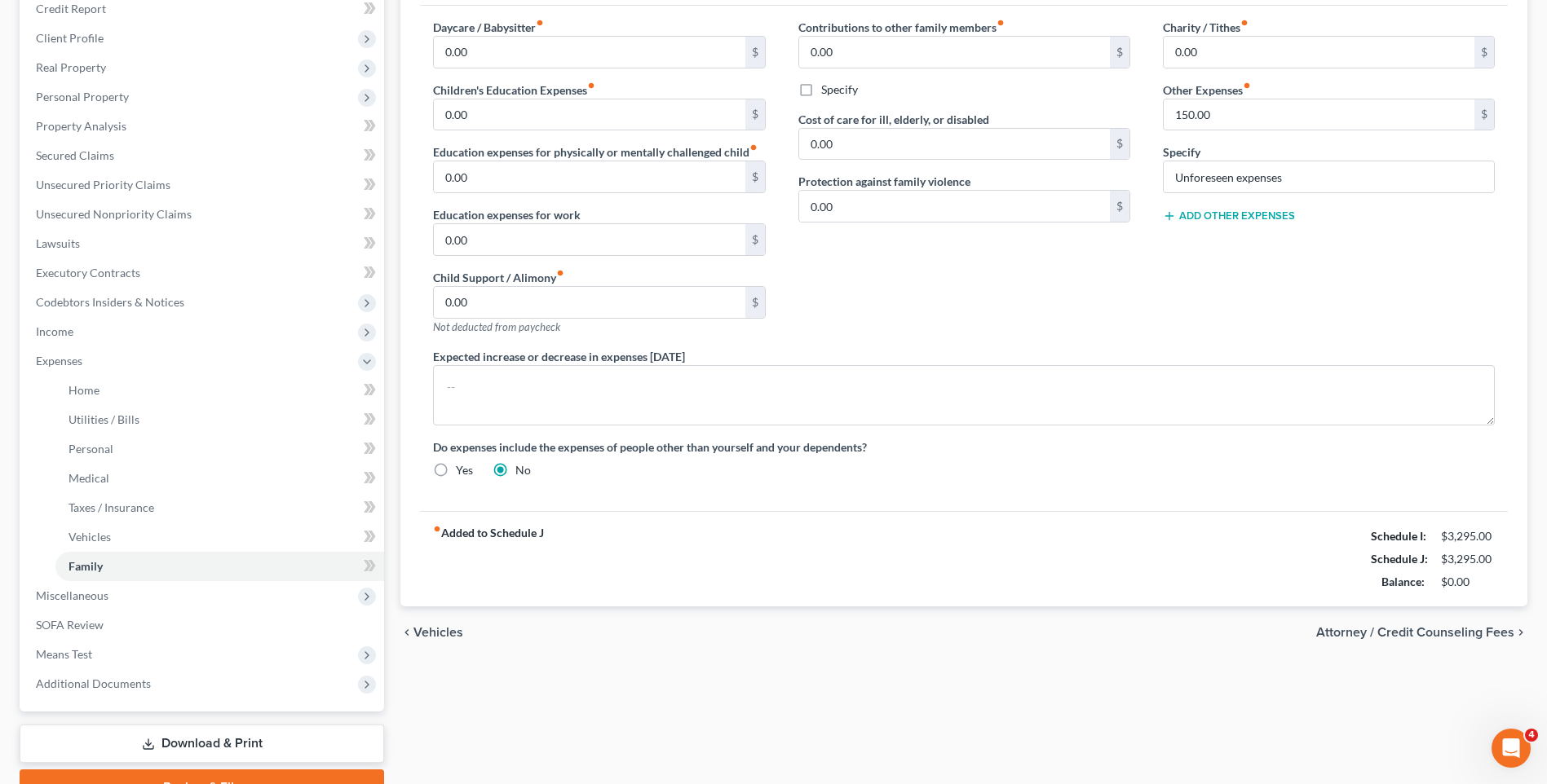
scroll to position [244, 0]
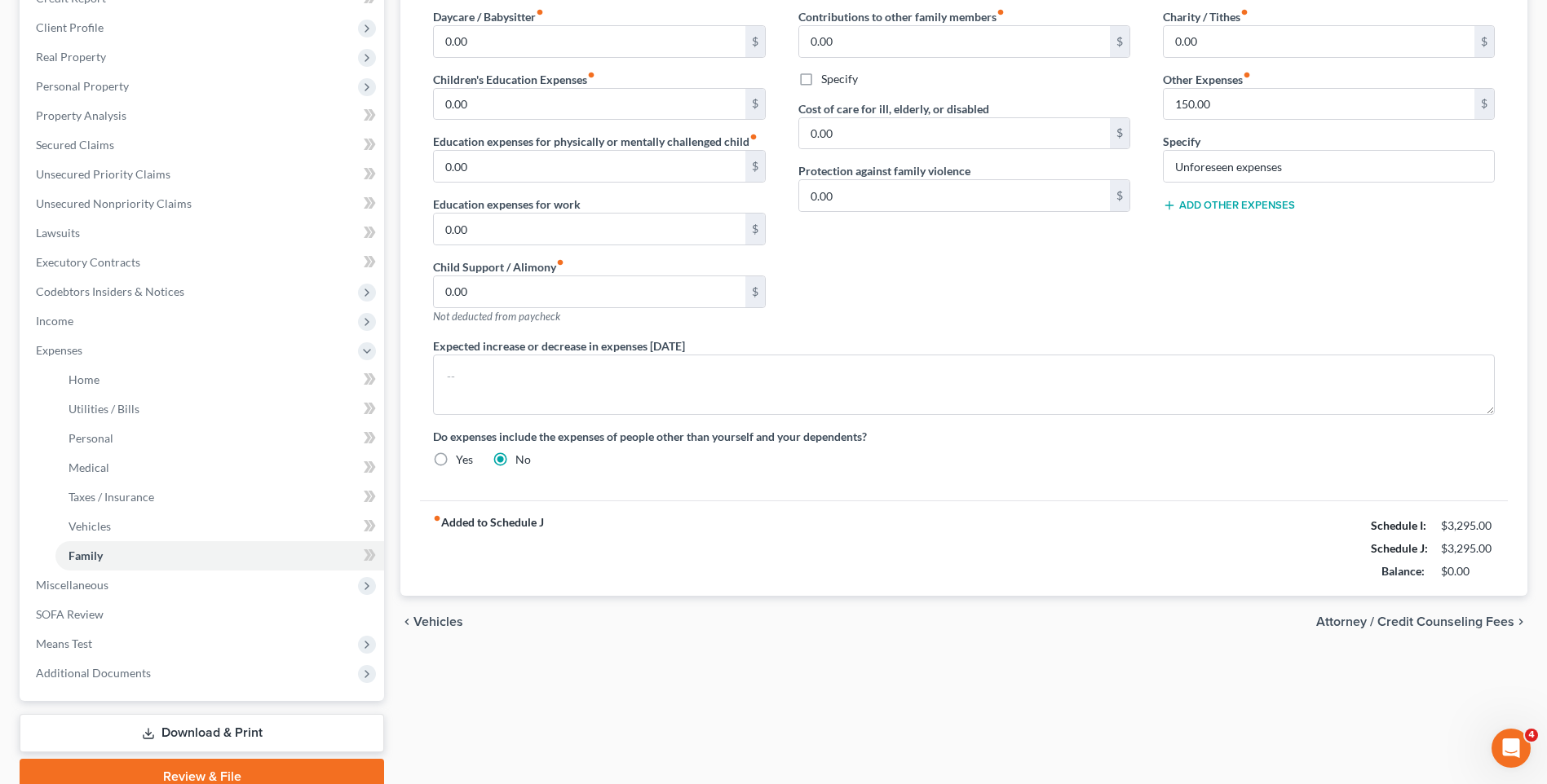
click at [1454, 618] on span "Attorney / Credit Counseling Fees" at bounding box center [1415, 622] width 198 height 13
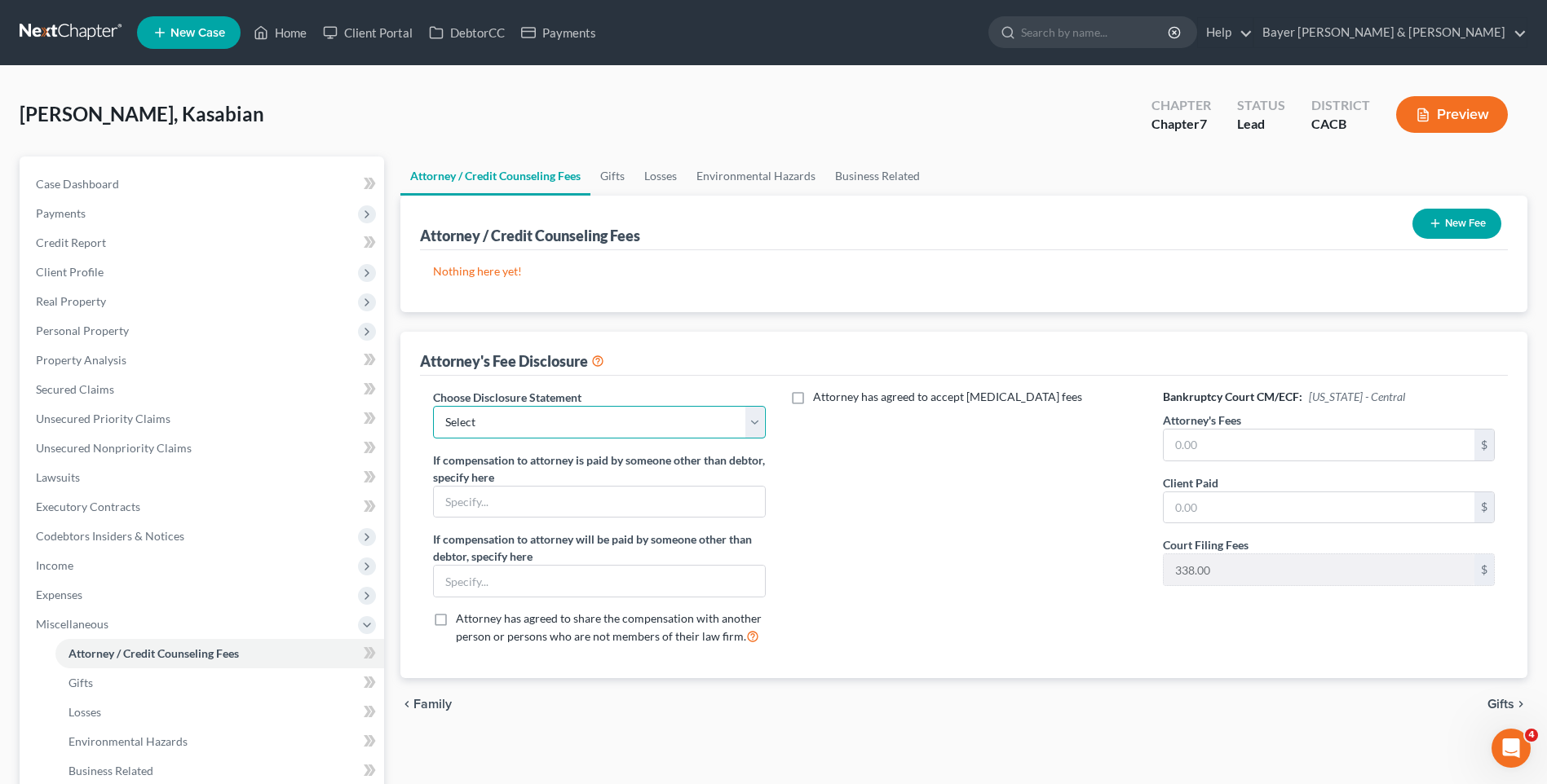
drag, startPoint x: 484, startPoint y: 424, endPoint x: 483, endPoint y: 440, distance: 16.0
click at [484, 424] on select "Select Substitution in Ch 7 (when UST requests docs) Chapter 11 Standard Ch7 Fe…" at bounding box center [599, 422] width 332 height 33
drag, startPoint x: 511, startPoint y: 423, endPoint x: 517, endPoint y: 440, distance: 18.0
click at [511, 423] on select "Select Substitution in Ch 7 (when UST requests docs) Chapter 11 Standard Ch7 Fe…" at bounding box center [599, 422] width 332 height 33
select select "2"
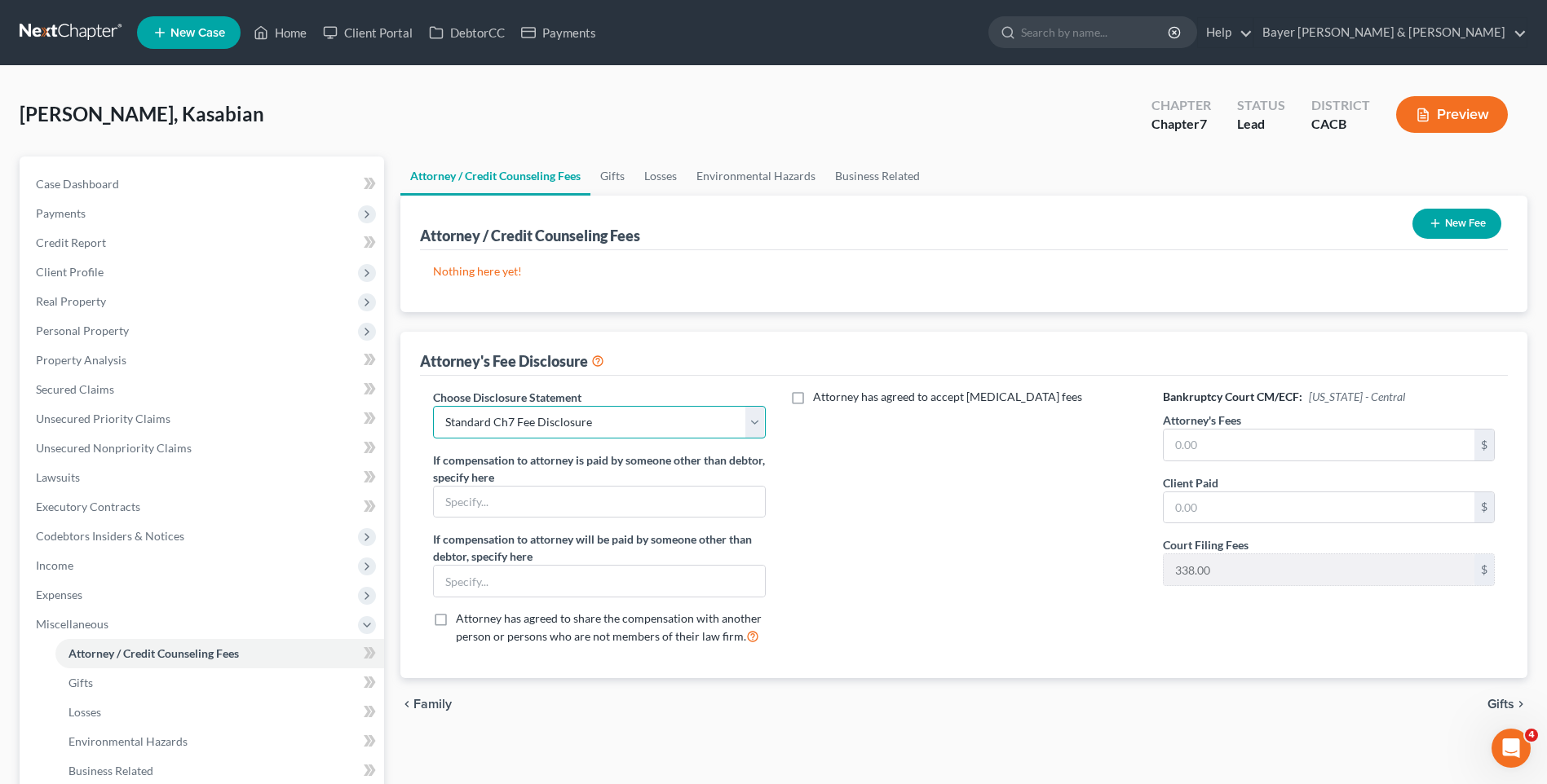
click at [433, 406] on select "Select Substitution in Ch 7 (when UST requests docs) Chapter 11 Standard Ch7 Fe…" at bounding box center [599, 422] width 332 height 33
click at [1233, 440] on input "text" at bounding box center [1319, 445] width 311 height 31
type input "2,500"
click at [1212, 507] on input "text" at bounding box center [1319, 508] width 311 height 31
type input "2,500"
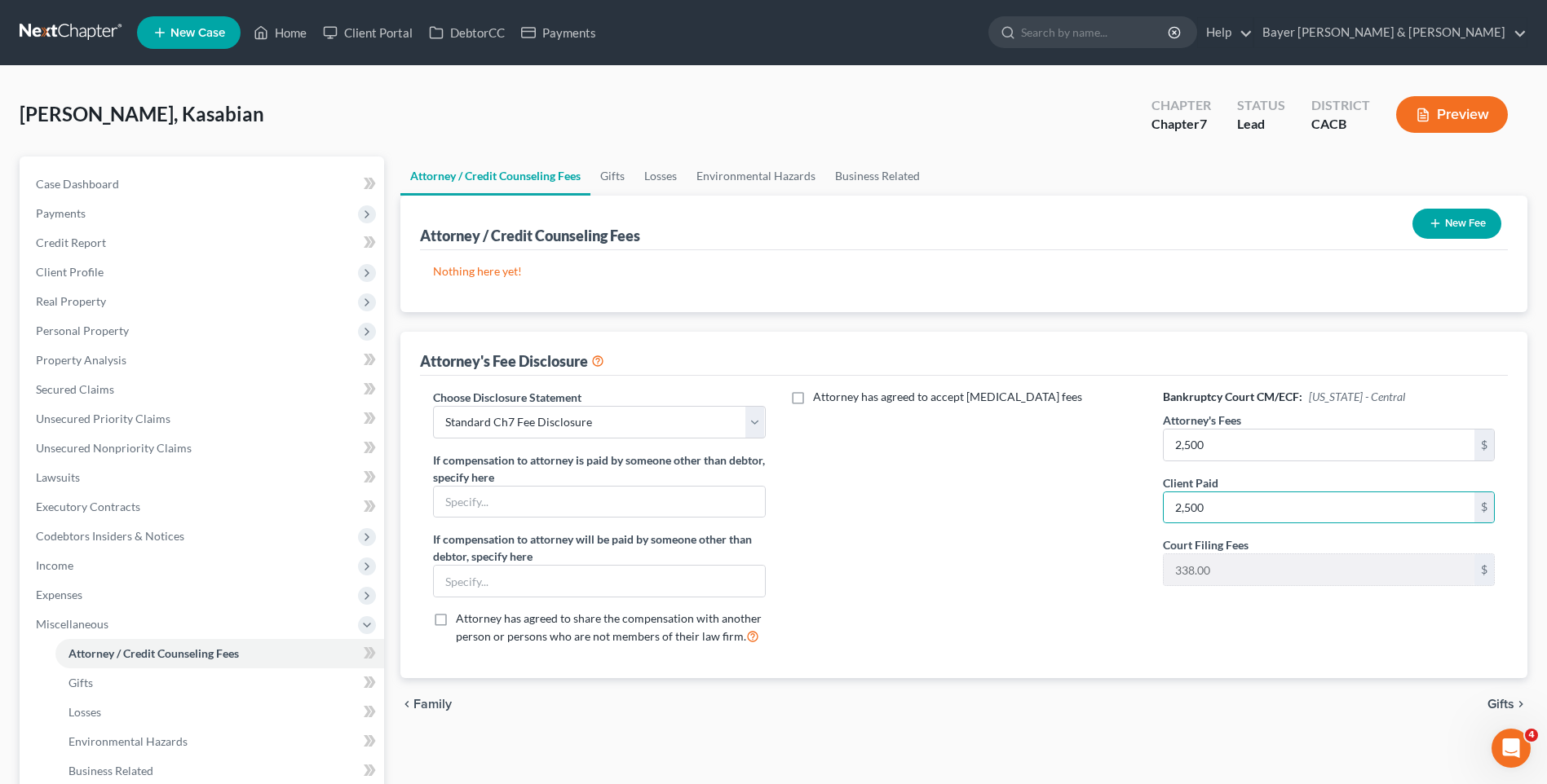
click at [1254, 662] on div "Choose Disclosure Statement Select Substitution in Ch 7 (when UST requests docs…" at bounding box center [964, 527] width 1088 height 303
click at [1494, 698] on span "Gifts" at bounding box center [1501, 704] width 27 height 13
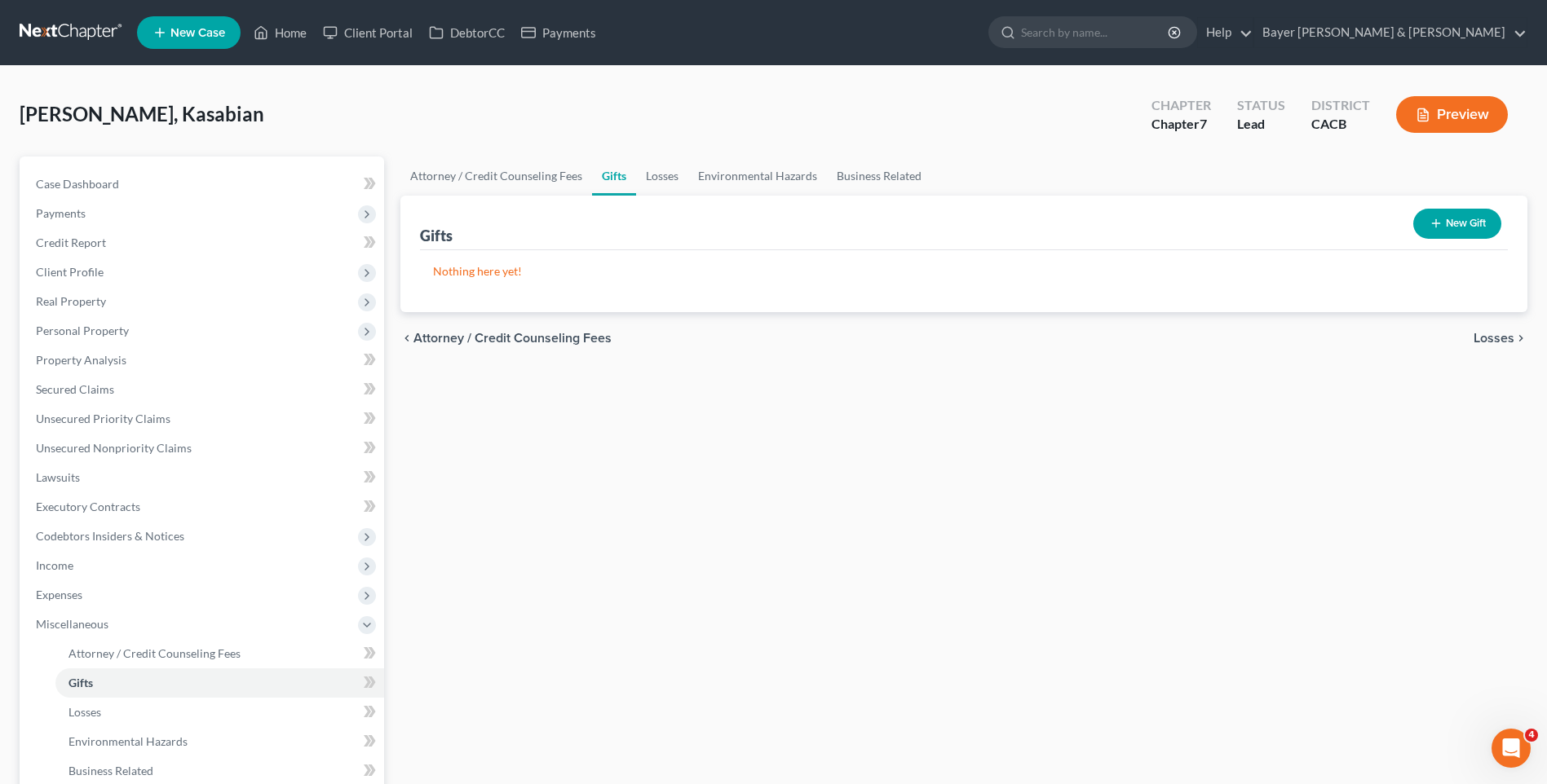
click at [1485, 340] on span "Losses" at bounding box center [1494, 338] width 41 height 13
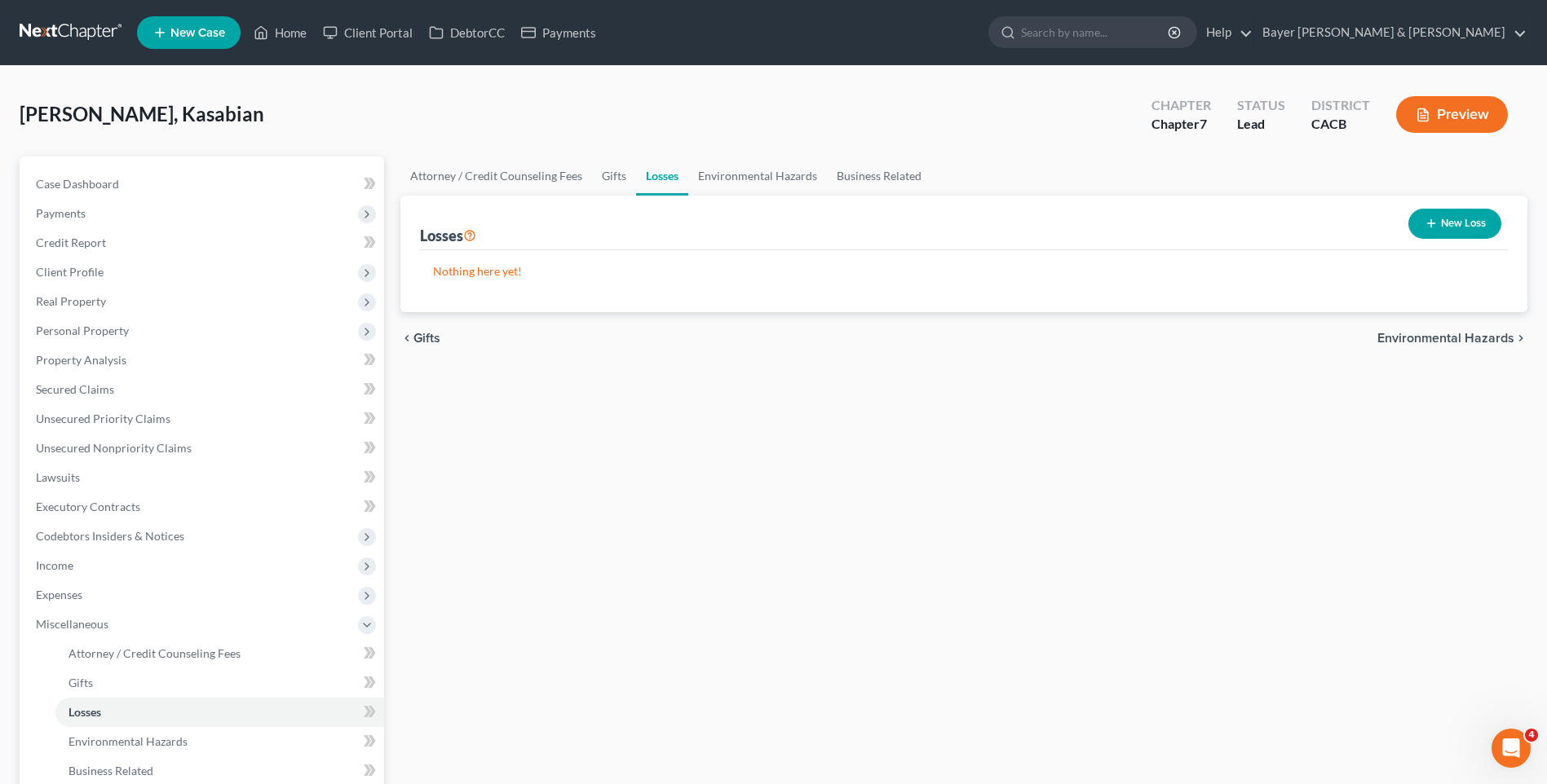
click at [1415, 341] on span "Environmental Hazards" at bounding box center [1446, 338] width 137 height 13
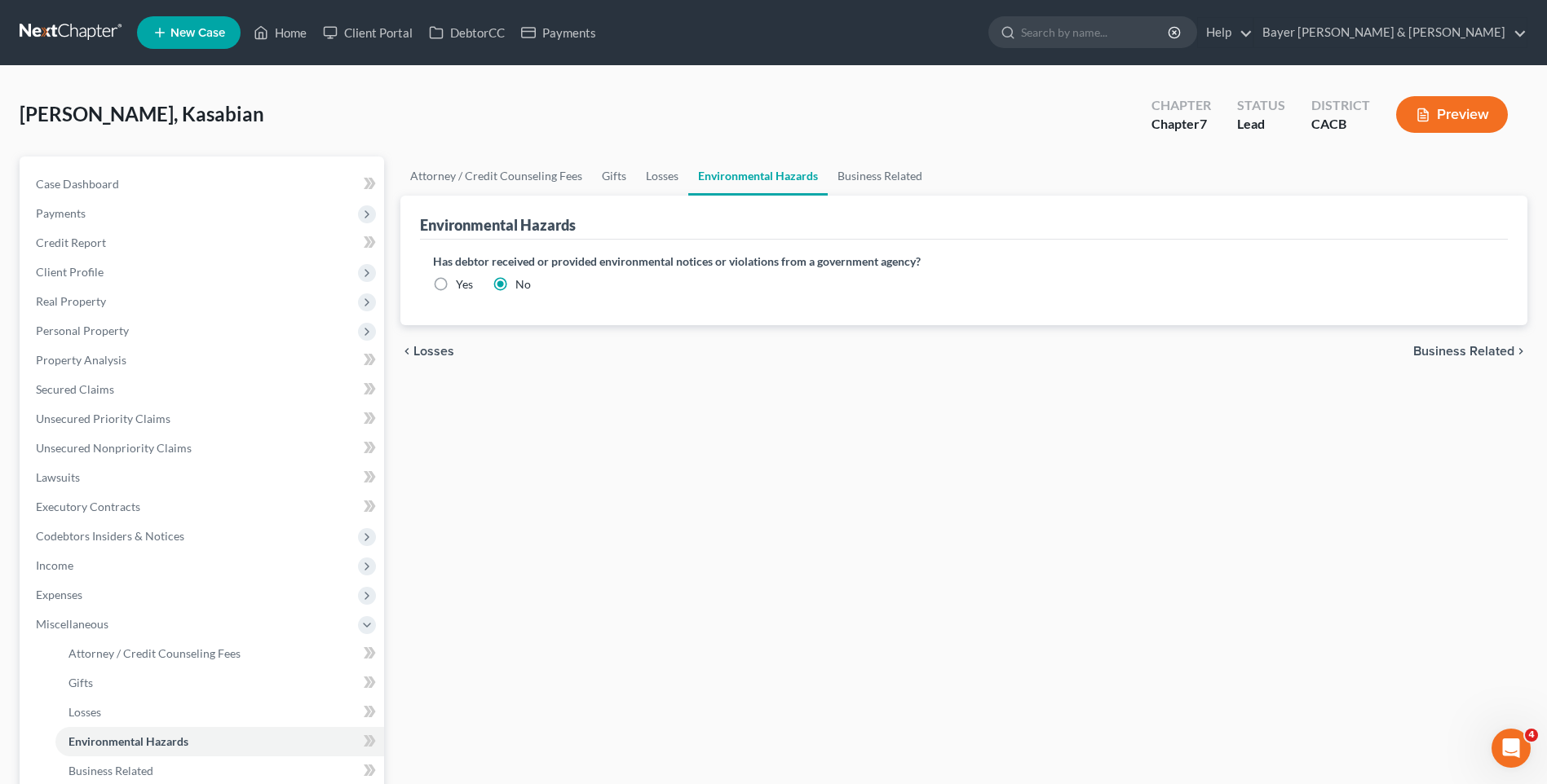
click at [1421, 353] on span "Business Related" at bounding box center [1464, 351] width 101 height 13
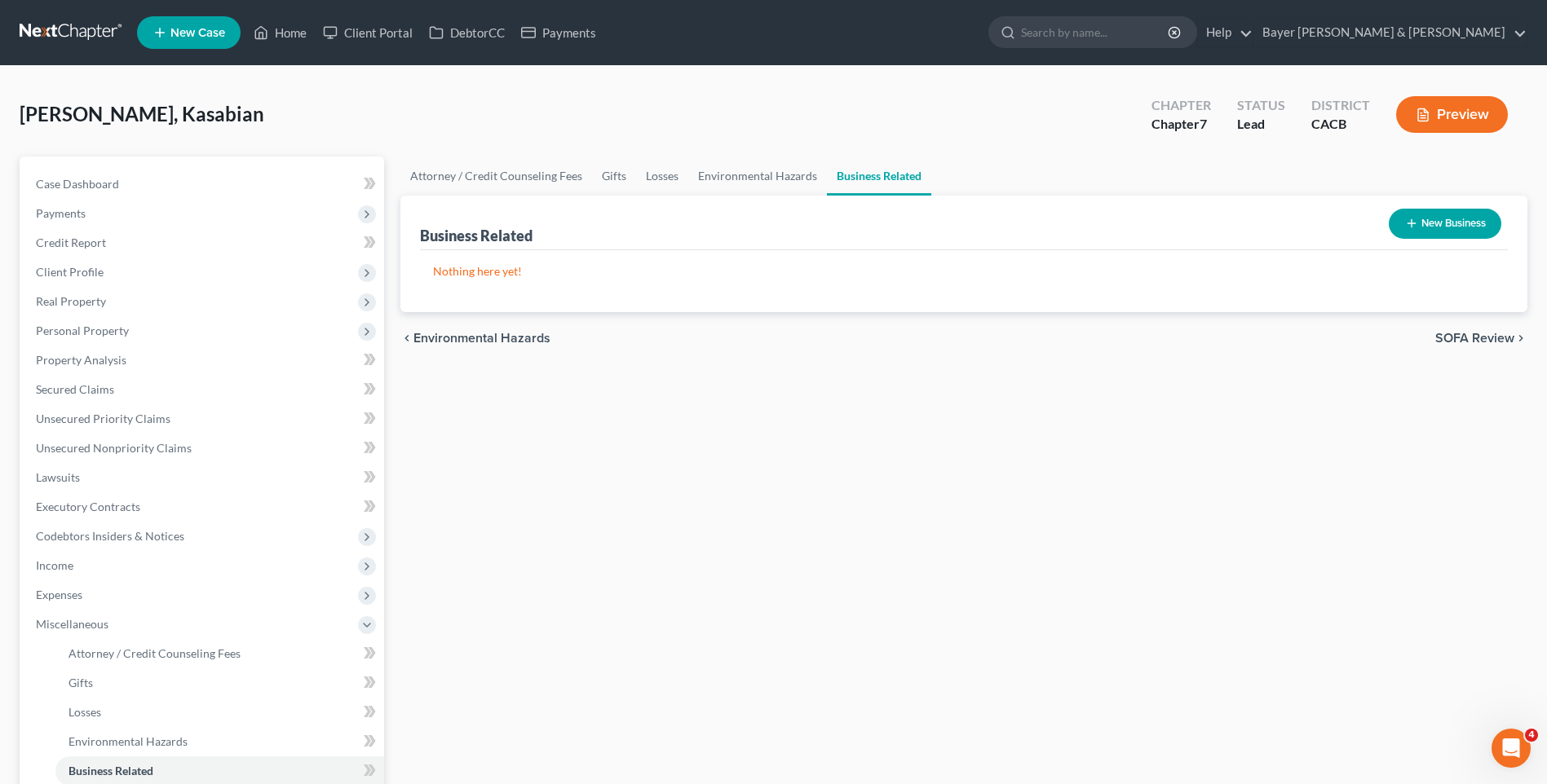
click at [1453, 340] on span "SOFA Review" at bounding box center [1475, 338] width 79 height 13
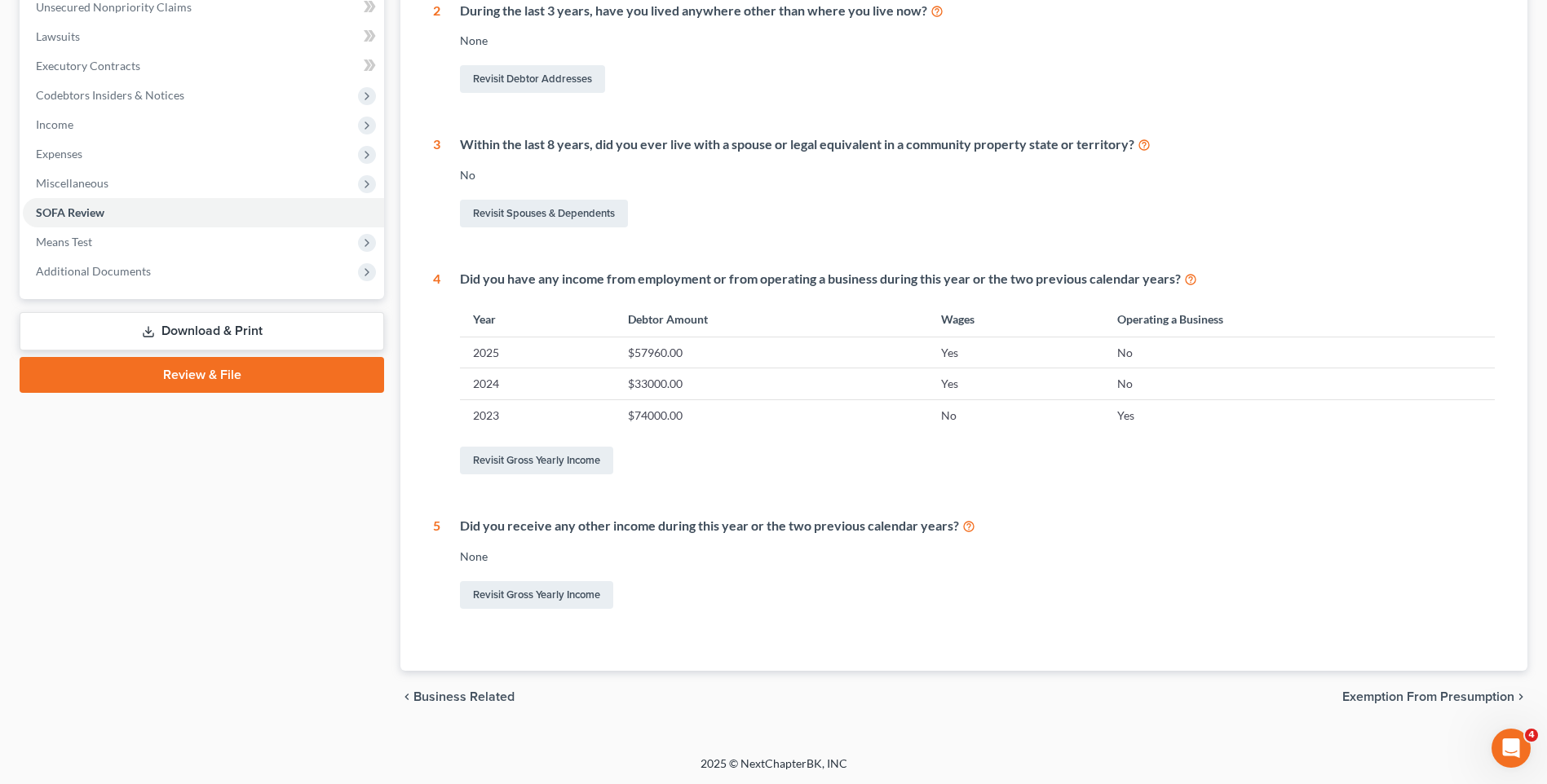
scroll to position [442, 0]
click at [1421, 695] on span "Exemption from Presumption" at bounding box center [1428, 696] width 172 height 13
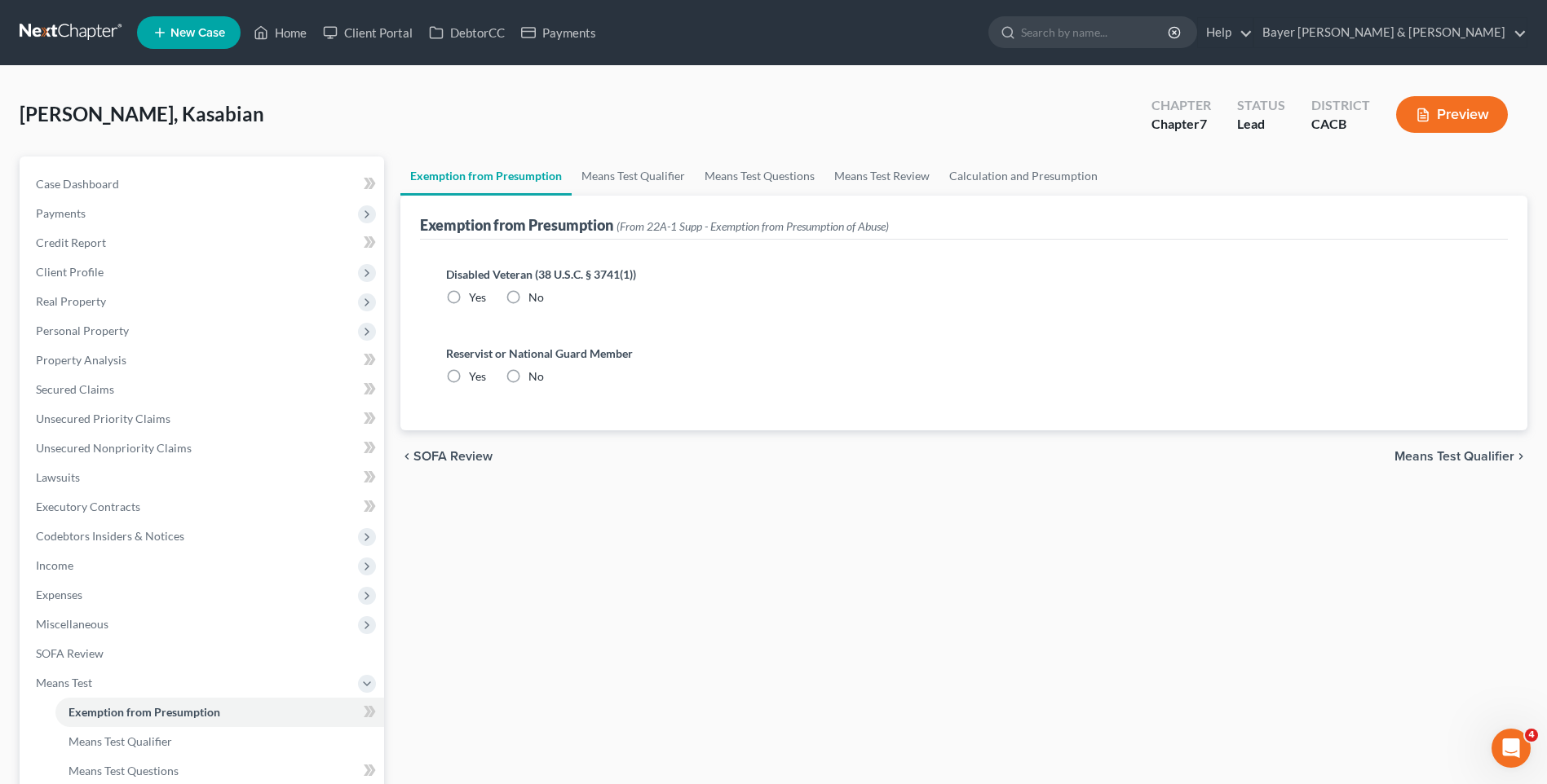
click at [476, 459] on span "SOFA Review" at bounding box center [453, 456] width 79 height 13
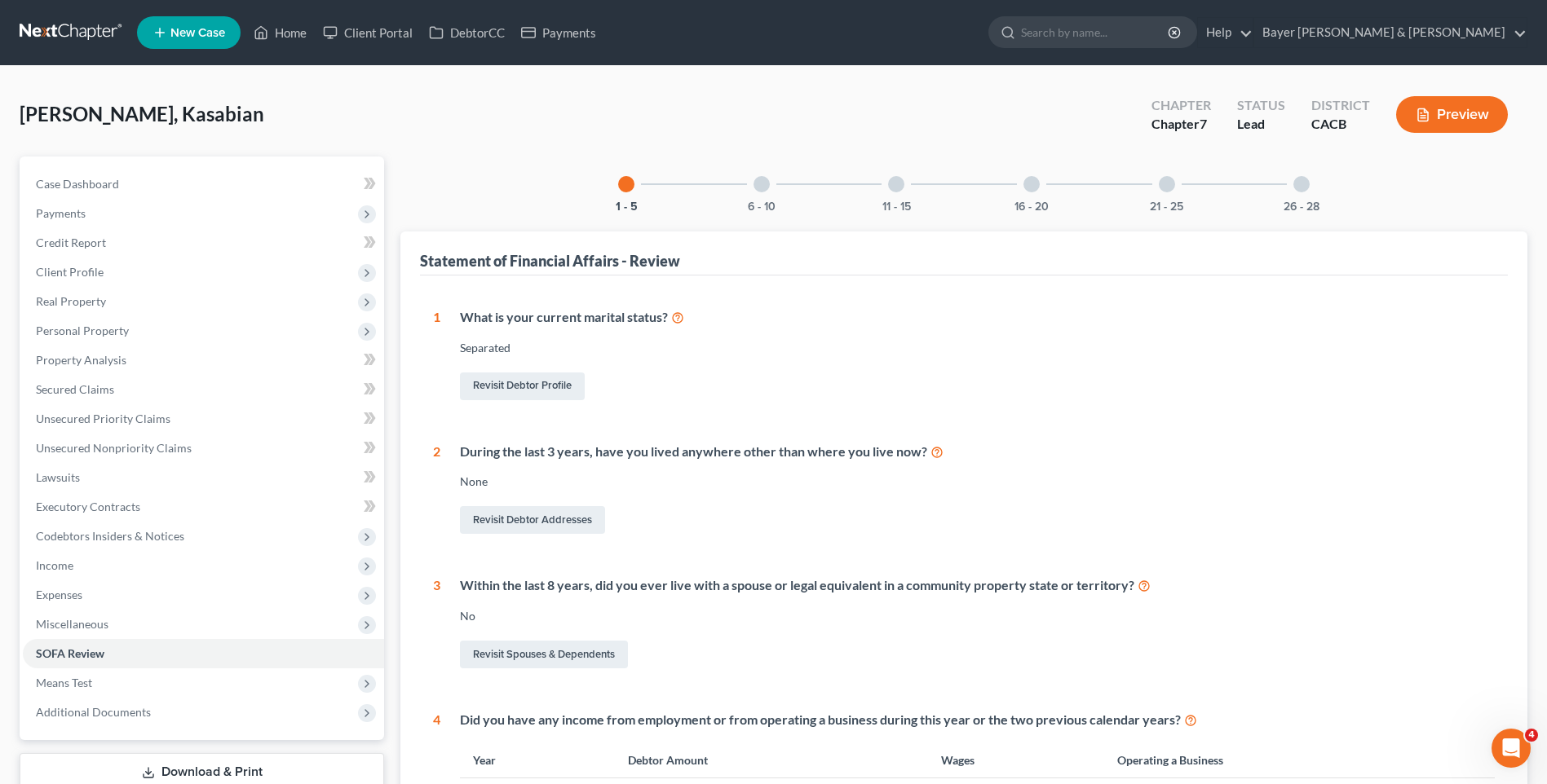
click at [759, 185] on div at bounding box center [761, 184] width 16 height 16
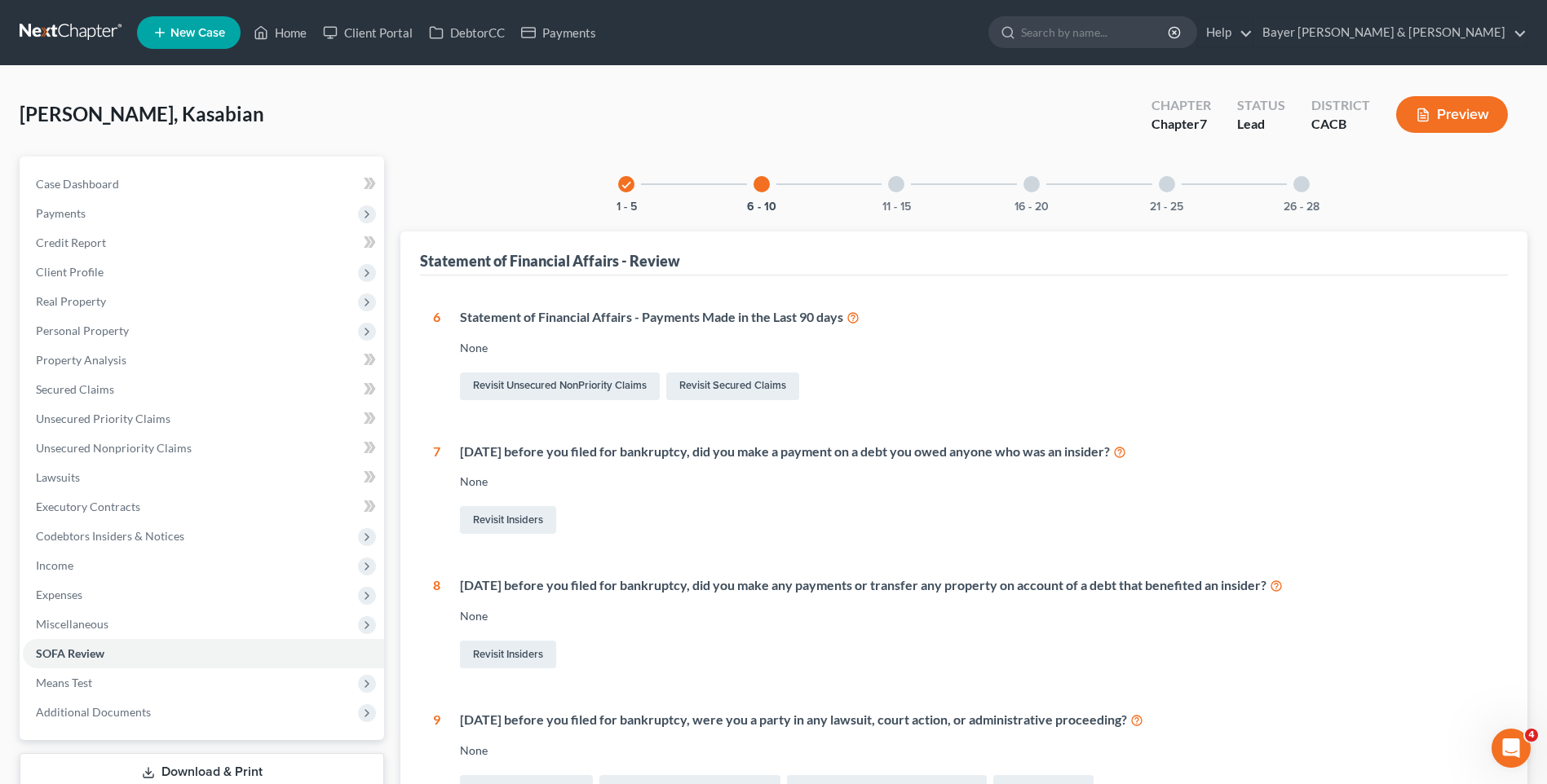
click at [899, 184] on div at bounding box center [896, 184] width 16 height 16
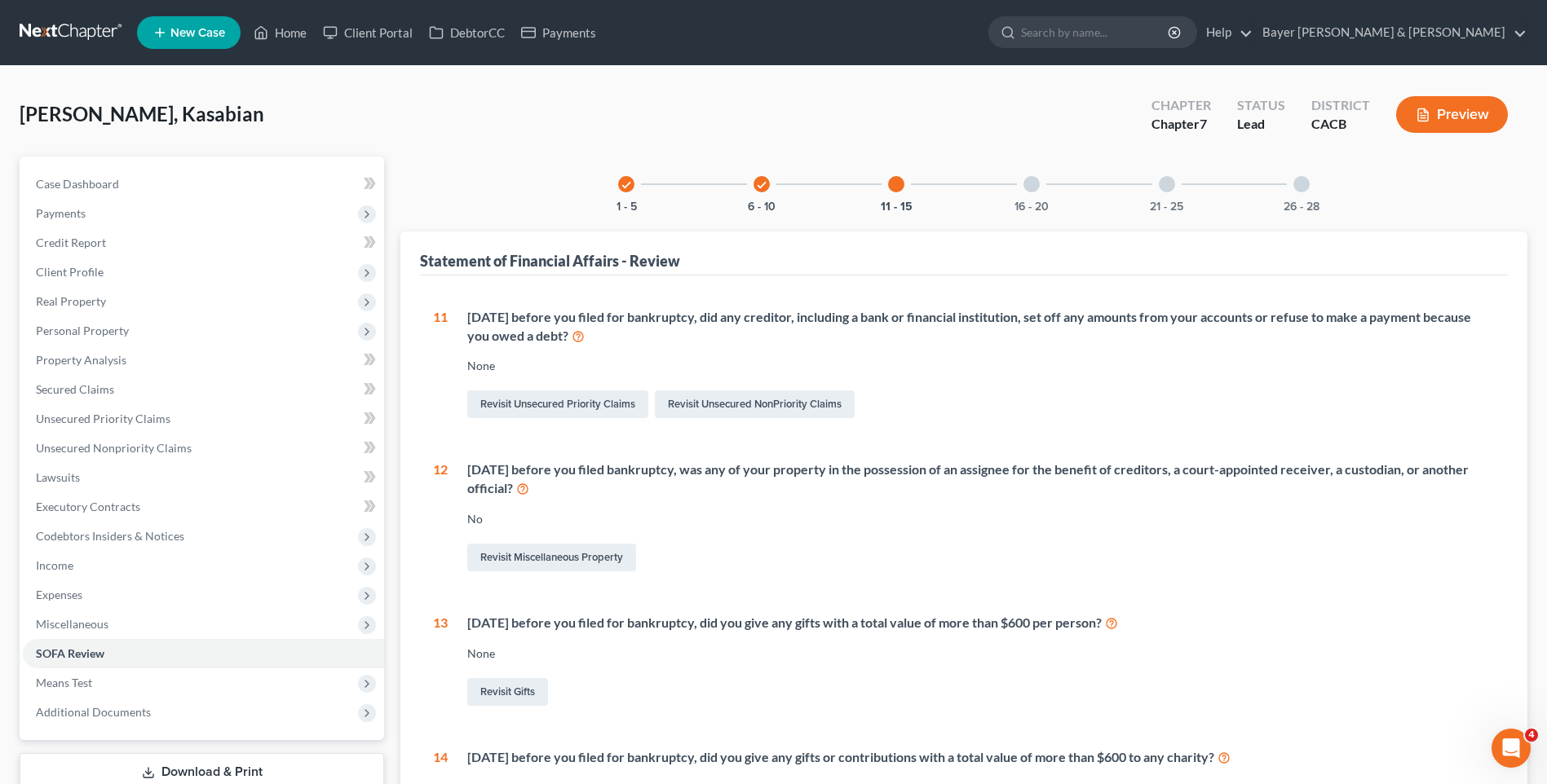
click at [1031, 186] on div at bounding box center [1031, 184] width 16 height 16
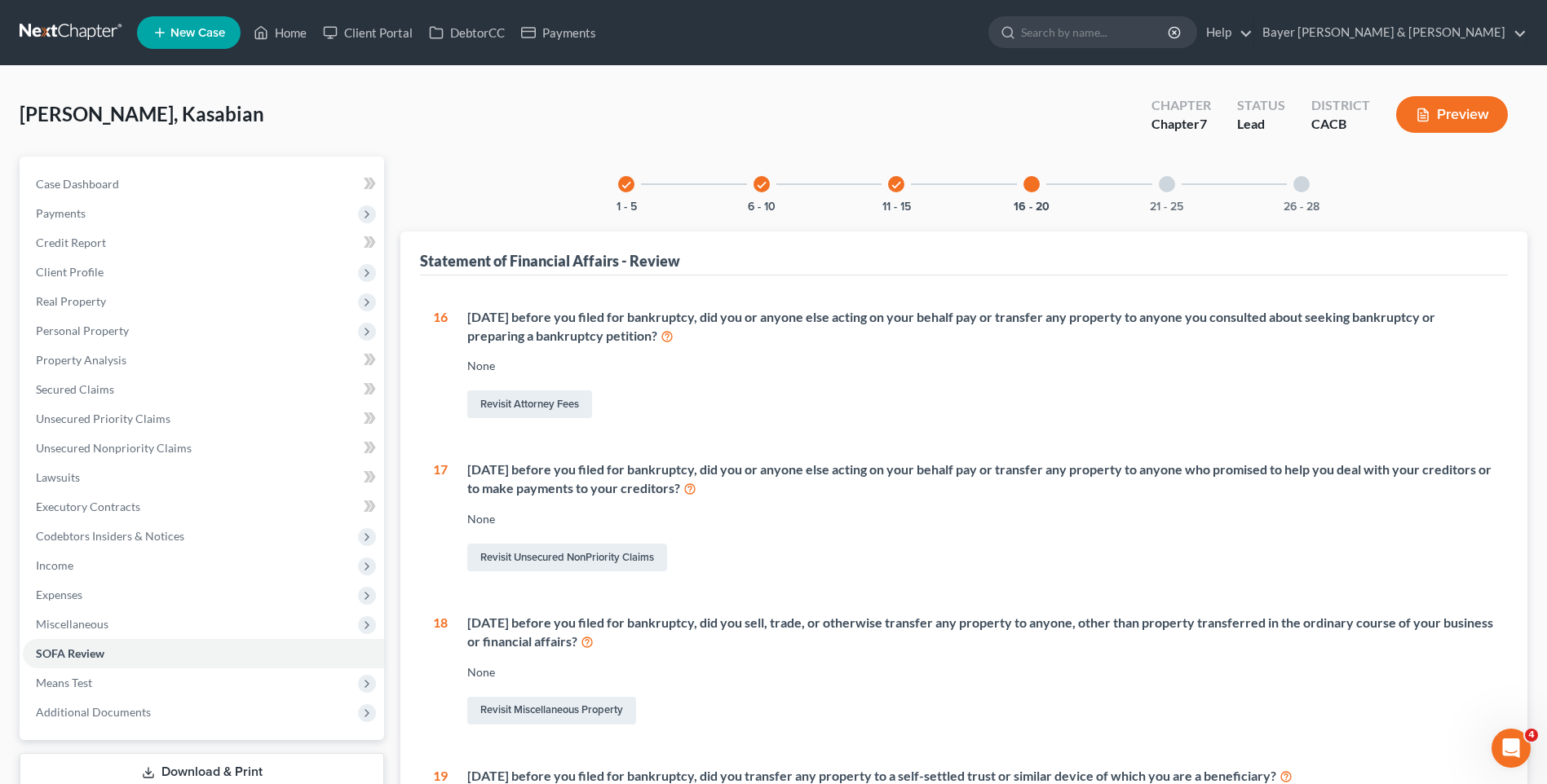
click at [1168, 189] on div at bounding box center [1167, 184] width 16 height 16
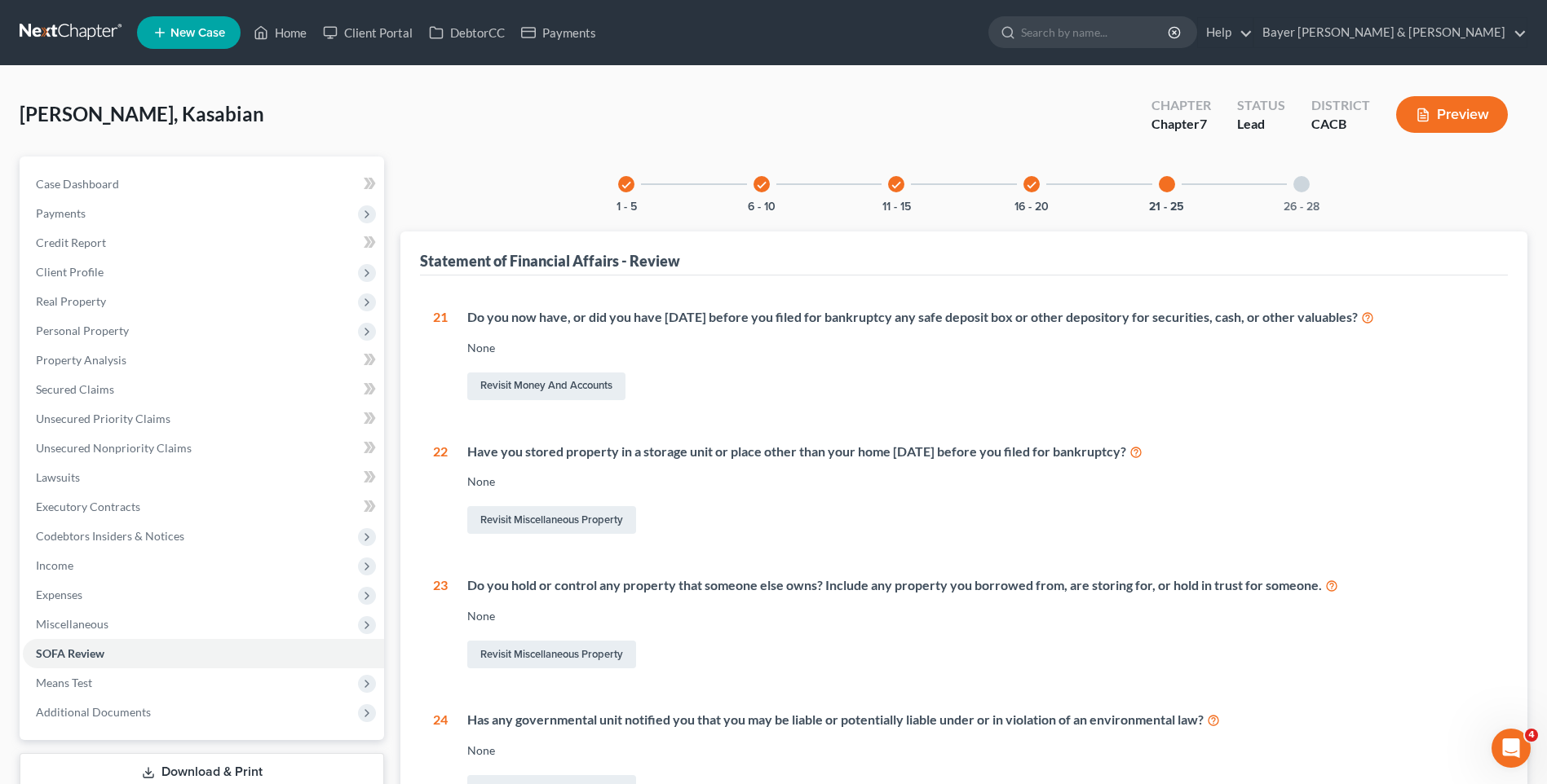
click at [1302, 182] on div at bounding box center [1301, 184] width 16 height 16
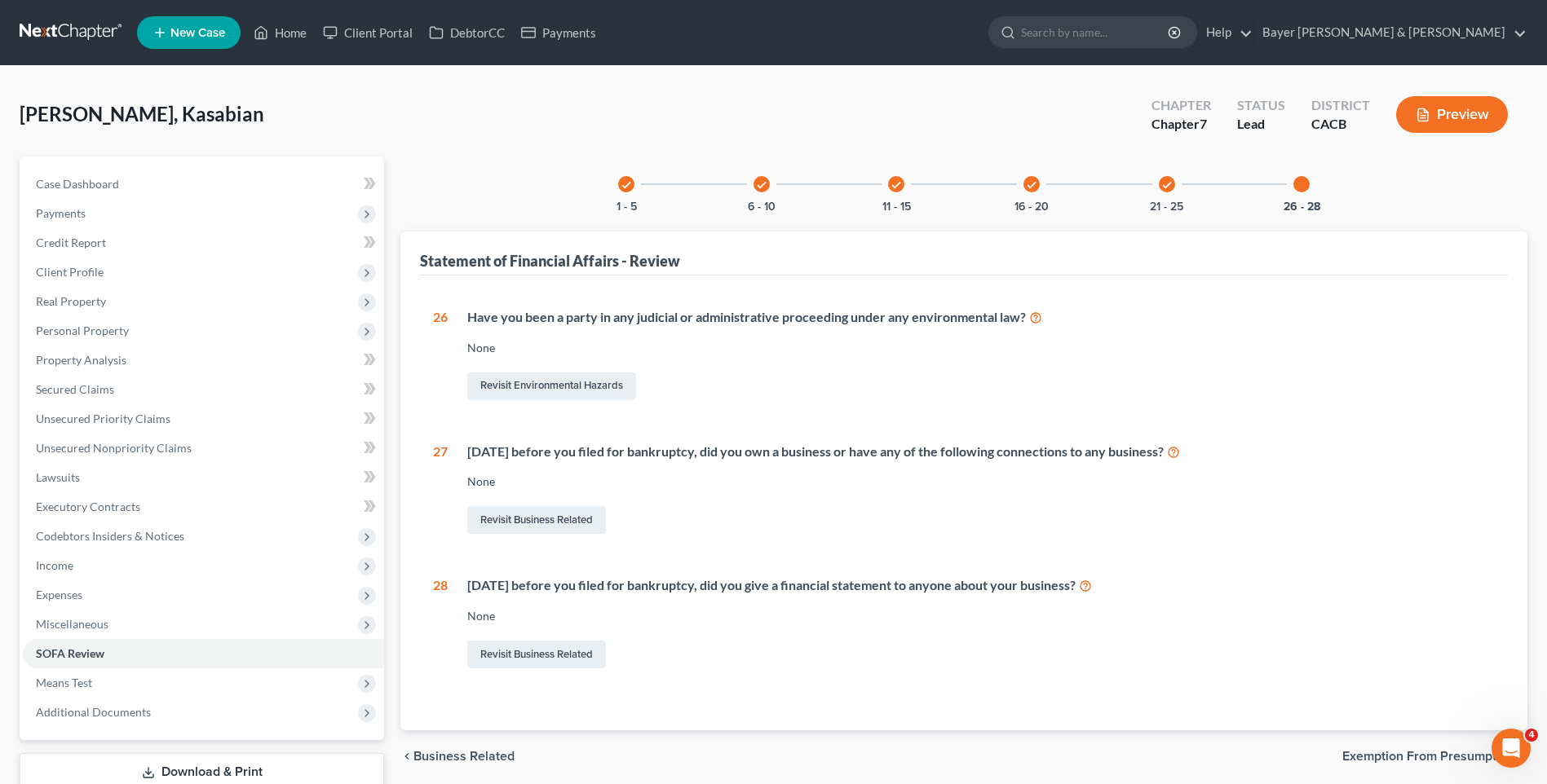
click at [1393, 754] on span "Exemption from Presumption" at bounding box center [1428, 756] width 172 height 13
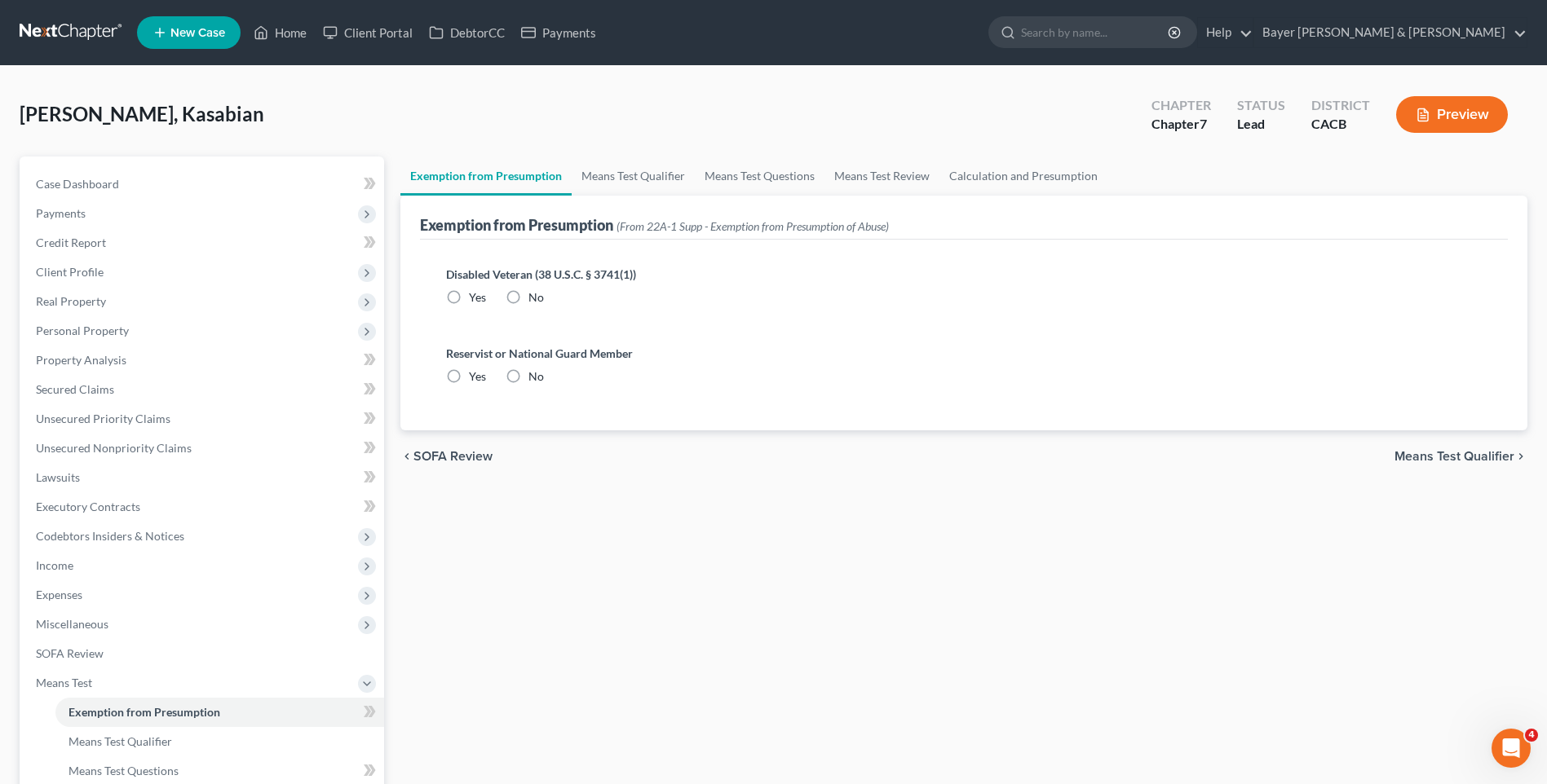
click at [529, 297] on label "No" at bounding box center [536, 297] width 15 height 16
click at [535, 297] on input "No" at bounding box center [540, 294] width 10 height 10
radio input "true"
click at [529, 378] on label "No" at bounding box center [536, 377] width 15 height 16
click at [535, 378] on input "No" at bounding box center [540, 374] width 10 height 10
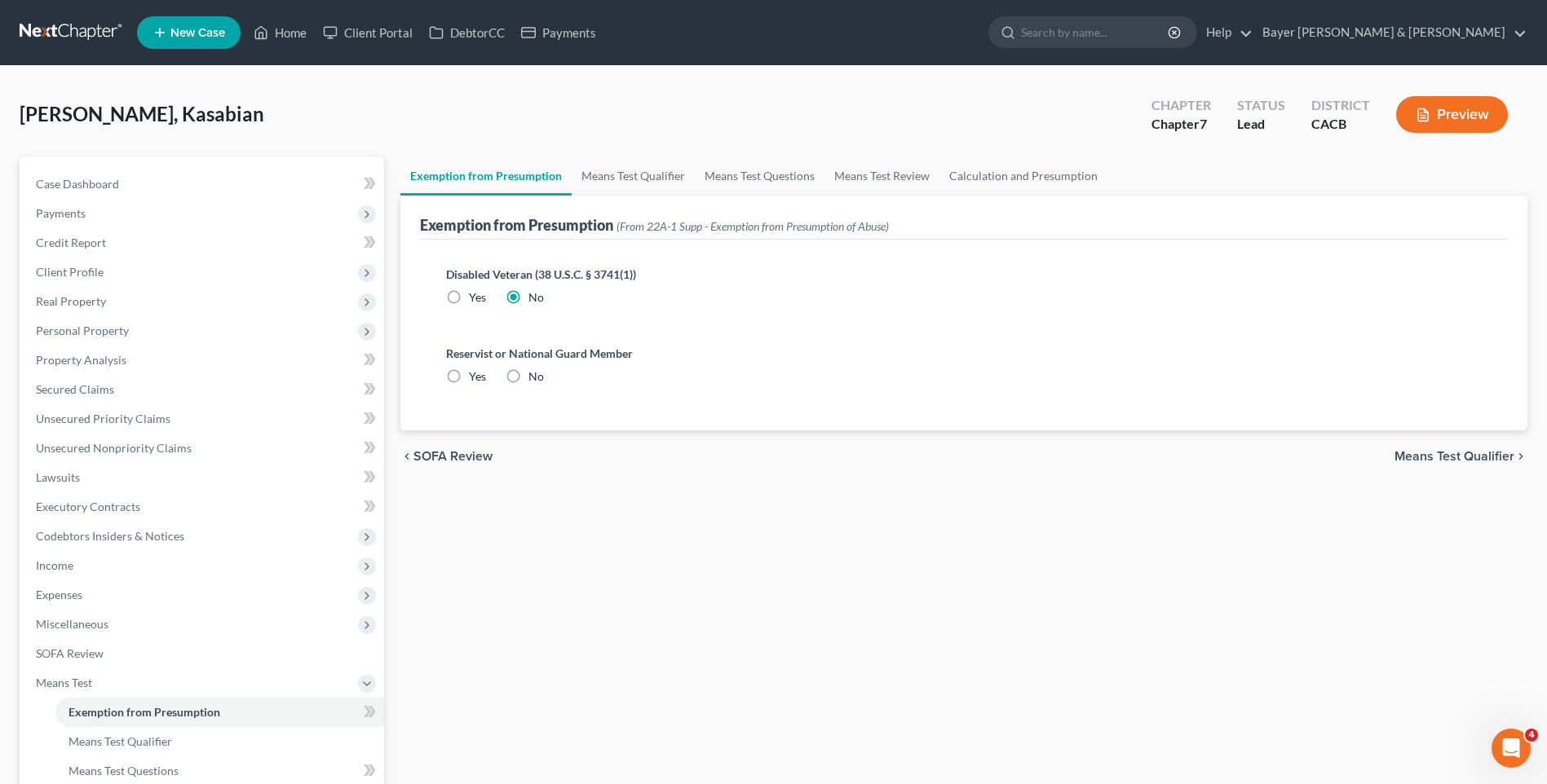
radio input "true"
click at [1432, 457] on span "Means Test Qualifier" at bounding box center [1454, 456] width 120 height 13
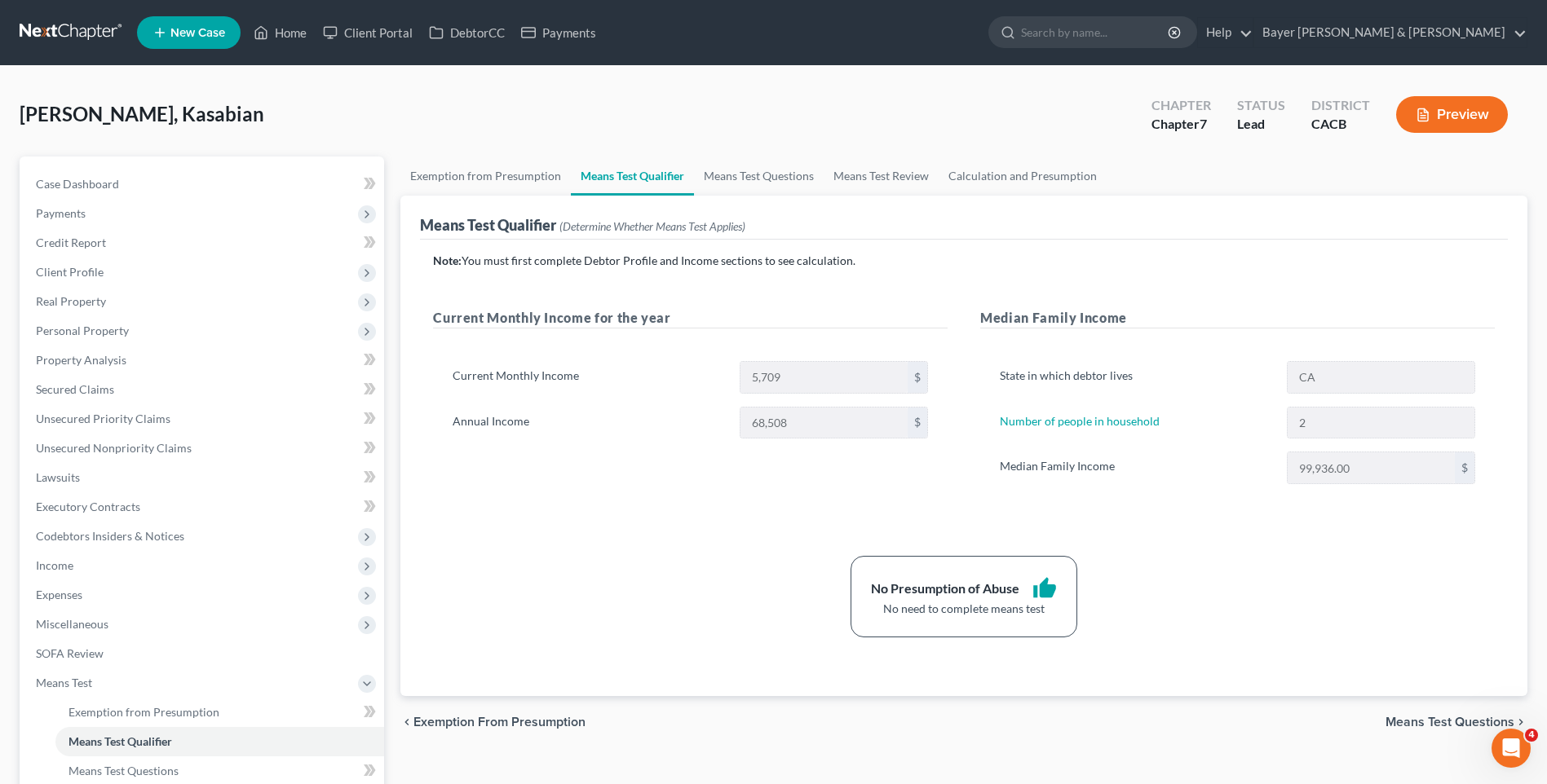
click at [1466, 118] on button "Preview" at bounding box center [1452, 114] width 112 height 37
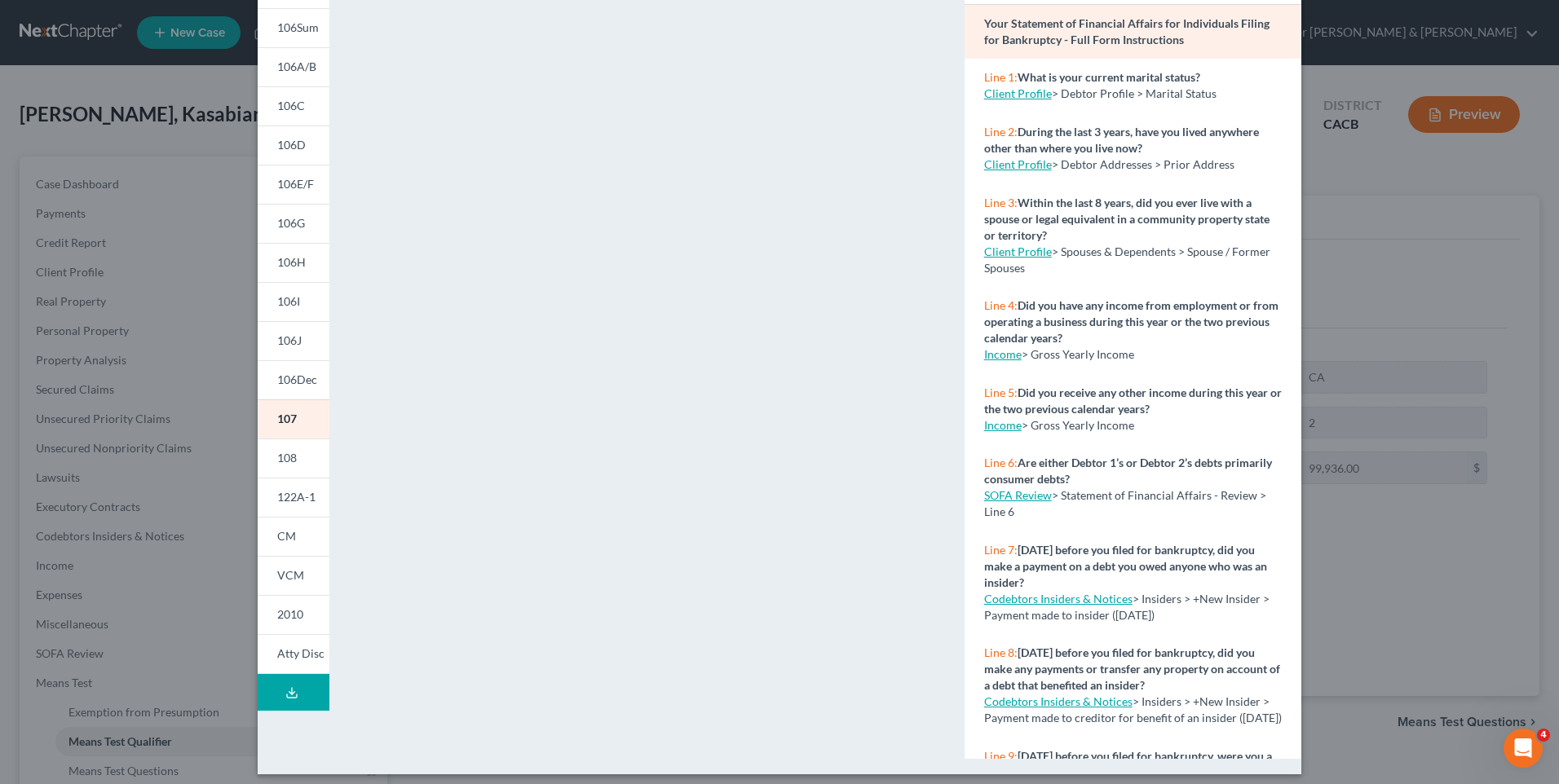
scroll to position [136, 0]
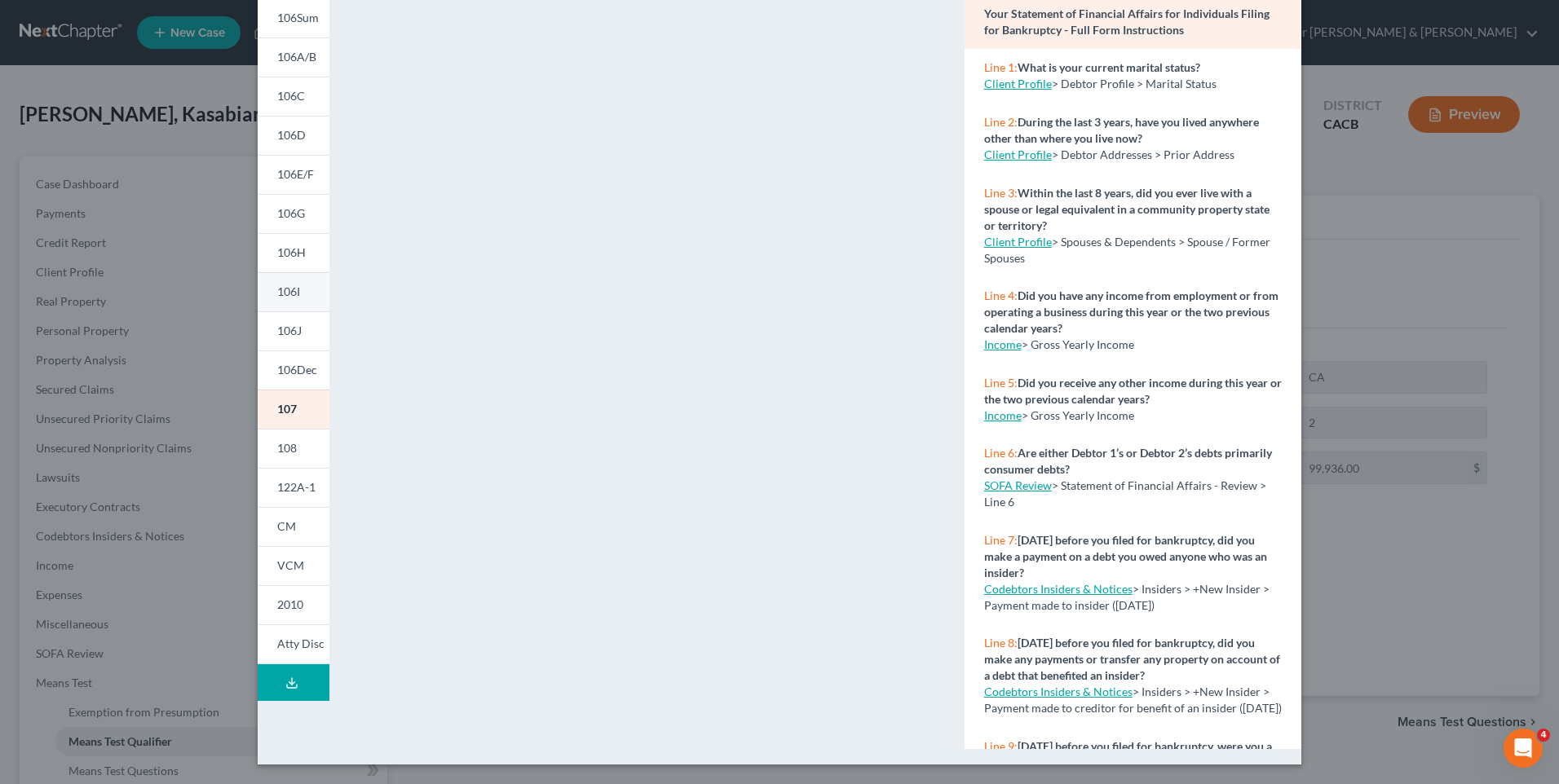
click at [293, 289] on span "106I" at bounding box center [288, 292] width 23 height 14
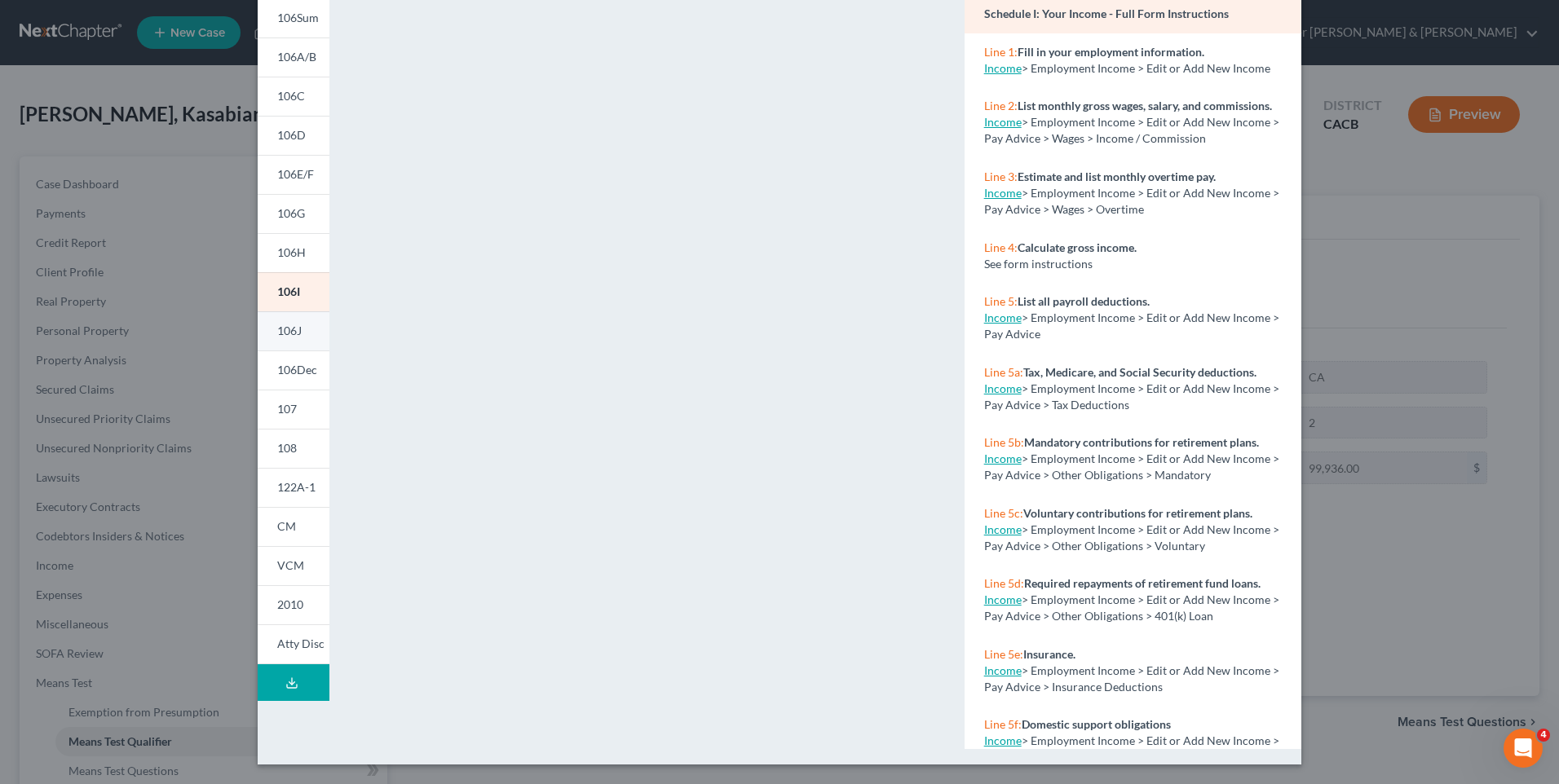
click at [296, 329] on span "106J" at bounding box center [289, 330] width 25 height 14
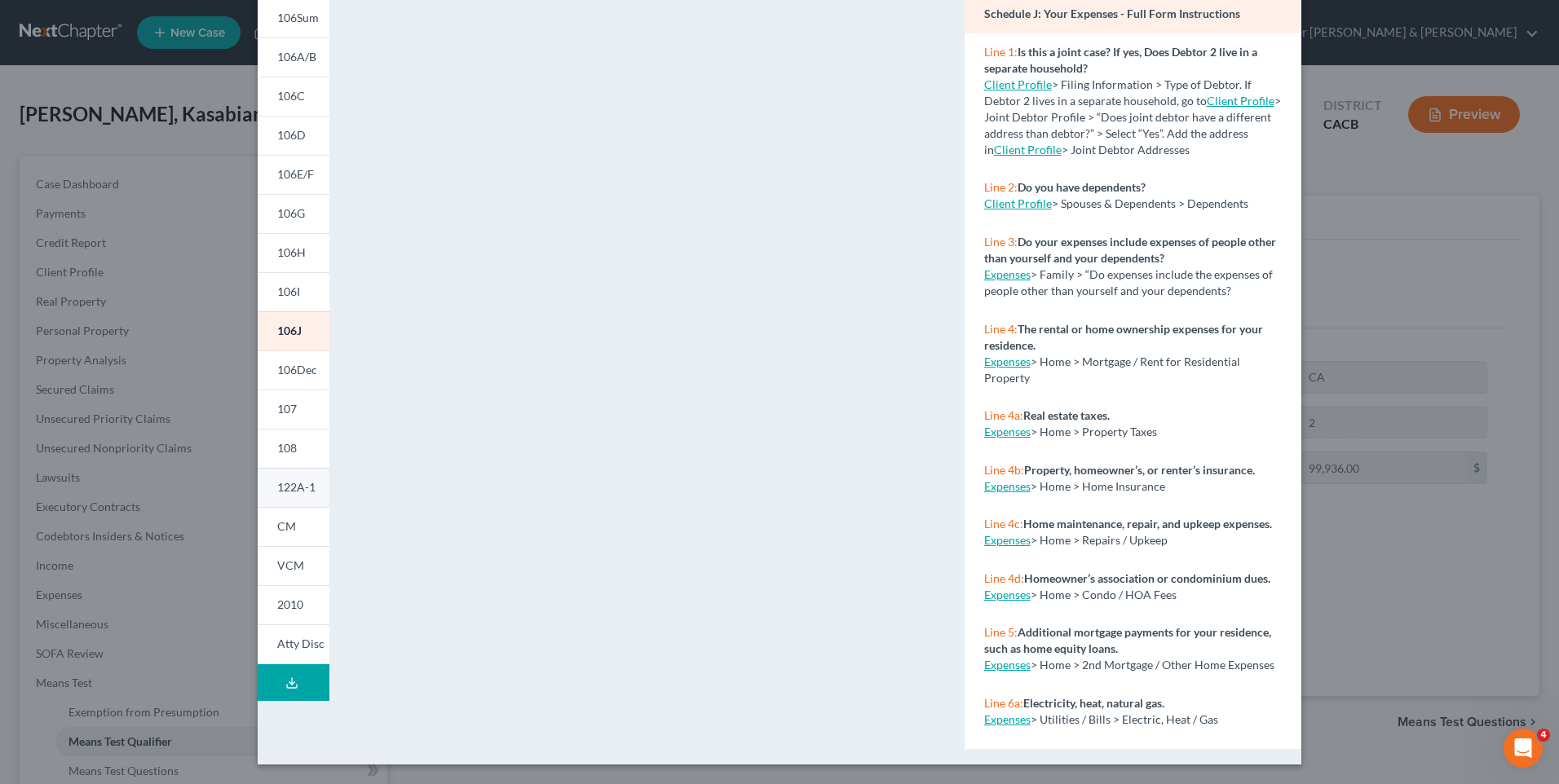
click at [287, 483] on span "122A-1" at bounding box center [296, 487] width 39 height 14
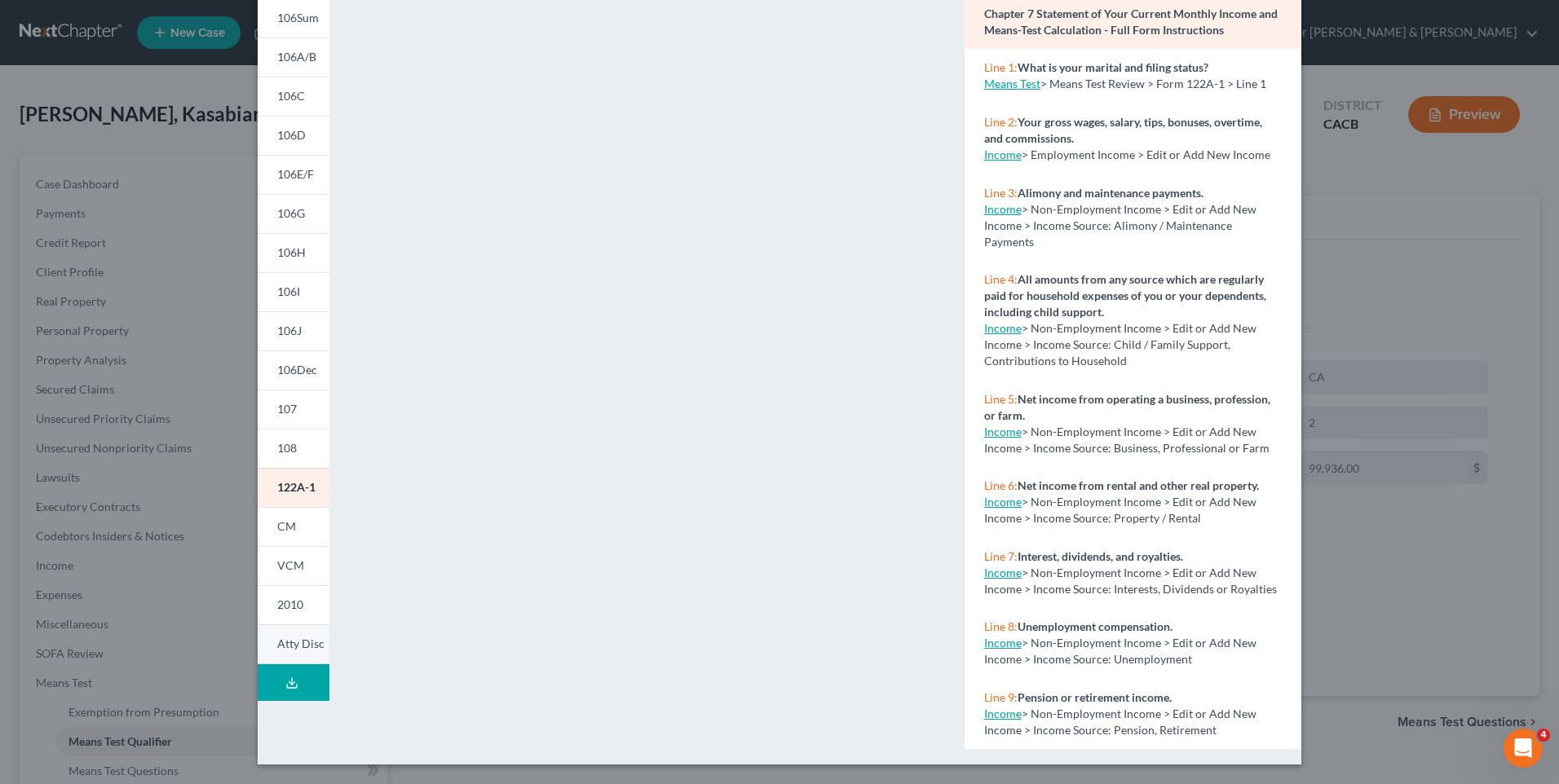
click at [291, 648] on span "Atty Disc" at bounding box center [300, 643] width 47 height 14
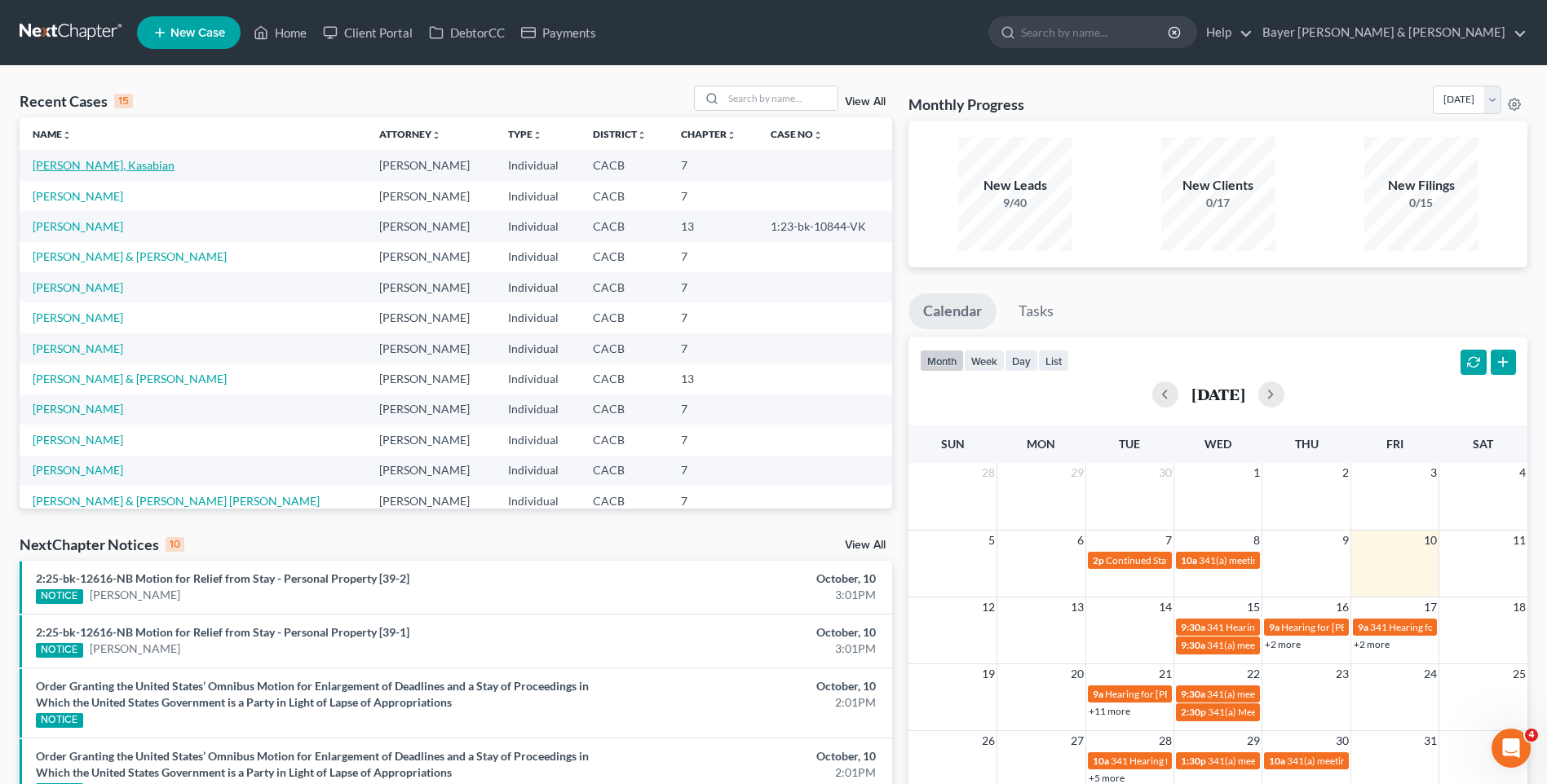
click at [119, 167] on link "[PERSON_NAME], Kasabian" at bounding box center [103, 165] width 142 height 14
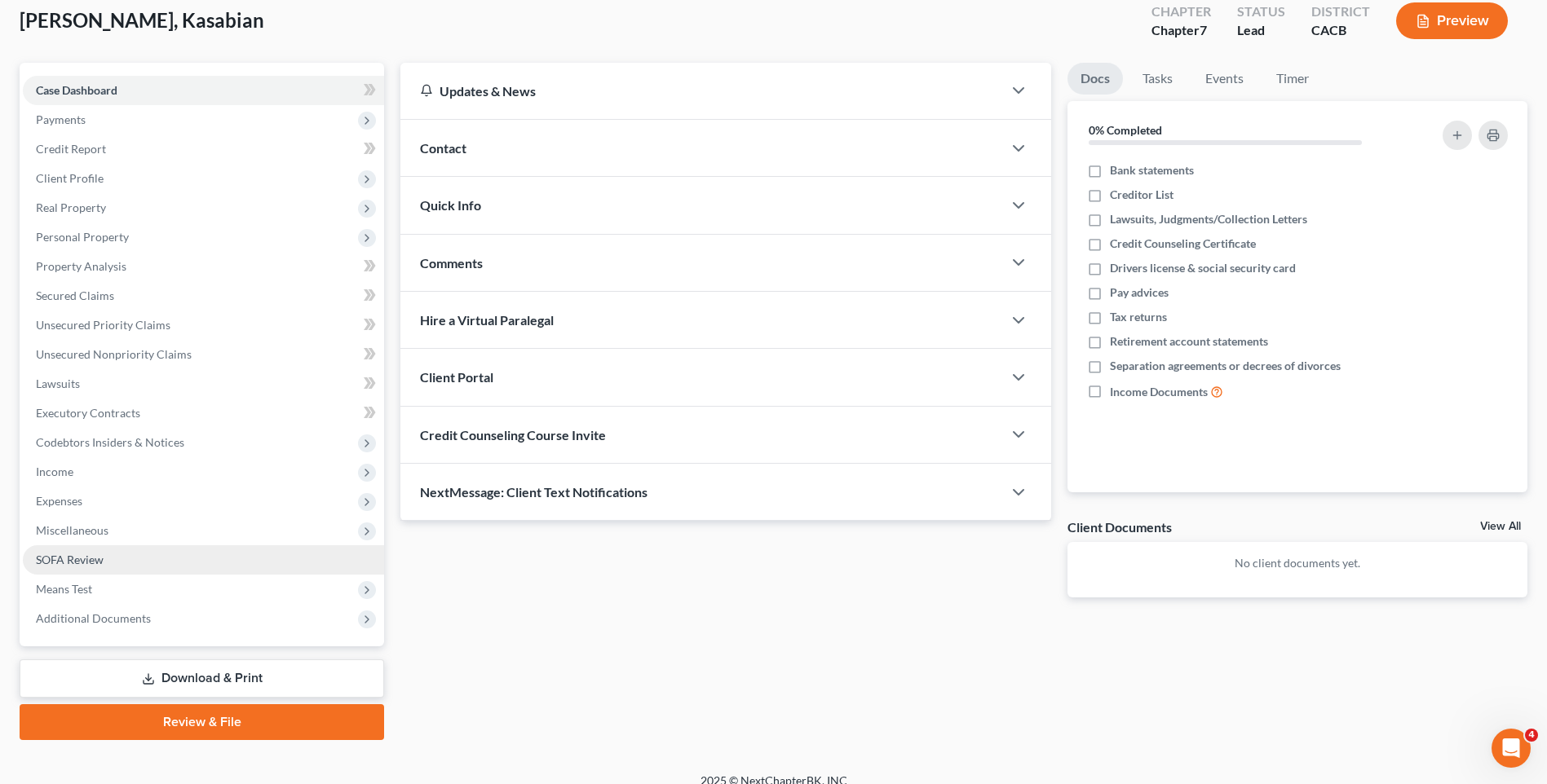
scroll to position [112, 0]
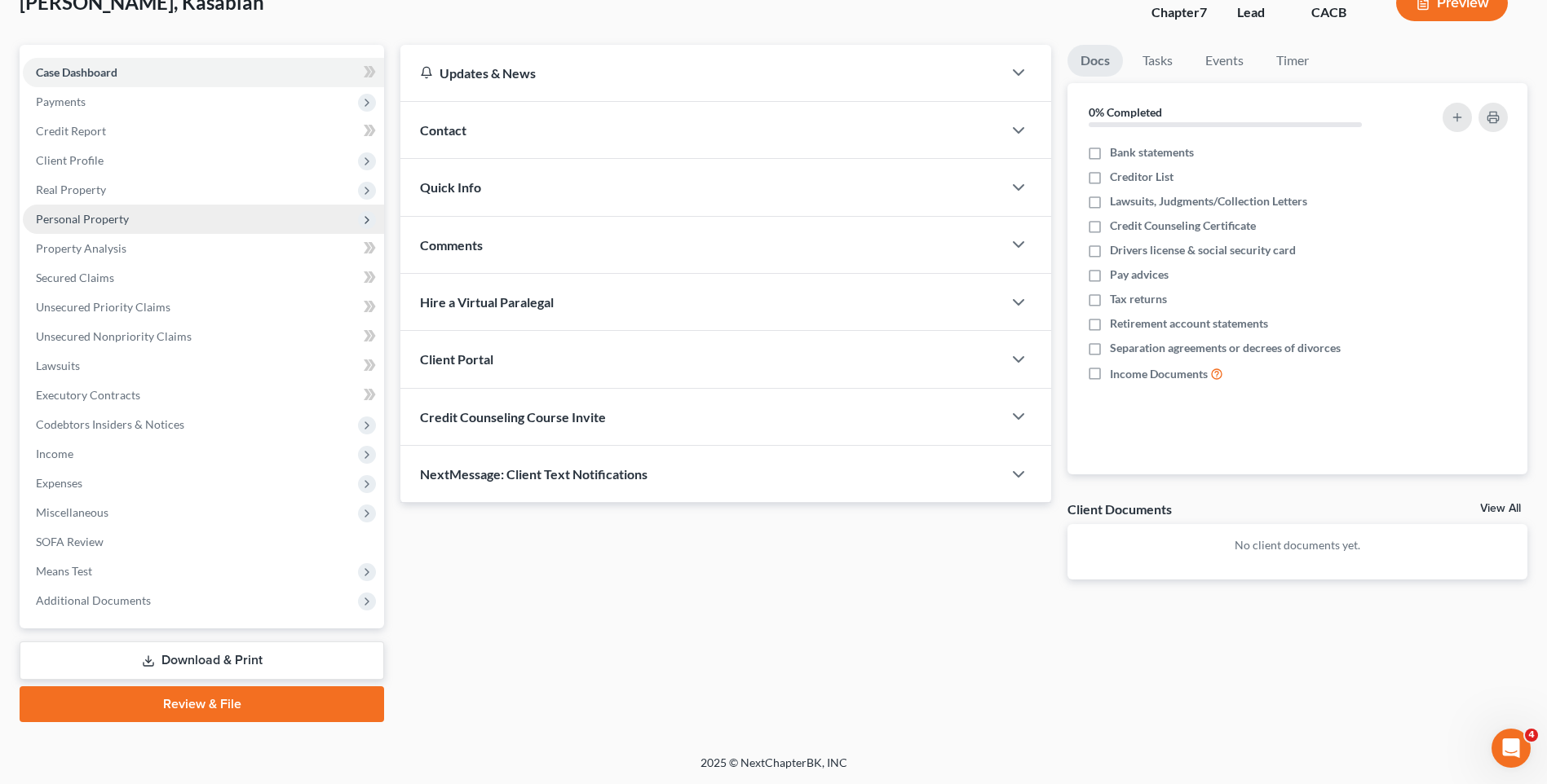
click at [62, 220] on span "Personal Property" at bounding box center [82, 219] width 93 height 14
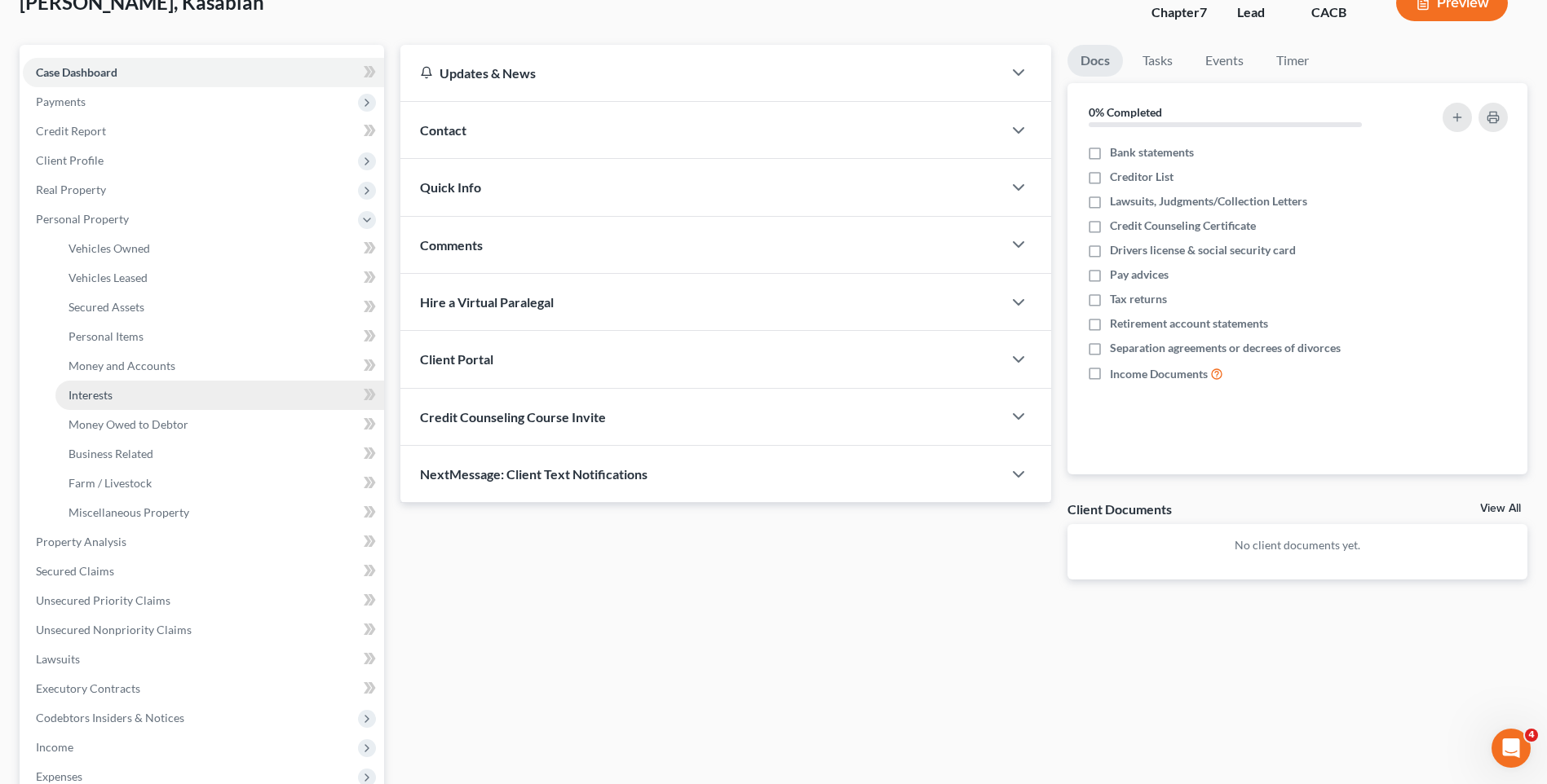
click at [118, 394] on link "Interests" at bounding box center [220, 395] width 329 height 29
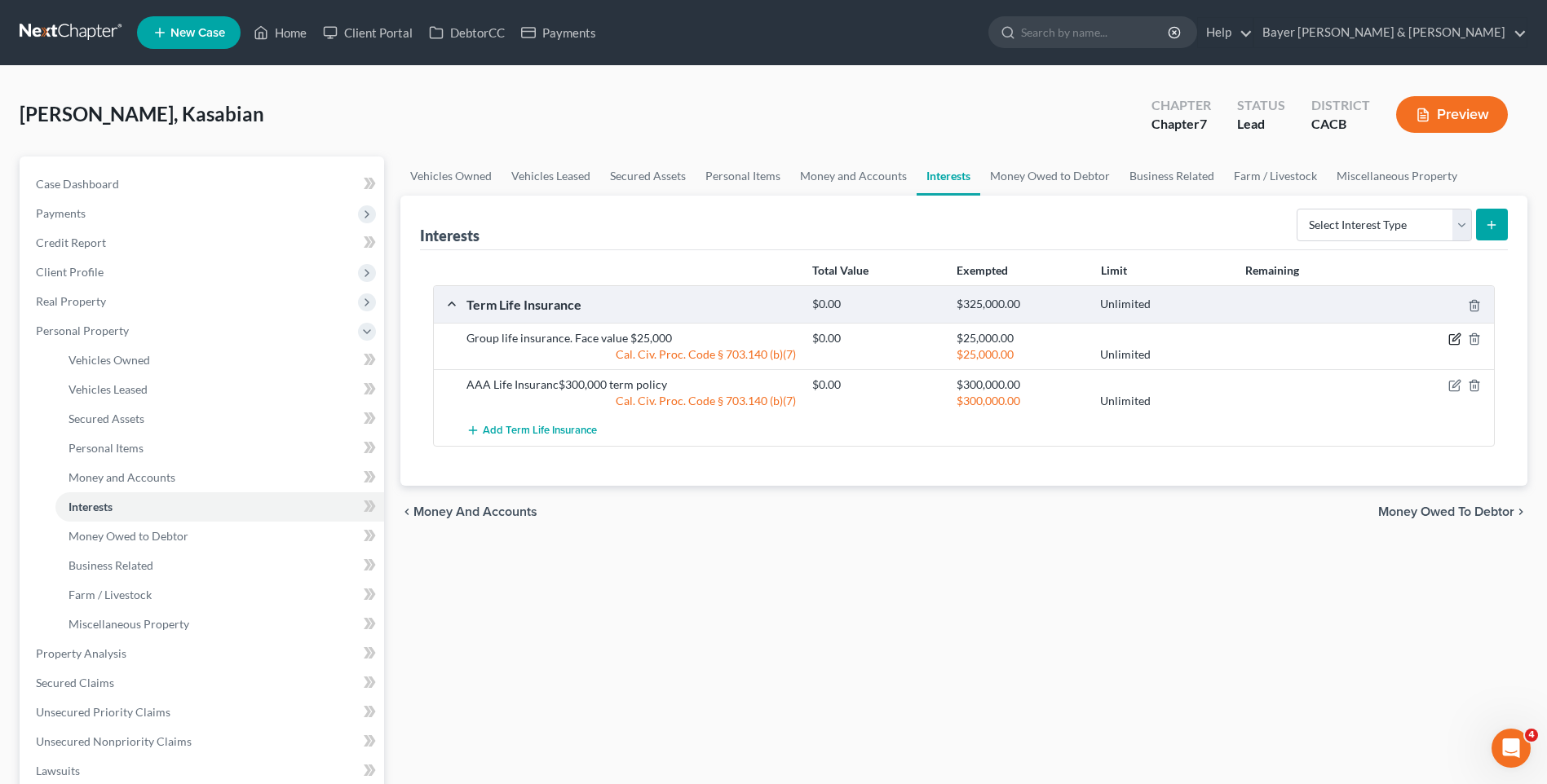
click at [1453, 338] on icon "button" at bounding box center [1454, 339] width 13 height 13
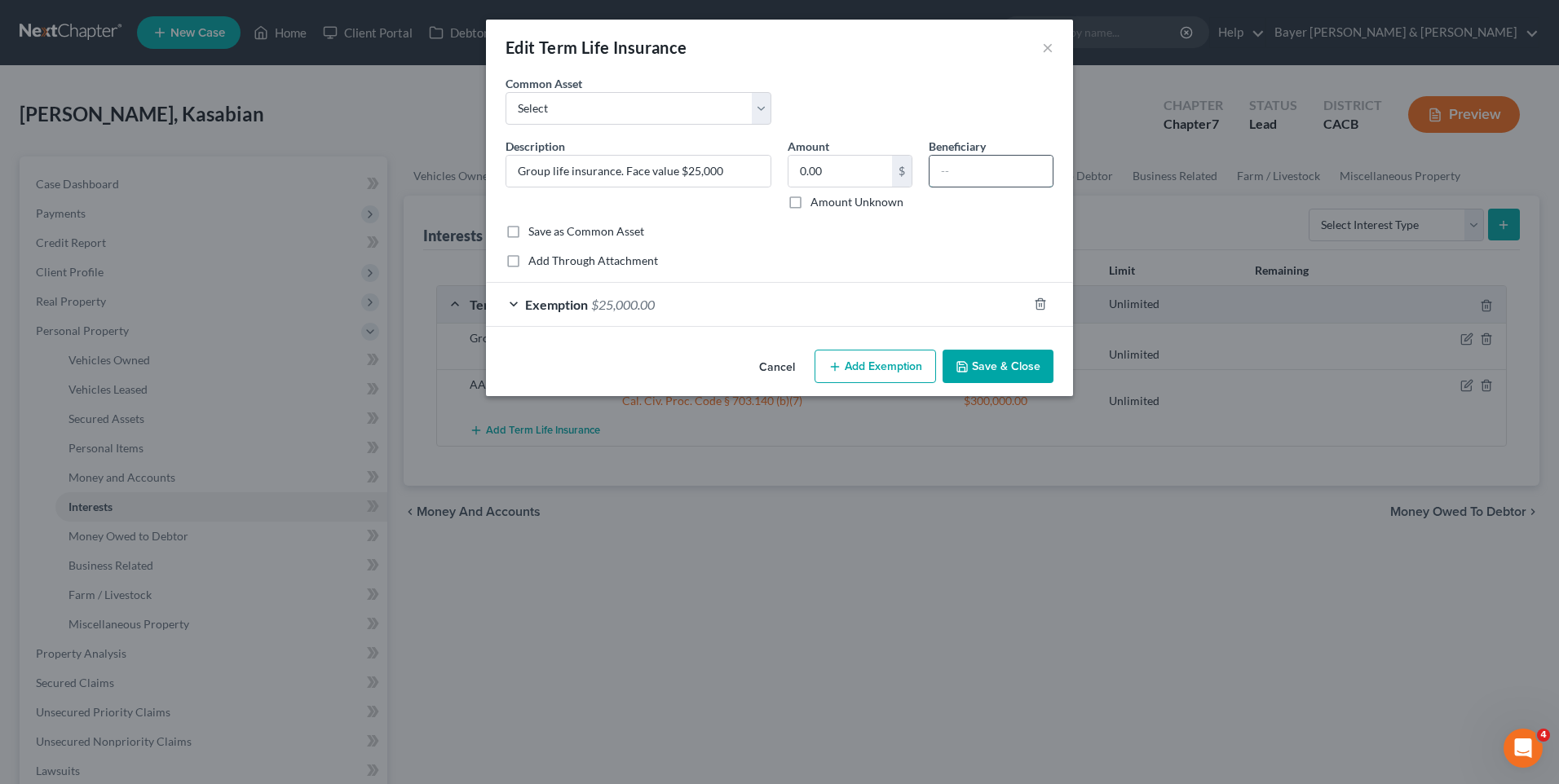
click at [976, 164] on input "text" at bounding box center [991, 172] width 124 height 31
type input "Natalie Lillard and Katorion Woodard"
click at [970, 365] on button "Save & Close" at bounding box center [998, 367] width 111 height 34
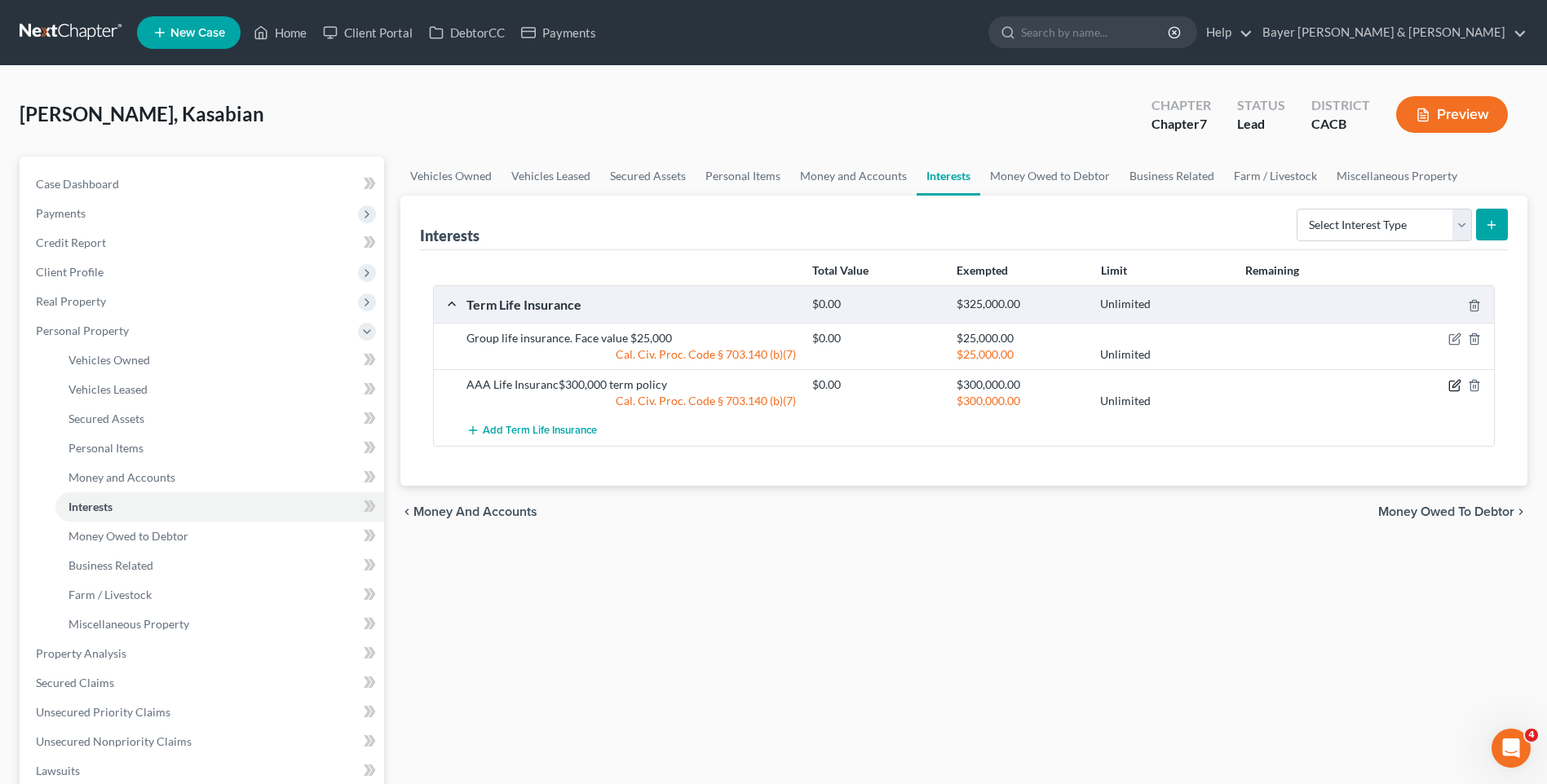
drag, startPoint x: 1454, startPoint y: 389, endPoint x: 1447, endPoint y: 386, distance: 7.6
click at [1454, 389] on icon "button" at bounding box center [1454, 385] width 13 height 13
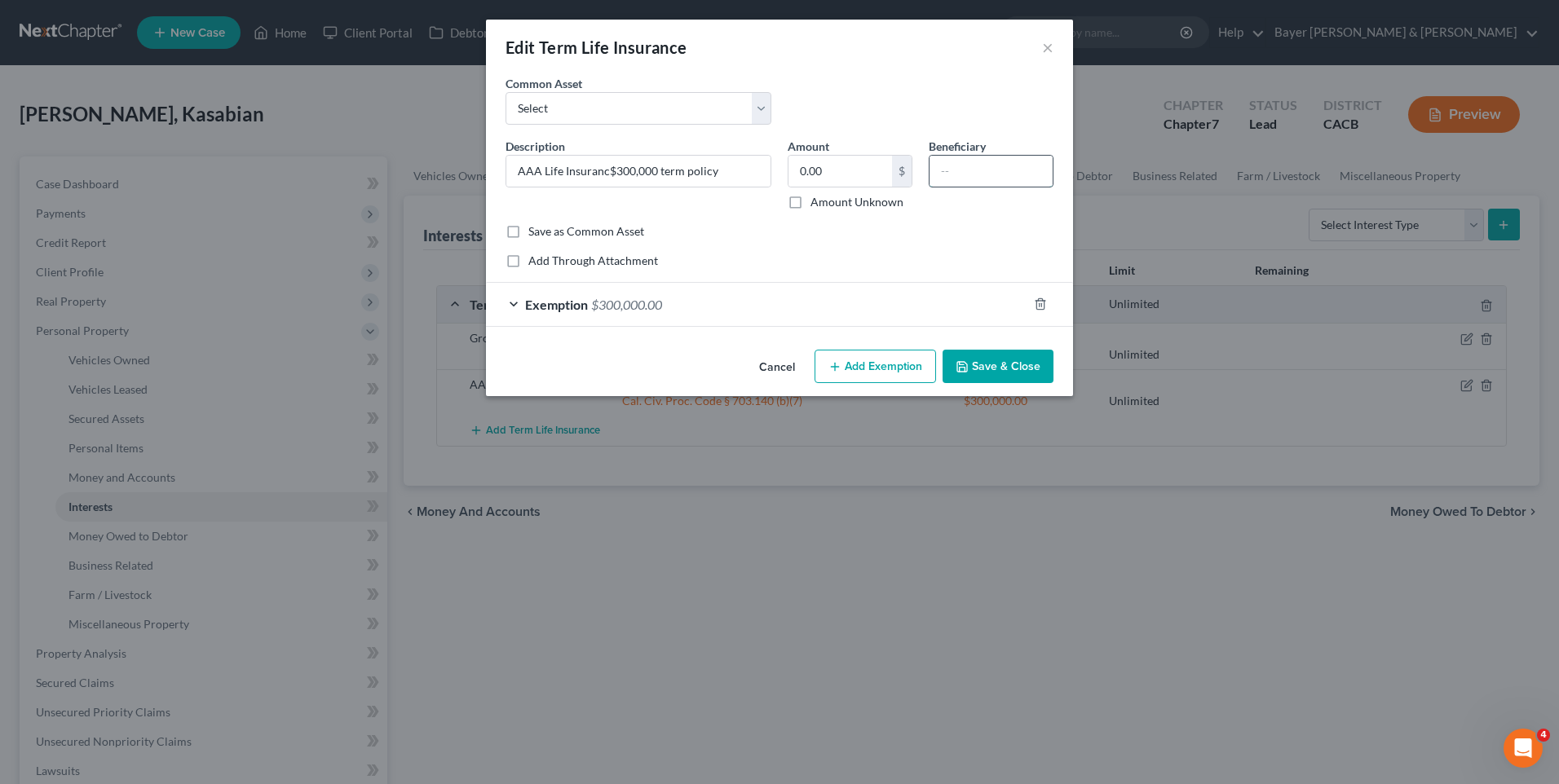
click at [969, 176] on input "text" at bounding box center [991, 172] width 124 height 31
type input "Natalie Lillard and Katorion Woodard"
click at [1003, 369] on button "Save & Close" at bounding box center [998, 367] width 111 height 34
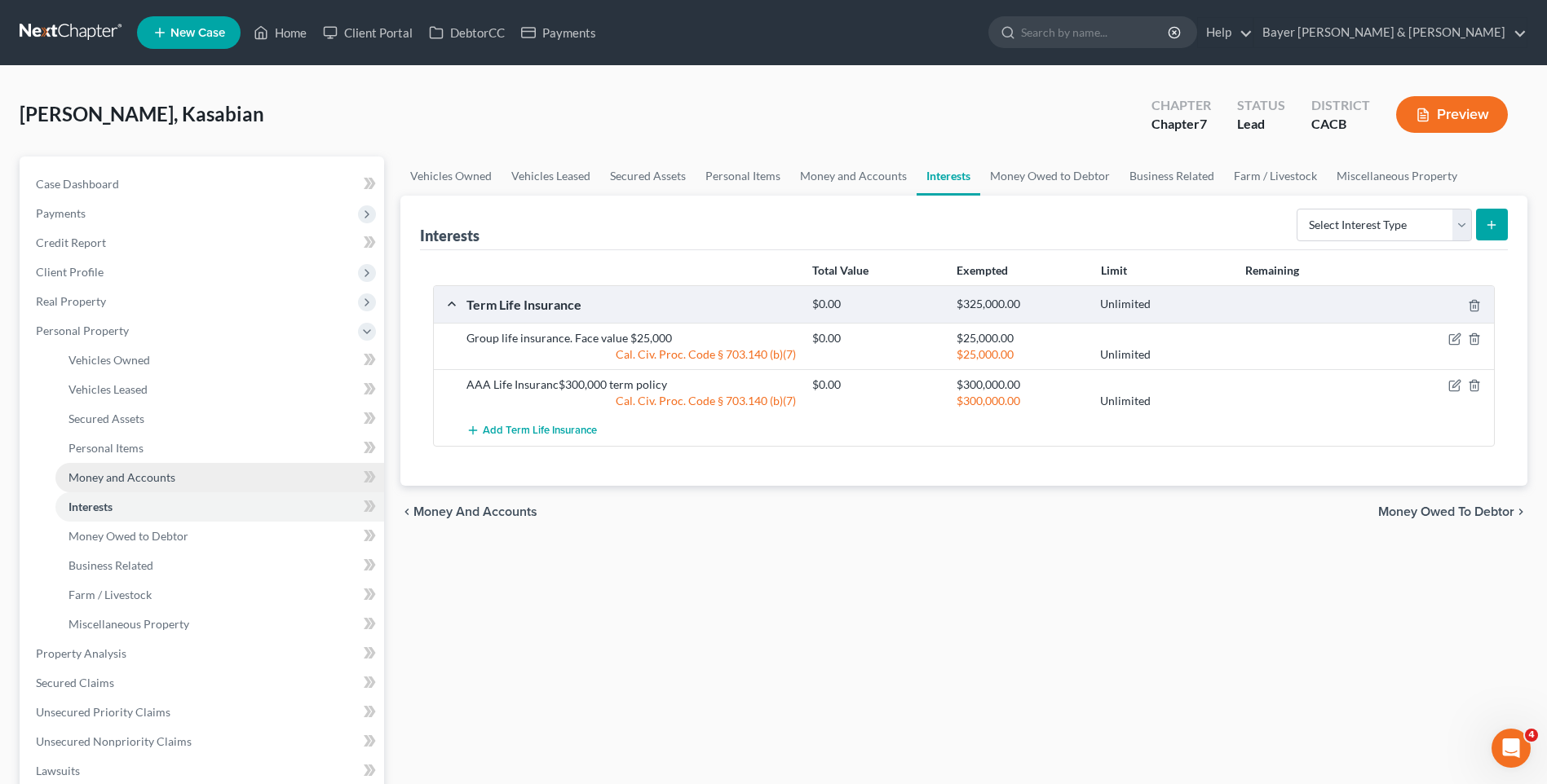
click at [154, 472] on span "Money and Accounts" at bounding box center [122, 477] width 107 height 14
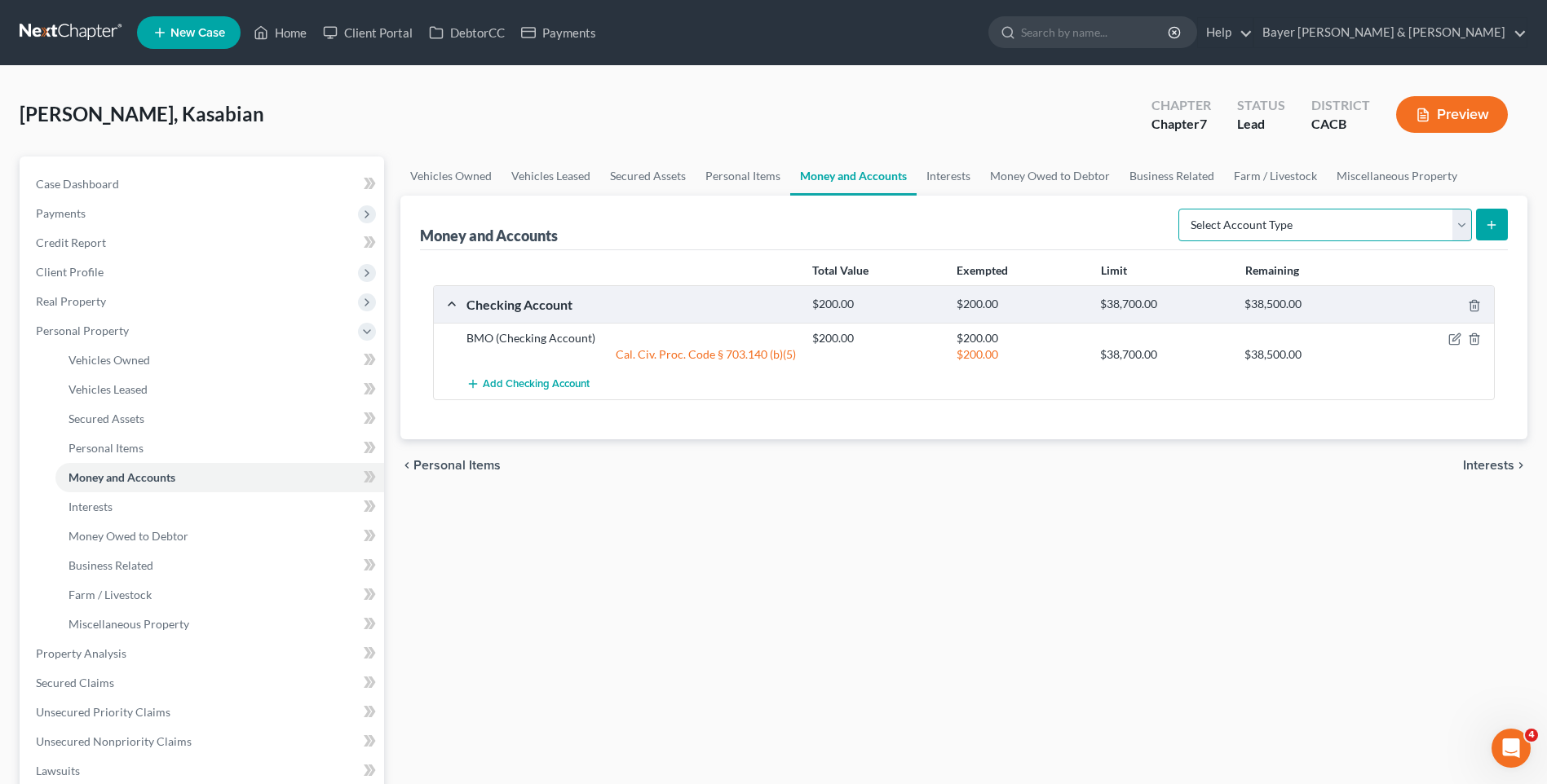
click at [1457, 219] on select "Select Account Type Brokerage Cash on Hand Certificates of Deposit Checking Acc…" at bounding box center [1325, 225] width 293 height 33
click at [1488, 459] on span "Interests" at bounding box center [1489, 465] width 51 height 13
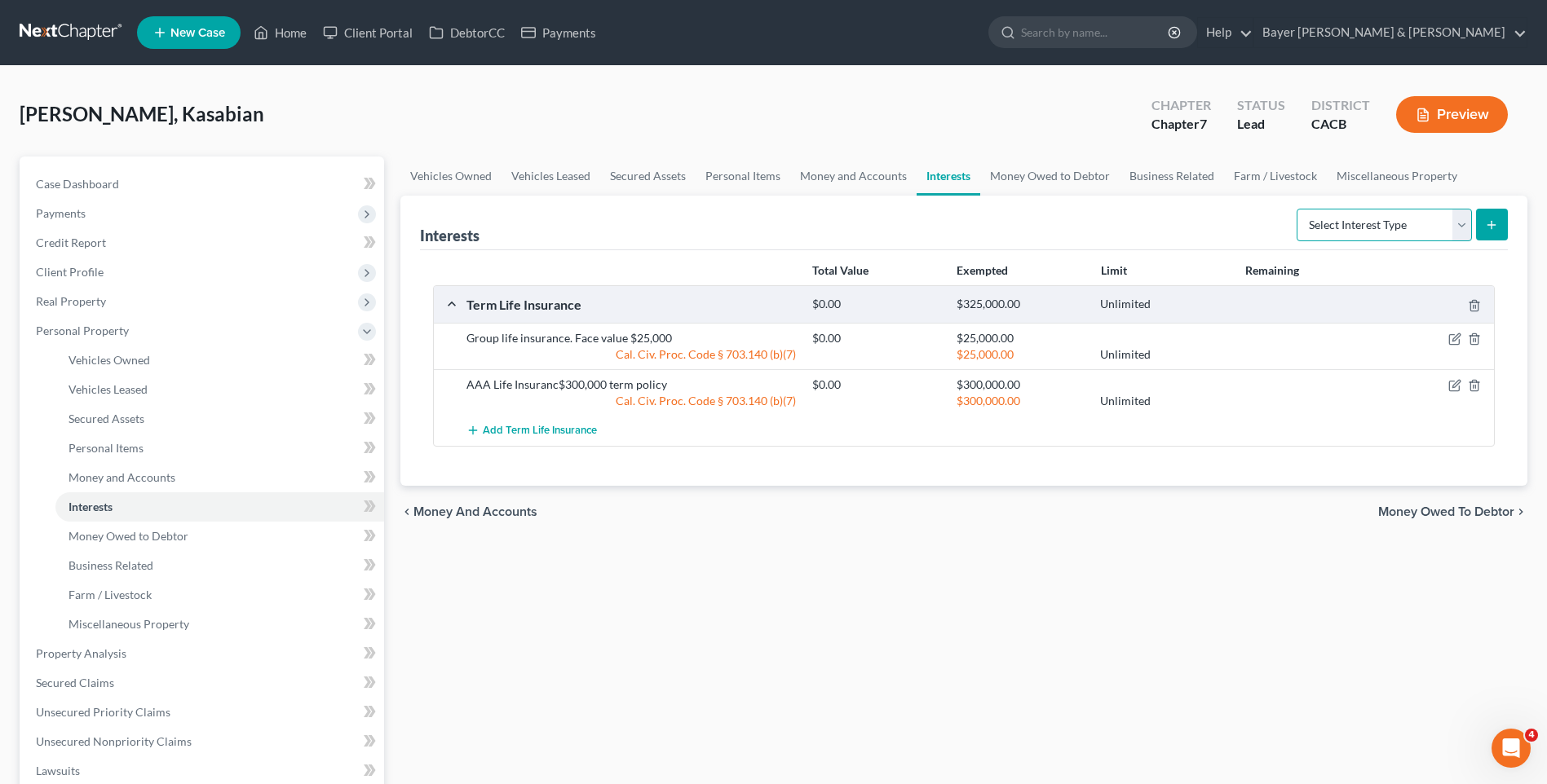
click at [1461, 230] on select "Select Interest Type 401K Annuity Bond Education IRA Government Bond Government…" at bounding box center [1384, 225] width 175 height 33
select select "401k"
click at [1298, 208] on select "Select Interest Type 401K Annuity Bond Education IRA Government Bond Government…" at bounding box center [1384, 225] width 175 height 33
click at [1479, 222] on button "submit" at bounding box center [1491, 224] width 32 height 32
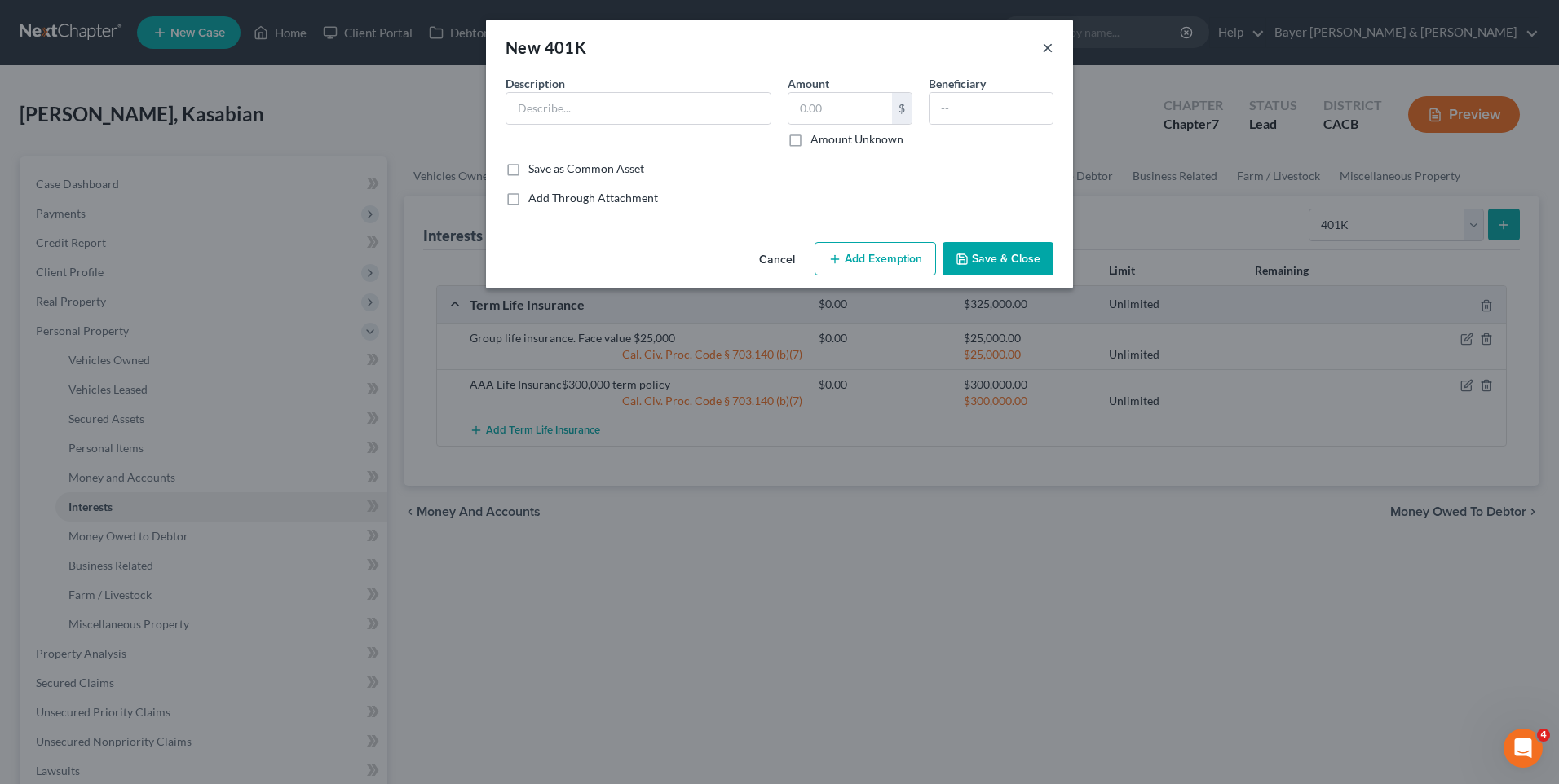
click at [1048, 45] on button "×" at bounding box center [1048, 47] width 11 height 20
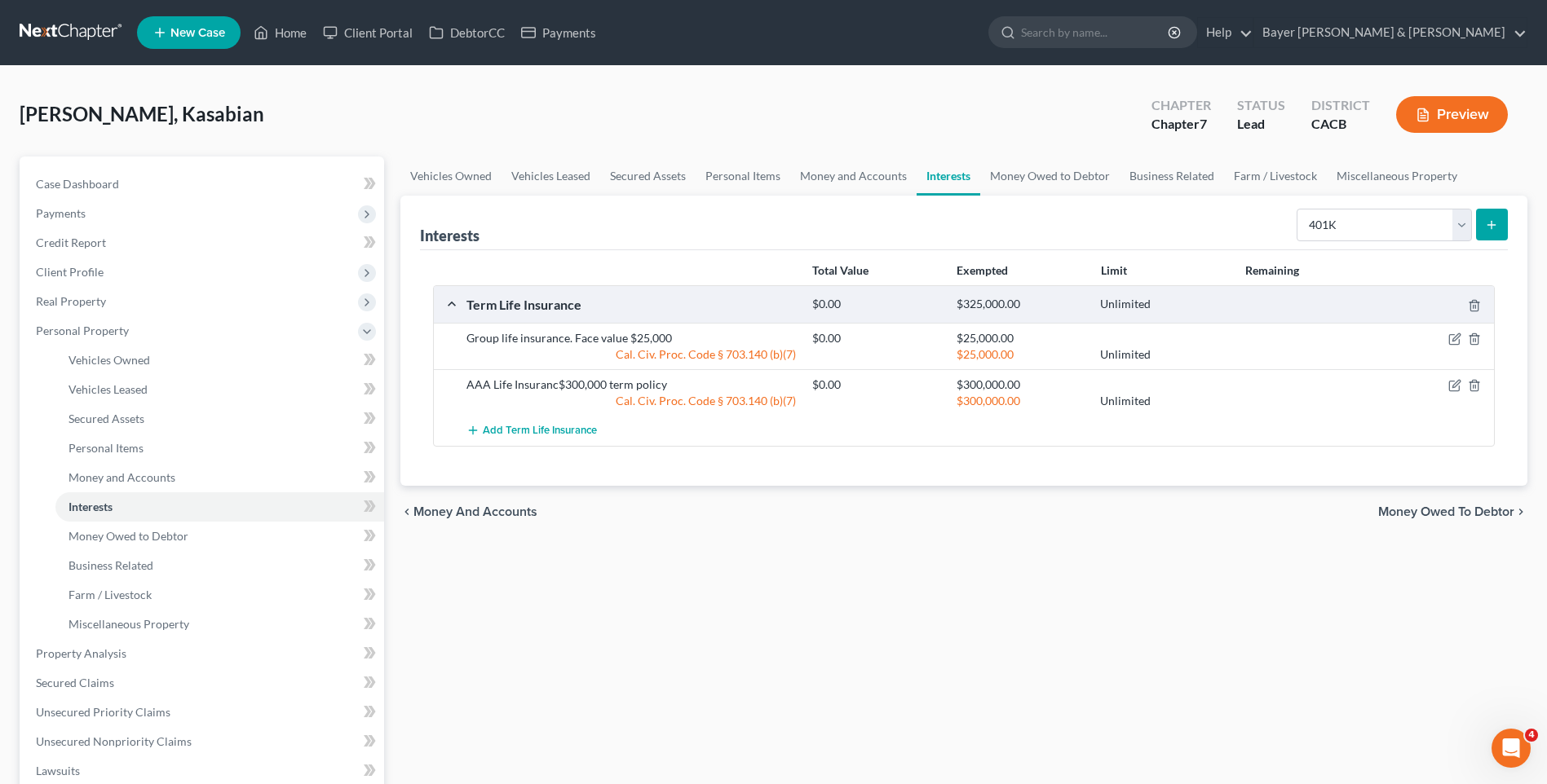
drag, startPoint x: 723, startPoint y: 559, endPoint x: 728, endPoint y: 538, distance: 21.6
click at [728, 542] on div "Vehicles Owned Vehicles Leased Secured Assets Personal Items Money and Accounts…" at bounding box center [964, 642] width 1143 height 971
click at [1429, 513] on span "Money Owed to Debtor" at bounding box center [1446, 511] width 136 height 13
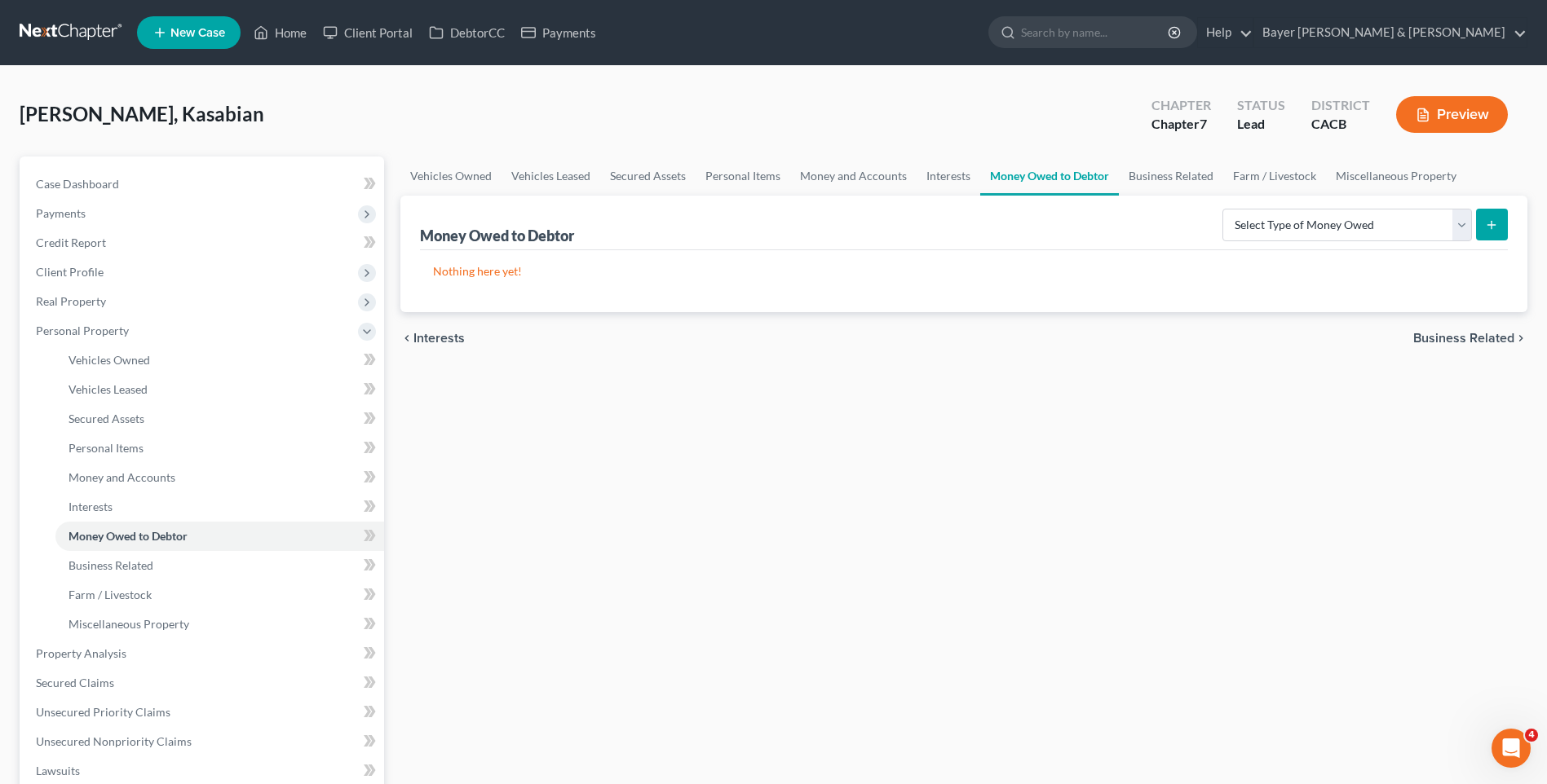
click at [429, 339] on span "Interests" at bounding box center [439, 338] width 51 height 13
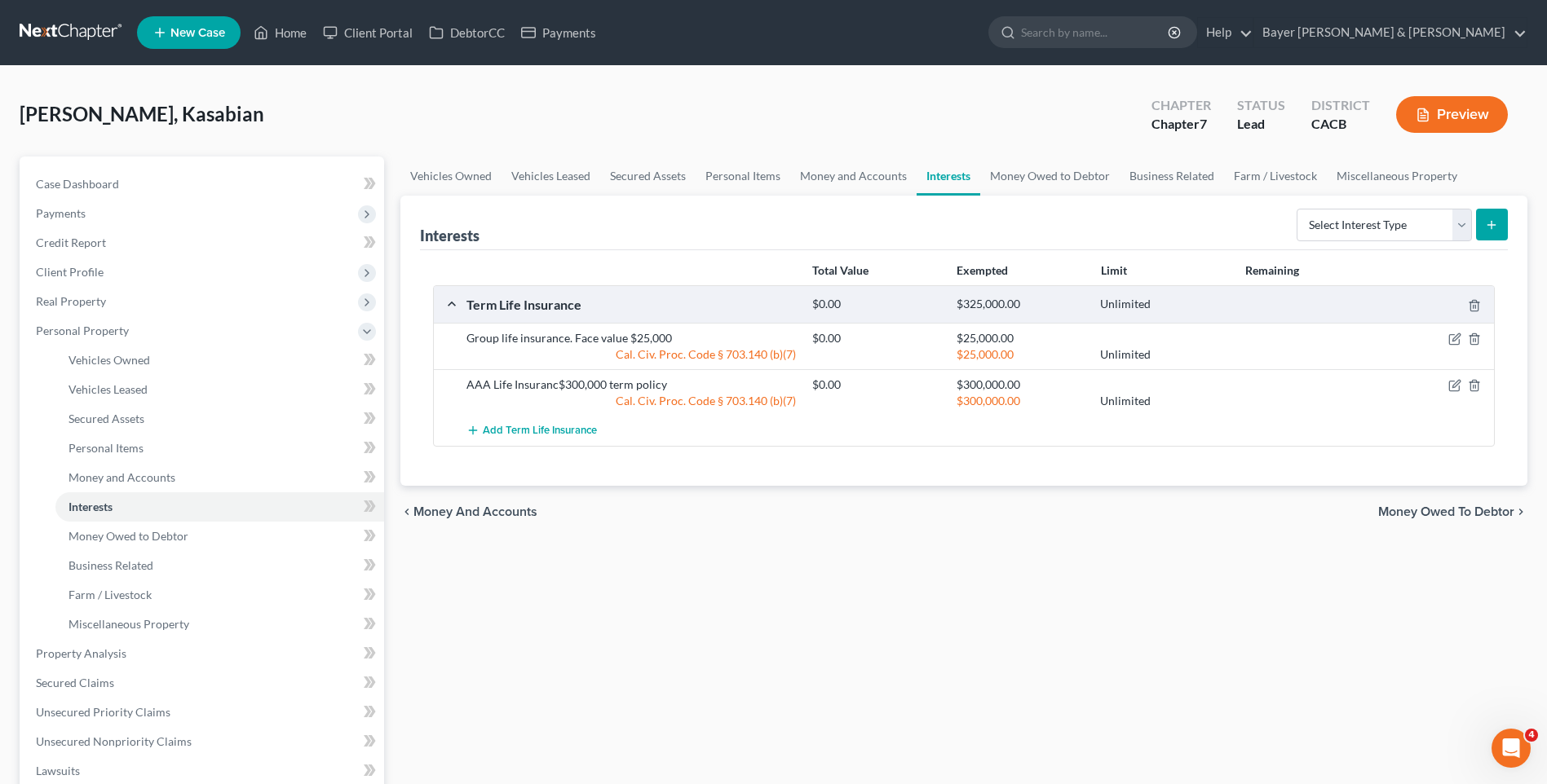
click at [507, 513] on span "Money and Accounts" at bounding box center [475, 511] width 124 height 13
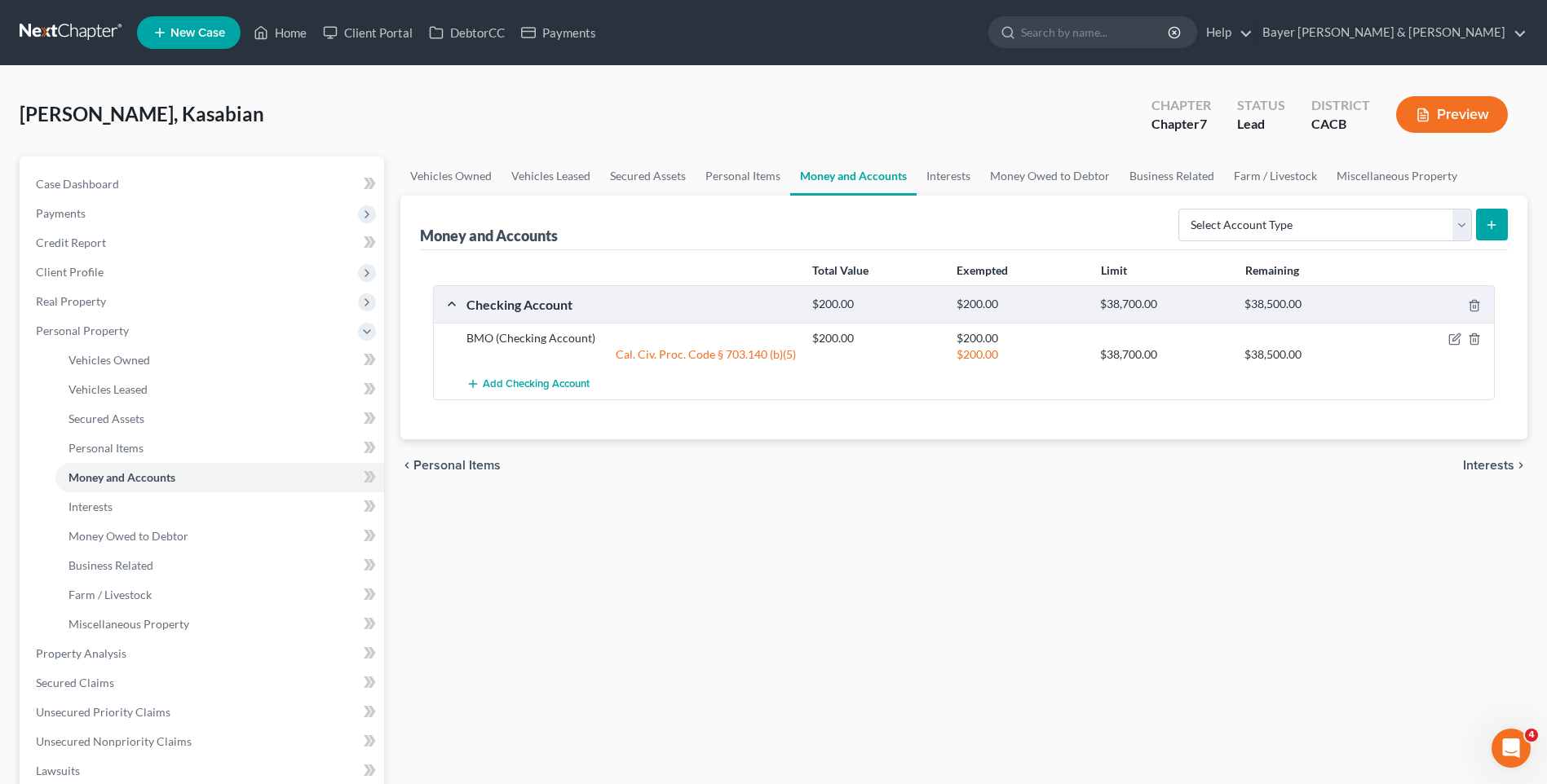
click at [1505, 462] on span "Interests" at bounding box center [1489, 465] width 51 height 13
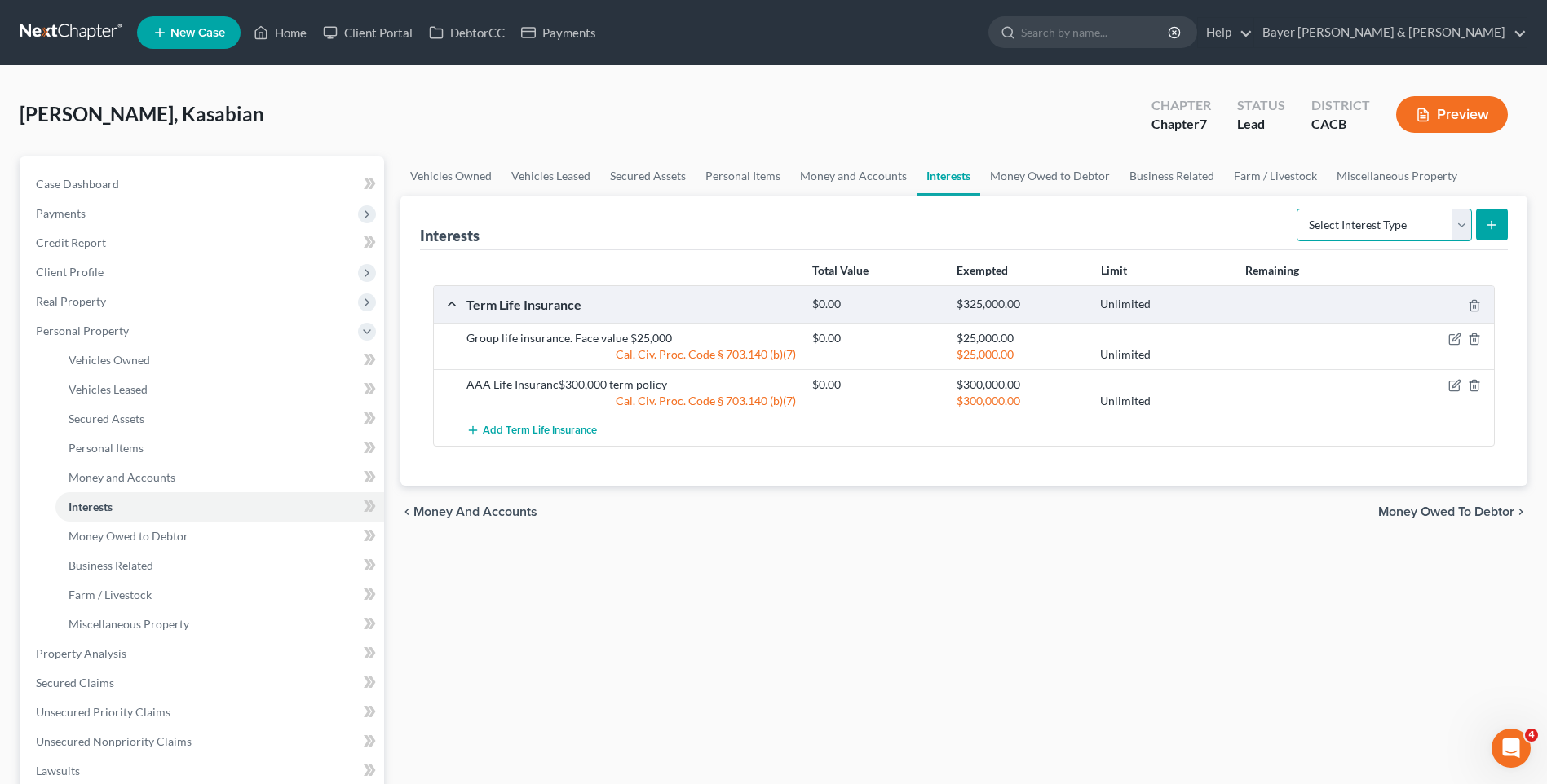
click at [1465, 227] on select "Select Interest Type 401K Annuity Bond Education IRA Government Bond Government…" at bounding box center [1384, 225] width 175 height 33
select select "401k"
click at [1298, 208] on select "Select Interest Type 401K Annuity Bond Education IRA Government Bond Government…" at bounding box center [1384, 225] width 175 height 33
click at [1499, 216] on button "submit" at bounding box center [1491, 224] width 32 height 32
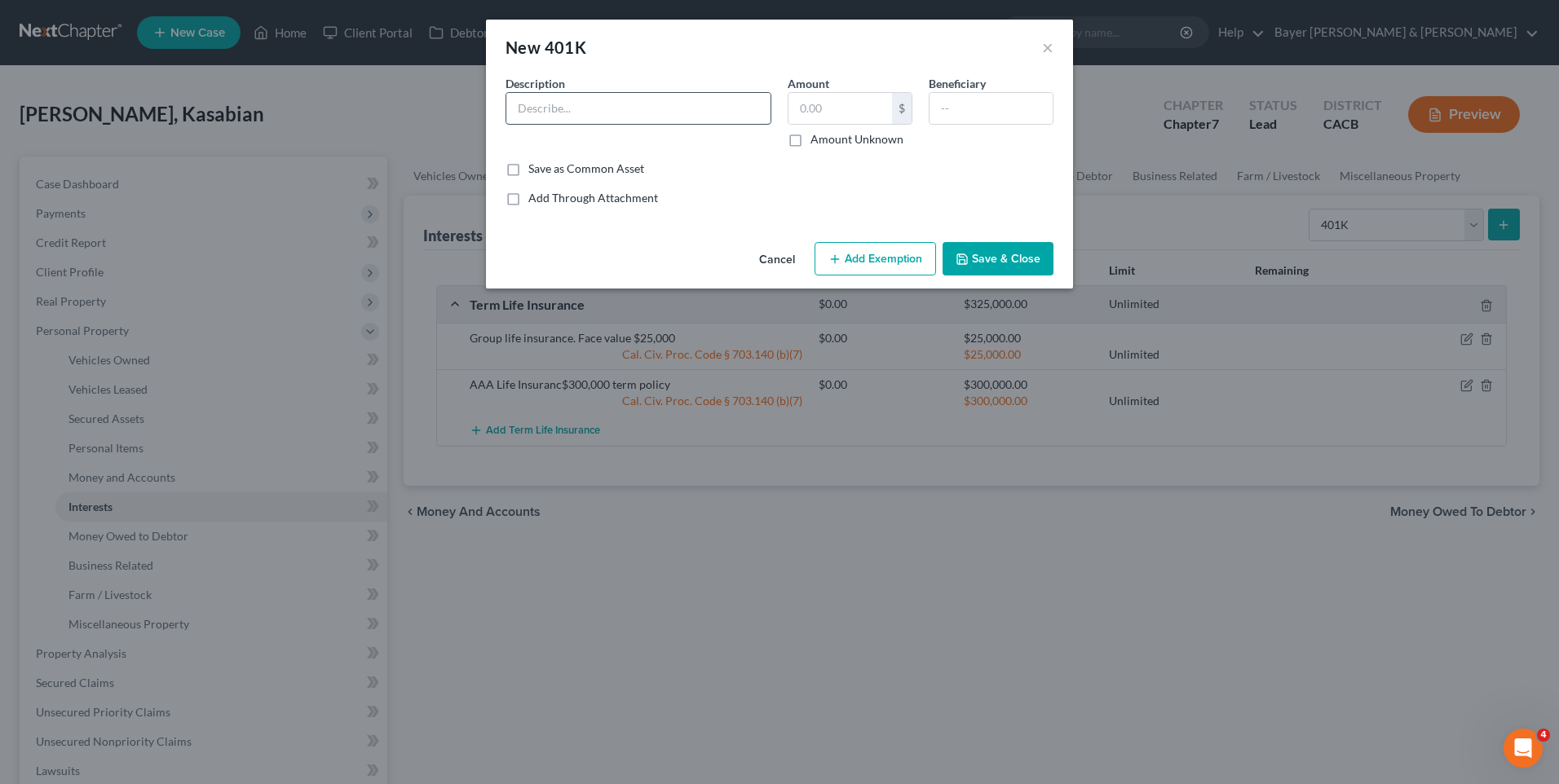
click at [557, 109] on input "text" at bounding box center [638, 108] width 264 height 31
type input "401K"
click at [823, 108] on input "text" at bounding box center [840, 108] width 104 height 31
type input "2,500"
click at [870, 259] on button "Add Exemption" at bounding box center [875, 259] width 122 height 34
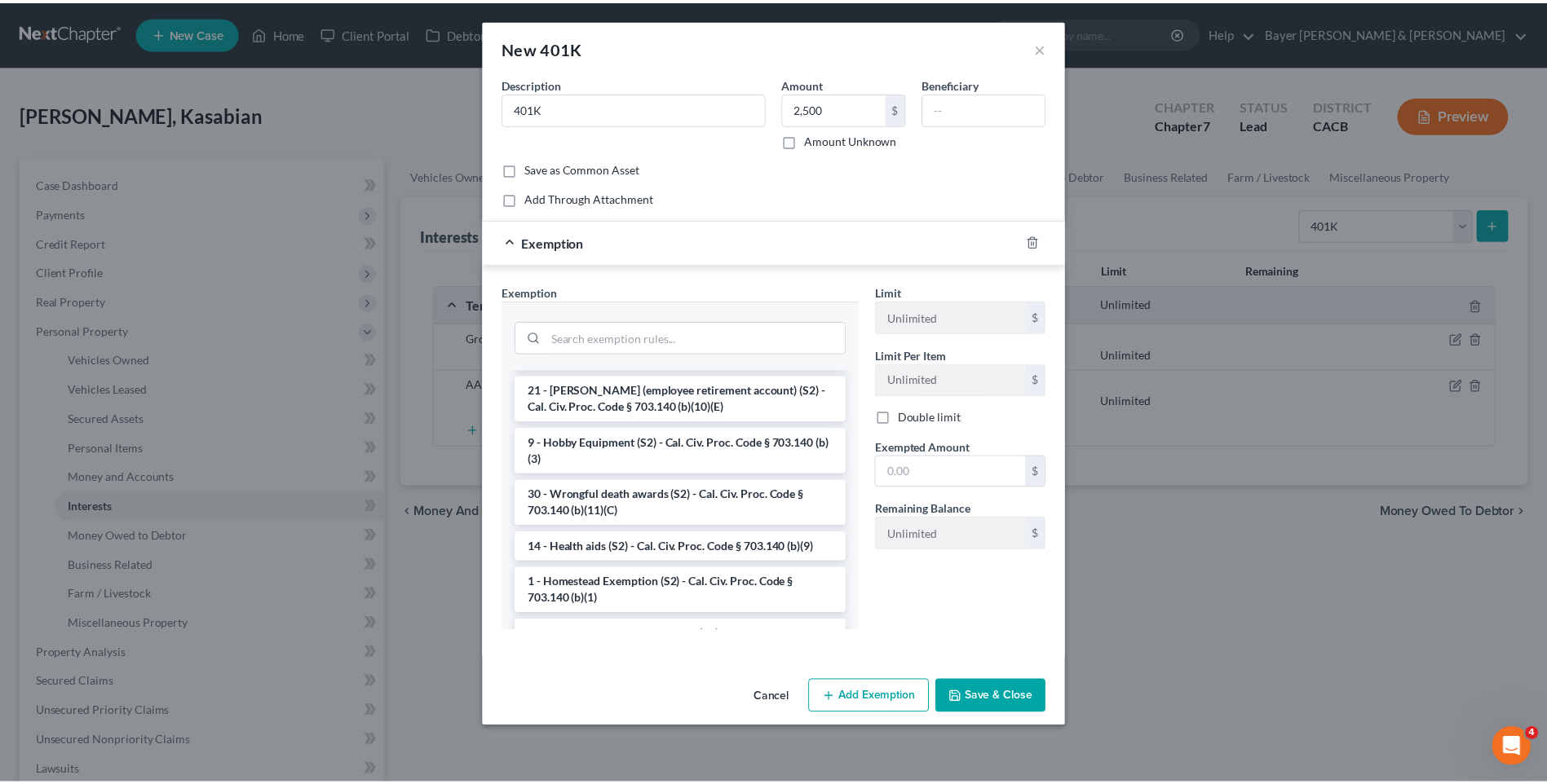
scroll to position [1060, 0]
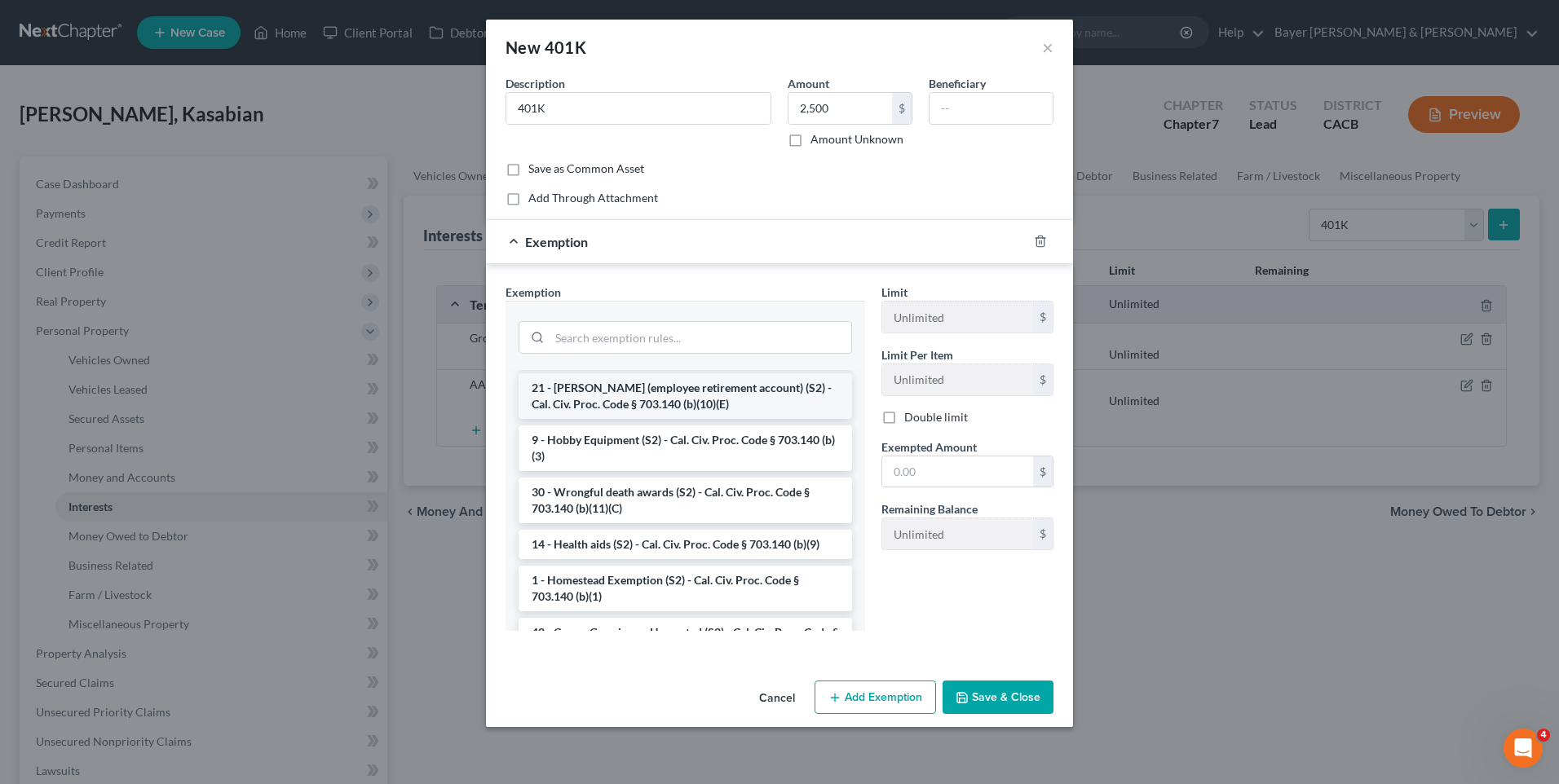
click at [667, 419] on li "21 - [PERSON_NAME] (employee retirement account) (S2) - Cal. Civ. Proc. Code § …" at bounding box center [685, 395] width 334 height 45
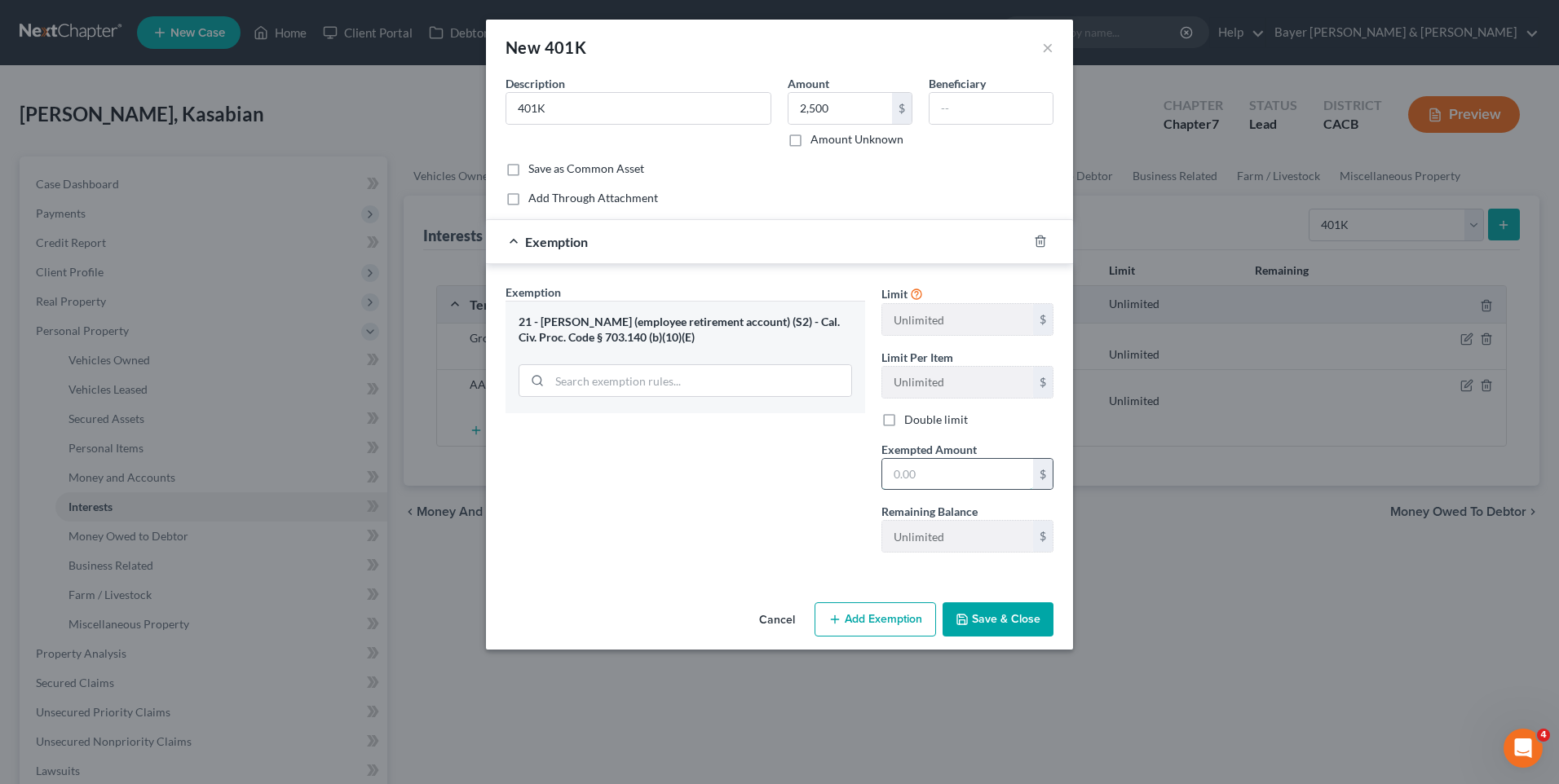
click at [905, 473] on input "text" at bounding box center [958, 474] width 151 height 31
type input "2,500"
click at [980, 612] on button "Save & Close" at bounding box center [998, 619] width 111 height 34
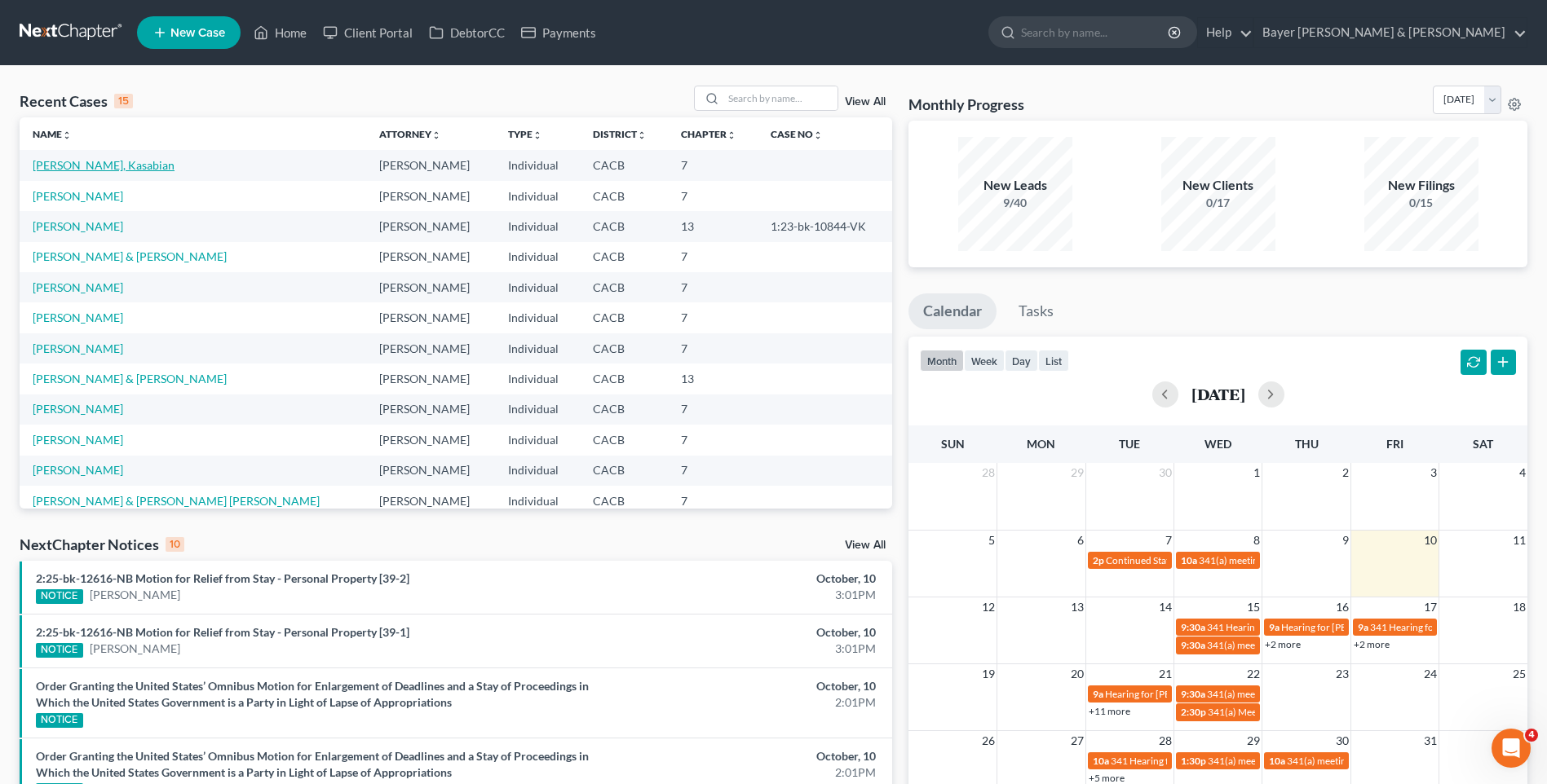
click at [105, 166] on link "[PERSON_NAME], Kasabian" at bounding box center [103, 165] width 142 height 14
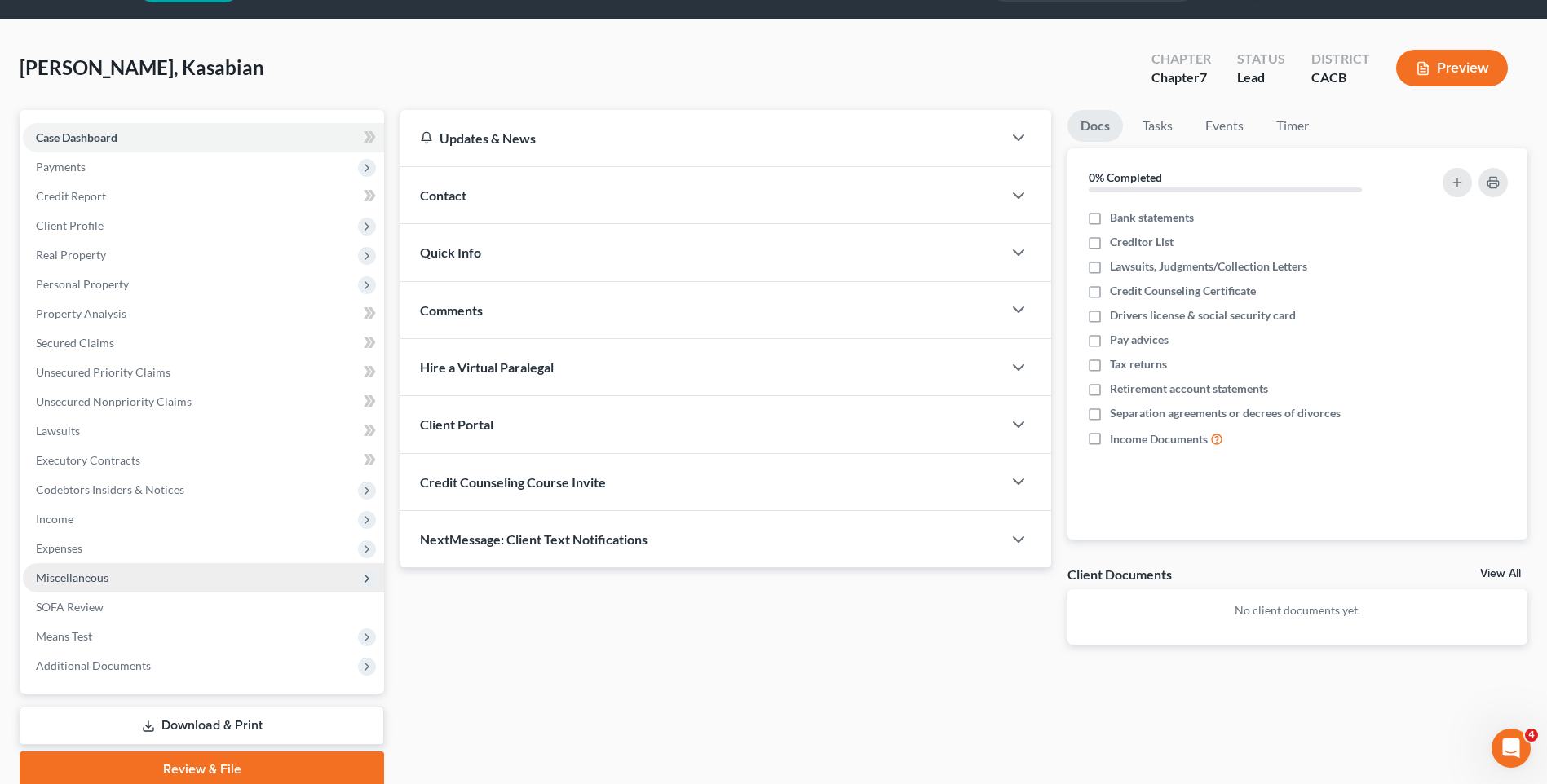
scroll to position [81, 0]
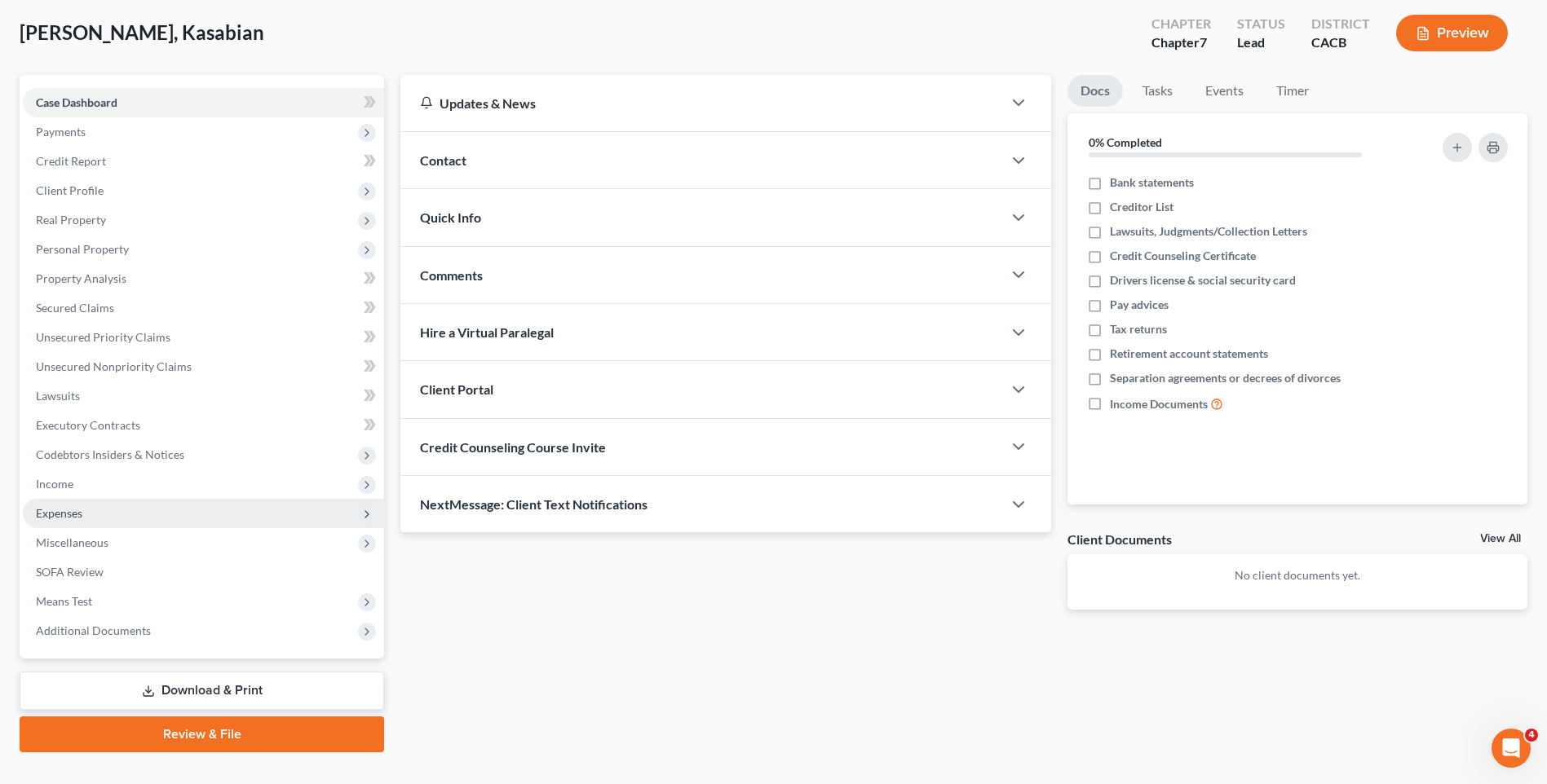
click at [70, 514] on span "Expenses" at bounding box center [59, 513] width 46 height 14
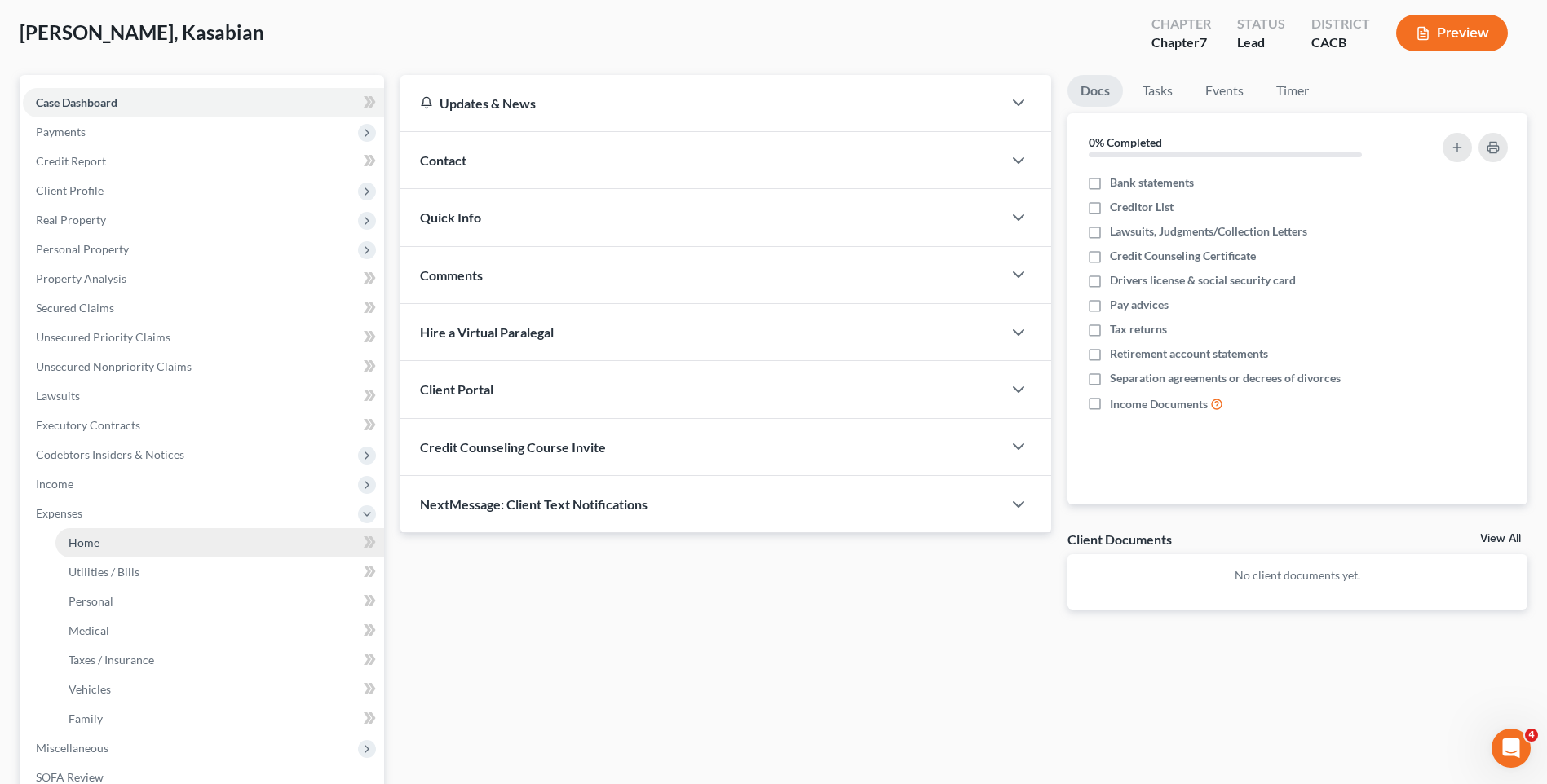
click at [94, 537] on span "Home" at bounding box center [84, 542] width 31 height 14
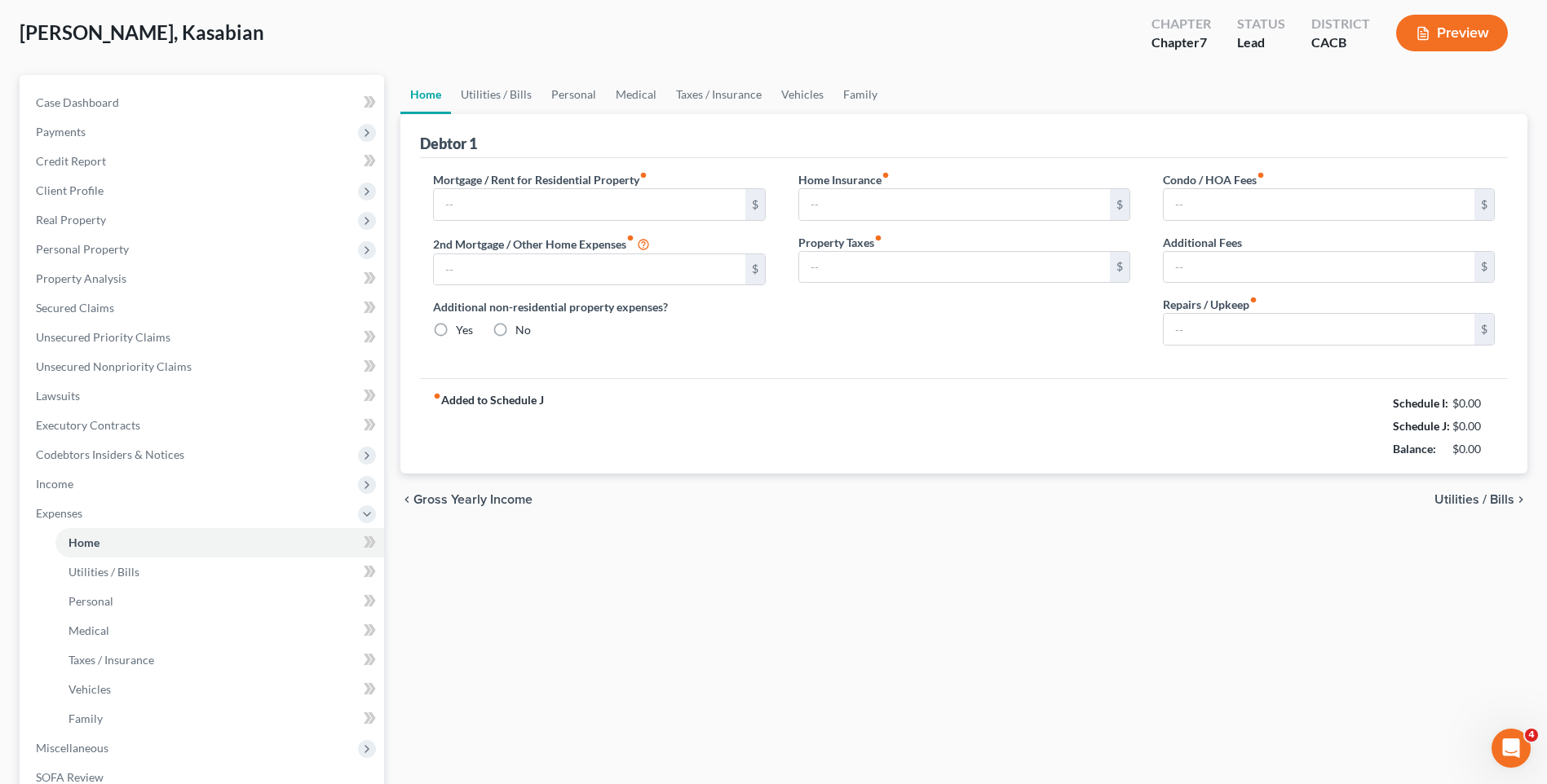
type input "700.00"
type input "0.00"
radio input "true"
type input "0.00"
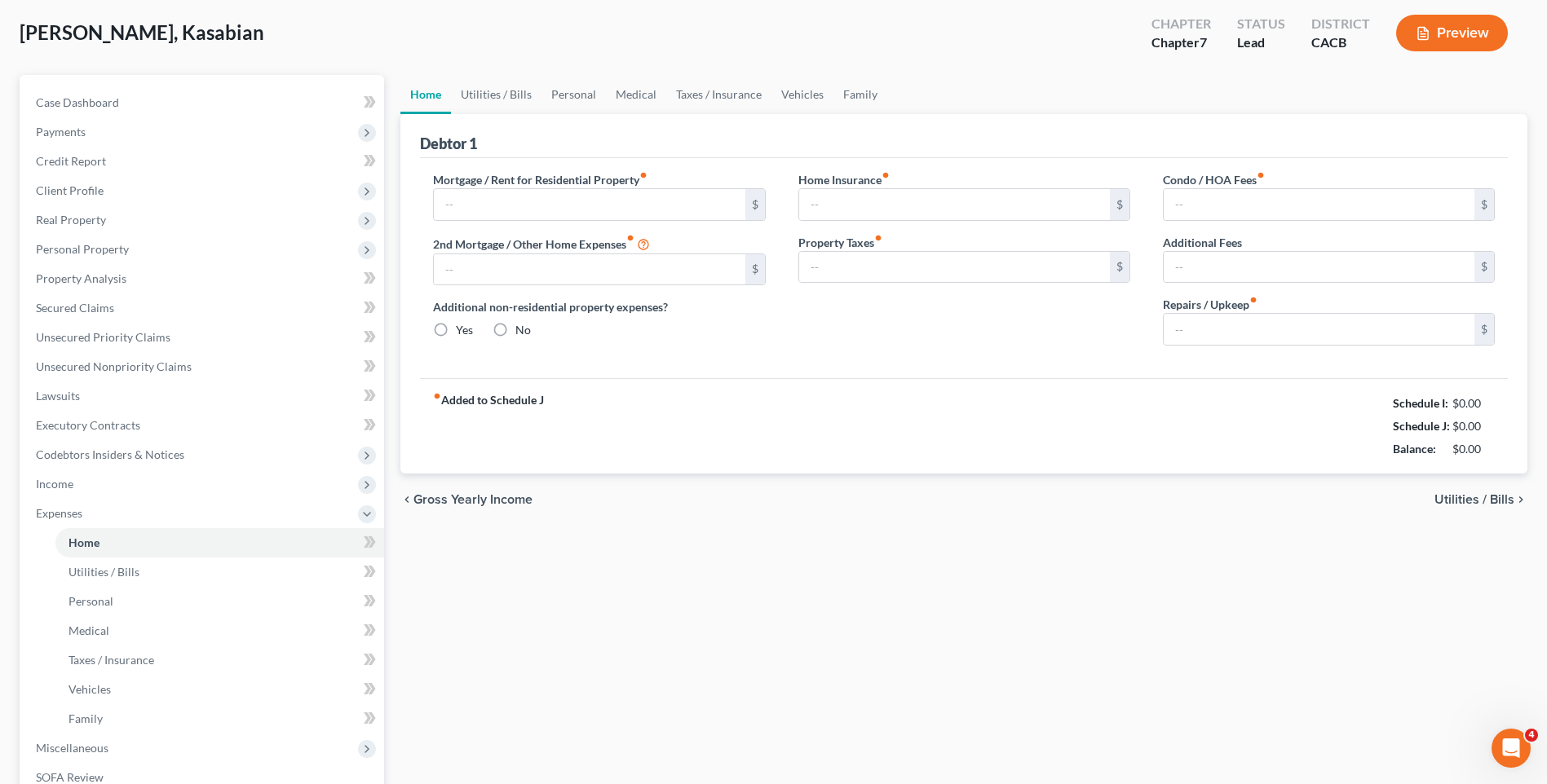
type input "0.00"
type input "100.00"
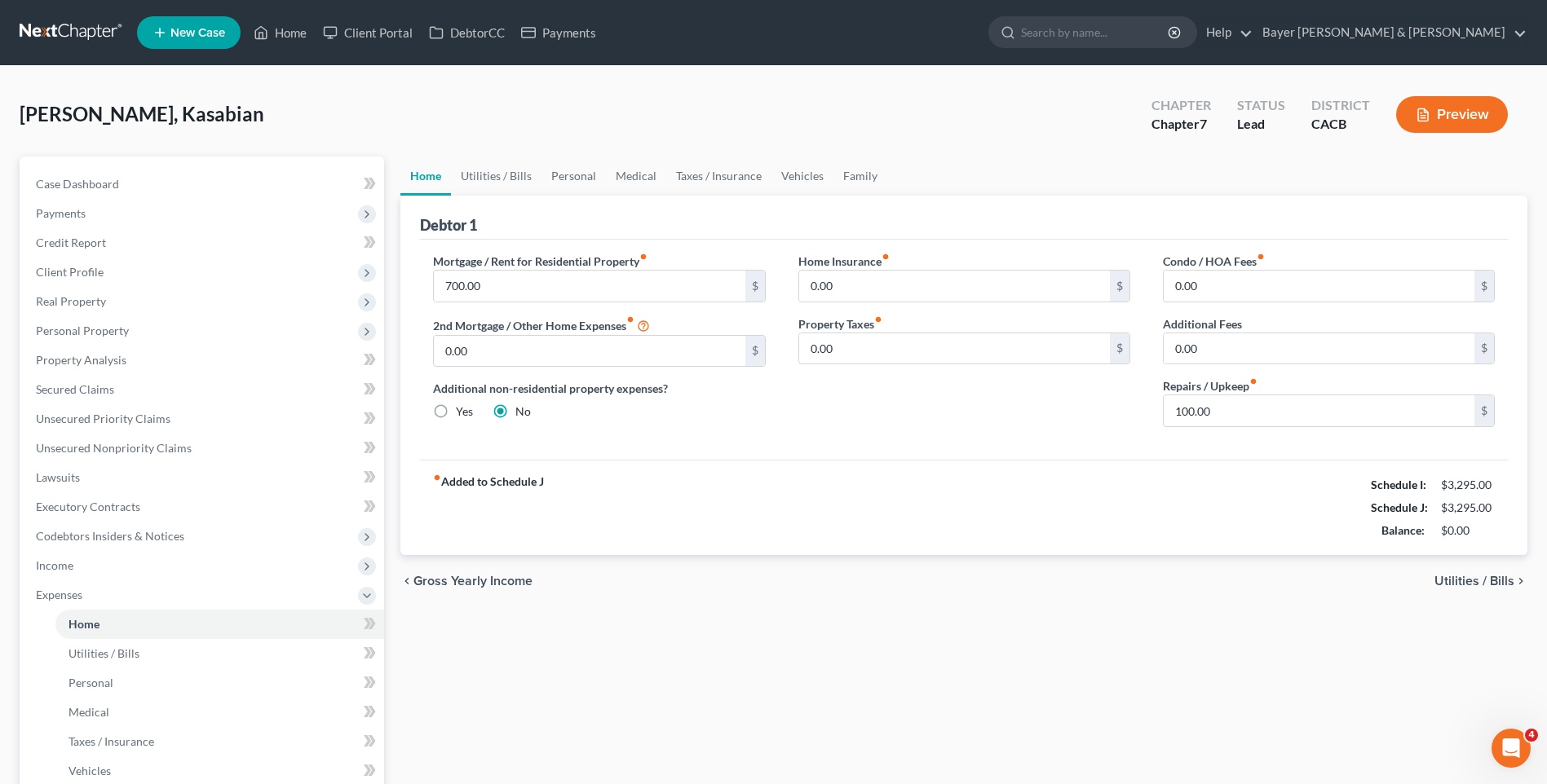
click at [1494, 578] on span "Utilities / Bills" at bounding box center [1474, 581] width 80 height 13
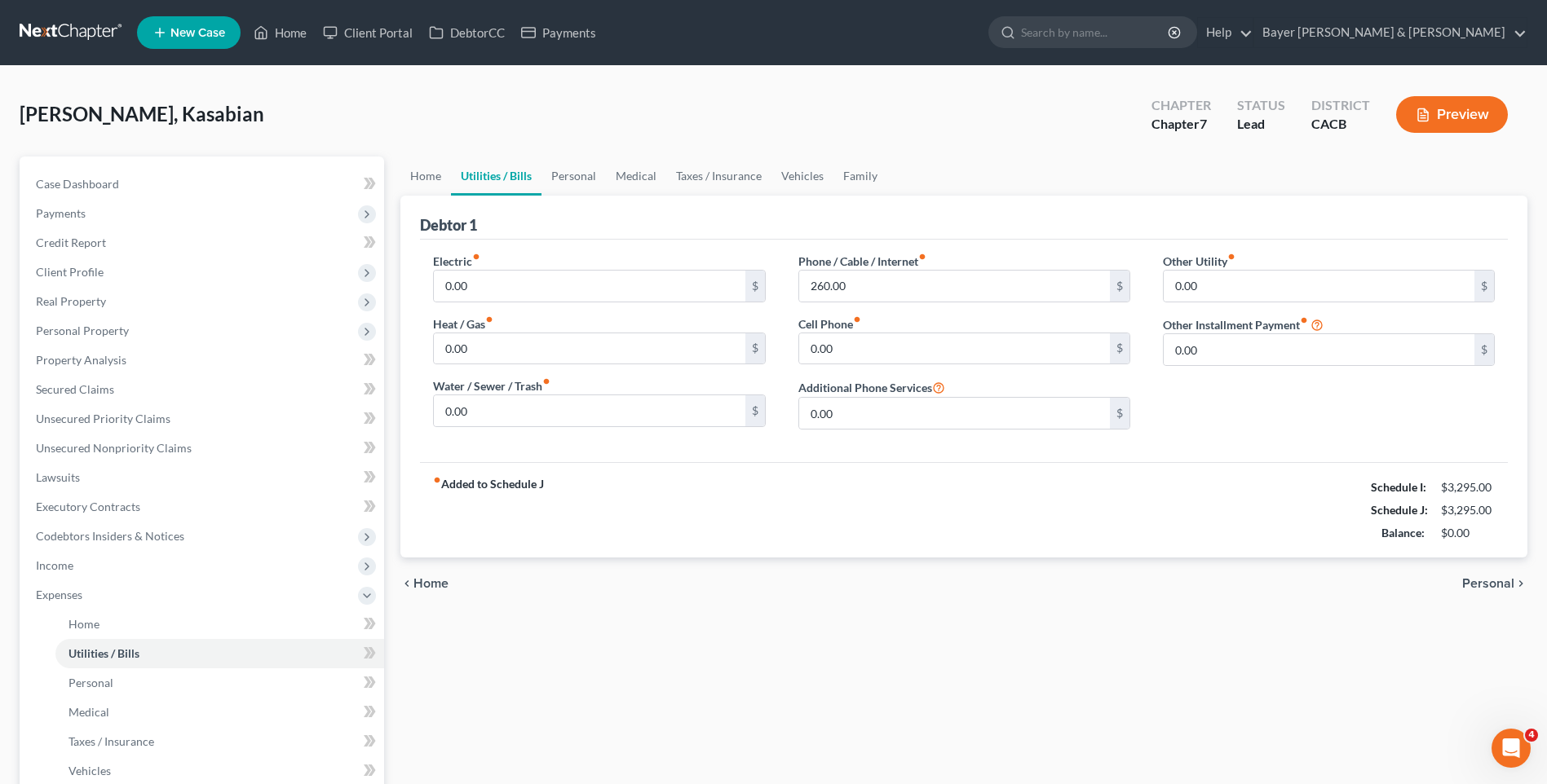
click at [1484, 579] on span "Personal" at bounding box center [1488, 583] width 52 height 13
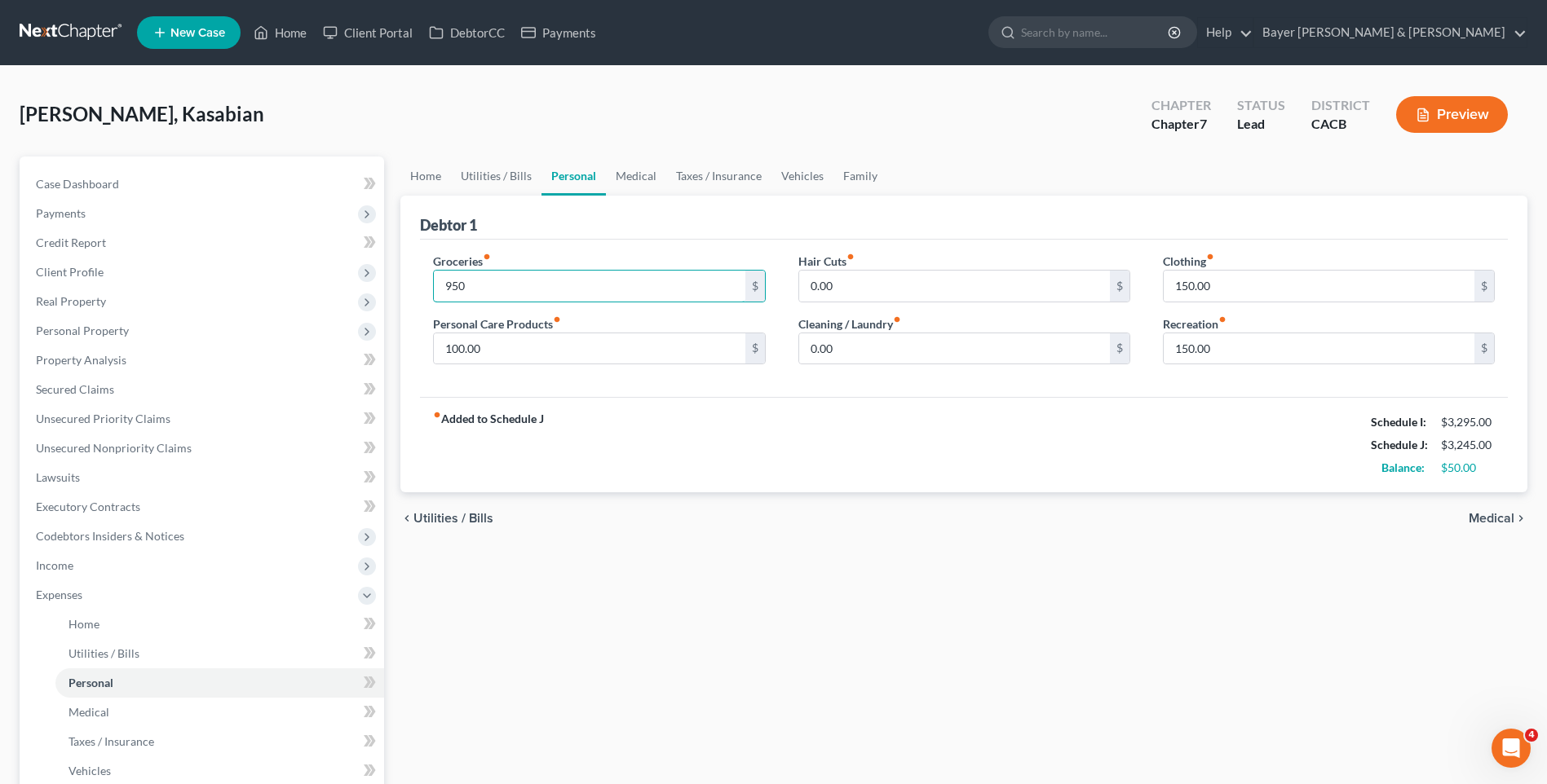
type input "950"
click at [616, 553] on div "Home Utilities / Bills Personal Medical Taxes / Insurance Vehicles Family Debto…" at bounding box center [964, 597] width 1143 height 883
click at [515, 346] on input "100.00" at bounding box center [589, 349] width 311 height 31
click at [955, 596] on div "Home Utilities / Bills Personal Medical Taxes / Insurance Vehicles Family Debto…" at bounding box center [964, 597] width 1143 height 883
click at [1476, 517] on span "Medical" at bounding box center [1491, 518] width 45 height 13
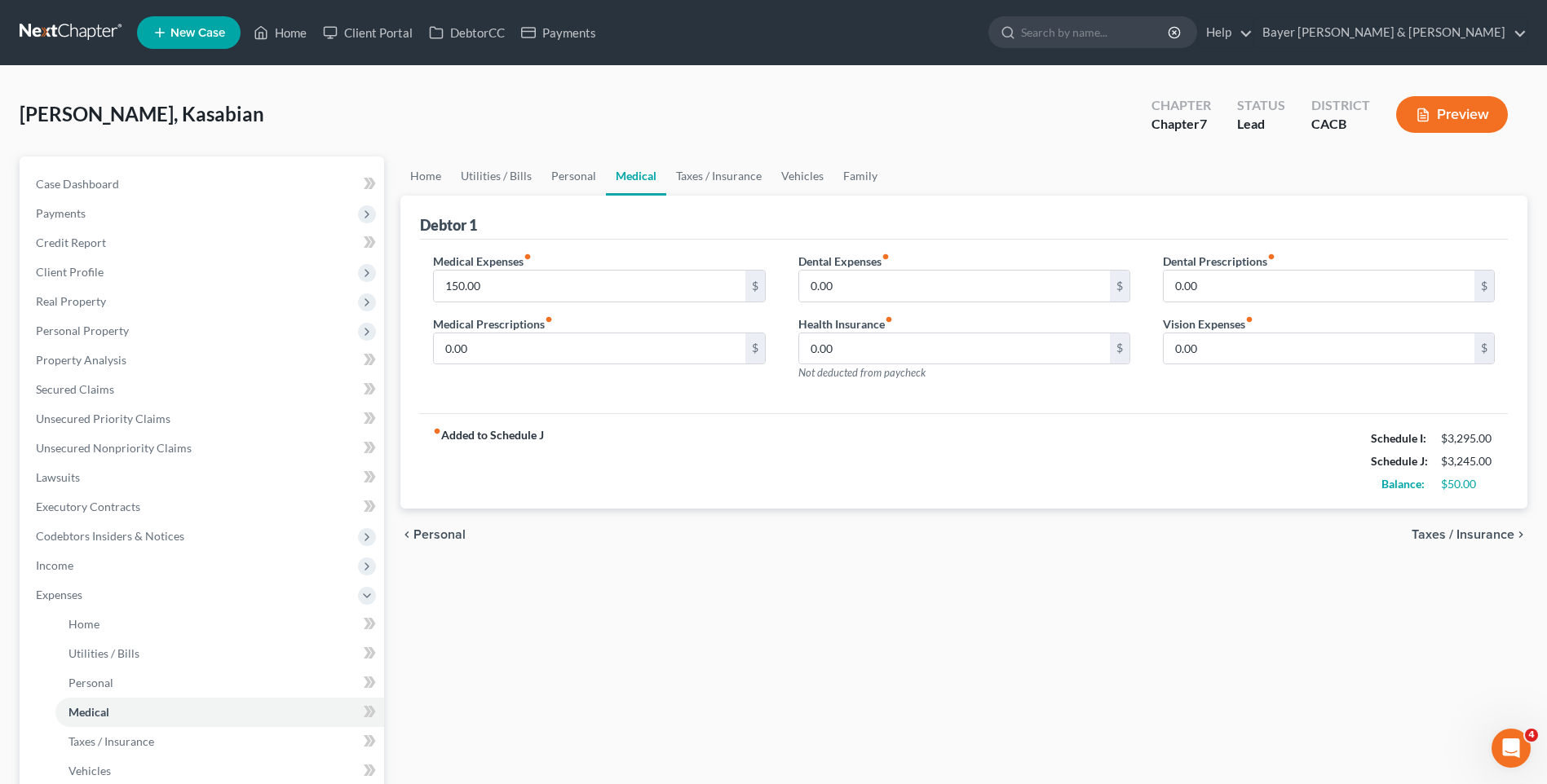
click at [1473, 534] on span "Taxes / Insurance" at bounding box center [1463, 534] width 103 height 13
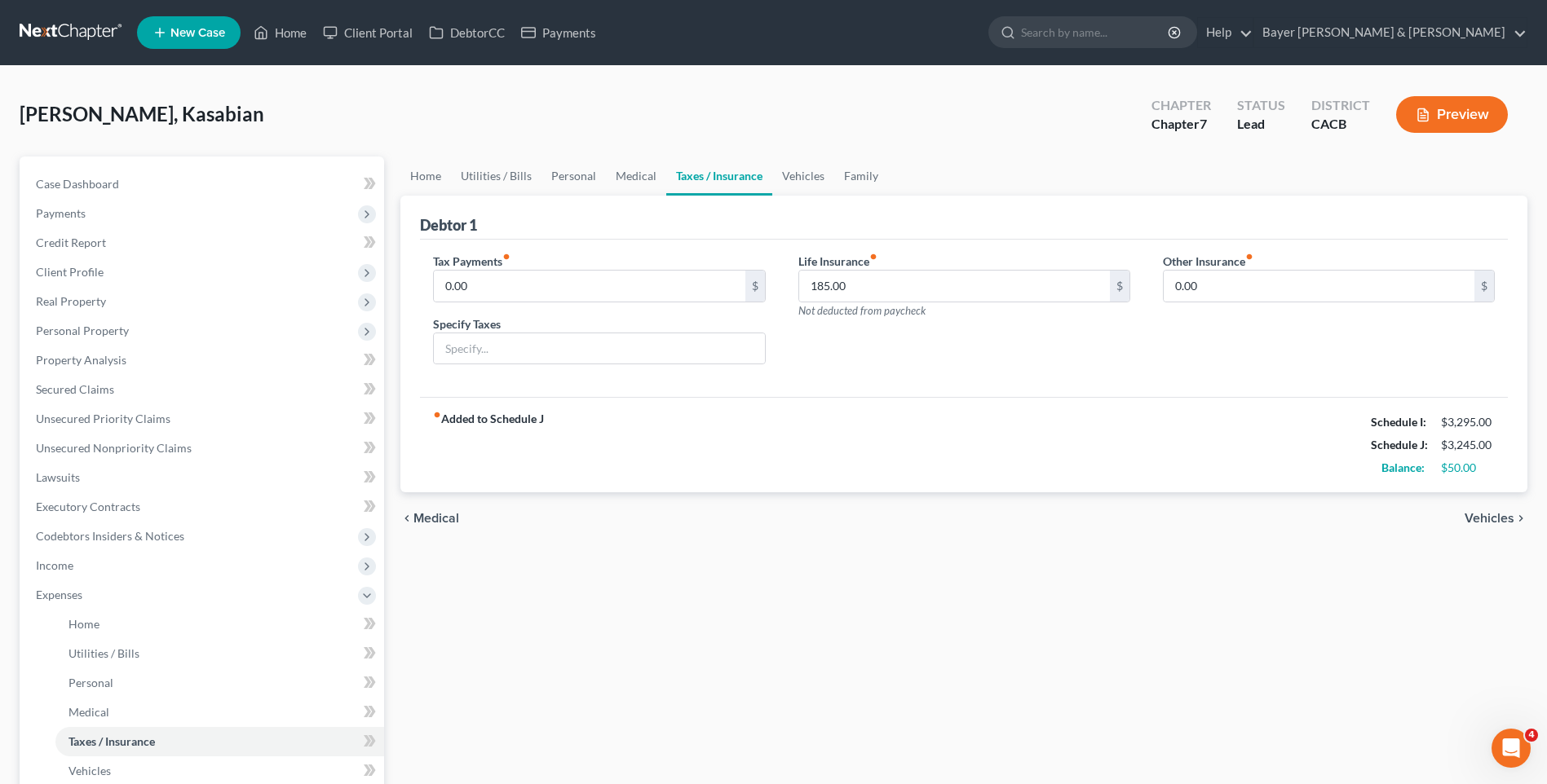
click at [1486, 516] on span "Vehicles" at bounding box center [1490, 518] width 50 height 13
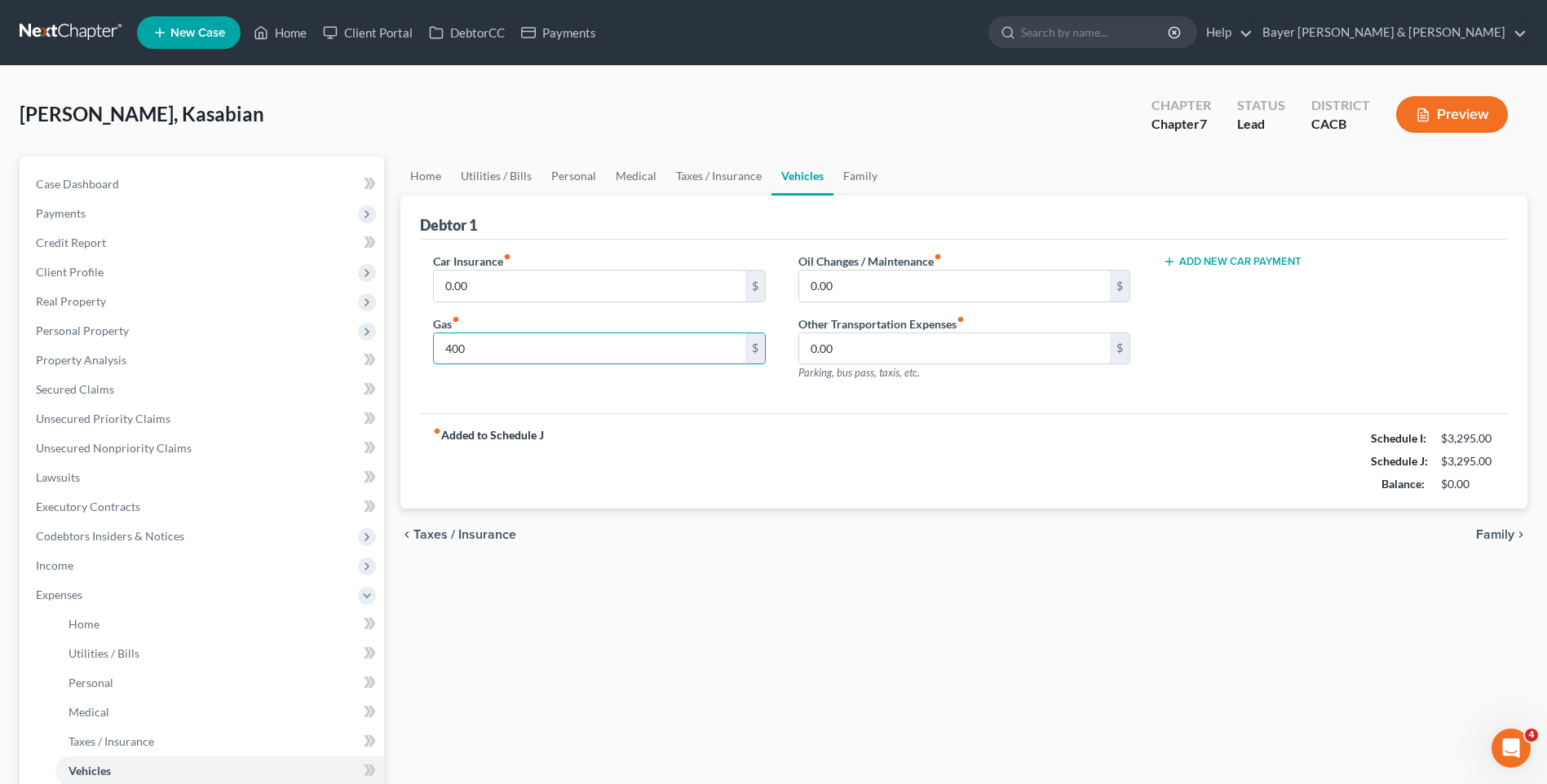
type input "400"
drag, startPoint x: 863, startPoint y: 598, endPoint x: 854, endPoint y: 593, distance: 10.3
click at [861, 596] on div "Home Utilities / Bills Personal Medical Taxes / Insurance Vehicles Family Debto…" at bounding box center [964, 597] width 1143 height 883
click at [1500, 537] on span "Family" at bounding box center [1495, 534] width 39 height 13
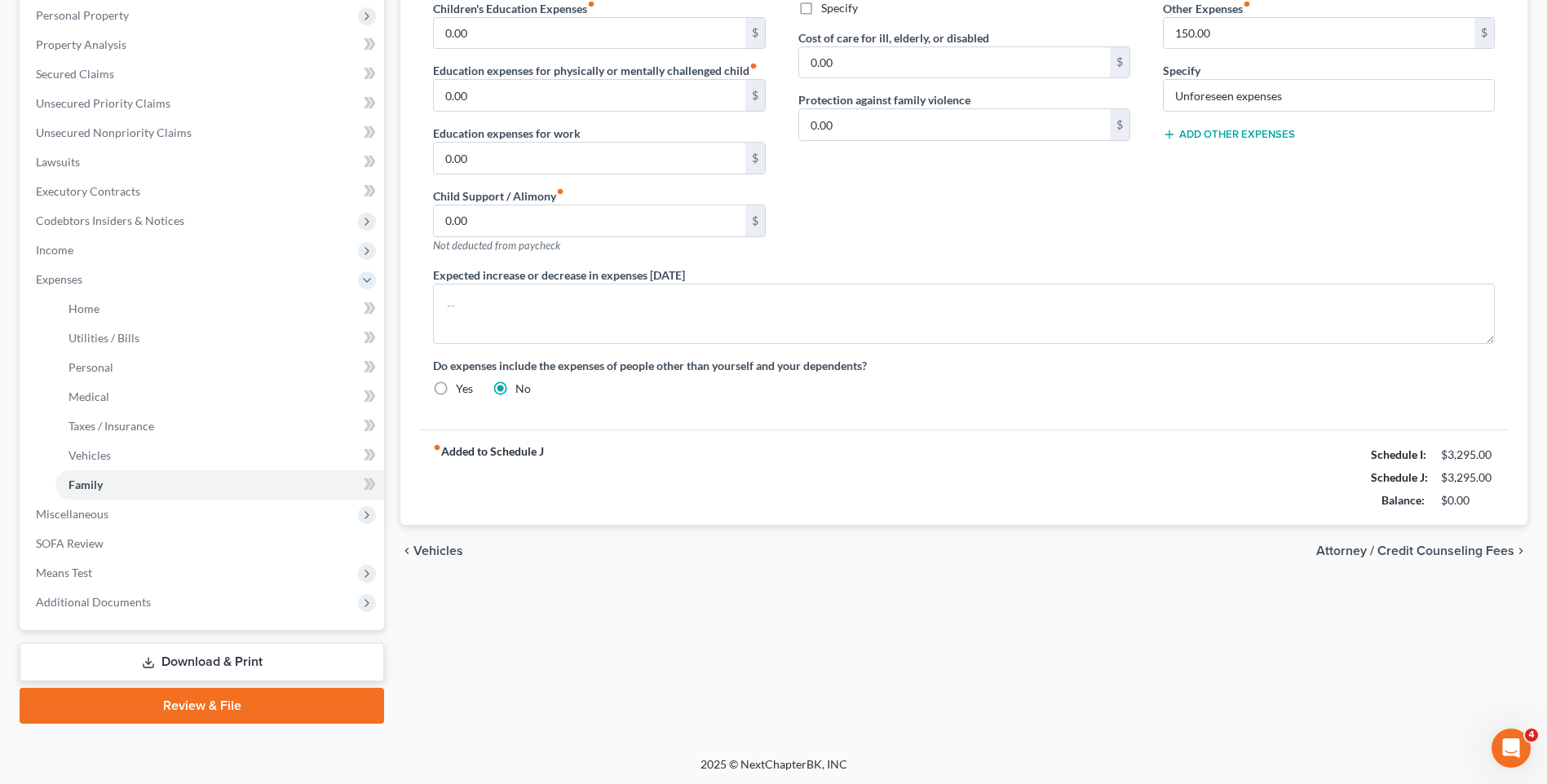
scroll to position [317, 0]
click at [438, 551] on span "Vehicles" at bounding box center [438, 549] width 50 height 13
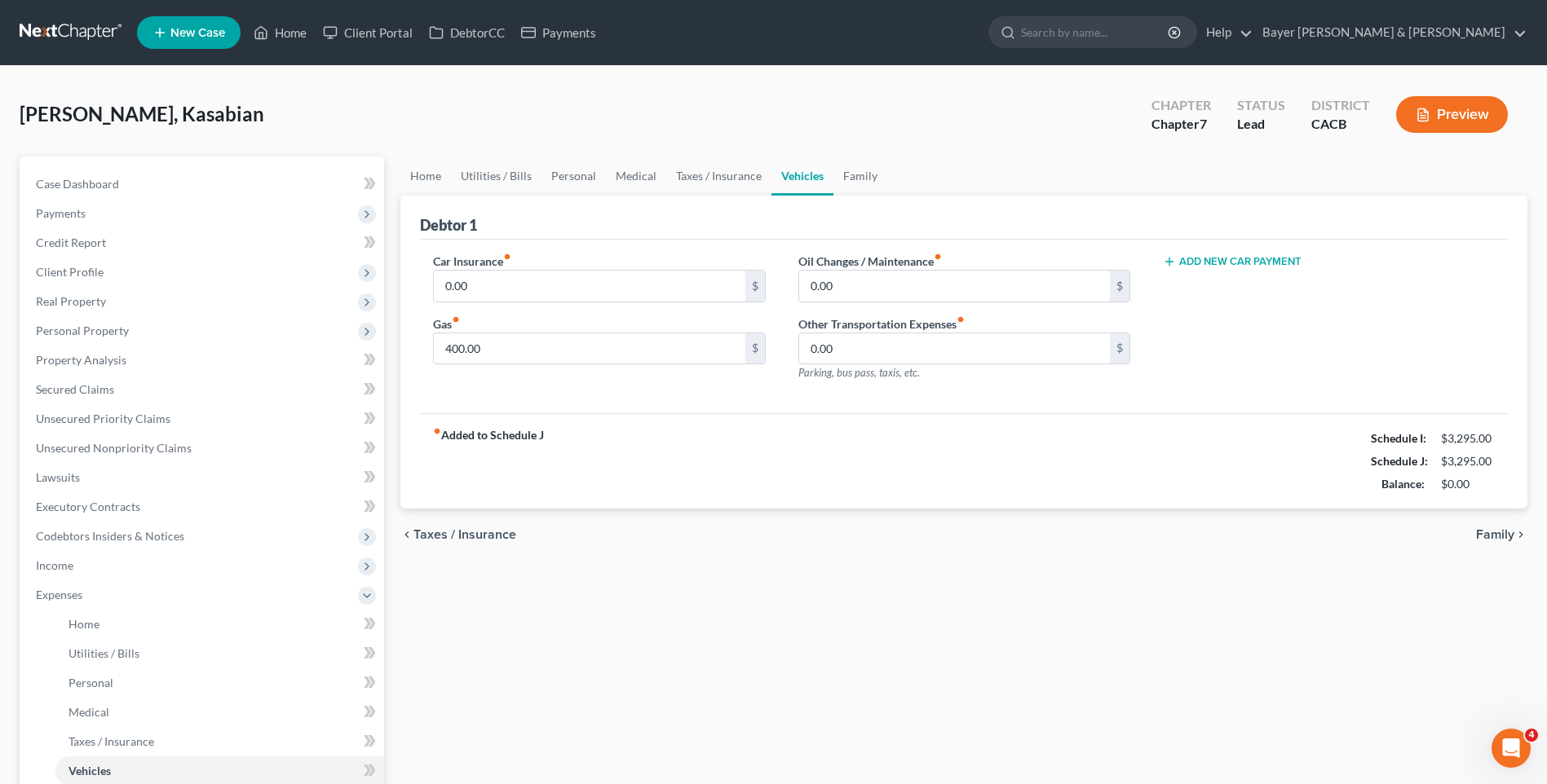
click at [441, 534] on span "Taxes / Insurance" at bounding box center [465, 534] width 103 height 13
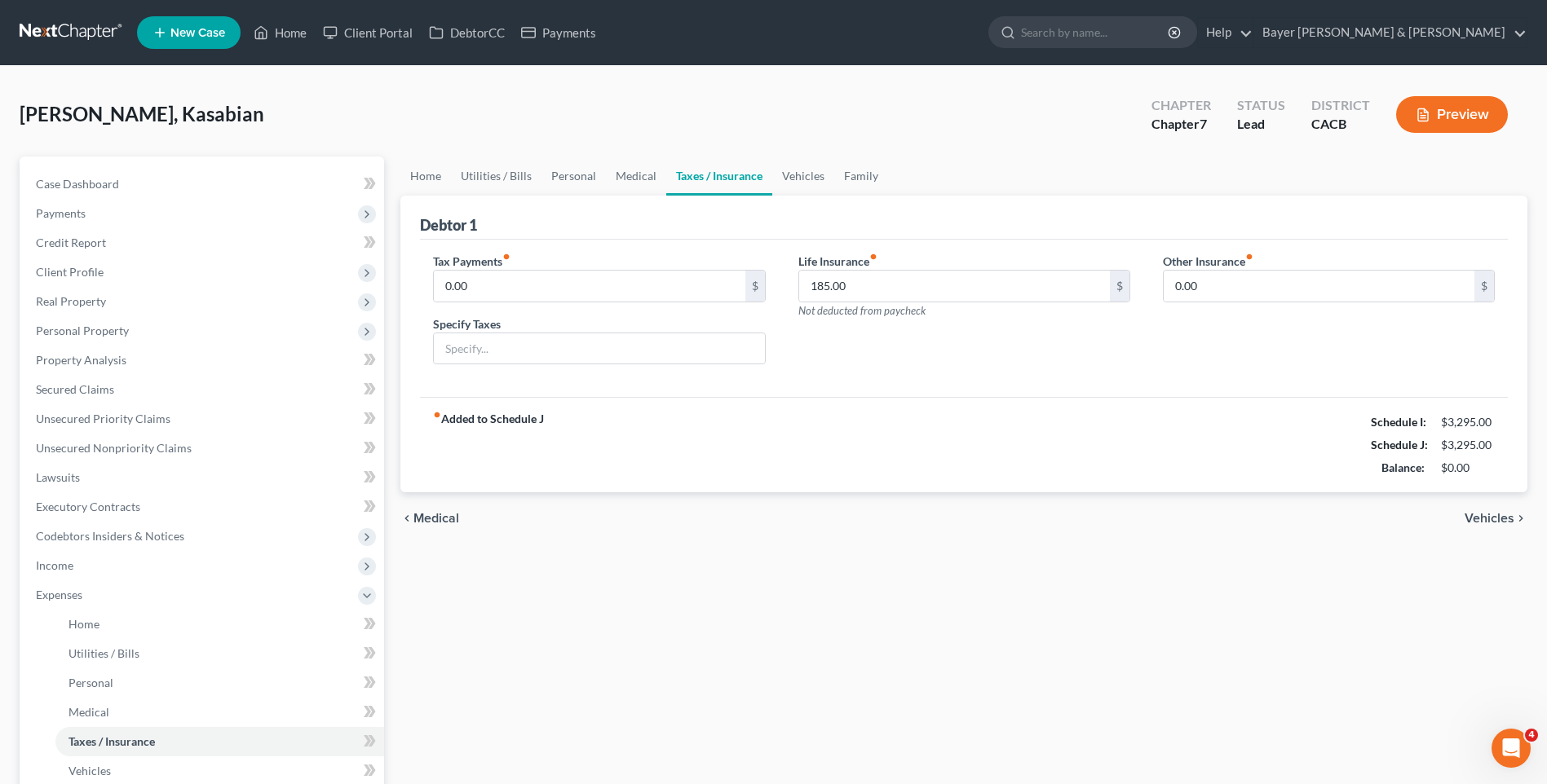
click at [440, 518] on span "Medical" at bounding box center [436, 518] width 45 height 13
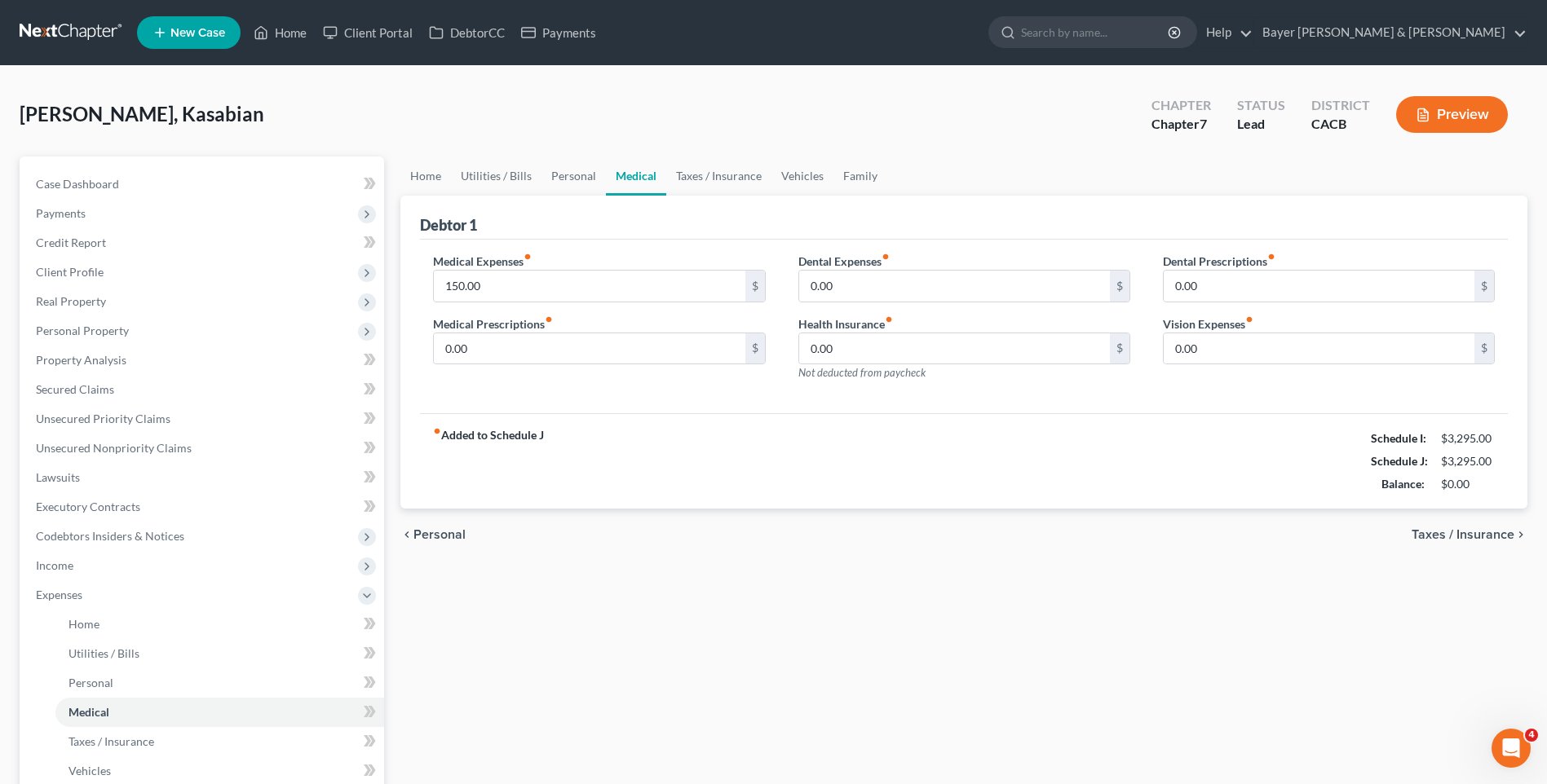
click at [443, 534] on span "Personal" at bounding box center [439, 534] width 52 height 13
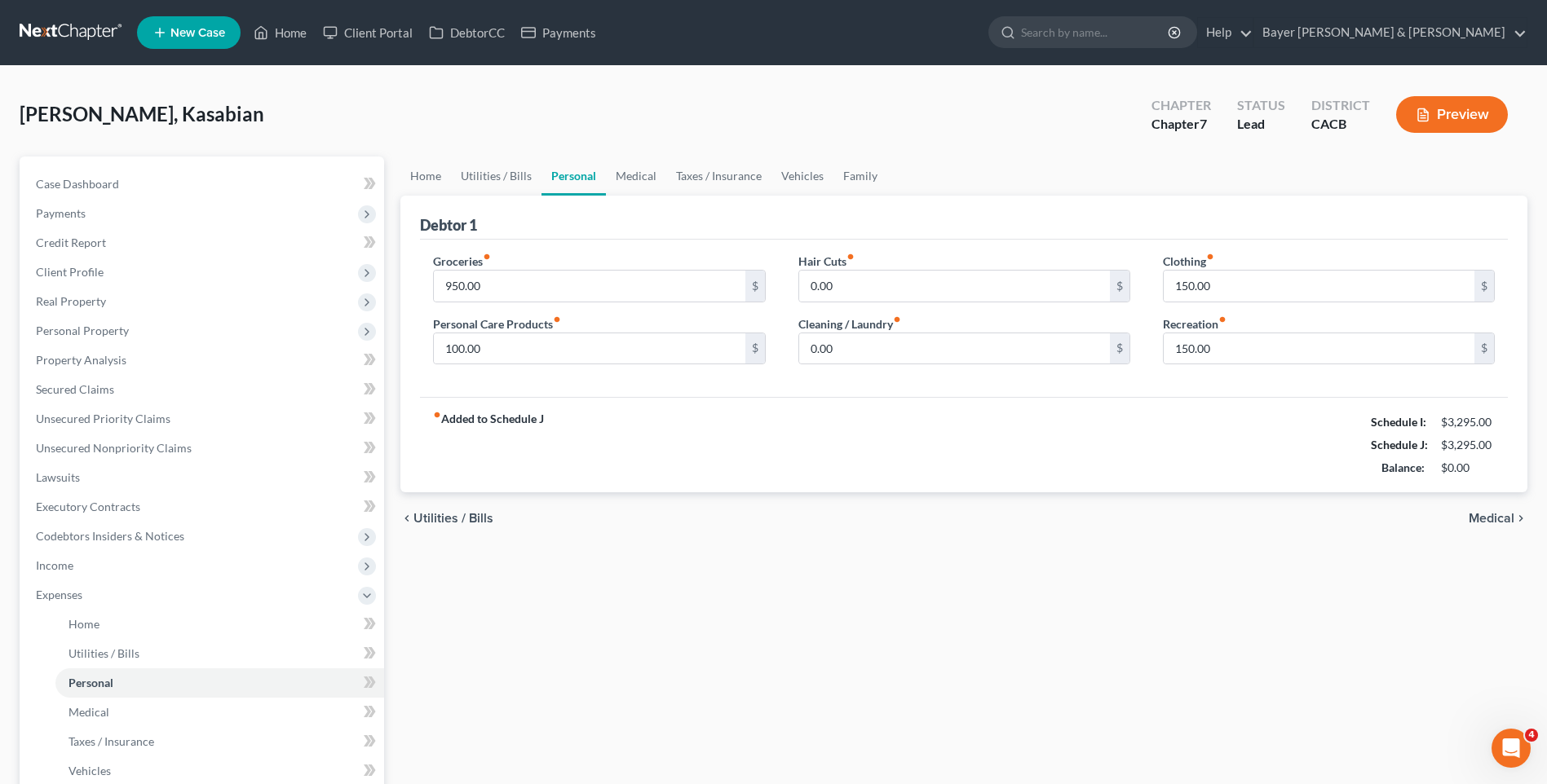
click at [440, 517] on span "Utilities / Bills" at bounding box center [453, 518] width 80 height 13
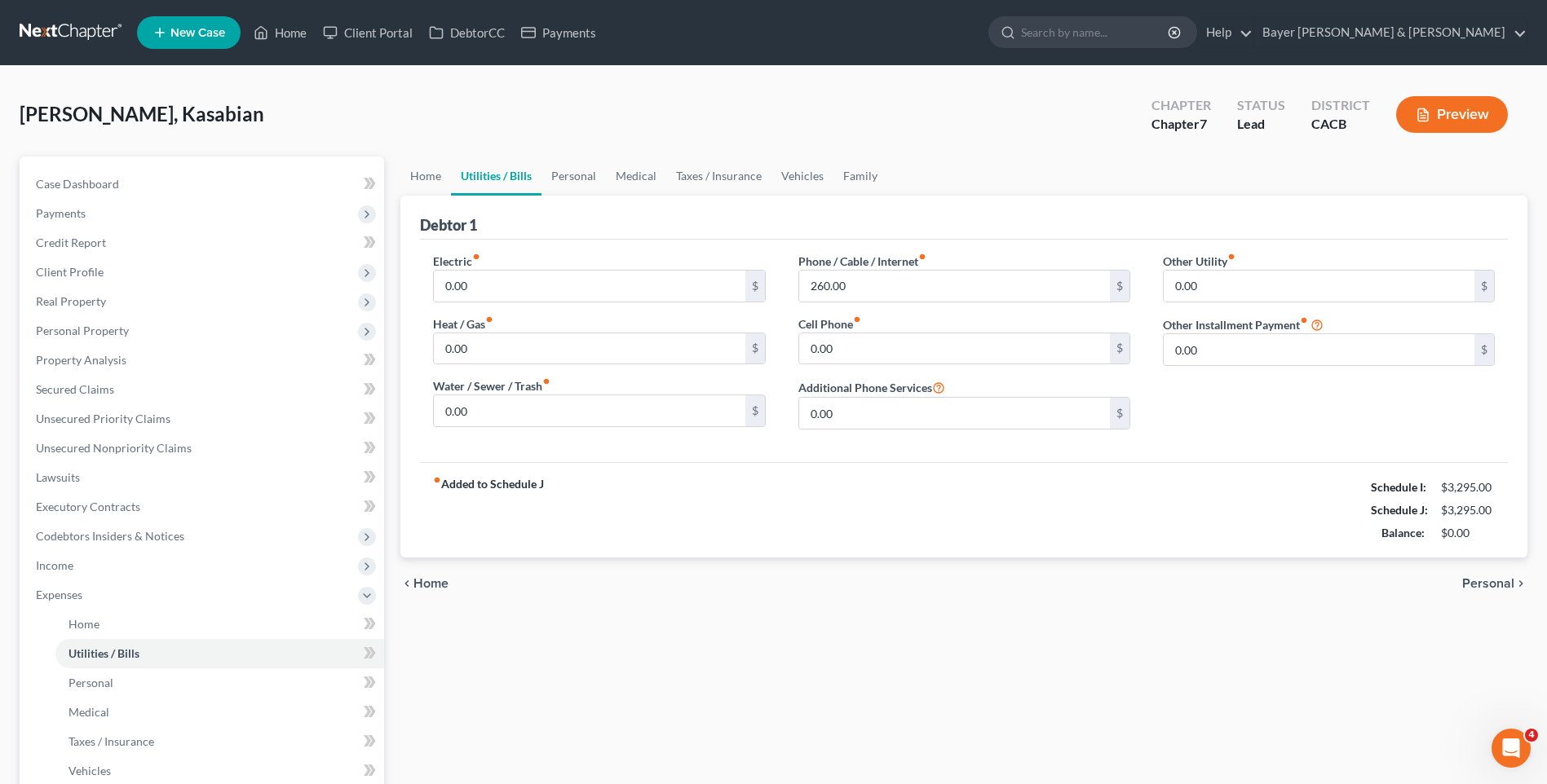
click at [428, 580] on span "Home" at bounding box center [431, 583] width 35 height 13
